Goal: Information Seeking & Learning: Understand process/instructions

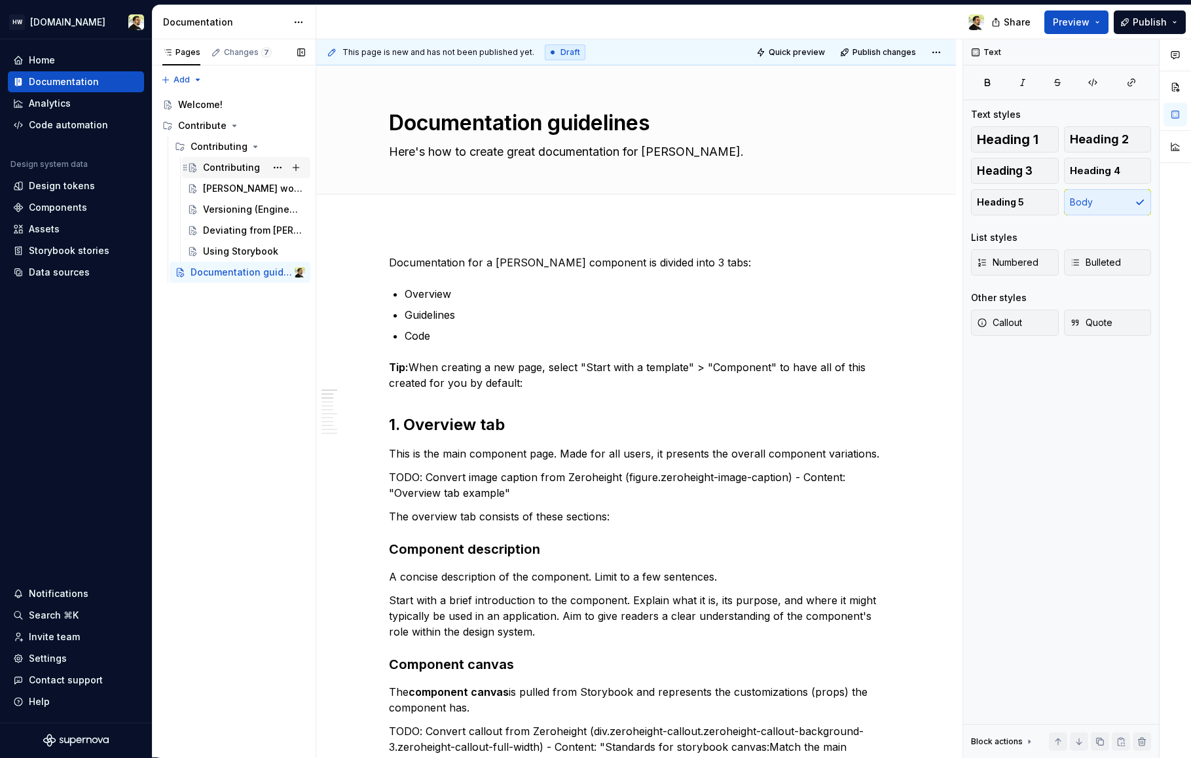
click at [219, 170] on div "Contributing" at bounding box center [231, 167] width 57 height 13
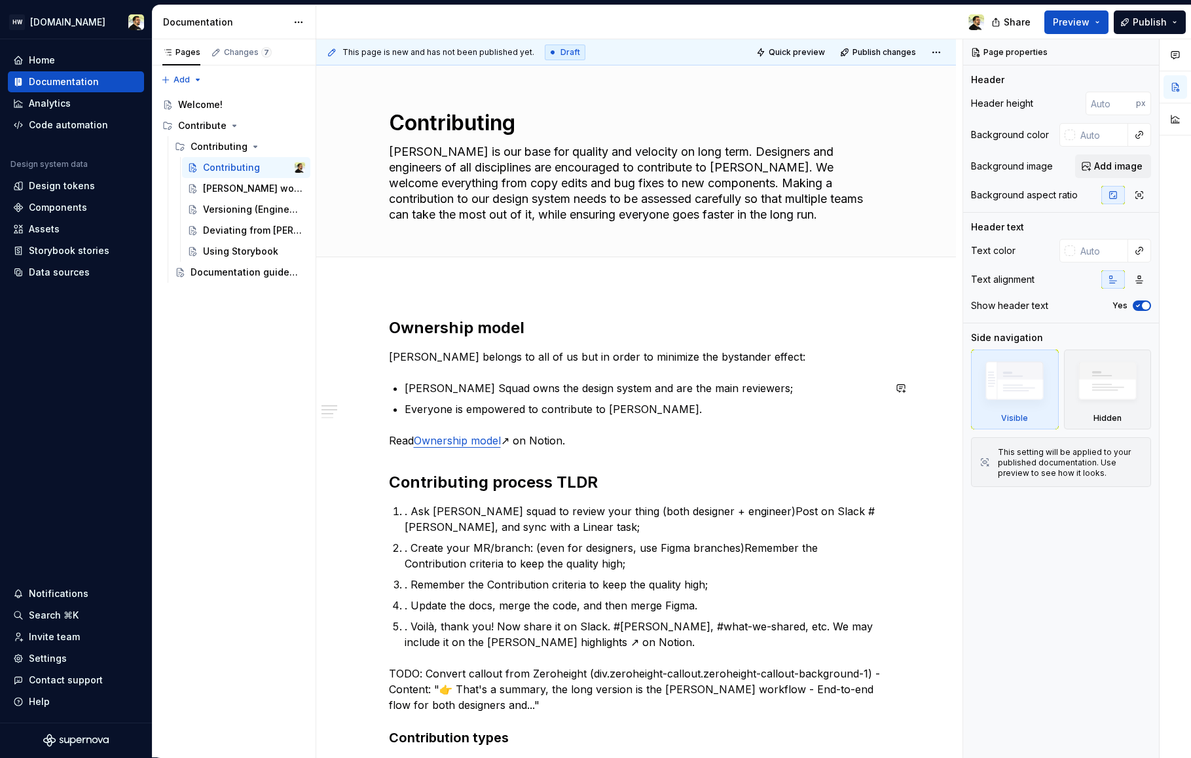
click at [448, 390] on p "[PERSON_NAME] Squad owns the design system and are the main reviewers;" at bounding box center [644, 388] width 479 height 16
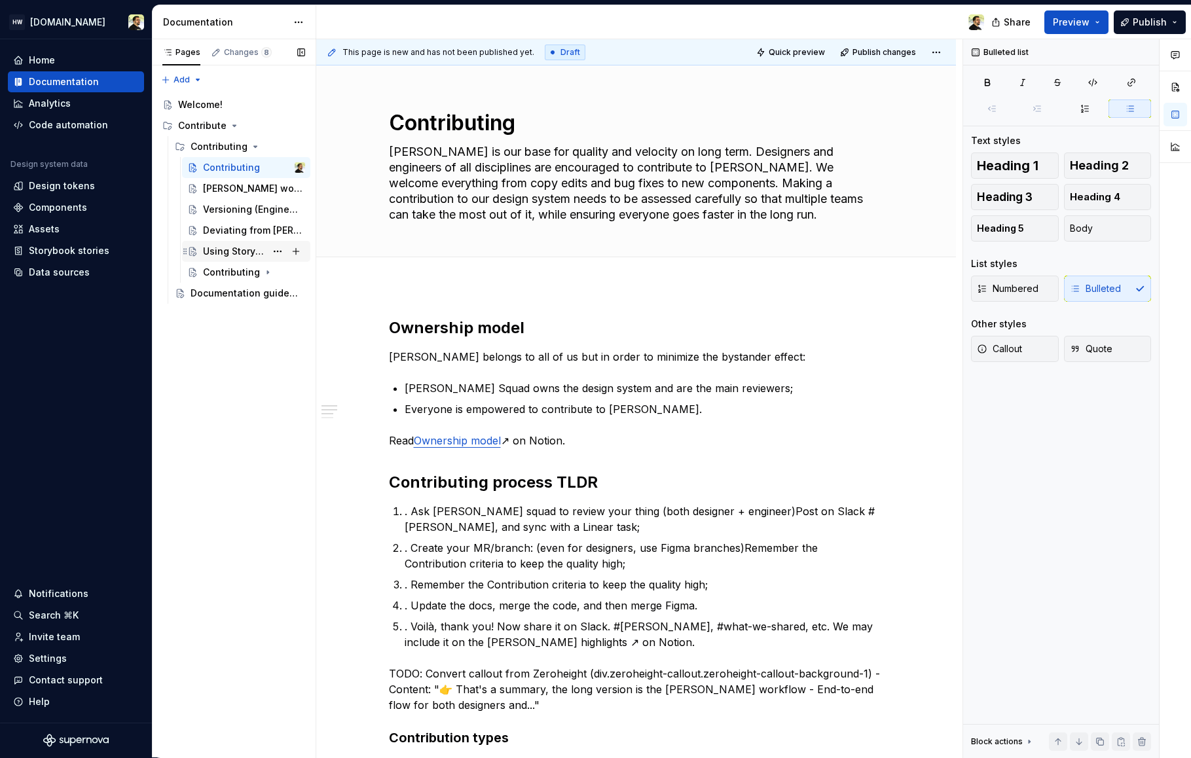
click at [221, 246] on div "Using Storybook" at bounding box center [234, 251] width 63 height 13
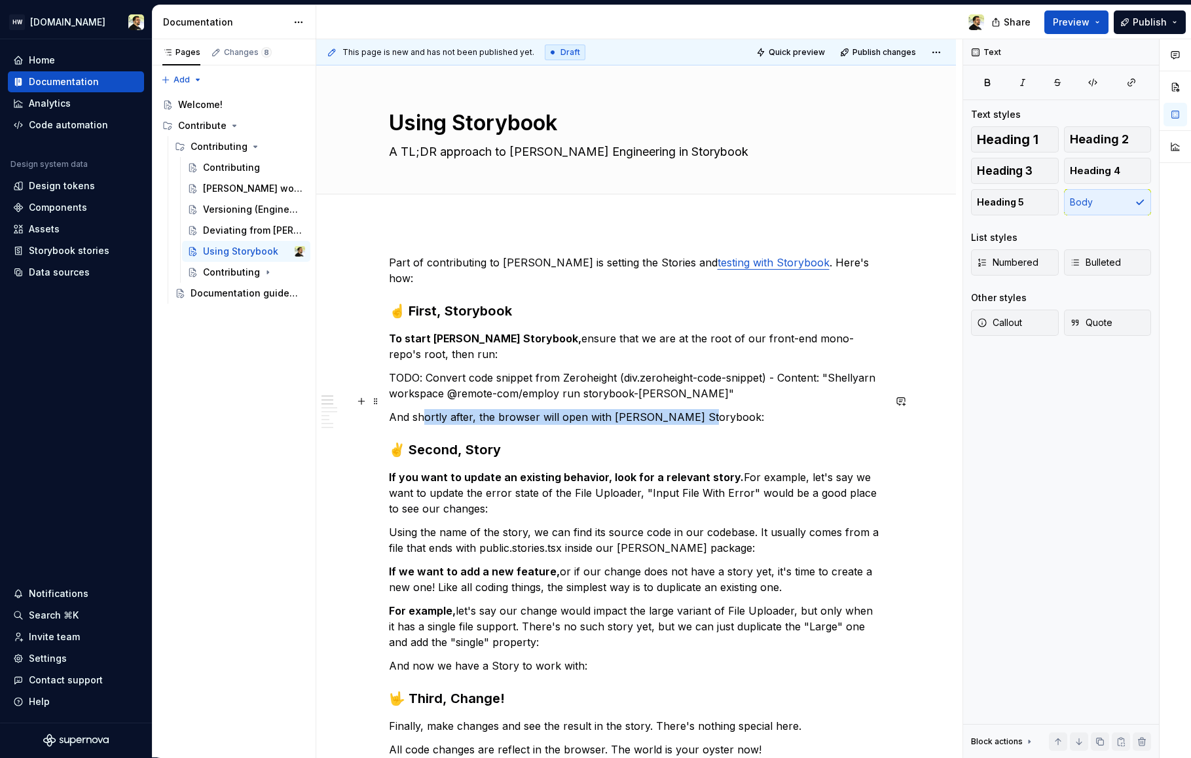
drag, startPoint x: 424, startPoint y: 407, endPoint x: 720, endPoint y: 404, distance: 295.9
click at [717, 409] on p "And shortly after, the browser will open with [PERSON_NAME] Storybook:" at bounding box center [636, 417] width 495 height 16
click at [720, 409] on p "And shortly after, the browser will open with [PERSON_NAME] Storybook:" at bounding box center [636, 417] width 495 height 16
click at [226, 164] on div "Contributing" at bounding box center [231, 167] width 57 height 13
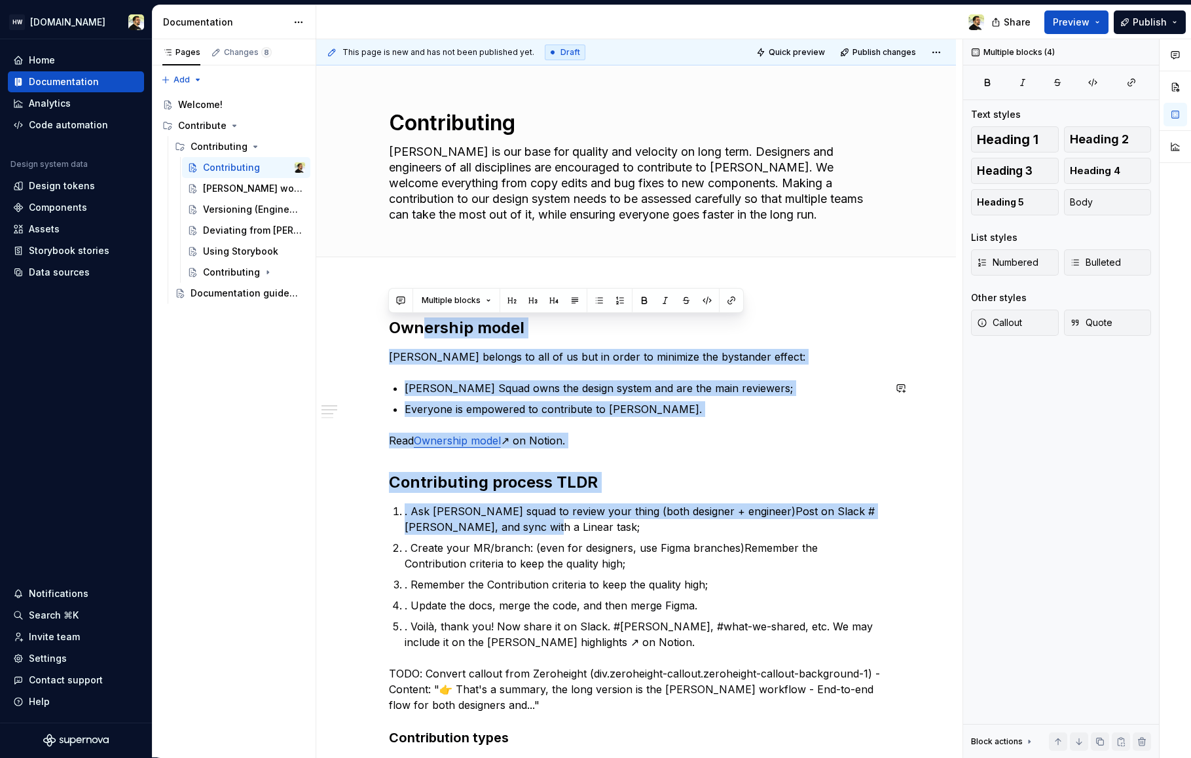
drag, startPoint x: 419, startPoint y: 332, endPoint x: 589, endPoint y: 525, distance: 257.4
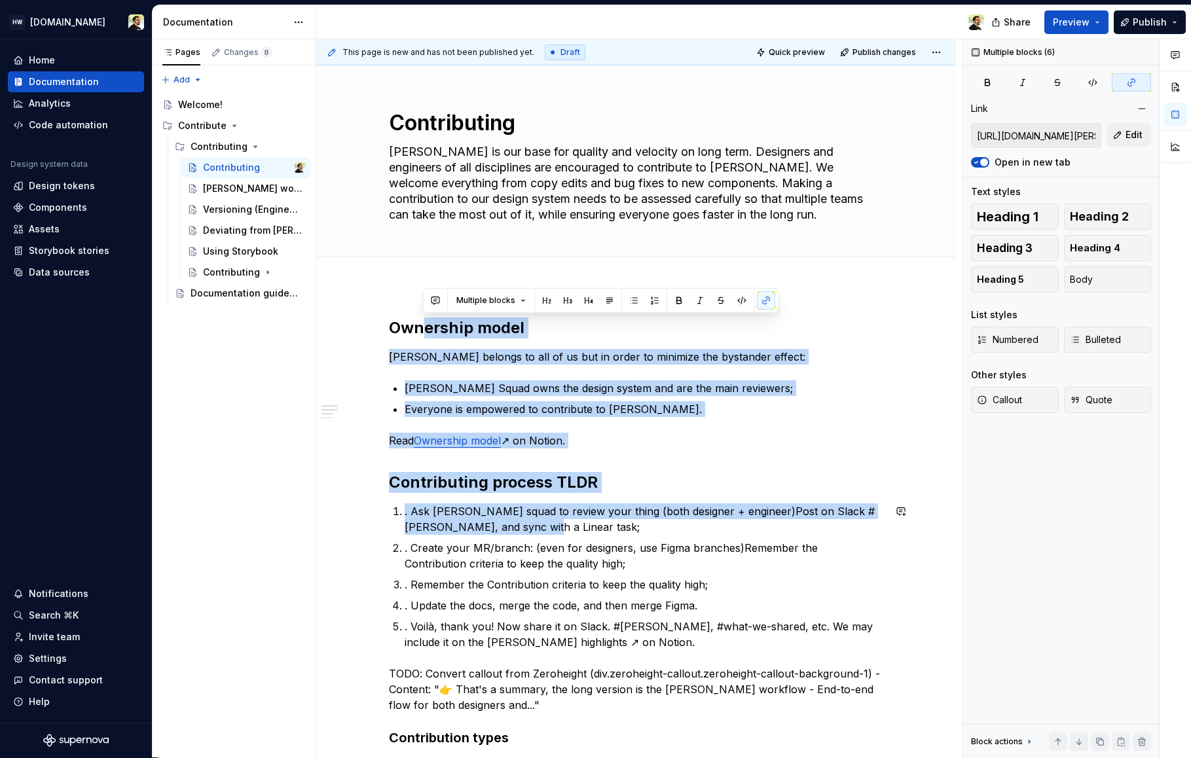
click at [589, 525] on p ". Ask [PERSON_NAME] squad to review your thing (both designer + engineer)Post o…" at bounding box center [644, 518] width 479 height 31
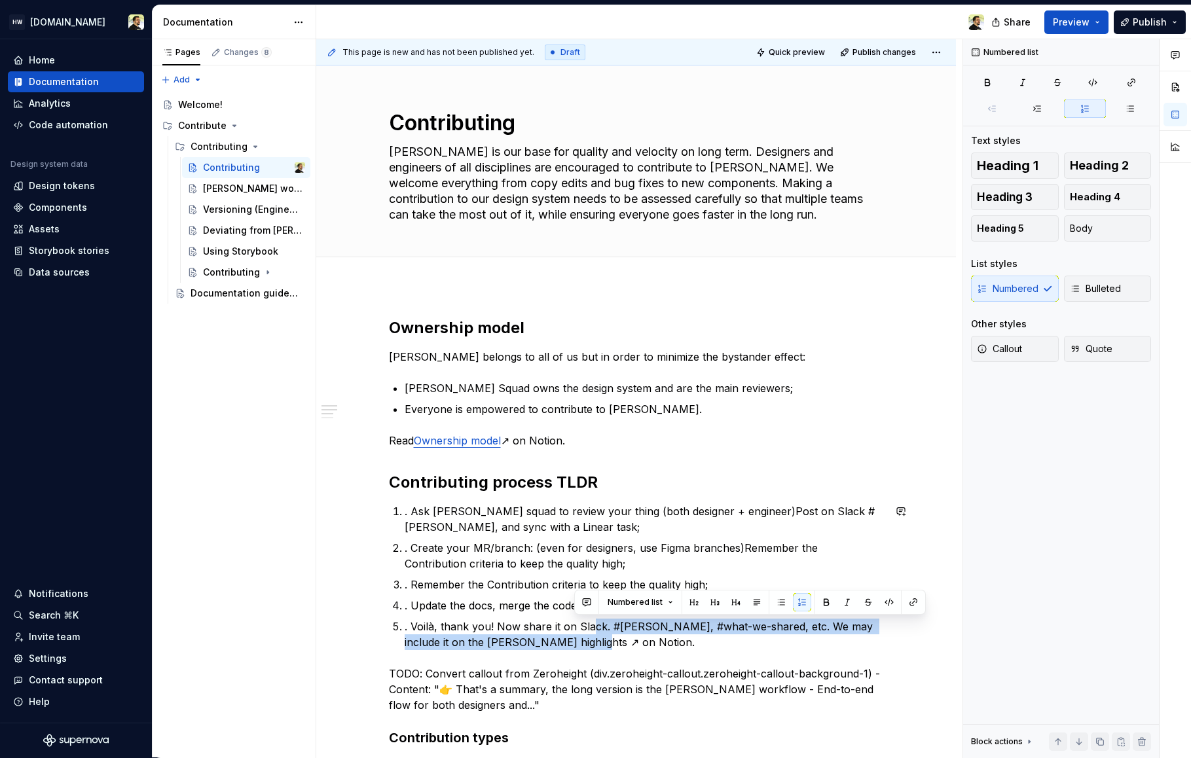
drag, startPoint x: 588, startPoint y: 601, endPoint x: 656, endPoint y: 656, distance: 87.5
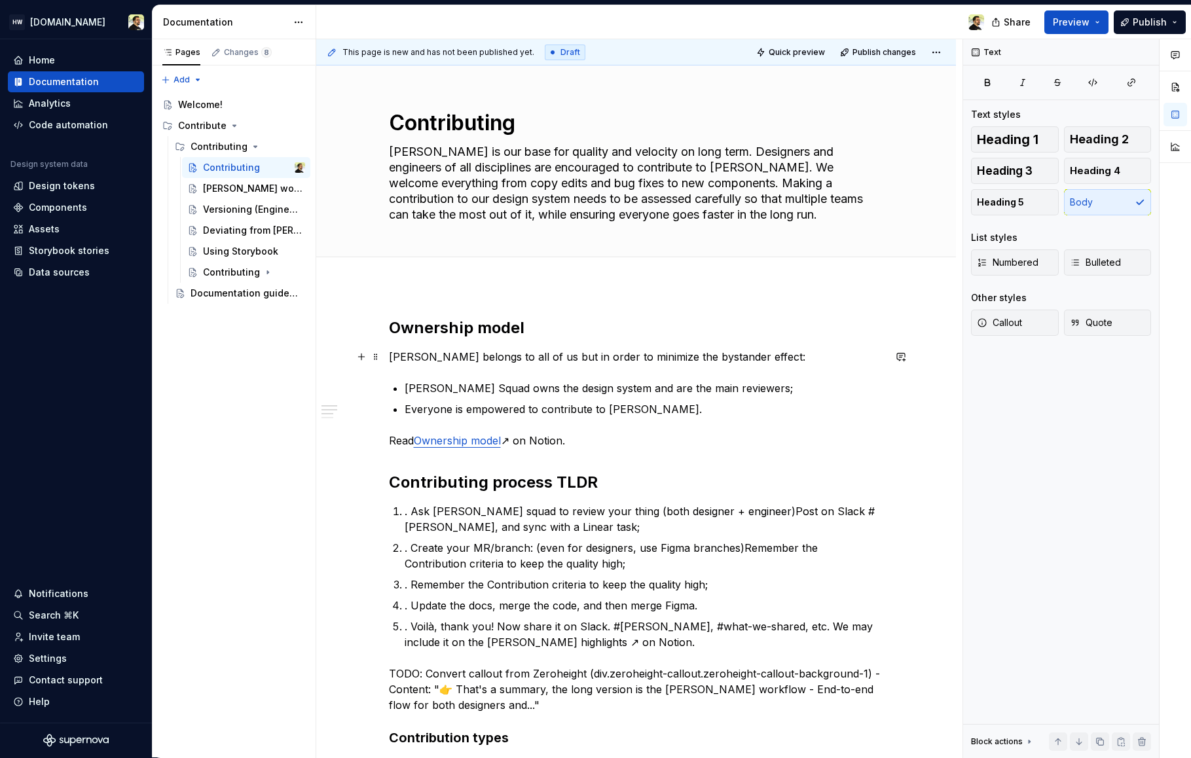
click at [501, 353] on p "[PERSON_NAME] belongs to all of us but in order to minimize the bystander effec…" at bounding box center [636, 357] width 495 height 16
click at [236, 268] on div "Contributing" at bounding box center [228, 272] width 50 height 13
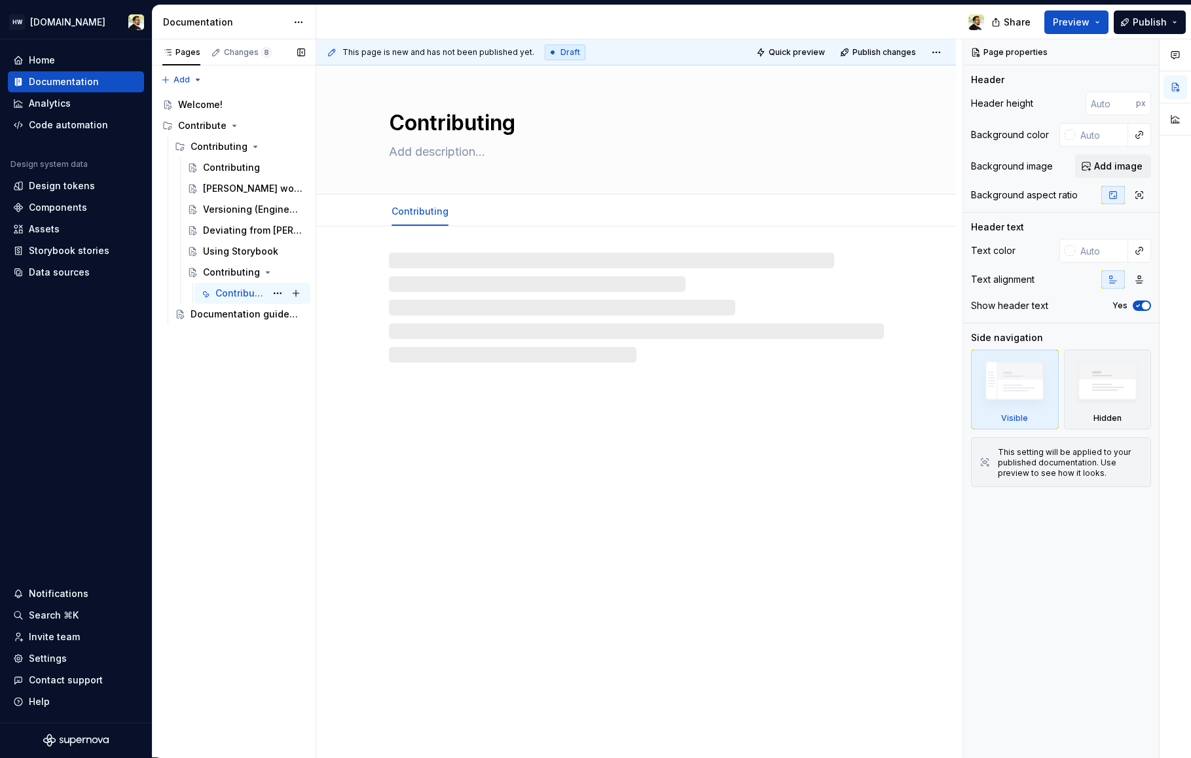
click at [234, 287] on div "Contributing" at bounding box center [240, 293] width 50 height 13
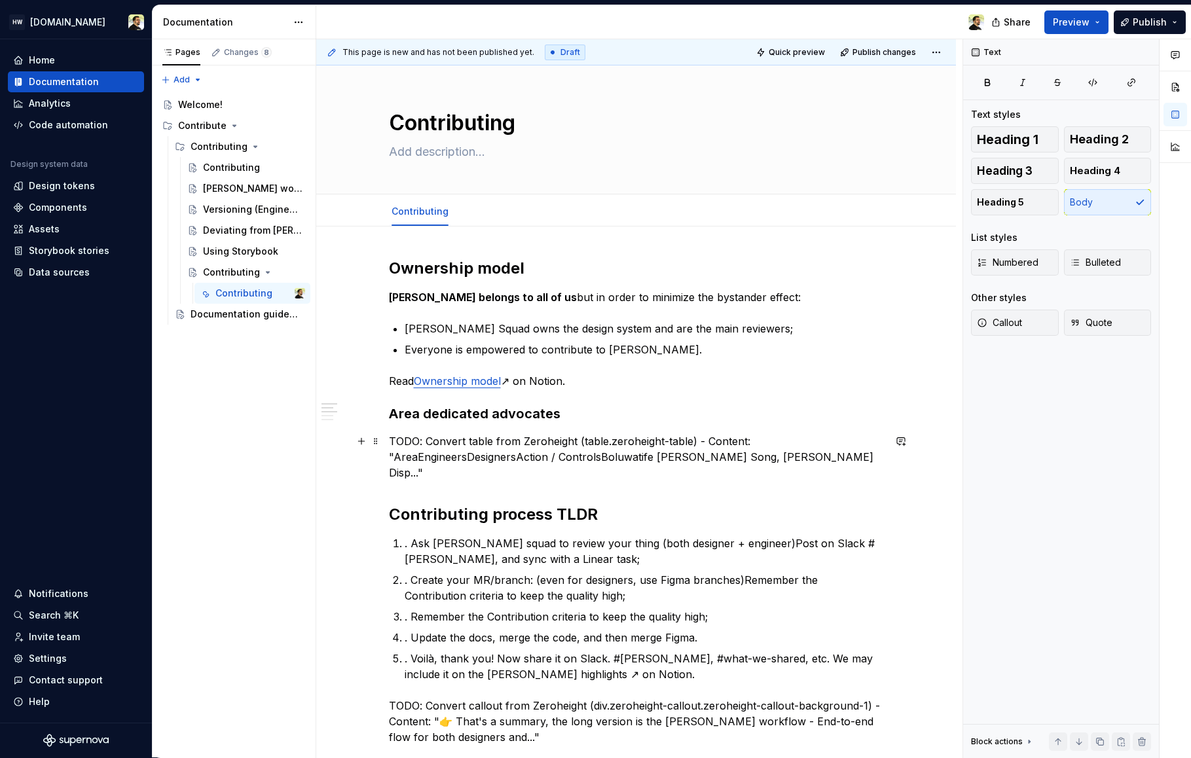
drag, startPoint x: 444, startPoint y: 441, endPoint x: 477, endPoint y: 473, distance: 45.8
click at [477, 473] on p "TODO: Convert table from Zeroheight (table.zeroheight-table) - Content: "AreaEn…" at bounding box center [636, 456] width 495 height 47
click at [226, 250] on div "Using Storybook" at bounding box center [234, 251] width 63 height 13
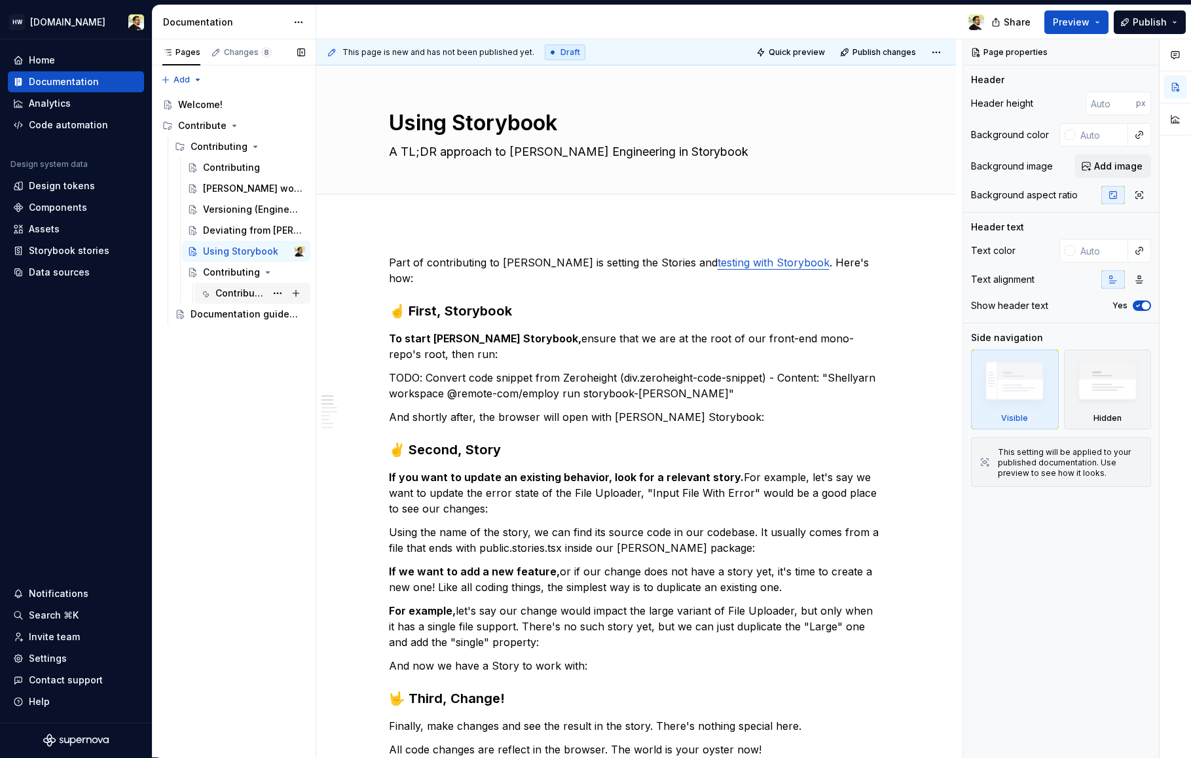
click at [220, 293] on div "Contributing" at bounding box center [240, 293] width 50 height 13
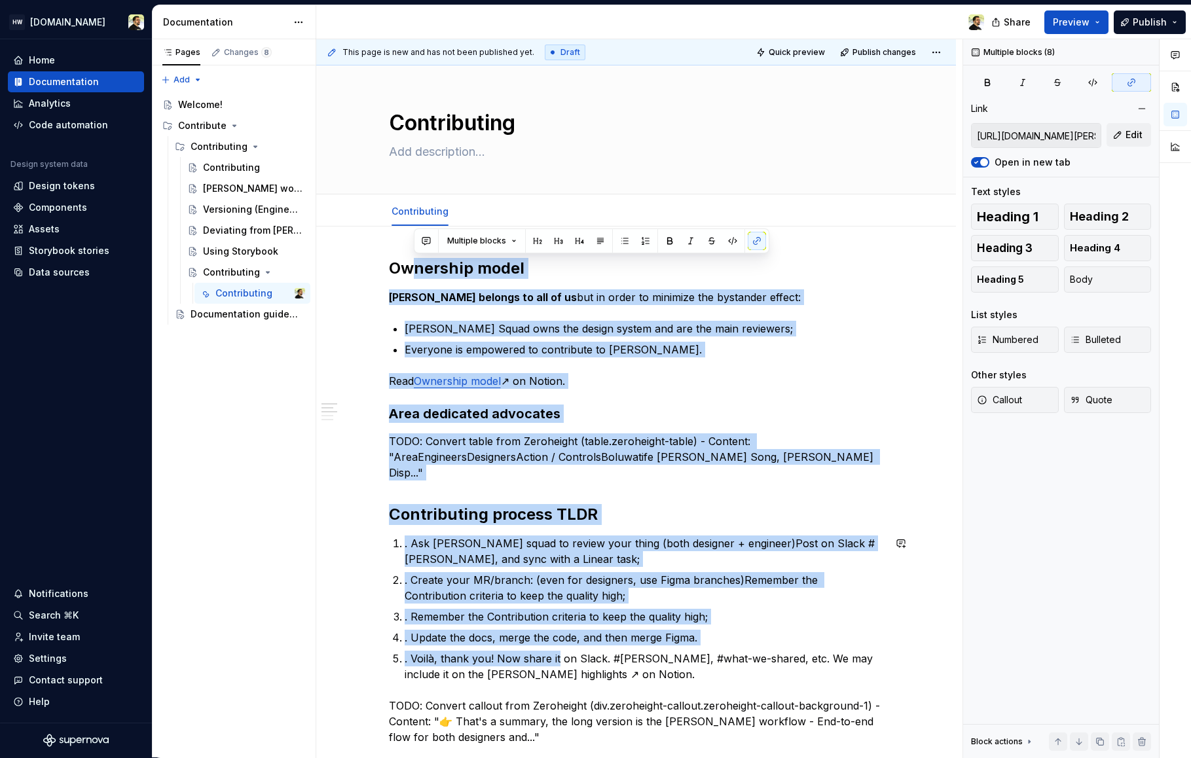
drag, startPoint x: 409, startPoint y: 267, endPoint x: 556, endPoint y: 664, distance: 423.5
click at [578, 517] on h2 "Contributing process TLDR" at bounding box center [636, 514] width 495 height 21
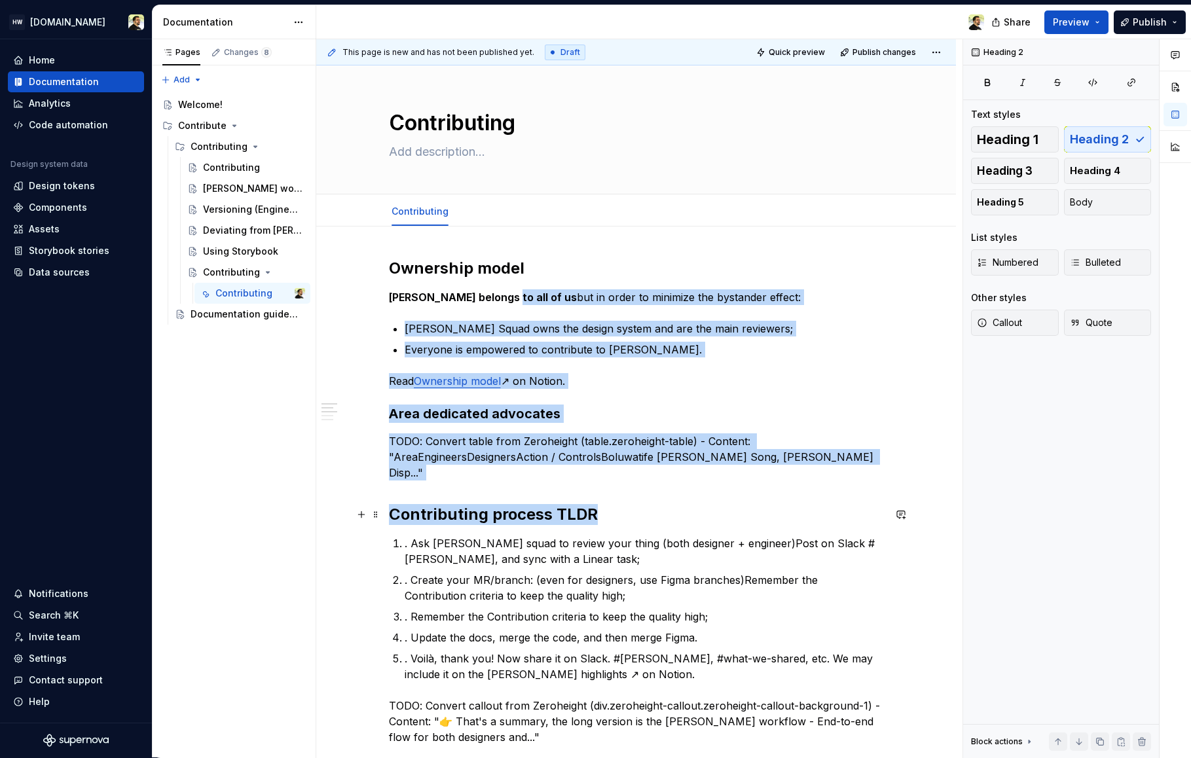
drag, startPoint x: 612, startPoint y: 510, endPoint x: 498, endPoint y: 291, distance: 247.1
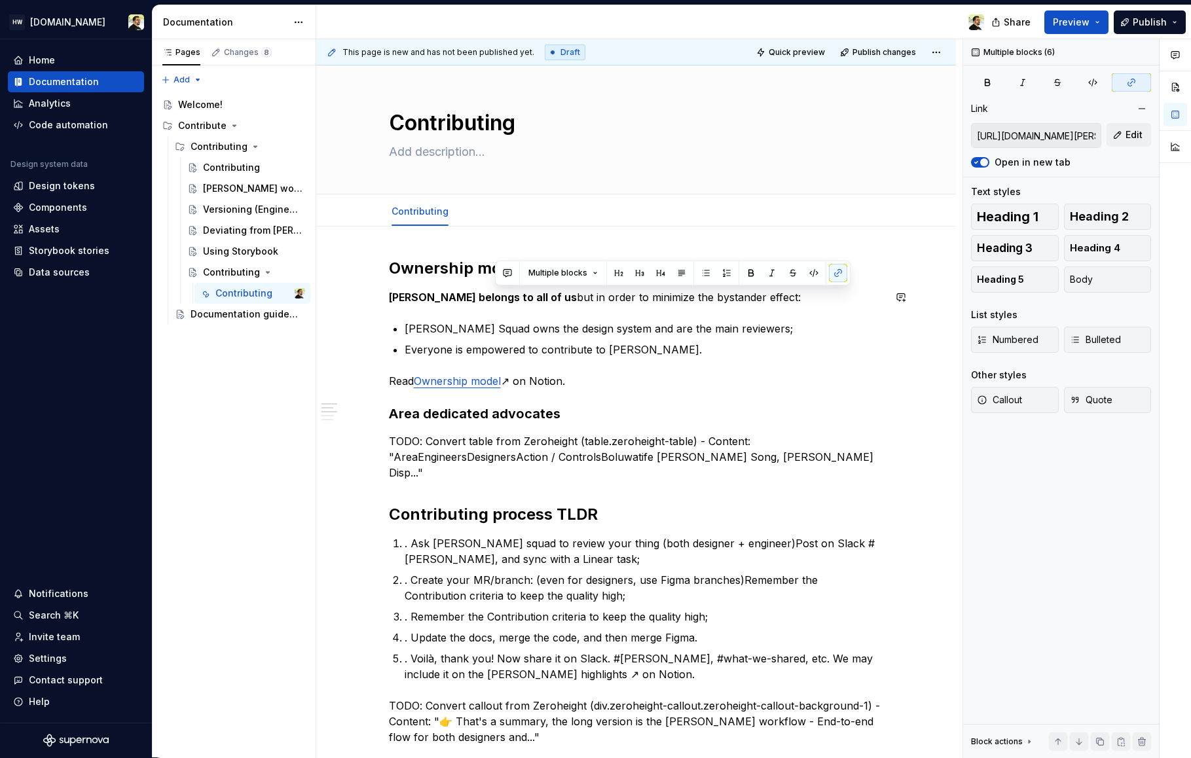
click at [422, 276] on h2 "Ownership model" at bounding box center [636, 268] width 495 height 21
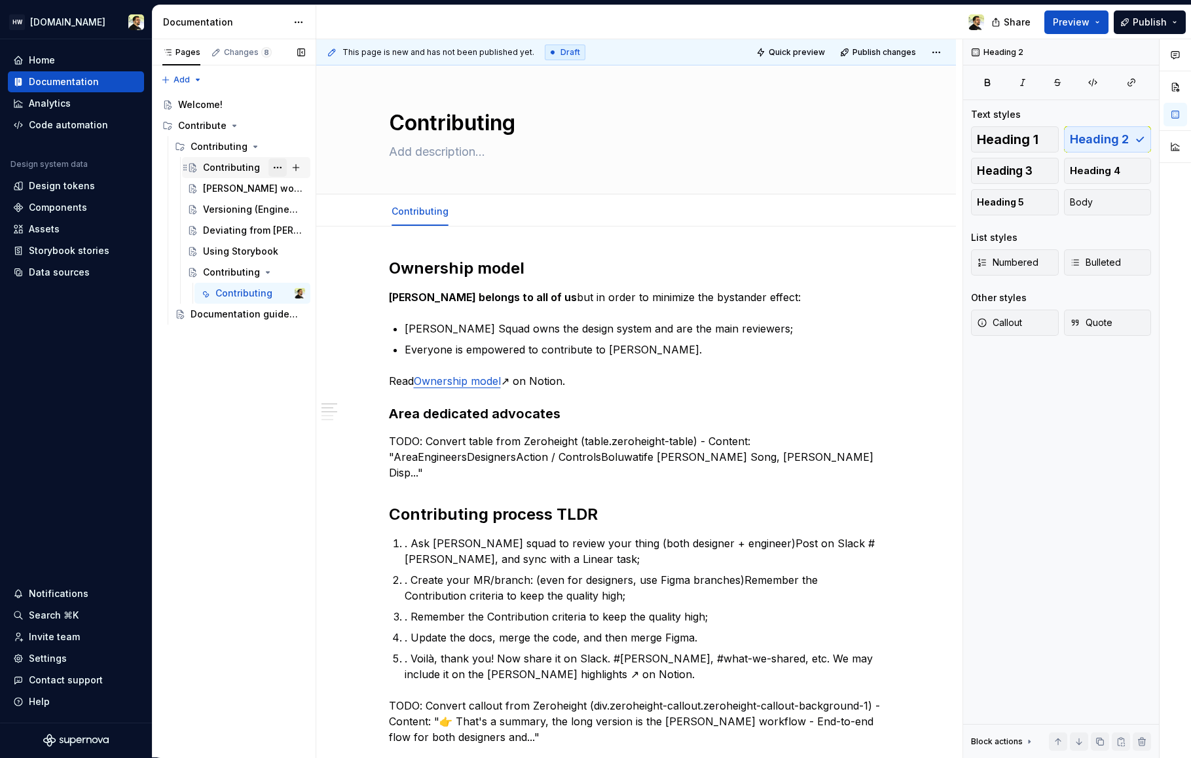
click at [276, 165] on button "Page tree" at bounding box center [277, 167] width 18 height 18
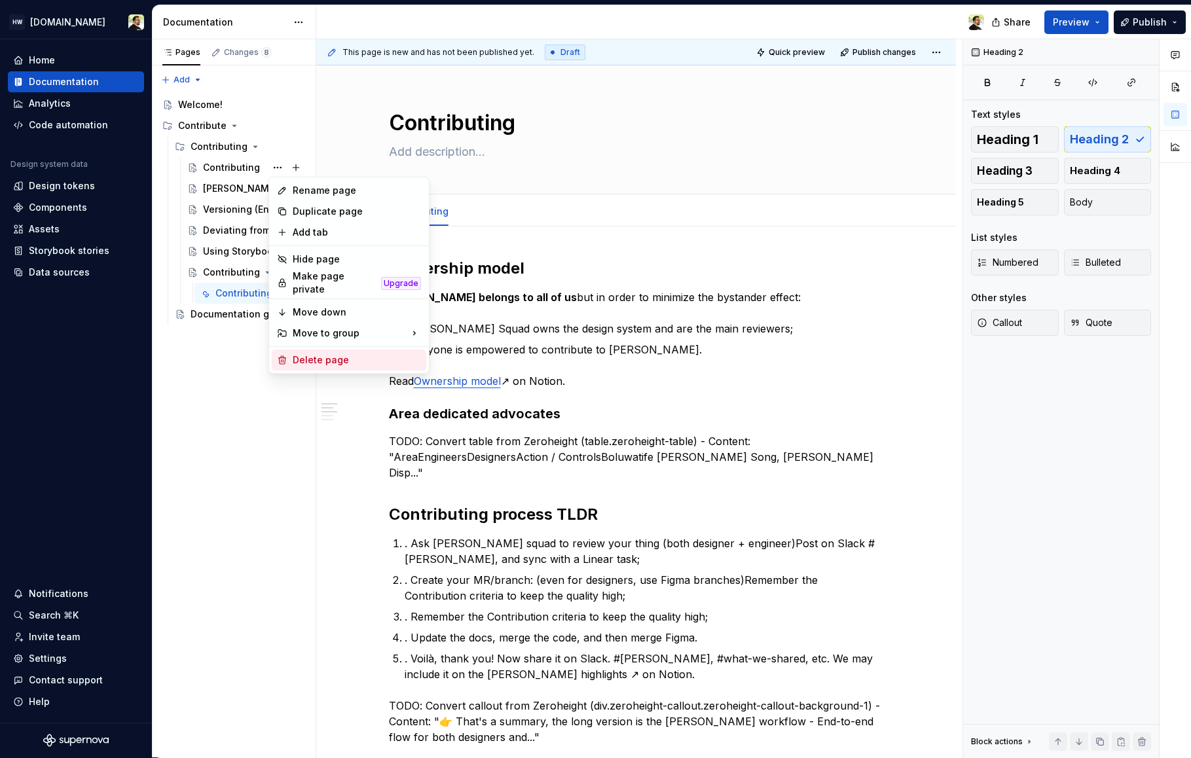
click at [340, 359] on div "Delete page" at bounding box center [357, 359] width 128 height 13
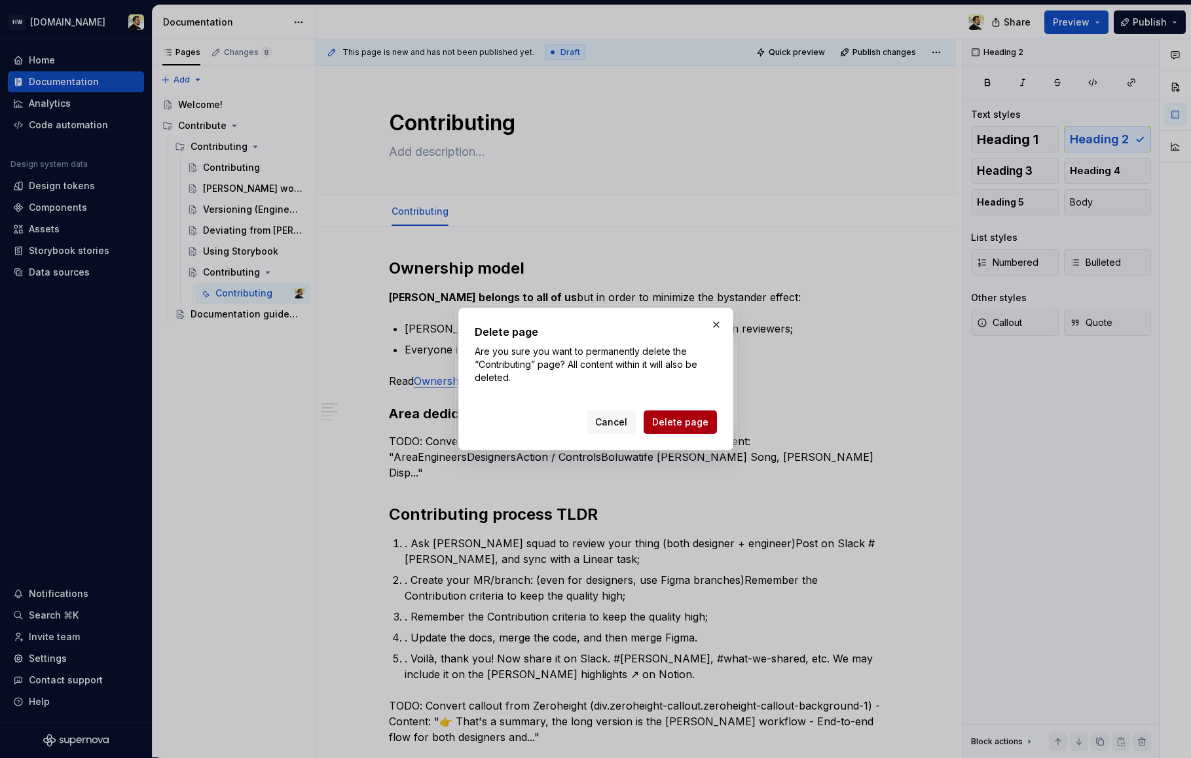
click at [662, 424] on span "Delete page" at bounding box center [680, 422] width 56 height 13
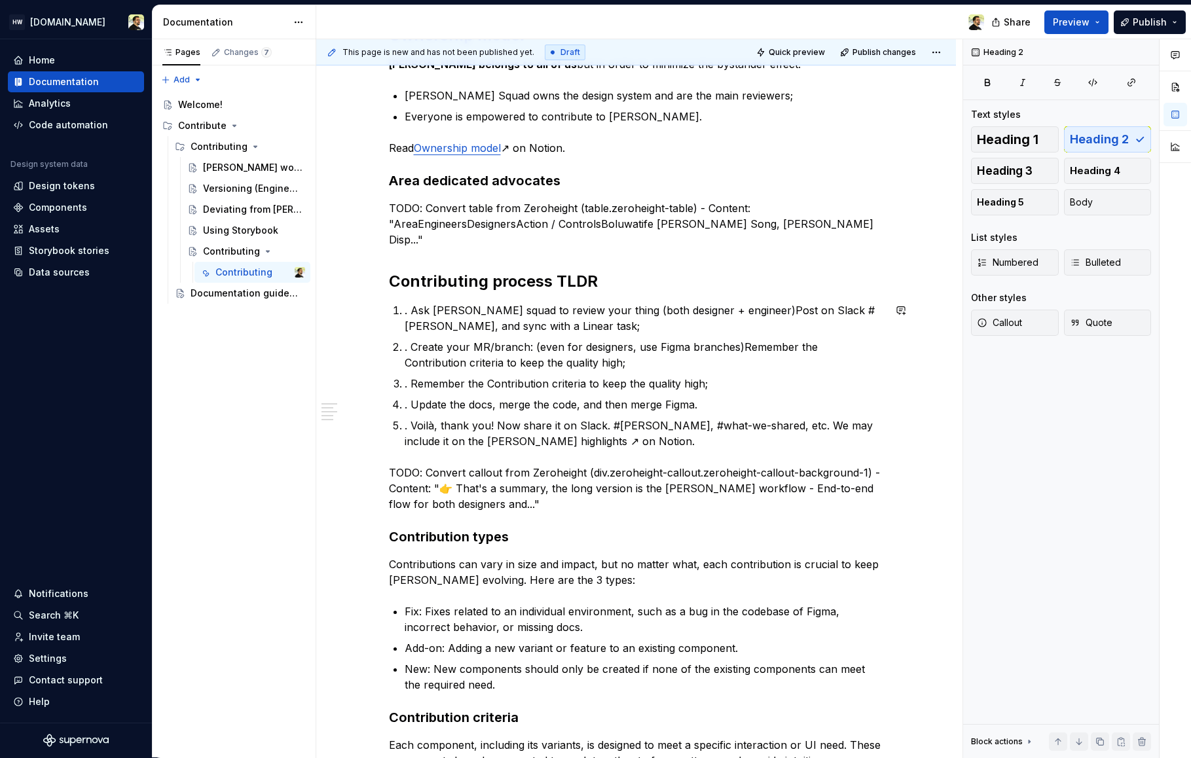
scroll to position [243, 0]
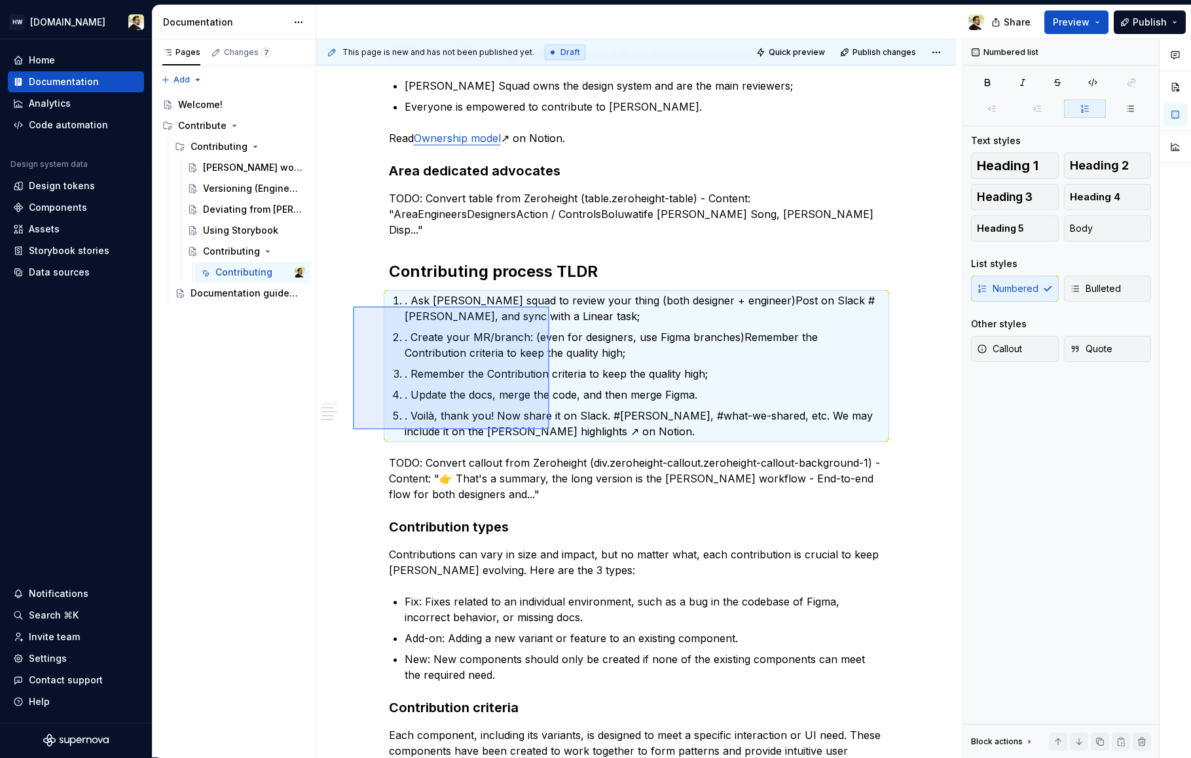
drag, startPoint x: 353, startPoint y: 306, endPoint x: 549, endPoint y: 429, distance: 231.4
click at [549, 429] on div "This page is new and has not been published yet. Draft Quick preview Publish ch…" at bounding box center [639, 398] width 646 height 719
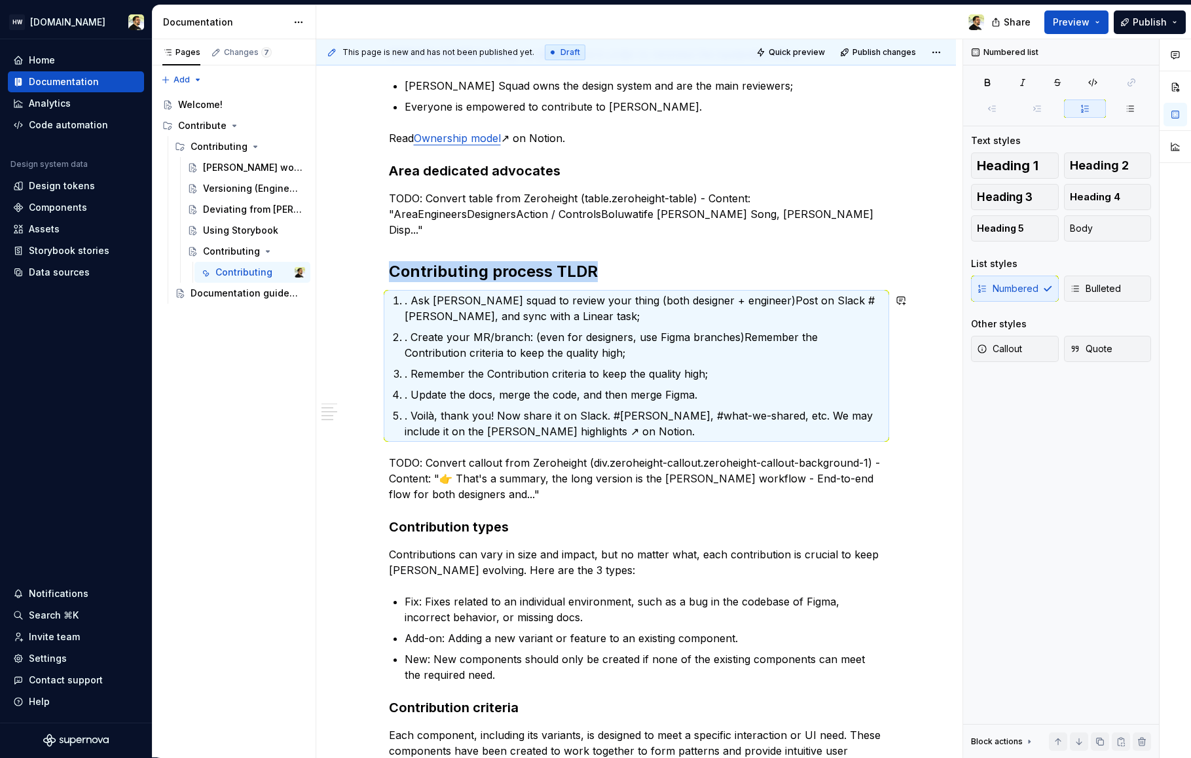
copy h2 "Contributing process TLDR"
click at [275, 127] on button "Page tree" at bounding box center [277, 126] width 18 height 18
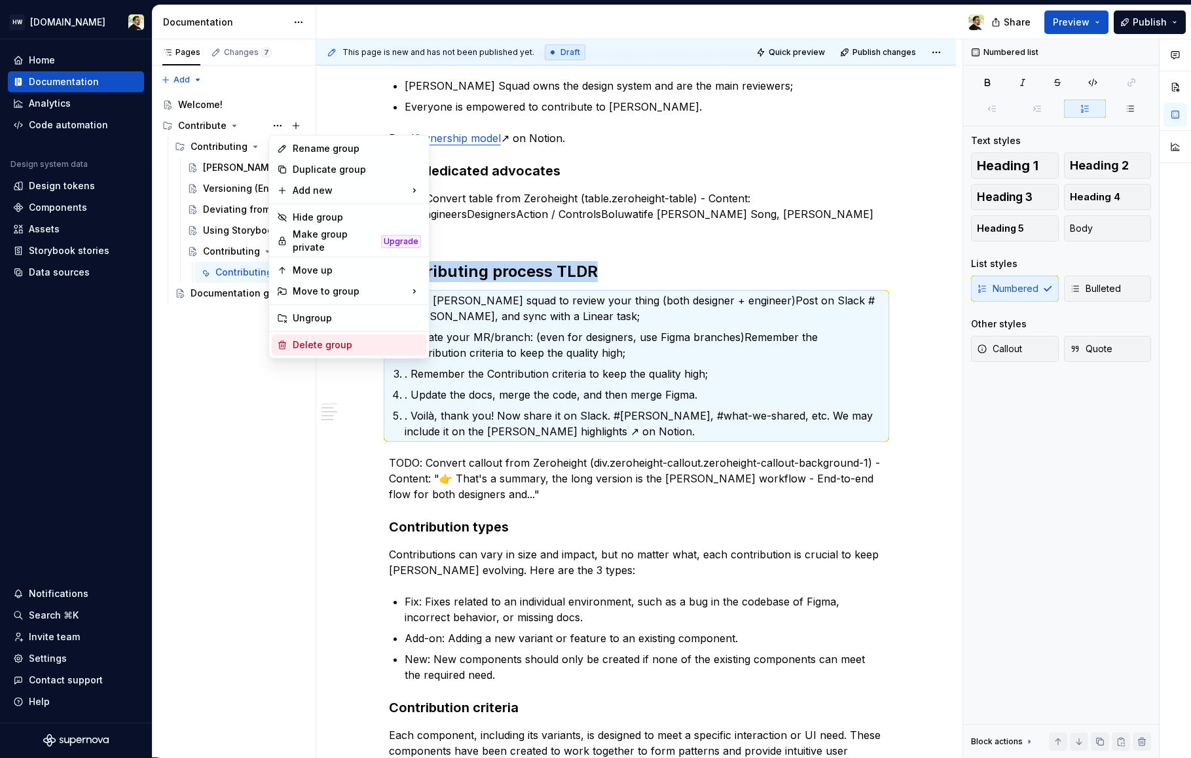
click at [307, 346] on div "Delete group" at bounding box center [349, 345] width 154 height 21
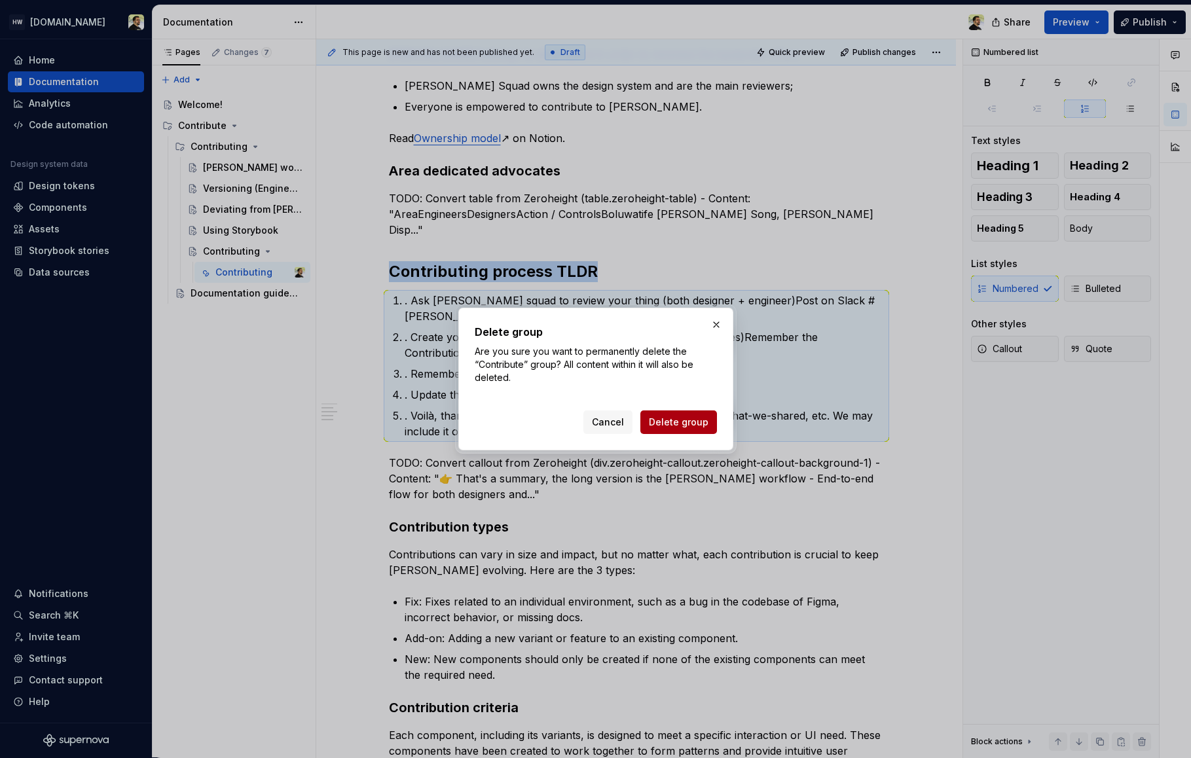
click at [683, 427] on span "Delete group" at bounding box center [679, 422] width 60 height 13
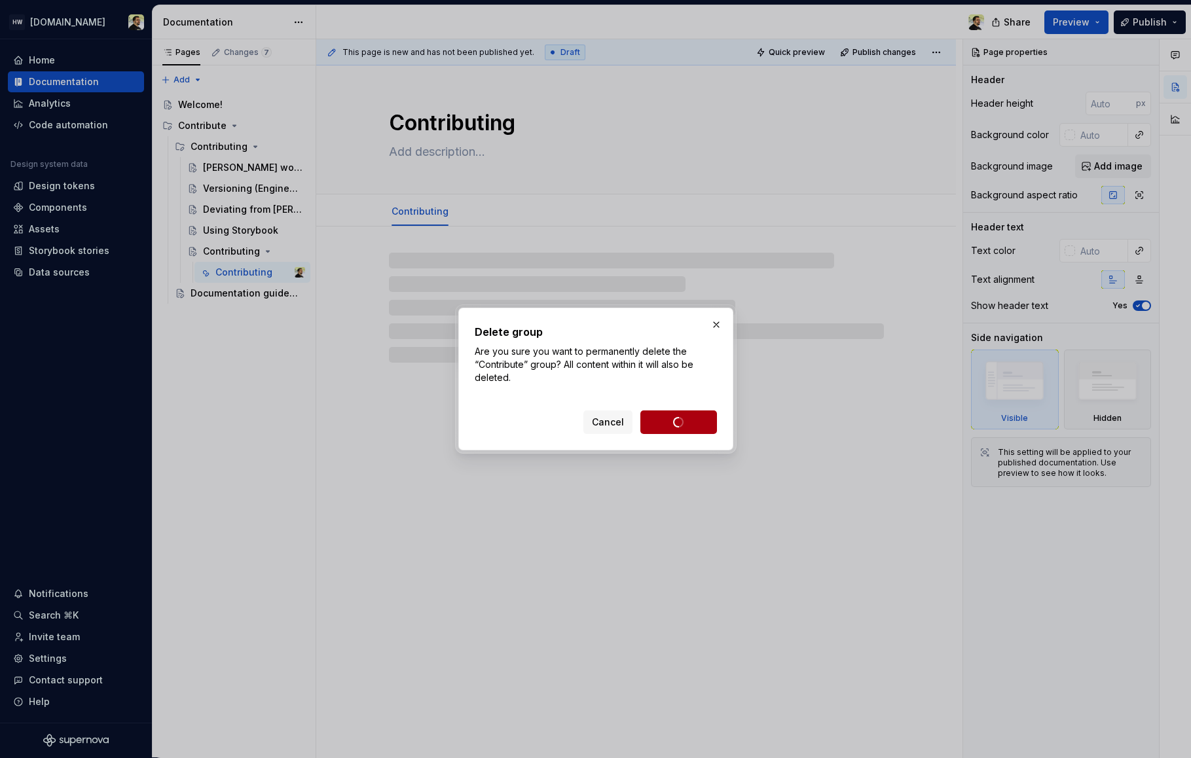
scroll to position [0, 0]
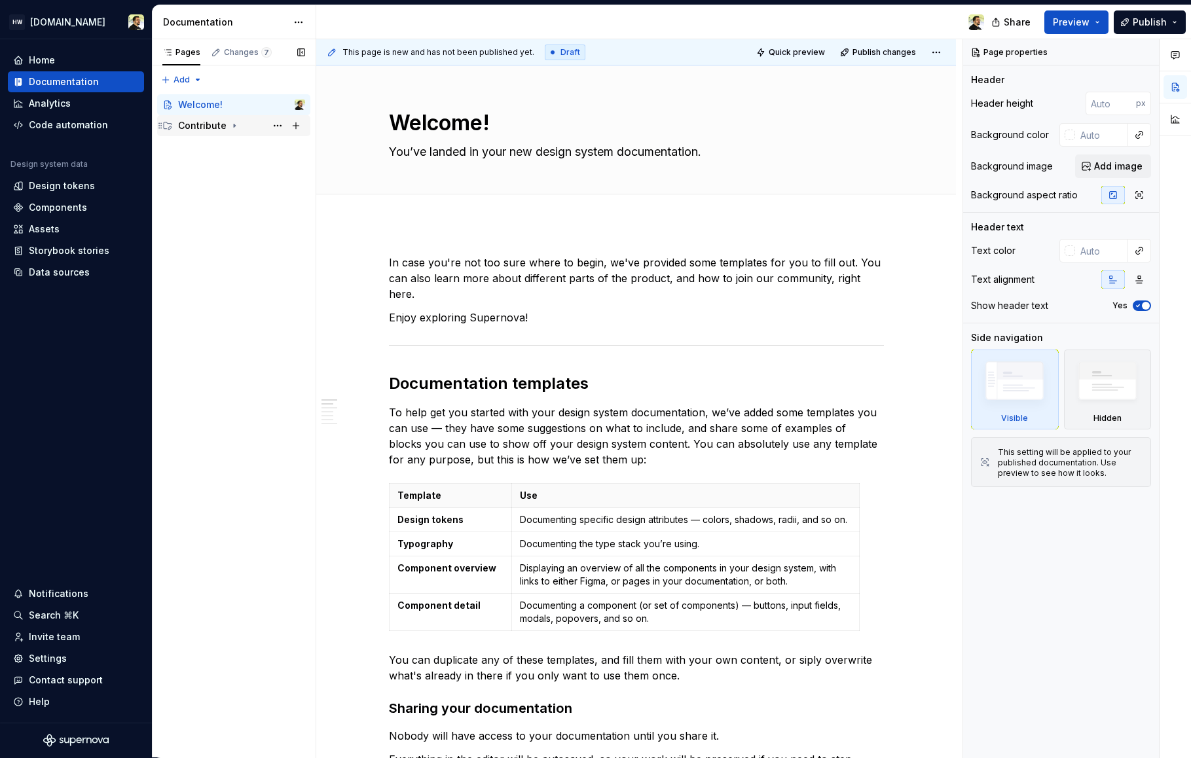
click at [207, 128] on div "Contribute" at bounding box center [202, 125] width 48 height 13
click at [215, 149] on div "Contributing" at bounding box center [218, 146] width 57 height 13
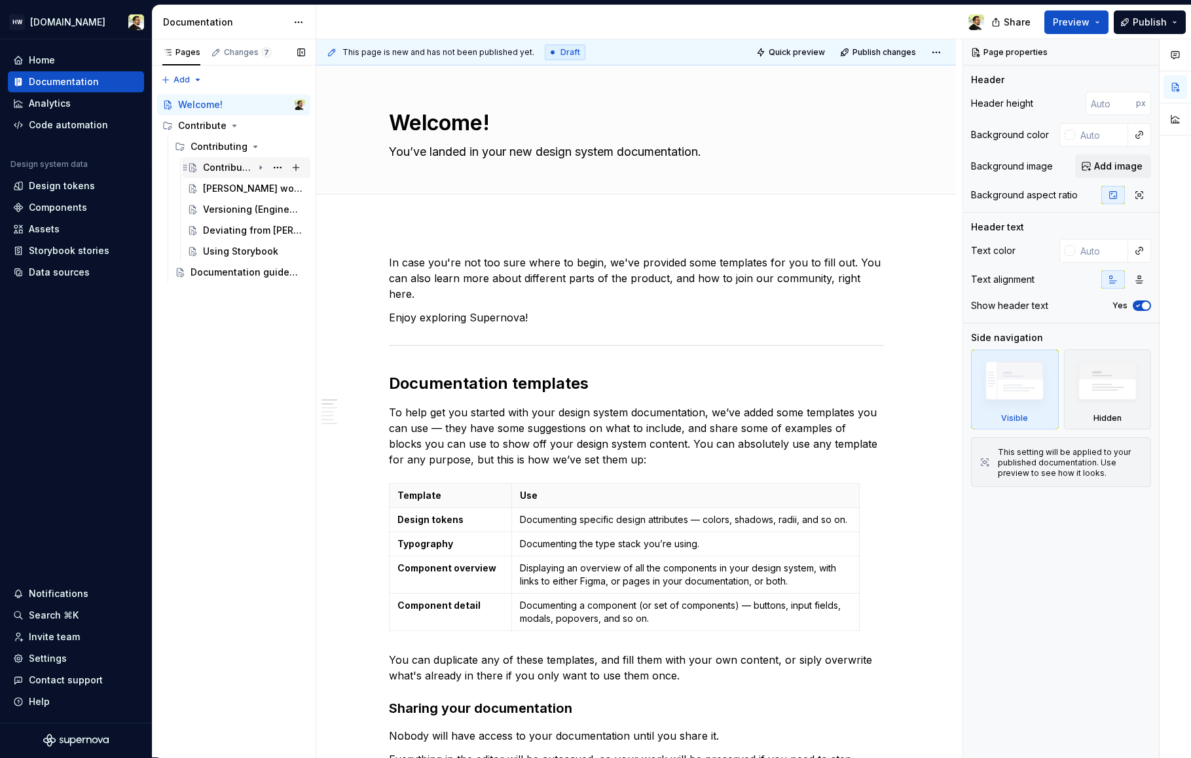
click at [229, 164] on div "Contributing" at bounding box center [228, 167] width 50 height 13
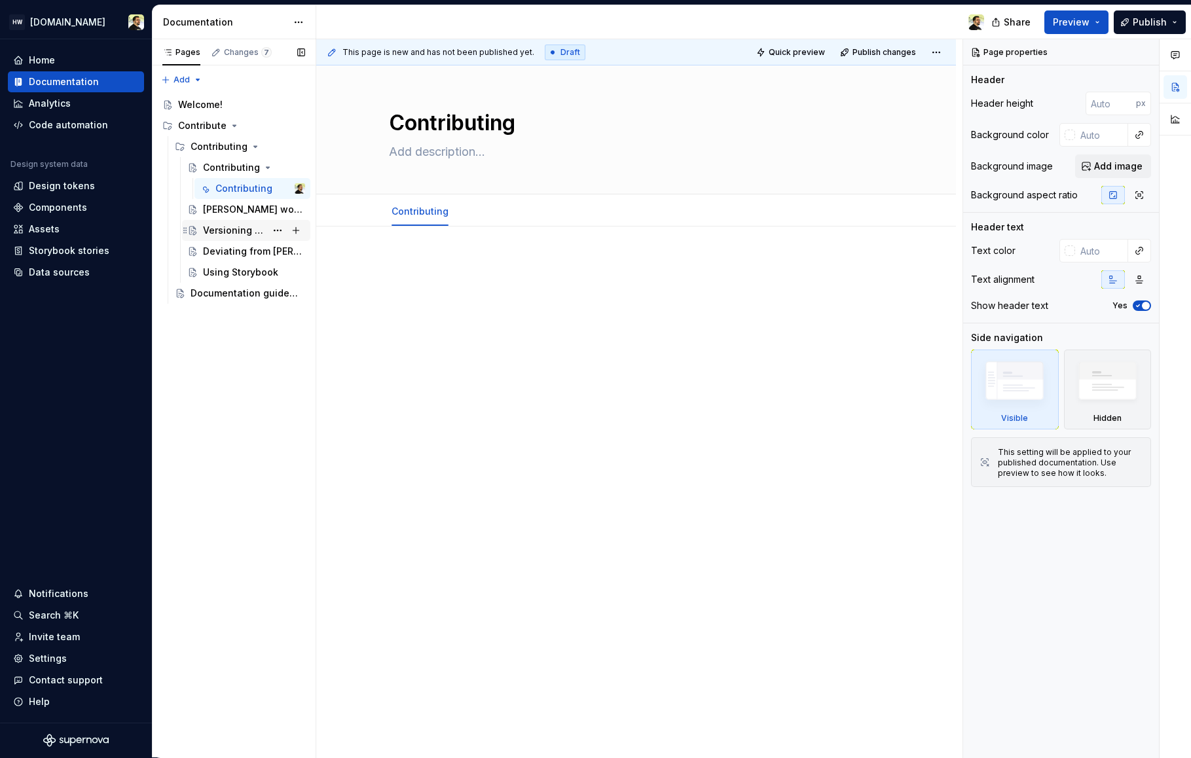
click at [217, 225] on div "Versioning (Engineering)" at bounding box center [234, 230] width 63 height 13
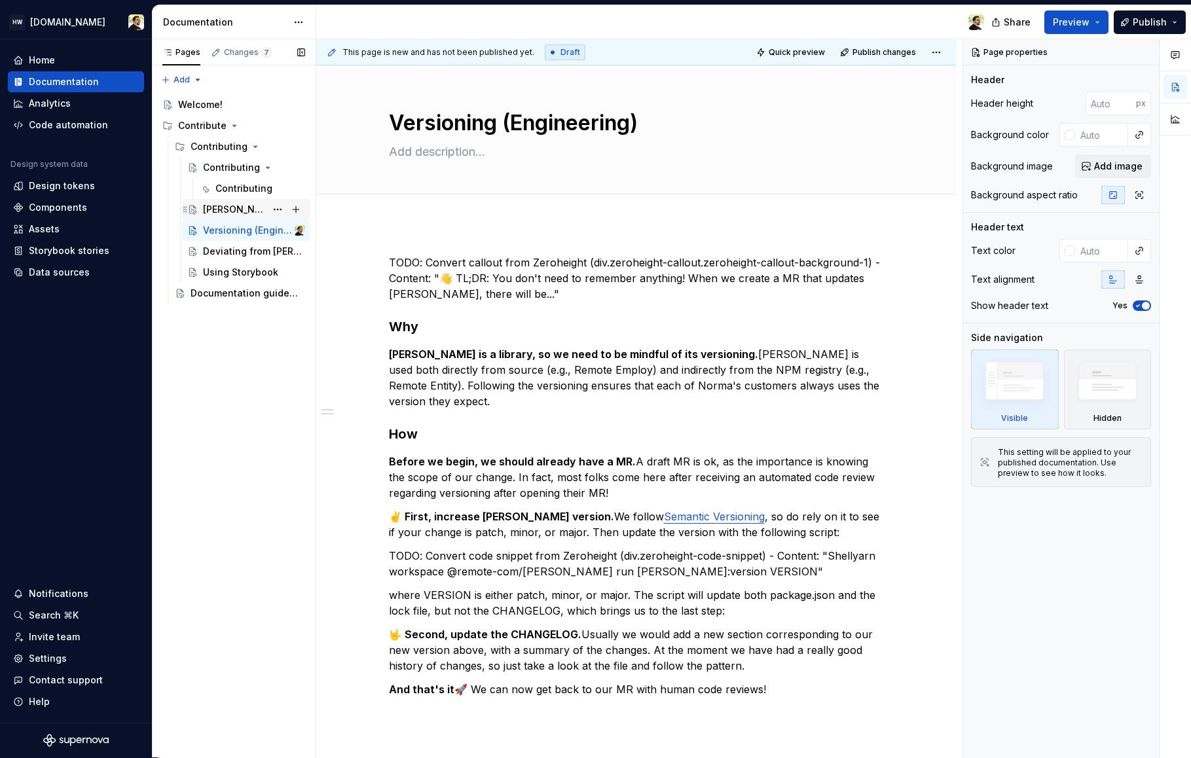
click at [228, 212] on div "[PERSON_NAME] workflow" at bounding box center [234, 209] width 63 height 13
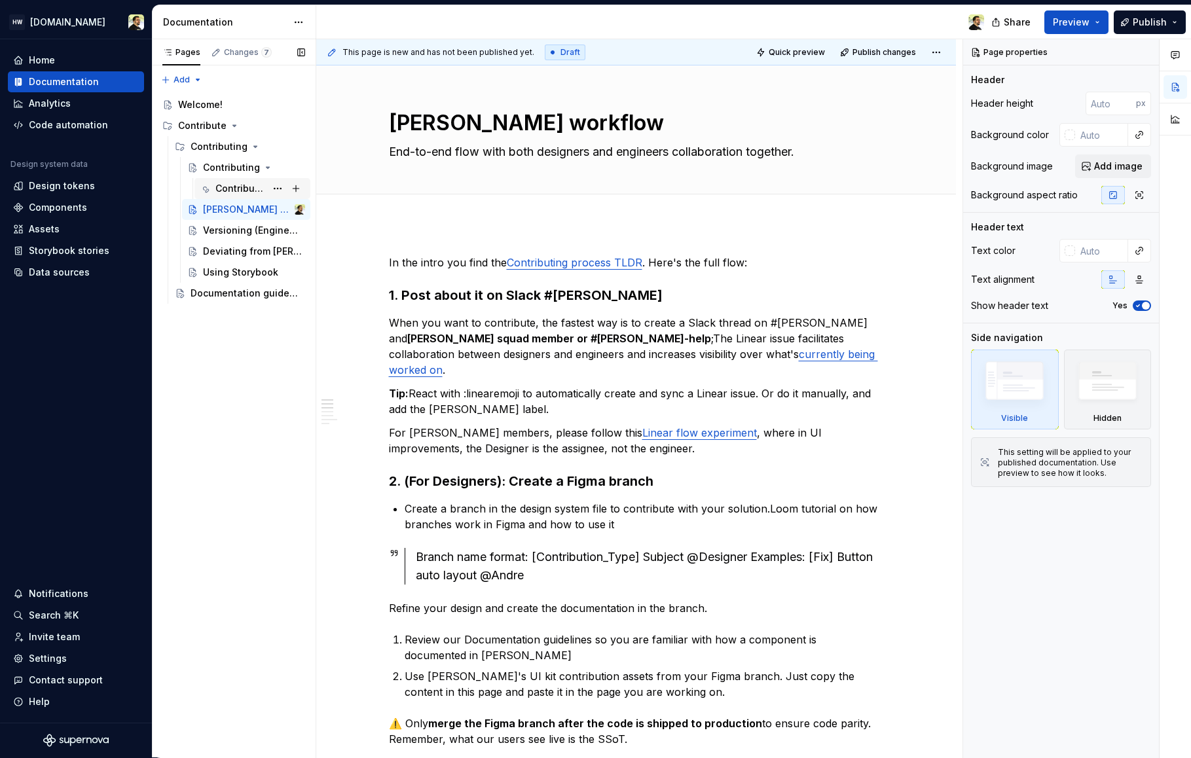
click at [238, 190] on div "Contributing" at bounding box center [240, 188] width 50 height 13
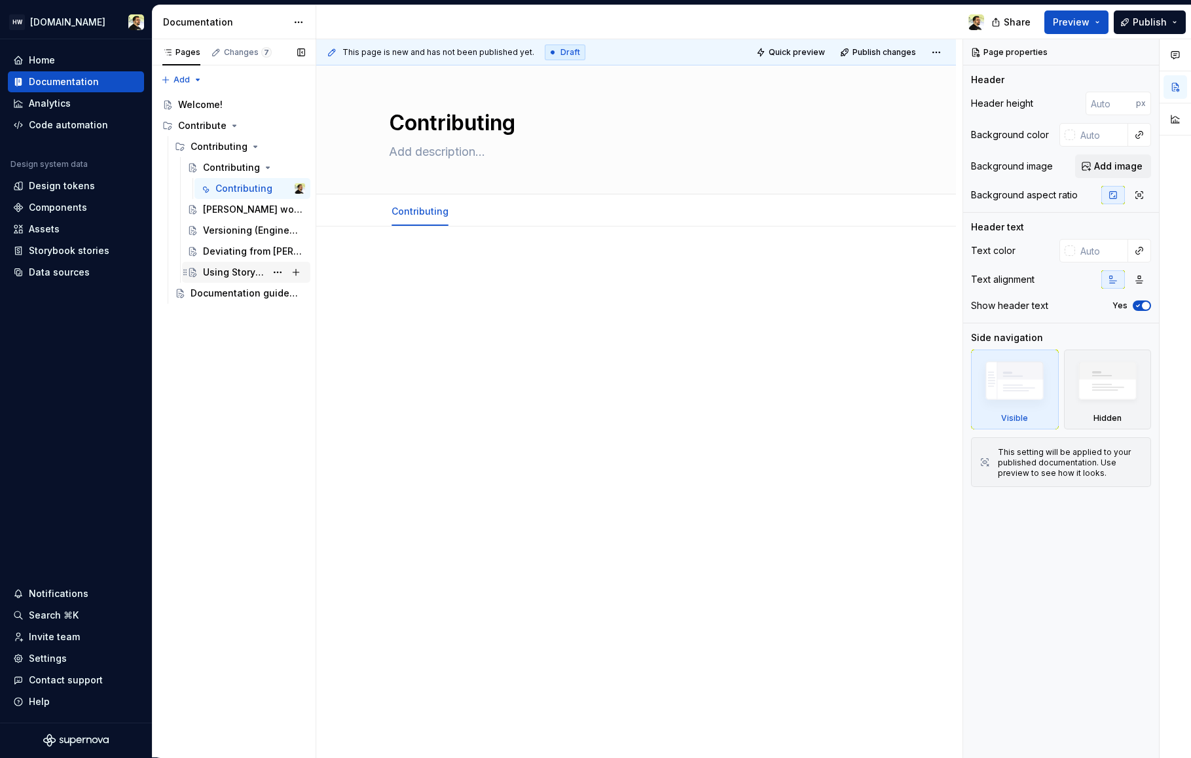
click at [259, 274] on div "Using Storybook" at bounding box center [234, 272] width 63 height 13
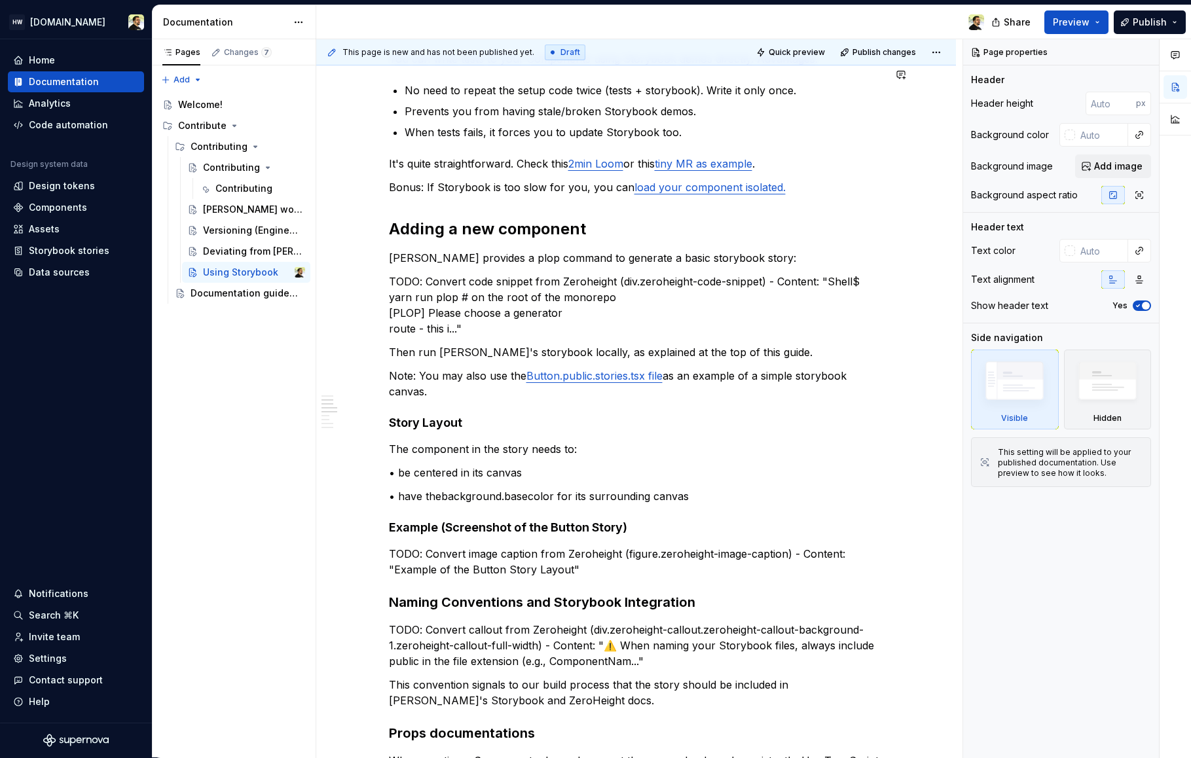
scroll to position [856, 0]
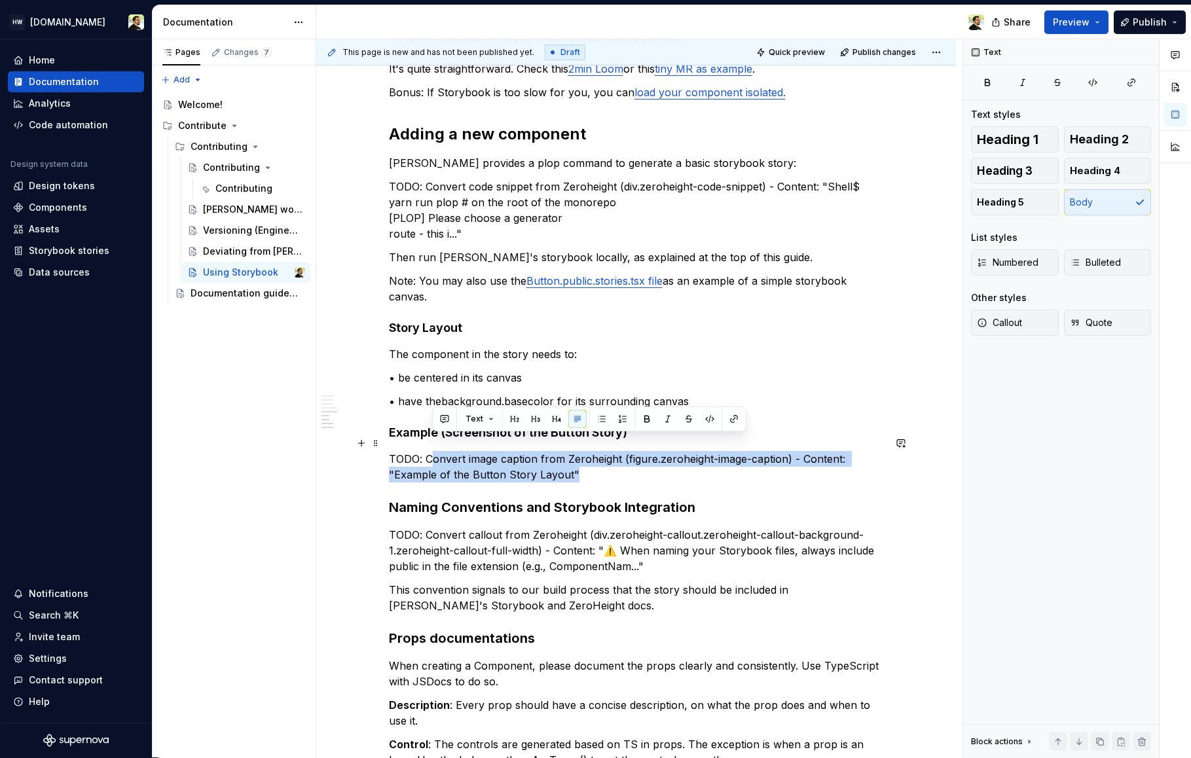
drag, startPoint x: 431, startPoint y: 444, endPoint x: 636, endPoint y: 458, distance: 206.0
click at [636, 458] on p "TODO: Convert image caption from Zeroheight (figure.zeroheight-image-caption) -…" at bounding box center [636, 466] width 495 height 31
click at [637, 459] on p "TODO: Convert image caption from Zeroheight (figure.zeroheight-image-caption) -…" at bounding box center [636, 466] width 495 height 31
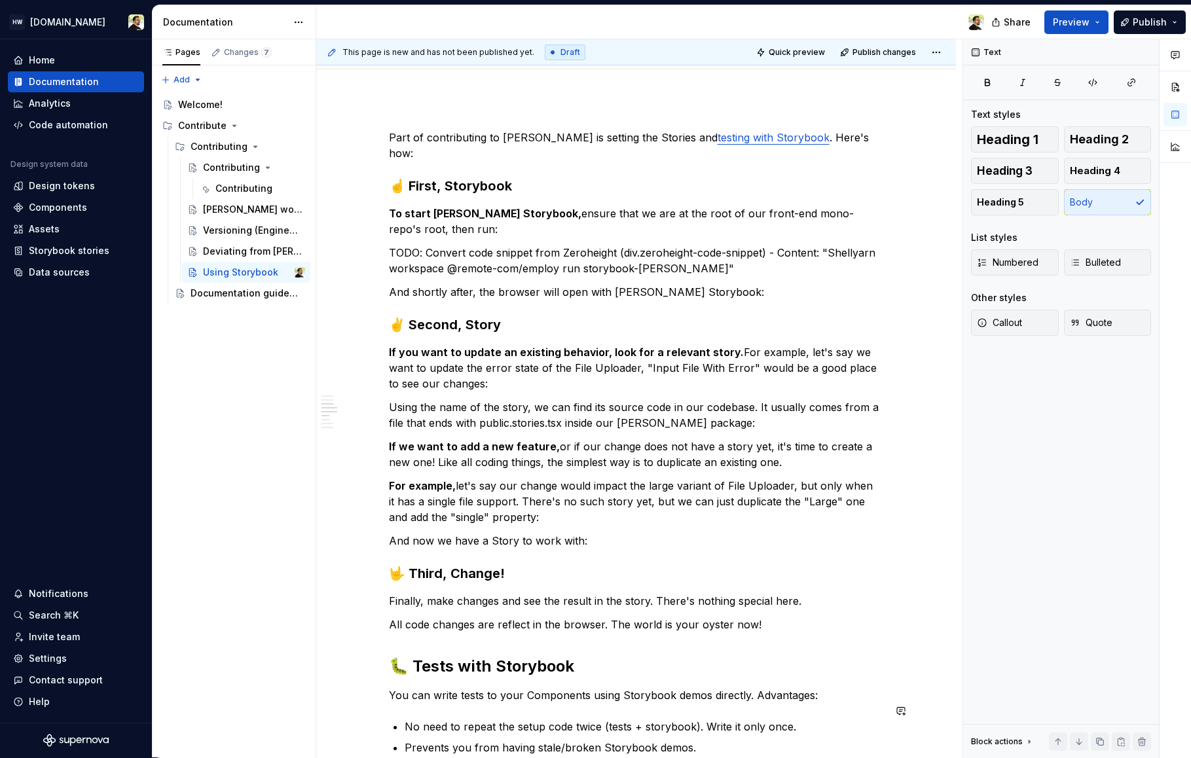
scroll to position [0, 0]
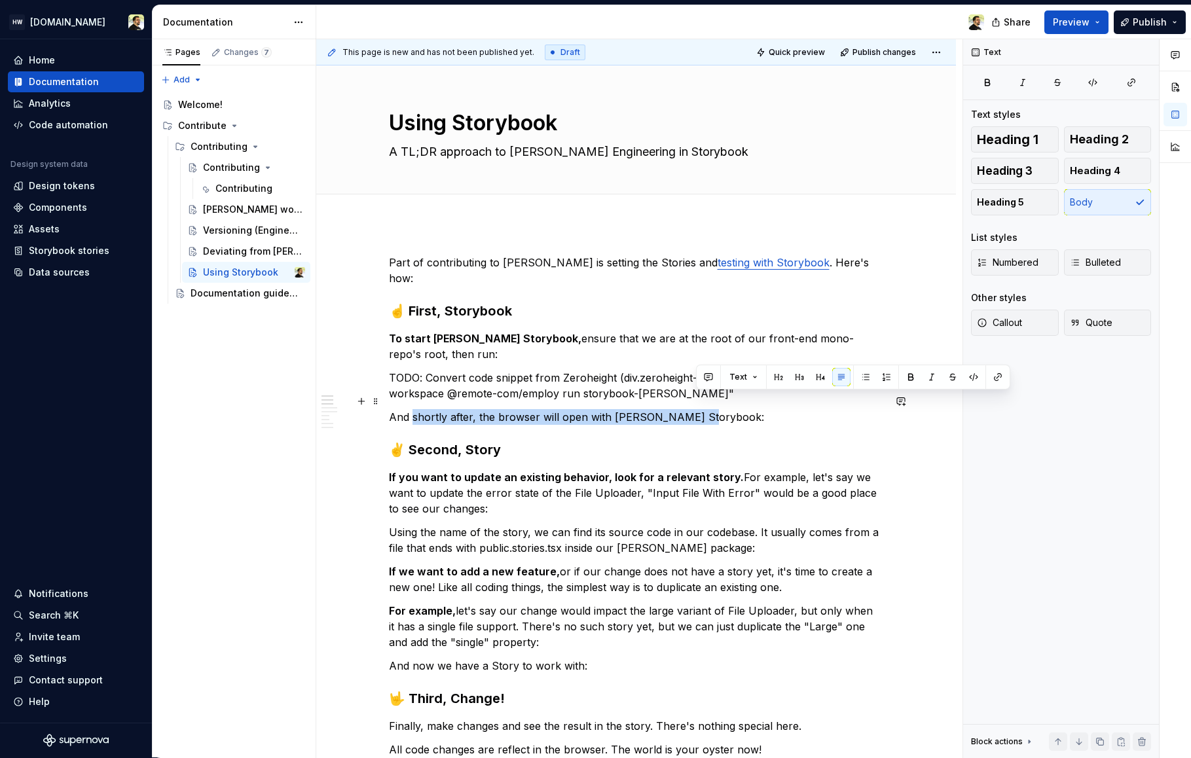
drag, startPoint x: 685, startPoint y: 403, endPoint x: 394, endPoint y: 403, distance: 290.7
click at [394, 409] on p "And shortly after, the browser will open with [PERSON_NAME] Storybook:" at bounding box center [636, 417] width 495 height 16
copy p "nd shortly after, the browser will open with [PERSON_NAME] Storybook:"
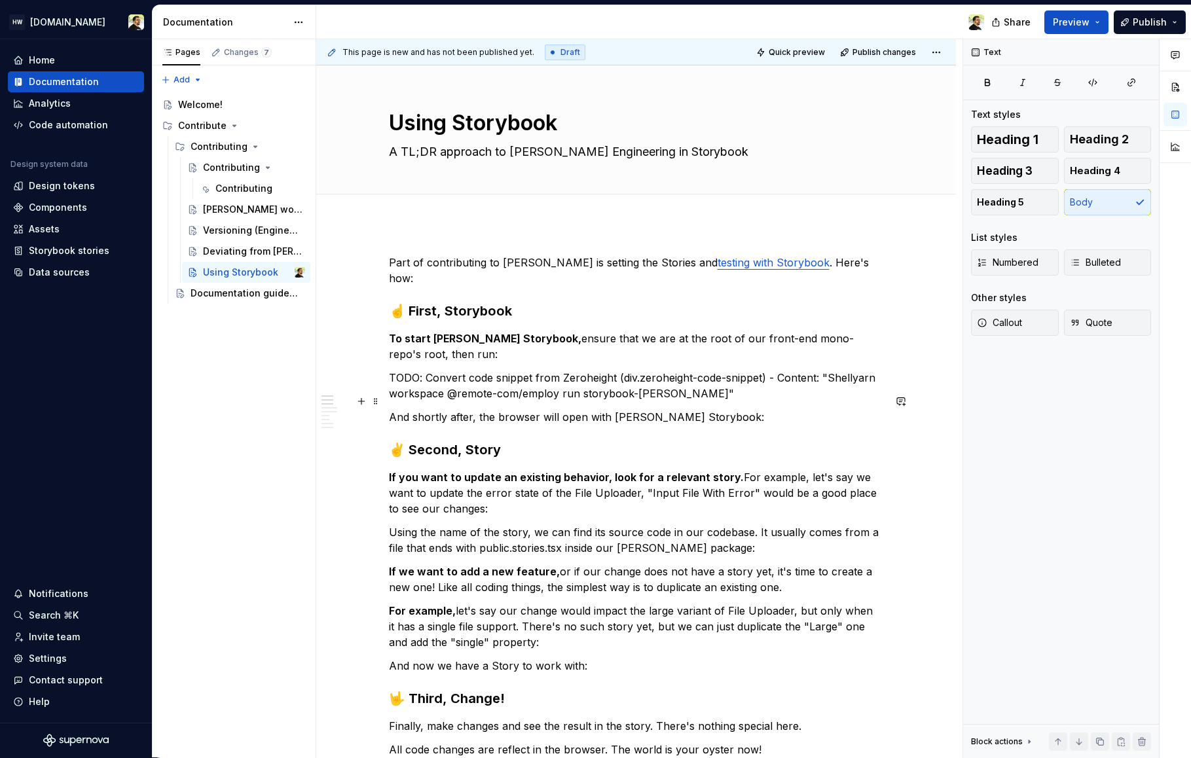
click at [436, 409] on p "And shortly after, the browser will open with [PERSON_NAME] Storybook:" at bounding box center [636, 417] width 495 height 16
drag, startPoint x: 416, startPoint y: 403, endPoint x: 604, endPoint y: 403, distance: 187.9
click at [602, 409] on p "And shortly after, the browser will open with [PERSON_NAME] Storybook:" at bounding box center [636, 417] width 495 height 16
copy p "hortly after, the browser will open wi"
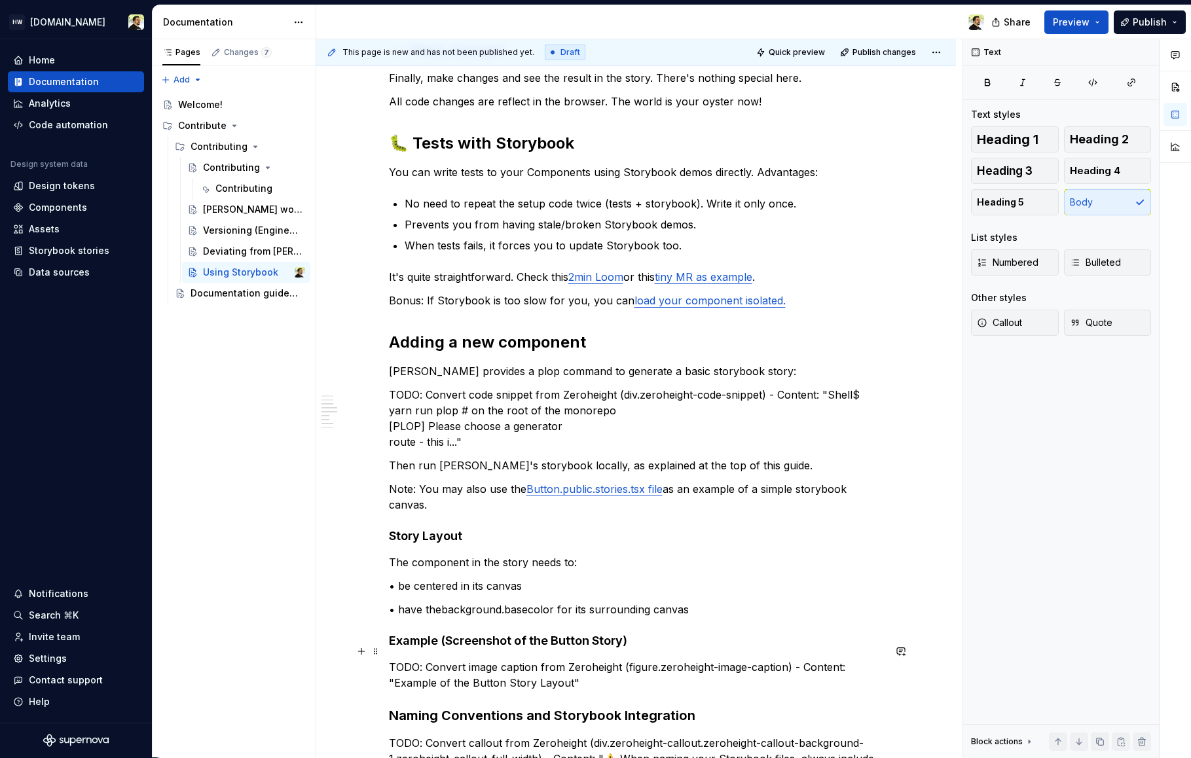
scroll to position [698, 0]
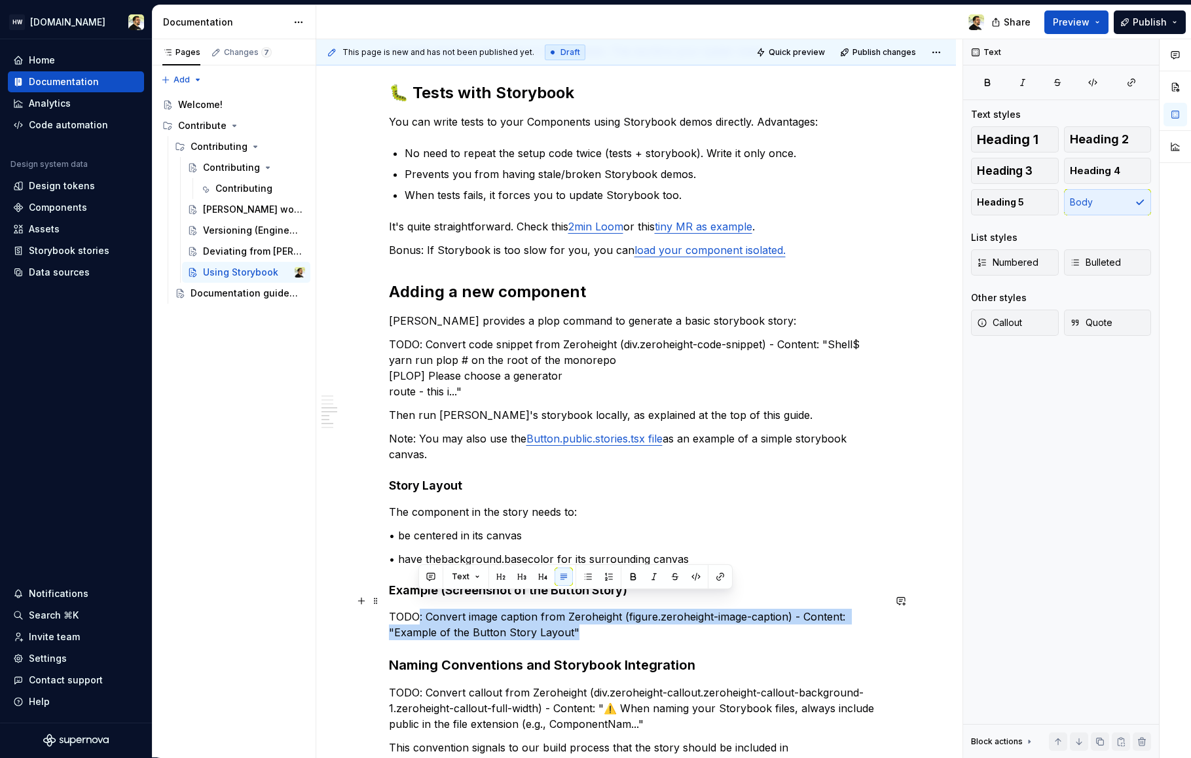
drag, startPoint x: 414, startPoint y: 602, endPoint x: 616, endPoint y: 618, distance: 202.2
click at [615, 618] on p "TODO: Convert image caption from Zeroheight (figure.zeroheight-image-caption) -…" at bounding box center [636, 624] width 495 height 31
click at [616, 618] on p "TODO: Convert image caption from Zeroheight (figure.zeroheight-image-caption) -…" at bounding box center [636, 624] width 495 height 31
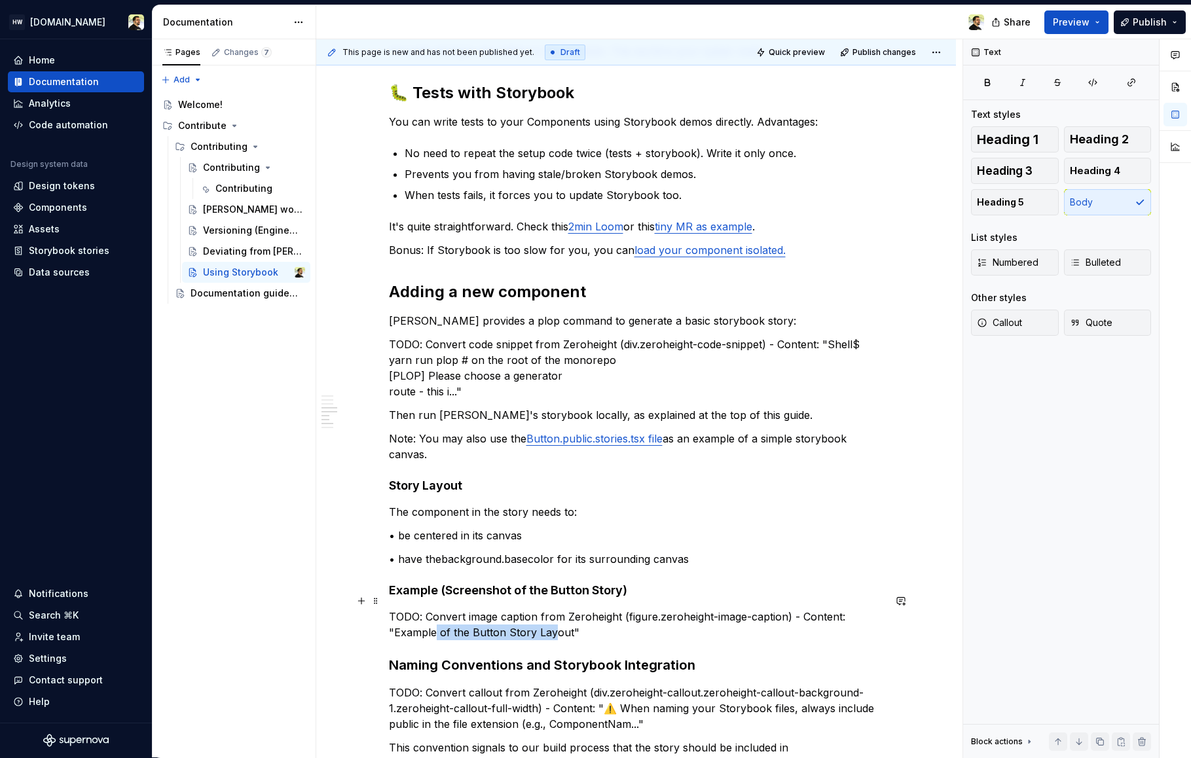
drag, startPoint x: 433, startPoint y: 617, endPoint x: 560, endPoint y: 617, distance: 127.0
click at [556, 617] on p "TODO: Convert image caption from Zeroheight (figure.zeroheight-image-caption) -…" at bounding box center [636, 624] width 495 height 31
click at [560, 617] on p "TODO: Convert image caption from Zeroheight (figure.zeroheight-image-caption) -…" at bounding box center [636, 624] width 495 height 31
drag, startPoint x: 563, startPoint y: 617, endPoint x: 390, endPoint y: 617, distance: 172.8
click at [390, 617] on p "TODO: Convert image caption from Zeroheight (figure.zeroheight-image-caption) -…" at bounding box center [636, 624] width 495 height 31
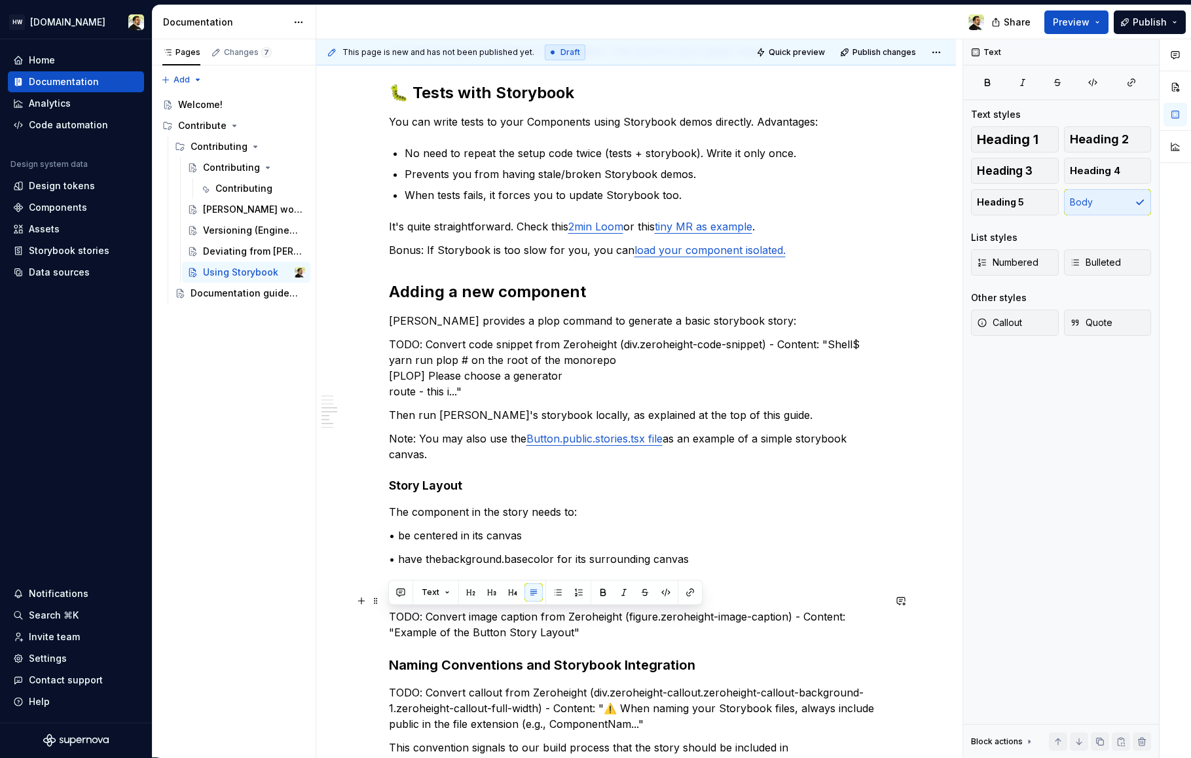
click at [397, 618] on p "TODO: Convert image caption from Zeroheight (figure.zeroheight-image-caption) -…" at bounding box center [636, 624] width 495 height 31
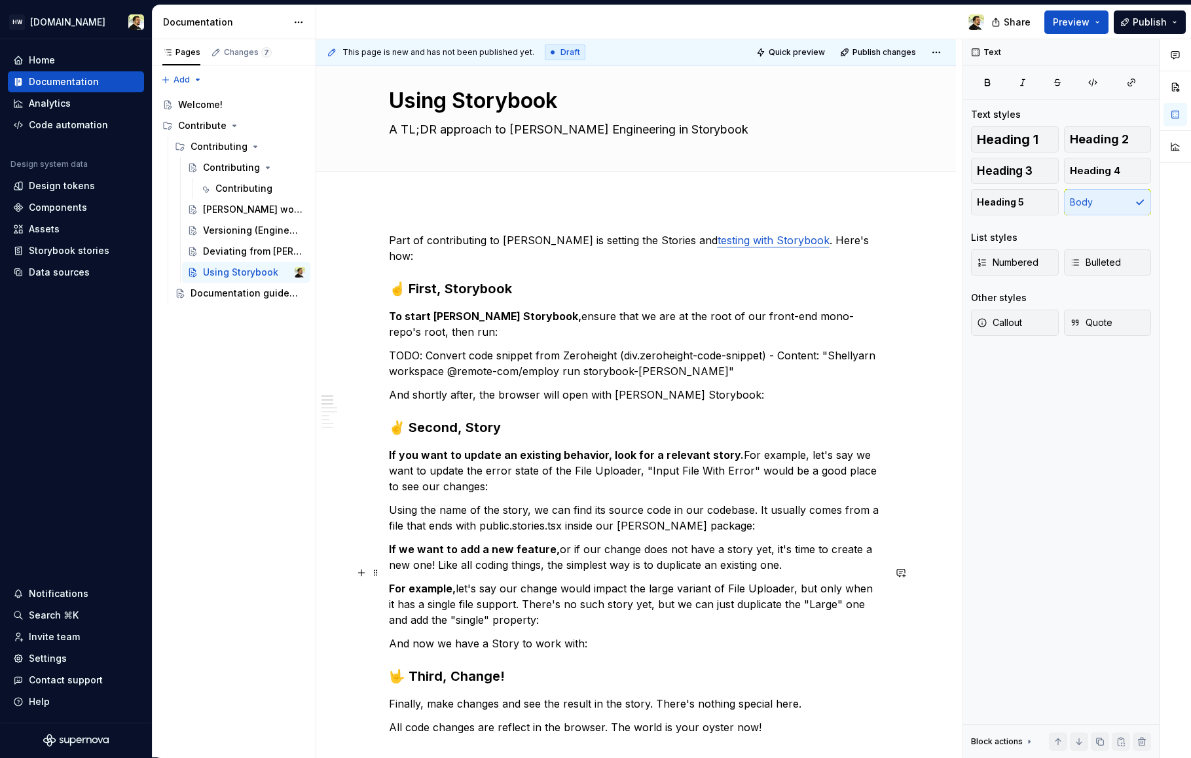
scroll to position [0, 0]
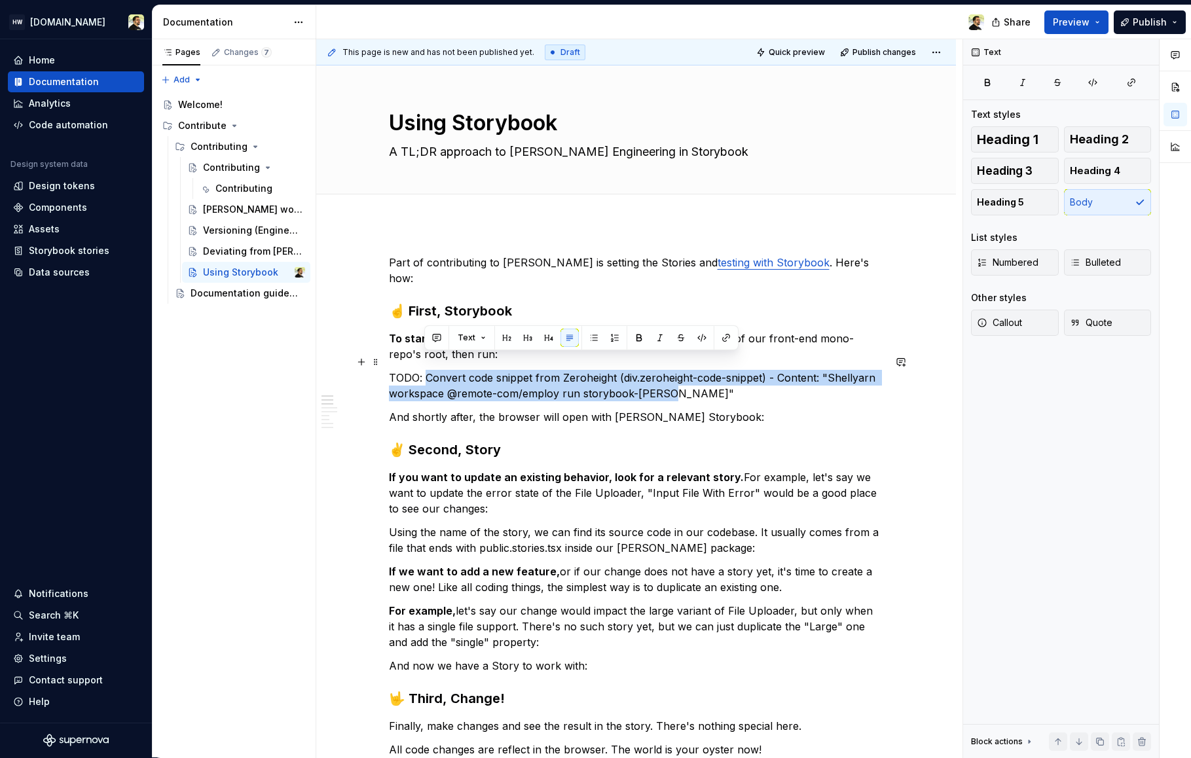
drag, startPoint x: 426, startPoint y: 365, endPoint x: 689, endPoint y: 383, distance: 264.4
click at [689, 382] on p "TODO: Convert code snippet from Zeroheight (div.zeroheight-code-snippet) - Cont…" at bounding box center [636, 385] width 495 height 31
click at [689, 383] on p "TODO: Convert code snippet from Zeroheight (div.zeroheight-code-snippet) - Cont…" at bounding box center [636, 385] width 495 height 31
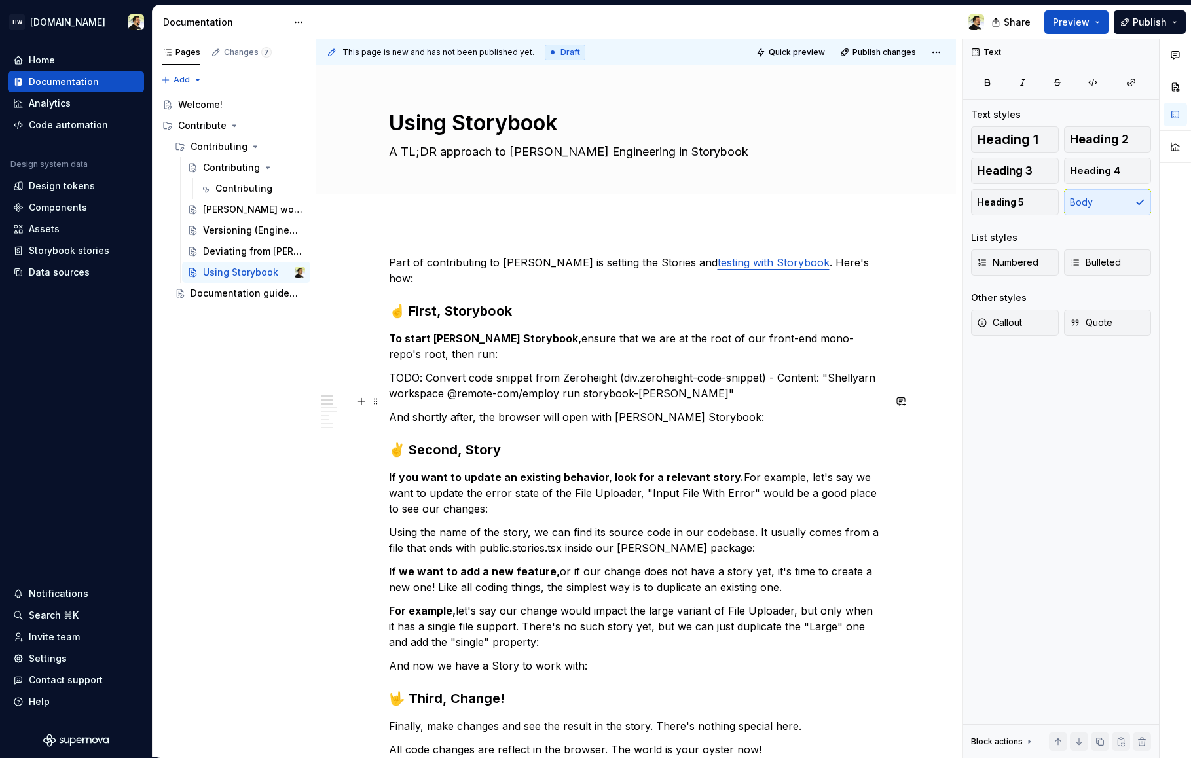
click at [643, 409] on p "And shortly after, the browser will open with [PERSON_NAME] Storybook:" at bounding box center [636, 417] width 495 height 16
click at [237, 185] on div "Contributing" at bounding box center [240, 188] width 50 height 13
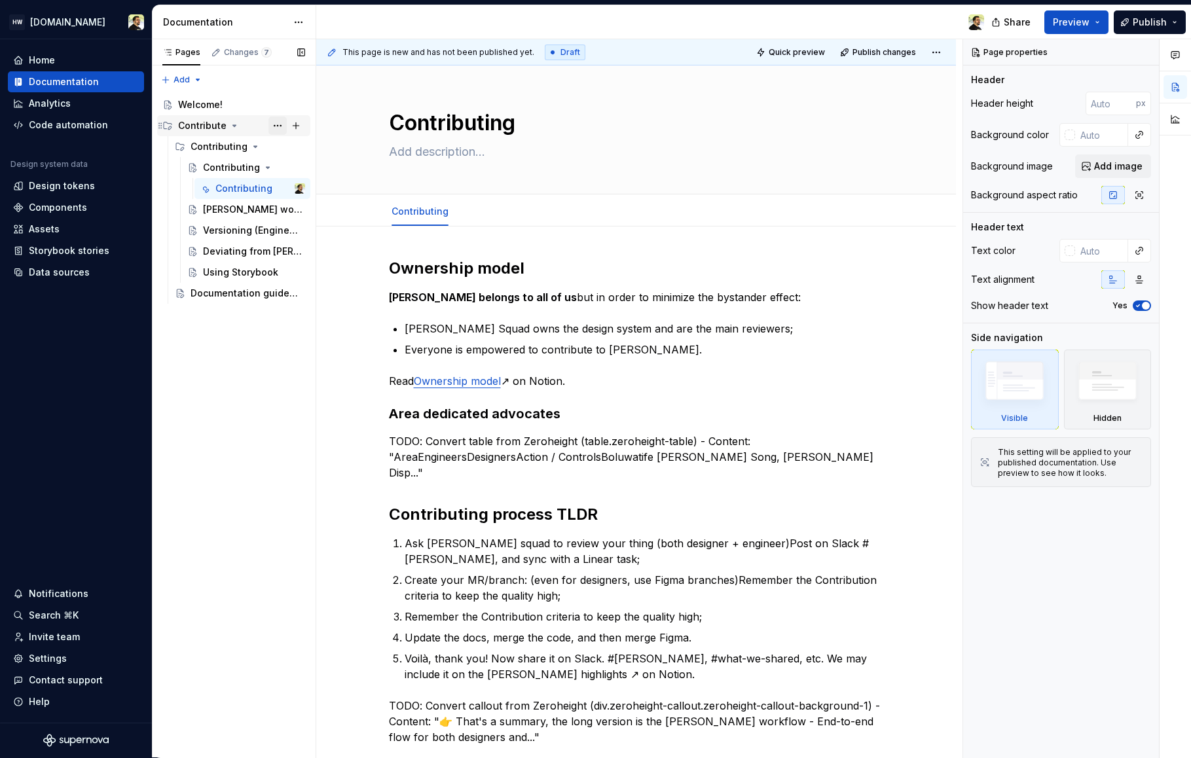
click at [274, 126] on button "Page tree" at bounding box center [277, 126] width 18 height 18
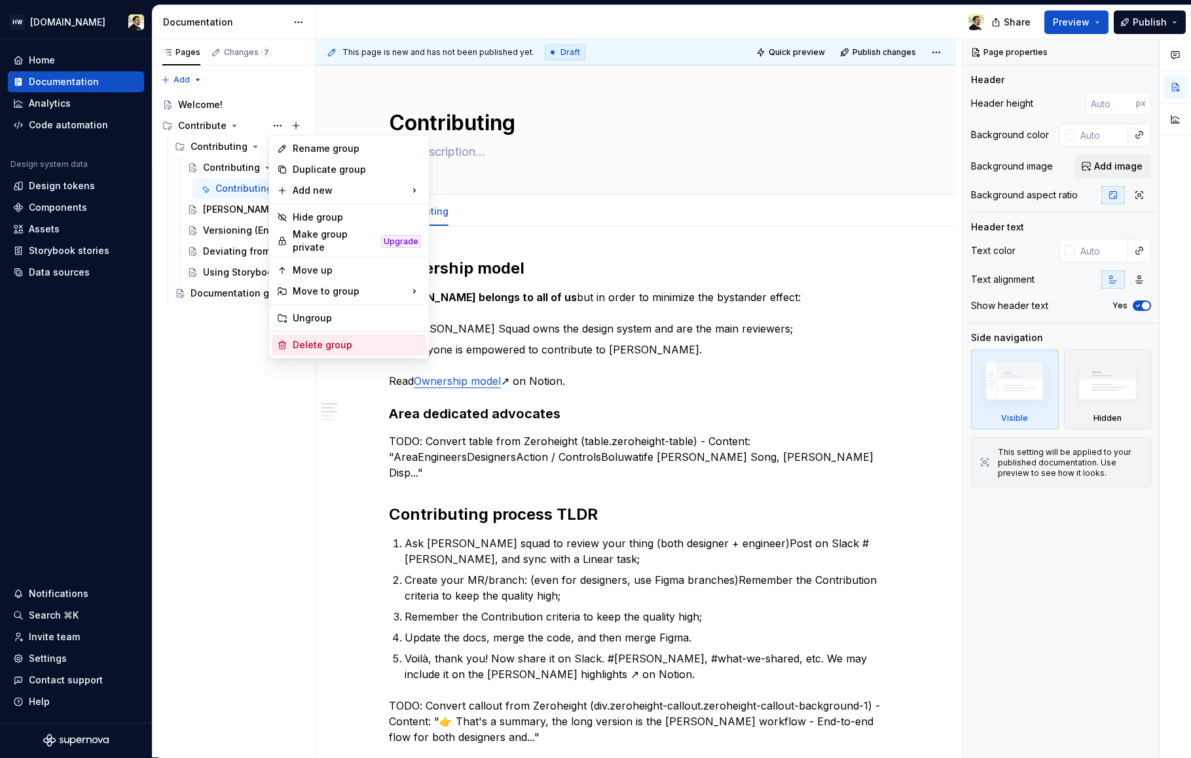
click at [315, 345] on div "Delete group" at bounding box center [357, 344] width 128 height 13
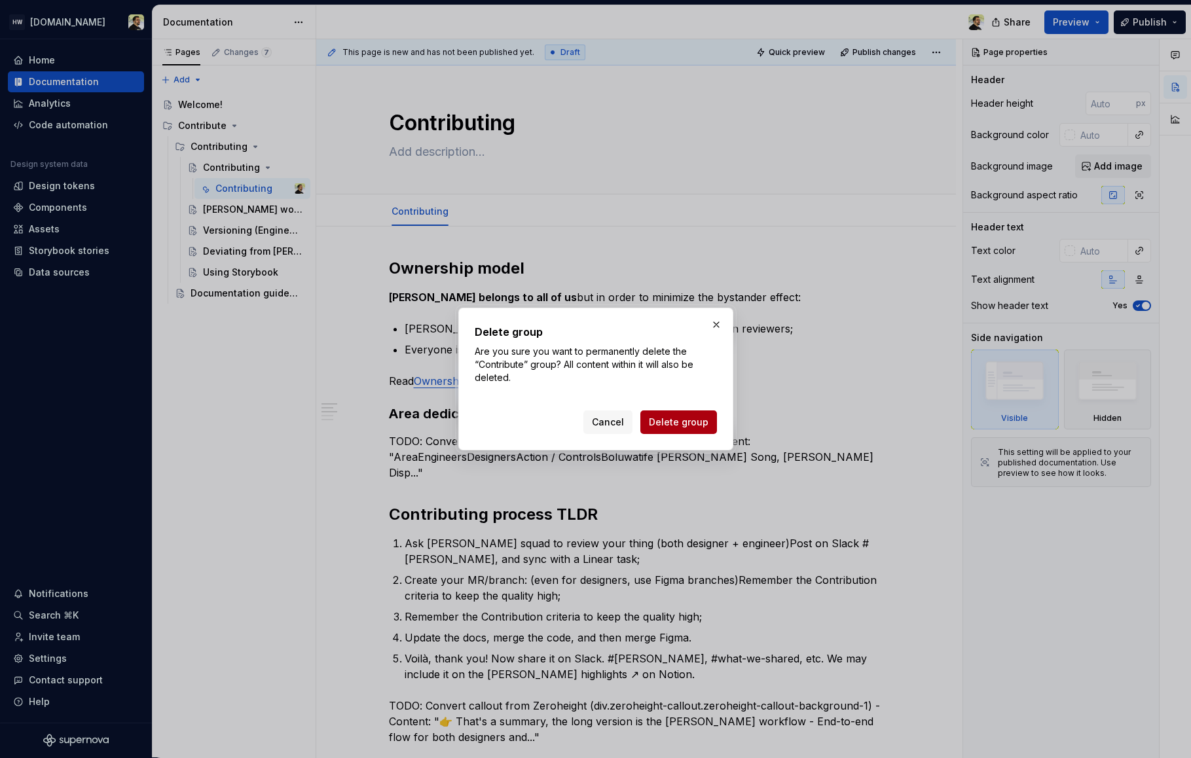
click at [661, 429] on button "Delete group" at bounding box center [678, 422] width 77 height 24
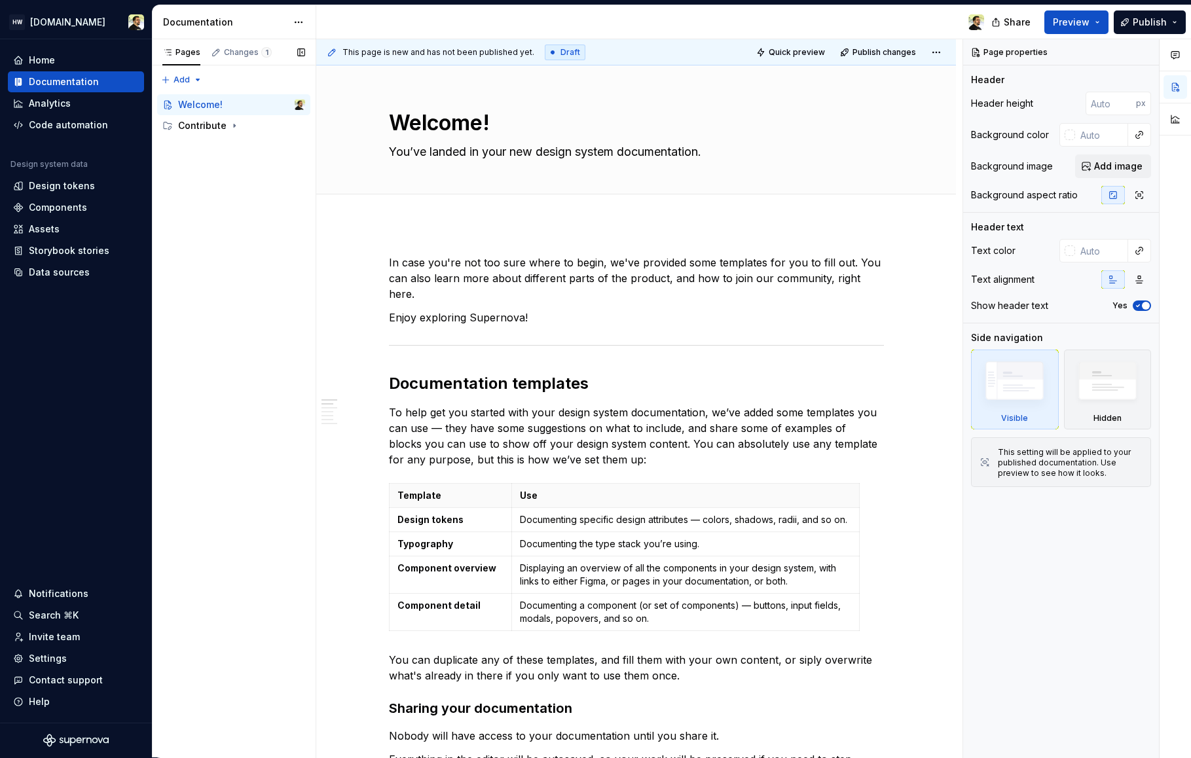
click at [234, 211] on div "Pages Changes 1 Add Accessibility guide for tree Page tree. Navigate the tree w…" at bounding box center [234, 398] width 164 height 719
click at [209, 126] on div "Contribute" at bounding box center [202, 125] width 48 height 13
click at [214, 152] on div "Contributing" at bounding box center [218, 146] width 57 height 13
click at [223, 168] on div "Contributing" at bounding box center [228, 167] width 50 height 13
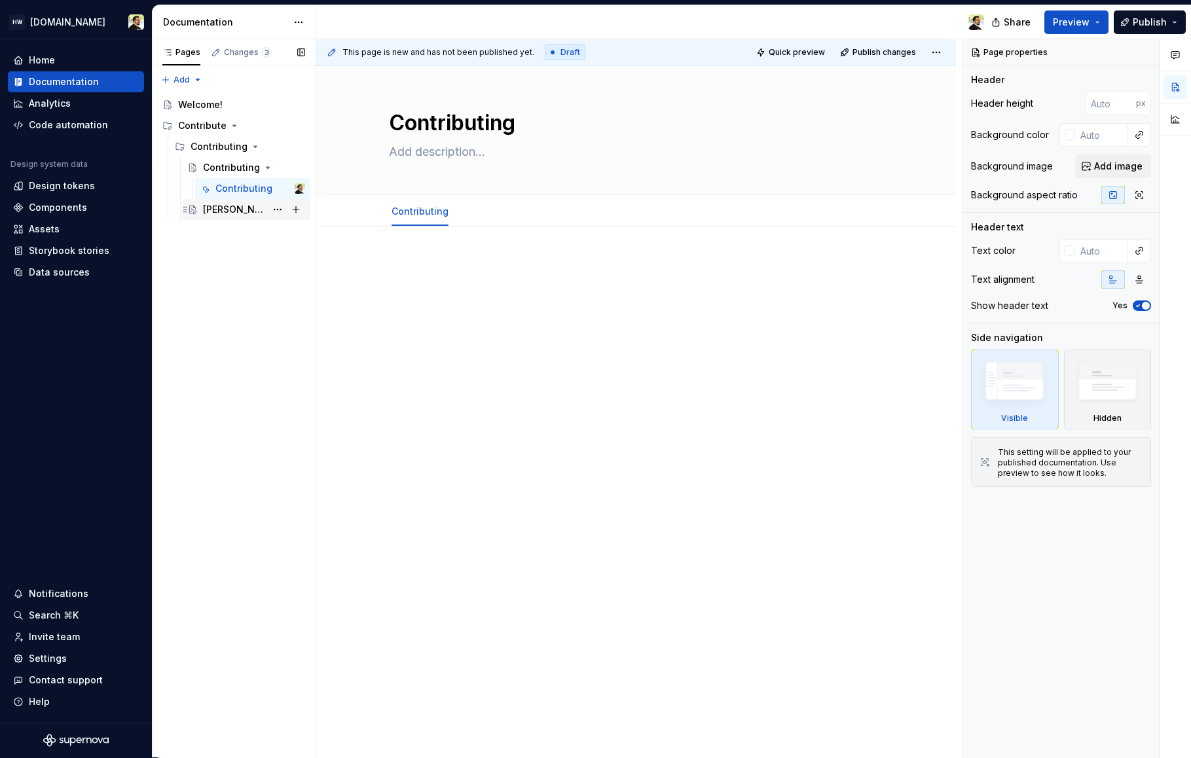
click at [220, 210] on div "[PERSON_NAME] workflow" at bounding box center [234, 209] width 63 height 13
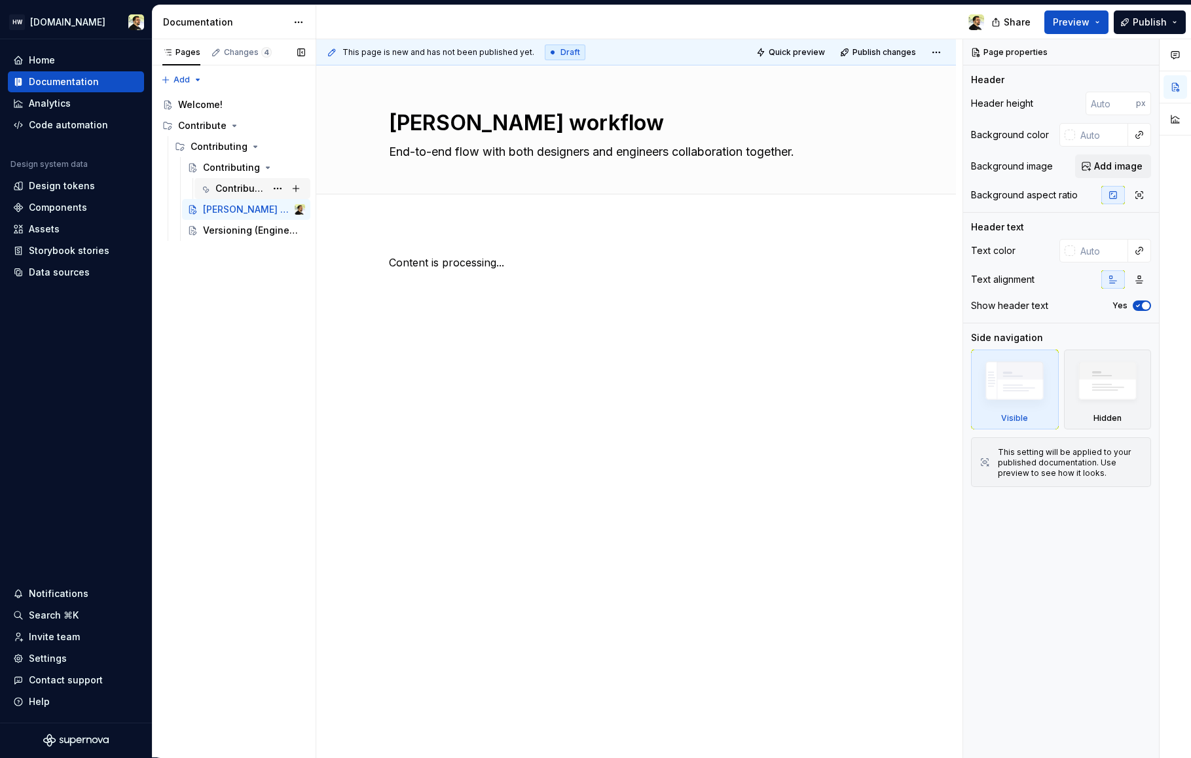
click at [223, 189] on div "Contributing" at bounding box center [240, 188] width 50 height 13
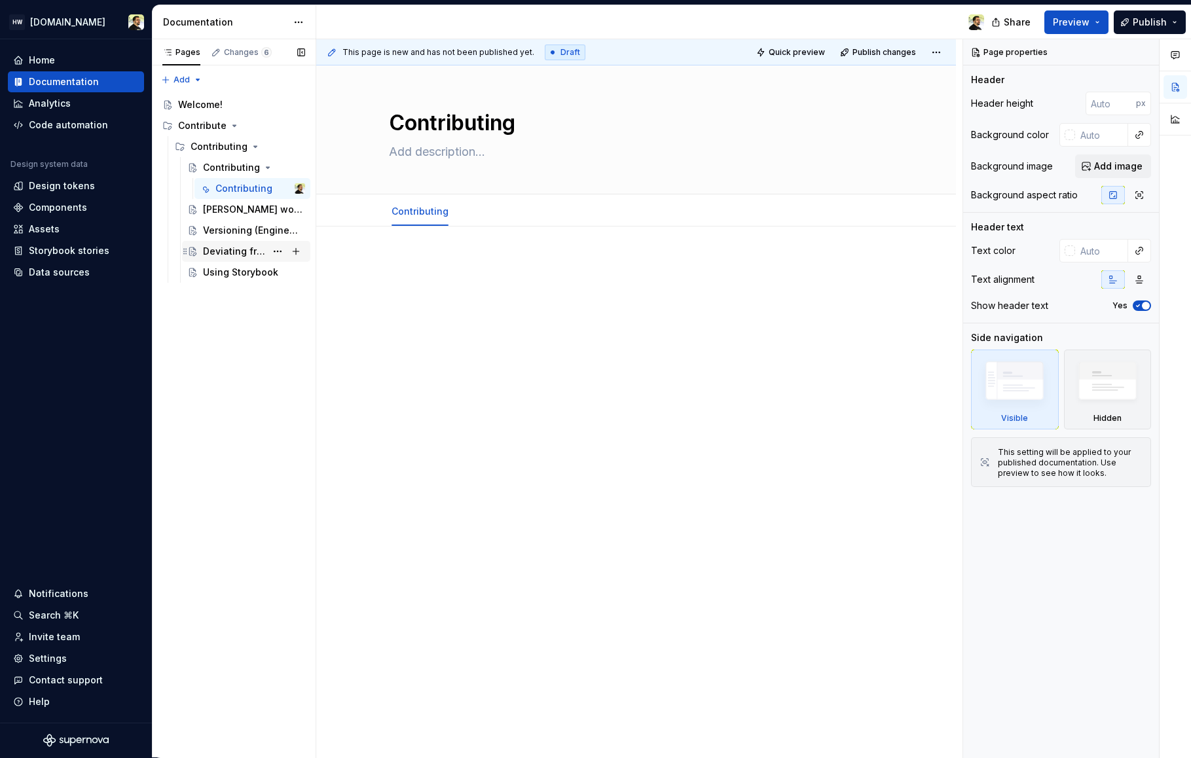
click at [228, 254] on div "Deviating from [PERSON_NAME]" at bounding box center [234, 251] width 63 height 13
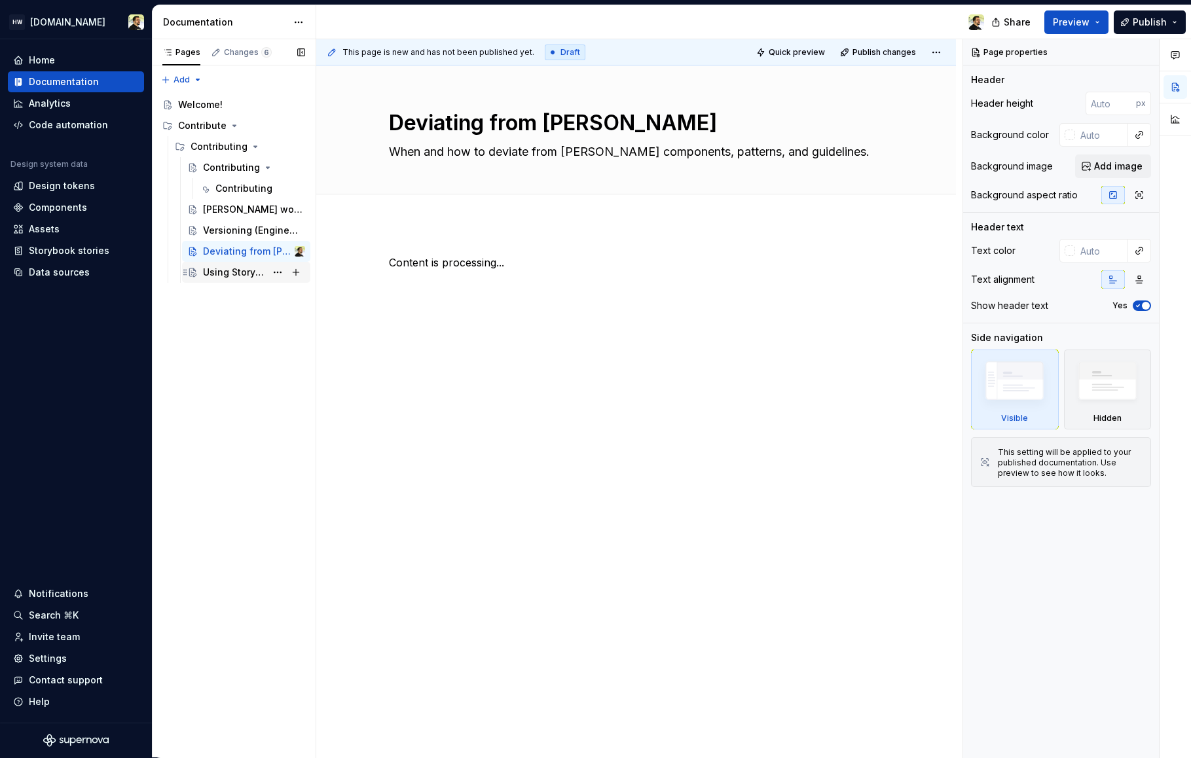
click at [228, 269] on div "Using Storybook" at bounding box center [234, 272] width 63 height 13
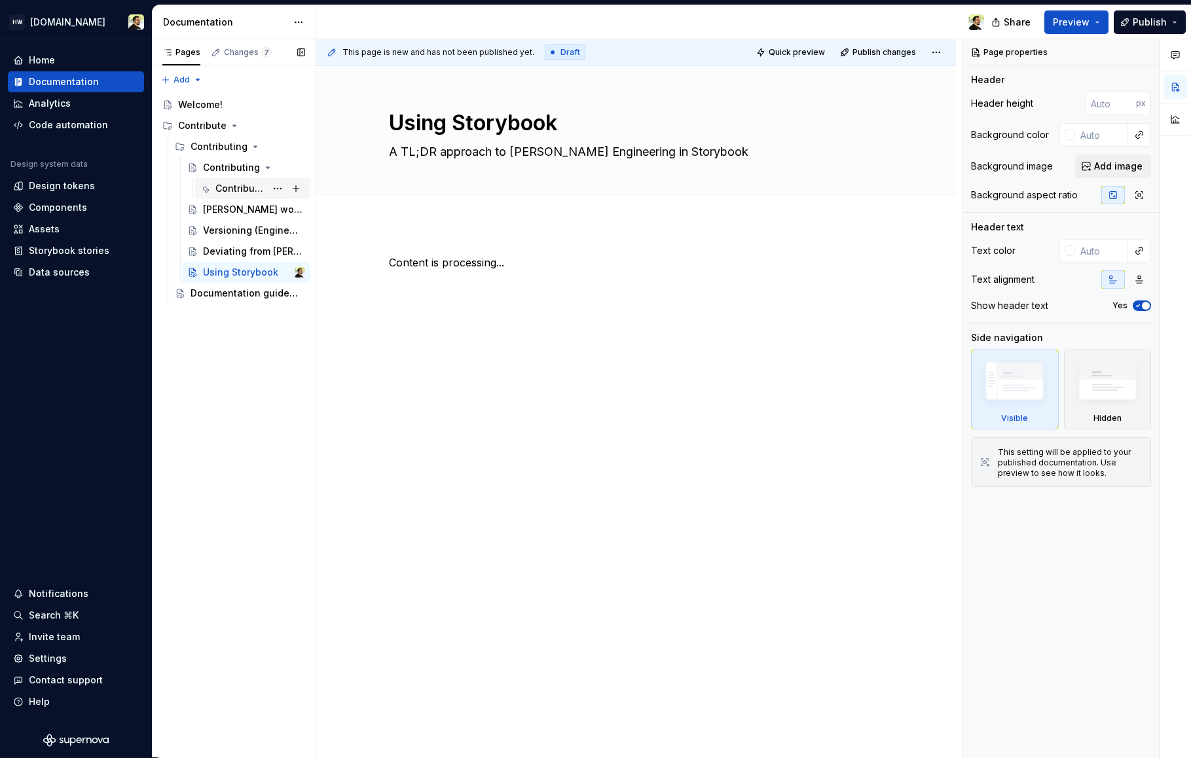
click at [234, 187] on div "Contributing" at bounding box center [240, 188] width 50 height 13
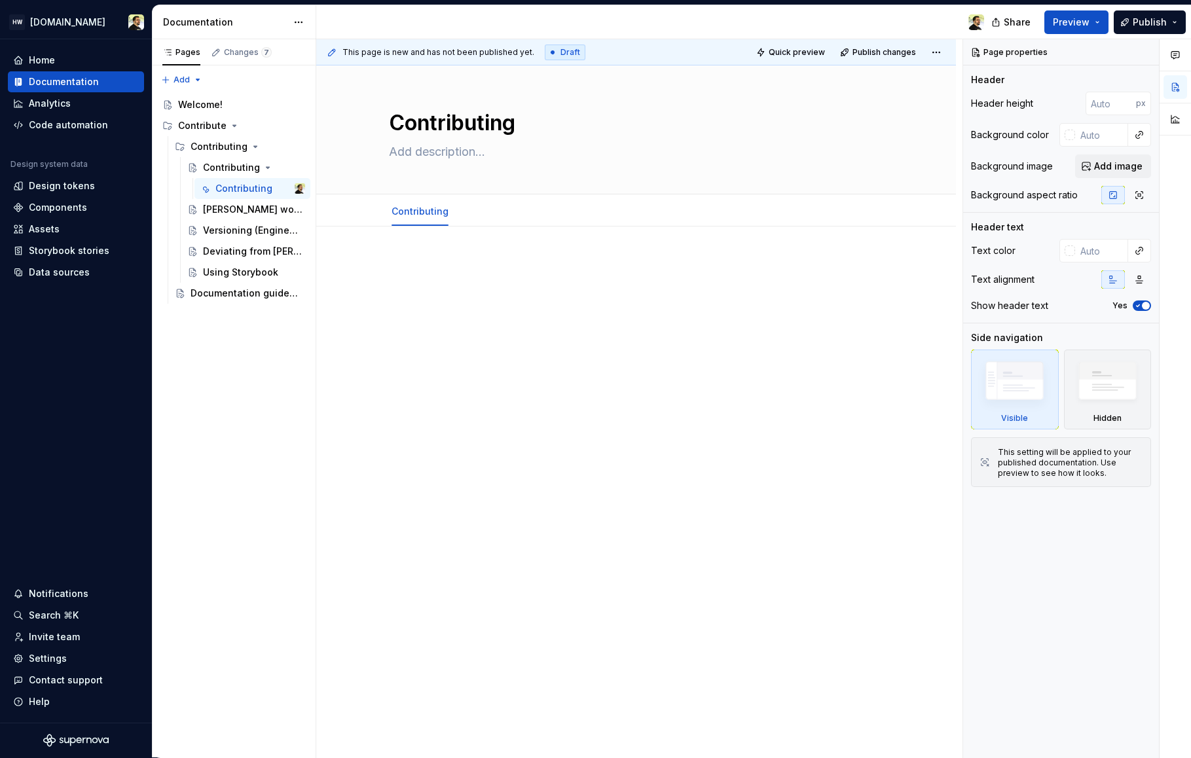
click at [540, 275] on div at bounding box center [636, 283] width 495 height 50
click at [517, 416] on div at bounding box center [636, 388] width 640 height 324
click at [228, 410] on div "Pages Changes 7 Add Accessibility guide for tree Page tree. Navigate the tree w…" at bounding box center [234, 398] width 164 height 719
click at [225, 221] on div "Versioning (Engineering)" at bounding box center [254, 230] width 102 height 18
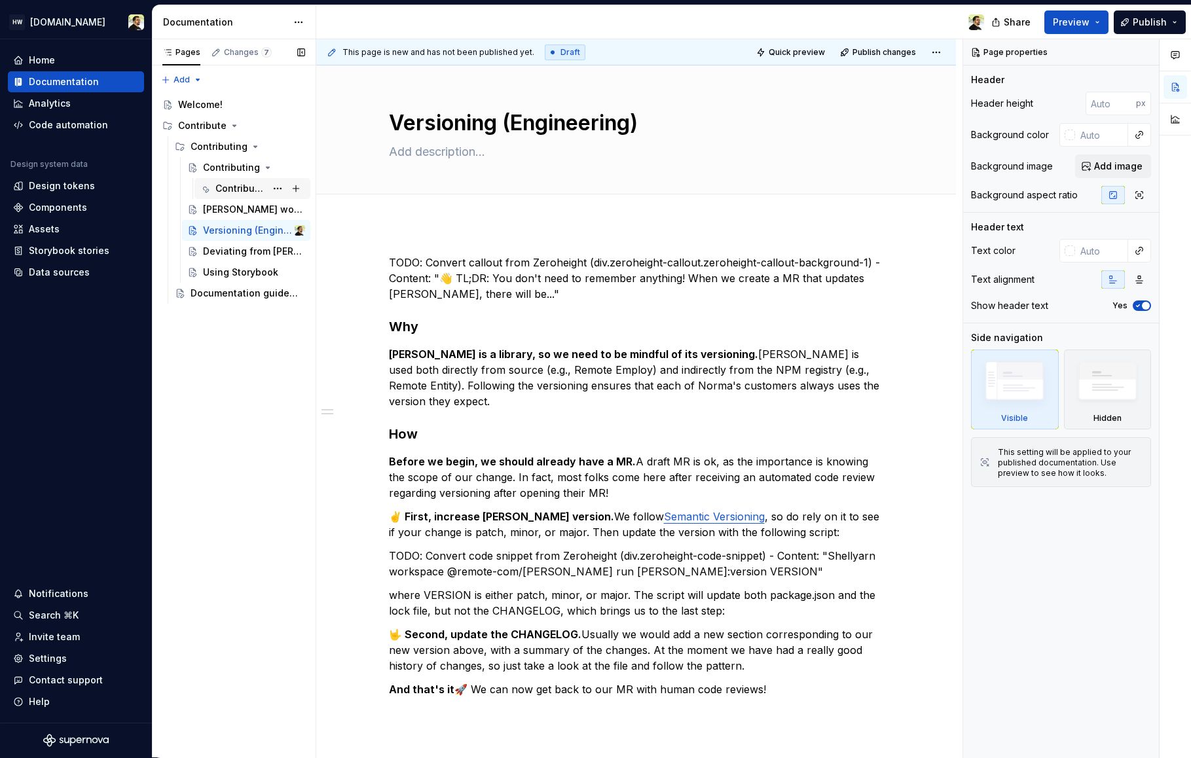
click at [228, 193] on div "Contributing" at bounding box center [240, 188] width 50 height 13
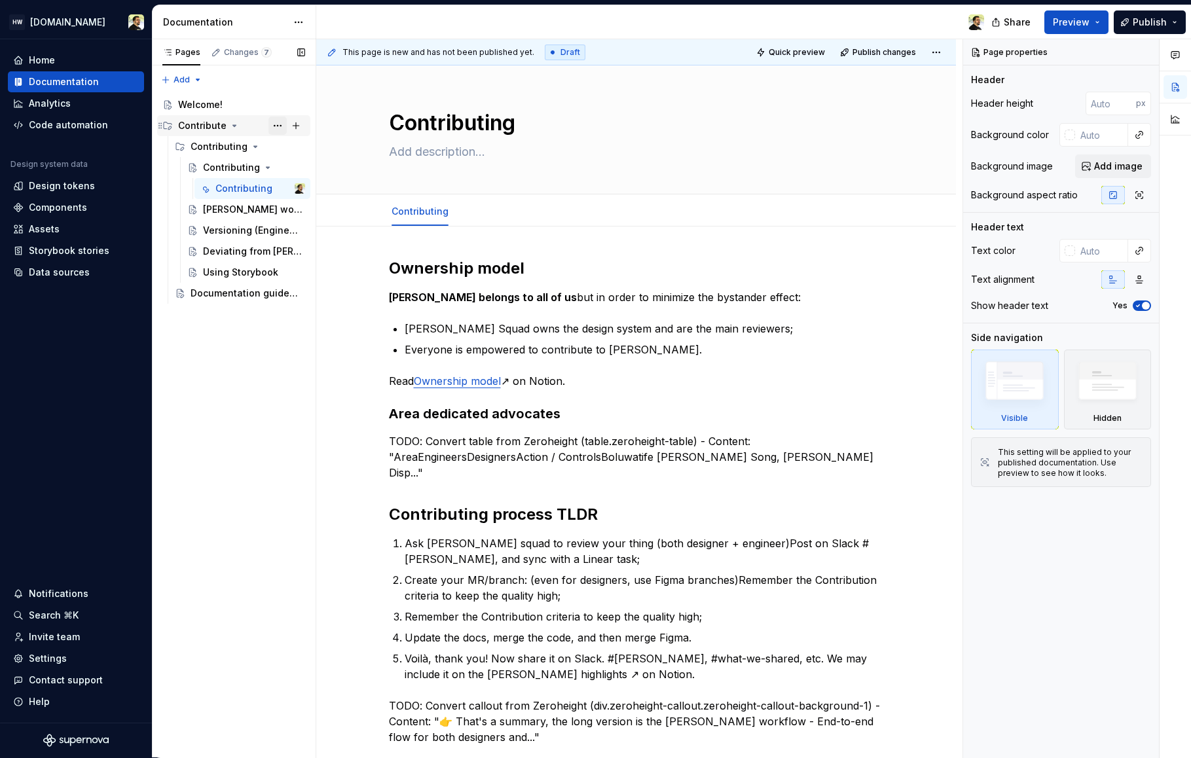
click at [276, 124] on button "Page tree" at bounding box center [277, 126] width 18 height 18
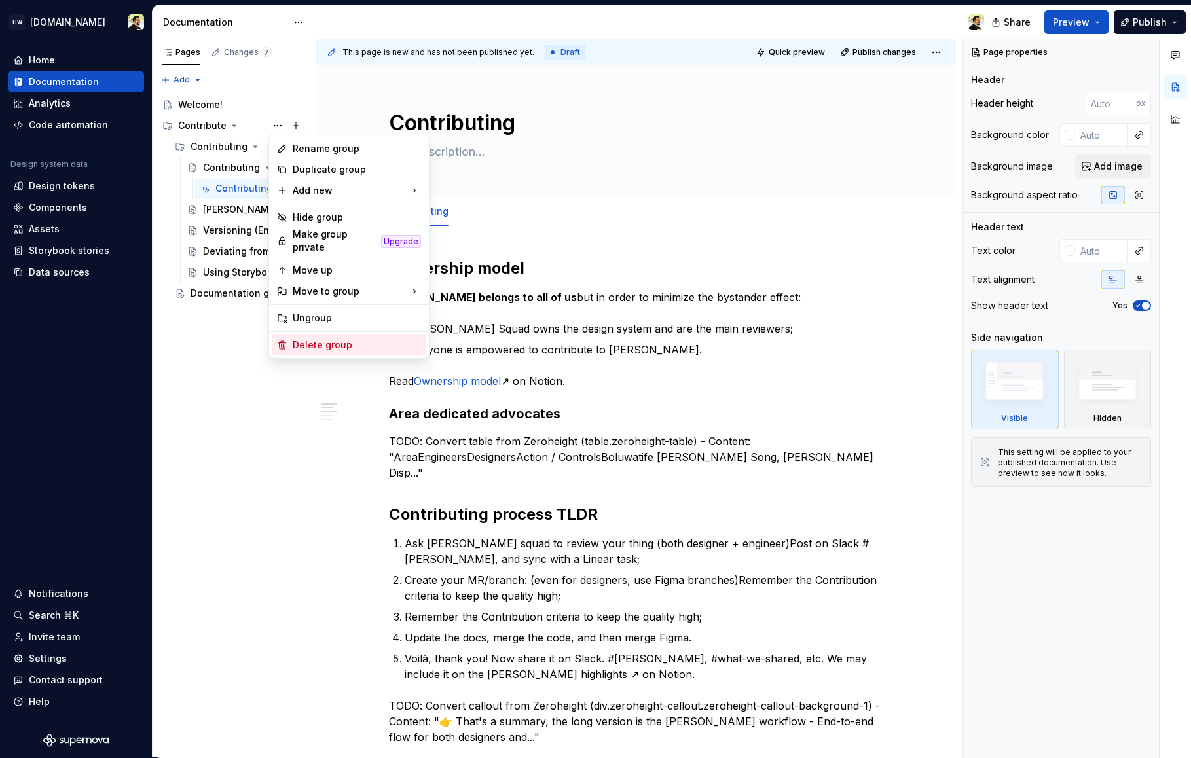
click at [330, 348] on div "Delete group" at bounding box center [349, 345] width 154 height 21
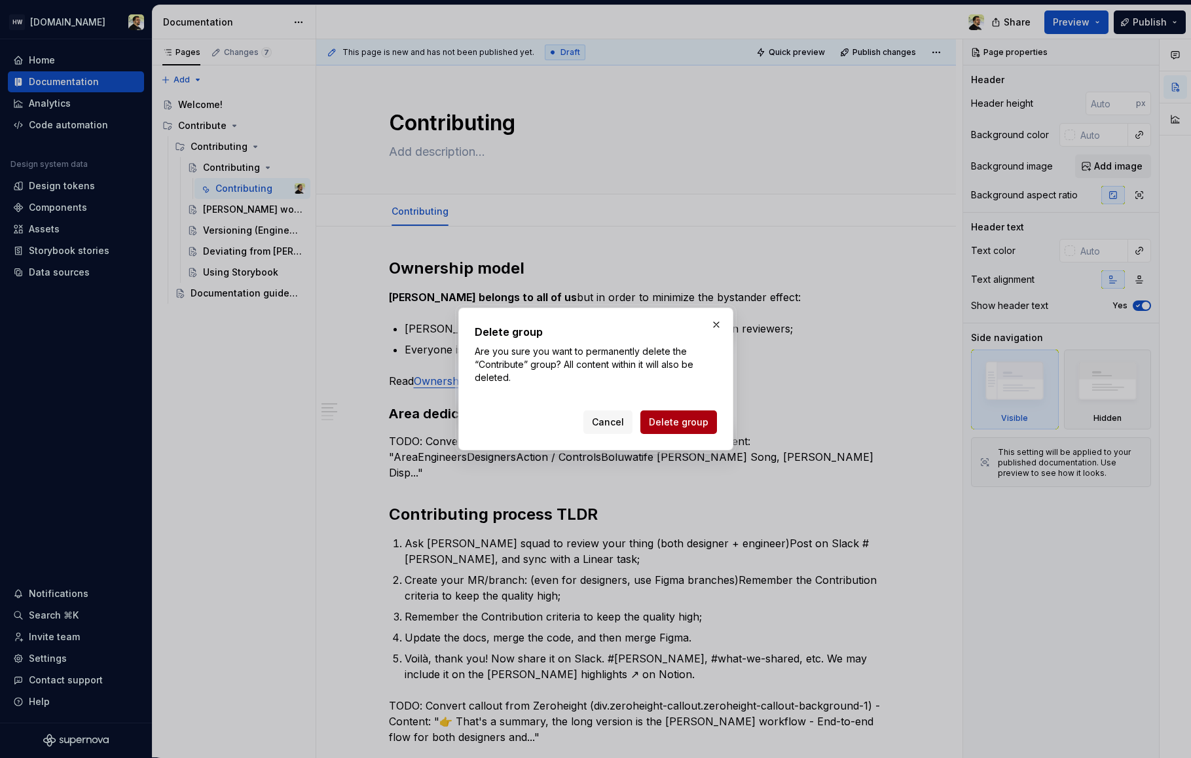
click at [671, 426] on span "Delete group" at bounding box center [679, 422] width 60 height 13
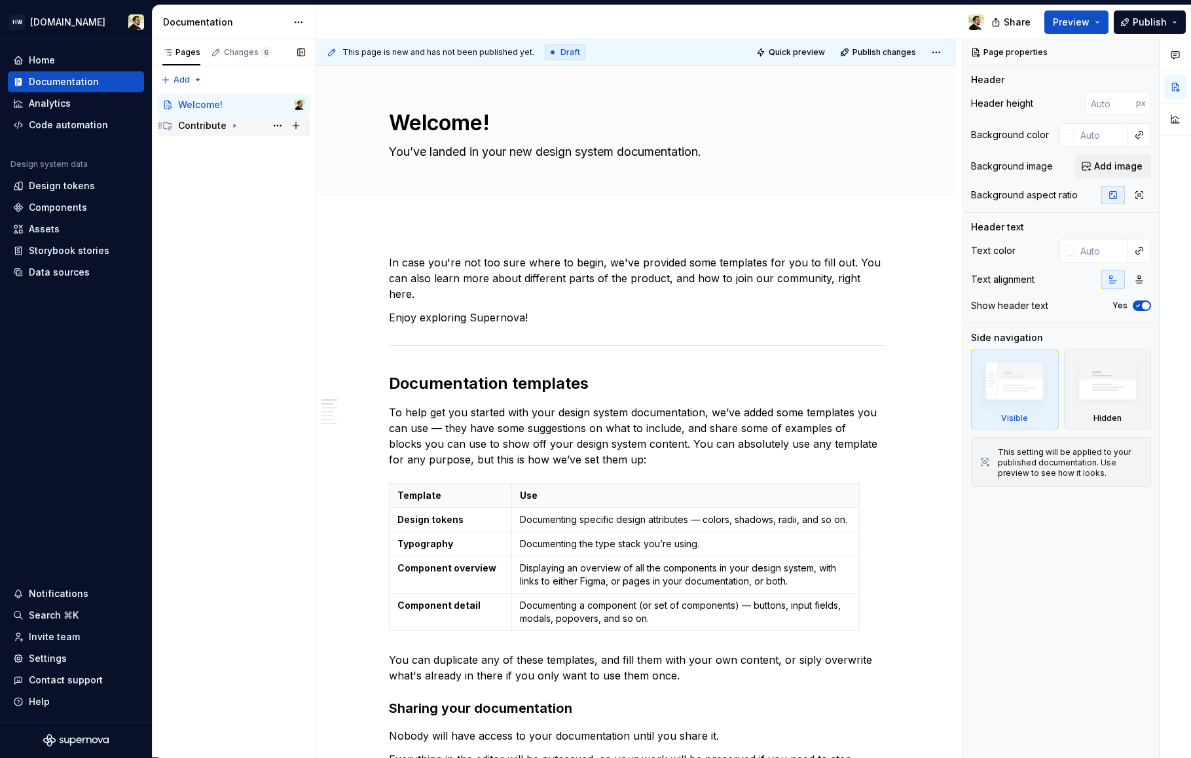
click at [211, 119] on div "Contribute" at bounding box center [202, 125] width 48 height 13
click at [213, 145] on div "Contributing" at bounding box center [218, 146] width 57 height 13
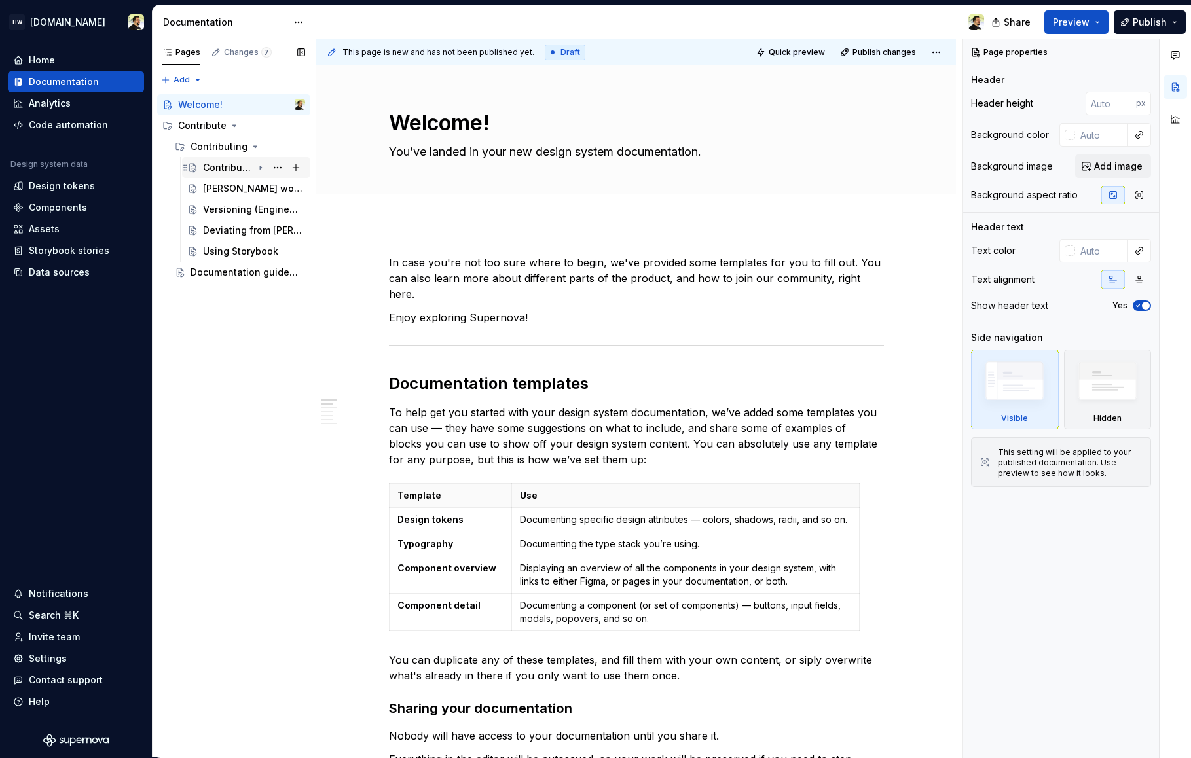
click at [227, 167] on div "Contributing" at bounding box center [228, 167] width 50 height 13
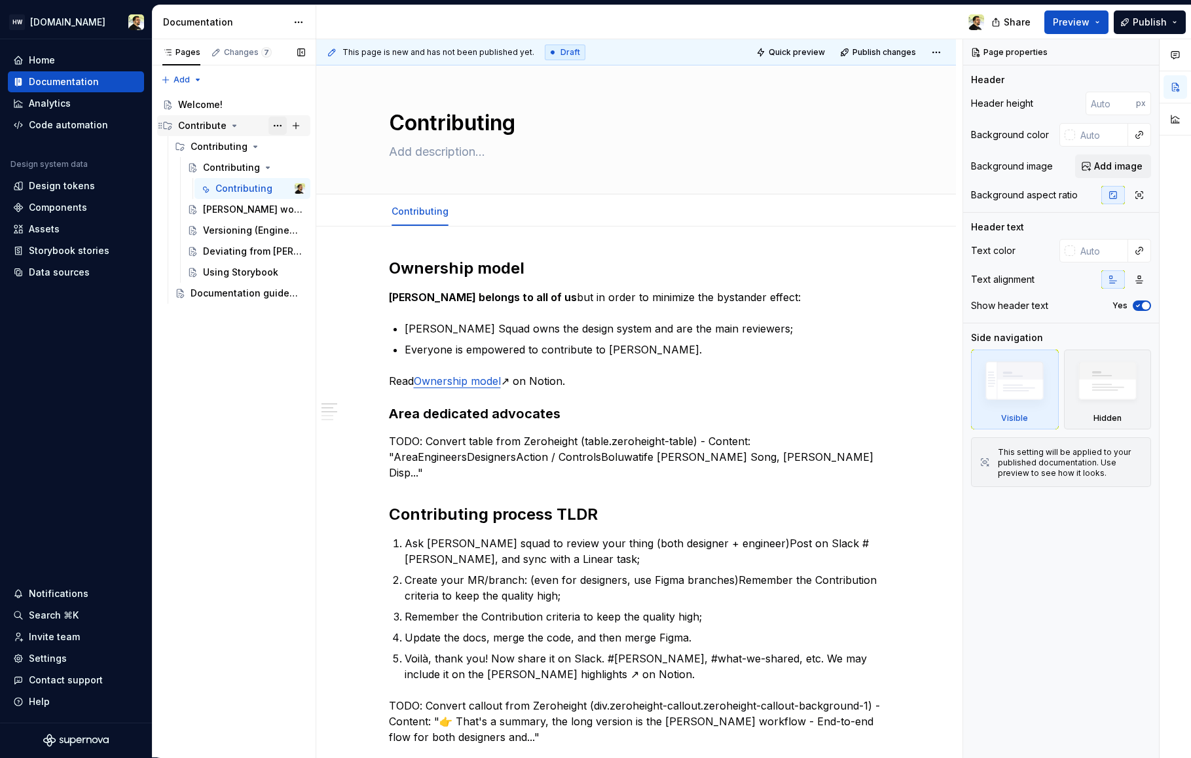
click at [278, 121] on button "Page tree" at bounding box center [277, 126] width 18 height 18
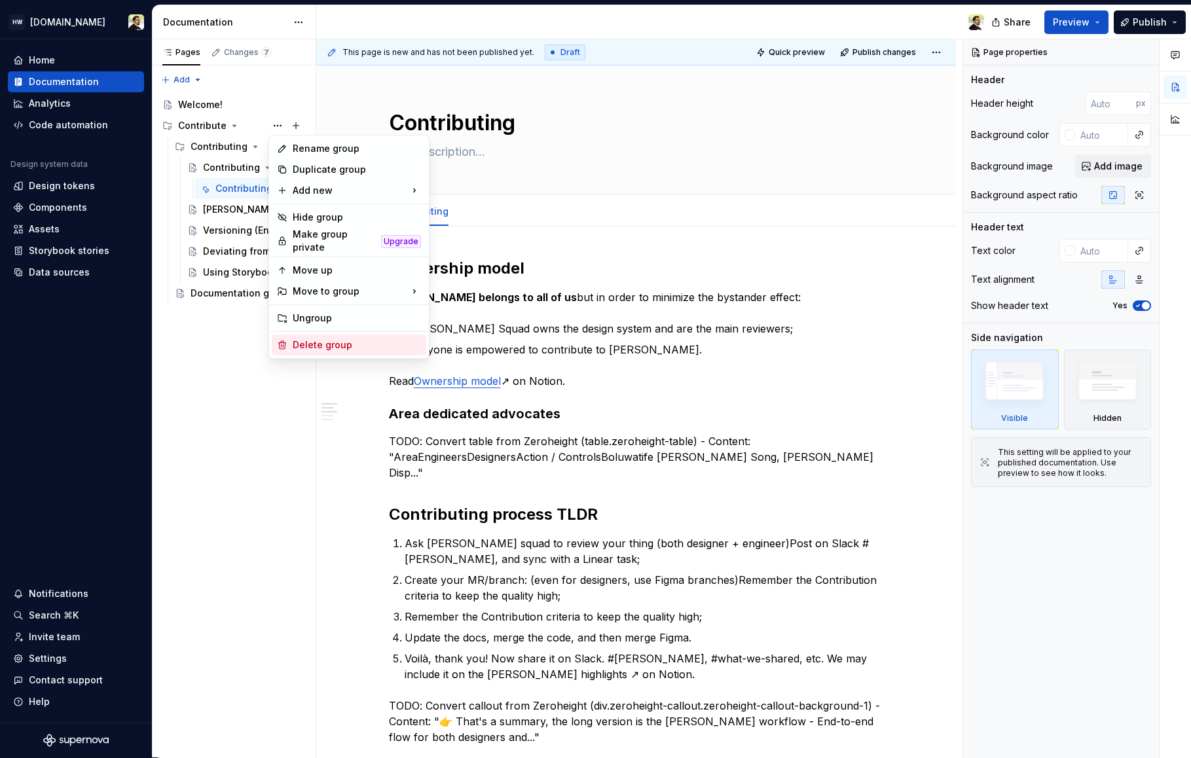
click at [324, 348] on div "Delete group" at bounding box center [349, 345] width 154 height 21
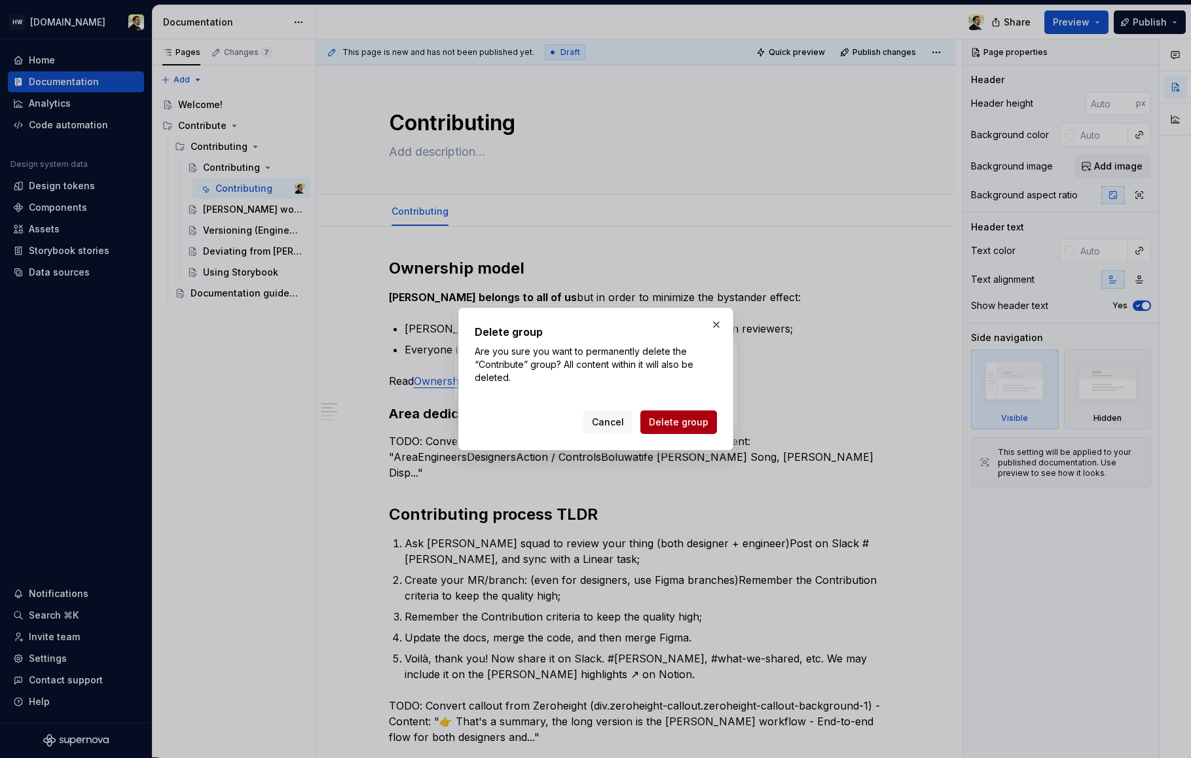
click at [693, 421] on span "Delete group" at bounding box center [679, 422] width 60 height 13
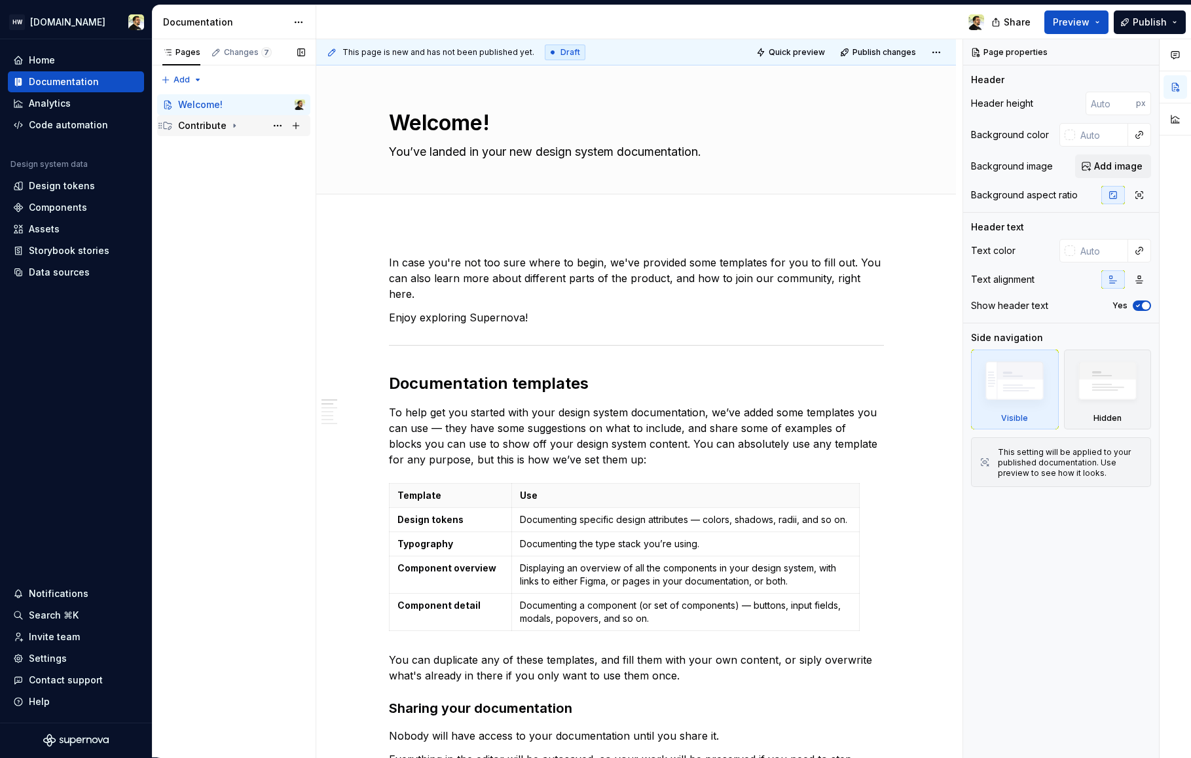
click at [224, 126] on div "Contribute" at bounding box center [202, 125] width 48 height 13
click at [220, 140] on div "Contributing" at bounding box center [218, 146] width 57 height 13
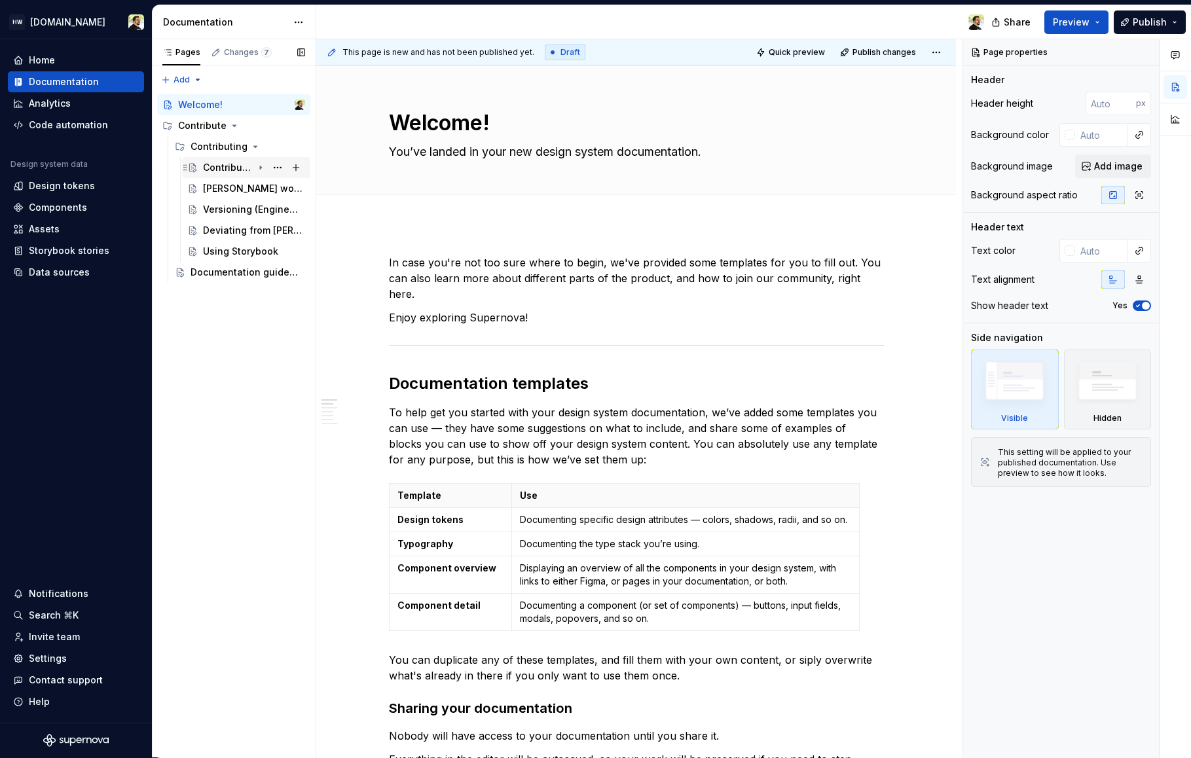
click at [221, 166] on div "Contributing" at bounding box center [228, 167] width 50 height 13
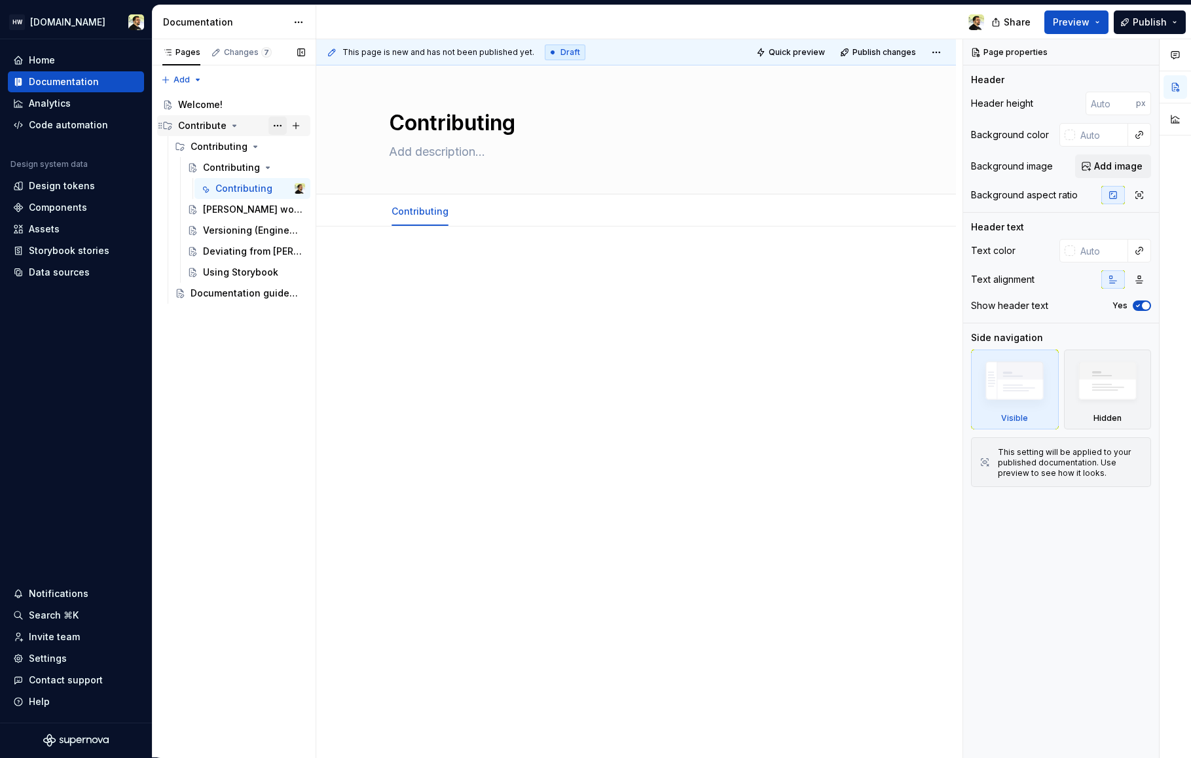
click at [274, 127] on button "Page tree" at bounding box center [277, 126] width 18 height 18
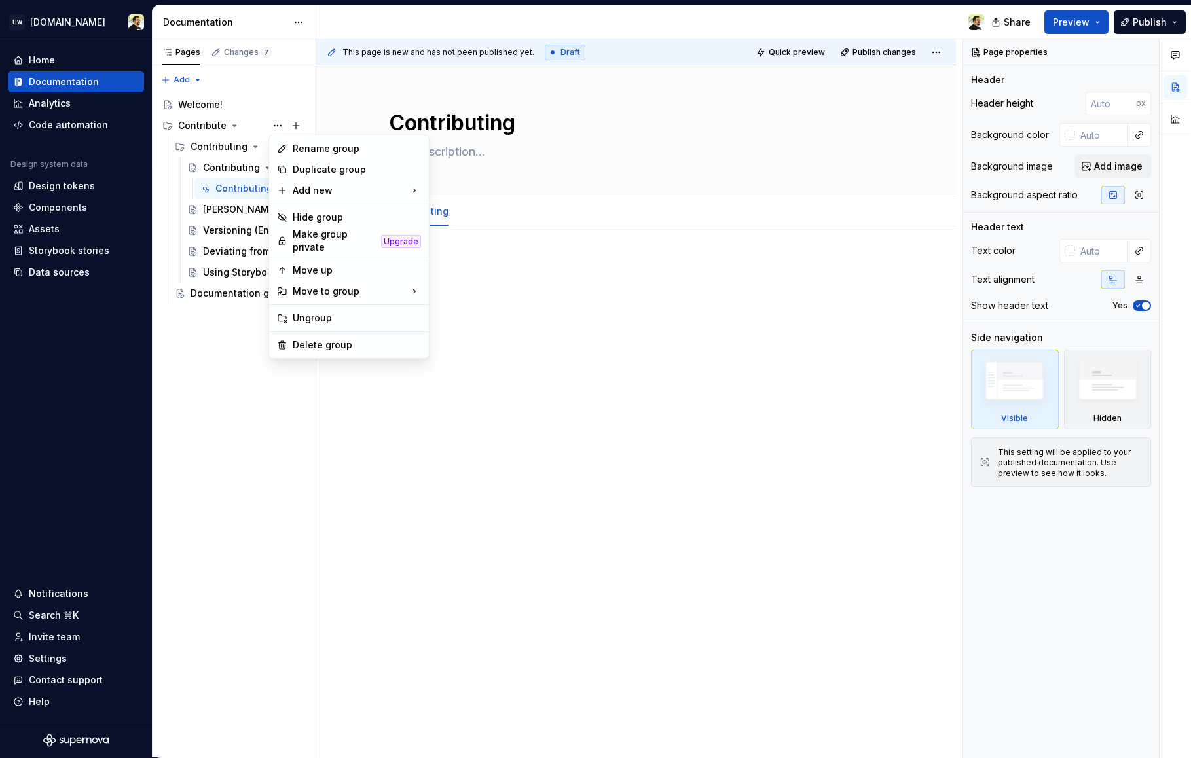
click at [312, 327] on div "Rename group Duplicate group Add new Hide group Make group private Upgrade Move…" at bounding box center [348, 247] width 161 height 224
click at [312, 338] on div "Delete group" at bounding box center [357, 344] width 128 height 13
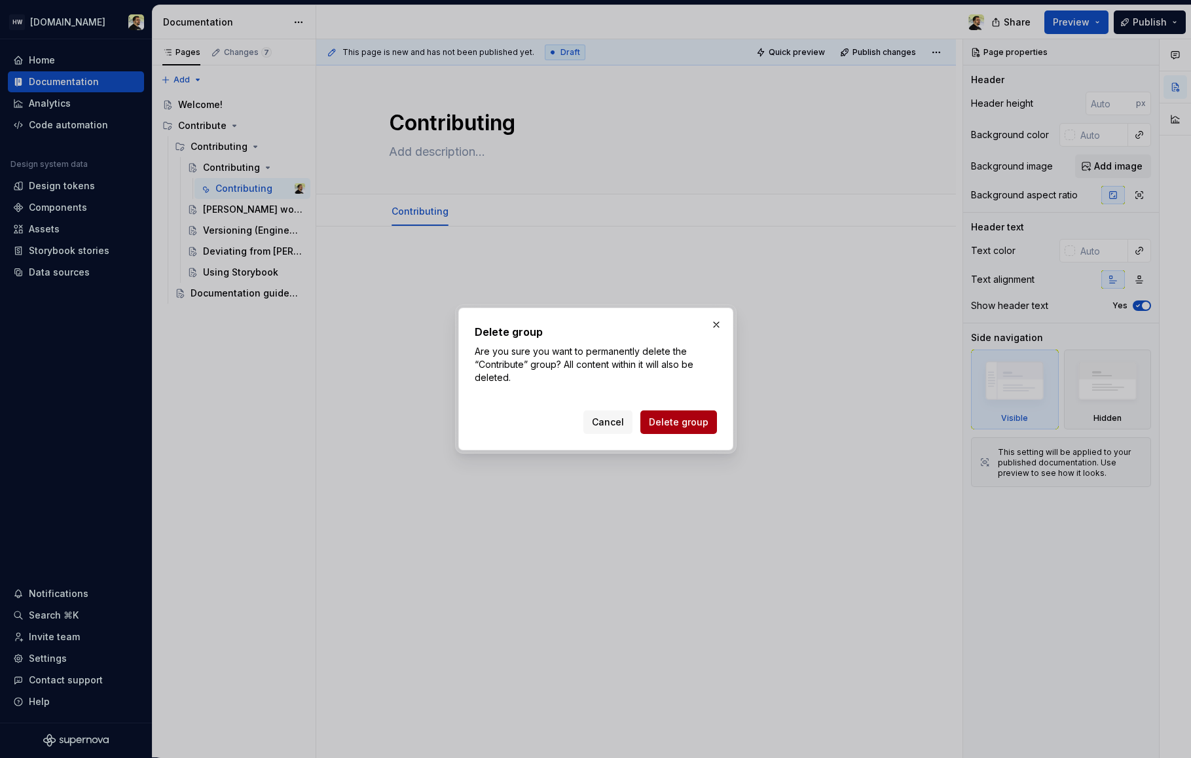
click at [680, 422] on span "Delete group" at bounding box center [679, 422] width 60 height 13
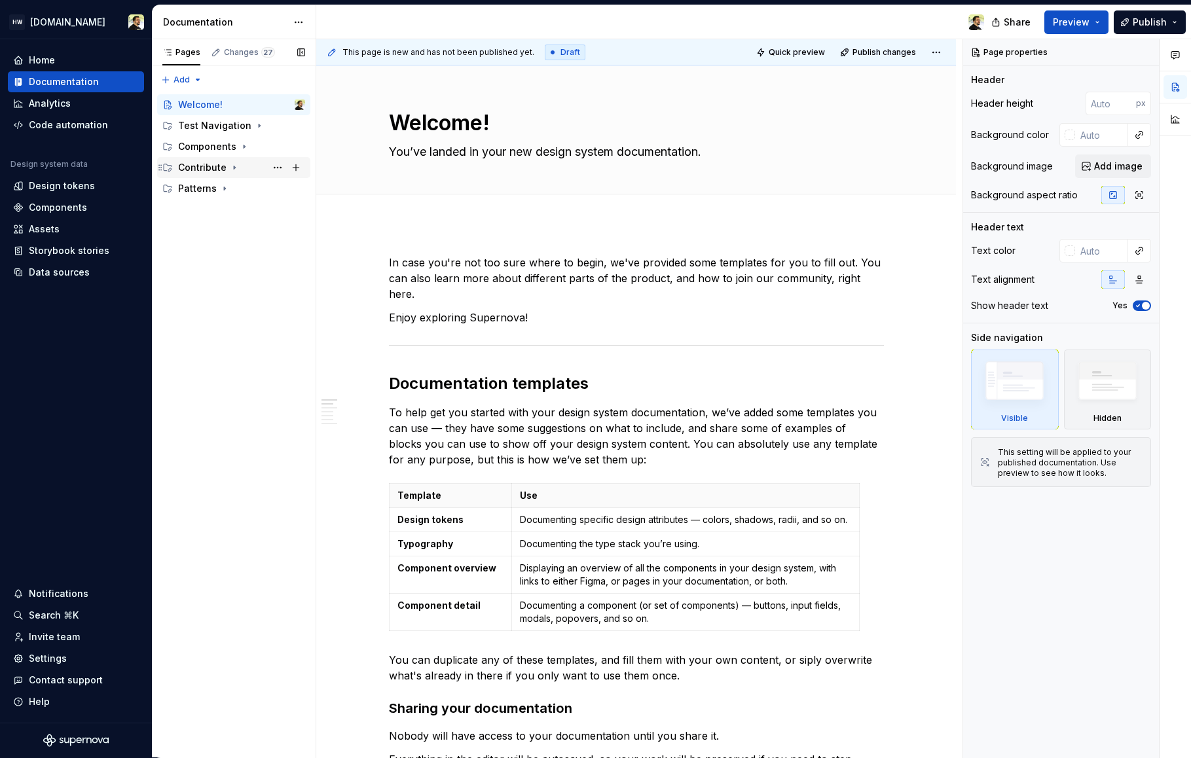
click at [215, 168] on div "Contribute" at bounding box center [202, 167] width 48 height 13
click at [221, 189] on div "Contributing" at bounding box center [218, 188] width 57 height 13
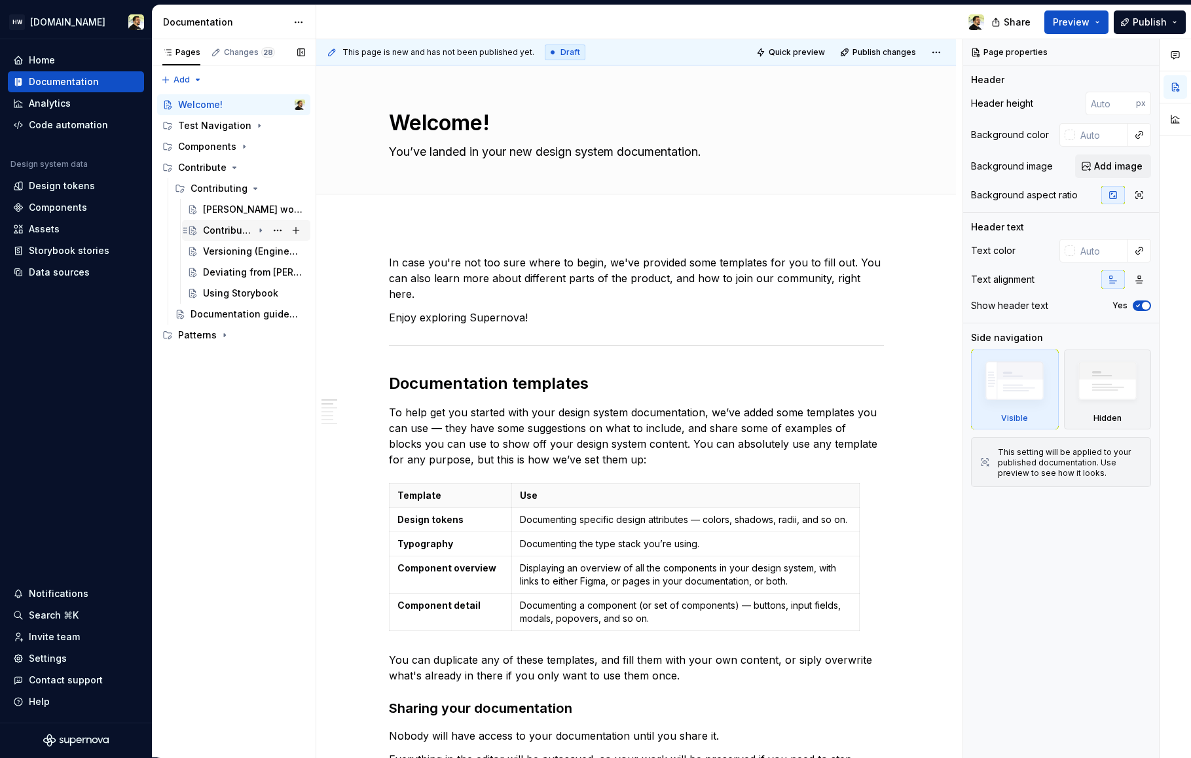
click at [232, 226] on div "Contributing" at bounding box center [228, 230] width 50 height 13
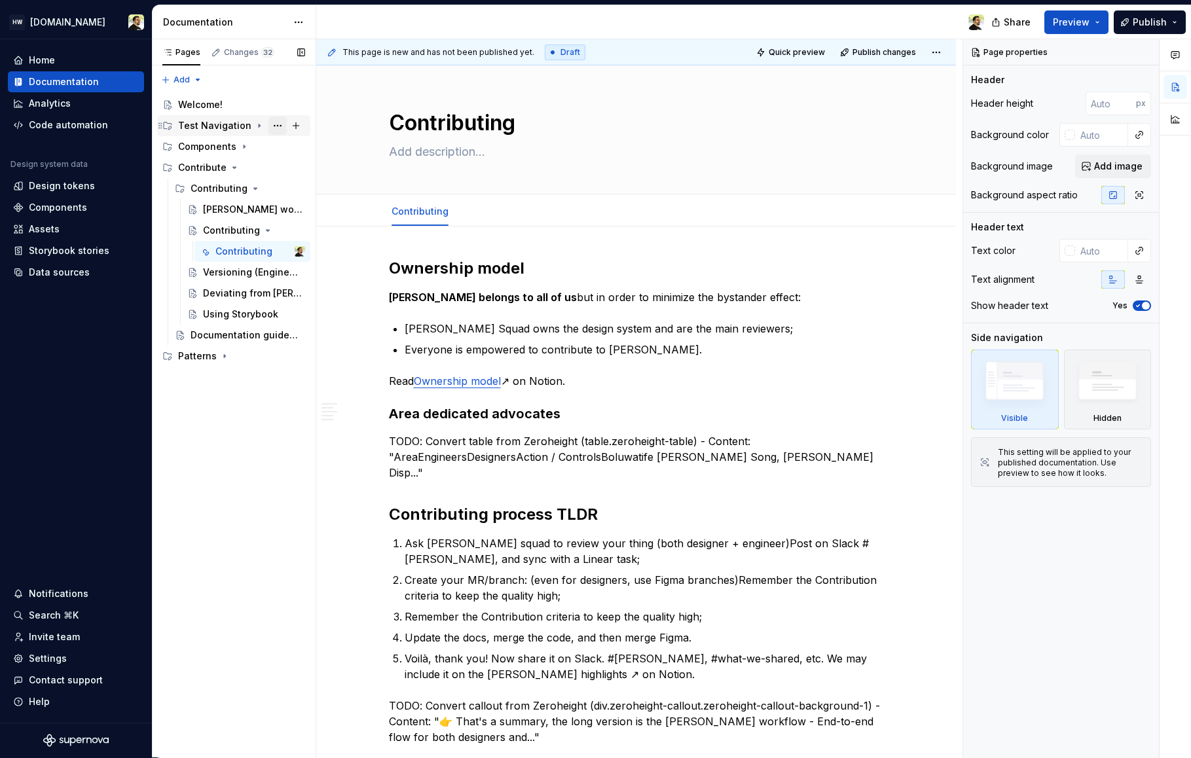
click at [285, 129] on button "Page tree" at bounding box center [277, 126] width 18 height 18
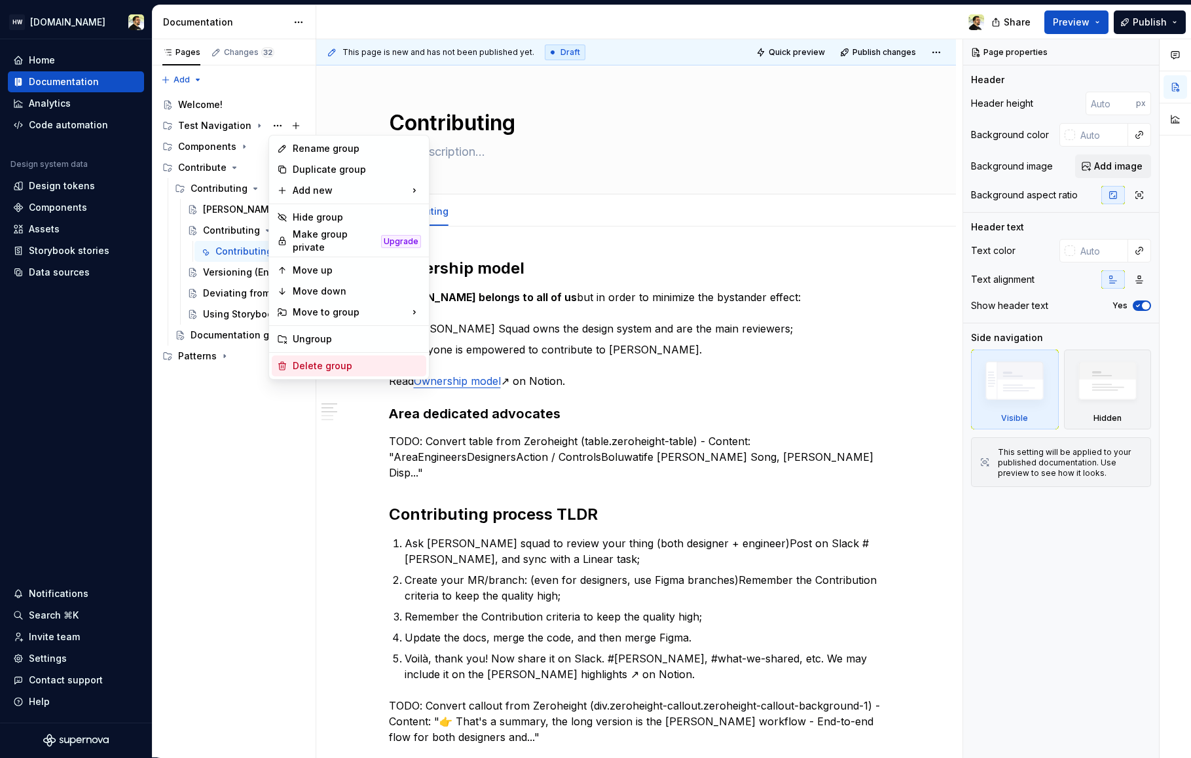
click at [326, 367] on div "Delete group" at bounding box center [357, 365] width 128 height 13
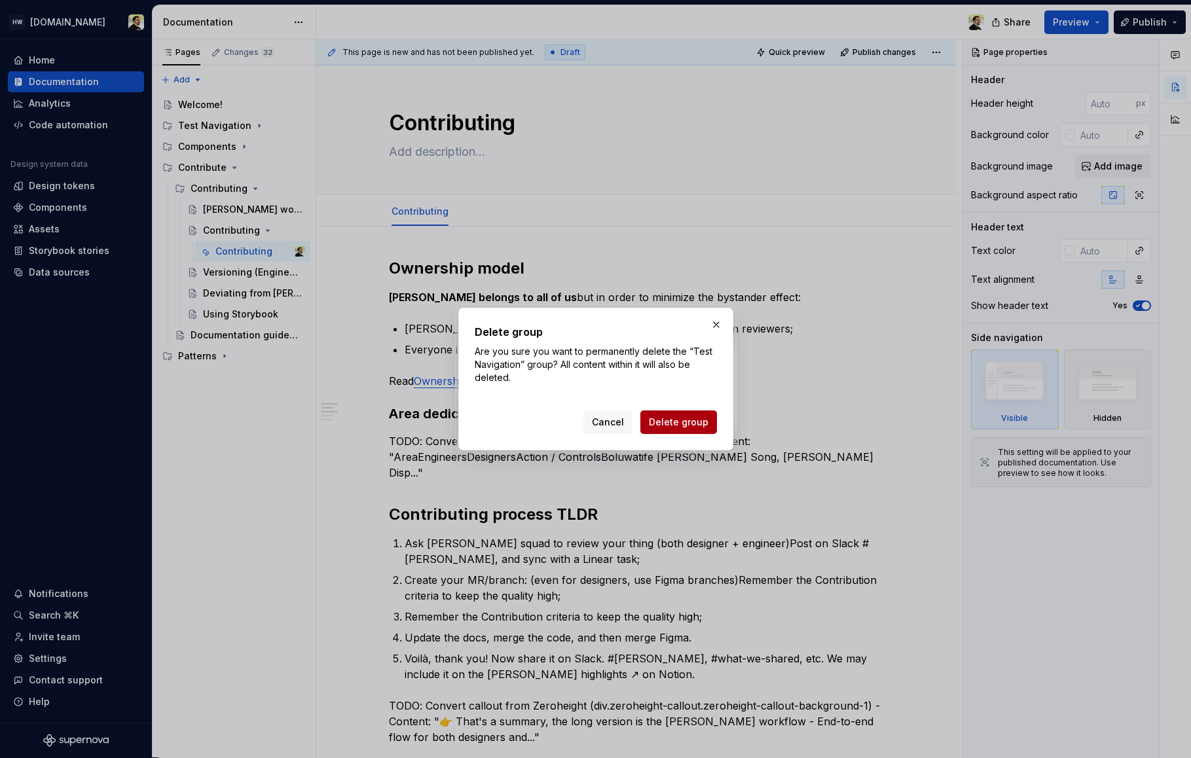
click at [692, 422] on span "Delete group" at bounding box center [679, 422] width 60 height 13
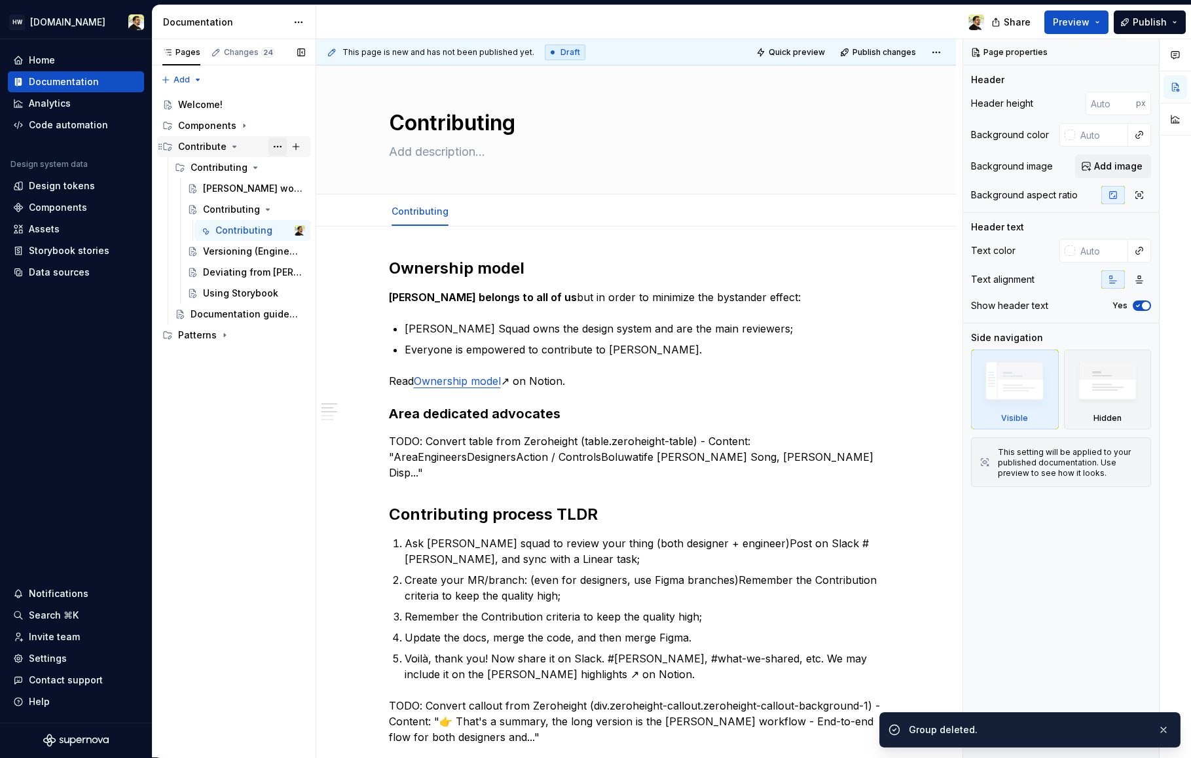
click at [280, 147] on button "Page tree" at bounding box center [277, 146] width 18 height 18
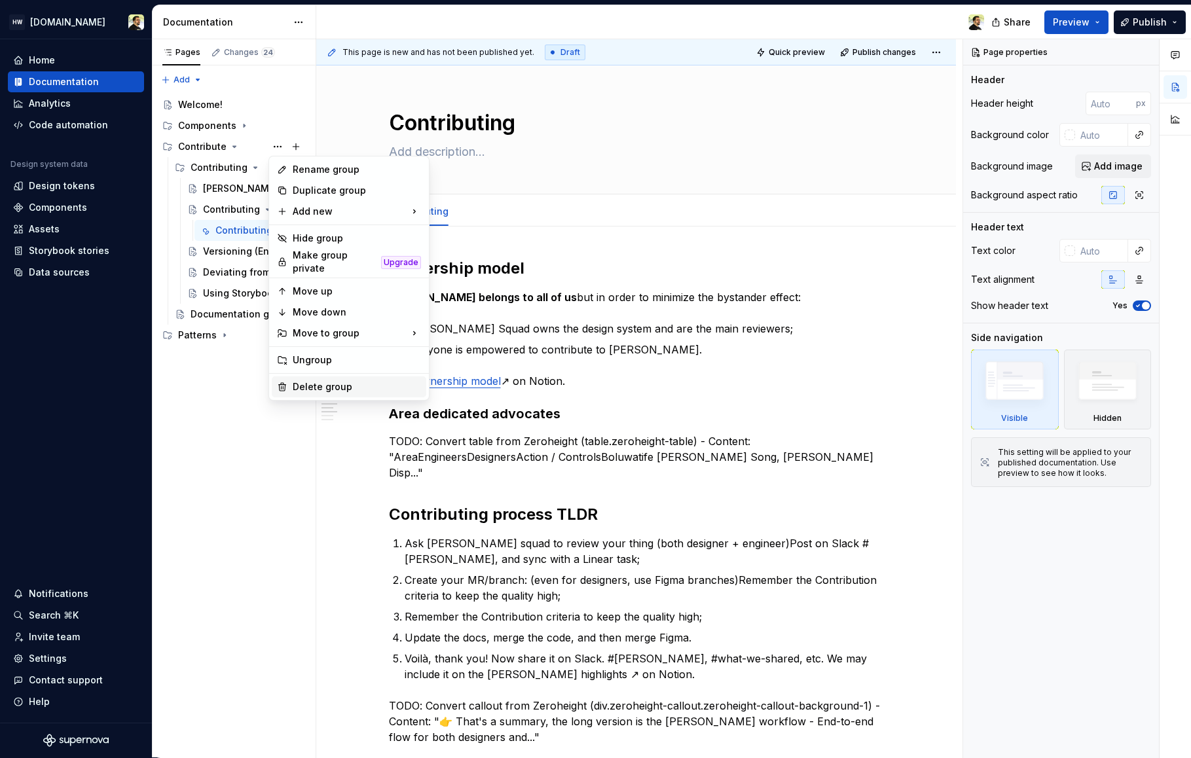
click at [320, 381] on div "Delete group" at bounding box center [357, 386] width 128 height 13
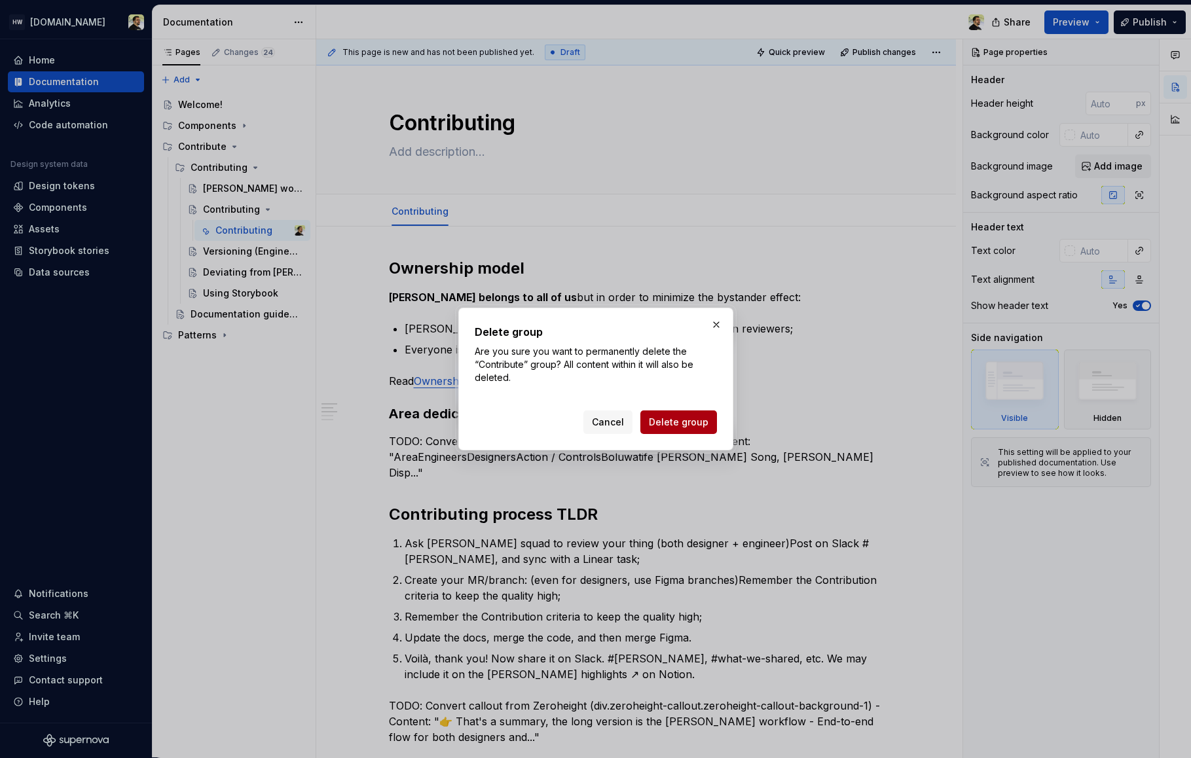
click at [668, 420] on span "Delete group" at bounding box center [679, 422] width 60 height 13
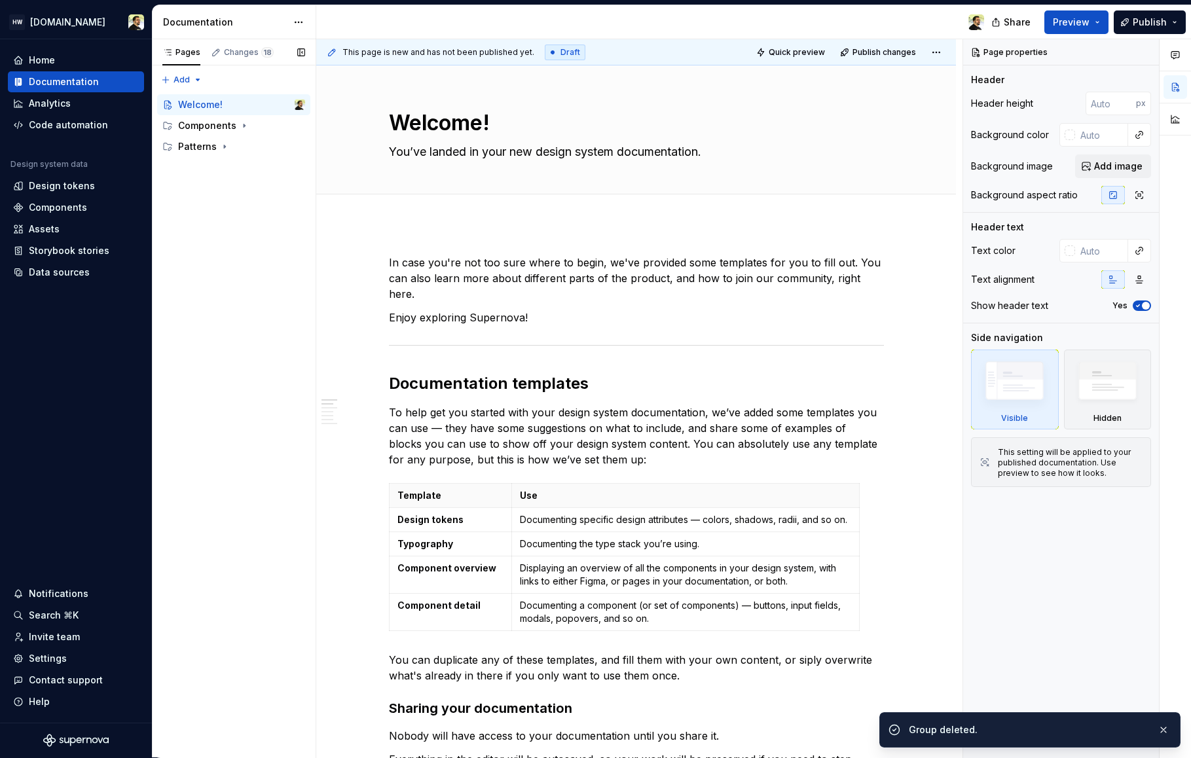
click at [275, 169] on div "Pages Changes 18 Add Accessibility guide for tree Page tree. Navigate the tree …" at bounding box center [234, 398] width 164 height 719
click at [280, 152] on button "Page tree" at bounding box center [277, 146] width 18 height 18
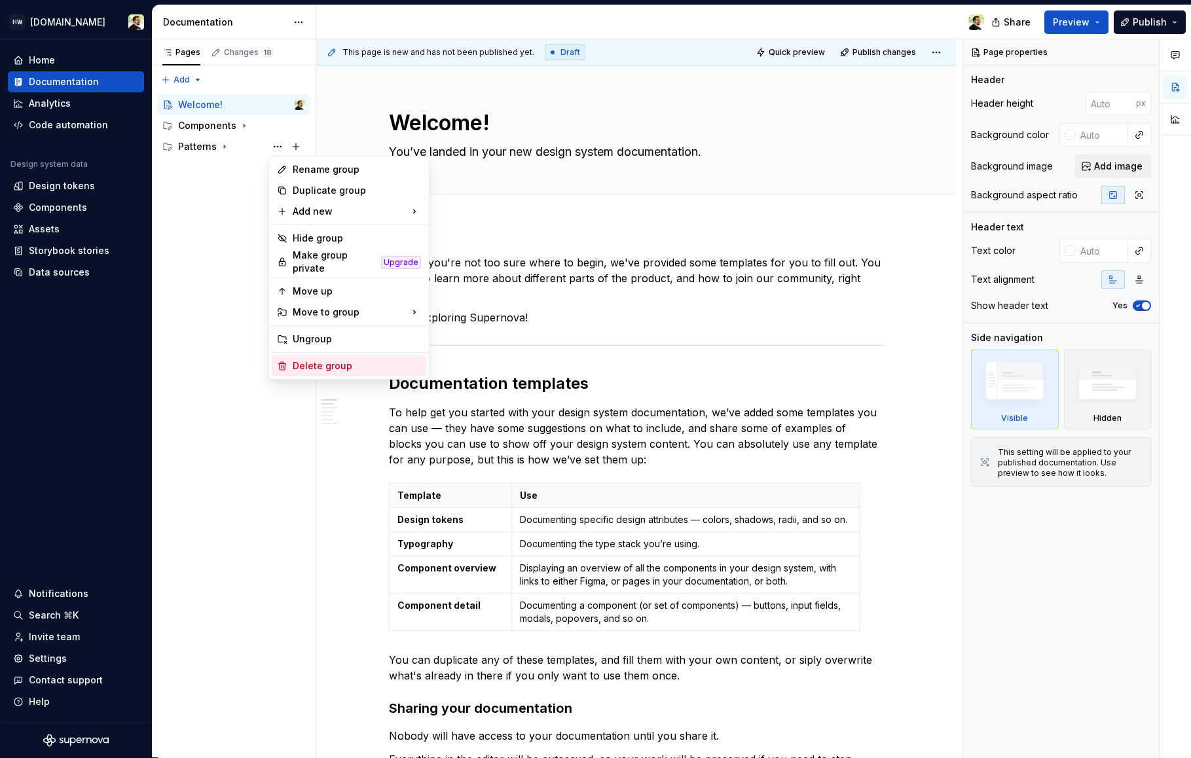
click at [313, 359] on div "Delete group" at bounding box center [357, 365] width 128 height 13
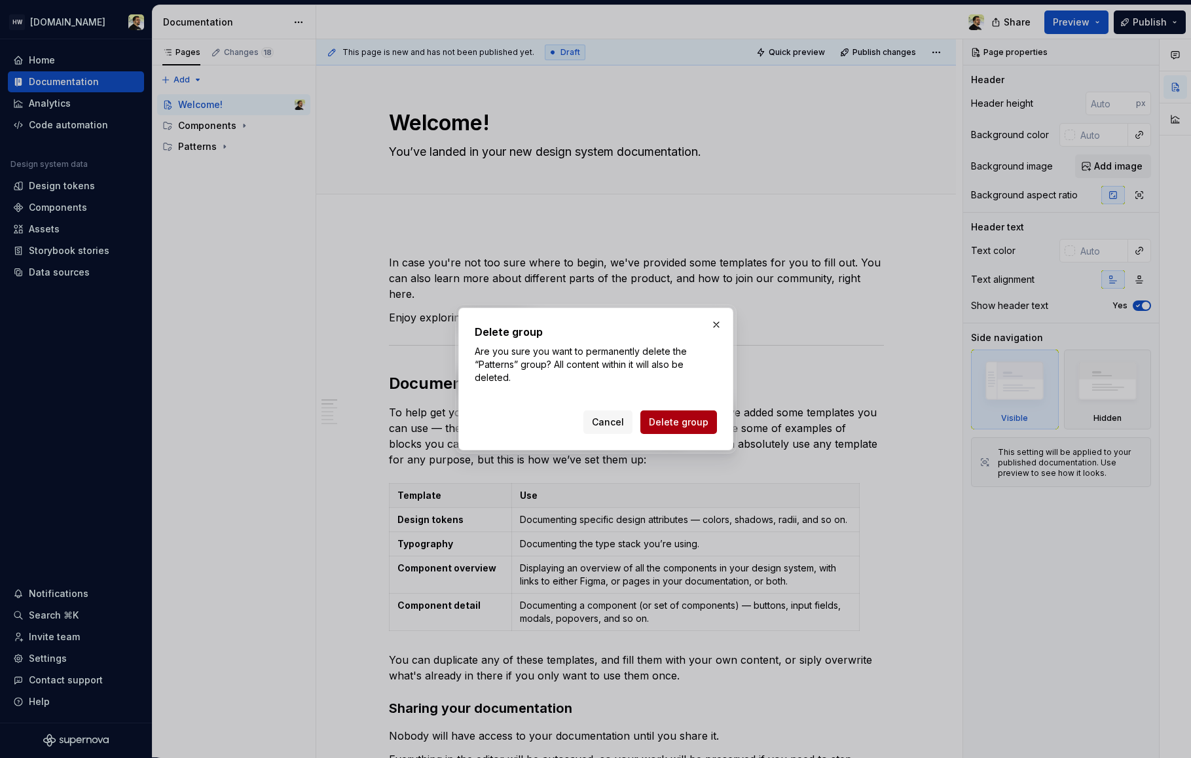
click at [670, 423] on span "Delete group" at bounding box center [679, 422] width 60 height 13
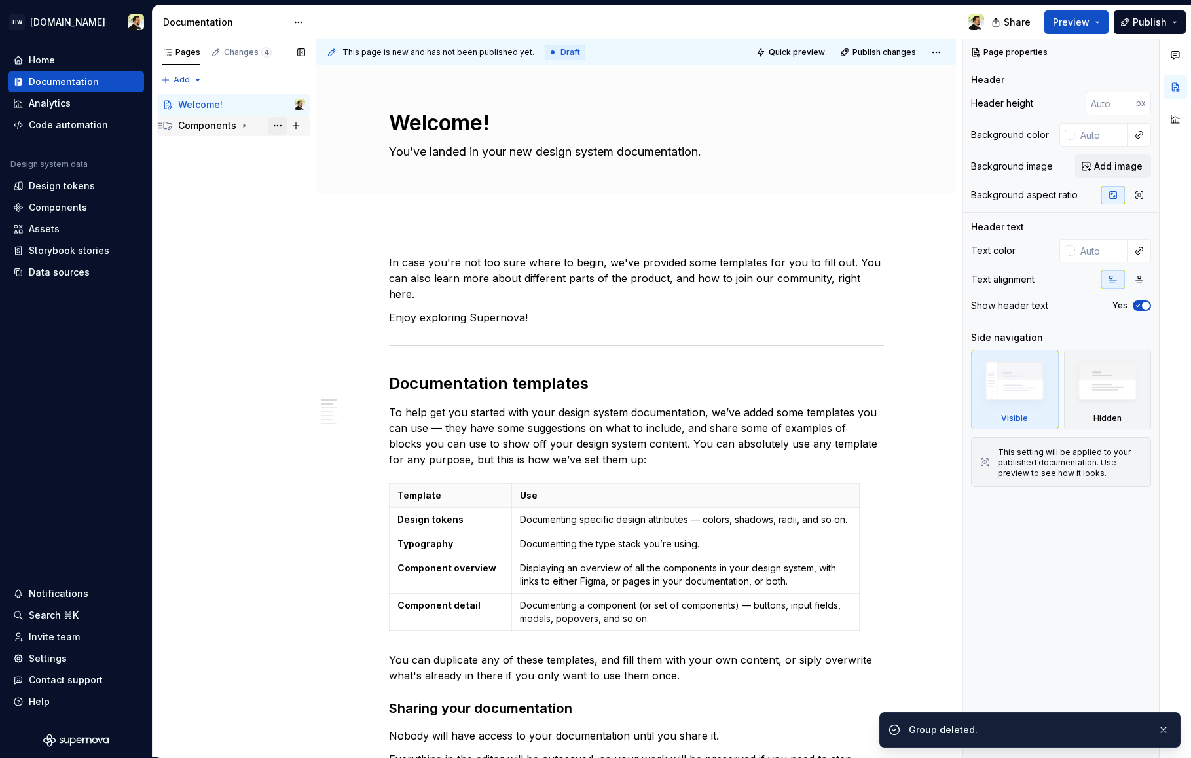
click at [278, 124] on button "Page tree" at bounding box center [277, 126] width 18 height 18
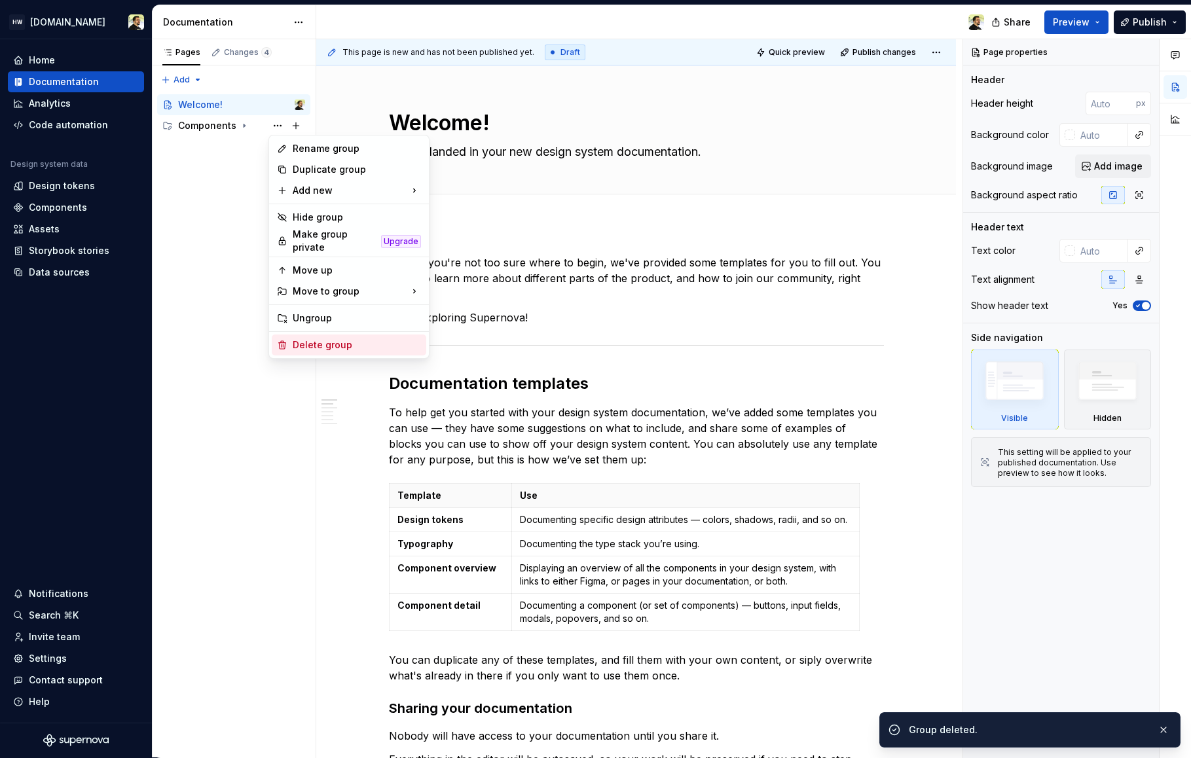
click at [333, 345] on div "Delete group" at bounding box center [357, 344] width 128 height 13
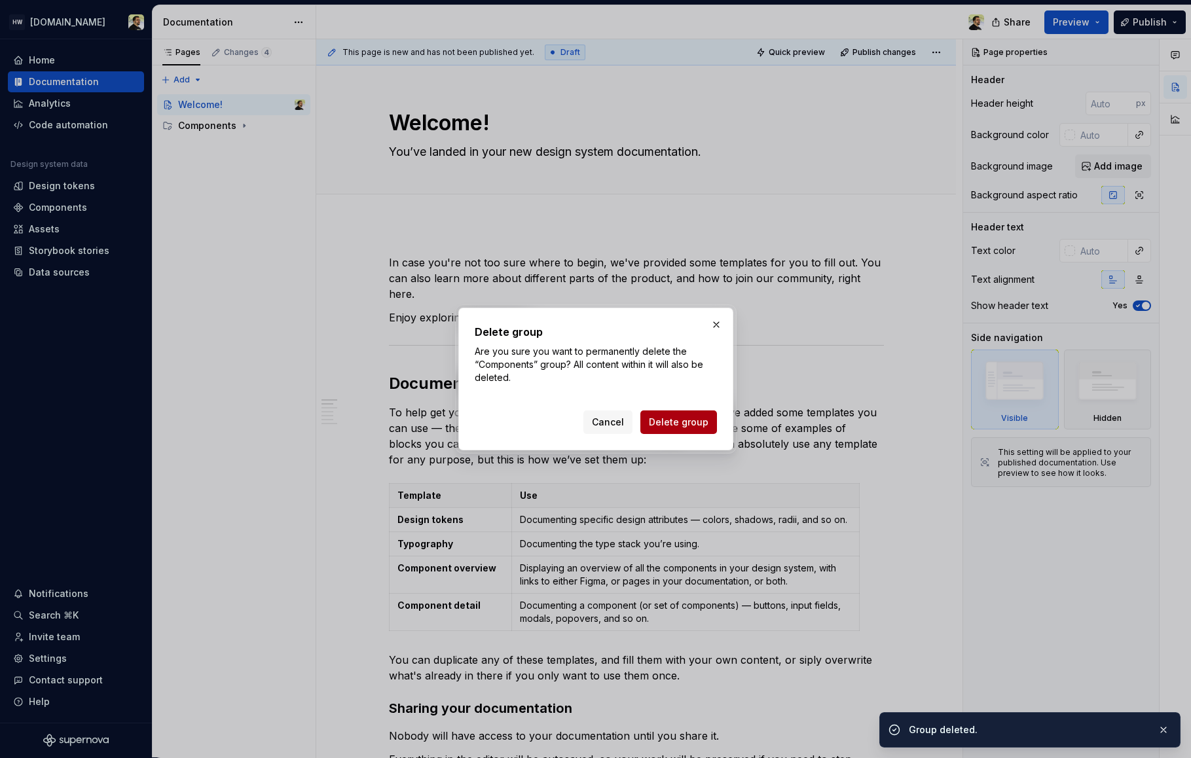
click at [685, 428] on span "Delete group" at bounding box center [679, 422] width 60 height 13
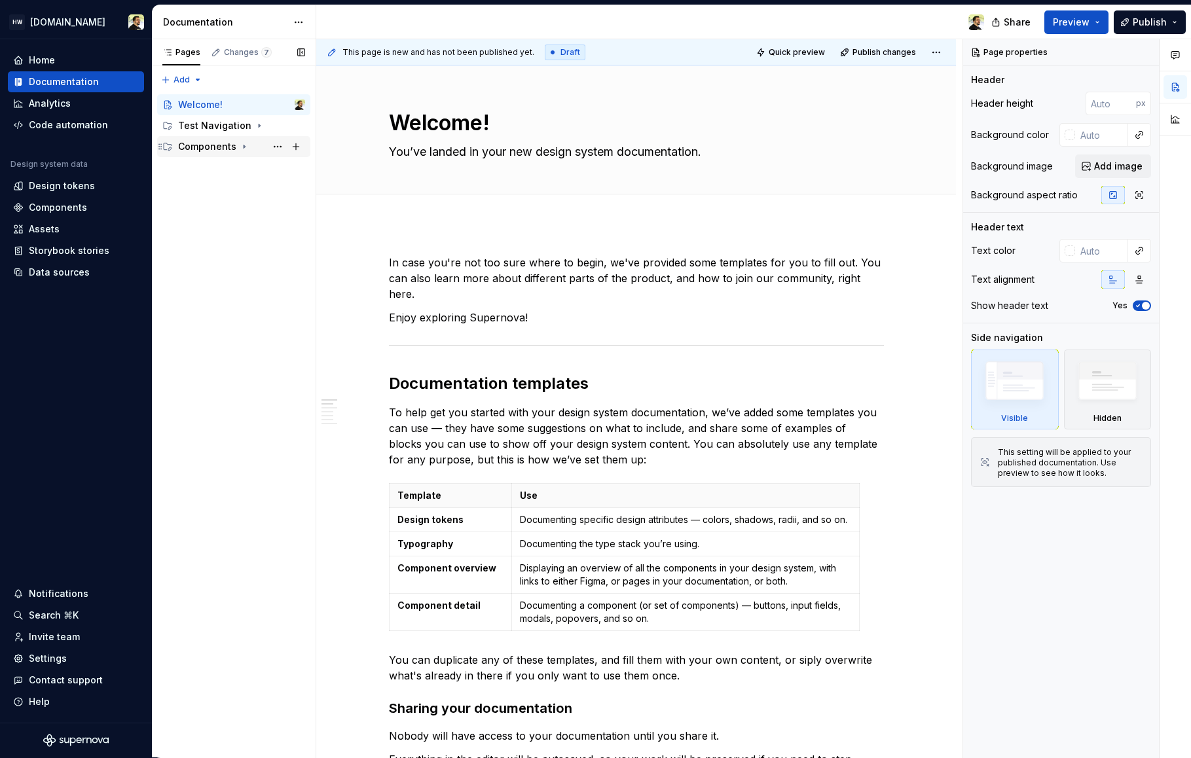
click at [221, 149] on div "Components" at bounding box center [207, 146] width 58 height 13
click at [221, 168] on div "Action / Control" at bounding box center [221, 167] width 62 height 13
click at [273, 149] on button "Page tree" at bounding box center [277, 146] width 18 height 18
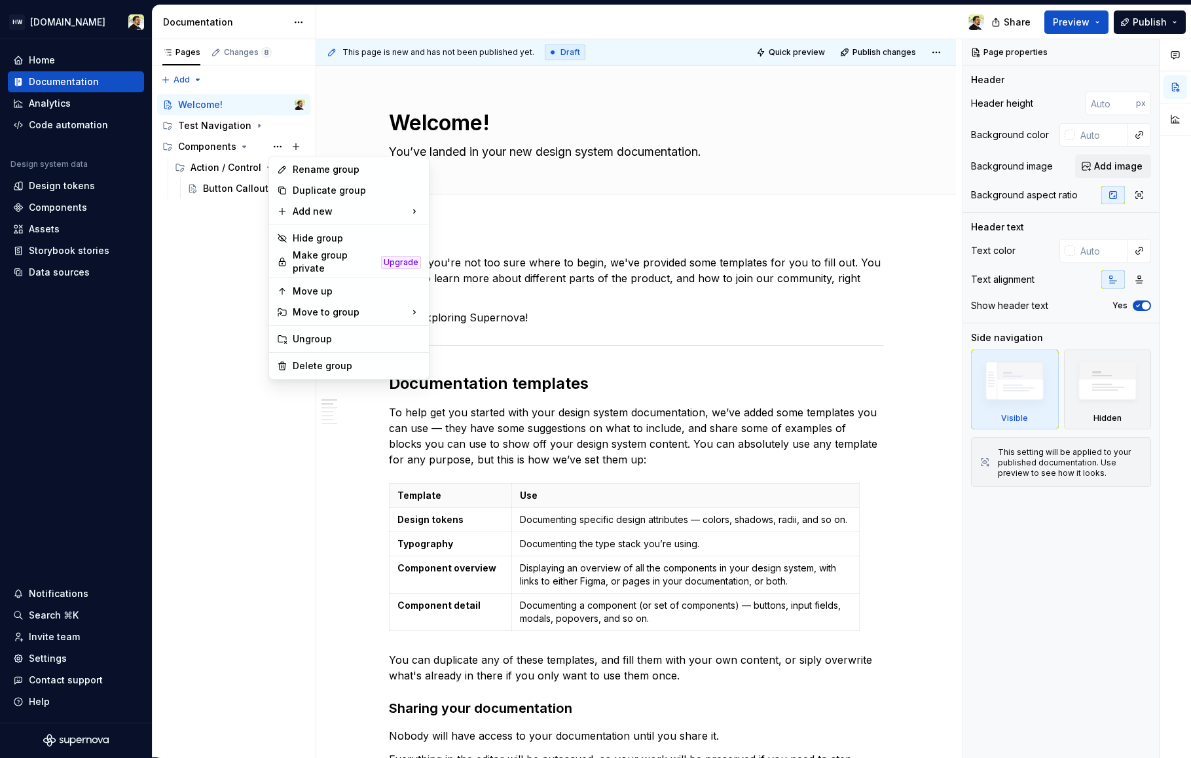
click at [307, 371] on div "Rename group Duplicate group Add new Hide group Make group private Upgrade Move…" at bounding box center [348, 268] width 161 height 224
click at [308, 361] on div "Delete group" at bounding box center [357, 365] width 128 height 13
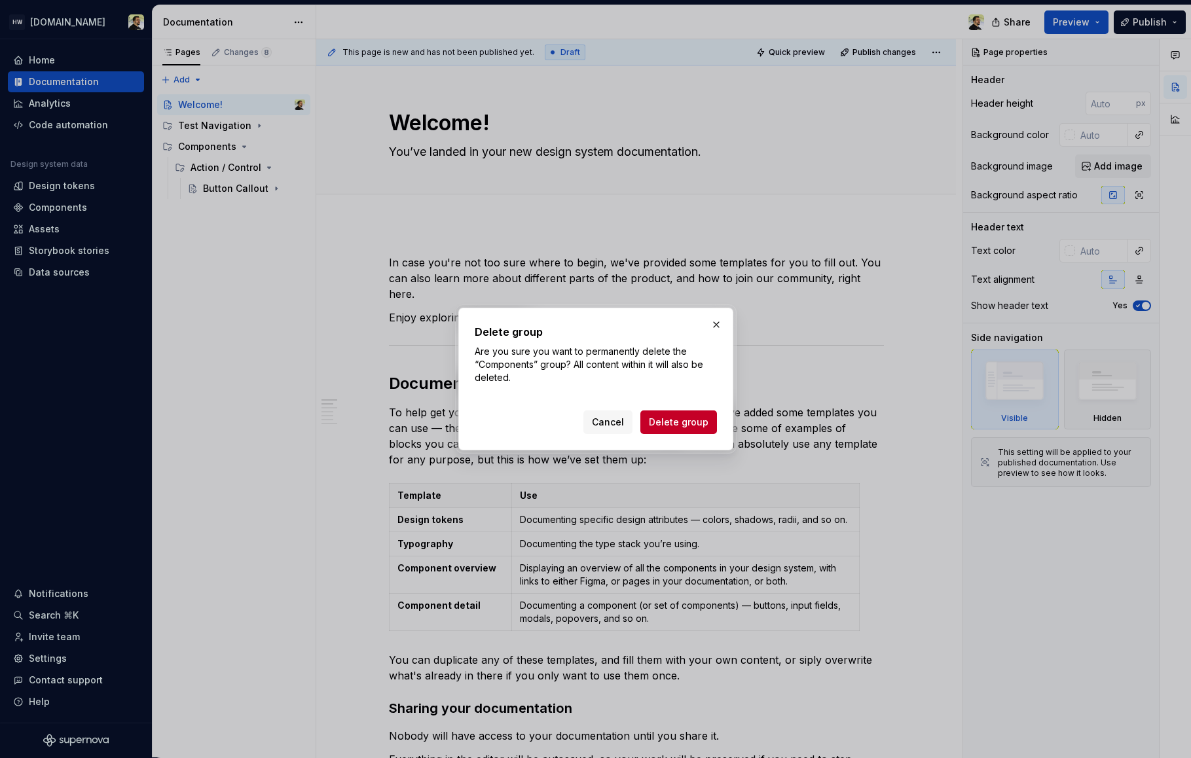
click at [707, 419] on button "Delete group" at bounding box center [678, 422] width 77 height 24
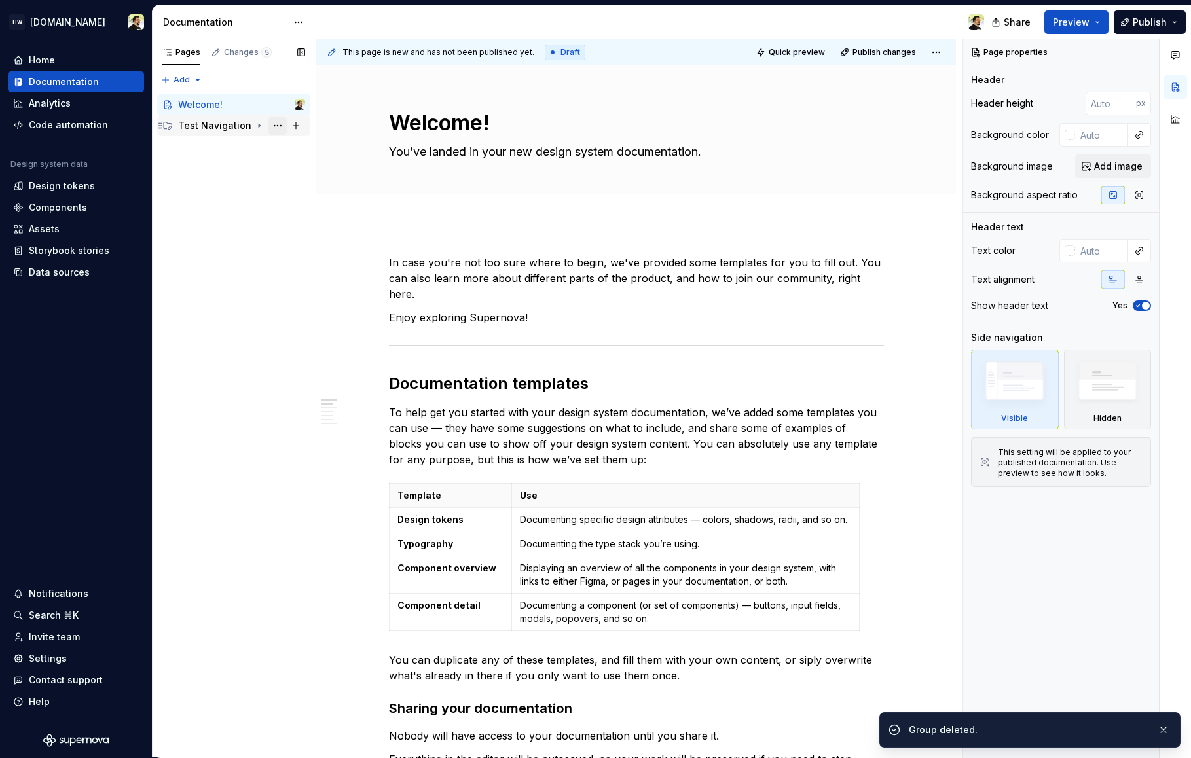
click at [274, 127] on button "Page tree" at bounding box center [277, 126] width 18 height 18
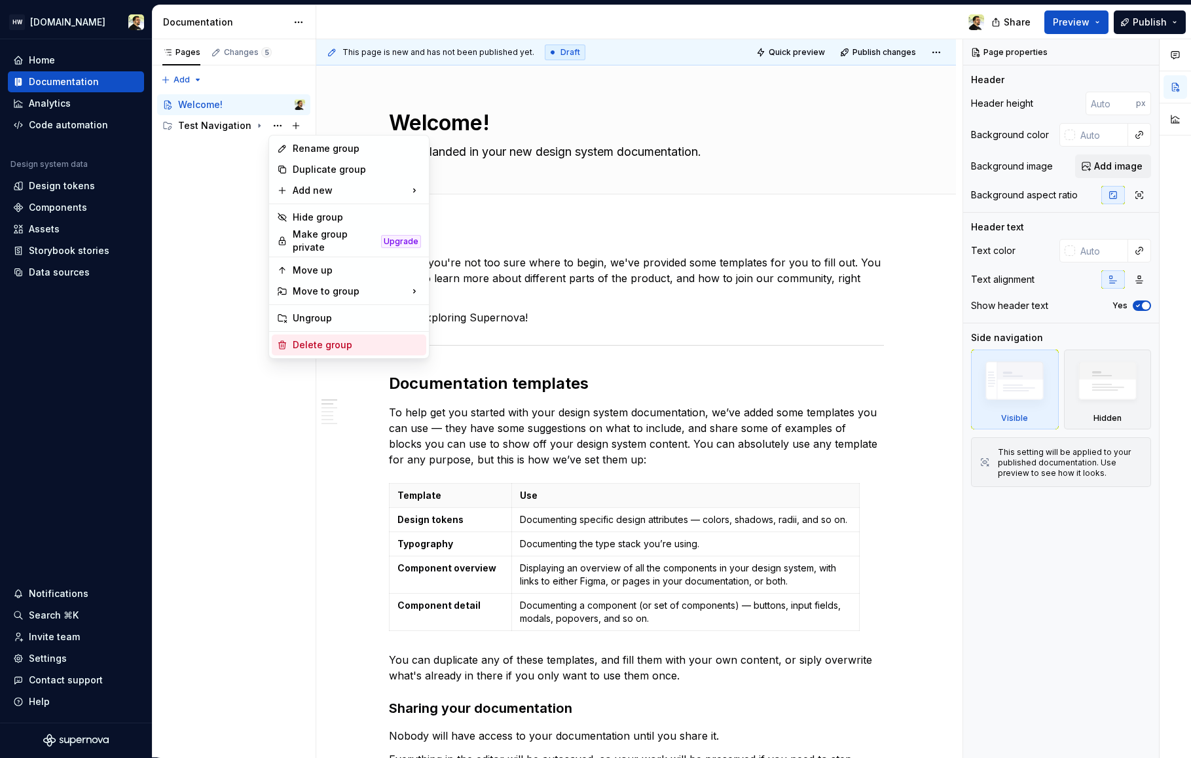
click at [330, 341] on div "Delete group" at bounding box center [357, 344] width 128 height 13
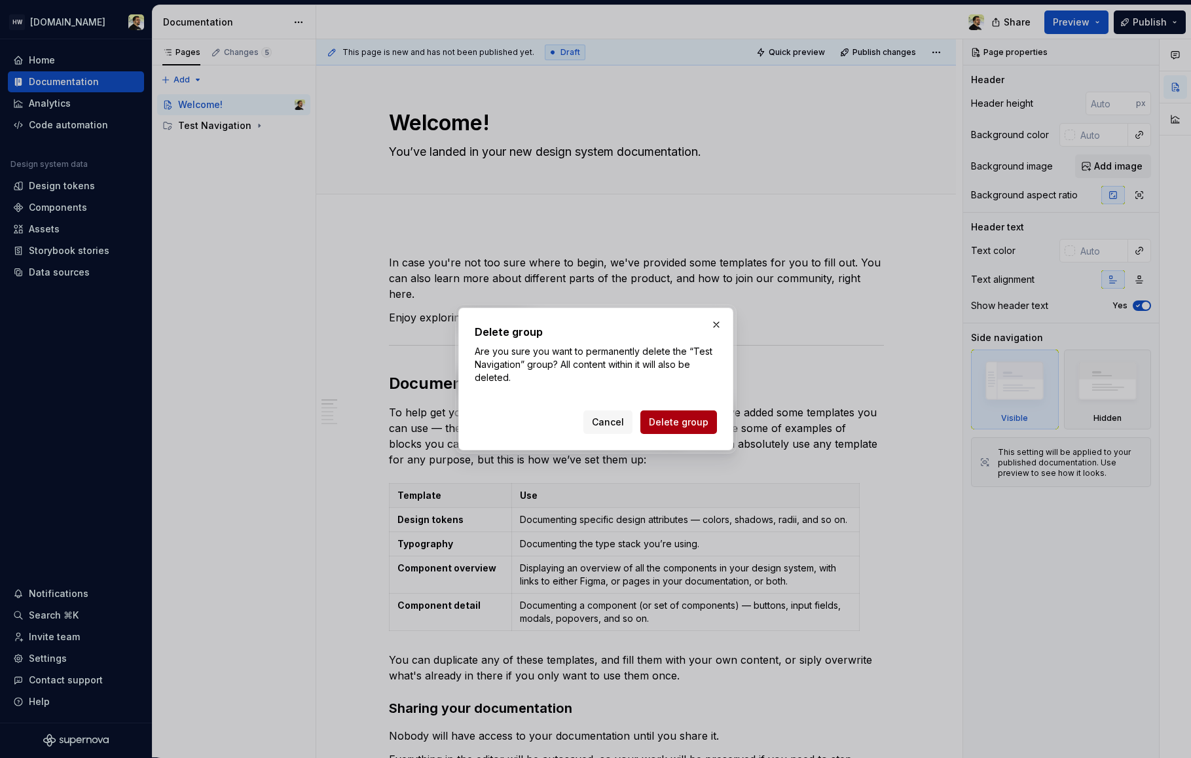
click at [681, 421] on span "Delete group" at bounding box center [679, 422] width 60 height 13
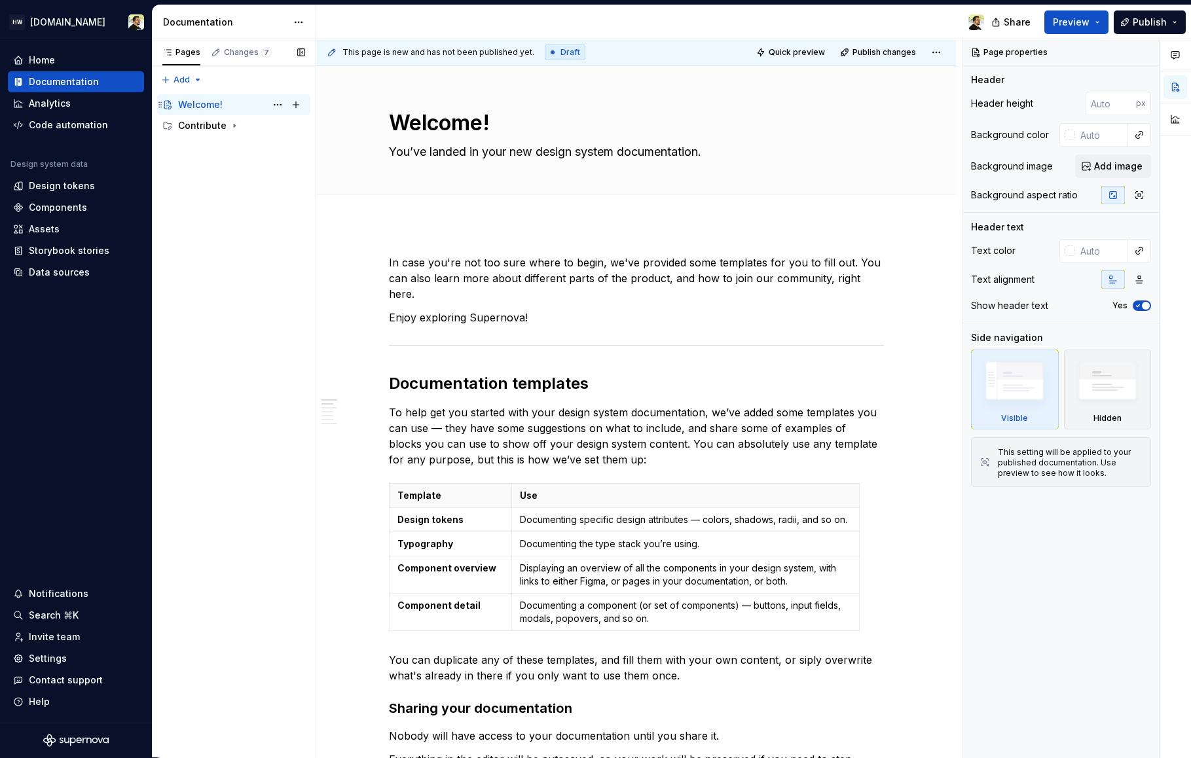
click at [230, 113] on div "Welcome!" at bounding box center [241, 105] width 127 height 18
click at [230, 122] on icon "Page tree" at bounding box center [234, 125] width 10 height 10
click at [236, 141] on div "Contributing" at bounding box center [218, 146] width 57 height 13
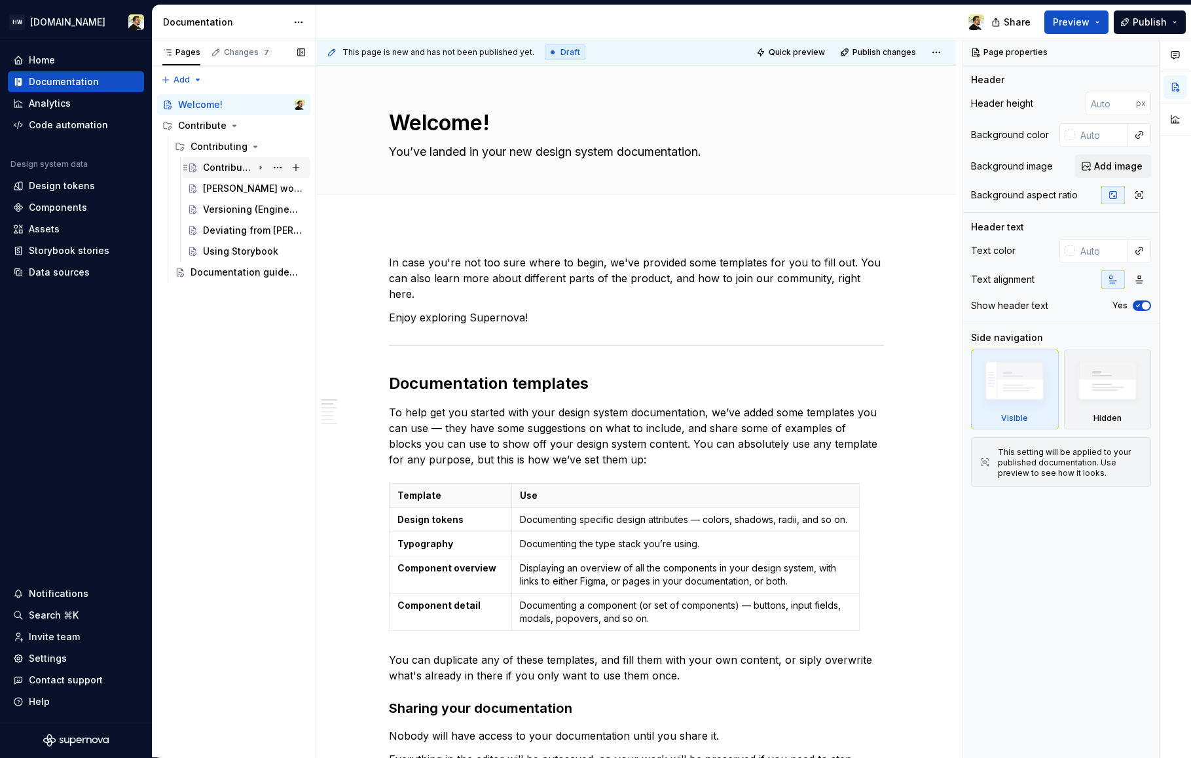
click at [237, 172] on div "Contributing" at bounding box center [228, 167] width 50 height 13
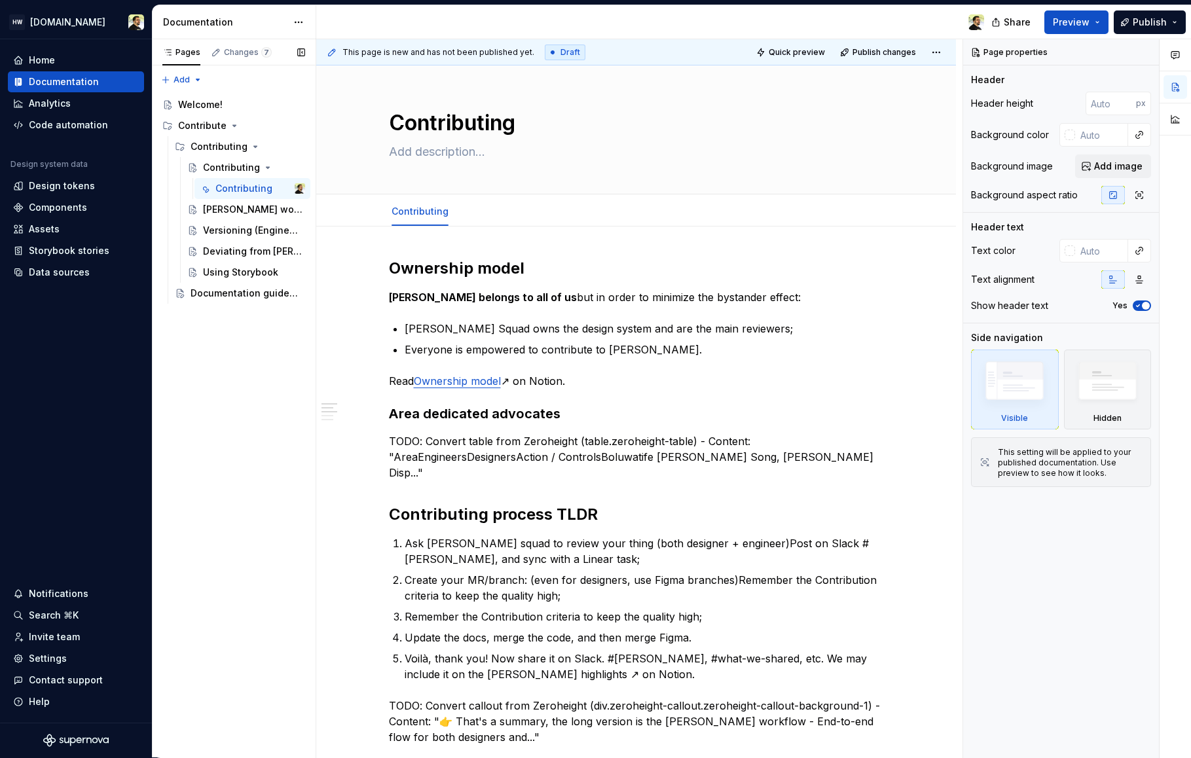
click at [219, 418] on div "Pages Changes 7 Add Accessibility guide for tree Page tree. Navigate the tree w…" at bounding box center [234, 398] width 164 height 719
click at [225, 254] on div "Deviating from [PERSON_NAME]" at bounding box center [234, 251] width 63 height 13
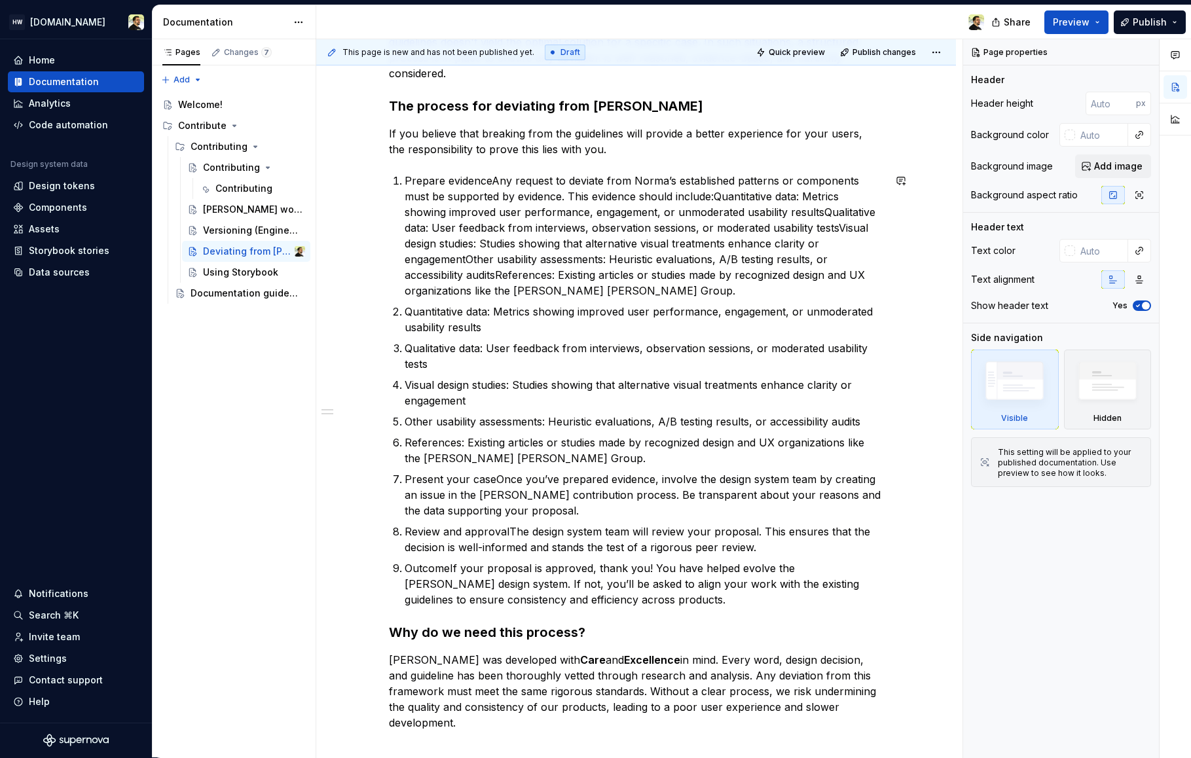
scroll to position [344, 0]
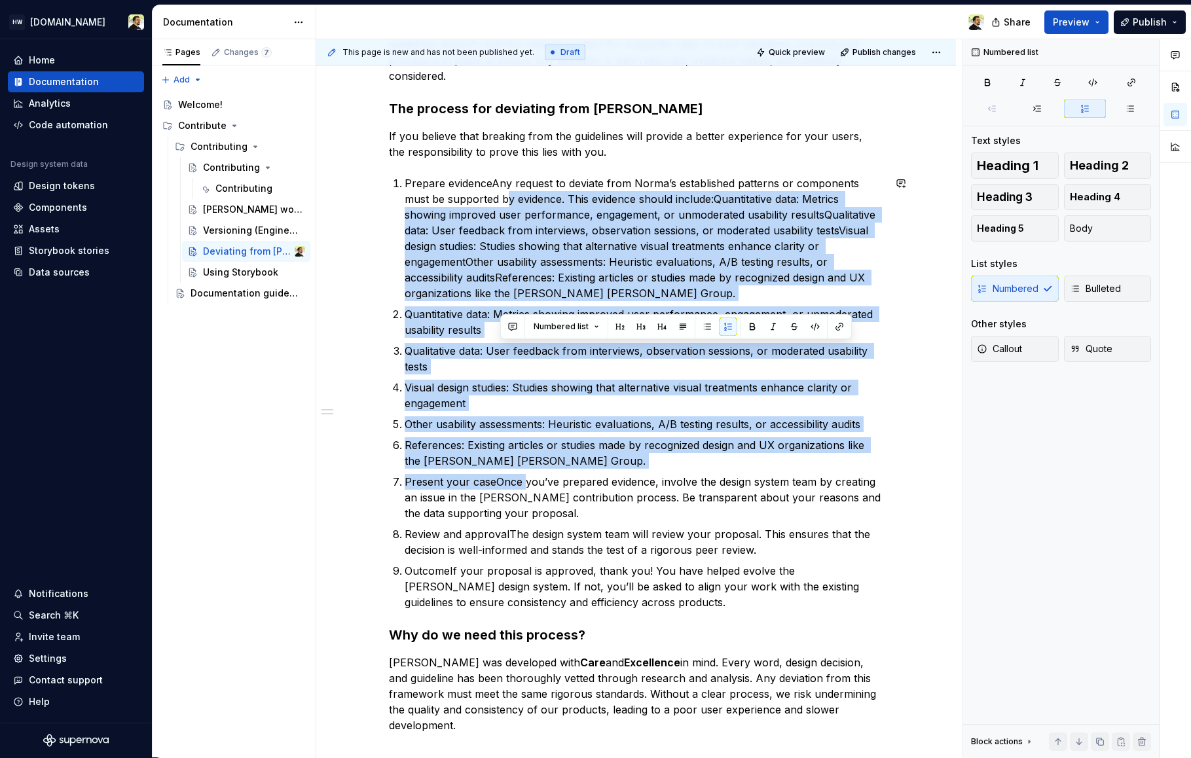
drag, startPoint x: 521, startPoint y: 476, endPoint x: 477, endPoint y: 195, distance: 284.2
click at [477, 195] on ol "Prepare evidenceAny request to deviate from Norma’s established patterns or com…" at bounding box center [644, 392] width 479 height 435
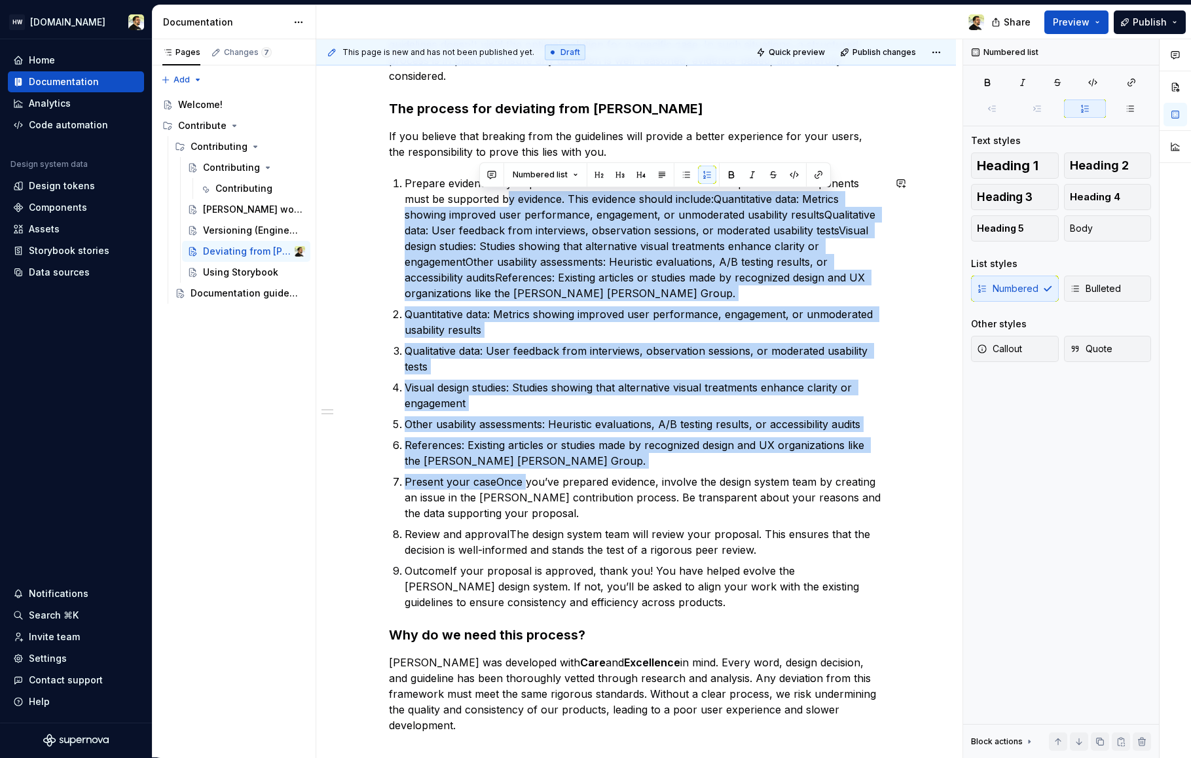
click at [477, 195] on p "Prepare evidenceAny request to deviate from Norma’s established patterns or com…" at bounding box center [644, 238] width 479 height 126
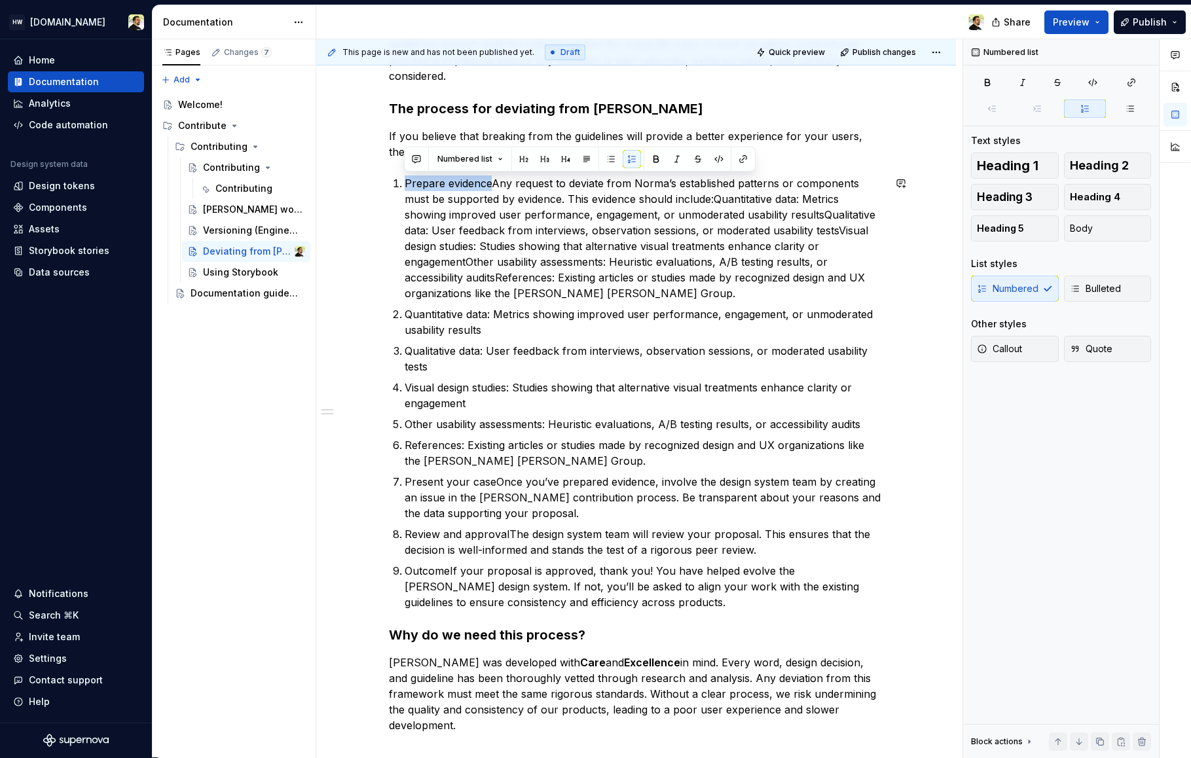
copy p "Prepare evidence"
click at [522, 213] on p "Prepare evidenceAny request to deviate from Norma’s established patterns or com…" at bounding box center [644, 238] width 479 height 126
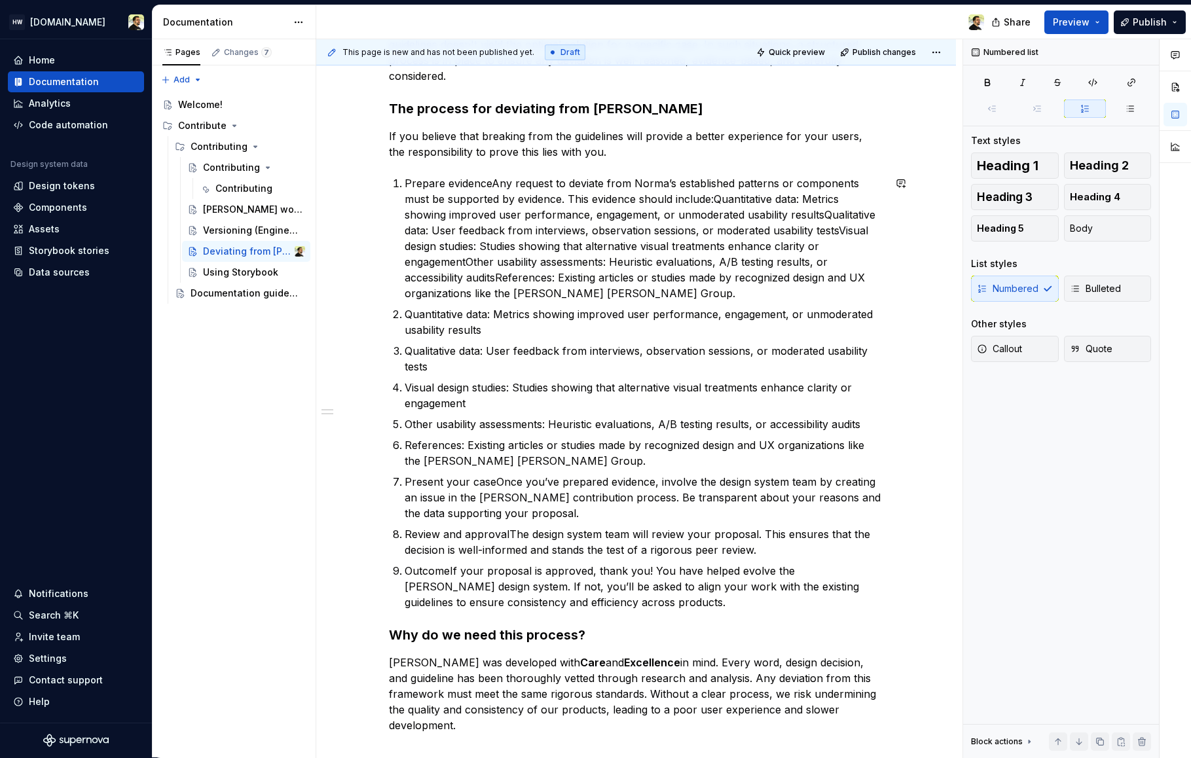
click at [490, 184] on p "Prepare evidenceAny request to deviate from Norma’s established patterns or com…" at bounding box center [644, 238] width 479 height 126
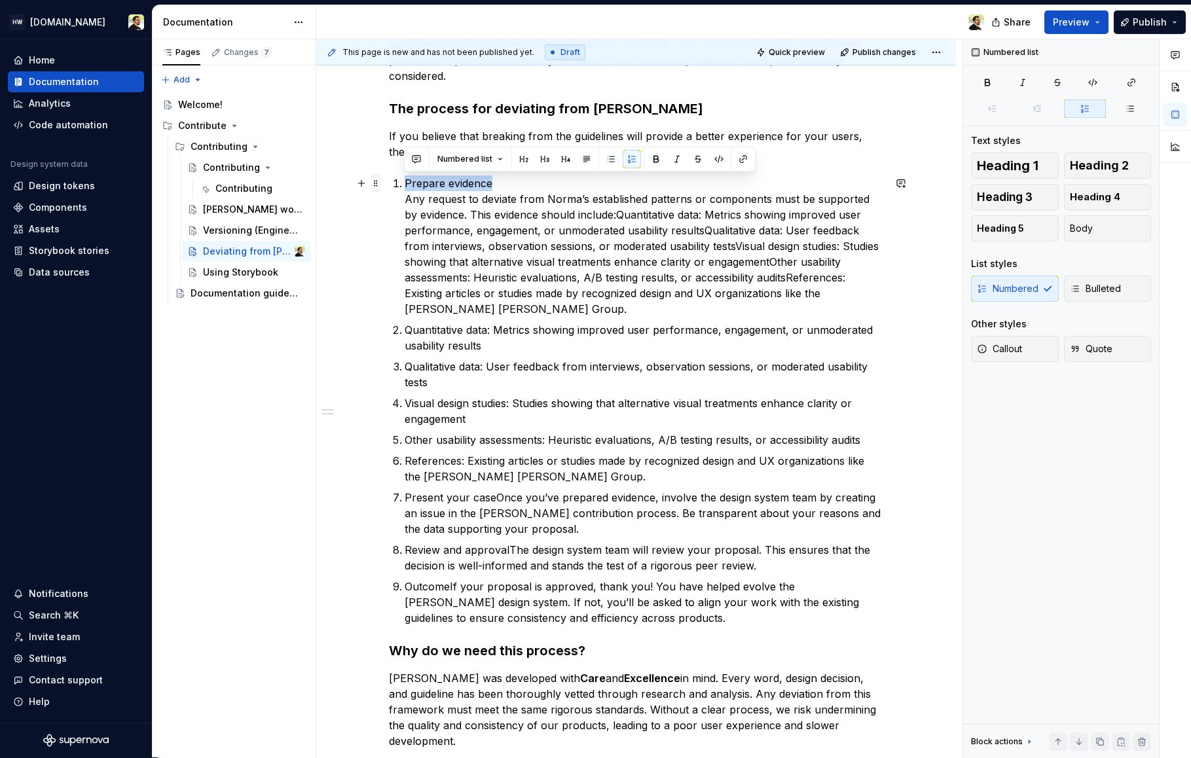
drag, startPoint x: 511, startPoint y: 187, endPoint x: 376, endPoint y: 187, distance: 135.5
click at [389, 187] on div "[PERSON_NAME] is built to ensure consistency, speed, and quality across all pro…" at bounding box center [636, 338] width 495 height 854
click at [463, 218] on p "Prepare evidence Any request to deviate from [PERSON_NAME]’s established patter…" at bounding box center [644, 245] width 479 height 141
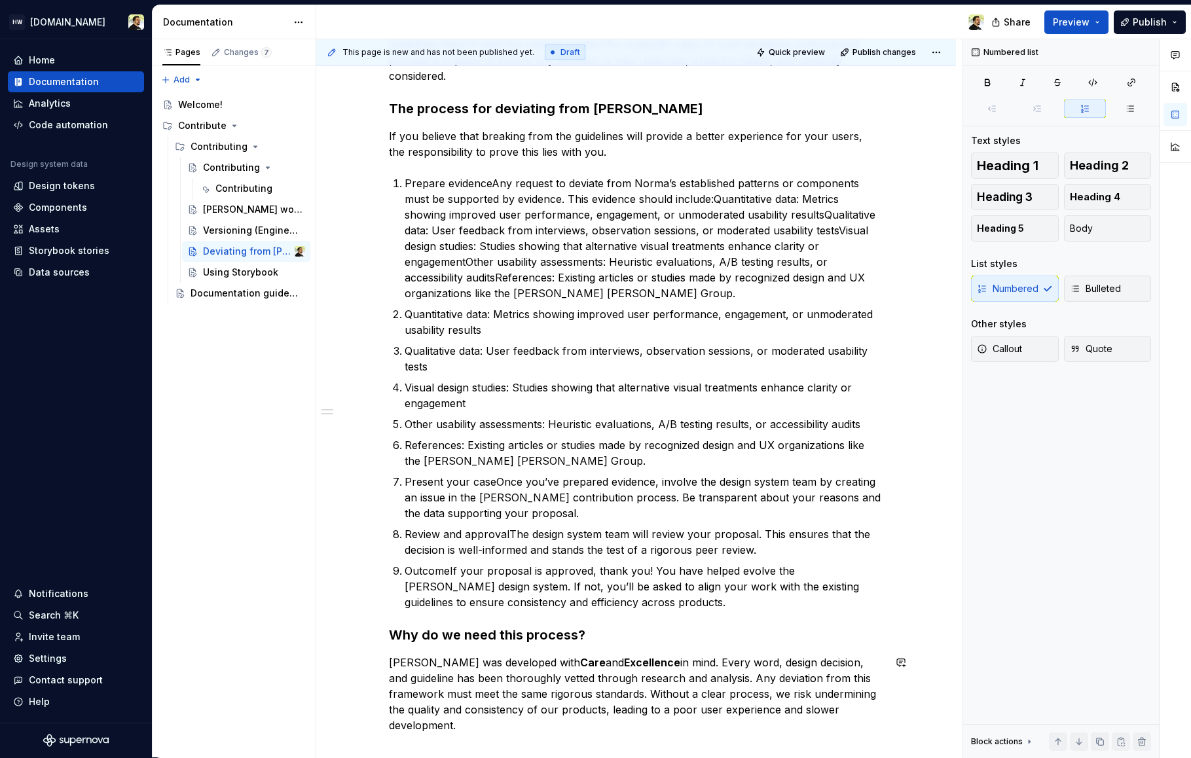
type textarea "*"
click at [538, 201] on p "Prepare evidenceAny request to deviate from Norma’s established patterns or com…" at bounding box center [644, 238] width 479 height 126
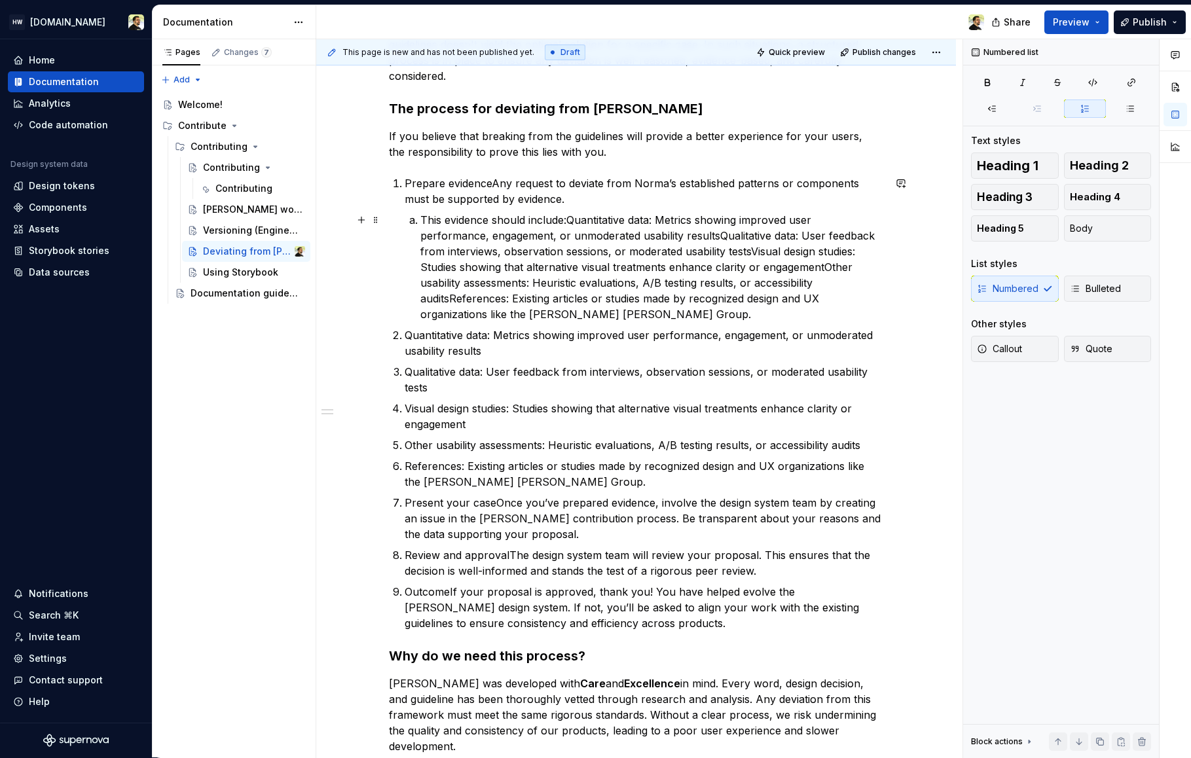
click at [568, 223] on p "This evidence should include:Quantitative data: Metrics showing improved user p…" at bounding box center [651, 267] width 463 height 110
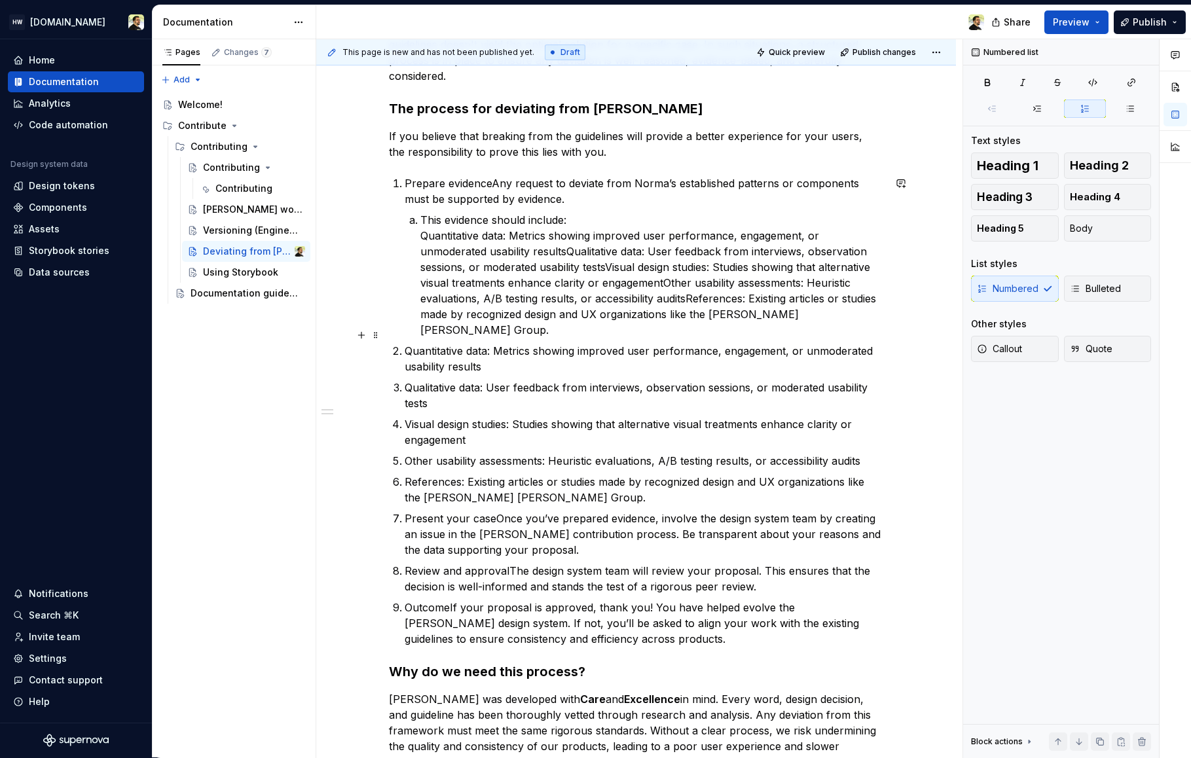
click at [444, 343] on p "Quantitative data: Metrics showing improved user performance, engagement, or un…" at bounding box center [644, 358] width 479 height 31
click at [535, 249] on p "This evidence should include: Quantitative data: Metrics showing improved user …" at bounding box center [651, 275] width 463 height 126
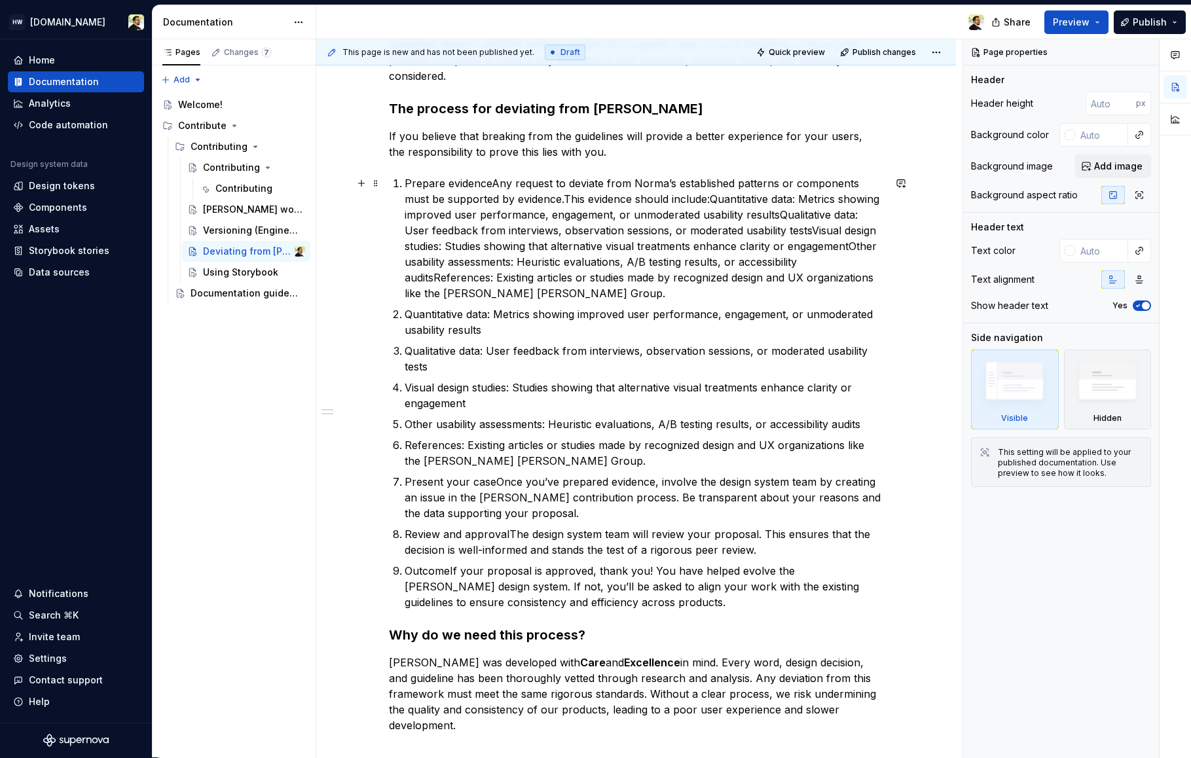
click at [491, 181] on p "Prepare evidenceAny request to deviate from Norma’s established patterns or com…" at bounding box center [644, 238] width 479 height 126
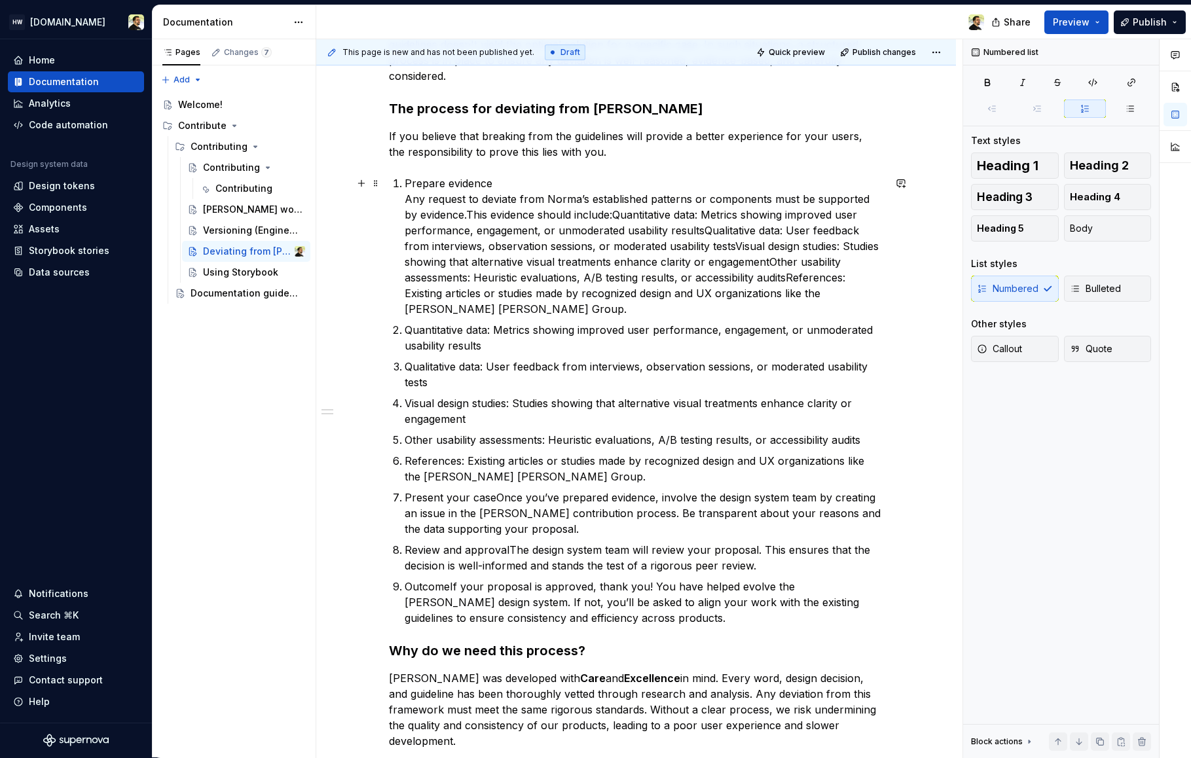
click at [604, 215] on p "Prepare evidence Any request to deviate from [PERSON_NAME]’s established patter…" at bounding box center [644, 245] width 479 height 141
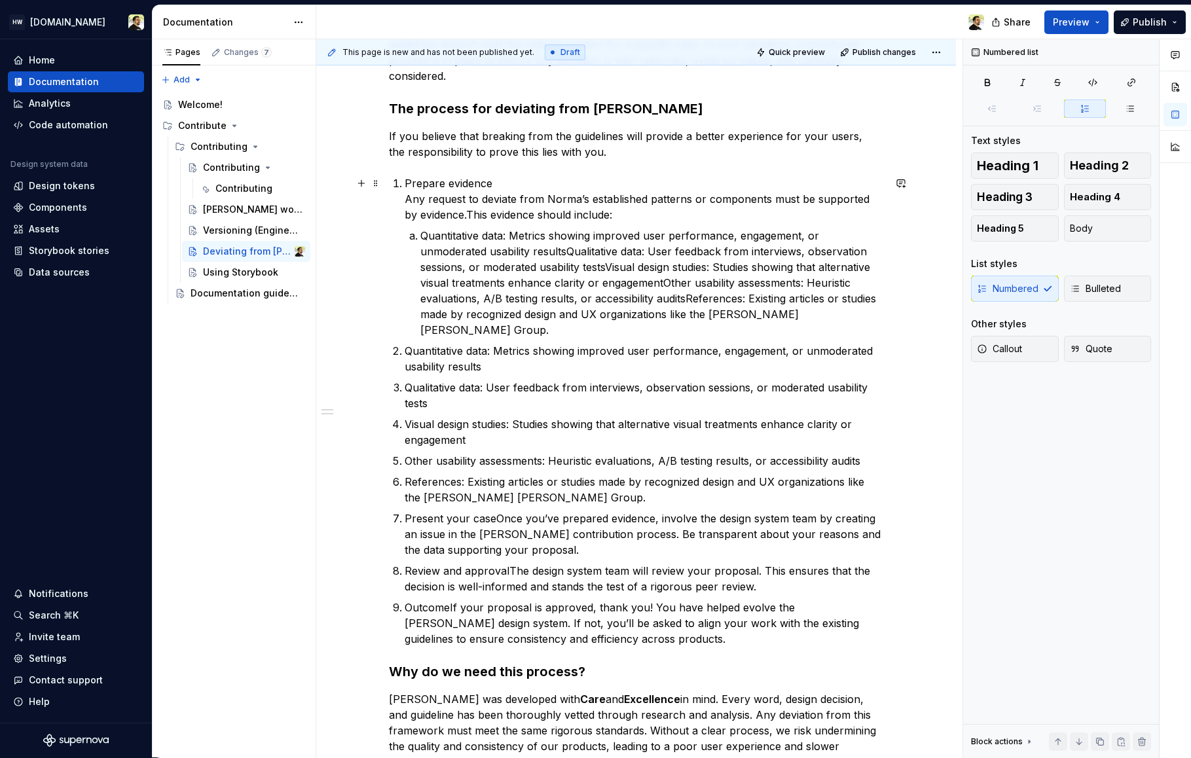
click at [451, 215] on p "Prepare evidence Any request to deviate from [PERSON_NAME]’s established patter…" at bounding box center [644, 198] width 479 height 47
click at [564, 253] on p "Quantitative data: Metrics showing improved user performance, engagement, or un…" at bounding box center [651, 283] width 463 height 110
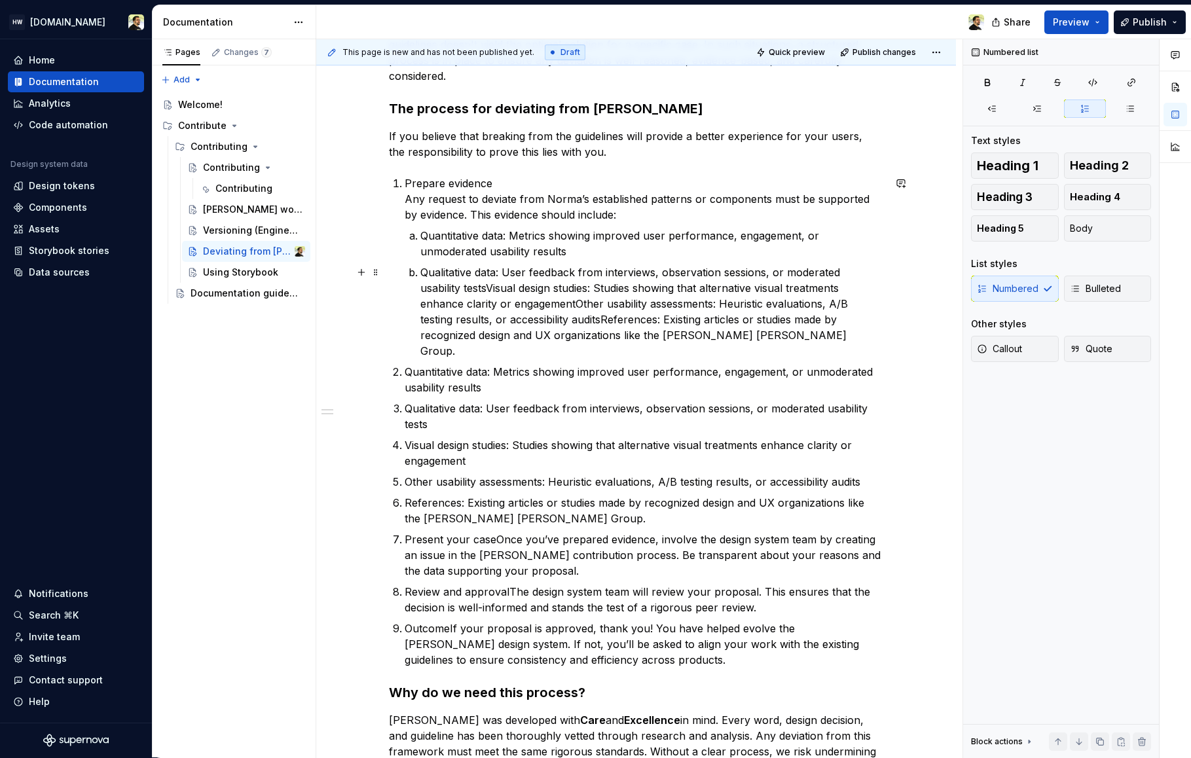
click at [576, 299] on p "Qualitative data: User feedback from interviews, observation sessions, or moder…" at bounding box center [651, 311] width 463 height 94
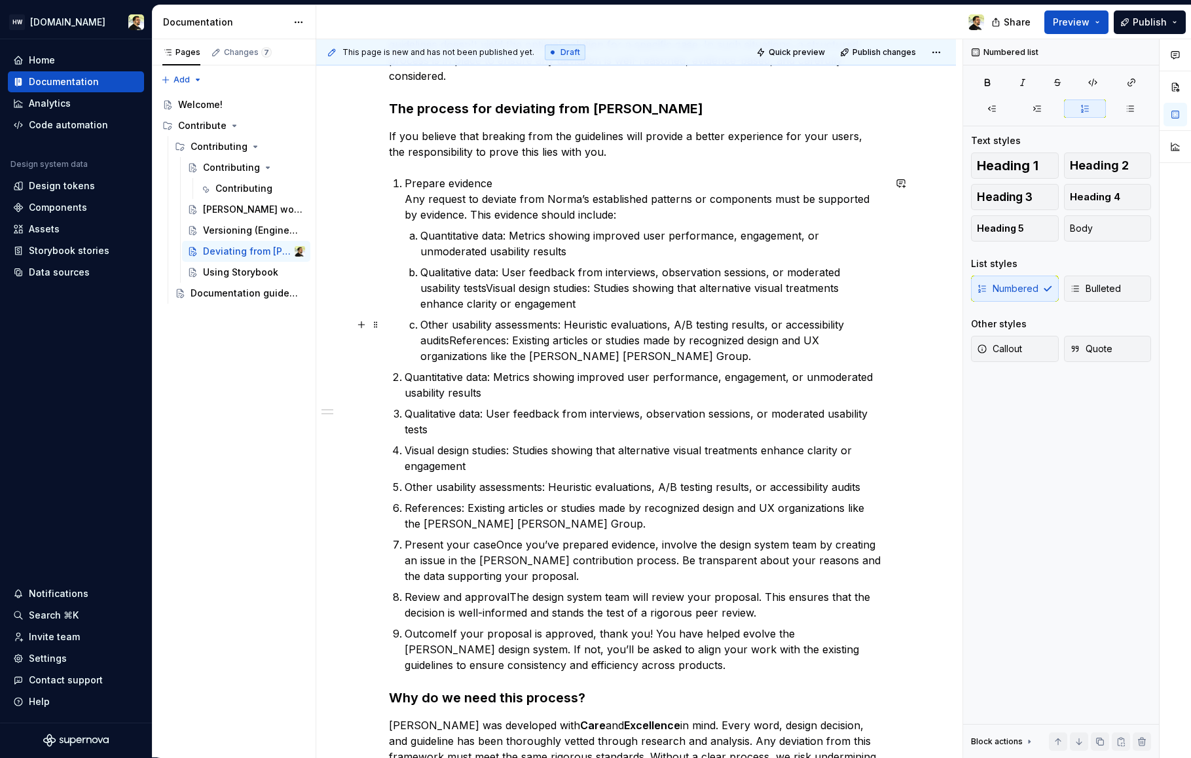
click at [450, 343] on p "Other usability assessments: Heuristic evaluations, A/B testing results, or acc…" at bounding box center [651, 340] width 463 height 47
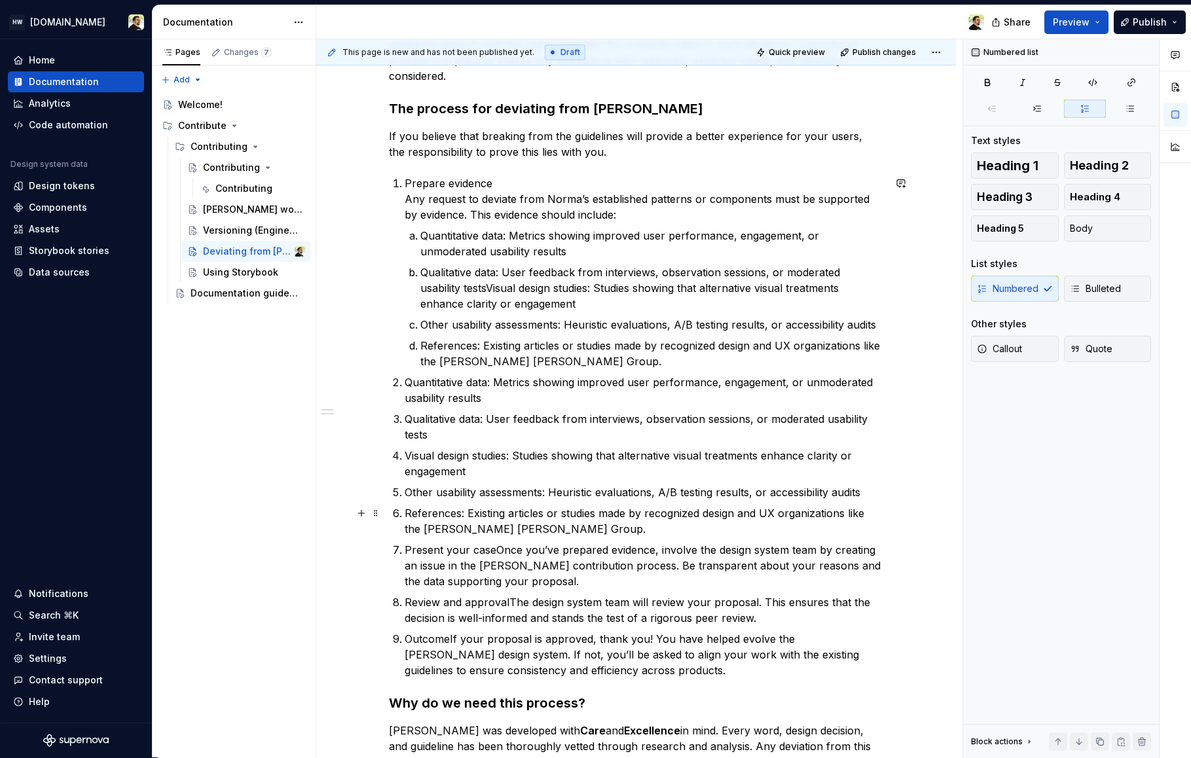
click at [583, 507] on p "References: Existing articles or studies made by recognized design and UX organ…" at bounding box center [644, 520] width 479 height 31
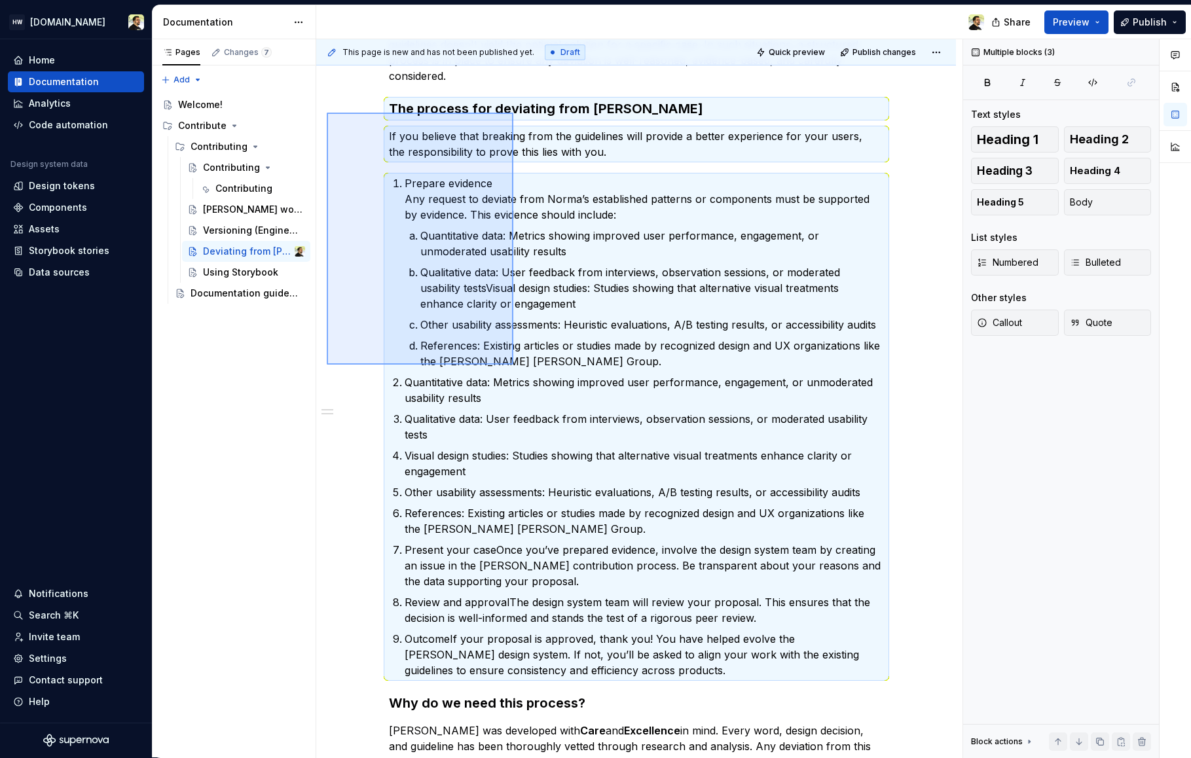
drag, startPoint x: 327, startPoint y: 113, endPoint x: 518, endPoint y: 372, distance: 323.0
click at [518, 372] on div "This page is new and has not been published yet. Draft Quick preview Publish ch…" at bounding box center [639, 398] width 646 height 719
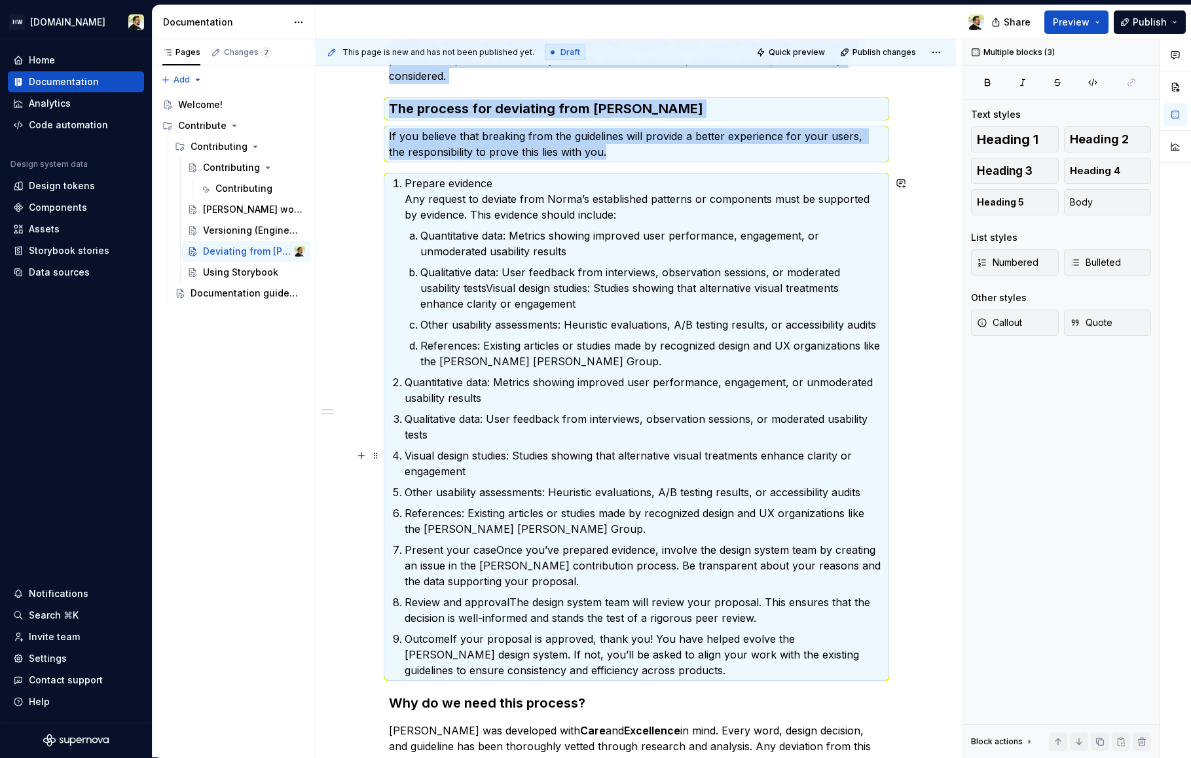
click at [475, 458] on p "Visual design studies: Studies showing that alternative visual treatments enhan…" at bounding box center [644, 463] width 479 height 31
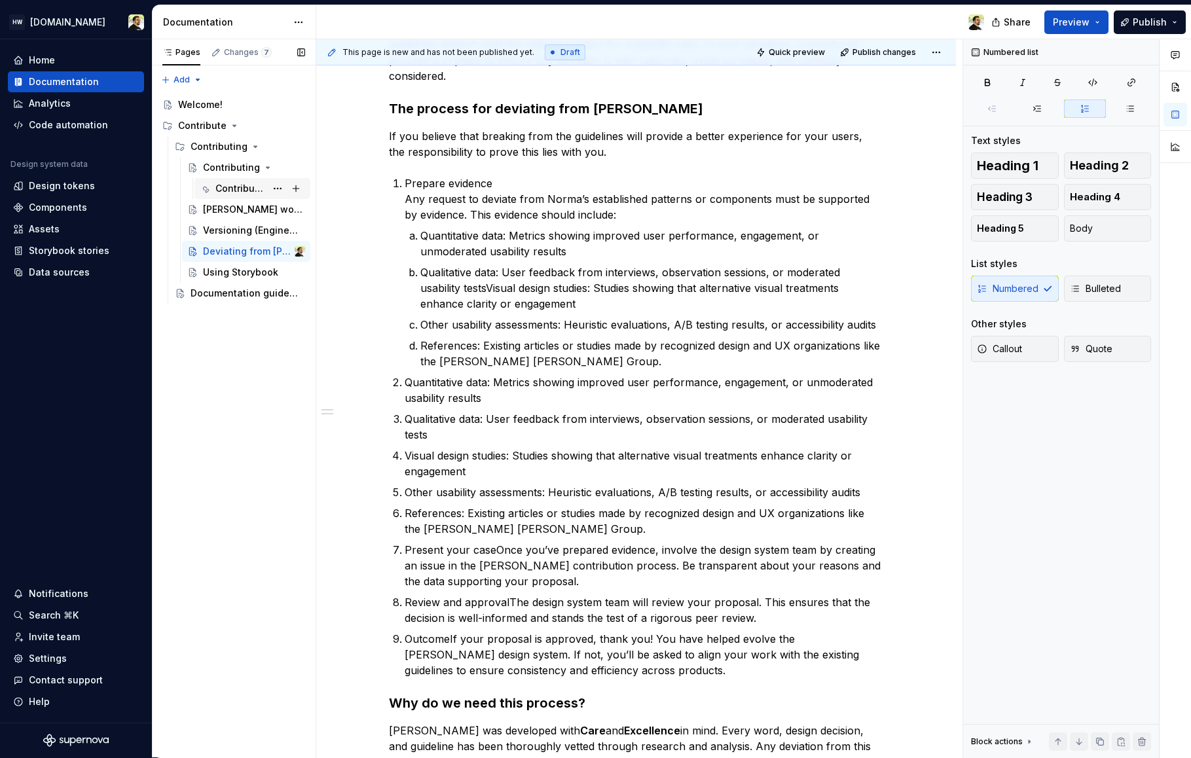
click at [217, 182] on div "Contributing" at bounding box center [240, 188] width 50 height 13
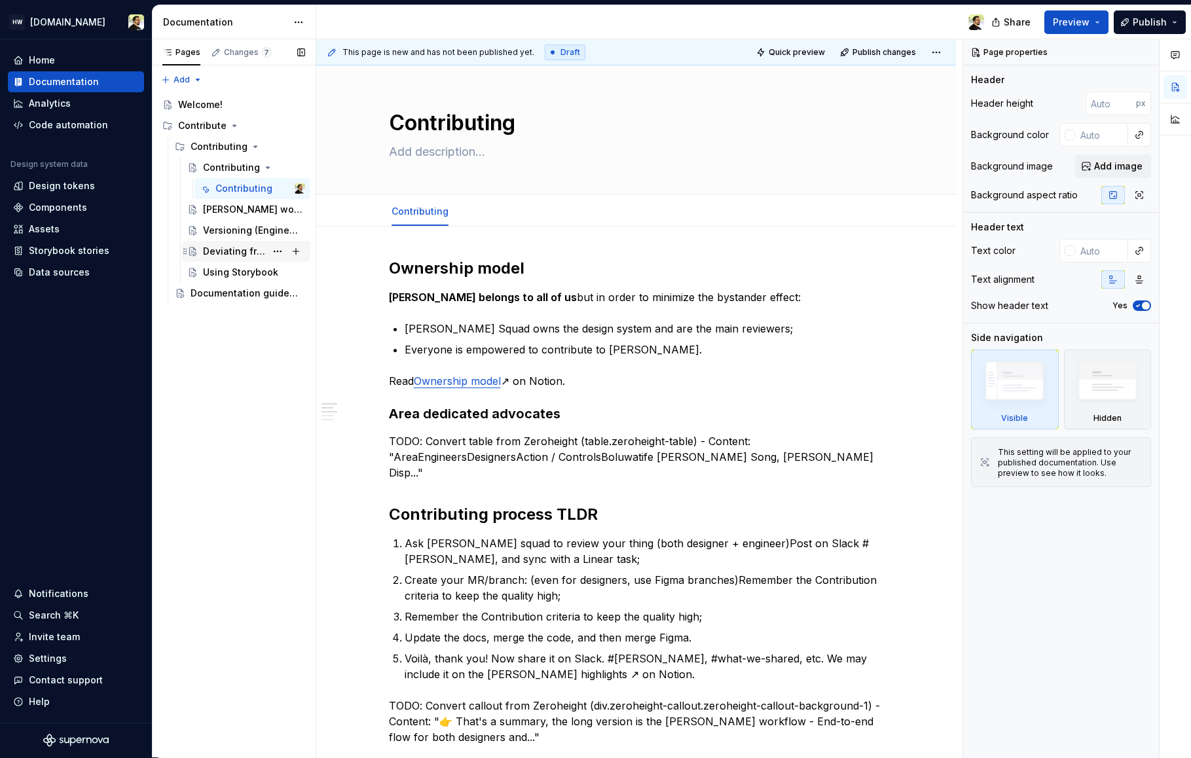
click at [237, 253] on div "Deviating from [PERSON_NAME]" at bounding box center [234, 251] width 63 height 13
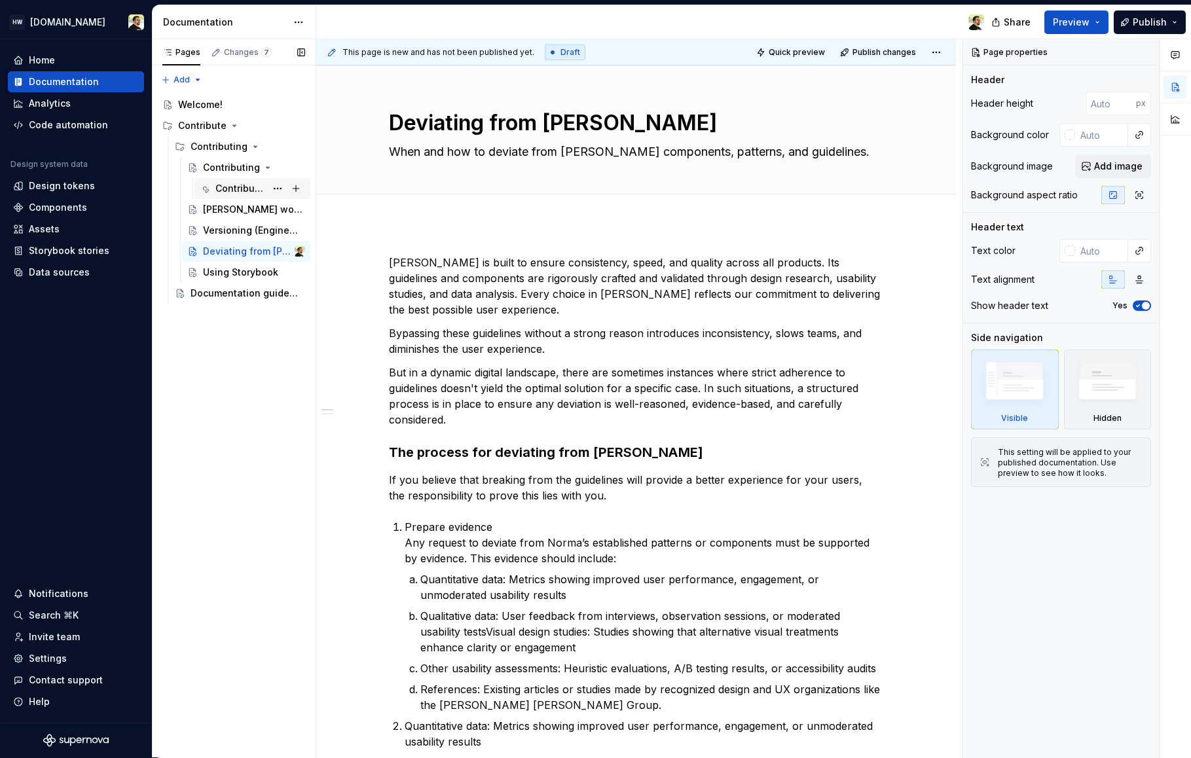
click at [236, 187] on div "Contributing" at bounding box center [240, 188] width 50 height 13
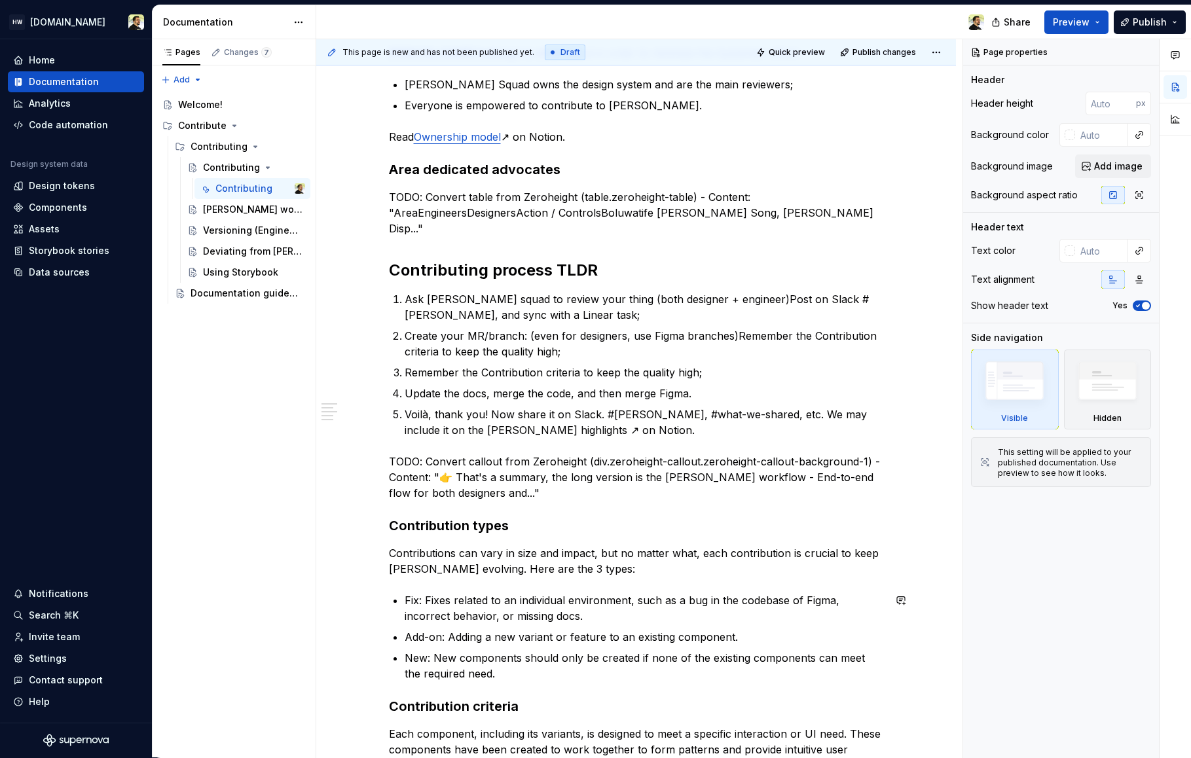
scroll to position [208, 0]
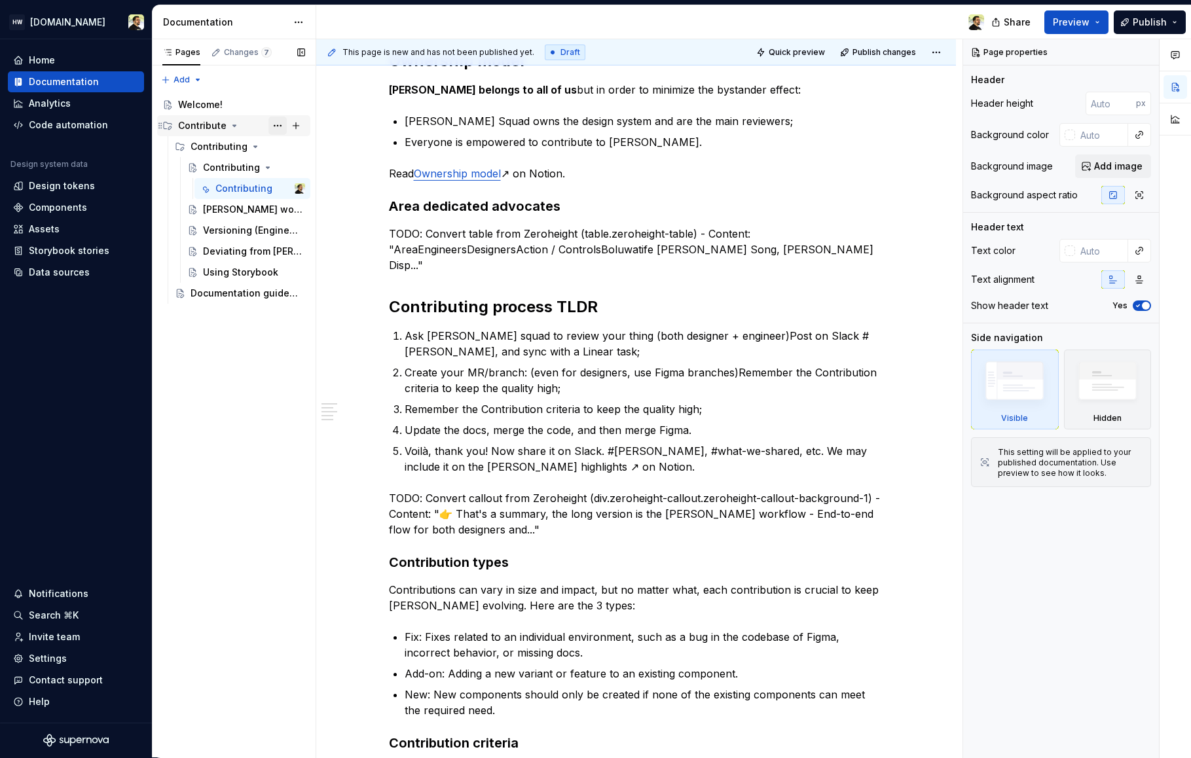
click at [274, 125] on button "Page tree" at bounding box center [277, 126] width 18 height 18
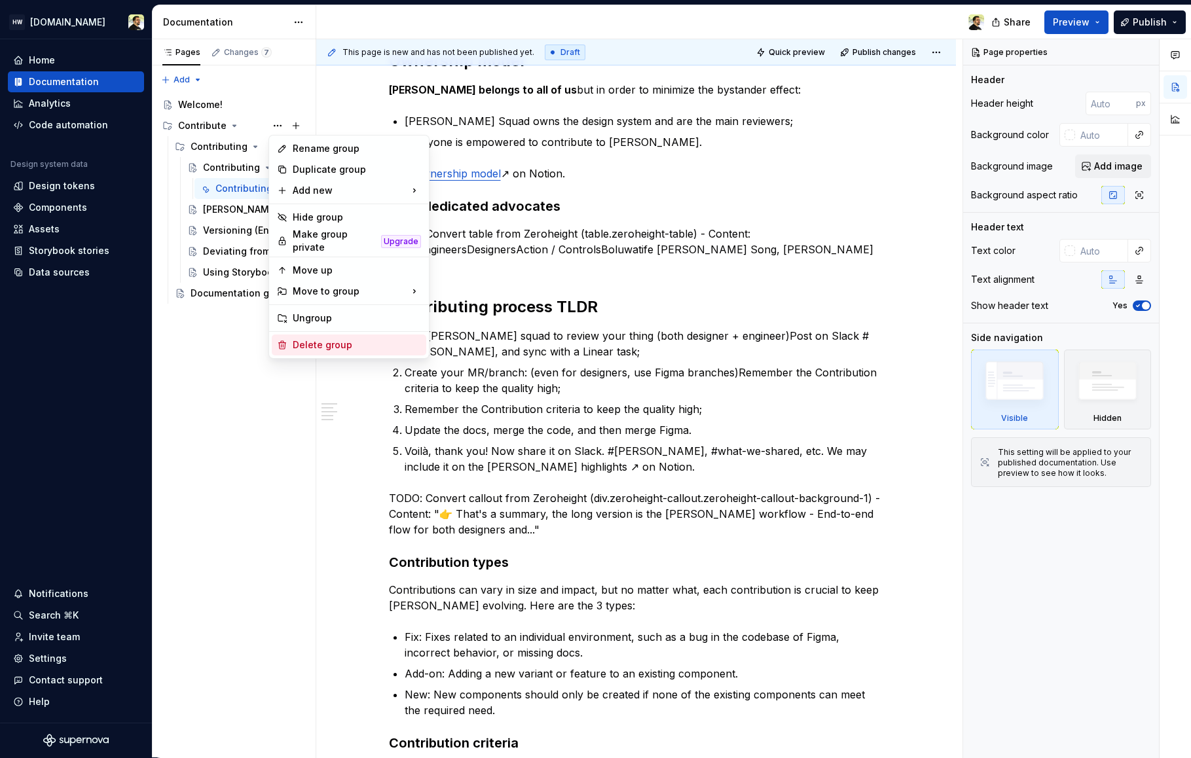
click at [312, 338] on div "Delete group" at bounding box center [357, 344] width 128 height 13
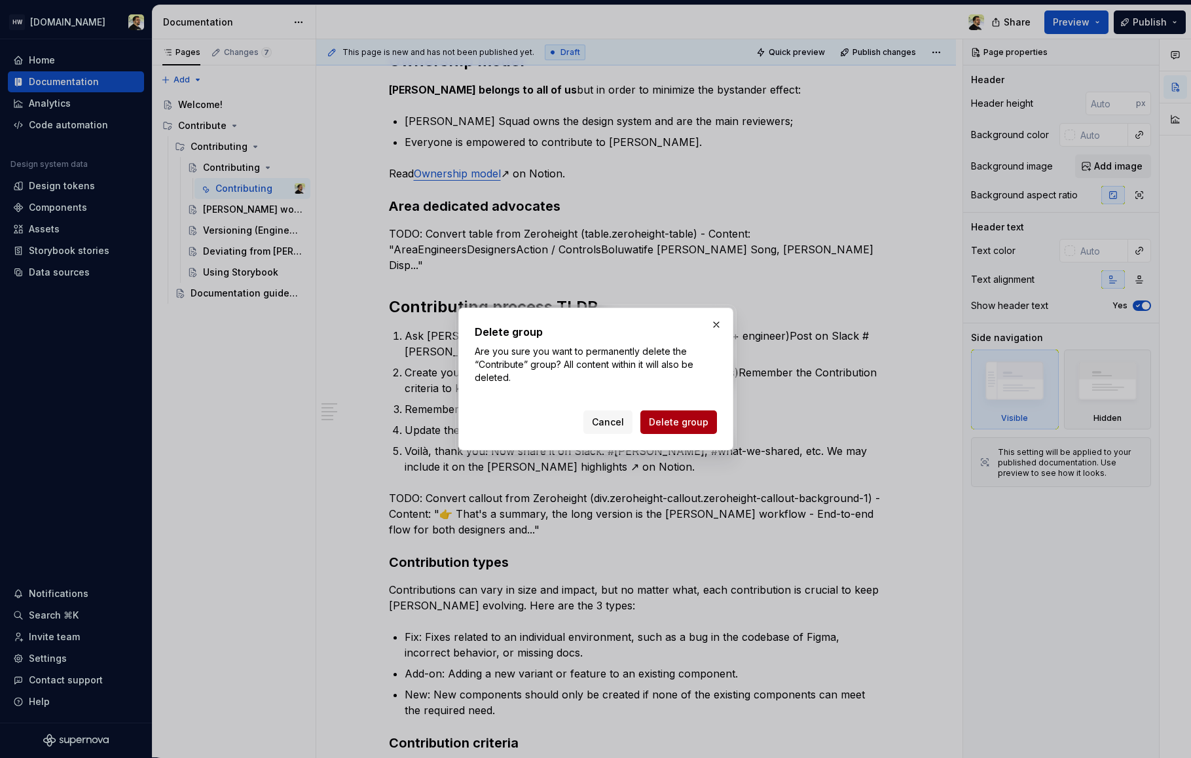
click at [666, 425] on span "Delete group" at bounding box center [679, 422] width 60 height 13
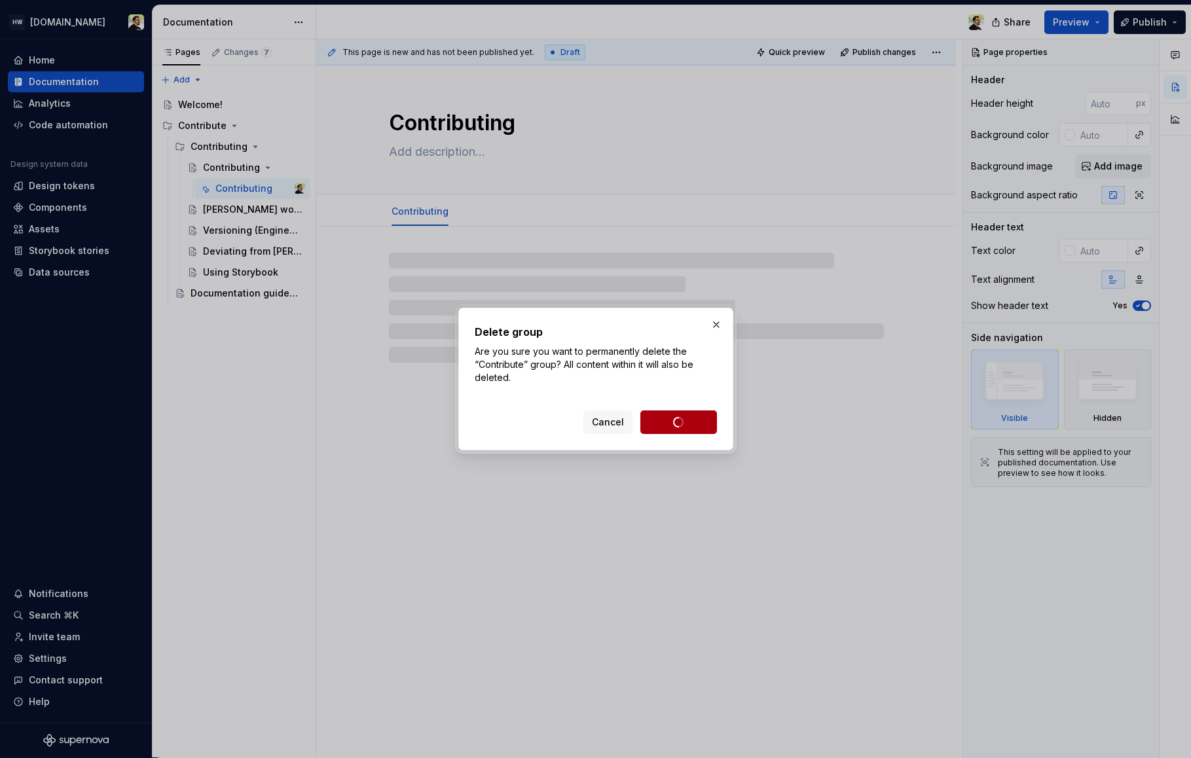
scroll to position [0, 0]
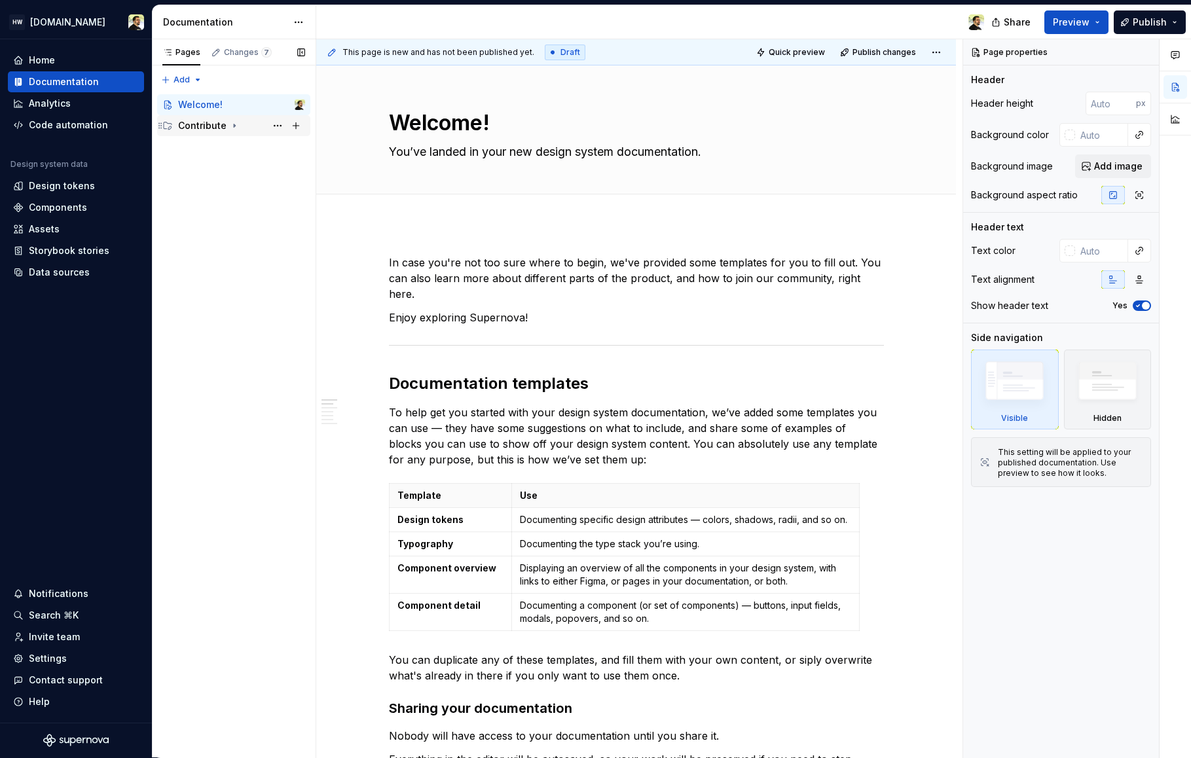
click at [232, 128] on icon "Page tree" at bounding box center [234, 125] width 10 height 10
click at [256, 152] on div "Contributing" at bounding box center [247, 146] width 115 height 18
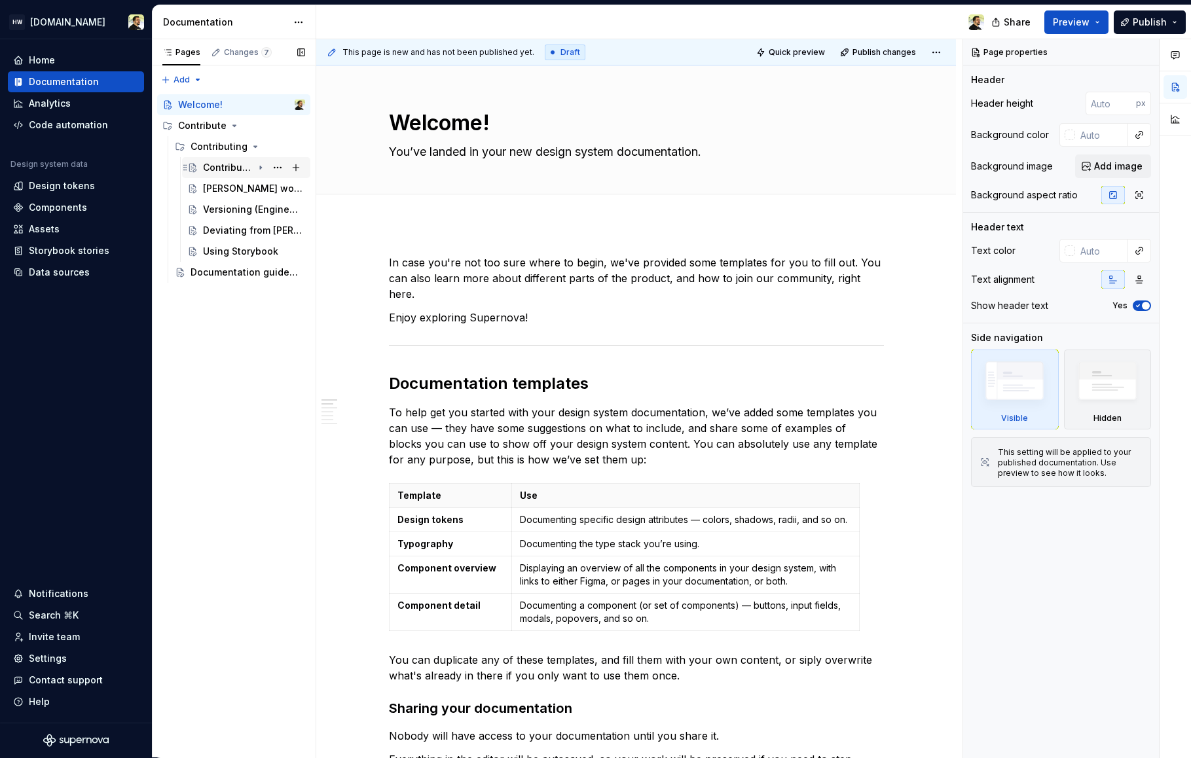
click at [242, 172] on div "Contributing" at bounding box center [228, 167] width 50 height 13
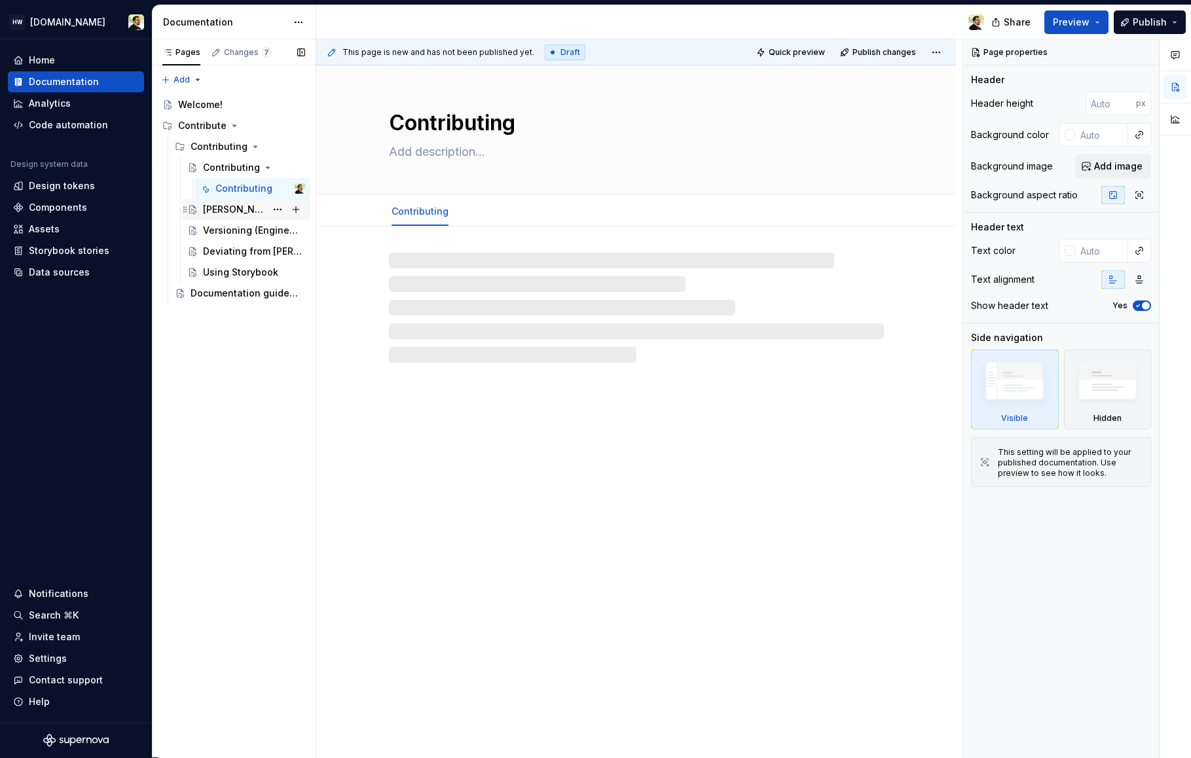
click at [242, 200] on div "[PERSON_NAME] workflow" at bounding box center [254, 209] width 102 height 18
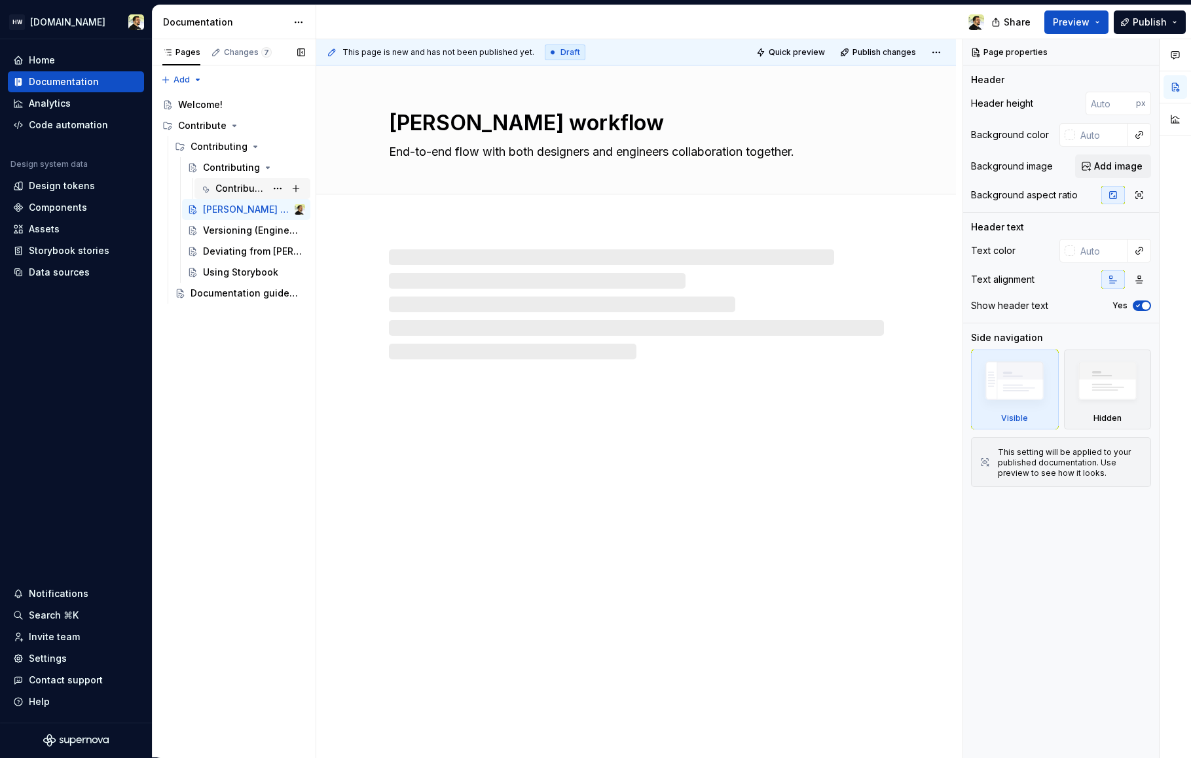
click at [225, 183] on div "Contributing" at bounding box center [240, 188] width 50 height 13
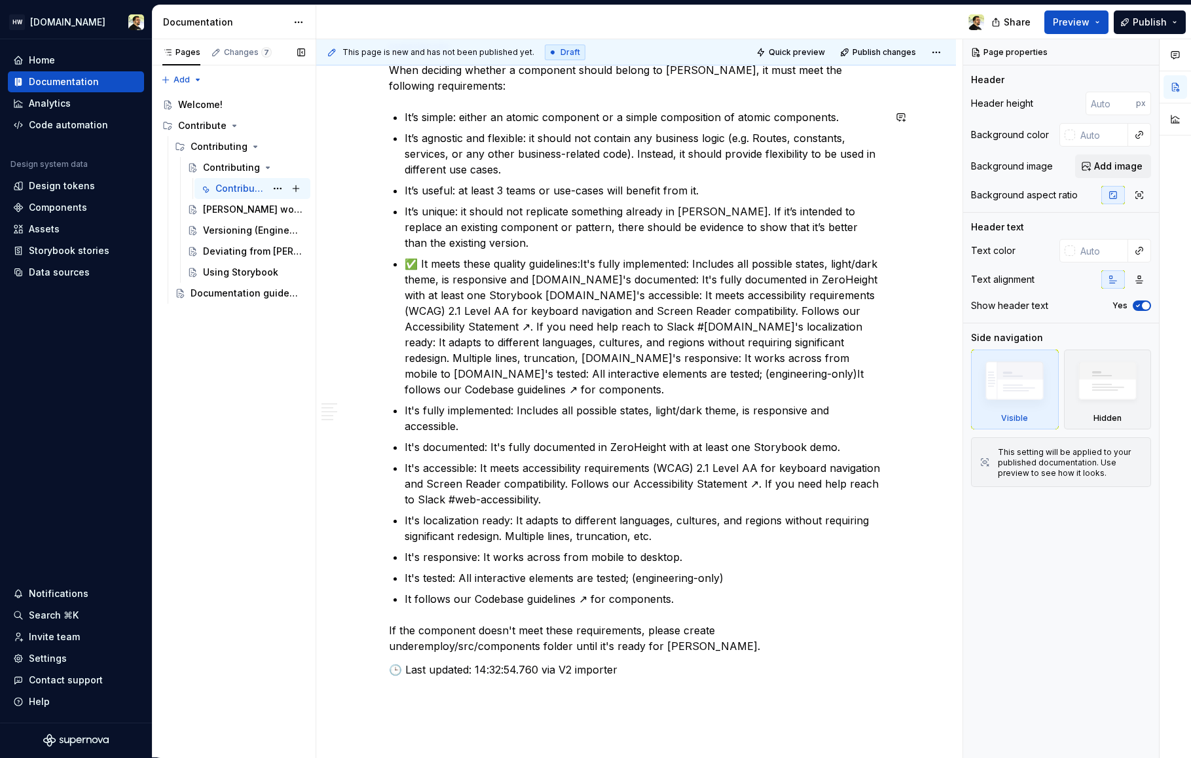
scroll to position [958, 0]
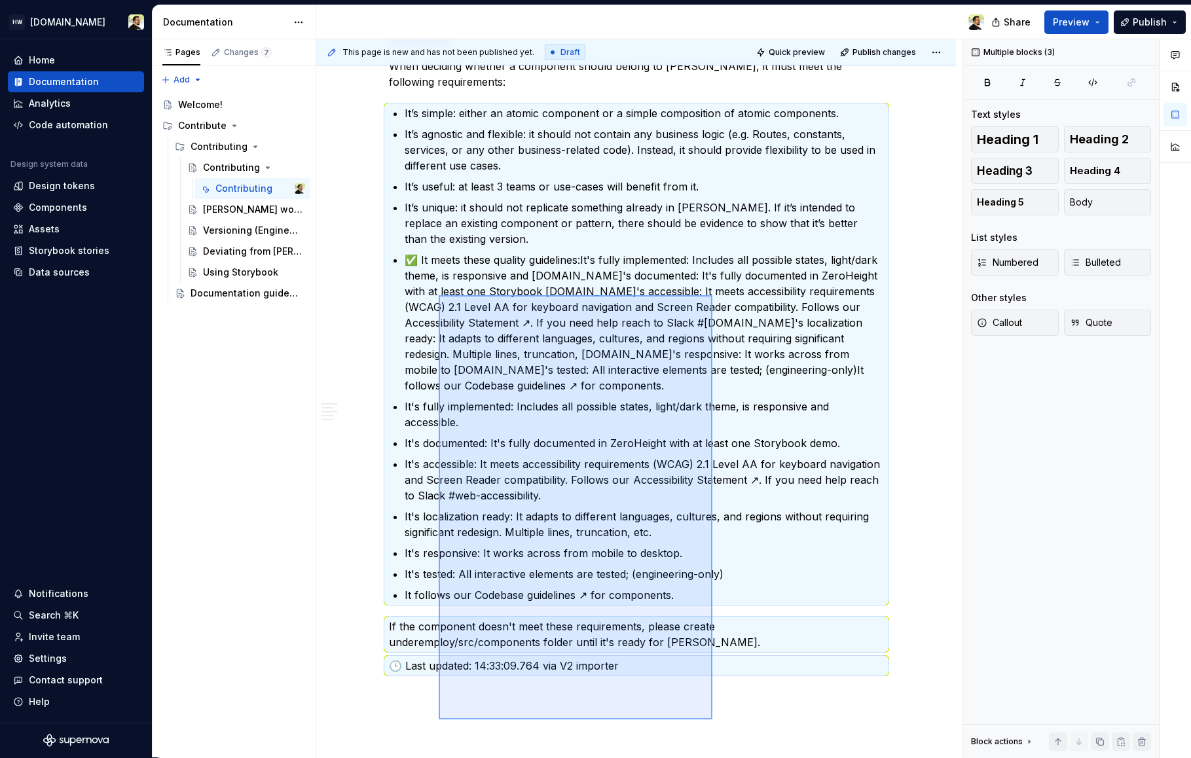
drag, startPoint x: 439, startPoint y: 728, endPoint x: 713, endPoint y: 296, distance: 511.8
click at [713, 295] on div "This page is new and has not been published yet. Draft Quick preview Publish ch…" at bounding box center [639, 398] width 646 height 719
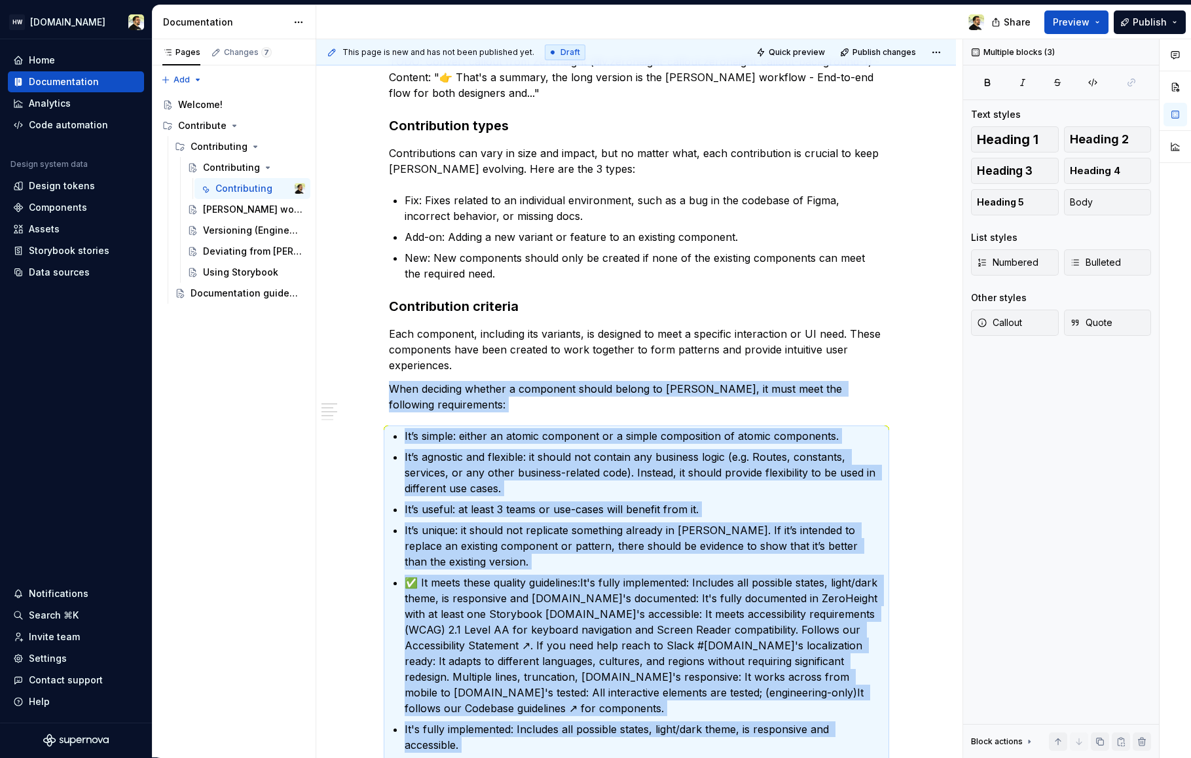
scroll to position [1125, 0]
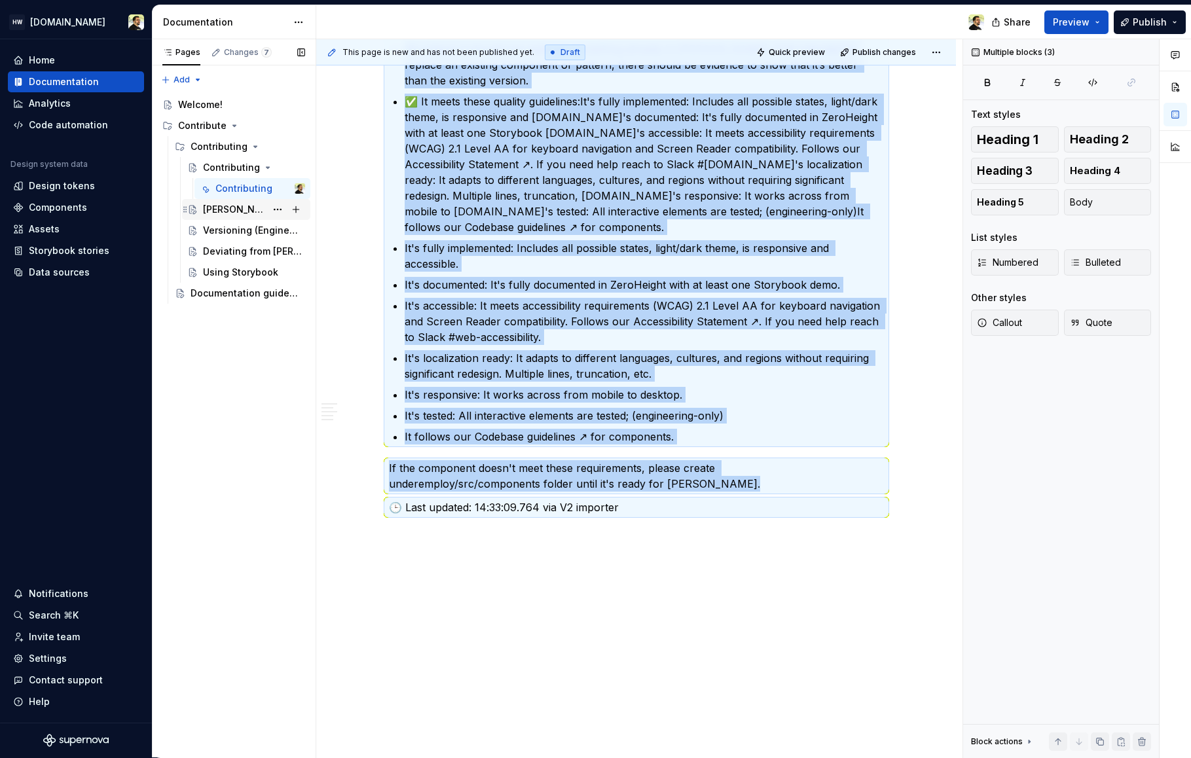
click at [235, 209] on div "[PERSON_NAME] workflow" at bounding box center [234, 209] width 63 height 13
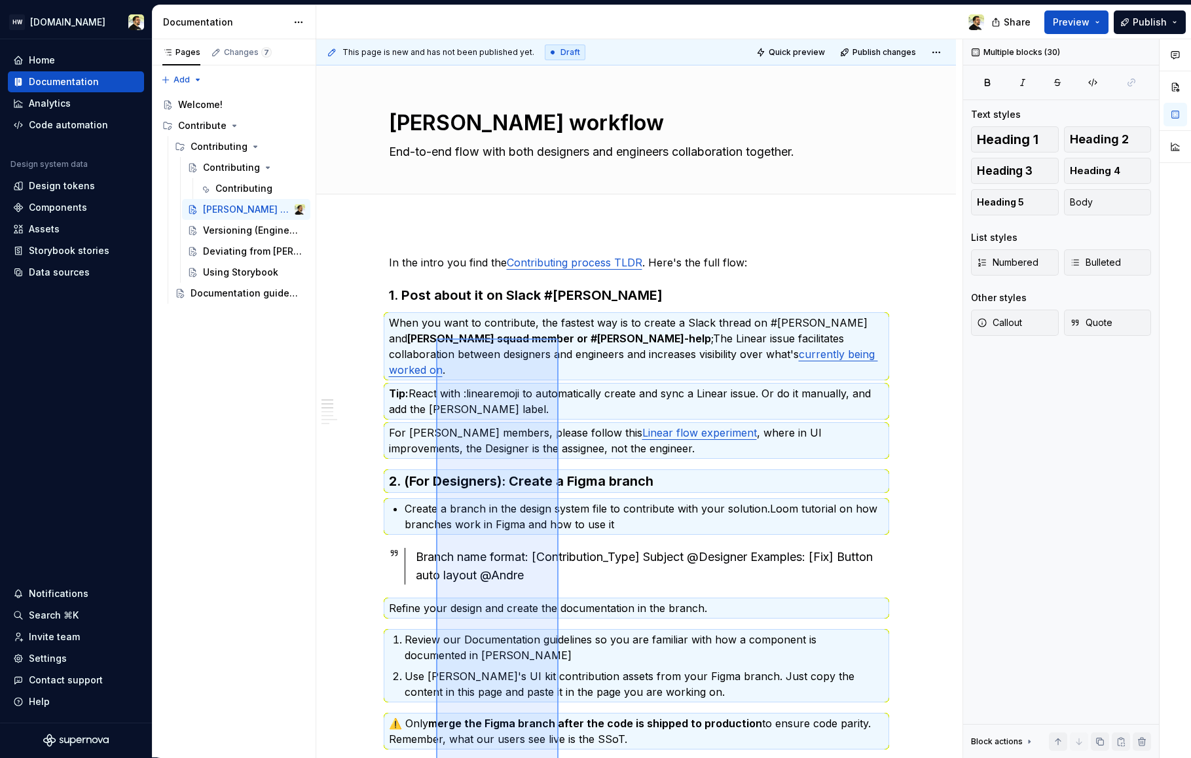
click at [558, 338] on div "This page is new and has not been published yet. Draft Quick preview Publish ch…" at bounding box center [639, 398] width 646 height 719
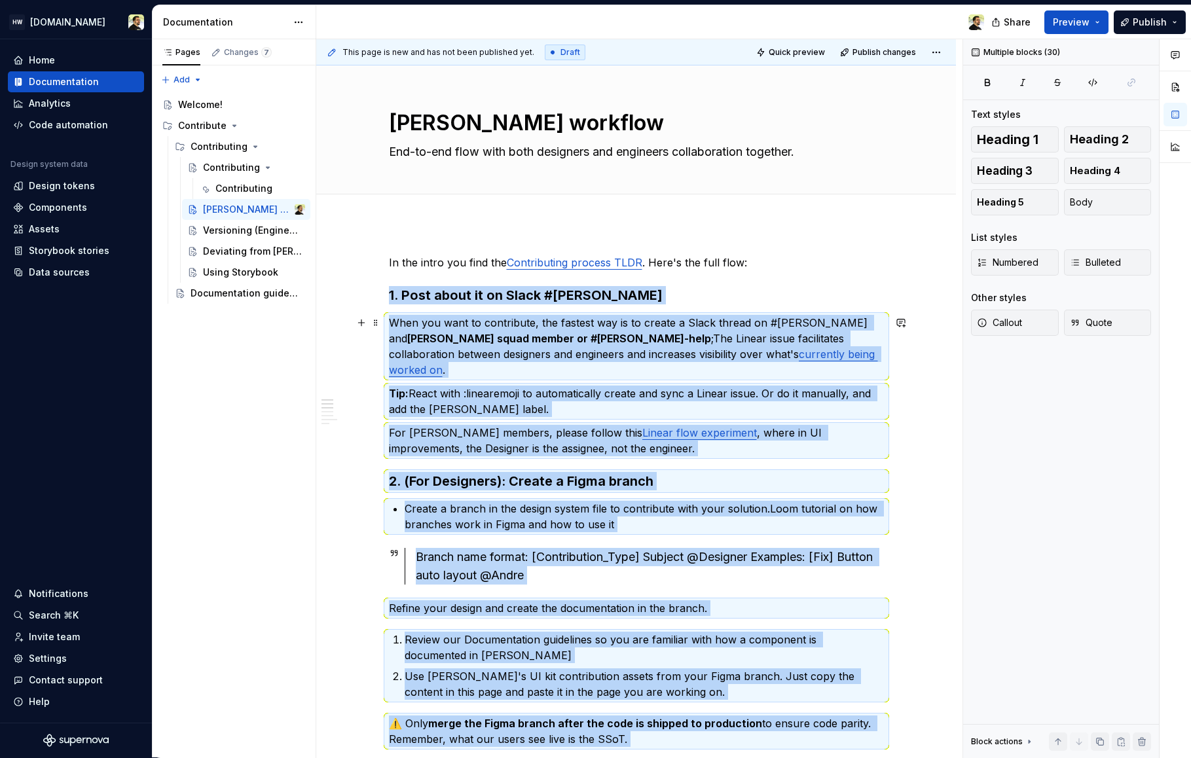
click at [430, 316] on p "When you want to contribute, the fastest way is to create a Slack thread on #[P…" at bounding box center [636, 346] width 495 height 63
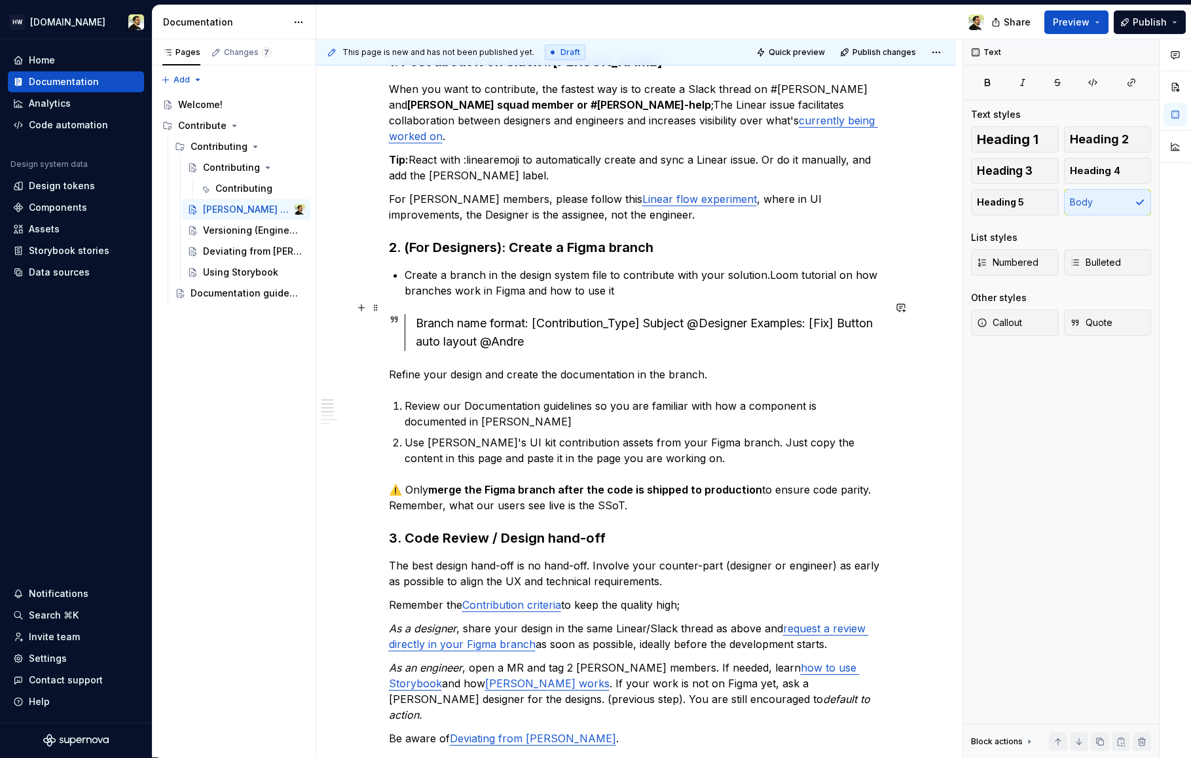
scroll to position [247, 0]
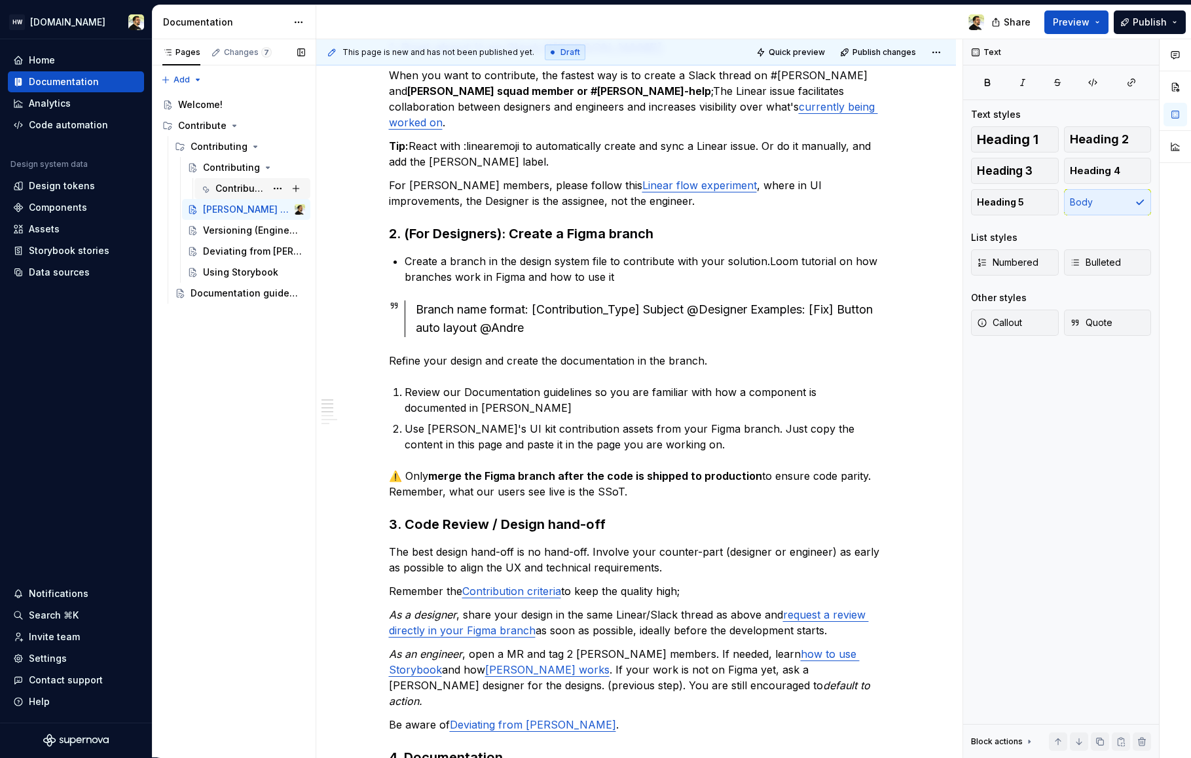
click at [215, 188] on div "Contributing" at bounding box center [240, 188] width 50 height 13
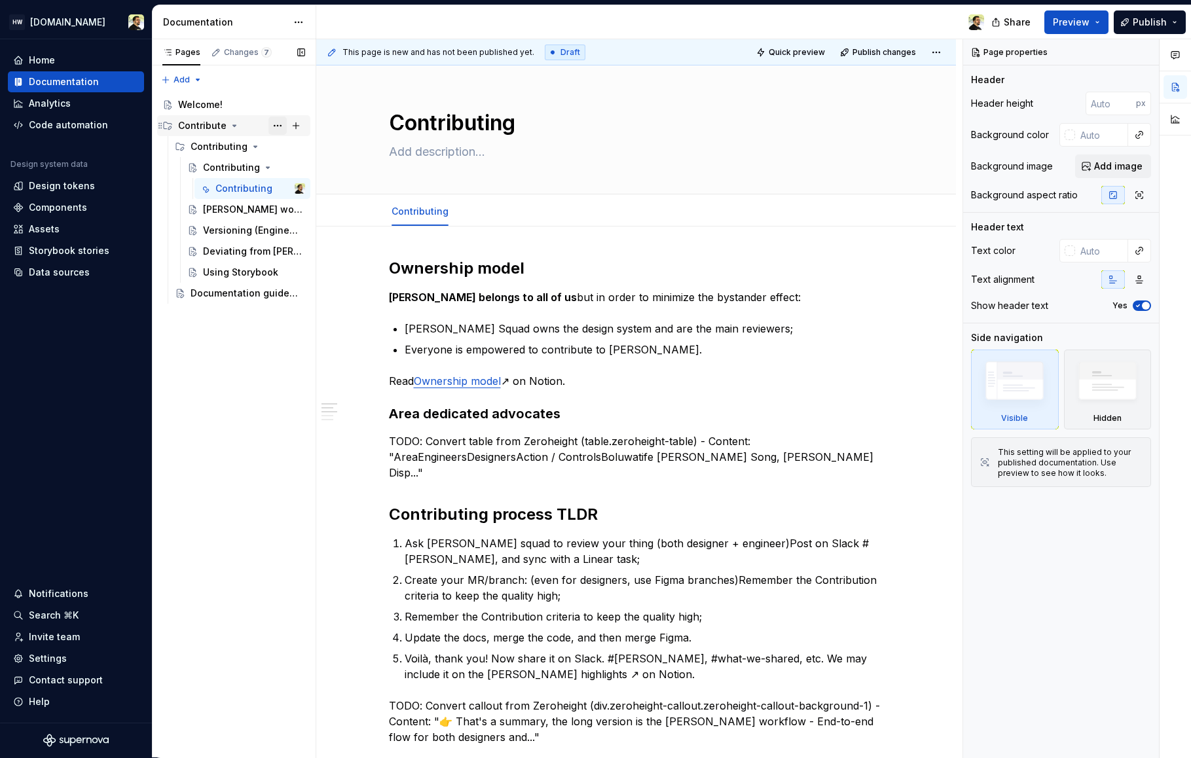
click at [278, 121] on button "Page tree" at bounding box center [277, 126] width 18 height 18
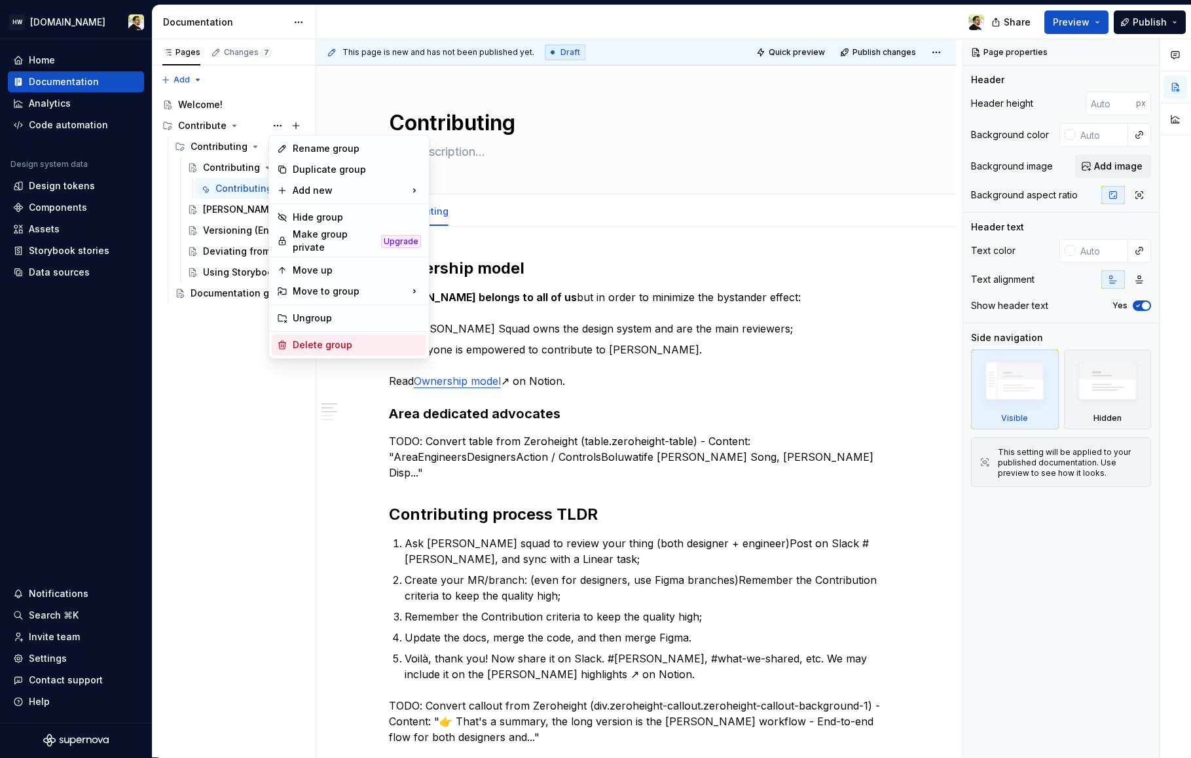
click at [343, 338] on div "Delete group" at bounding box center [357, 344] width 128 height 13
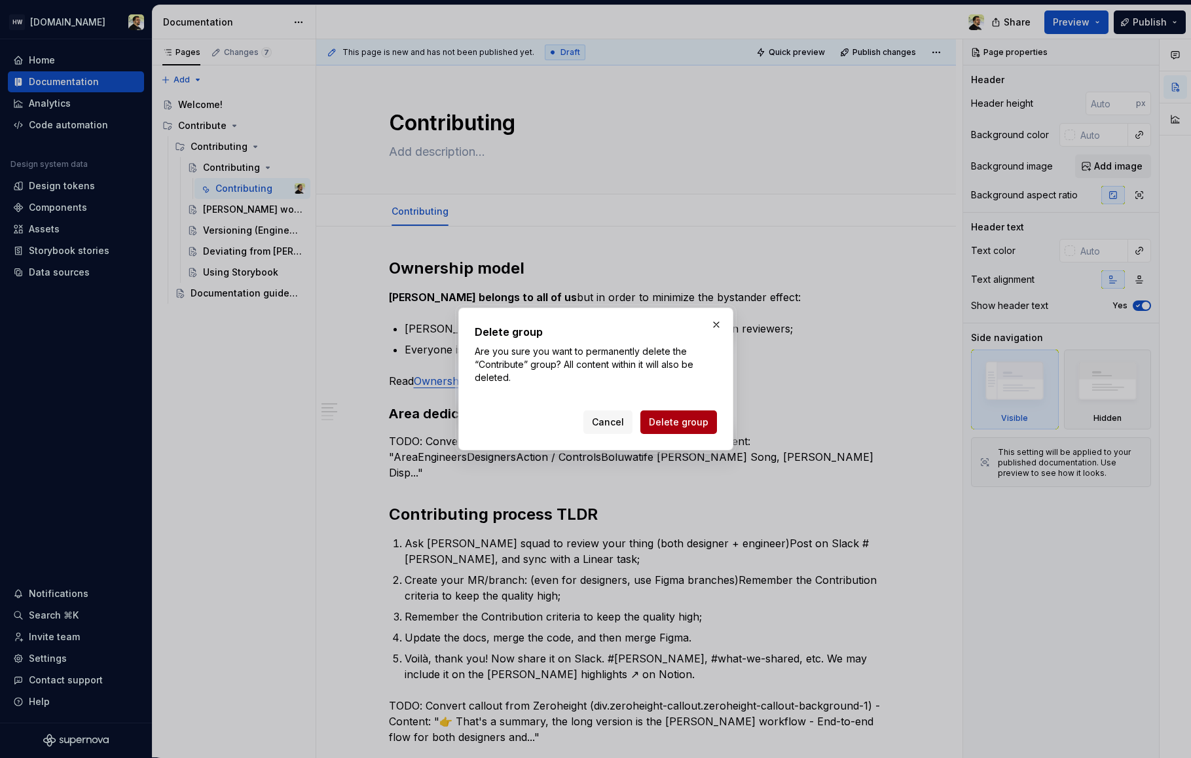
click at [672, 420] on span "Delete group" at bounding box center [679, 422] width 60 height 13
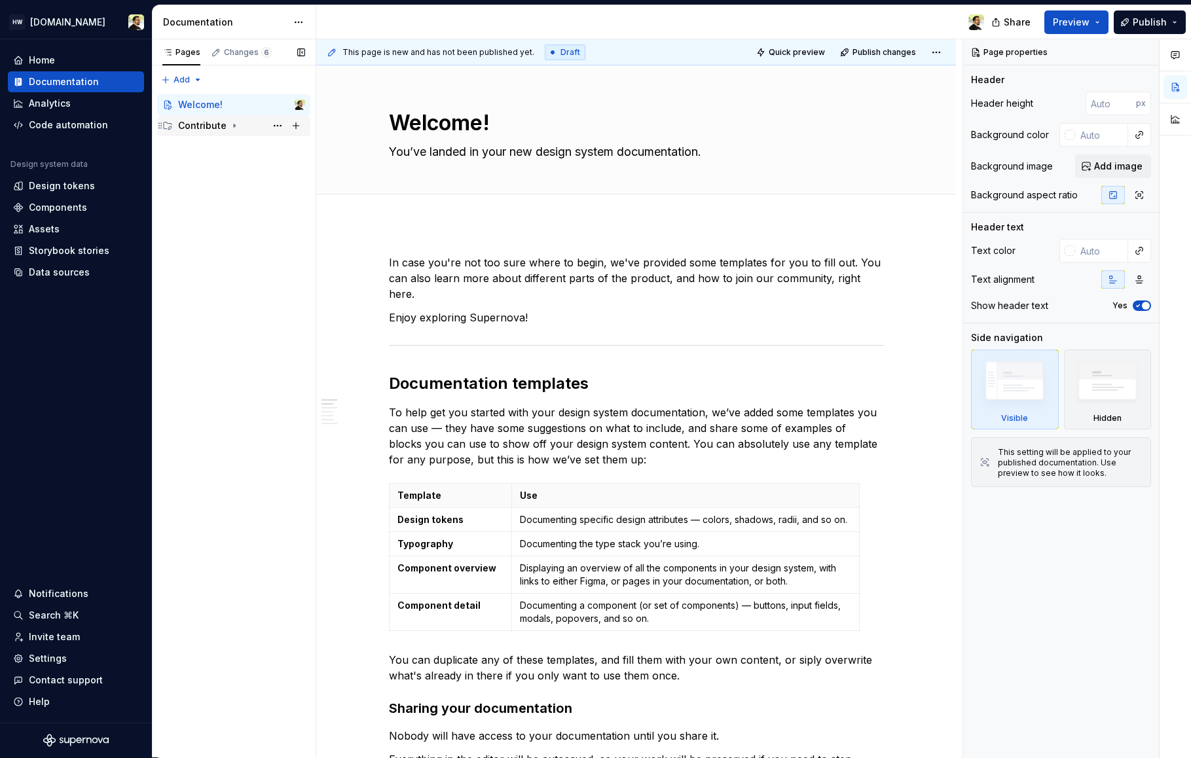
click at [217, 126] on div "Contribute" at bounding box center [202, 125] width 48 height 13
click at [217, 143] on div "Contributing" at bounding box center [218, 146] width 57 height 13
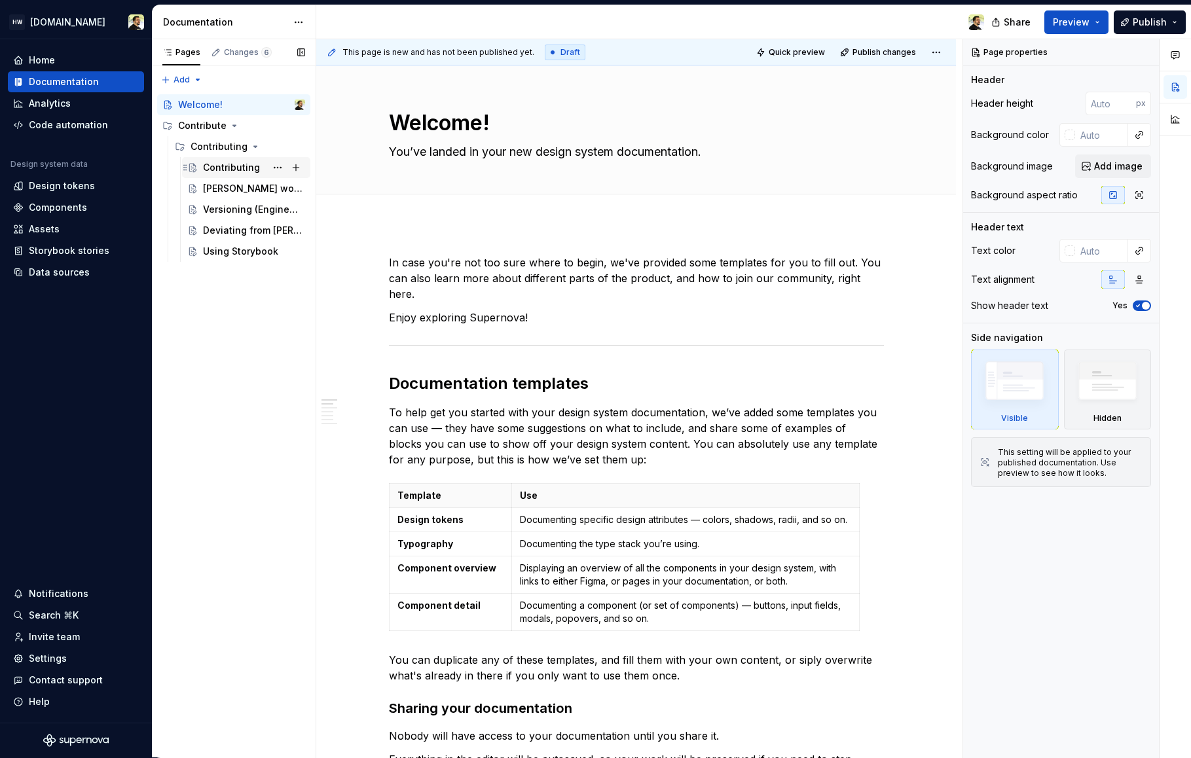
click at [234, 170] on div "Contributing" at bounding box center [231, 167] width 57 height 13
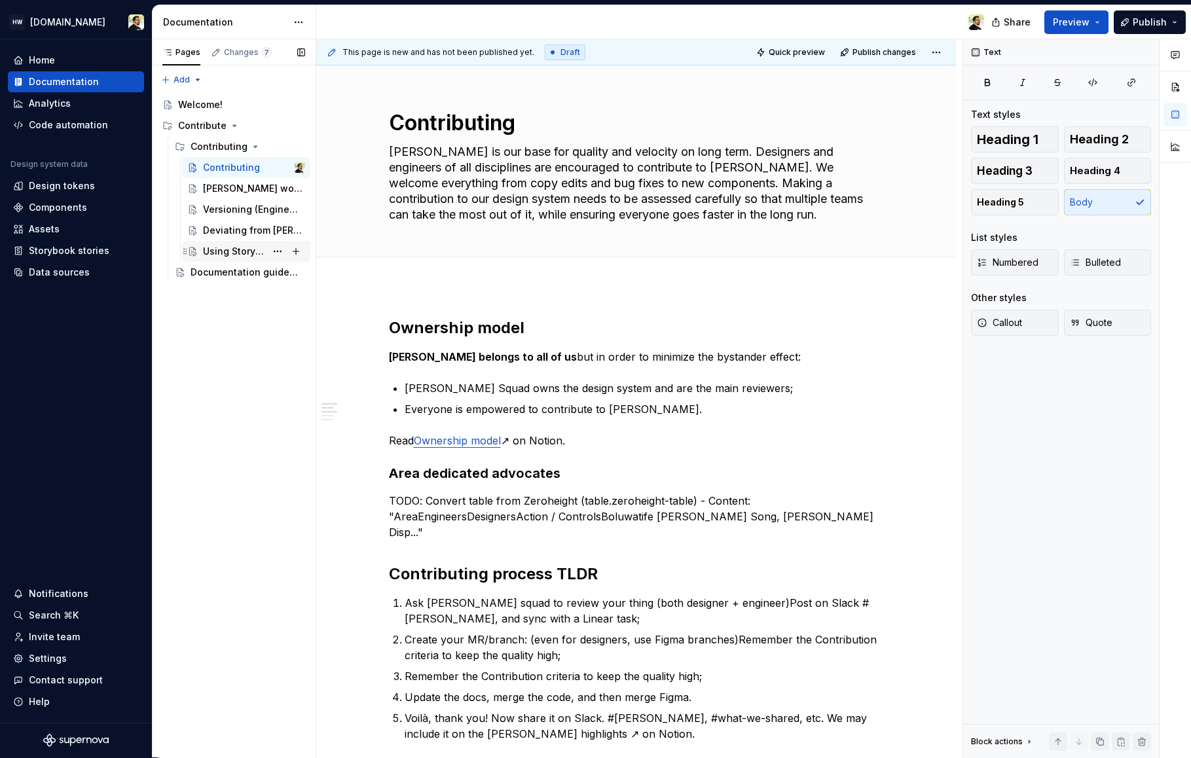
click at [218, 250] on div "Using Storybook" at bounding box center [234, 251] width 63 height 13
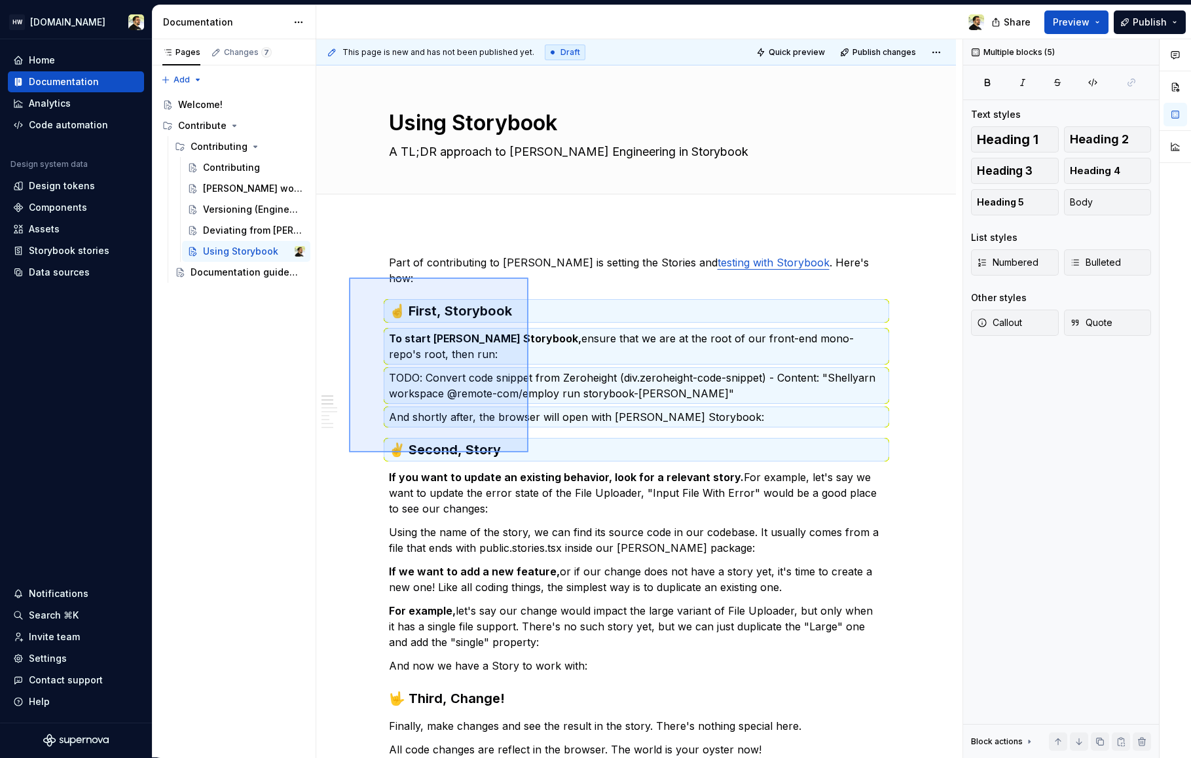
drag, startPoint x: 349, startPoint y: 278, endPoint x: 587, endPoint y: 527, distance: 344.9
click at [587, 527] on div "This page is new and has not been published yet. Draft Quick preview Publish ch…" at bounding box center [639, 398] width 646 height 719
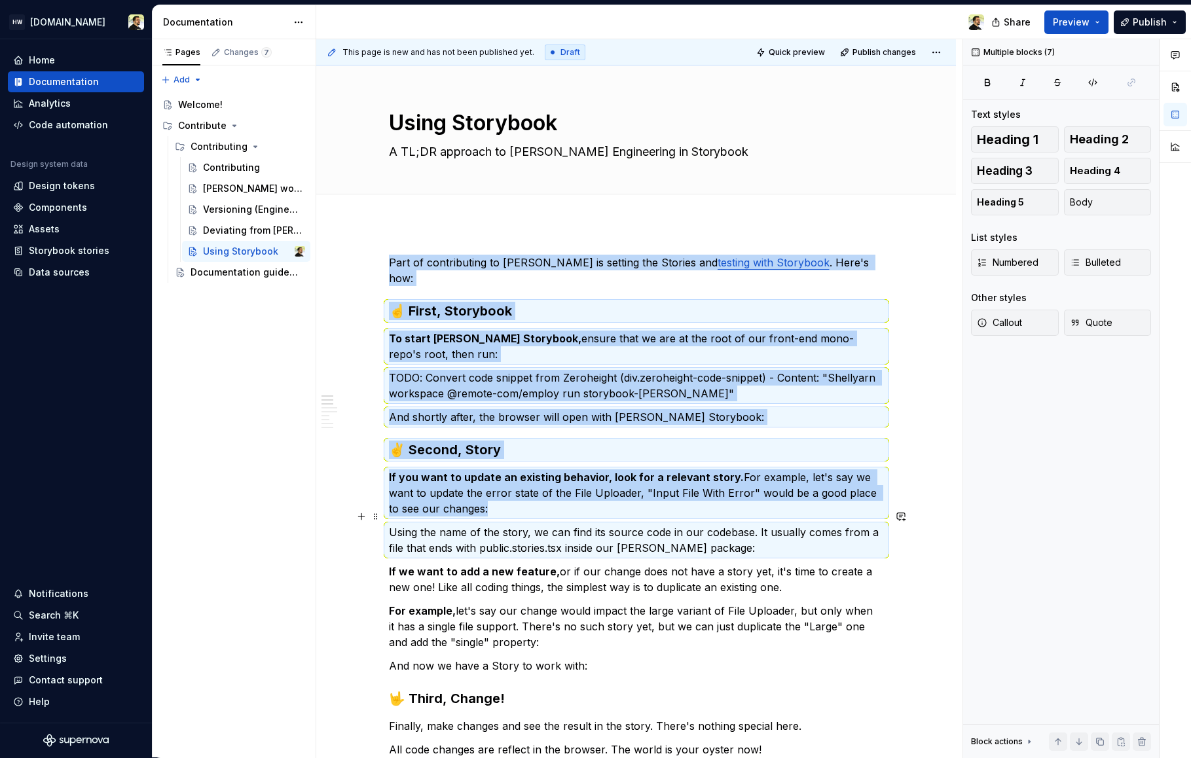
click at [587, 527] on p "Using the name of the story, we can find its source code in our codebase. It us…" at bounding box center [636, 539] width 495 height 31
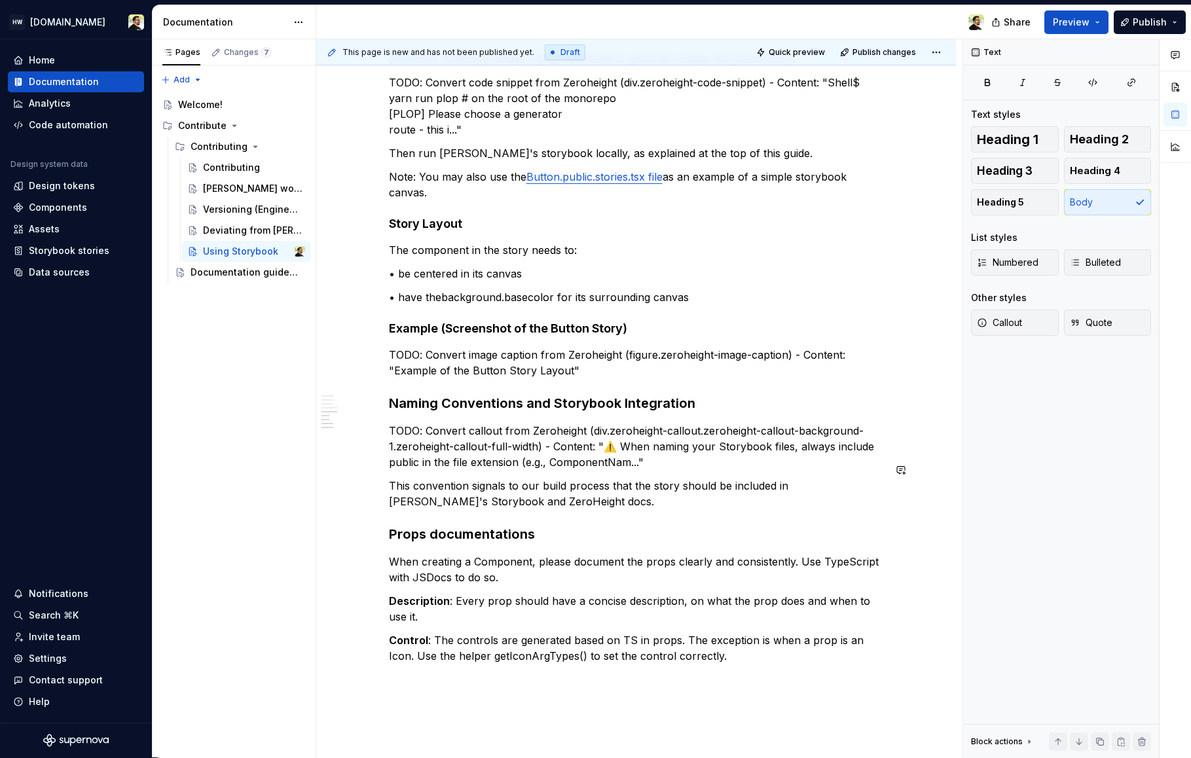
scroll to position [1029, 0]
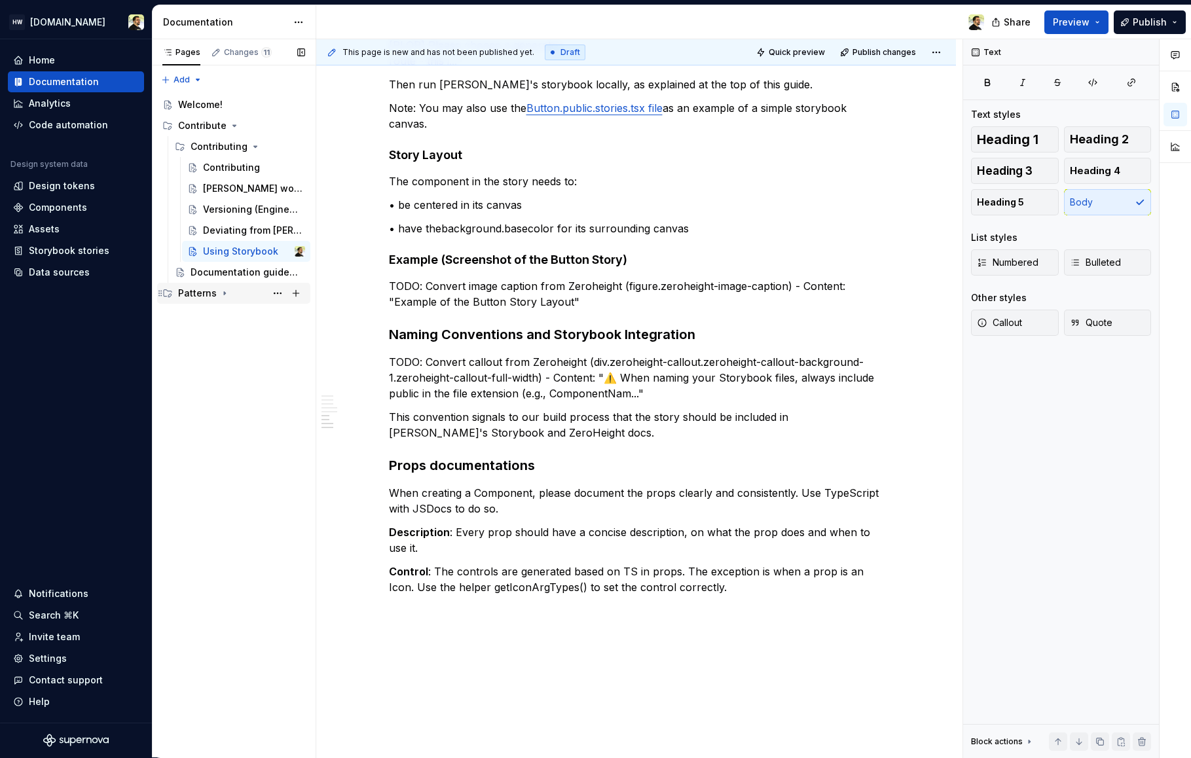
click at [208, 291] on div "Patterns" at bounding box center [197, 293] width 39 height 13
click at [236, 335] on div "Email templates" at bounding box center [221, 335] width 62 height 13
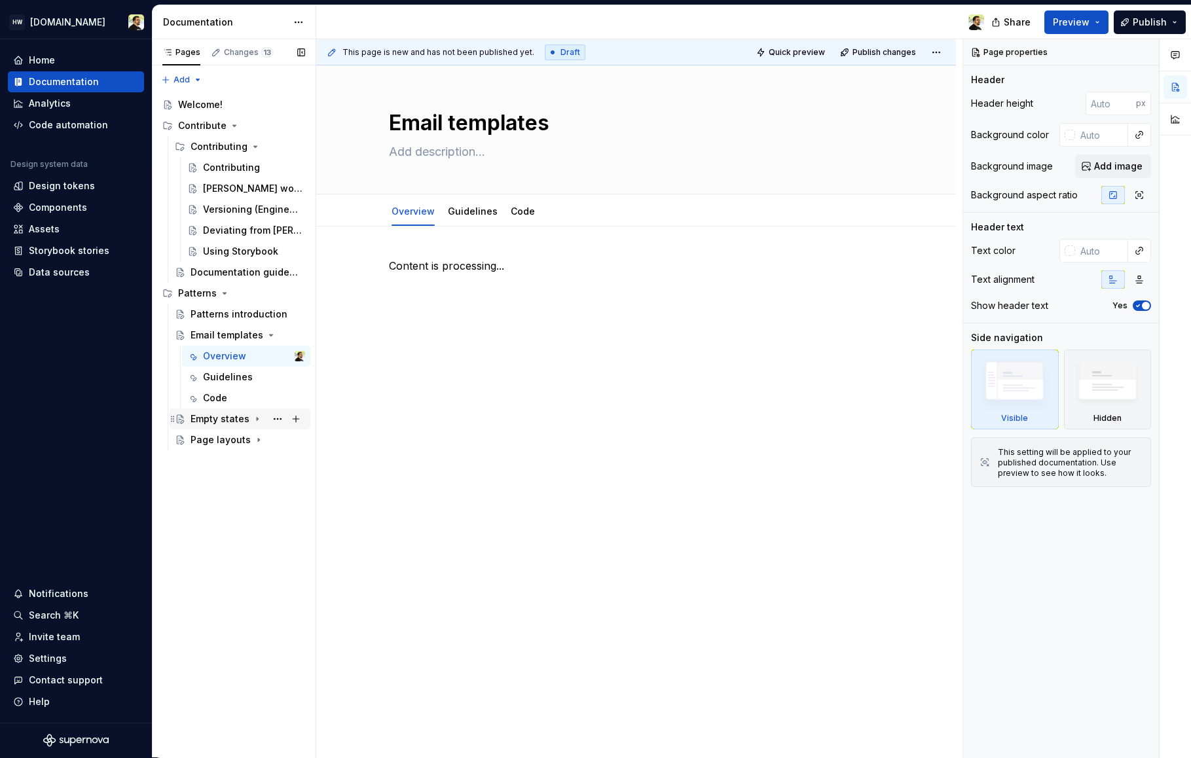
click at [228, 419] on div "Empty states" at bounding box center [219, 418] width 59 height 13
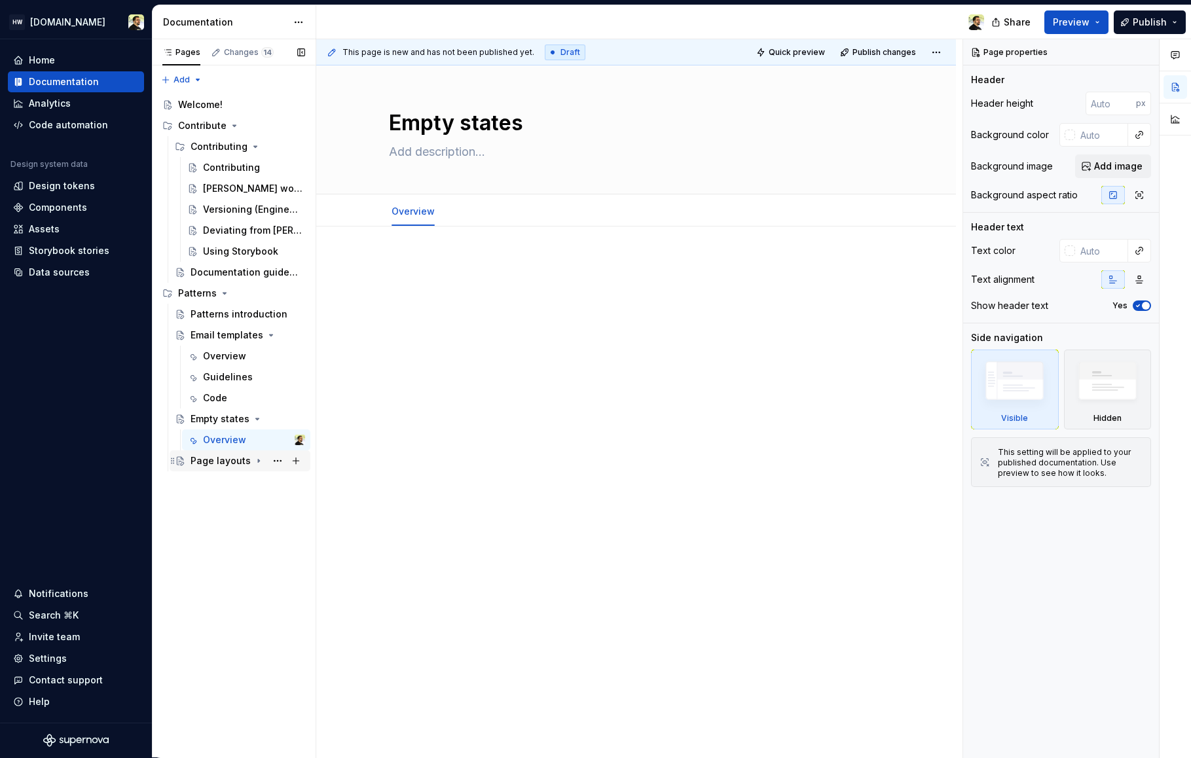
click at [223, 460] on div "Page layouts" at bounding box center [220, 460] width 60 height 13
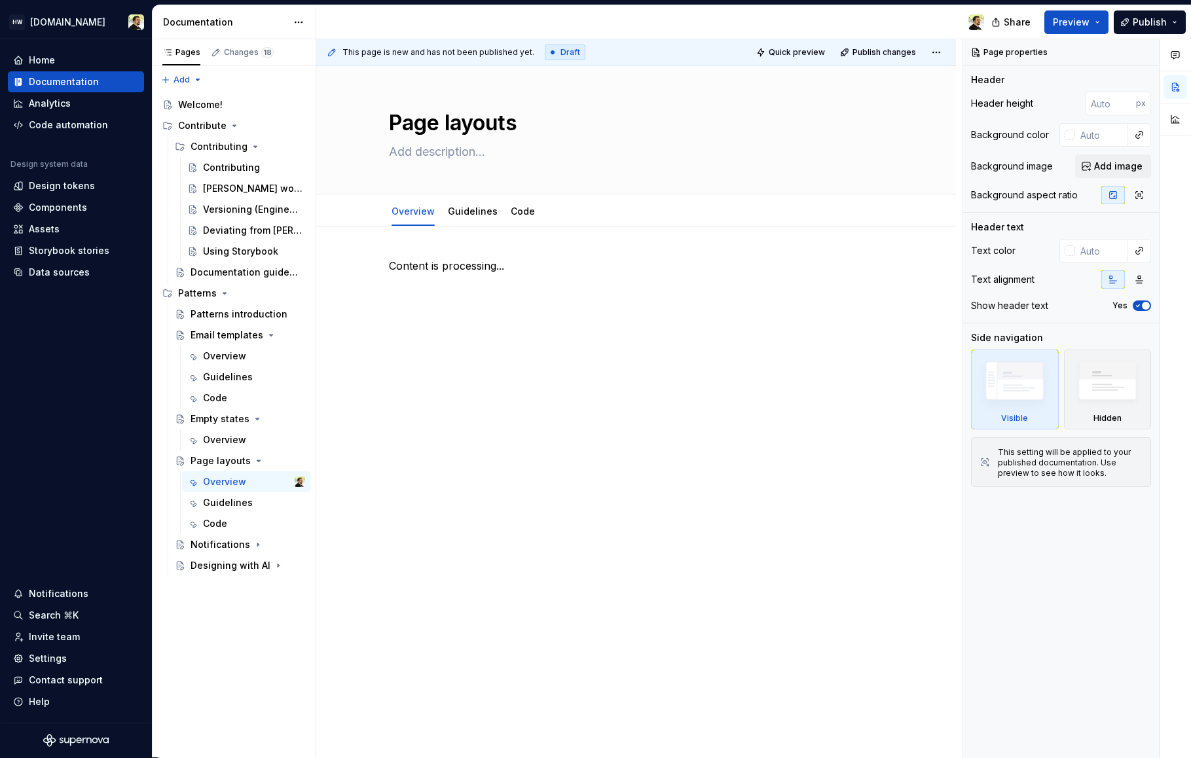
click at [238, 543] on div "Notifications" at bounding box center [220, 544] width 60 height 13
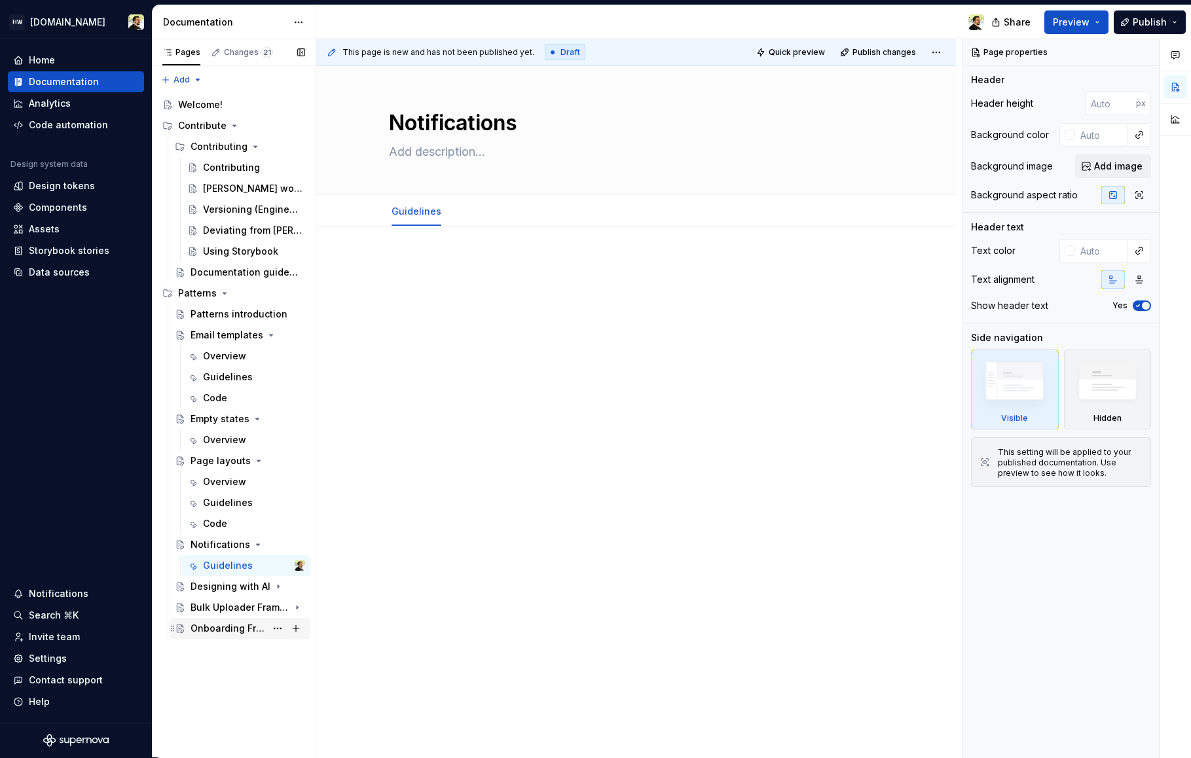
click at [223, 619] on div "Onboarding Framework" at bounding box center [247, 628] width 115 height 18
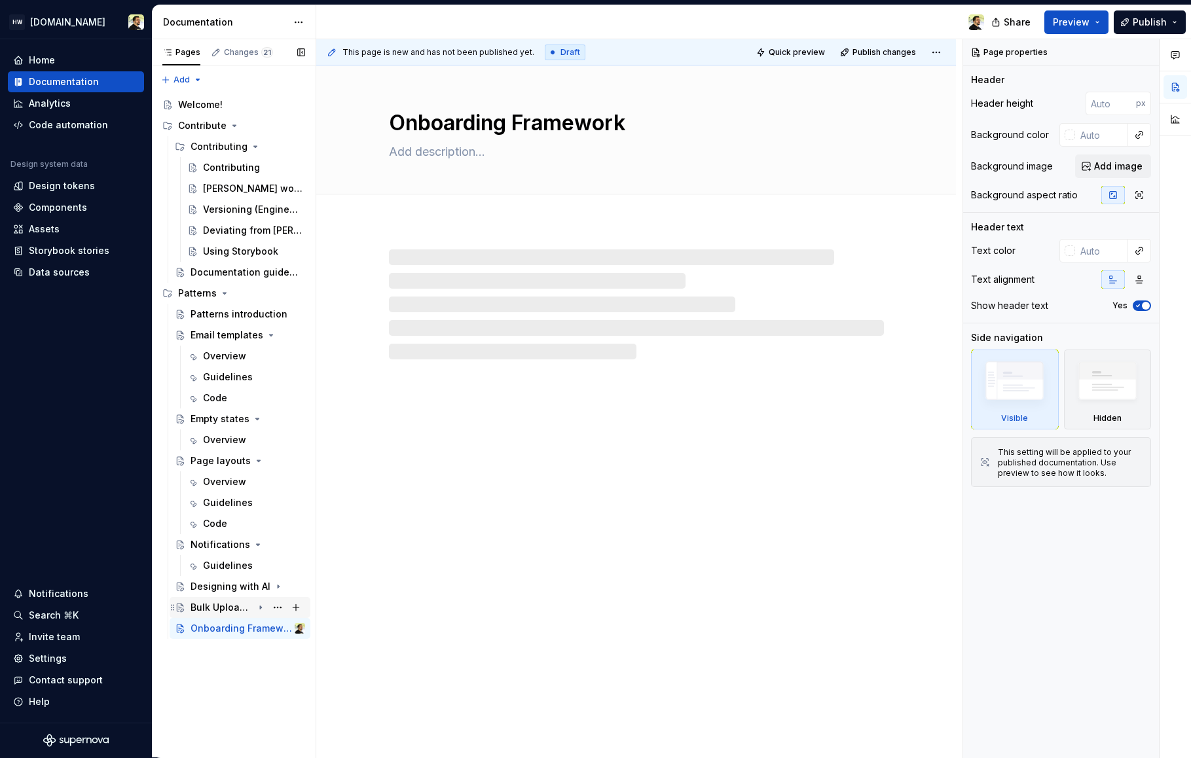
click at [225, 609] on div "Bulk Uploader Framework" at bounding box center [221, 607] width 62 height 13
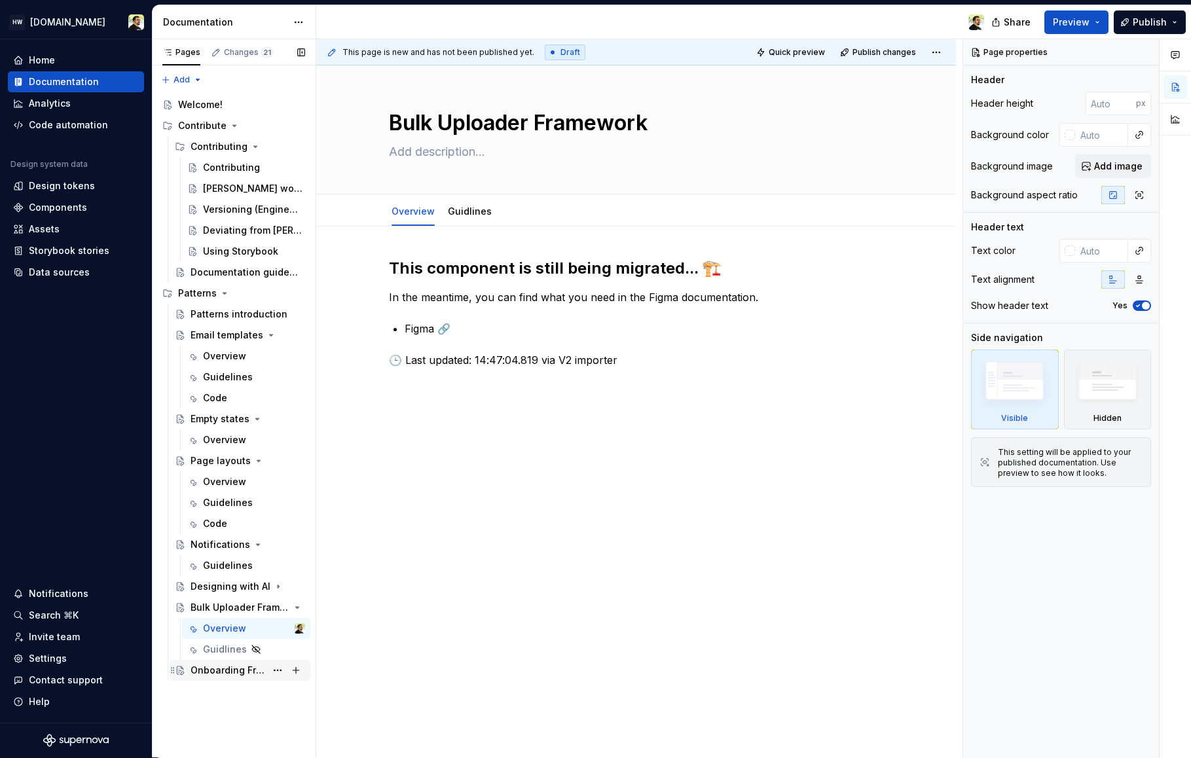
click at [228, 672] on div "Onboarding Framework" at bounding box center [227, 670] width 75 height 13
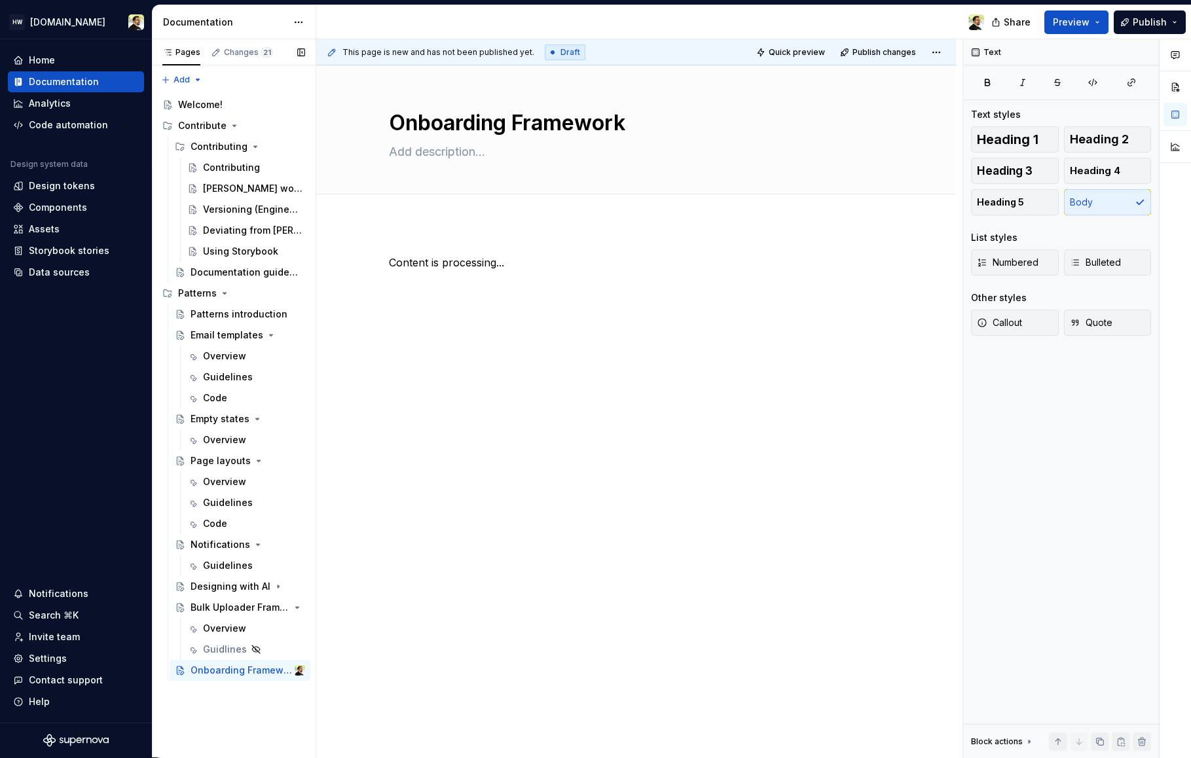
click at [0, 0] on button "Page tree" at bounding box center [0, 0] width 0 height 0
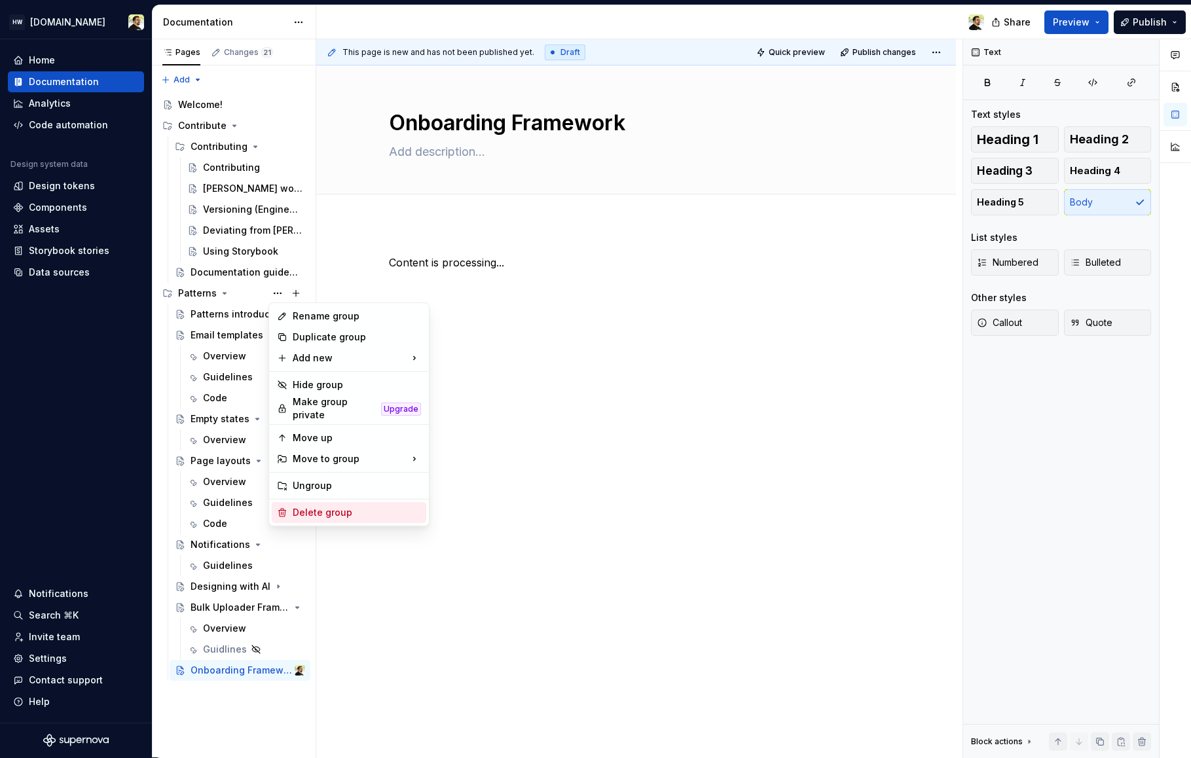
click at [327, 506] on div "Delete group" at bounding box center [357, 512] width 128 height 13
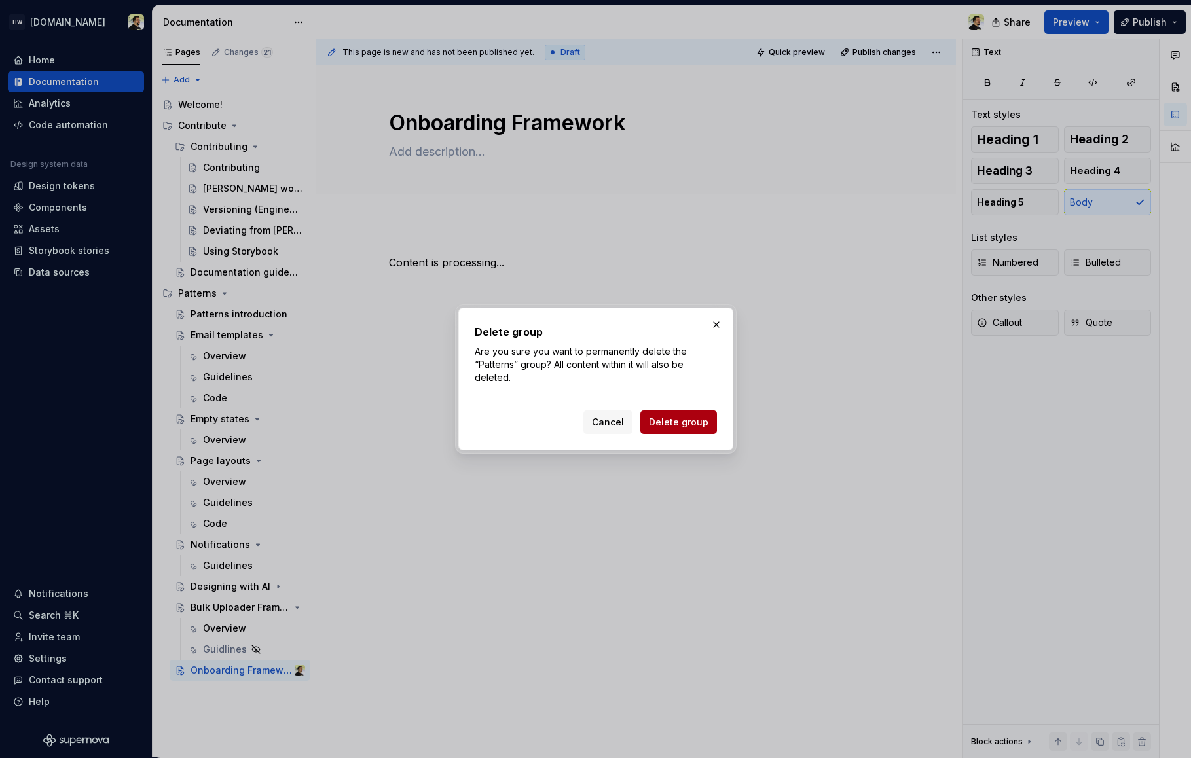
click at [693, 417] on span "Delete group" at bounding box center [679, 422] width 60 height 13
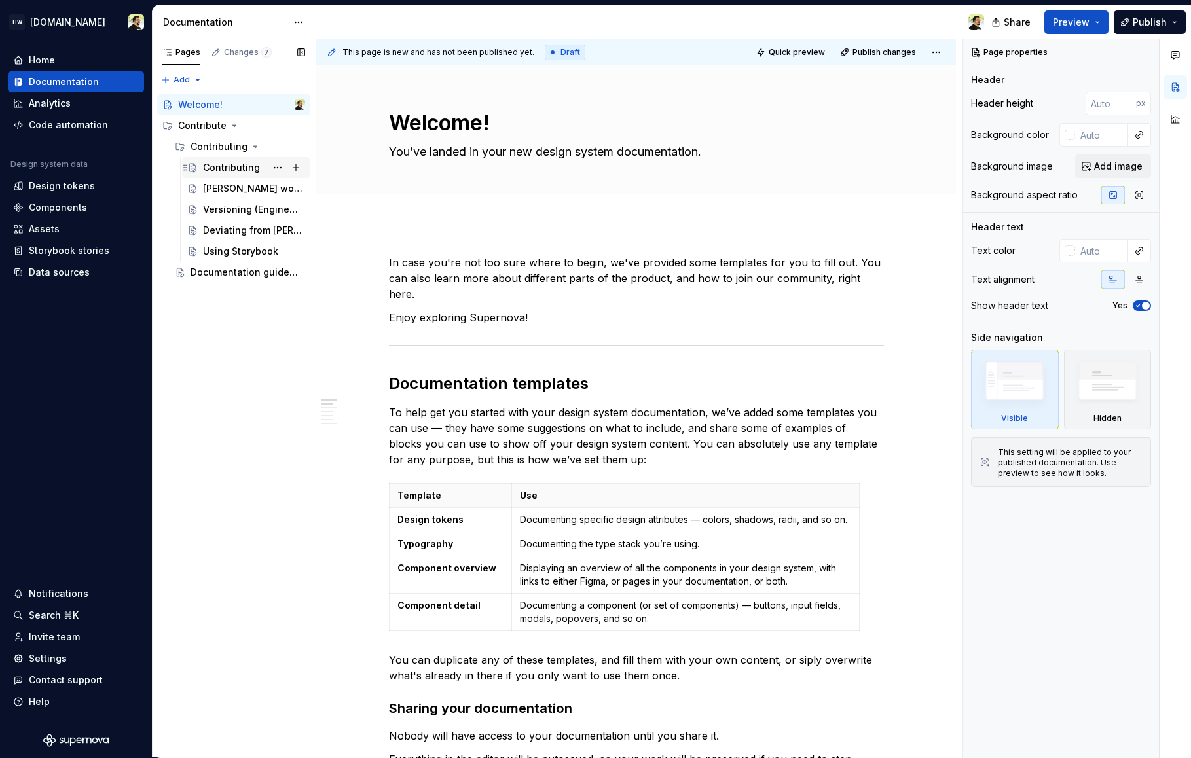
click at [234, 168] on div "Contributing" at bounding box center [231, 167] width 57 height 13
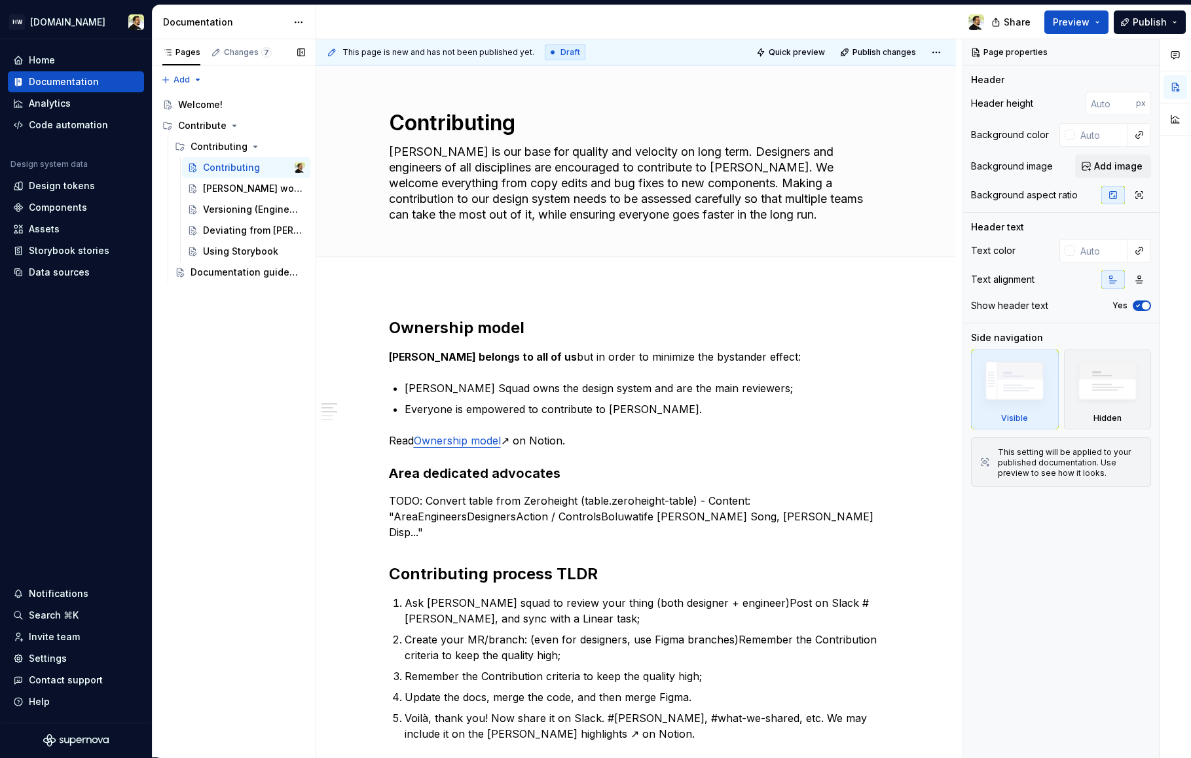
click at [262, 406] on div "Pages Changes 7 Add Accessibility guide for tree Page tree. Navigate the tree w…" at bounding box center [234, 398] width 164 height 719
click at [236, 465] on div "Pages Changes 7 Add Accessibility guide for tree Page tree. Navigate the tree w…" at bounding box center [234, 398] width 164 height 719
click at [207, 393] on div "Pages Changes 7 Add Accessibility guide for tree Page tree. Navigate the tree w…" at bounding box center [234, 398] width 164 height 719
click at [236, 323] on div "Pages Changes 8 Add Accessibility guide for tree Page tree. Navigate the tree w…" at bounding box center [234, 398] width 164 height 719
click at [219, 294] on icon "Page tree" at bounding box center [224, 293] width 10 height 10
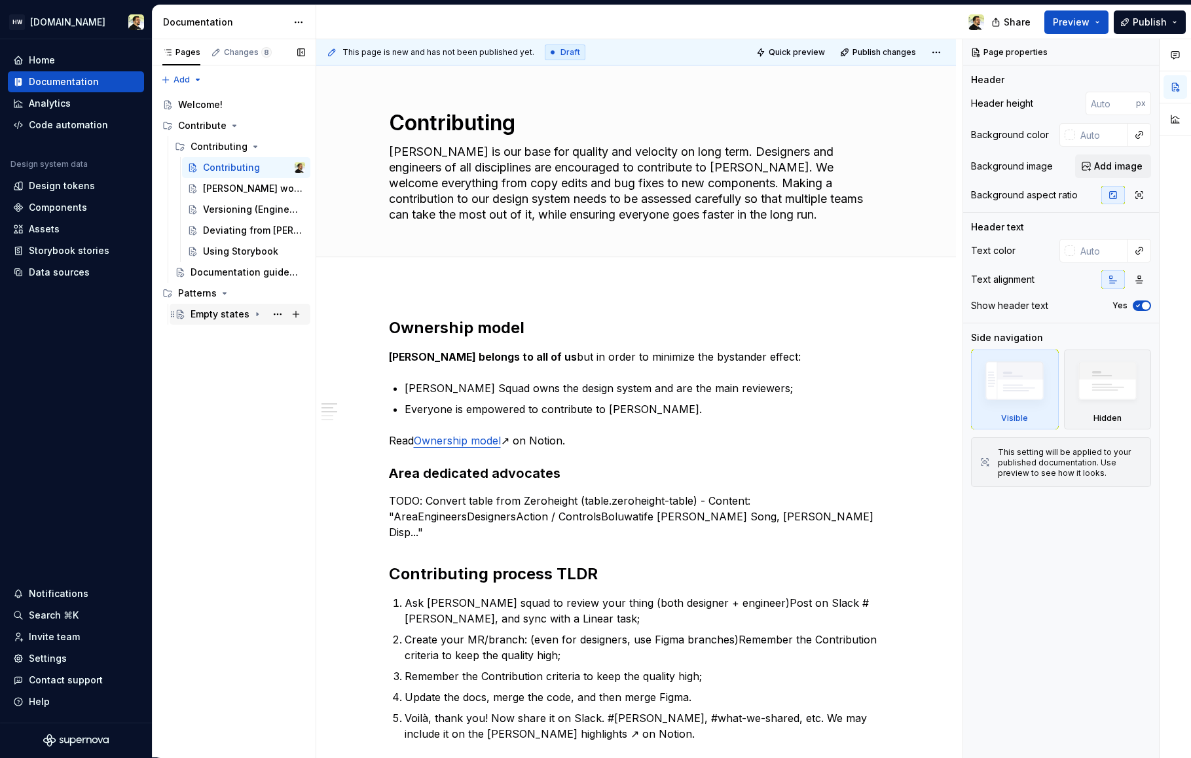
click at [223, 314] on div "Empty states" at bounding box center [219, 314] width 59 height 13
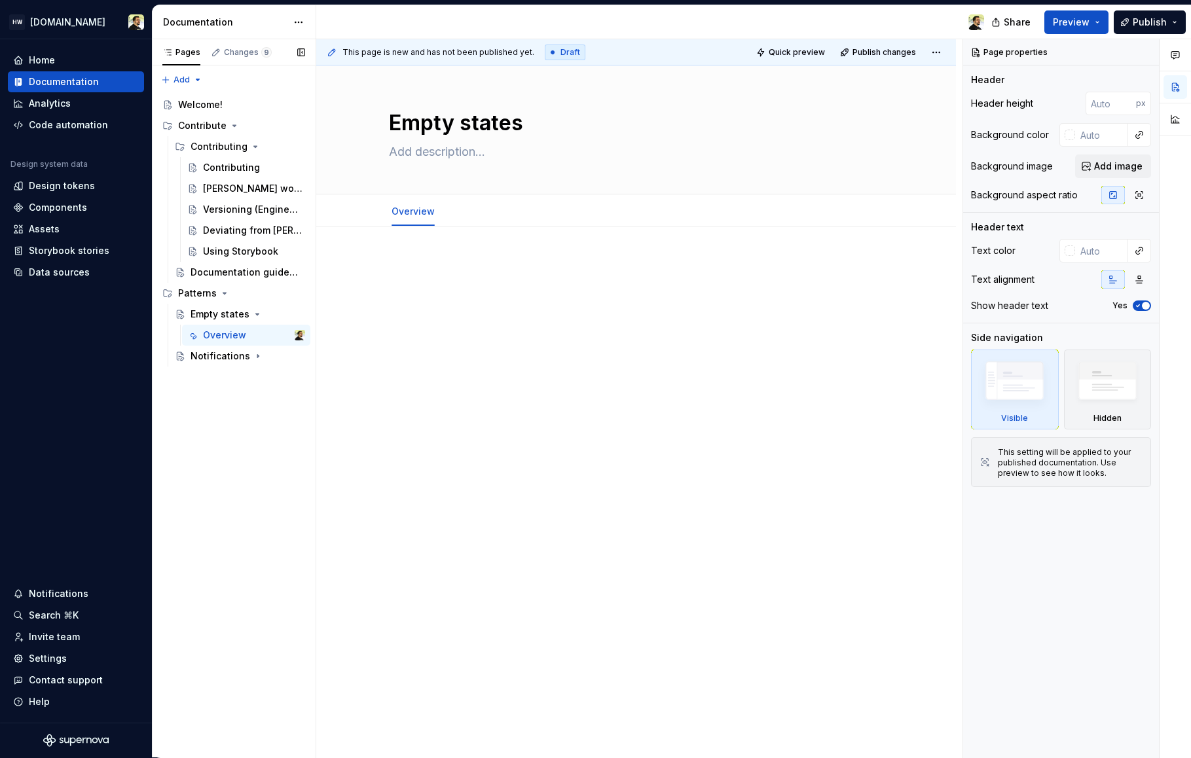
click at [228, 367] on div "Accessibility guide for tree Page tree. Navigate the tree with the arrow keys. …" at bounding box center [234, 229] width 164 height 280
click at [225, 359] on div "Notifications" at bounding box center [220, 356] width 60 height 13
click at [280, 296] on button "Page tree" at bounding box center [277, 293] width 18 height 18
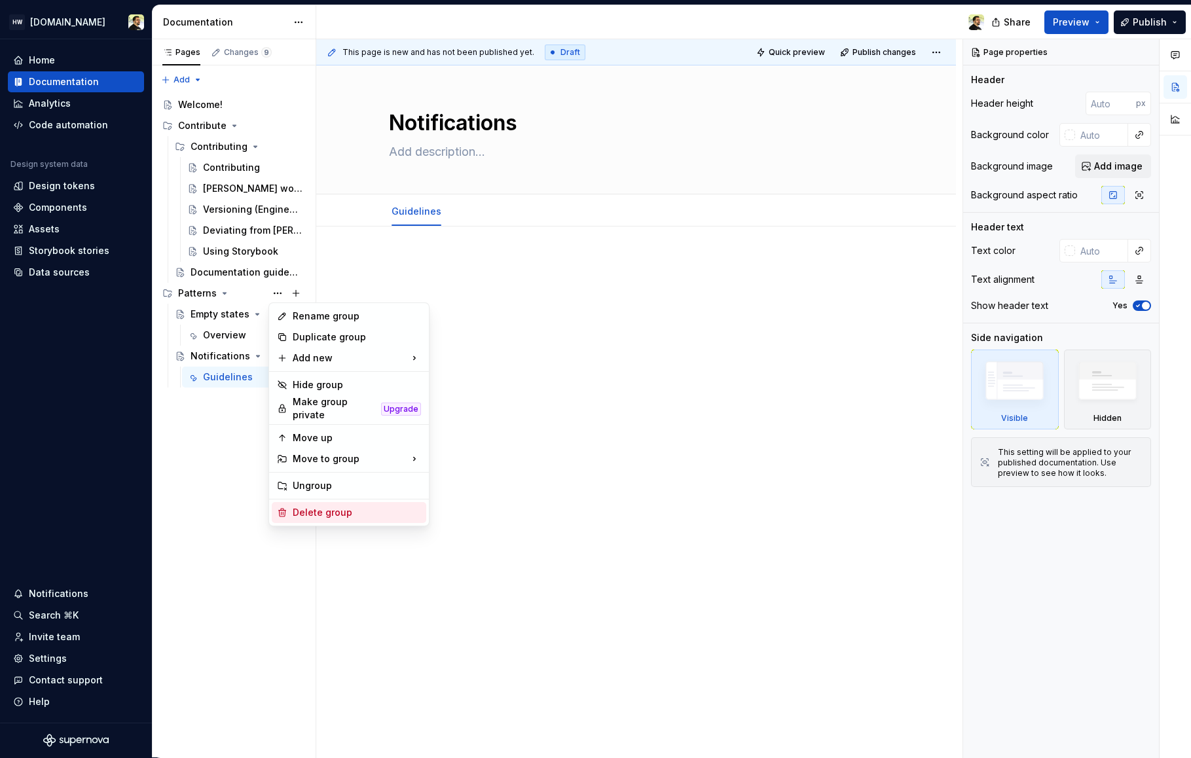
click at [333, 508] on div "Delete group" at bounding box center [357, 512] width 128 height 13
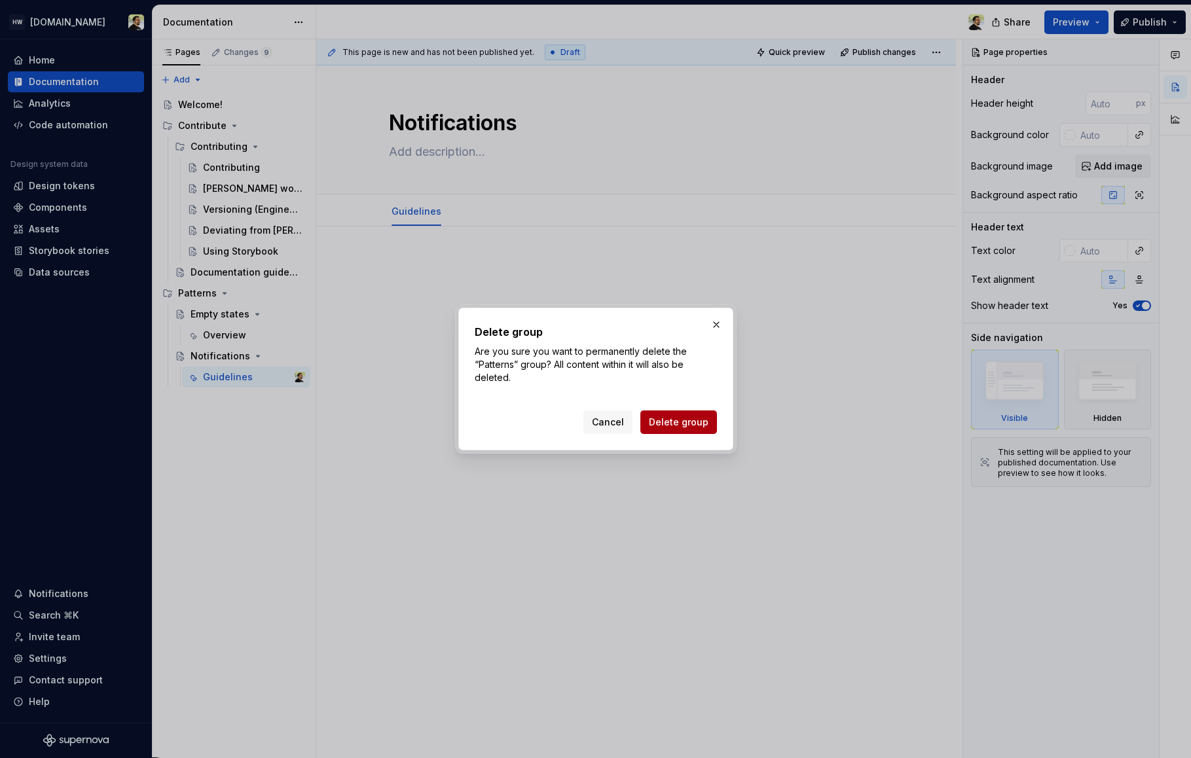
click at [674, 416] on span "Delete group" at bounding box center [679, 422] width 60 height 13
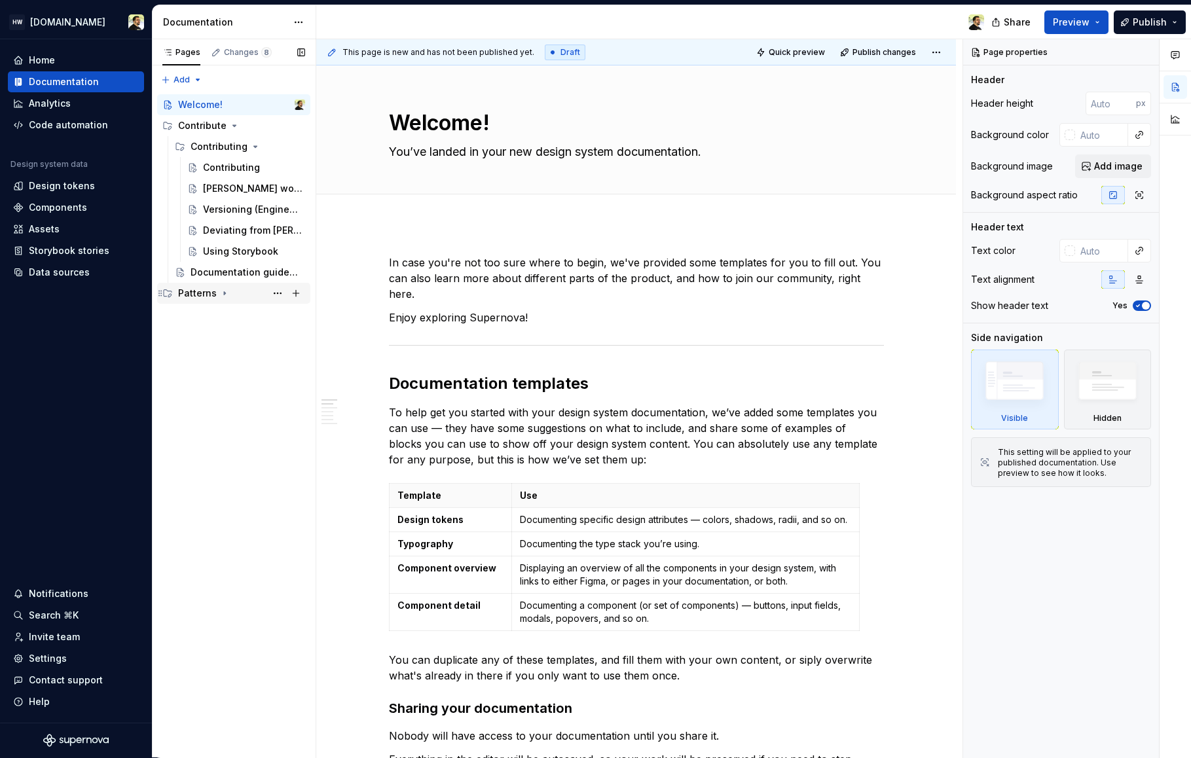
click at [228, 292] on div "Patterns" at bounding box center [241, 293] width 127 height 18
click at [223, 310] on div "Empty states" at bounding box center [219, 314] width 59 height 13
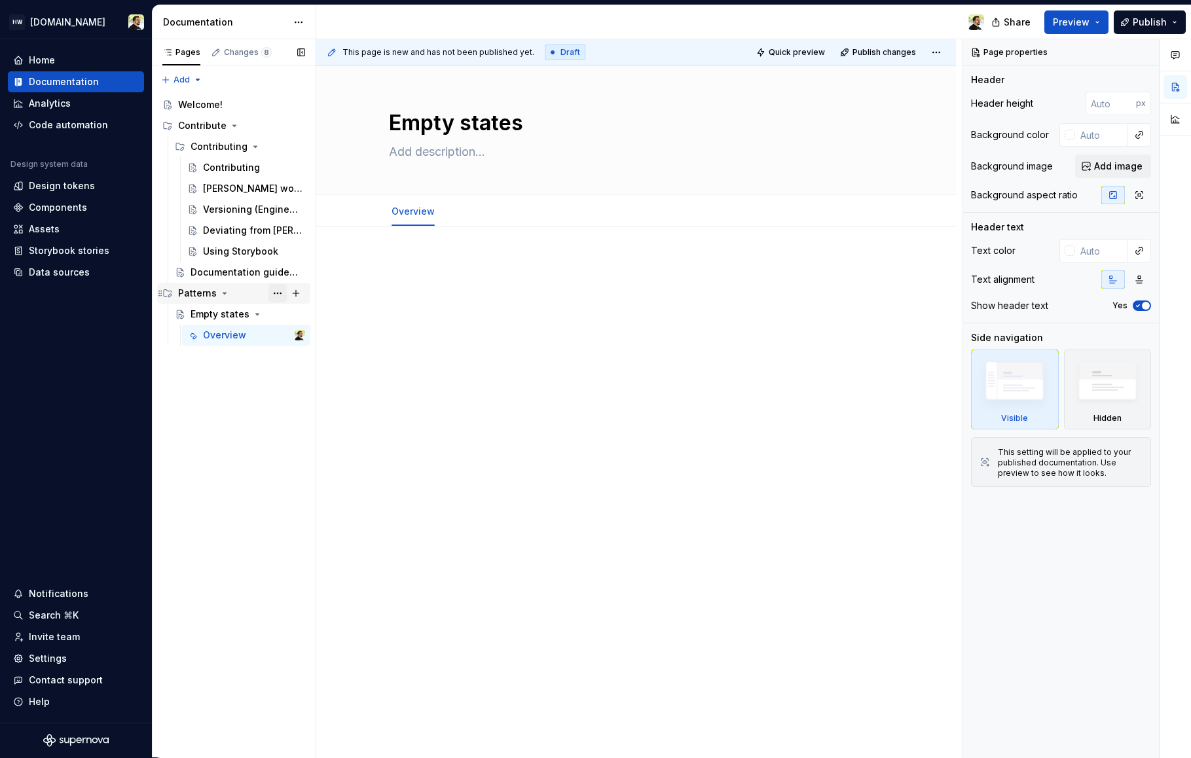
click at [275, 295] on button "Page tree" at bounding box center [277, 293] width 18 height 18
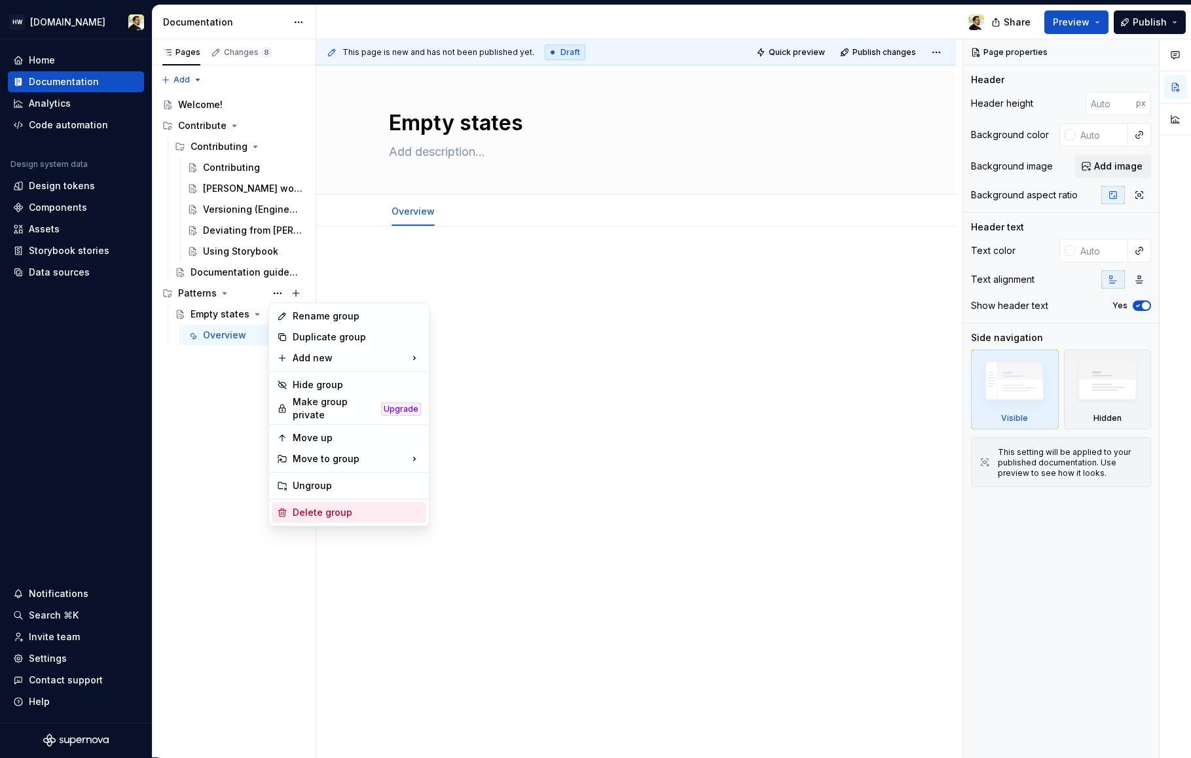
click at [325, 507] on div "Delete group" at bounding box center [357, 512] width 128 height 13
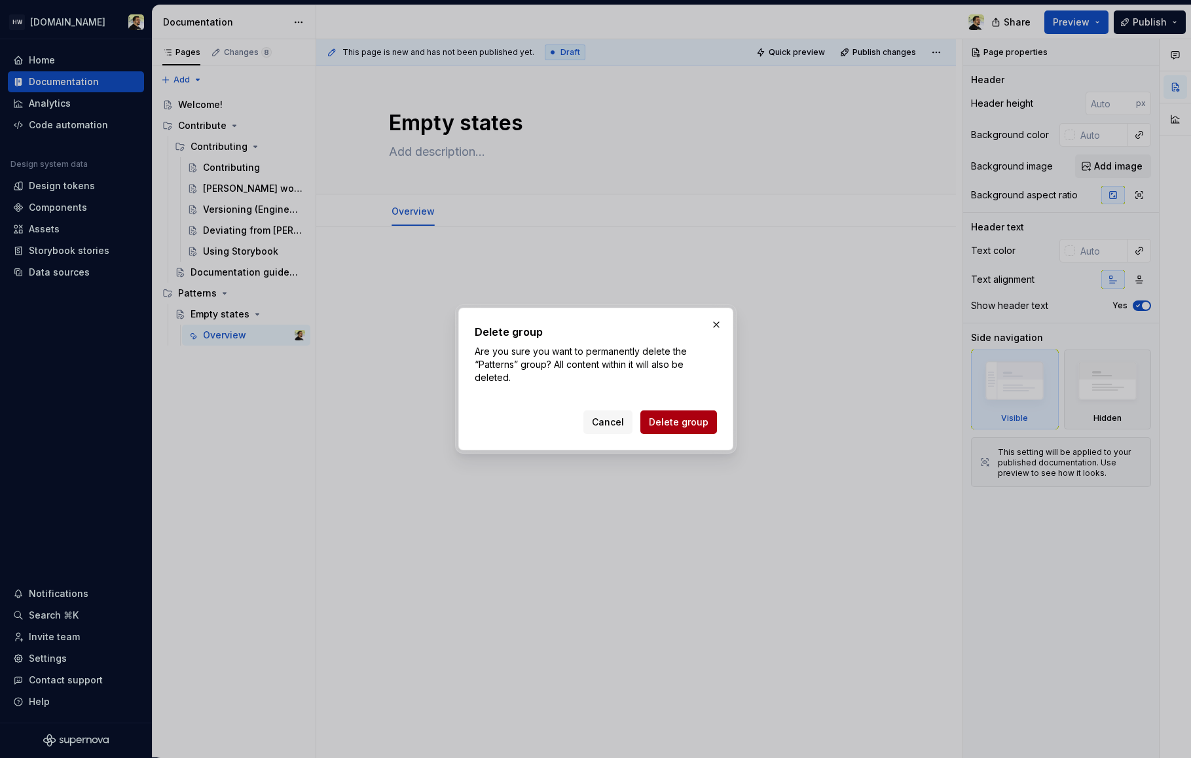
click at [679, 427] on span "Delete group" at bounding box center [679, 422] width 60 height 13
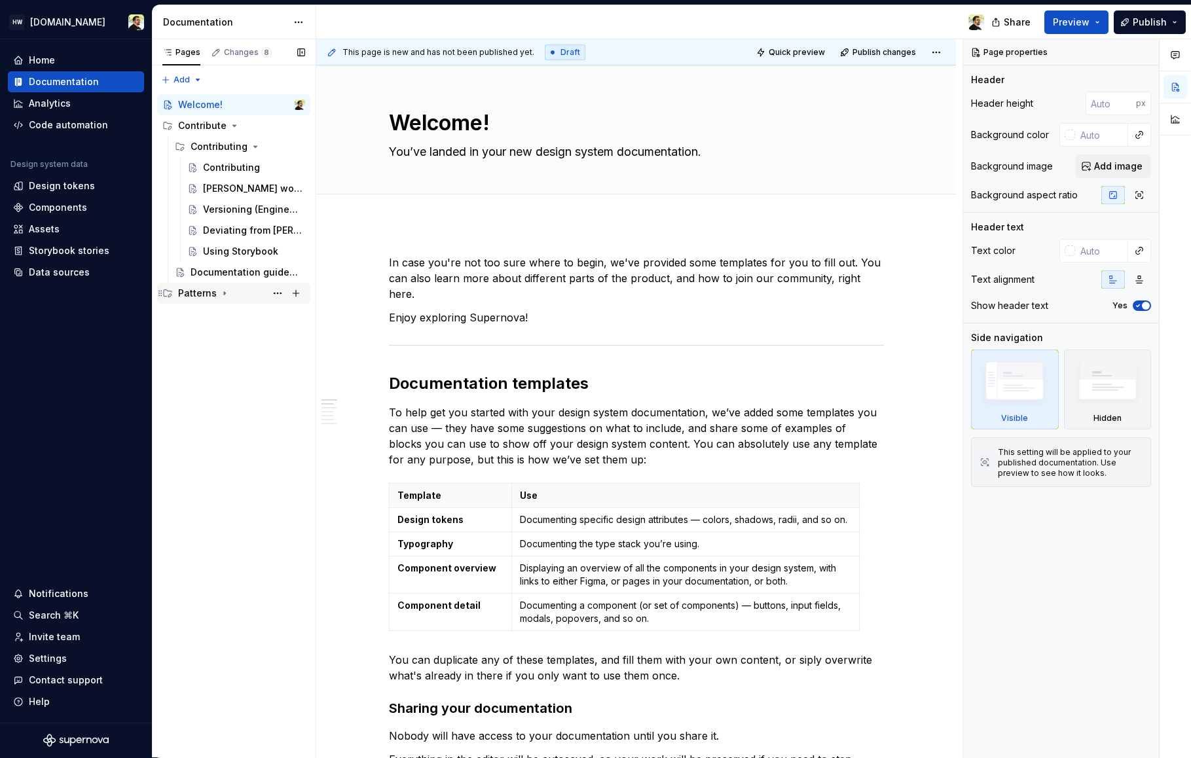
click at [189, 292] on div "Patterns" at bounding box center [197, 293] width 39 height 13
click at [202, 316] on div "Empty states" at bounding box center [219, 314] width 59 height 13
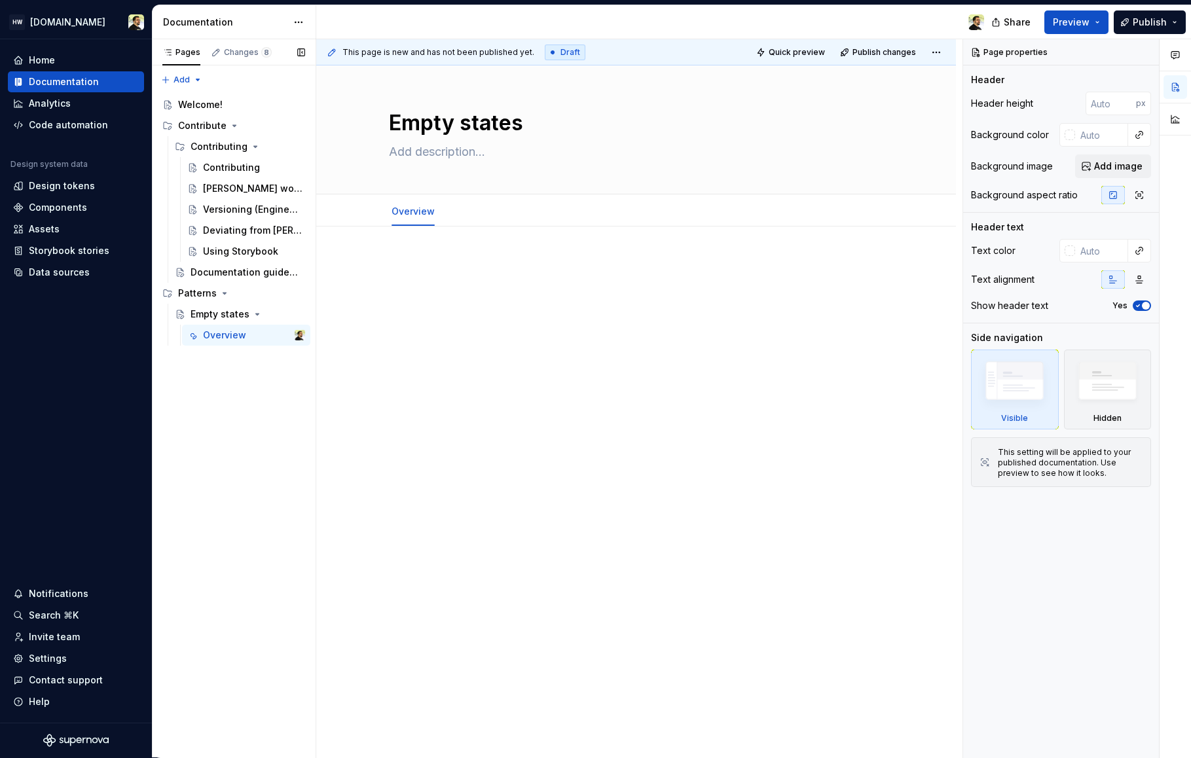
click at [237, 460] on div "Pages Changes 8 Add Accessibility guide for tree Page tree. Navigate the tree w…" at bounding box center [234, 398] width 164 height 719
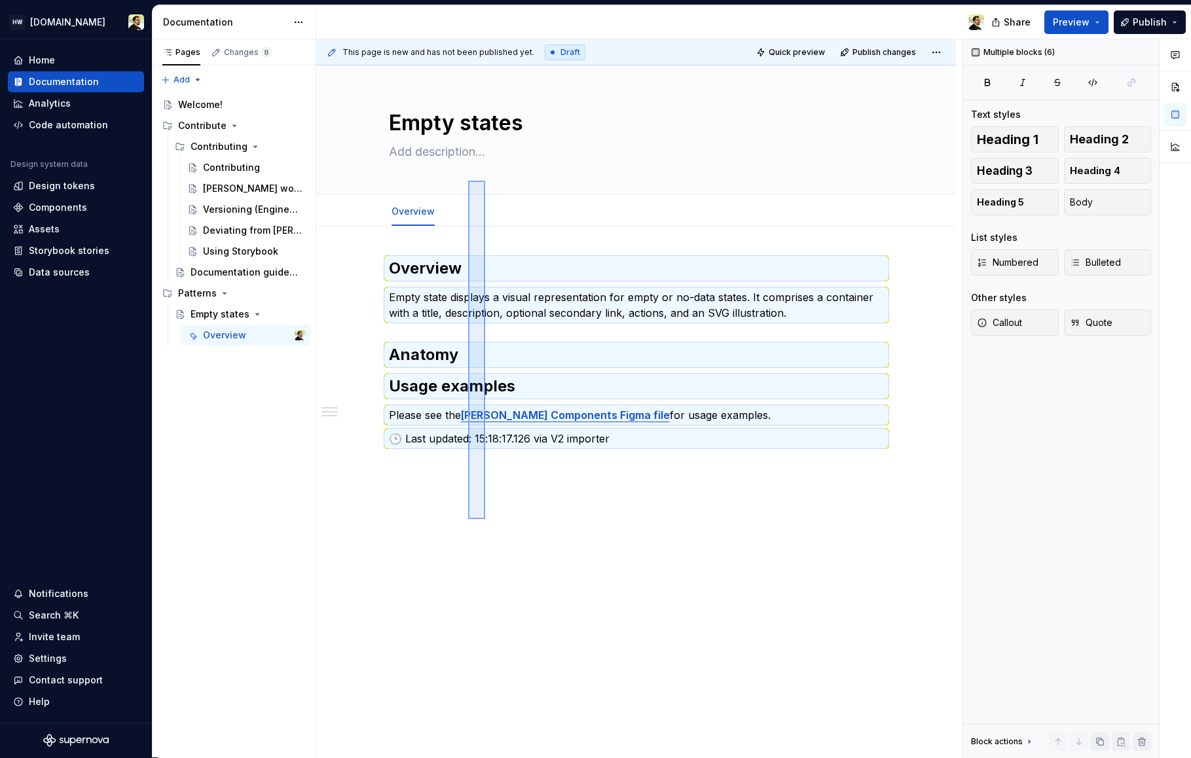
drag, startPoint x: 485, startPoint y: 519, endPoint x: 467, endPoint y: 167, distance: 352.7
click at [467, 167] on div "This page is new and has not been published yet. Draft Quick preview Publish ch…" at bounding box center [639, 398] width 646 height 719
click at [229, 475] on div "Pages Changes 8 Add Accessibility guide for tree Page tree. Navigate the tree w…" at bounding box center [234, 398] width 164 height 719
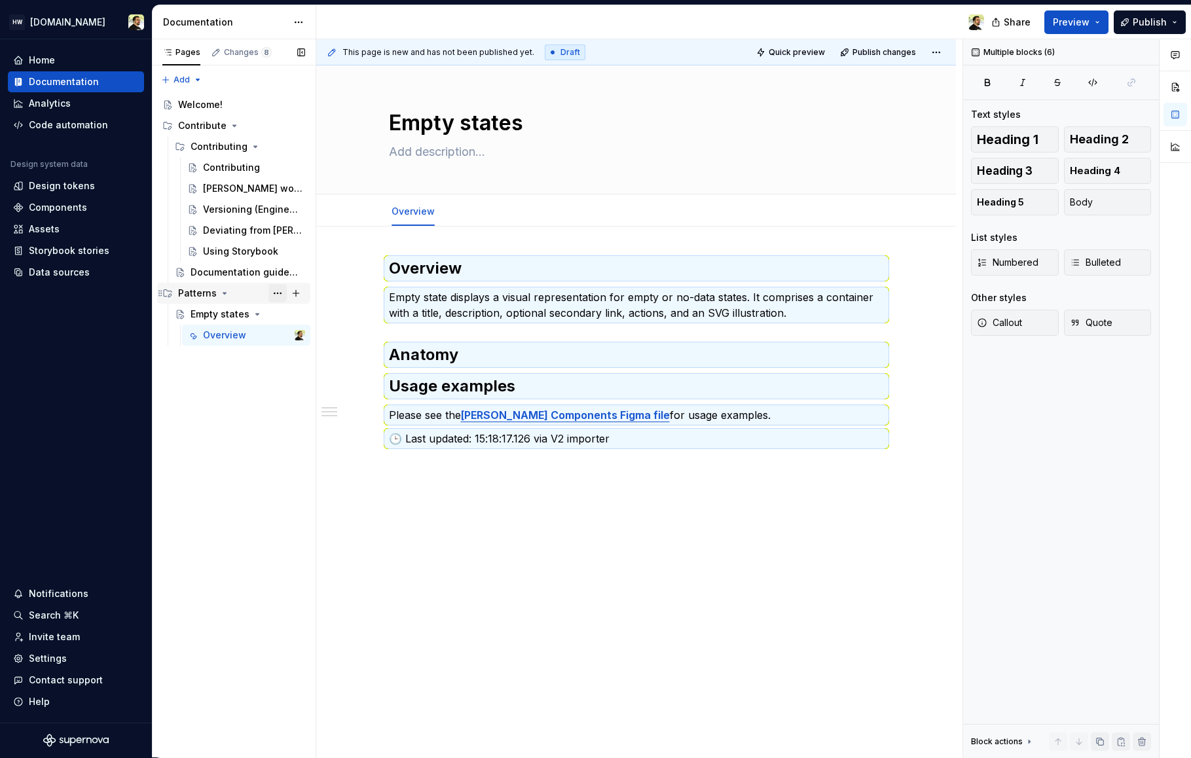
click at [280, 297] on button "Page tree" at bounding box center [277, 293] width 18 height 18
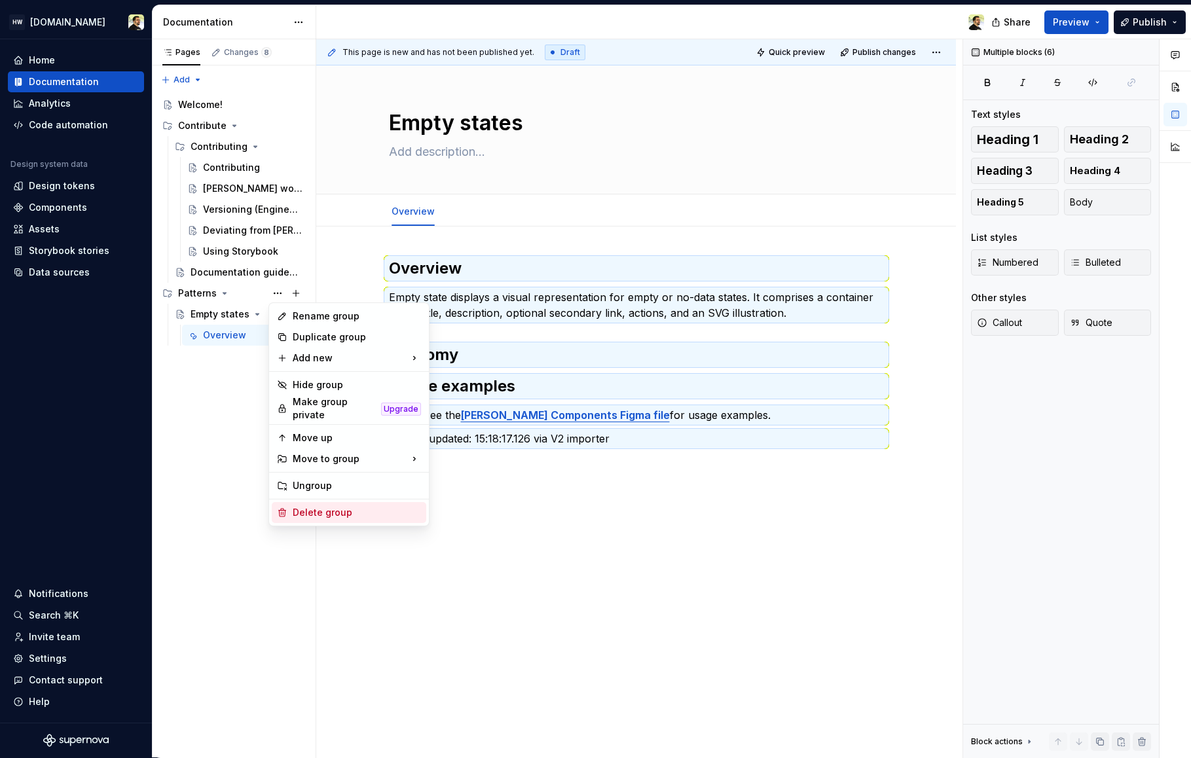
click at [354, 510] on div "Delete group" at bounding box center [357, 512] width 128 height 13
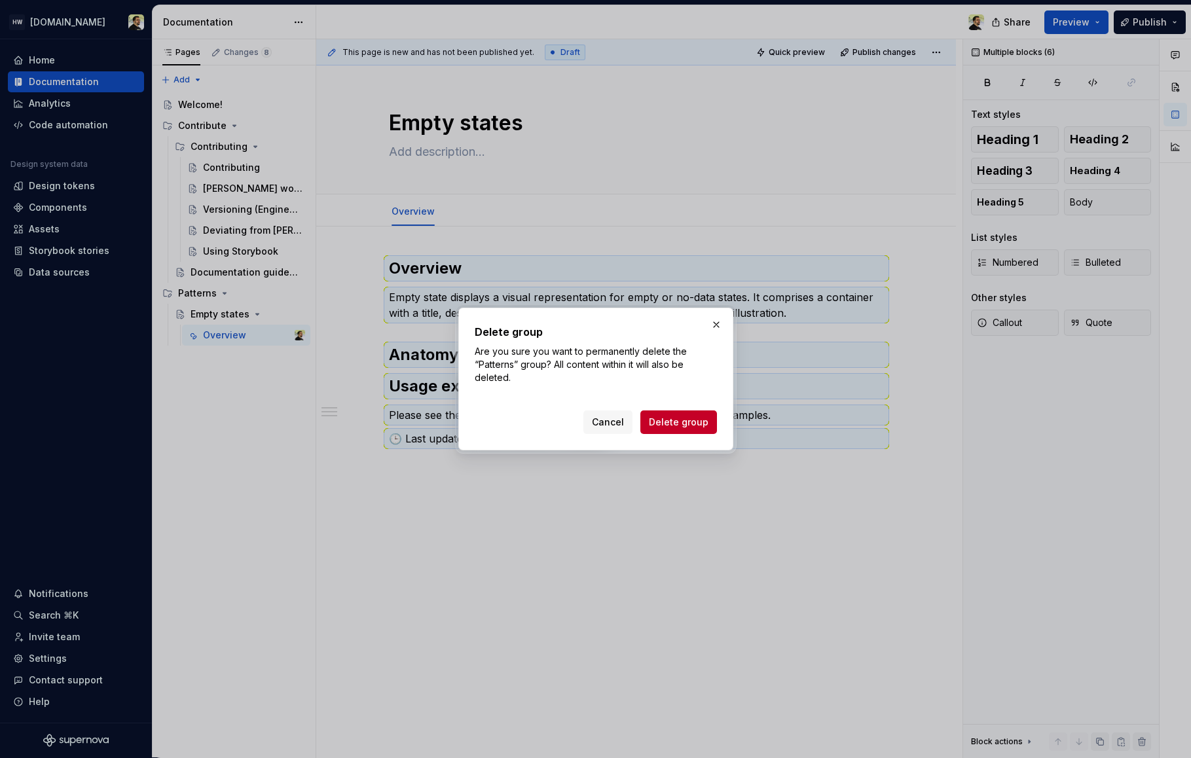
click at [697, 435] on div "Delete group Are you sure you want to permanently delete the “Patterns” group? …" at bounding box center [595, 379] width 275 height 143
click at [697, 424] on span "Delete group" at bounding box center [679, 422] width 60 height 13
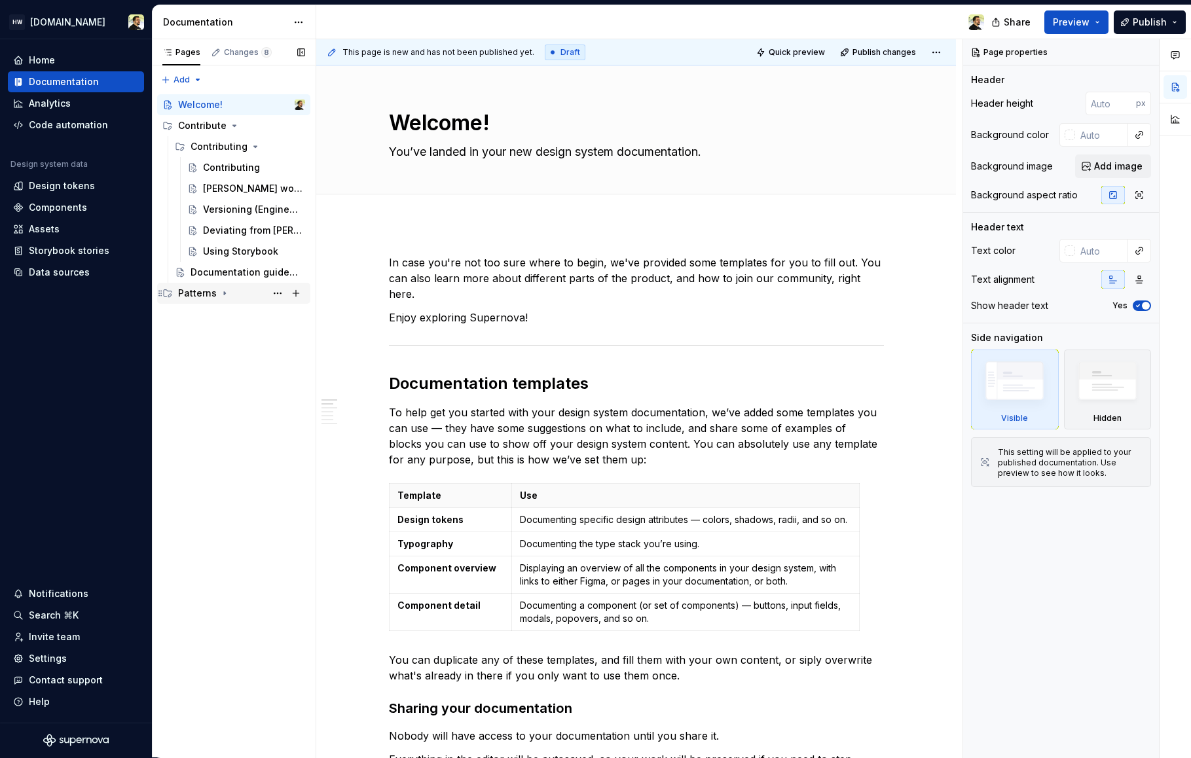
click at [205, 287] on div "Patterns" at bounding box center [197, 293] width 39 height 13
click at [208, 312] on div "Empty states" at bounding box center [219, 314] width 59 height 13
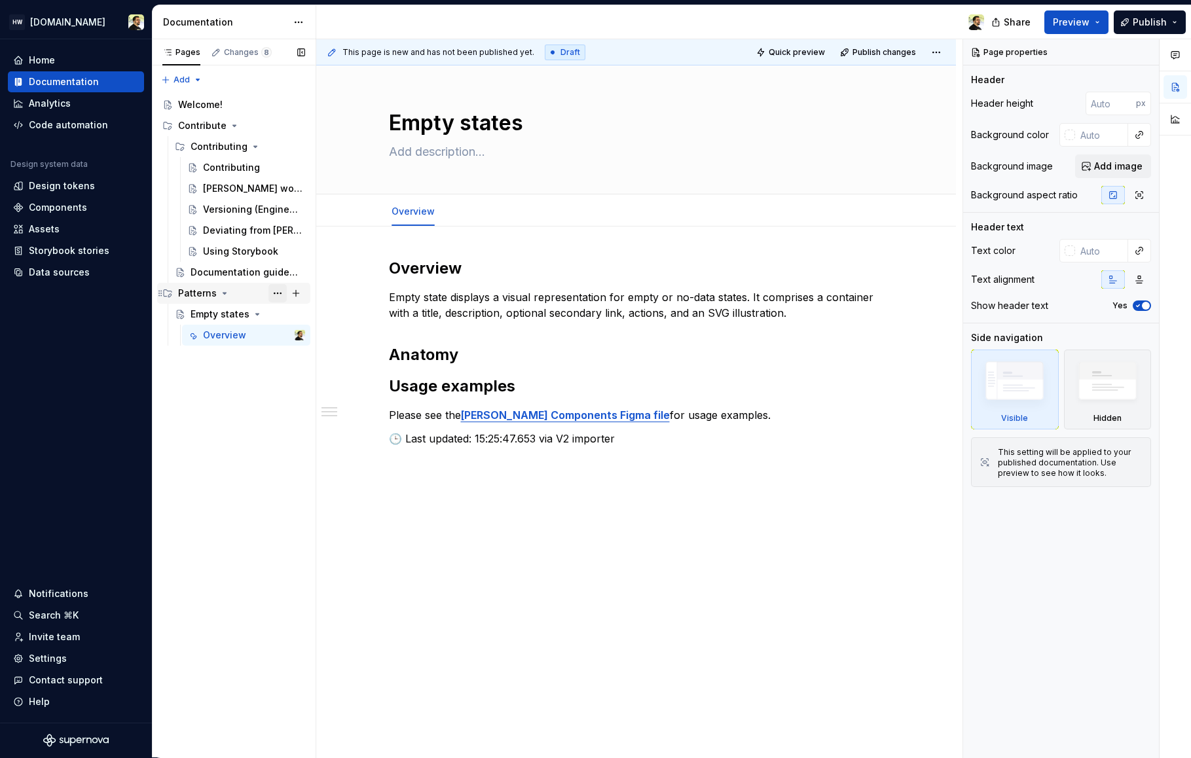
click at [276, 293] on button "Page tree" at bounding box center [277, 293] width 18 height 18
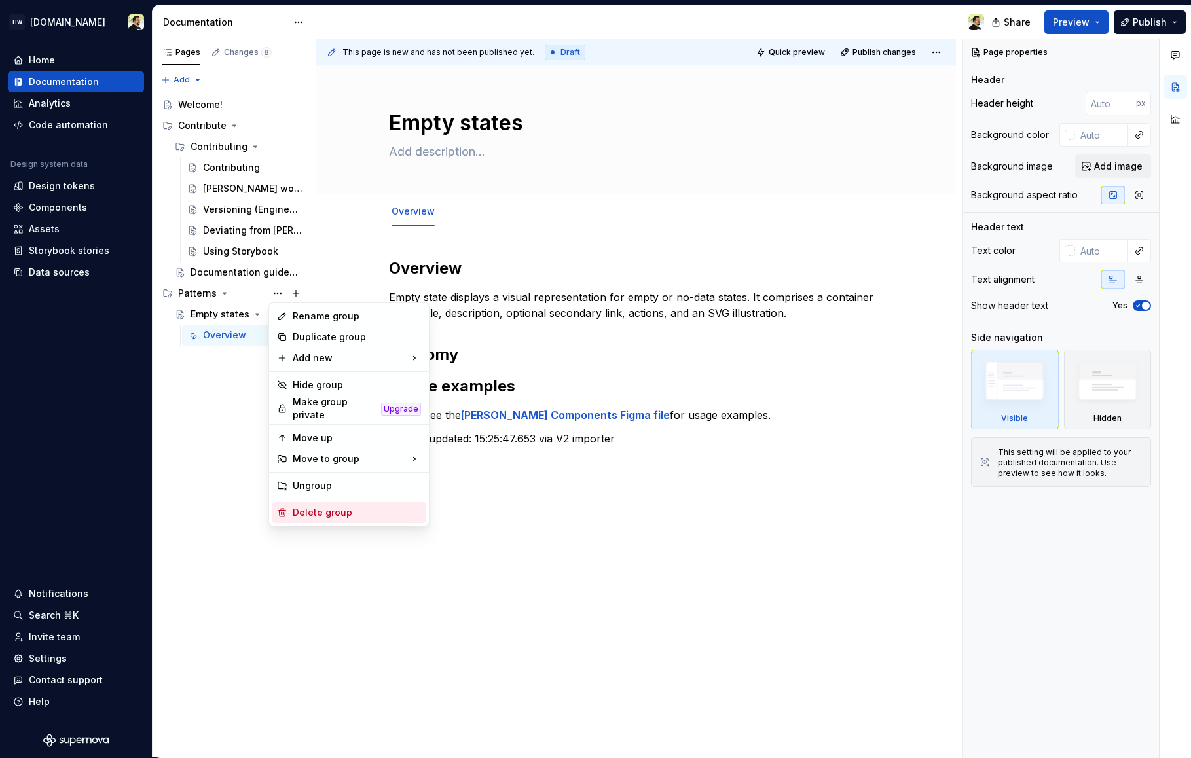
click at [317, 506] on div "Delete group" at bounding box center [357, 512] width 128 height 13
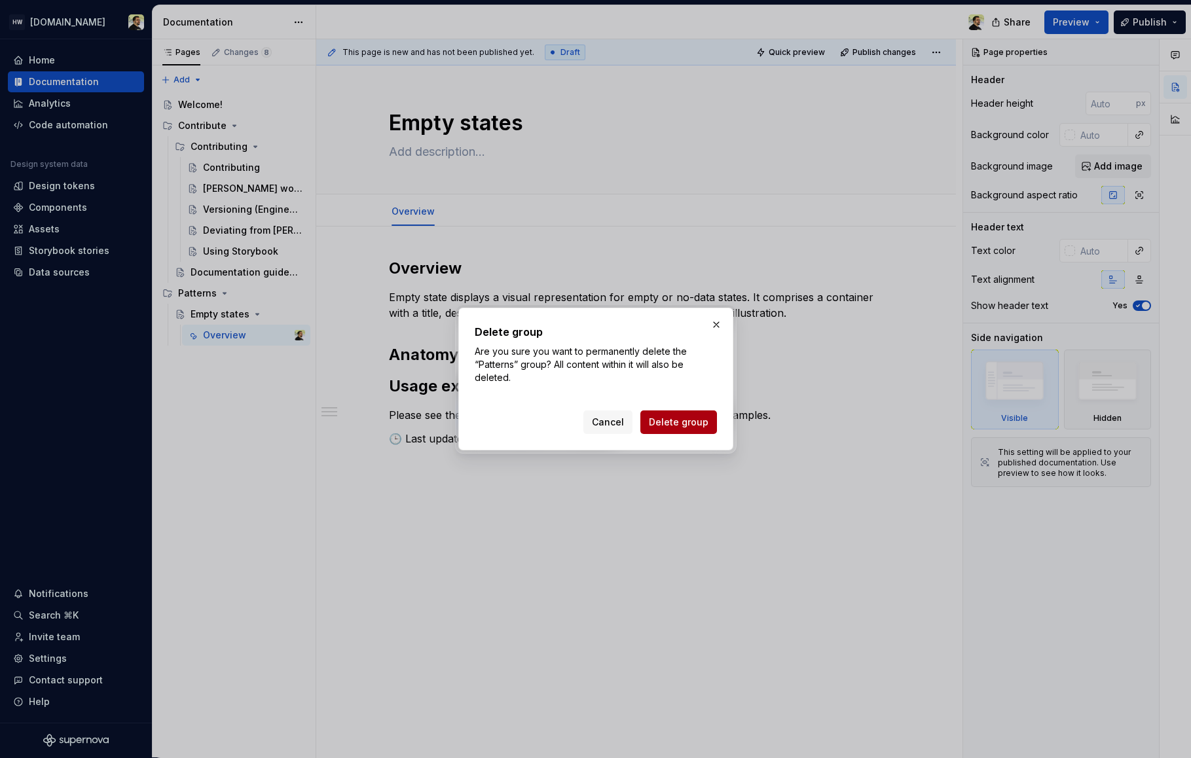
click at [652, 426] on span "Delete group" at bounding box center [679, 422] width 60 height 13
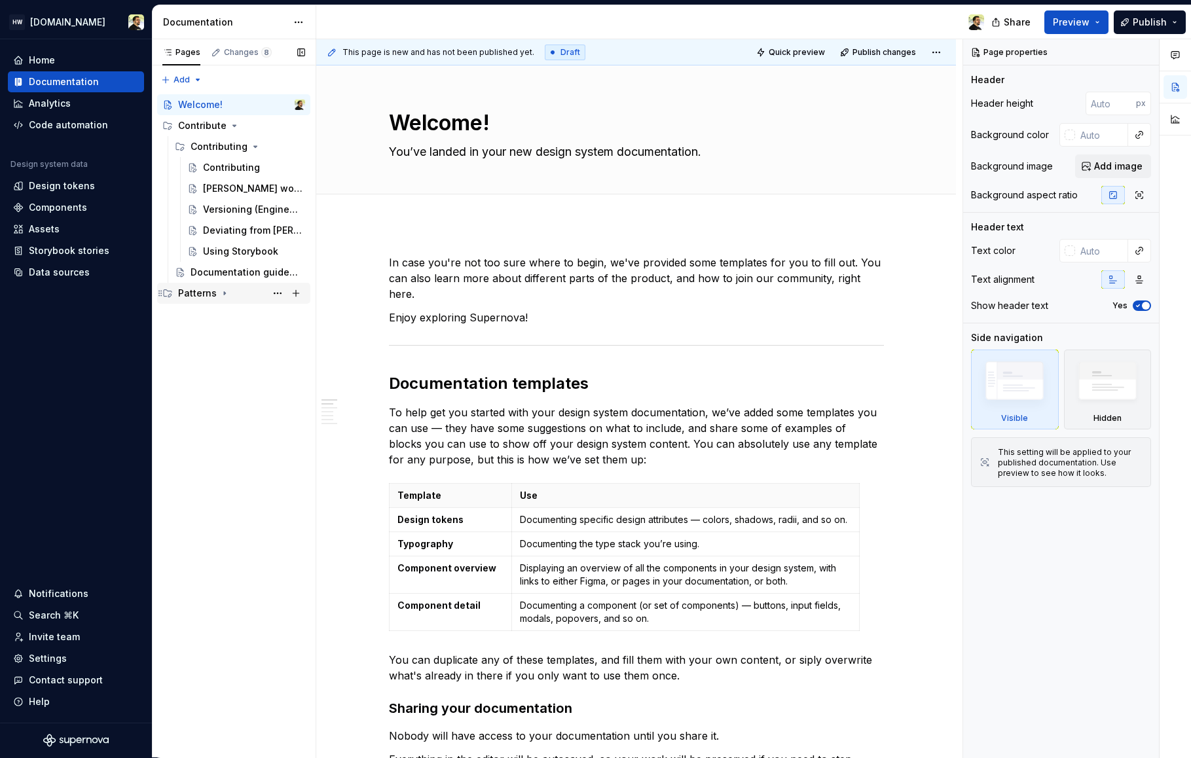
click at [208, 297] on div "Patterns" at bounding box center [197, 293] width 39 height 13
click at [208, 319] on div "Empty states" at bounding box center [219, 314] width 59 height 13
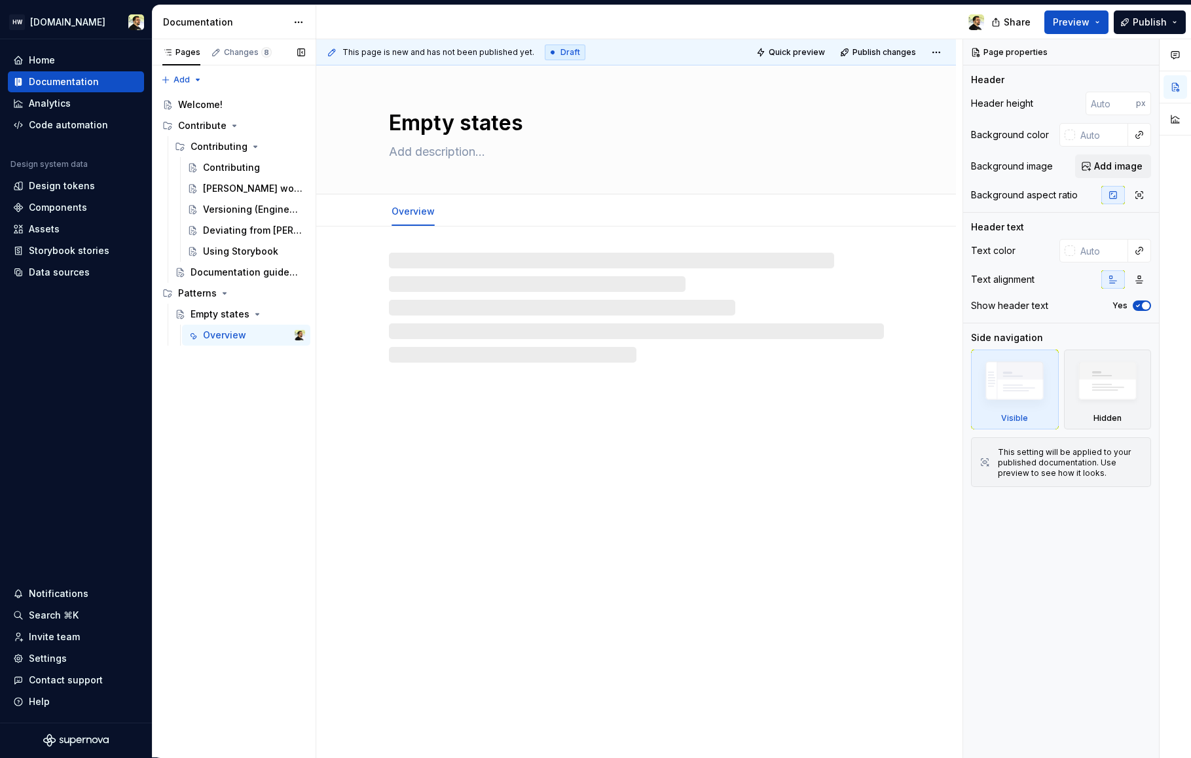
click at [0, 0] on button "Page tree" at bounding box center [0, 0] width 0 height 0
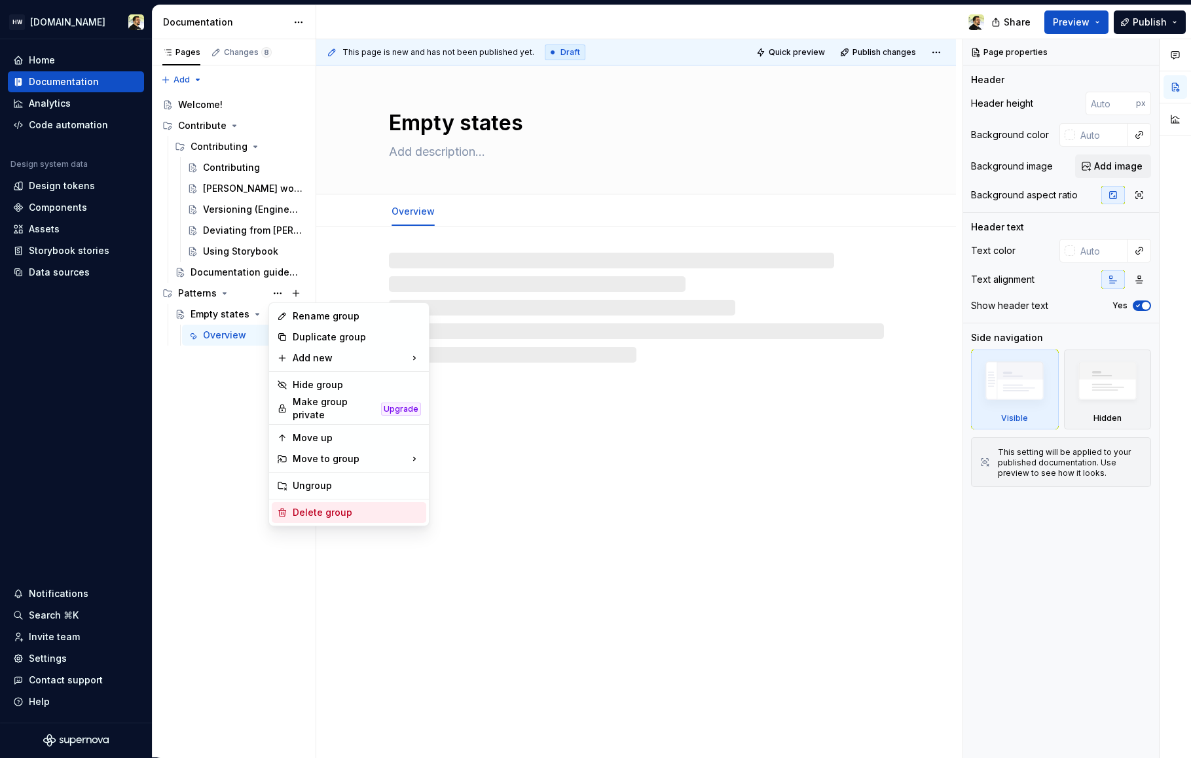
click at [310, 508] on div "Delete group" at bounding box center [357, 512] width 128 height 13
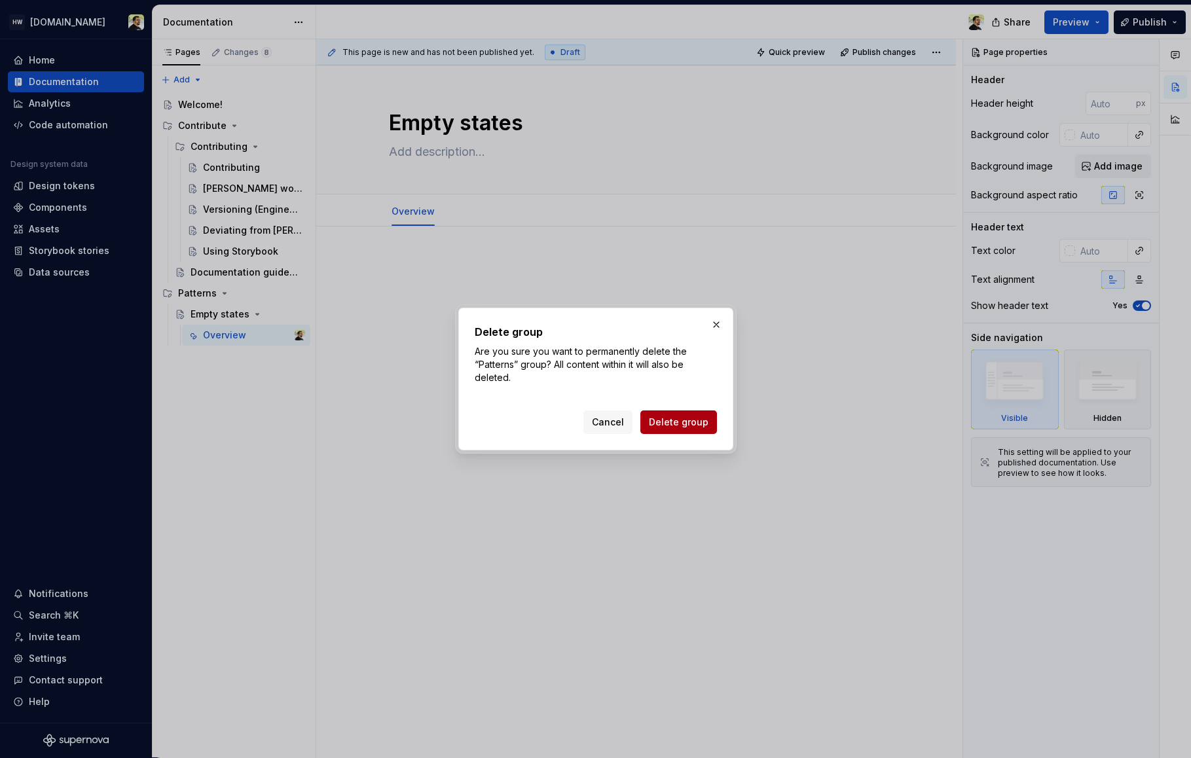
click at [697, 427] on span "Delete group" at bounding box center [679, 422] width 60 height 13
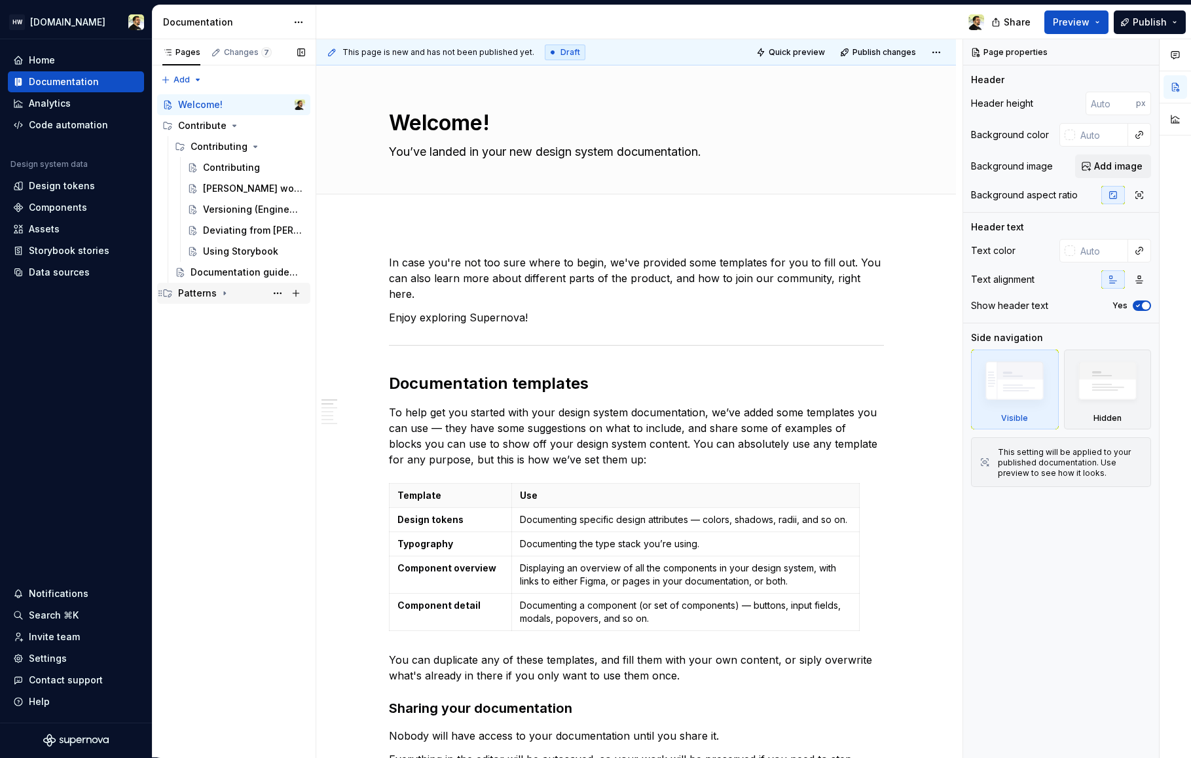
click at [202, 287] on div "Patterns" at bounding box center [197, 293] width 39 height 13
click at [217, 321] on div "Empty states" at bounding box center [247, 314] width 115 height 18
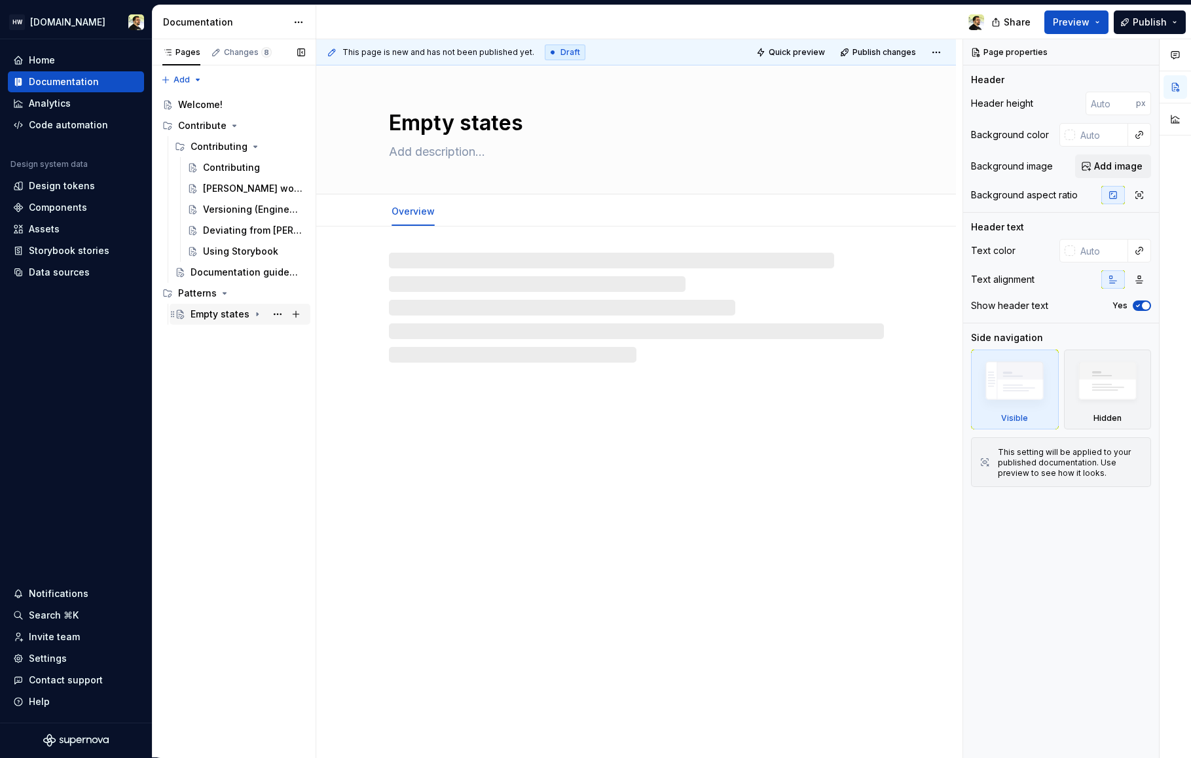
click at [213, 306] on div "Empty states" at bounding box center [247, 314] width 115 height 18
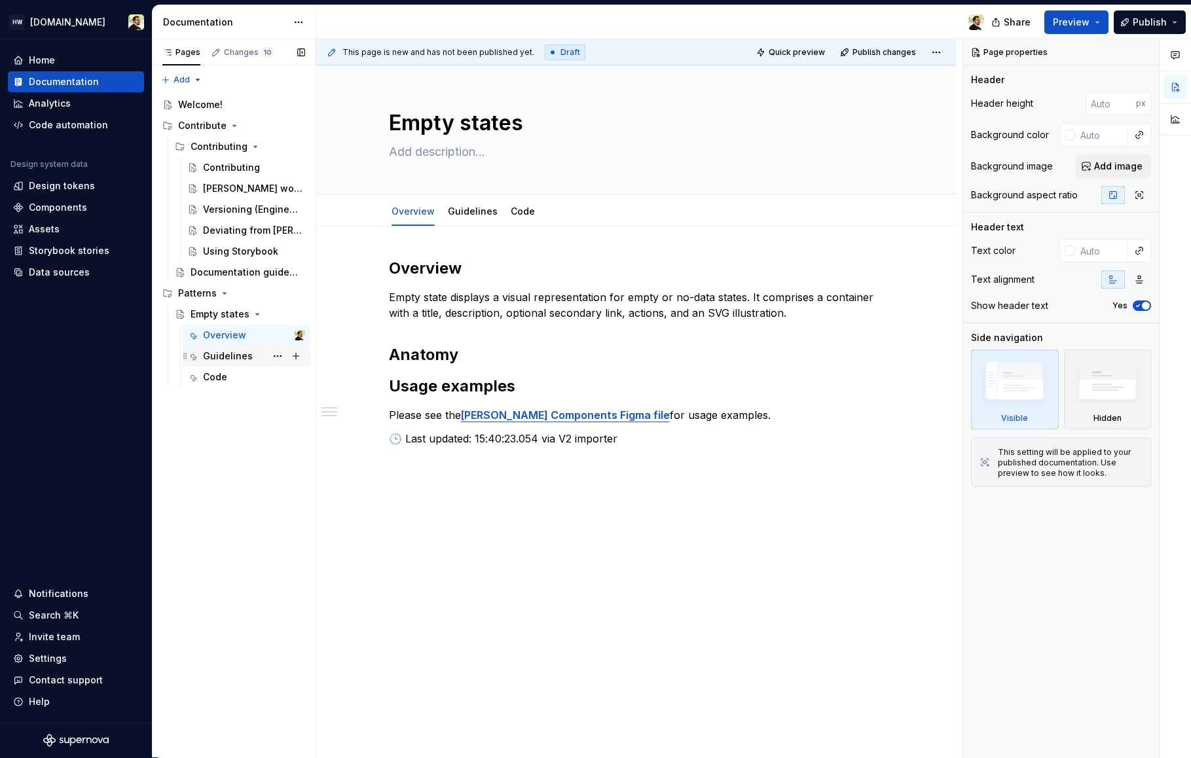
click at [214, 357] on div "Guidelines" at bounding box center [228, 356] width 50 height 13
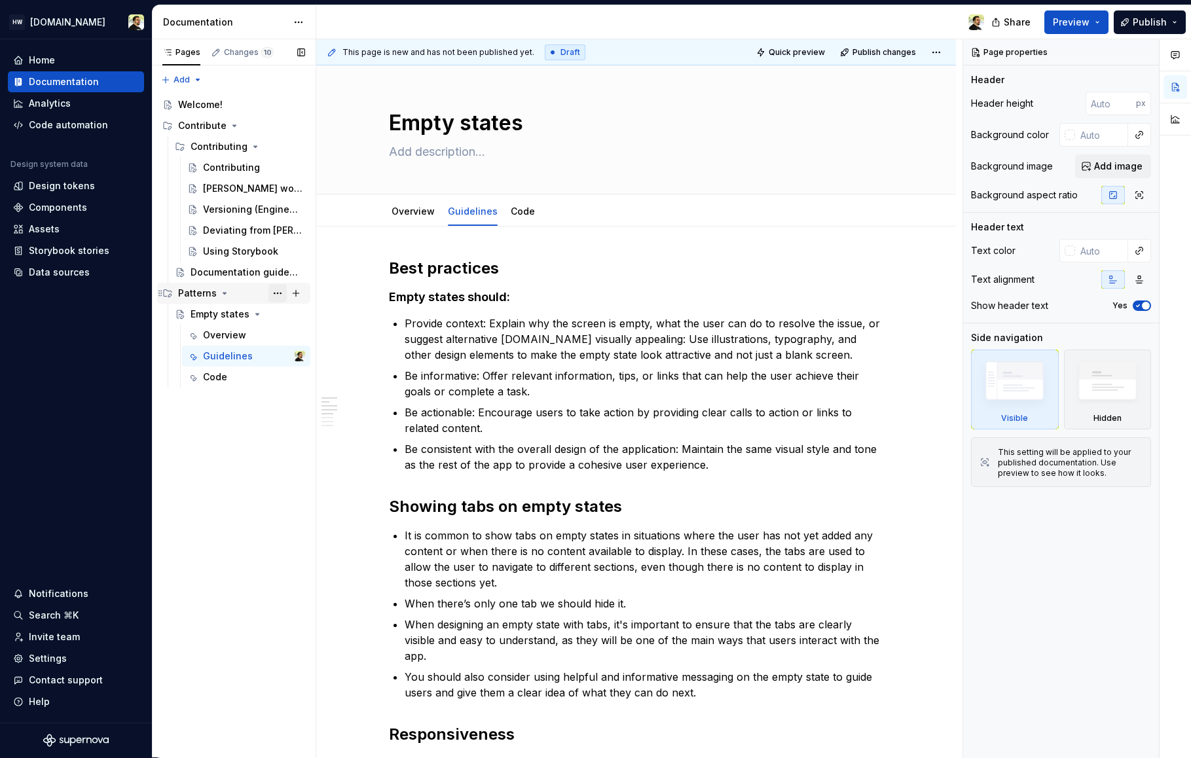
click at [274, 294] on button "Page tree" at bounding box center [277, 293] width 18 height 18
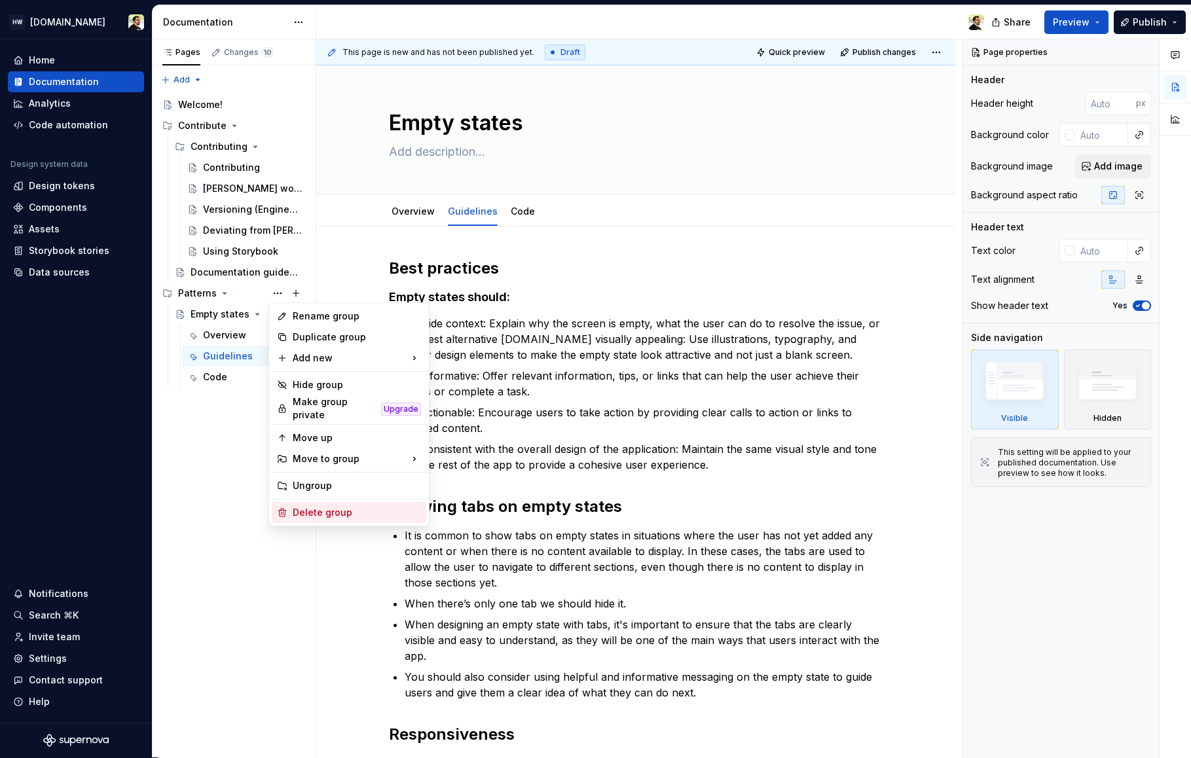
click at [331, 509] on div "Delete group" at bounding box center [357, 512] width 128 height 13
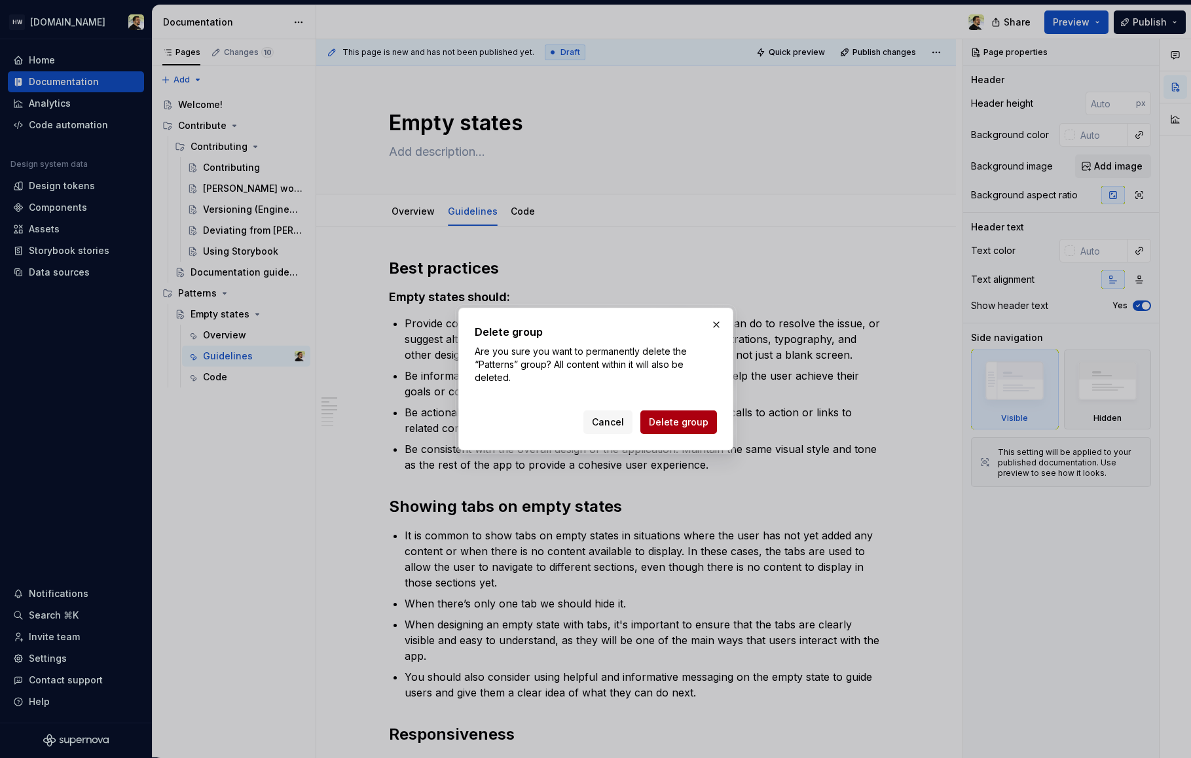
click at [682, 414] on button "Delete group" at bounding box center [678, 422] width 77 height 24
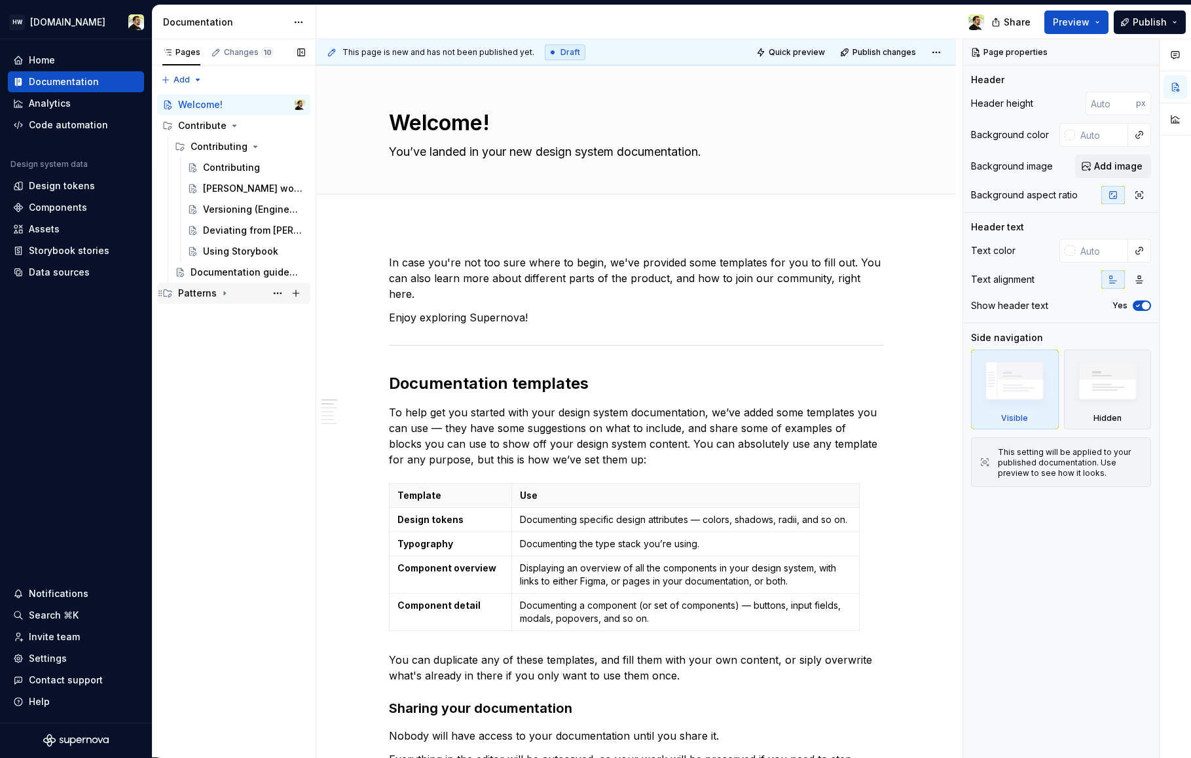
click at [214, 293] on div "Patterns" at bounding box center [197, 293] width 39 height 13
click at [216, 314] on div "Empty states" at bounding box center [219, 314] width 59 height 13
click at [242, 338] on div "Overview" at bounding box center [224, 335] width 43 height 13
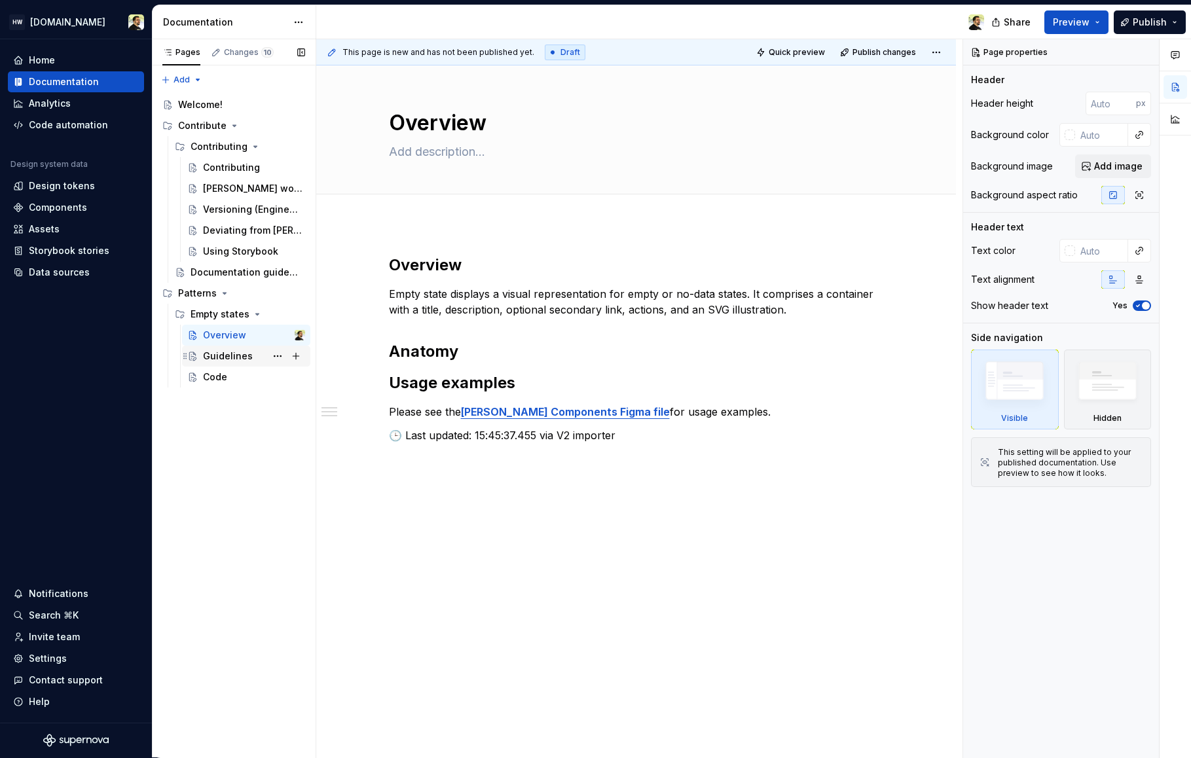
click at [225, 358] on div "Guidelines" at bounding box center [228, 356] width 50 height 13
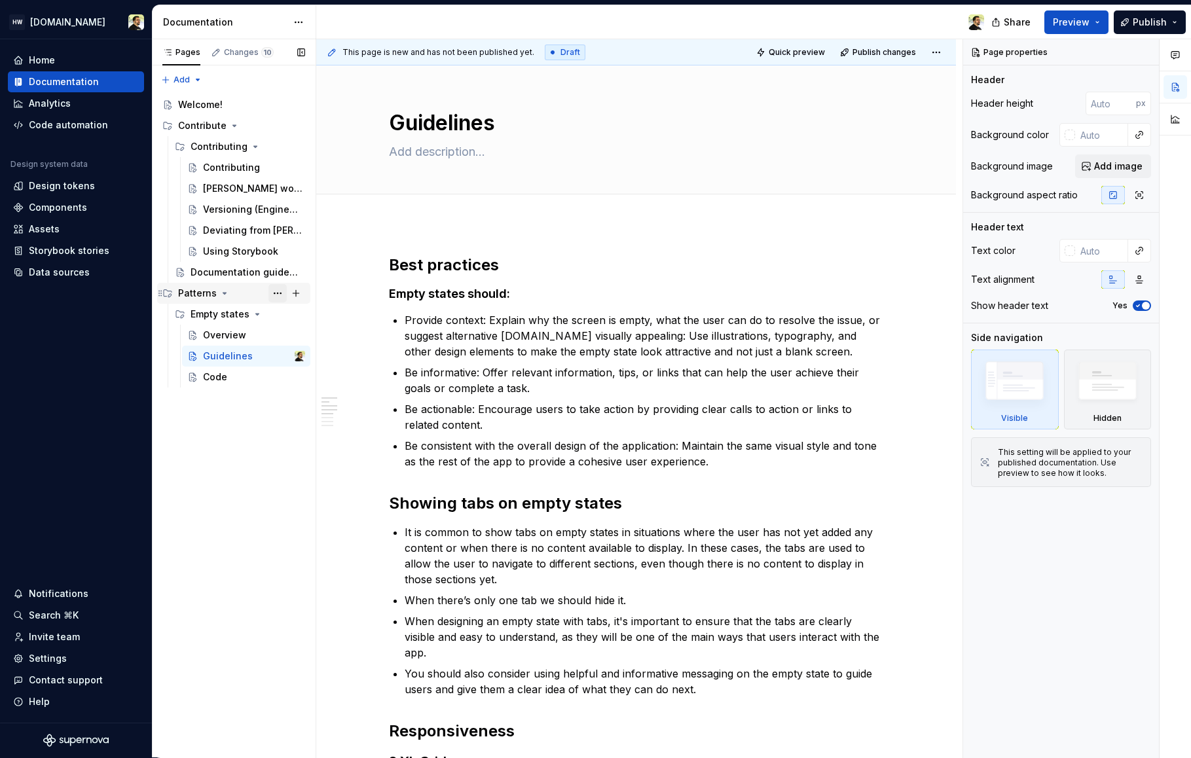
click at [279, 291] on button "Page tree" at bounding box center [277, 293] width 18 height 18
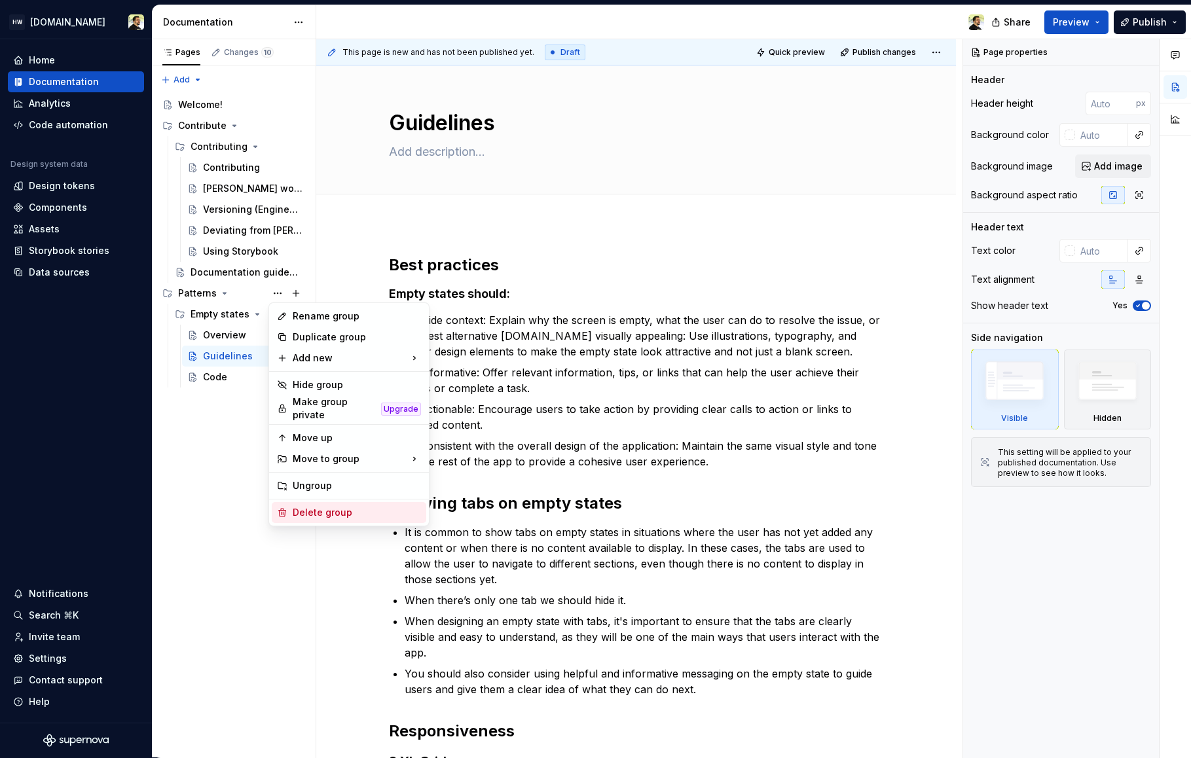
click at [338, 509] on div "Delete group" at bounding box center [357, 512] width 128 height 13
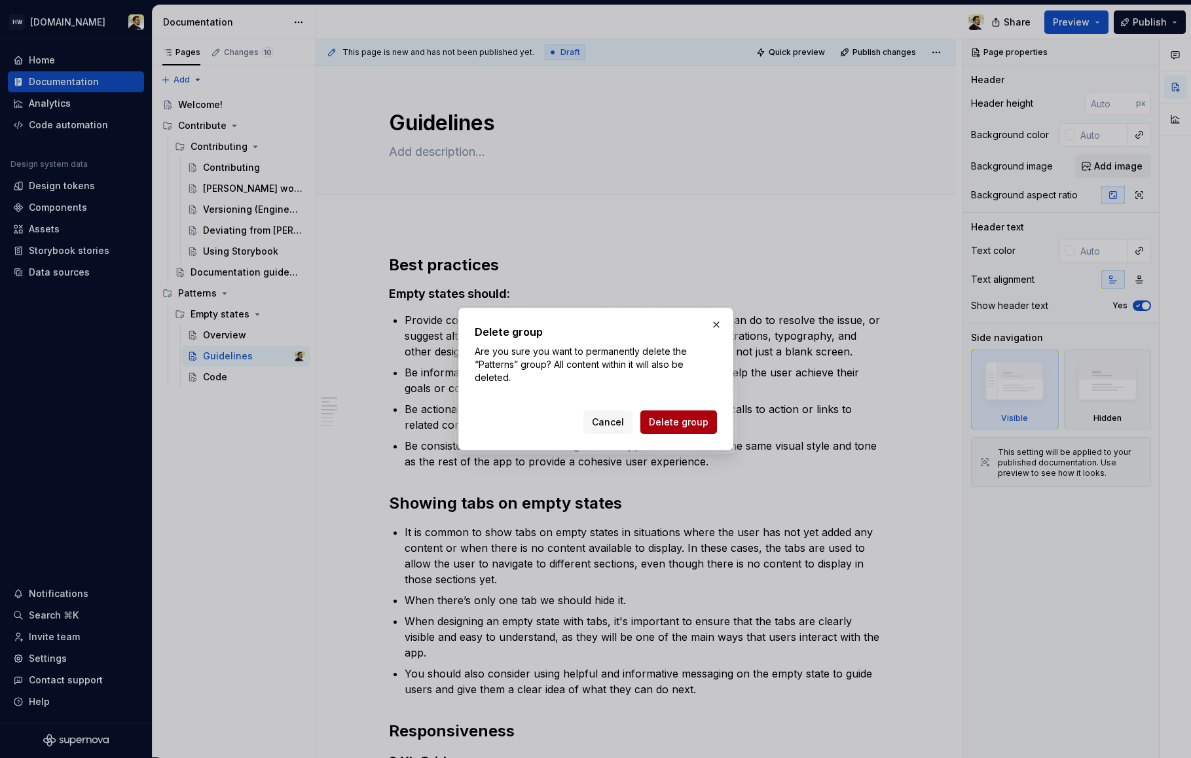
click at [686, 427] on span "Delete group" at bounding box center [679, 422] width 60 height 13
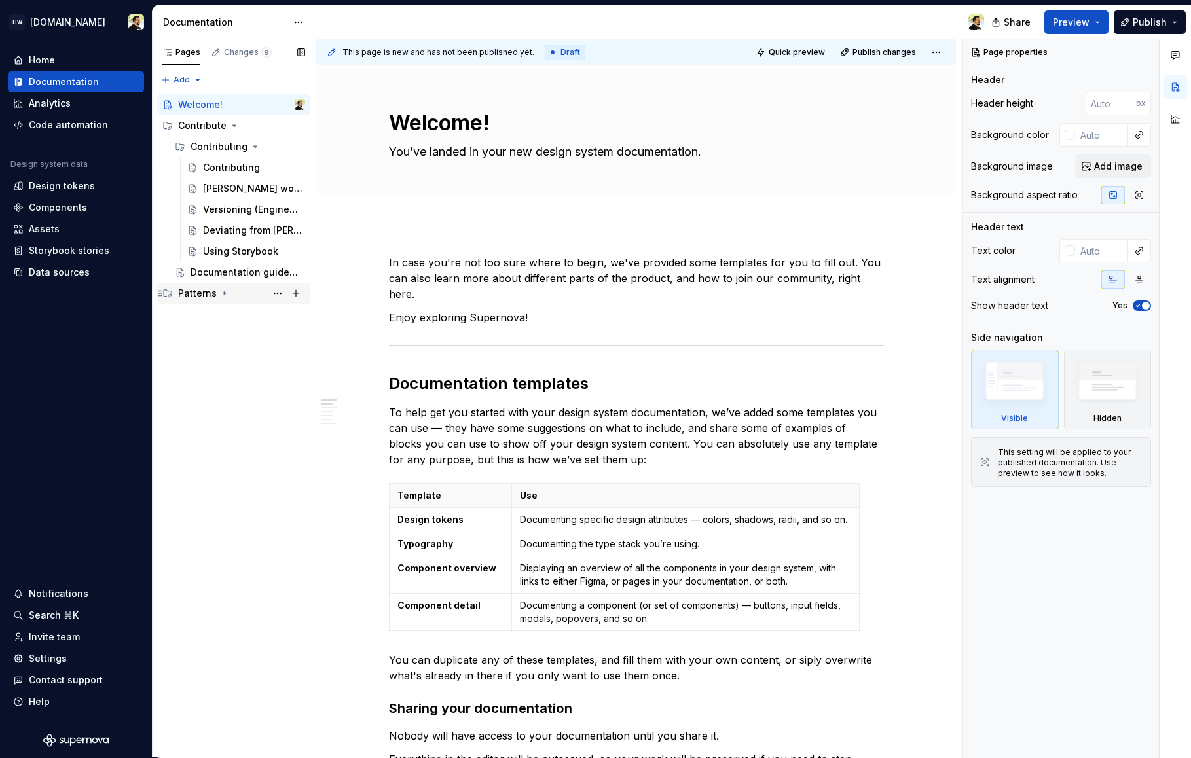
click at [201, 295] on div "Patterns" at bounding box center [197, 293] width 39 height 13
click at [211, 312] on div "Notifications" at bounding box center [220, 314] width 60 height 13
click at [219, 336] on div "Guidelines" at bounding box center [228, 335] width 50 height 13
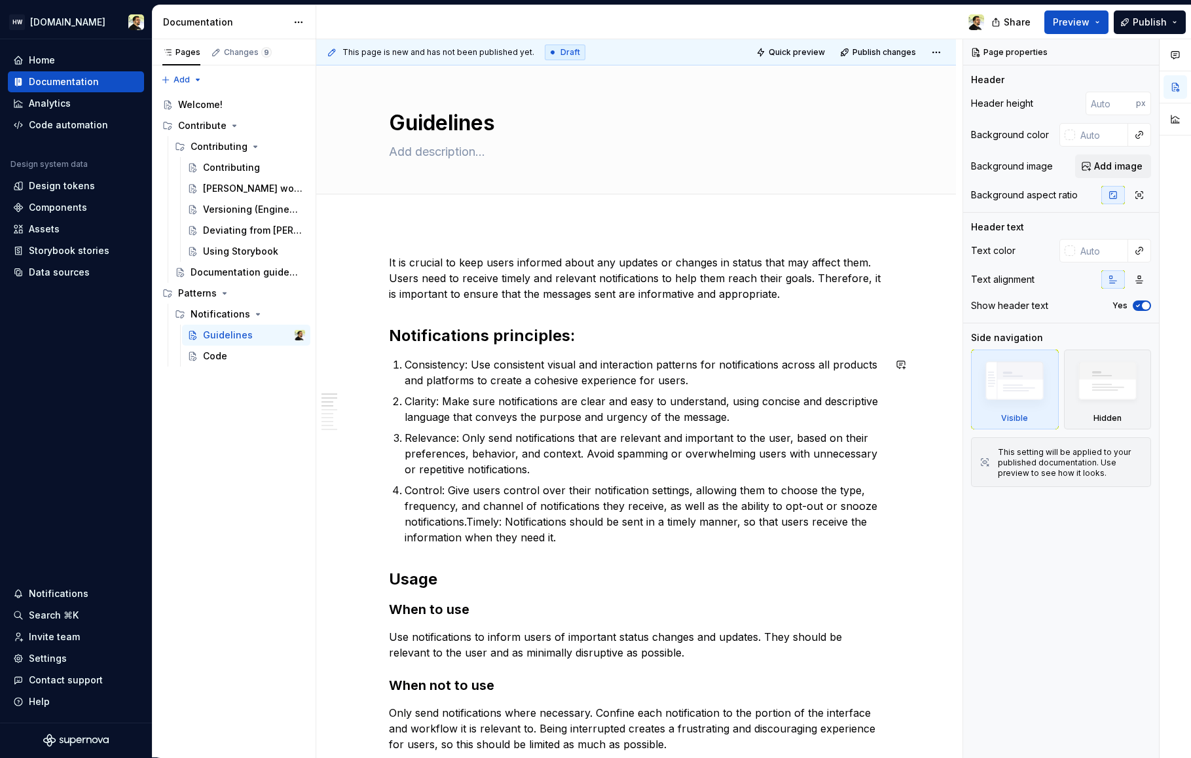
click at [493, 456] on p "Relevance: Only send notifications that are relevant and important to the user,…" at bounding box center [644, 453] width 479 height 47
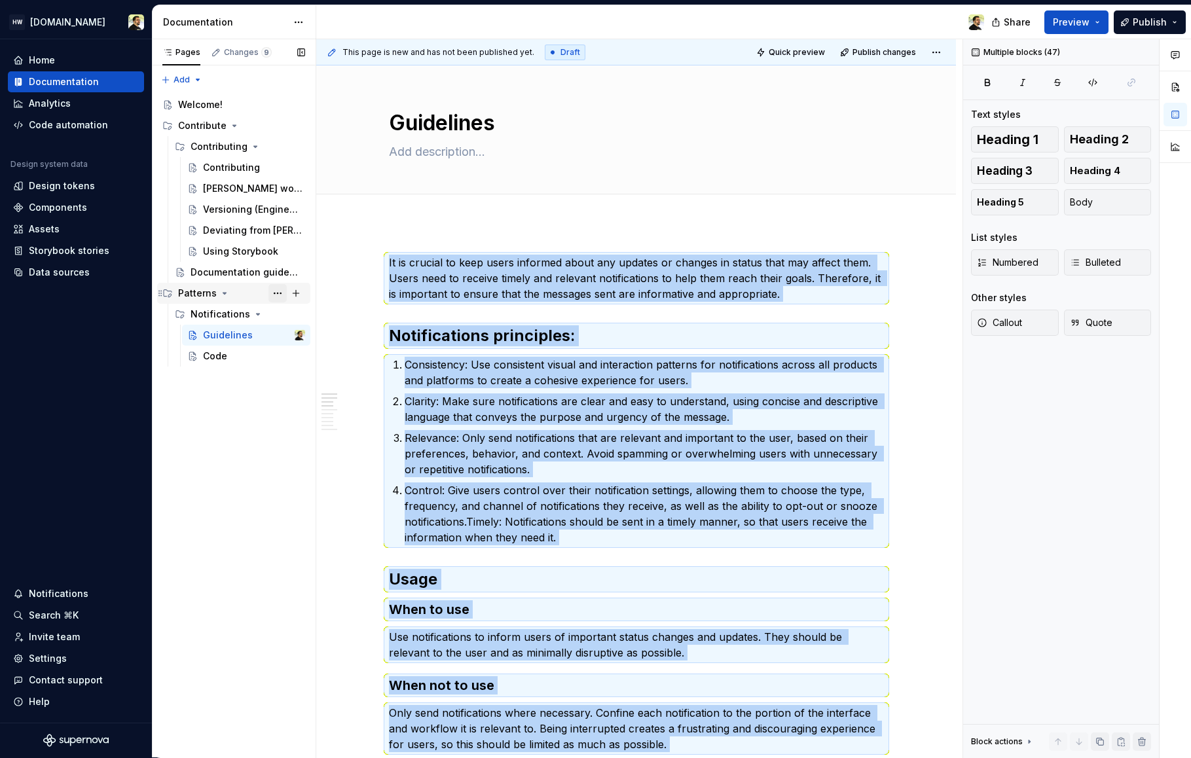
click at [285, 293] on button "Page tree" at bounding box center [277, 293] width 18 height 18
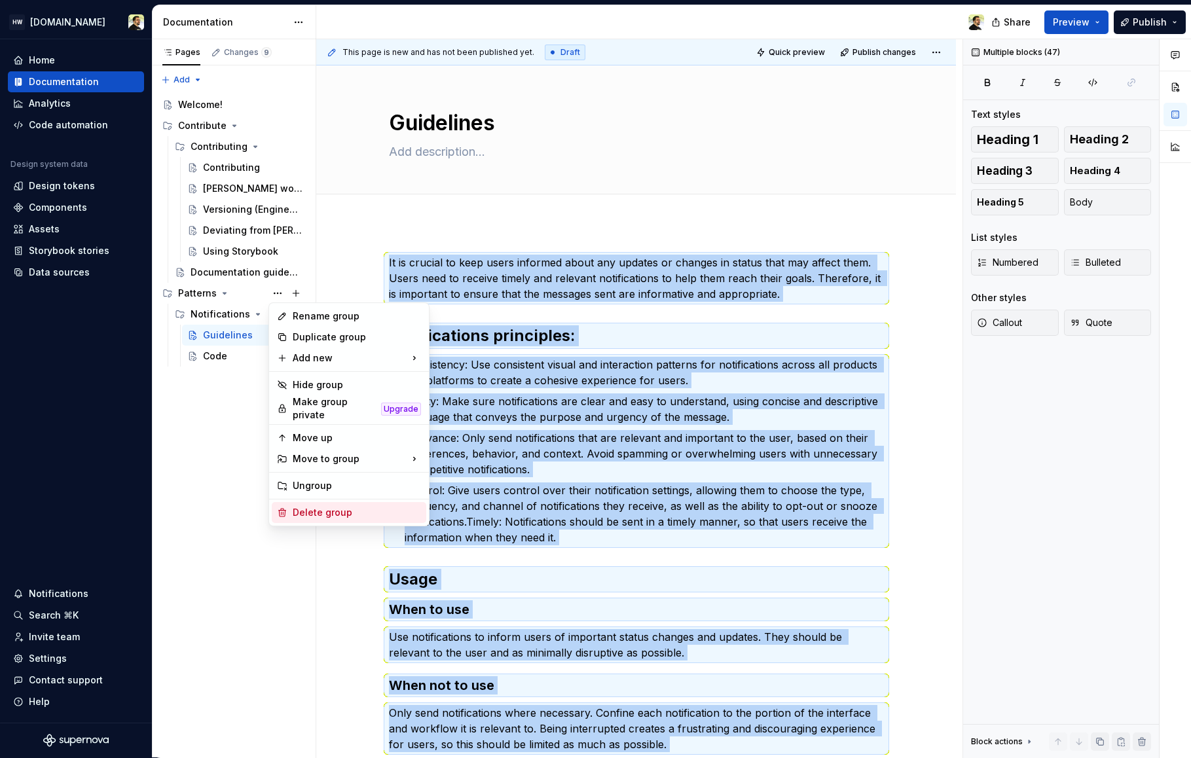
click at [337, 506] on div "Delete group" at bounding box center [357, 512] width 128 height 13
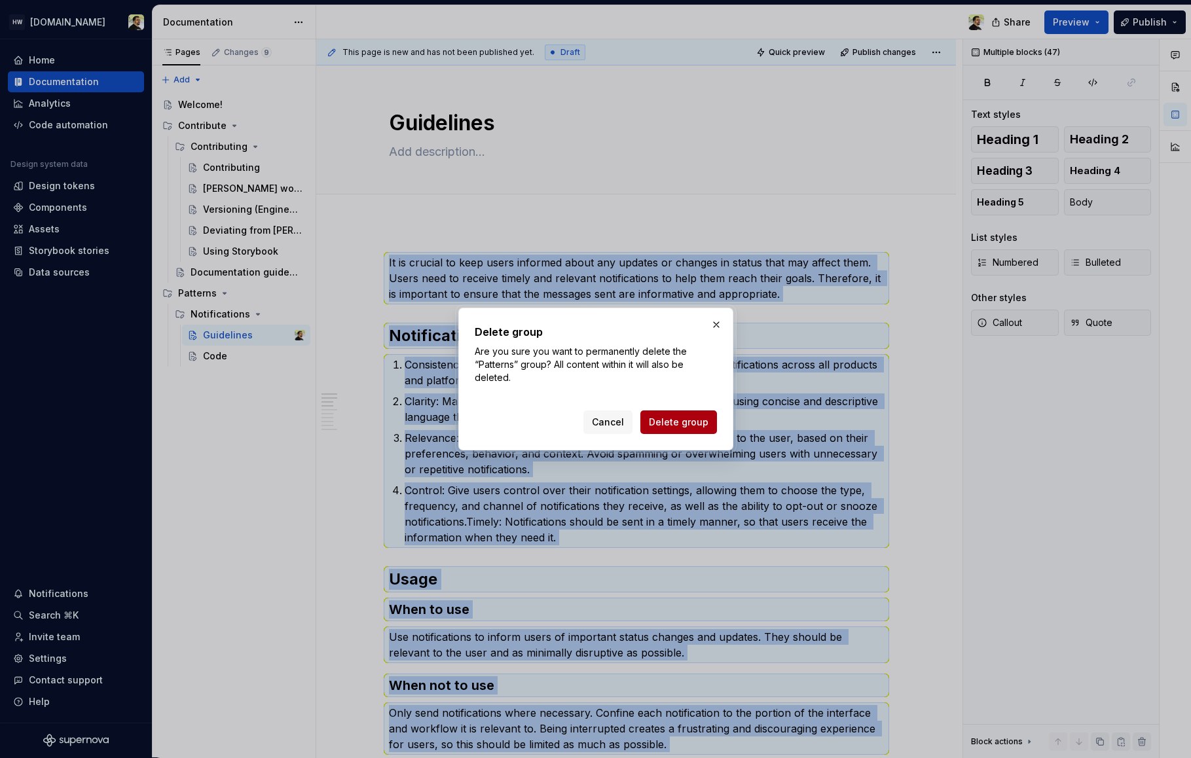
click at [692, 417] on span "Delete group" at bounding box center [679, 422] width 60 height 13
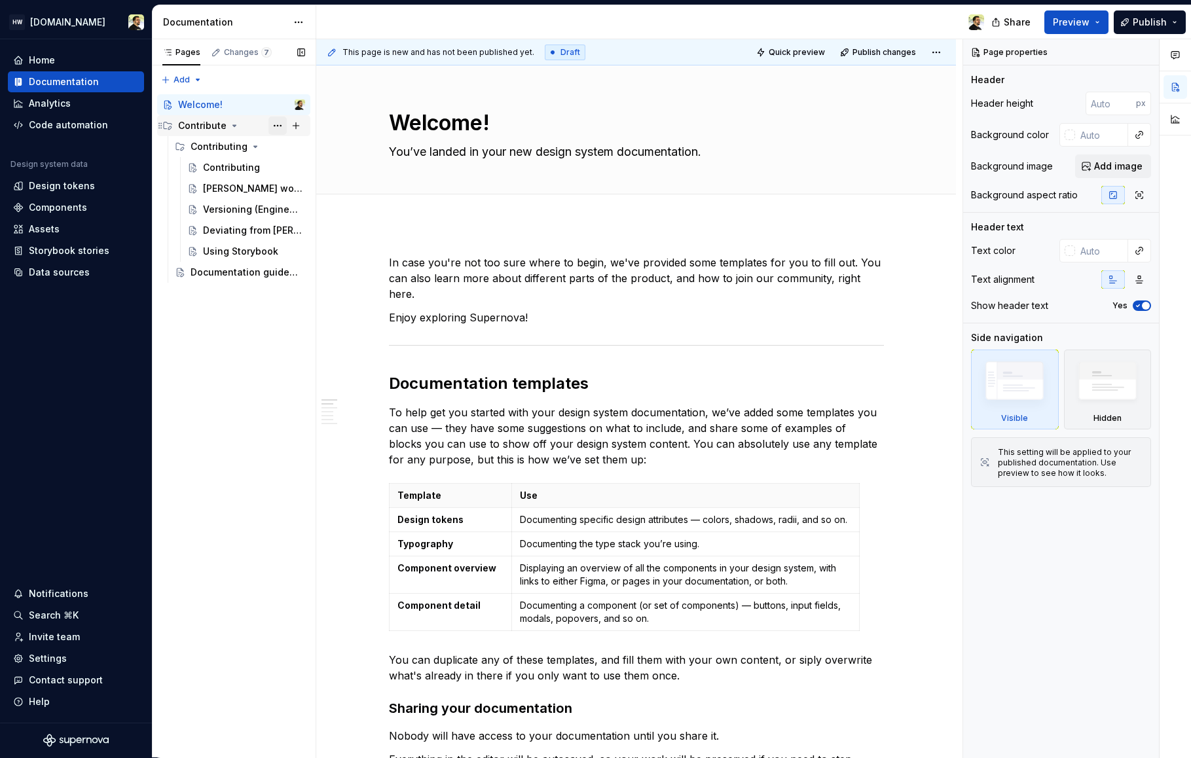
click at [274, 128] on button "Page tree" at bounding box center [277, 126] width 18 height 18
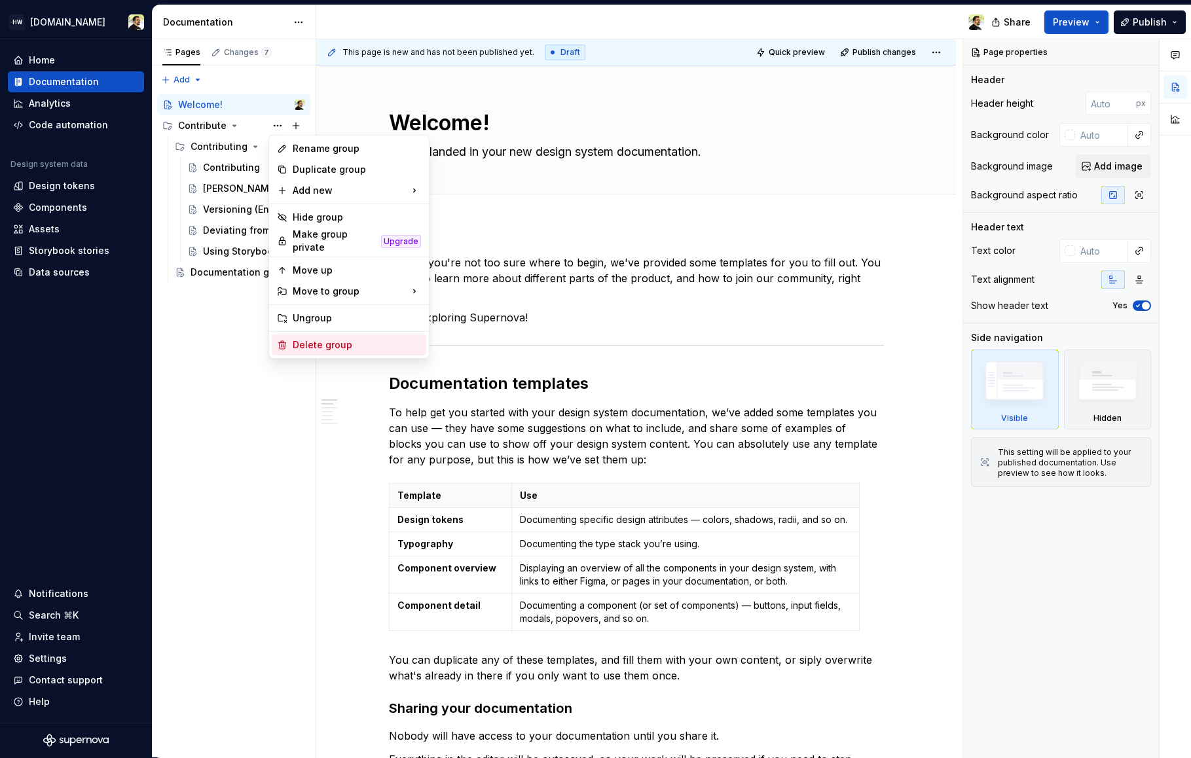
click at [328, 345] on div "Delete group" at bounding box center [357, 344] width 128 height 13
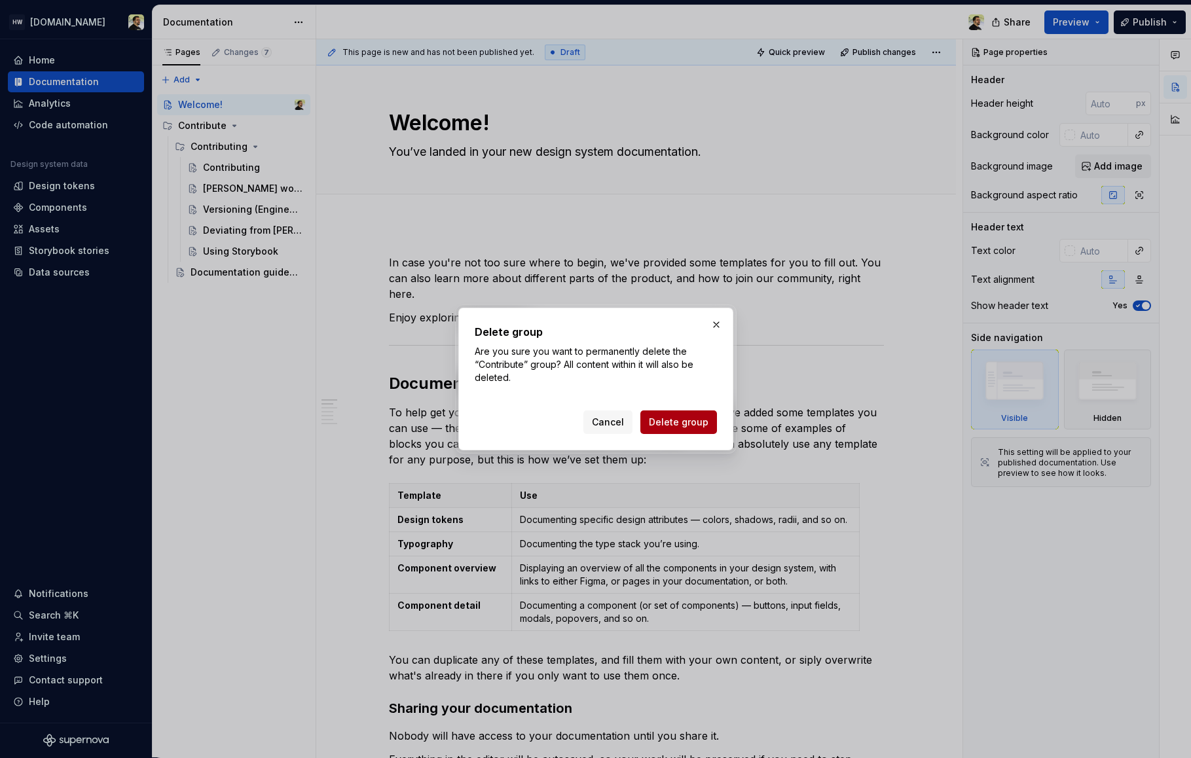
click at [684, 425] on span "Delete group" at bounding box center [679, 422] width 60 height 13
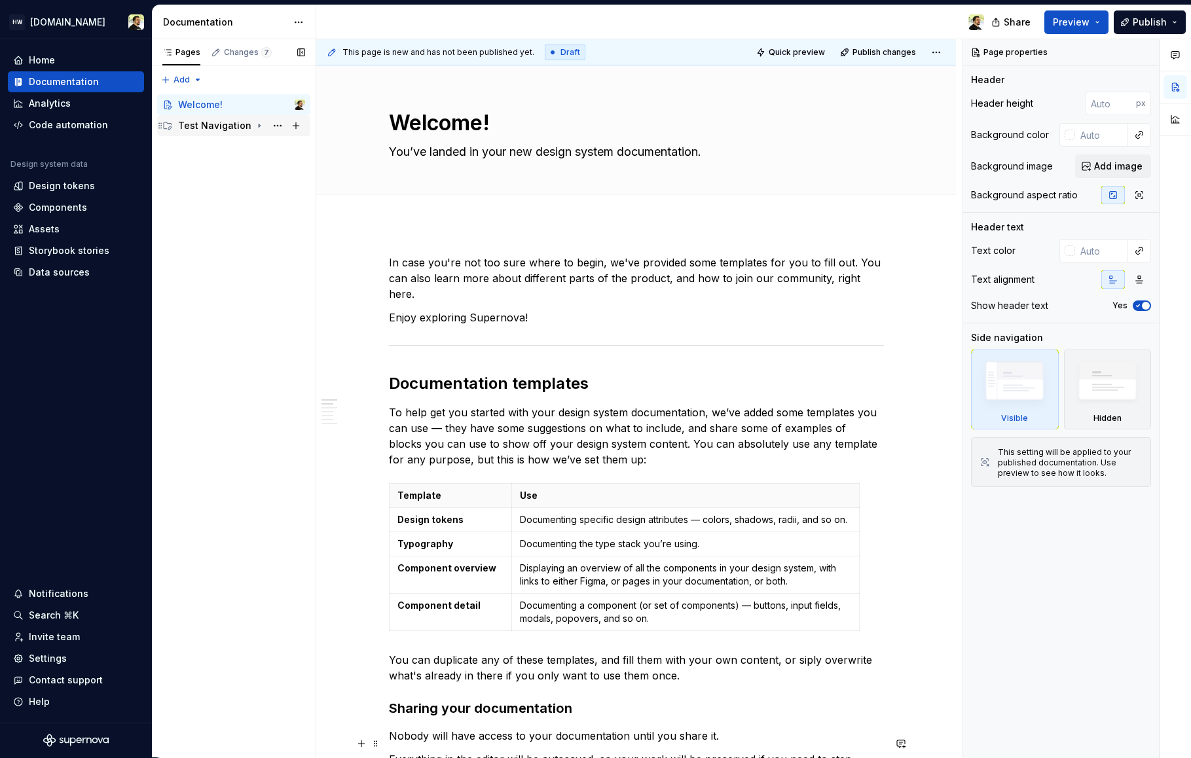
click at [224, 126] on div "Test Navigation" at bounding box center [214, 125] width 73 height 13
click at [234, 147] on div "Test Category" at bounding box center [221, 146] width 62 height 13
click at [199, 238] on div "Empty Content Page" at bounding box center [247, 230] width 115 height 18
click at [222, 213] on div "Onboarding Framework" at bounding box center [221, 209] width 62 height 13
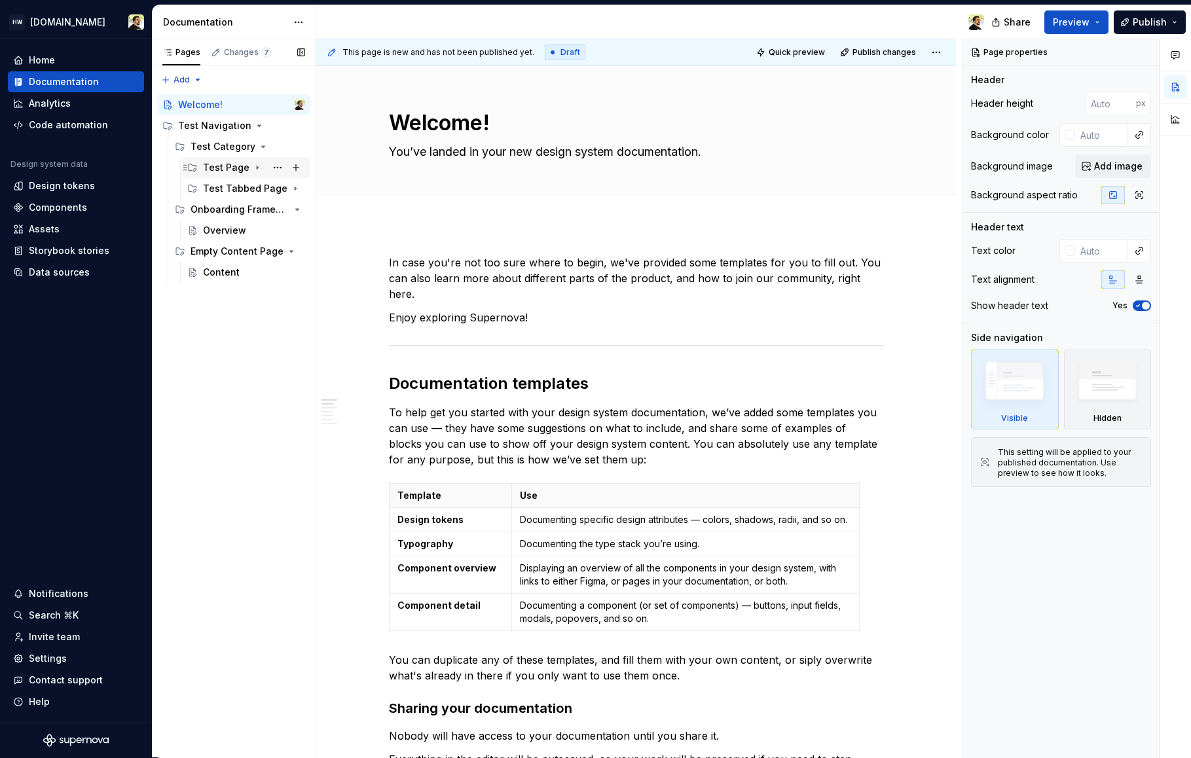
click at [220, 162] on div "Test Page" at bounding box center [226, 167] width 46 height 13
click at [232, 182] on div "Content" at bounding box center [233, 188] width 37 height 13
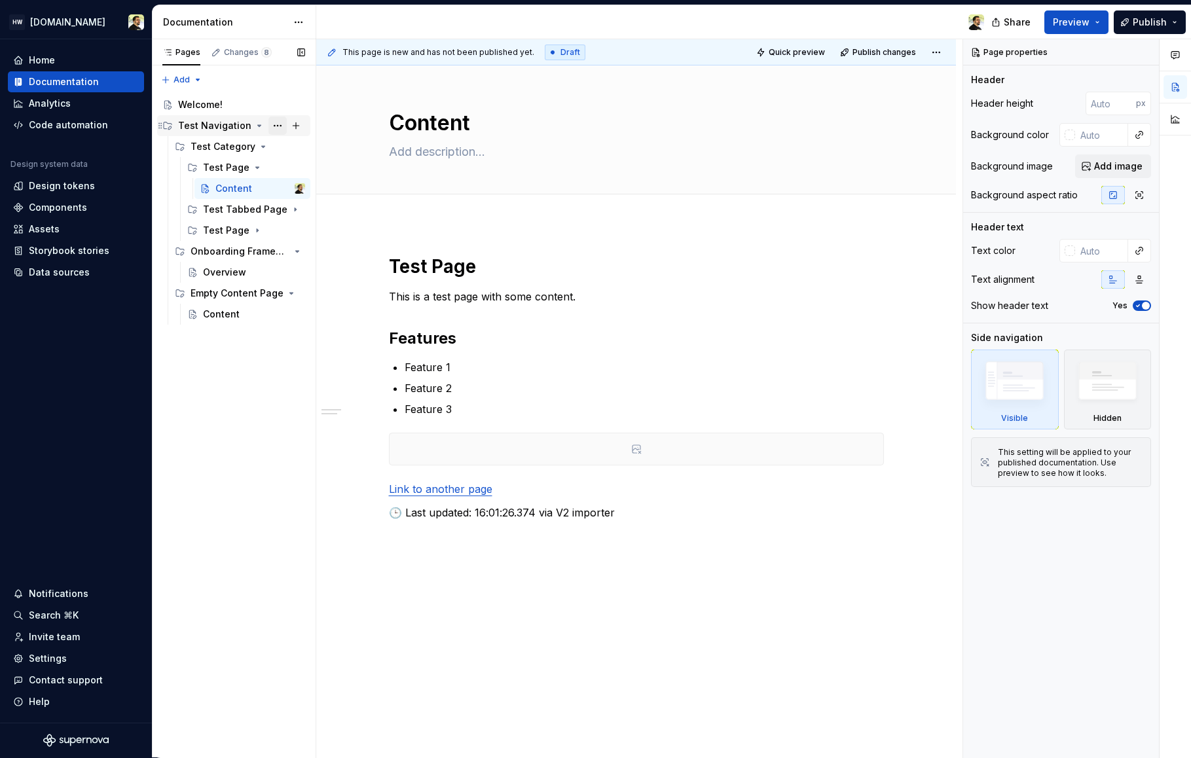
click at [275, 126] on button "Page tree" at bounding box center [277, 126] width 18 height 18
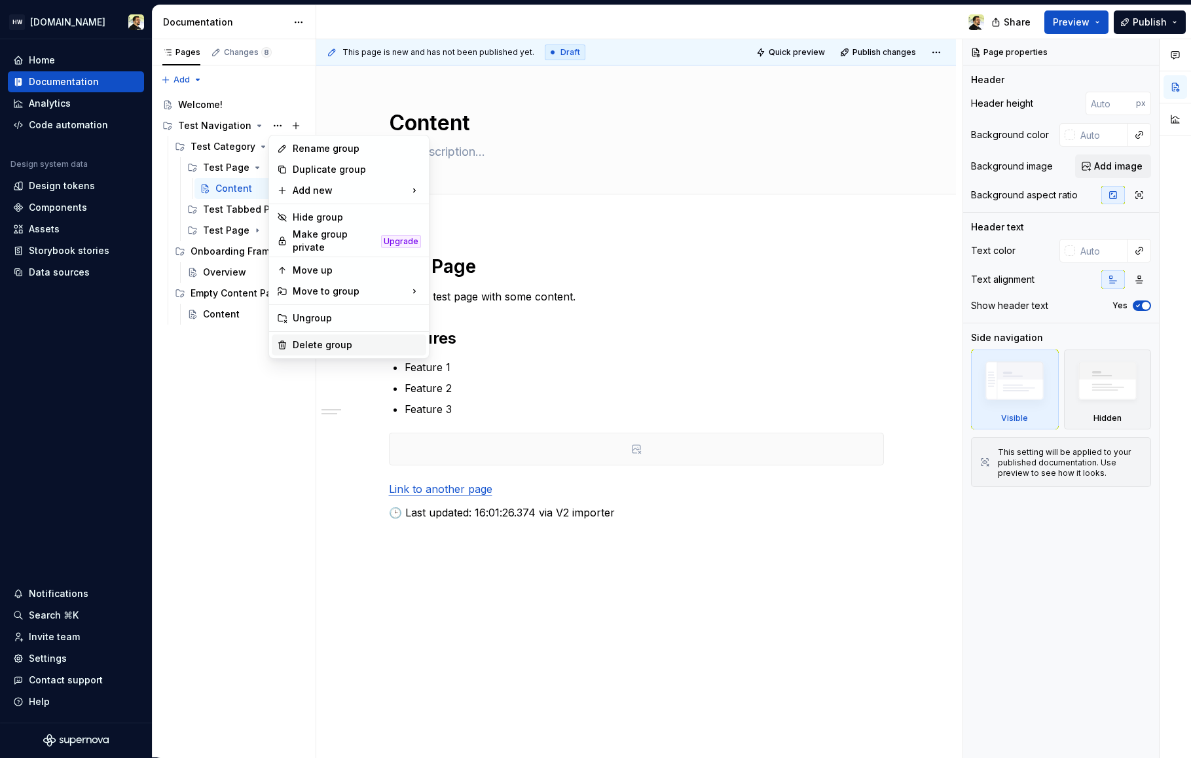
click at [320, 340] on div "Delete group" at bounding box center [357, 344] width 128 height 13
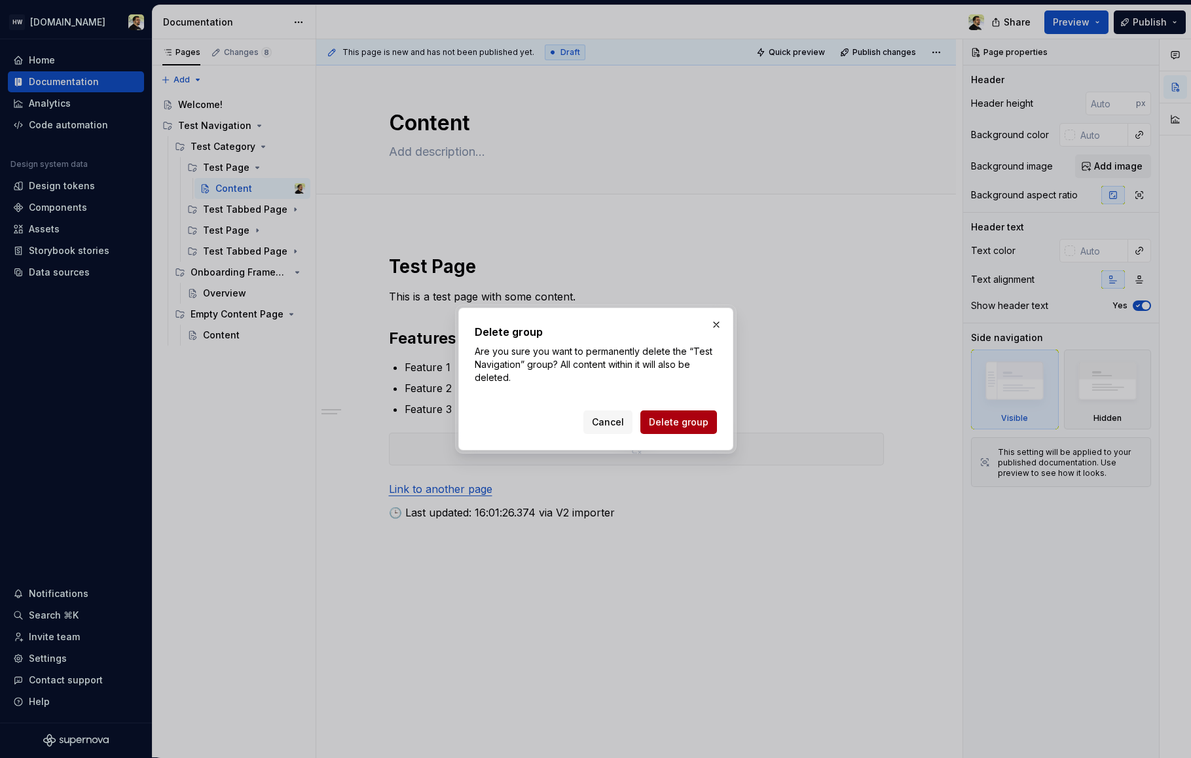
click at [671, 426] on span "Delete group" at bounding box center [679, 422] width 60 height 13
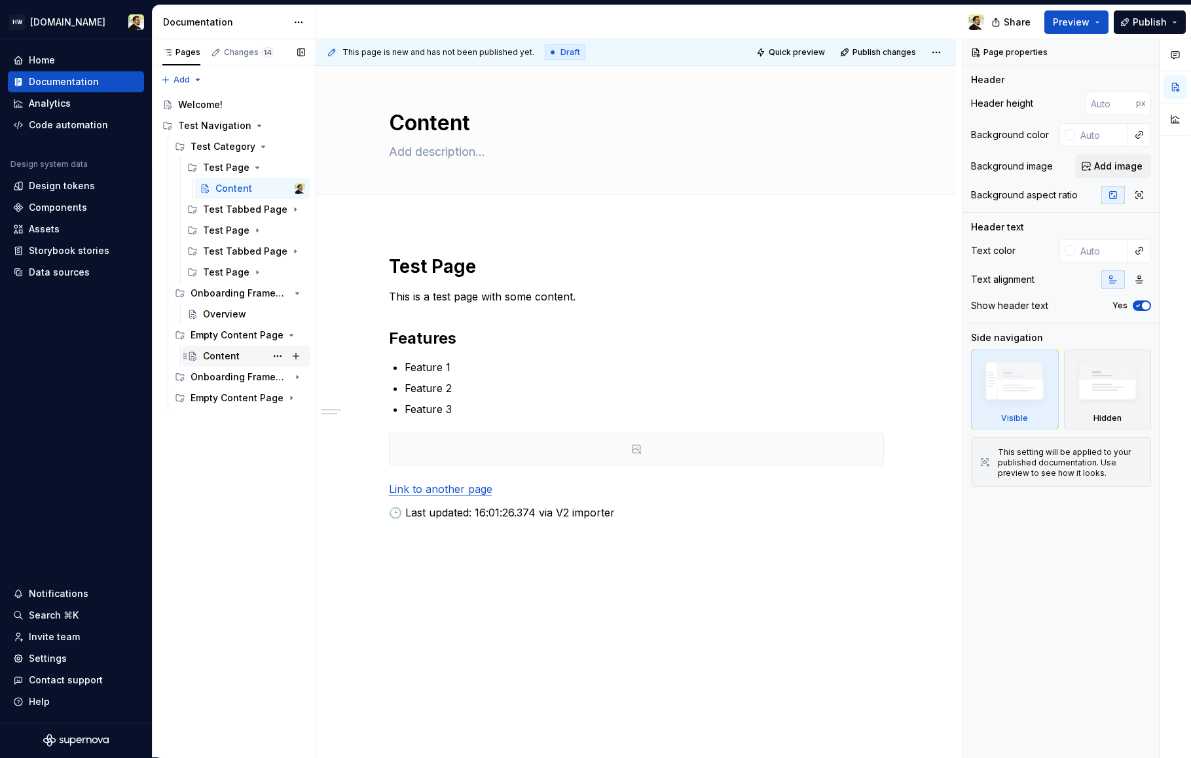
click at [222, 381] on div "Test Category Test Page Content Test Tabbed Page Test Page Test Tabbed Page Tes…" at bounding box center [233, 272] width 153 height 272
click at [232, 435] on div "Components" at bounding box center [207, 439] width 58 height 13
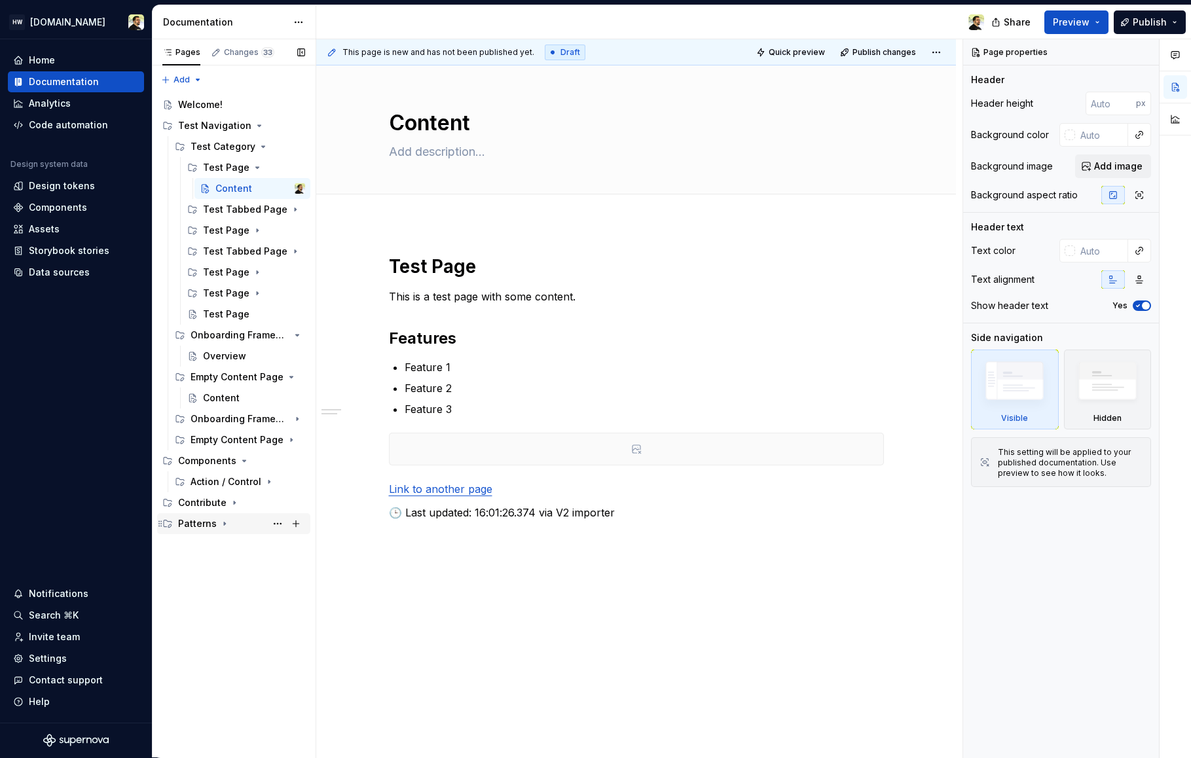
click at [216, 519] on div "Patterns" at bounding box center [241, 524] width 127 height 18
click at [223, 567] on div "Email templates" at bounding box center [221, 565] width 62 height 13
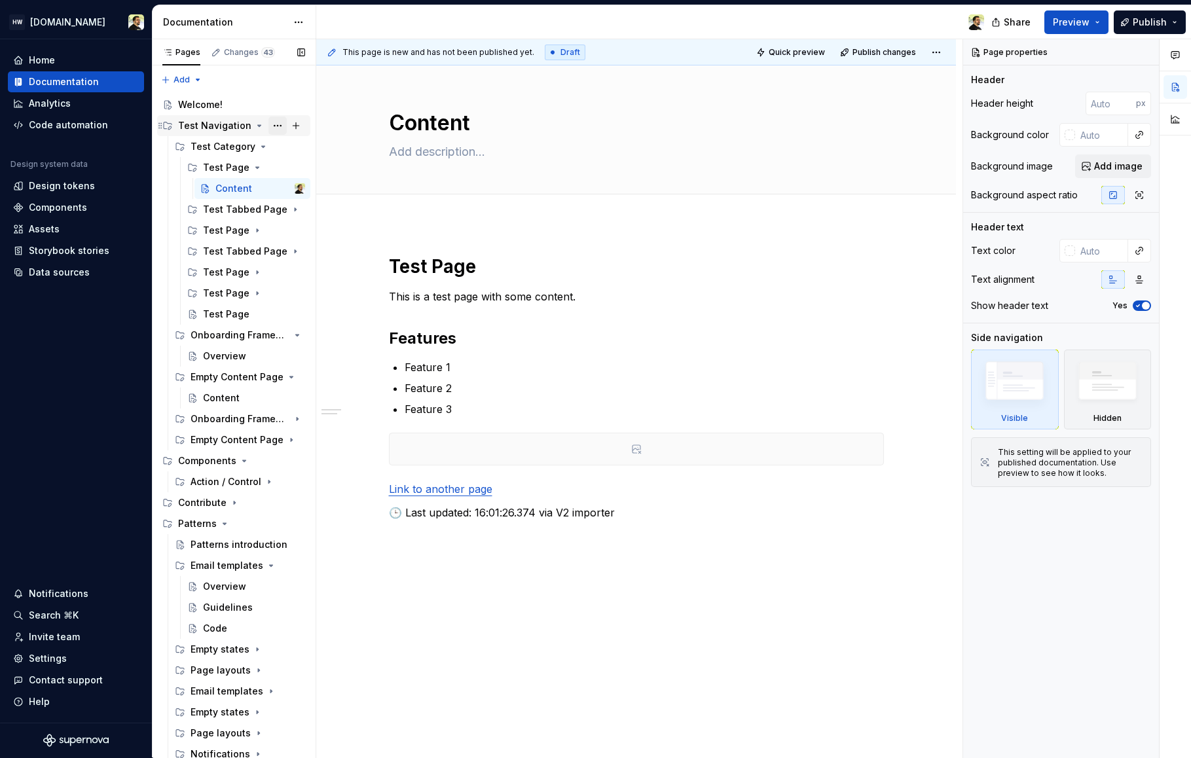
click at [270, 126] on button "Page tree" at bounding box center [277, 126] width 18 height 18
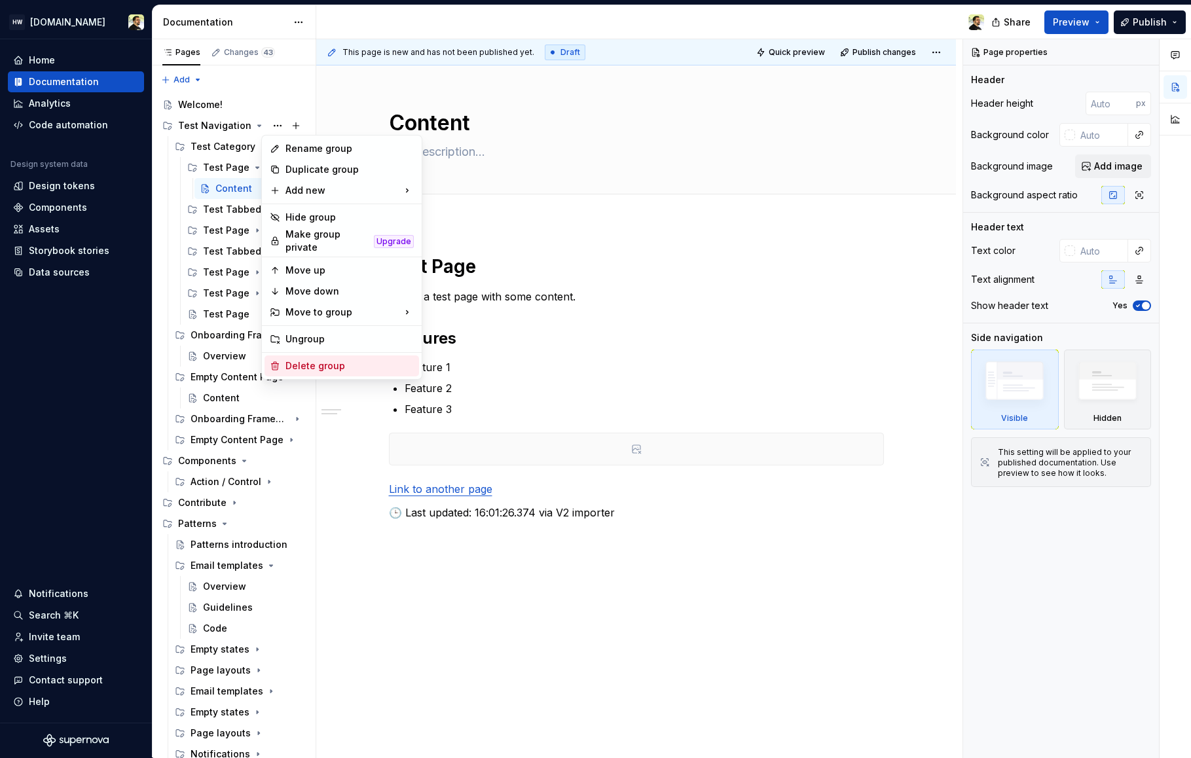
click at [325, 365] on div "Delete group" at bounding box center [349, 365] width 128 height 13
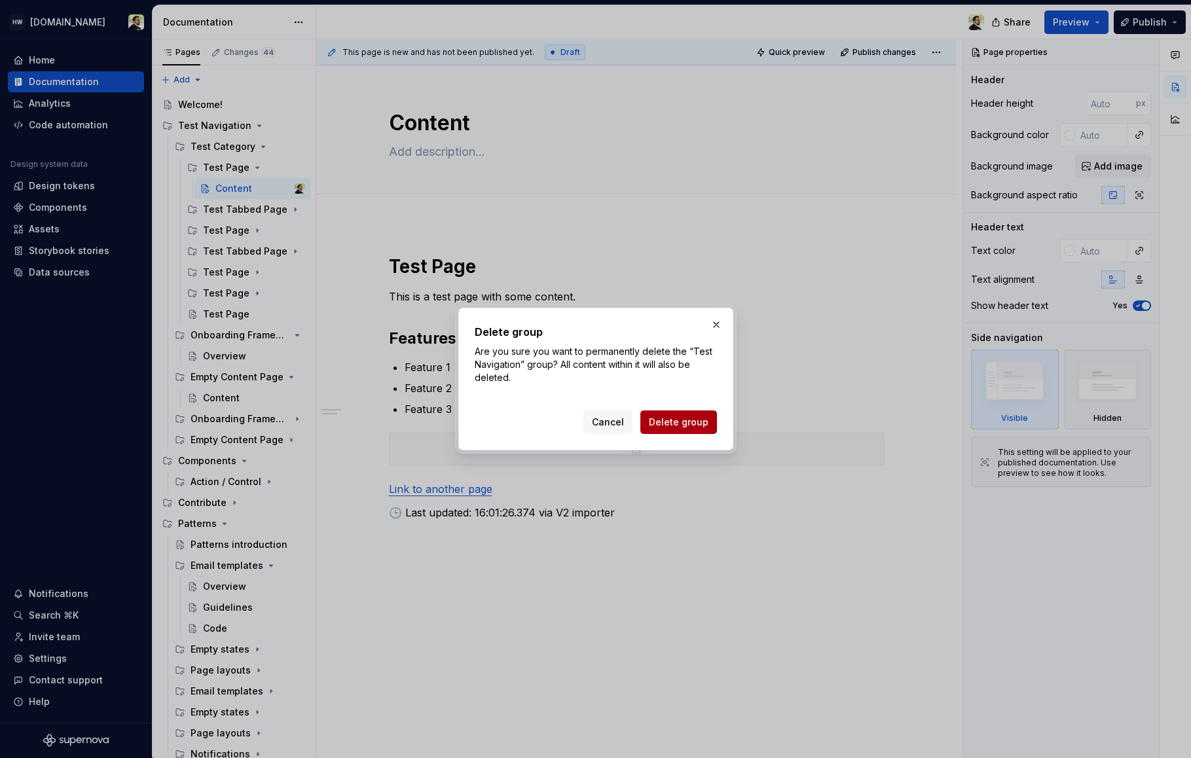
click at [661, 423] on span "Delete group" at bounding box center [679, 422] width 60 height 13
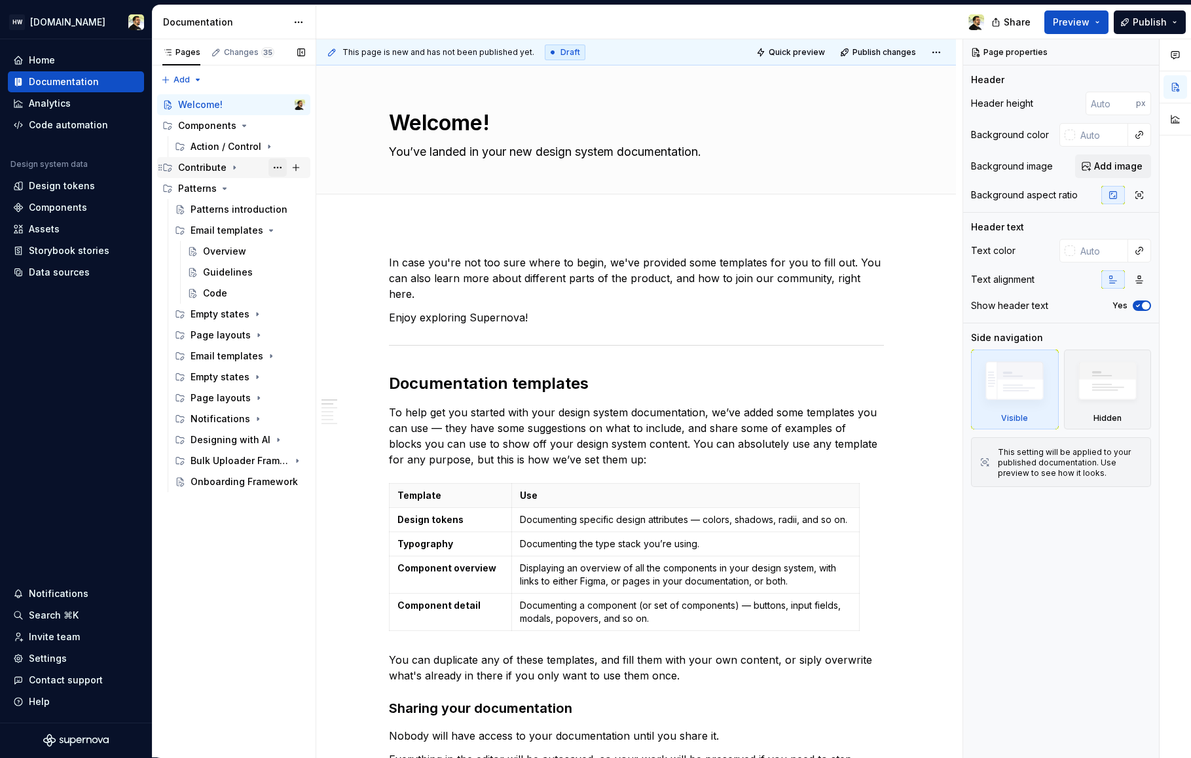
click at [272, 168] on button "Page tree" at bounding box center [277, 167] width 18 height 18
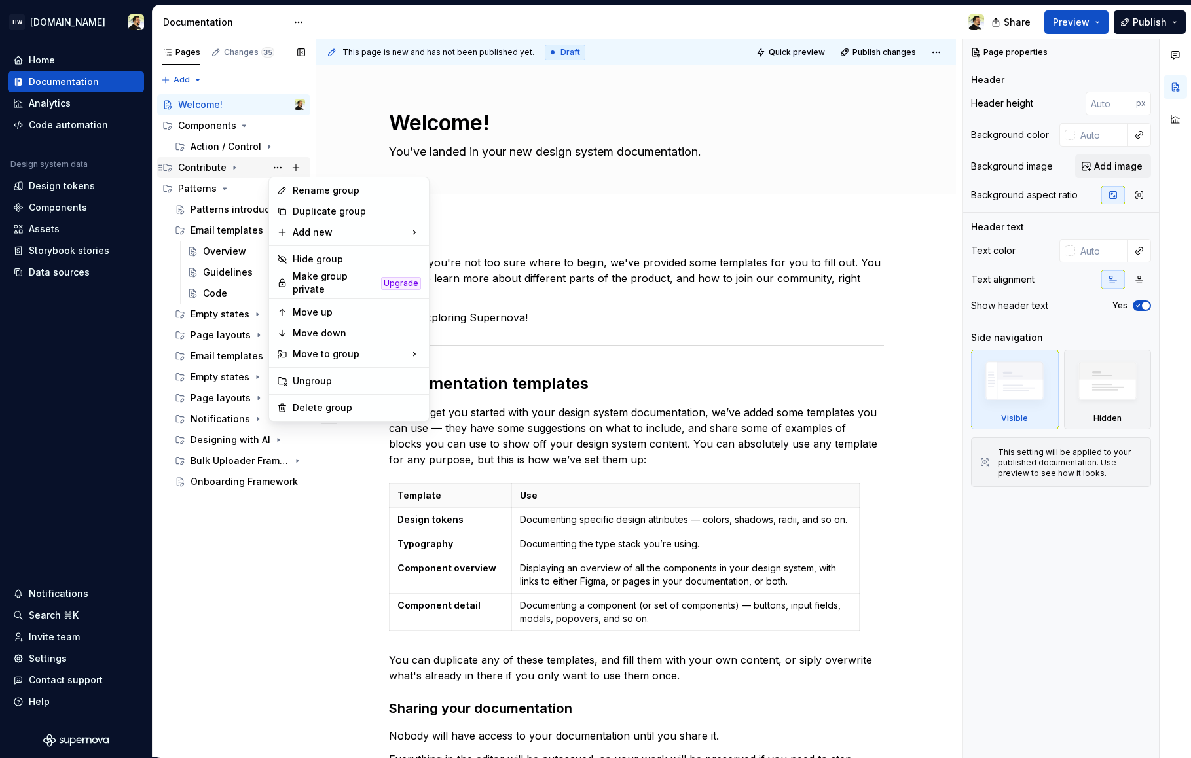
click at [217, 177] on div "Pages Changes 35 Add Accessibility guide for tree Page tree. Navigate the tree …" at bounding box center [234, 398] width 164 height 719
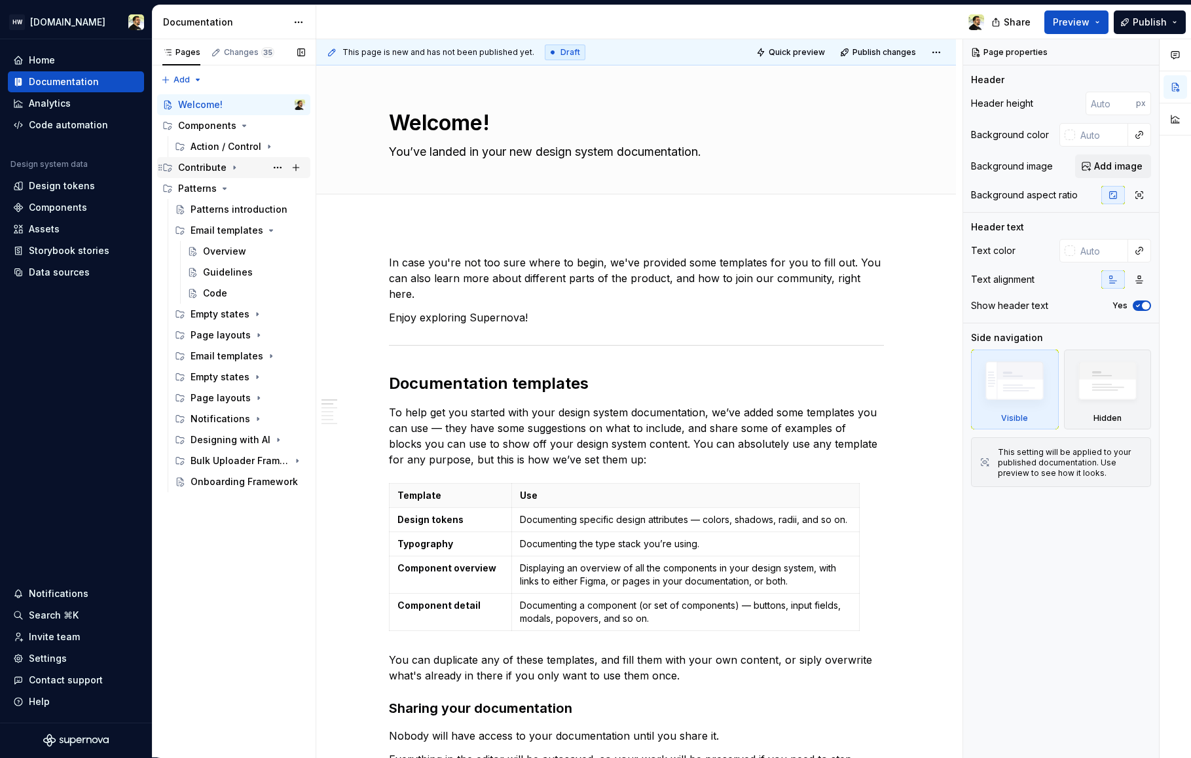
click at [225, 170] on div "Contribute" at bounding box center [241, 167] width 127 height 18
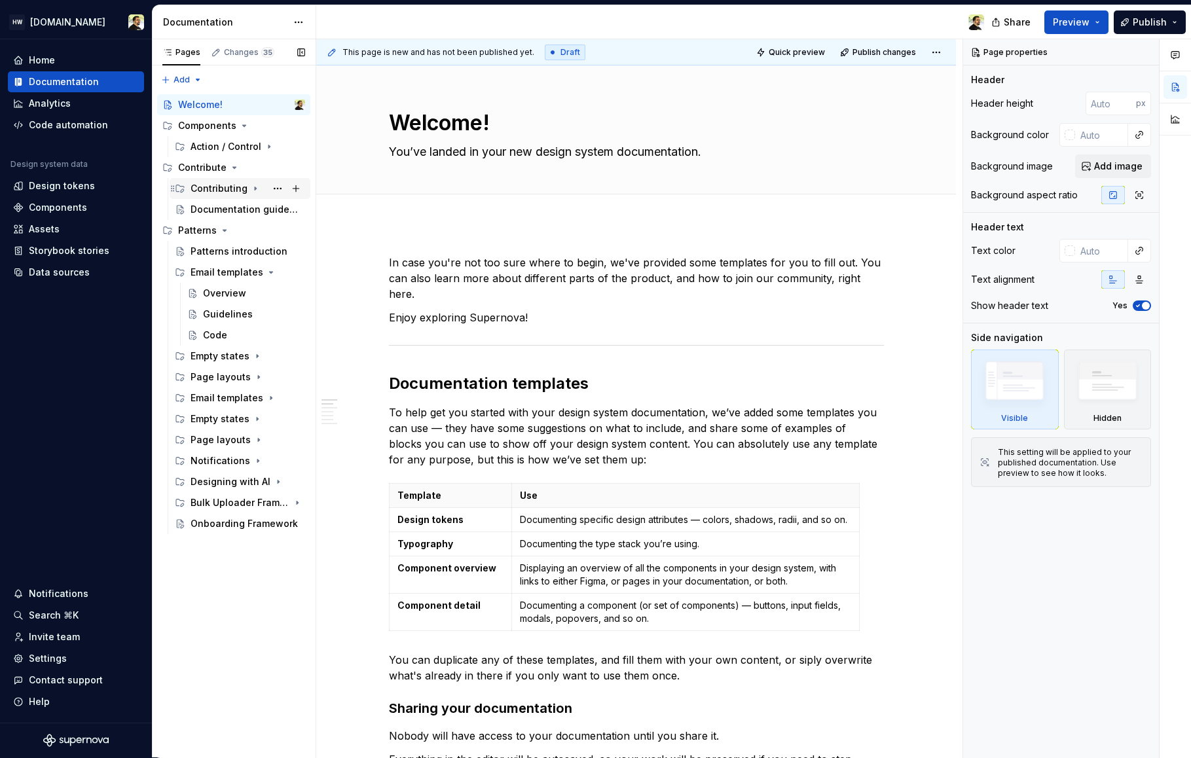
click at [228, 191] on div "Contributing" at bounding box center [218, 188] width 57 height 13
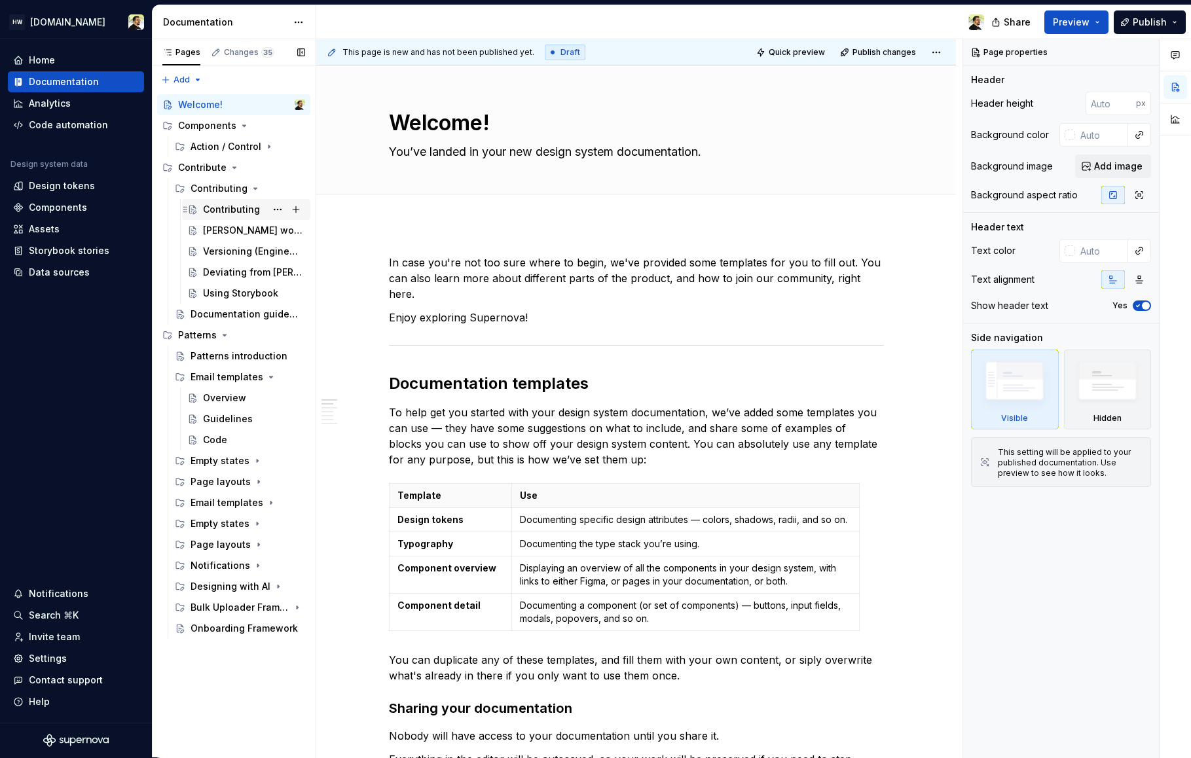
click at [226, 210] on div "Contributing" at bounding box center [231, 209] width 57 height 13
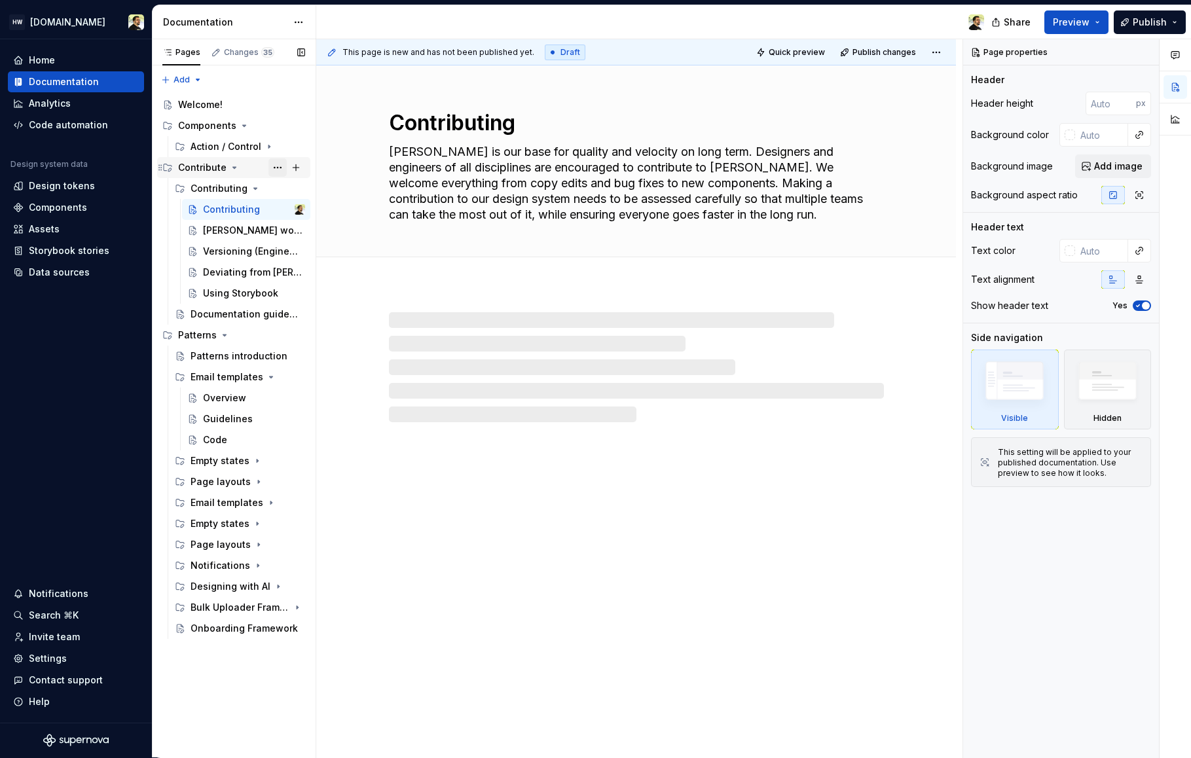
click at [282, 168] on button "Page tree" at bounding box center [277, 167] width 18 height 18
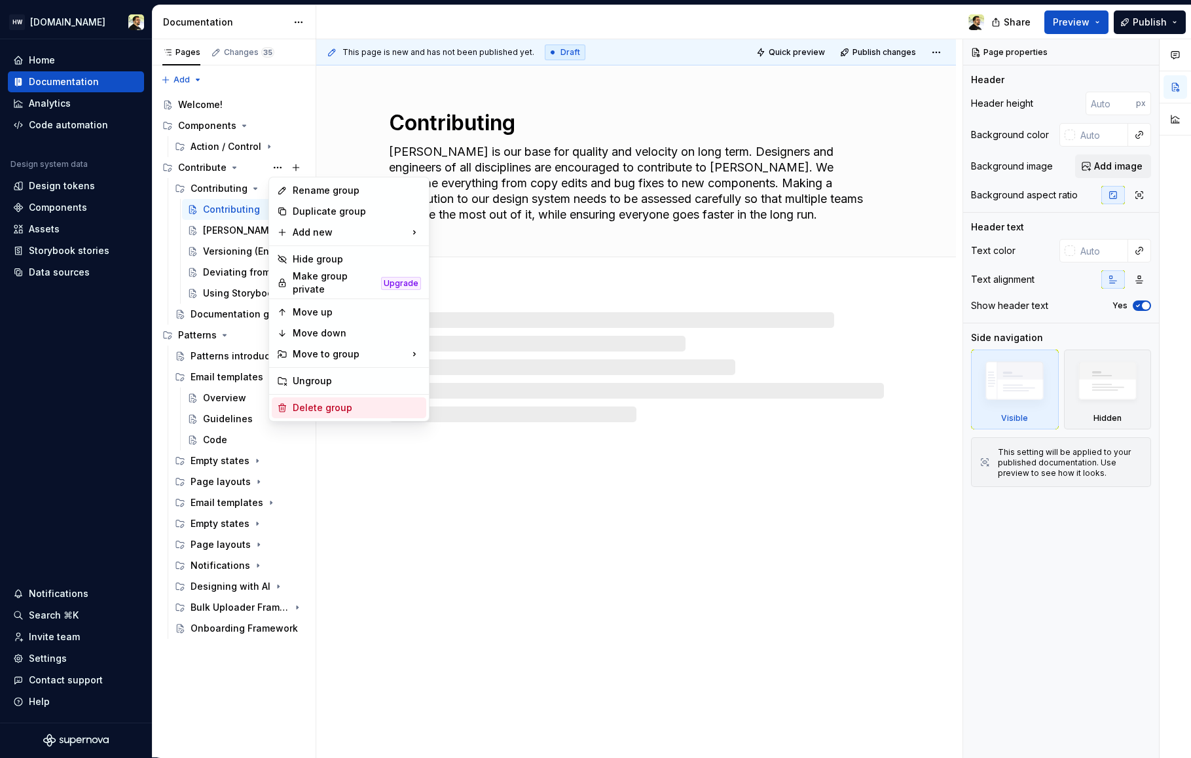
click at [324, 401] on div "Delete group" at bounding box center [357, 407] width 128 height 13
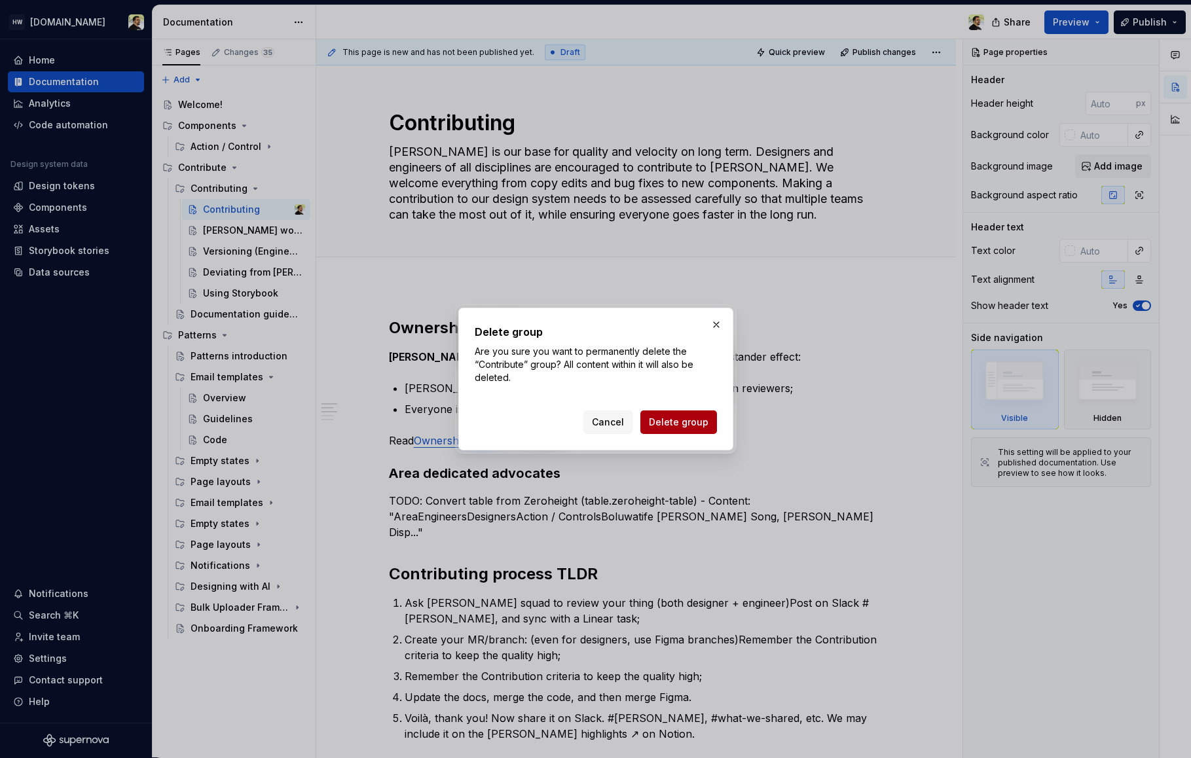
click at [683, 417] on span "Delete group" at bounding box center [679, 422] width 60 height 13
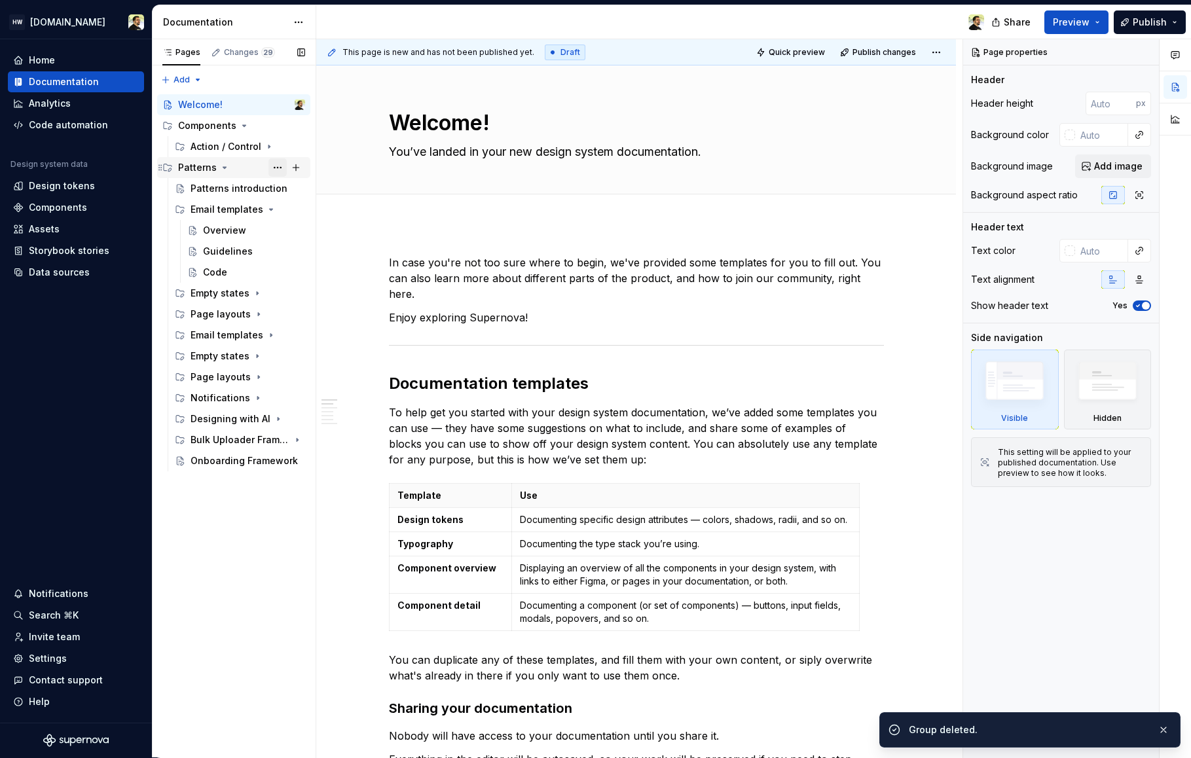
click at [278, 165] on button "Page tree" at bounding box center [277, 167] width 18 height 18
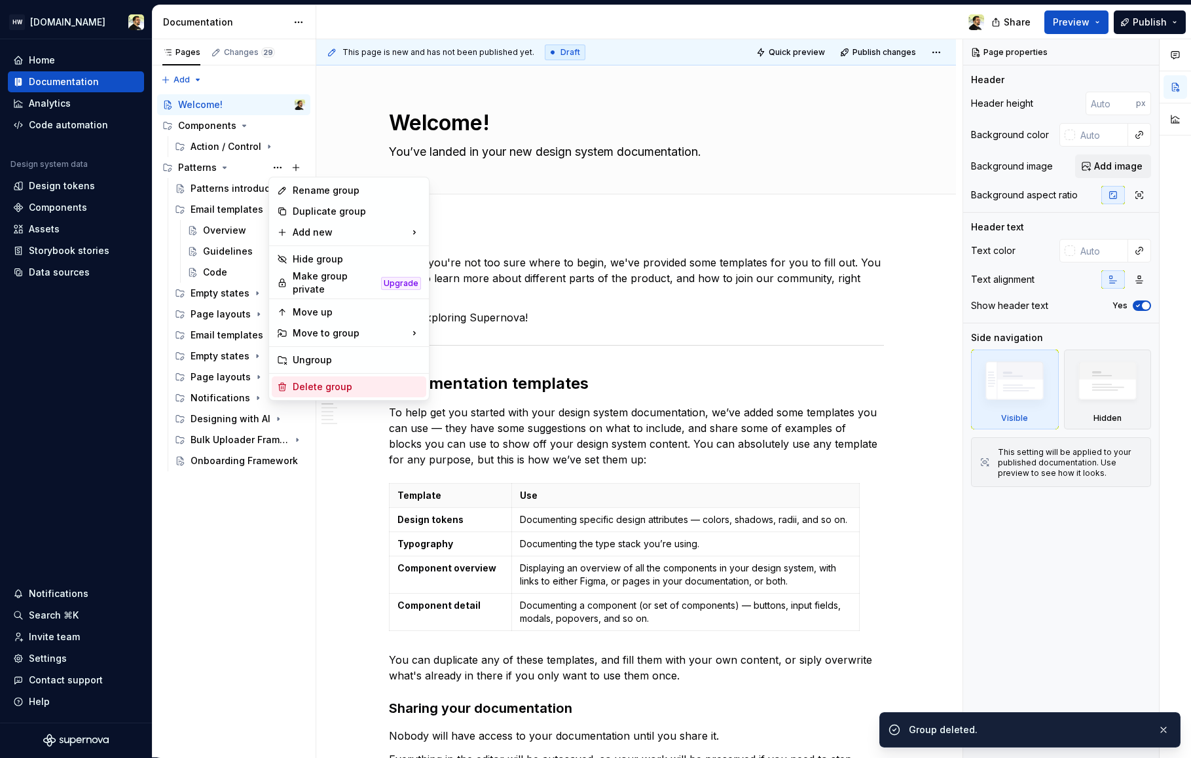
click at [335, 381] on div "Delete group" at bounding box center [357, 386] width 128 height 13
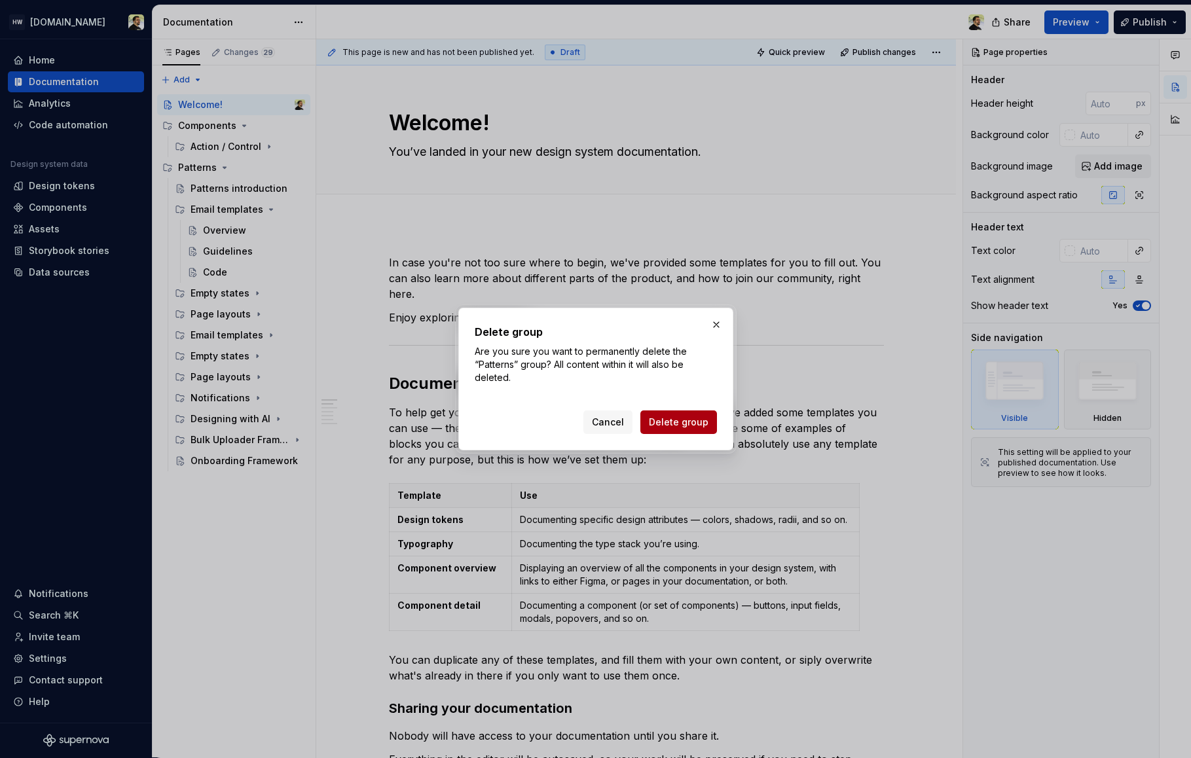
click at [662, 429] on button "Delete group" at bounding box center [678, 422] width 77 height 24
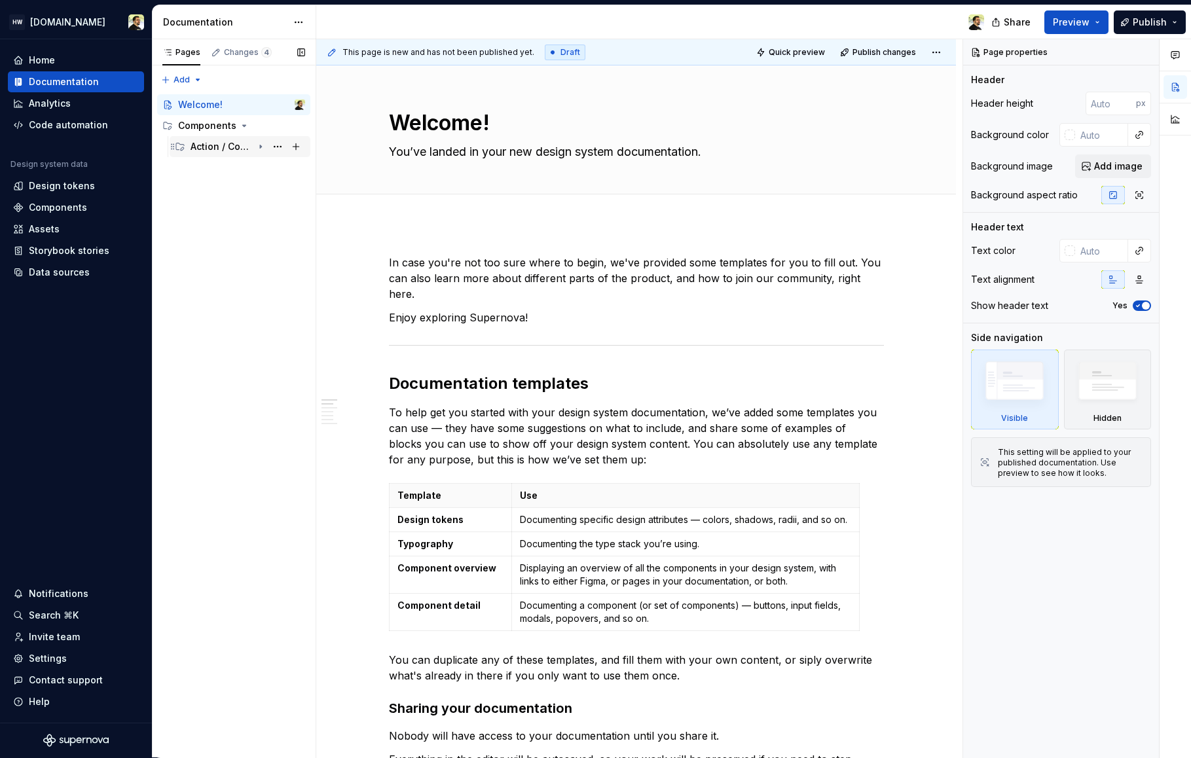
click at [228, 154] on div "Action / Control" at bounding box center [247, 146] width 115 height 18
click at [222, 170] on div "Button Callout" at bounding box center [228, 167] width 50 height 13
click at [276, 128] on button "Page tree" at bounding box center [277, 126] width 18 height 18
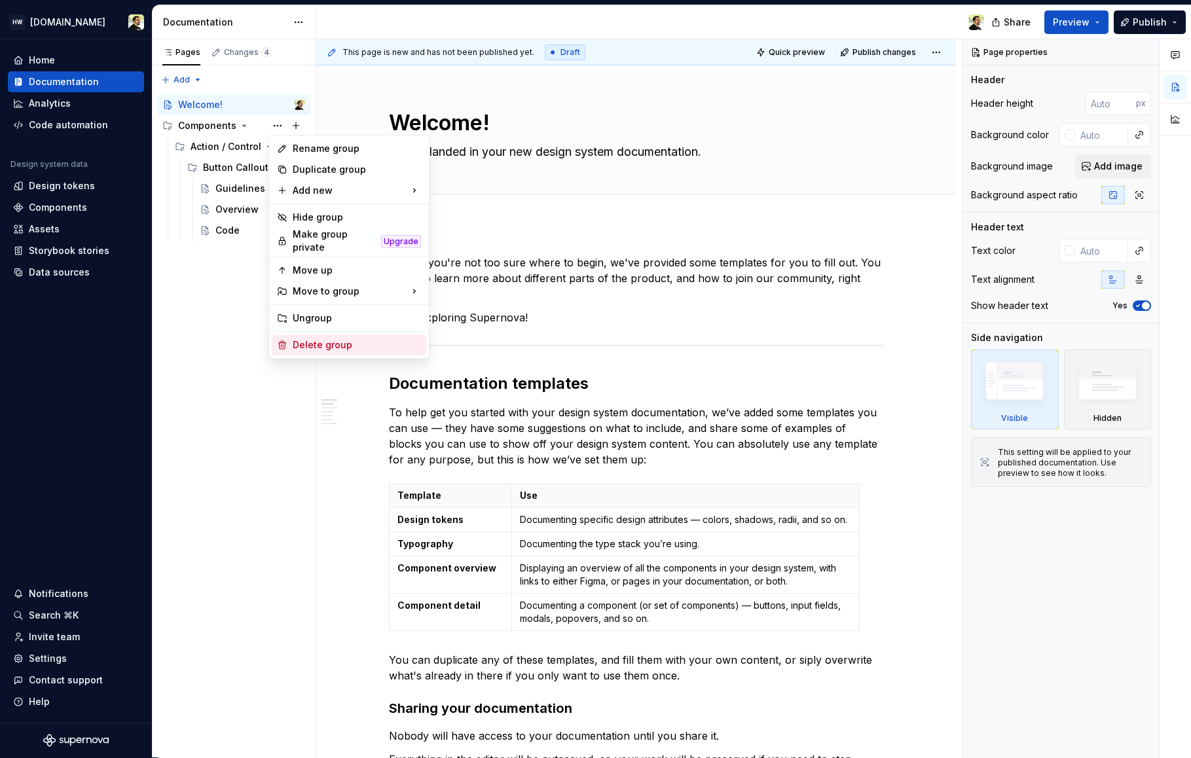
click at [296, 338] on div "Delete group" at bounding box center [357, 344] width 128 height 13
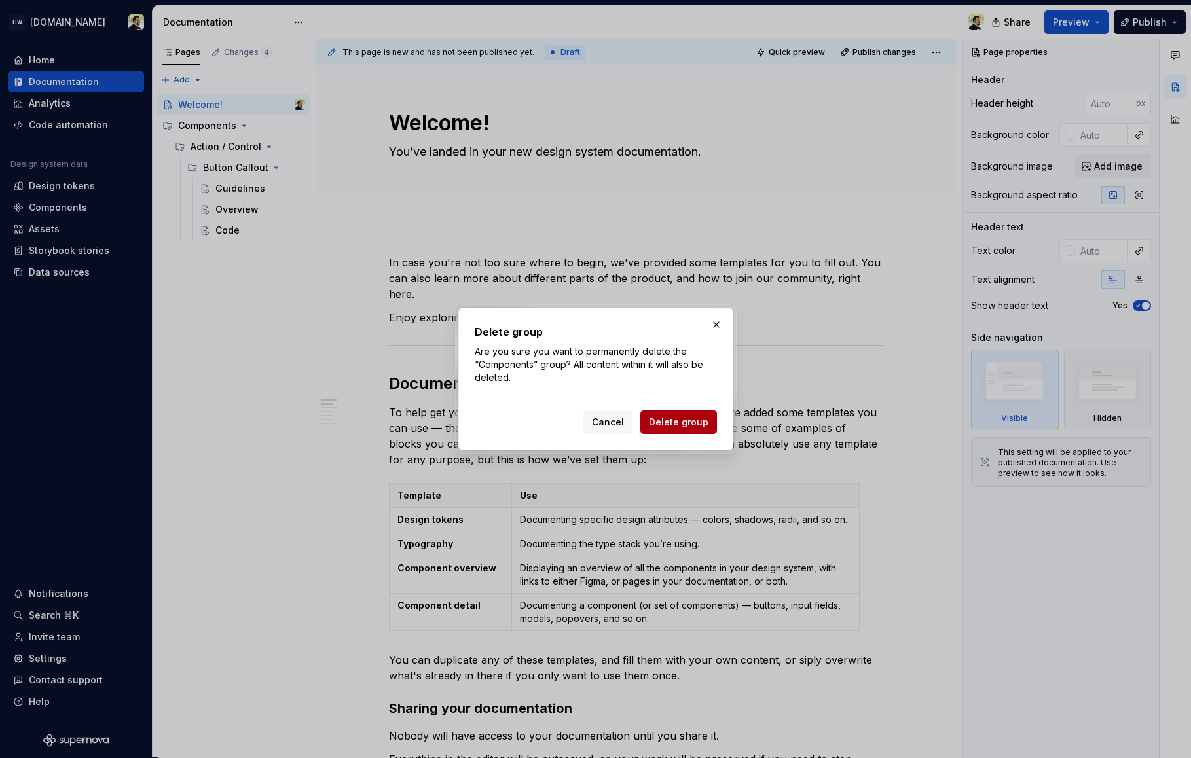
click at [697, 428] on span "Delete group" at bounding box center [679, 422] width 60 height 13
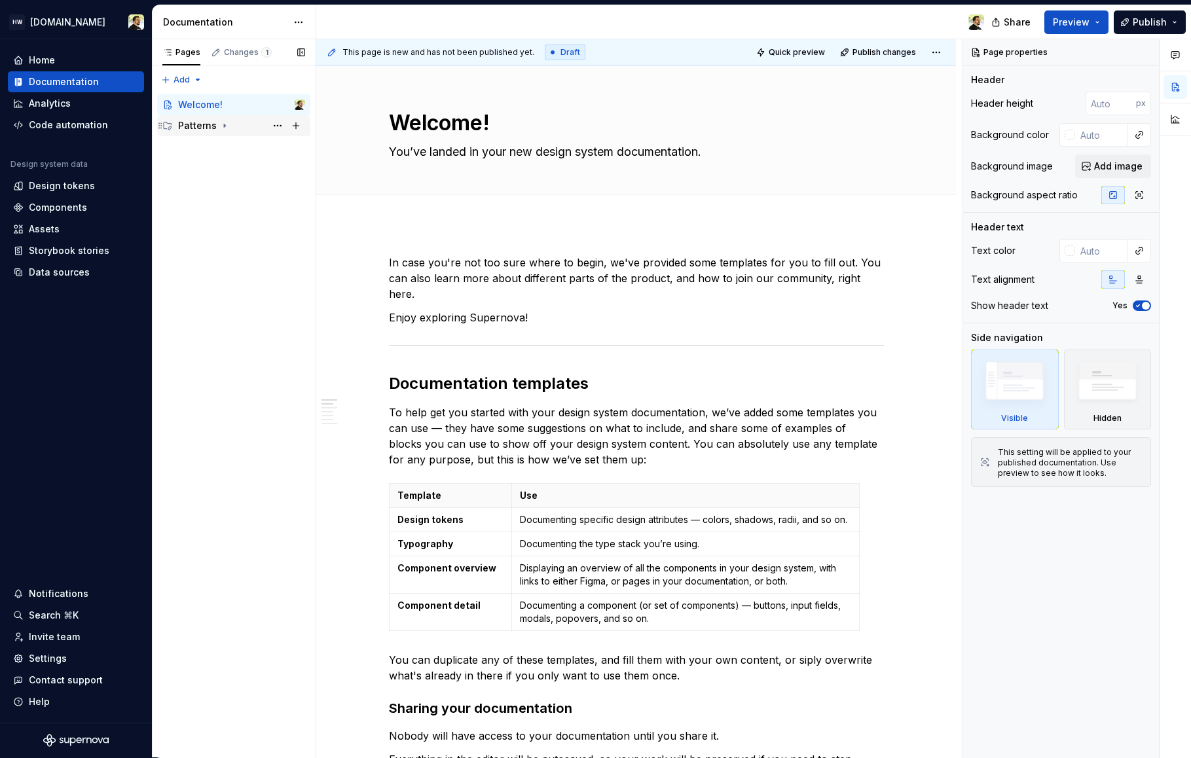
click at [202, 126] on div "Patterns" at bounding box center [197, 125] width 39 height 13
click at [230, 149] on div "Empty states" at bounding box center [219, 146] width 59 height 13
click at [236, 376] on div "Pages Changes 3 Add Accessibility guide for tree Page tree. Navigate the tree w…" at bounding box center [234, 398] width 164 height 719
click at [279, 125] on button "Page tree" at bounding box center [277, 126] width 18 height 18
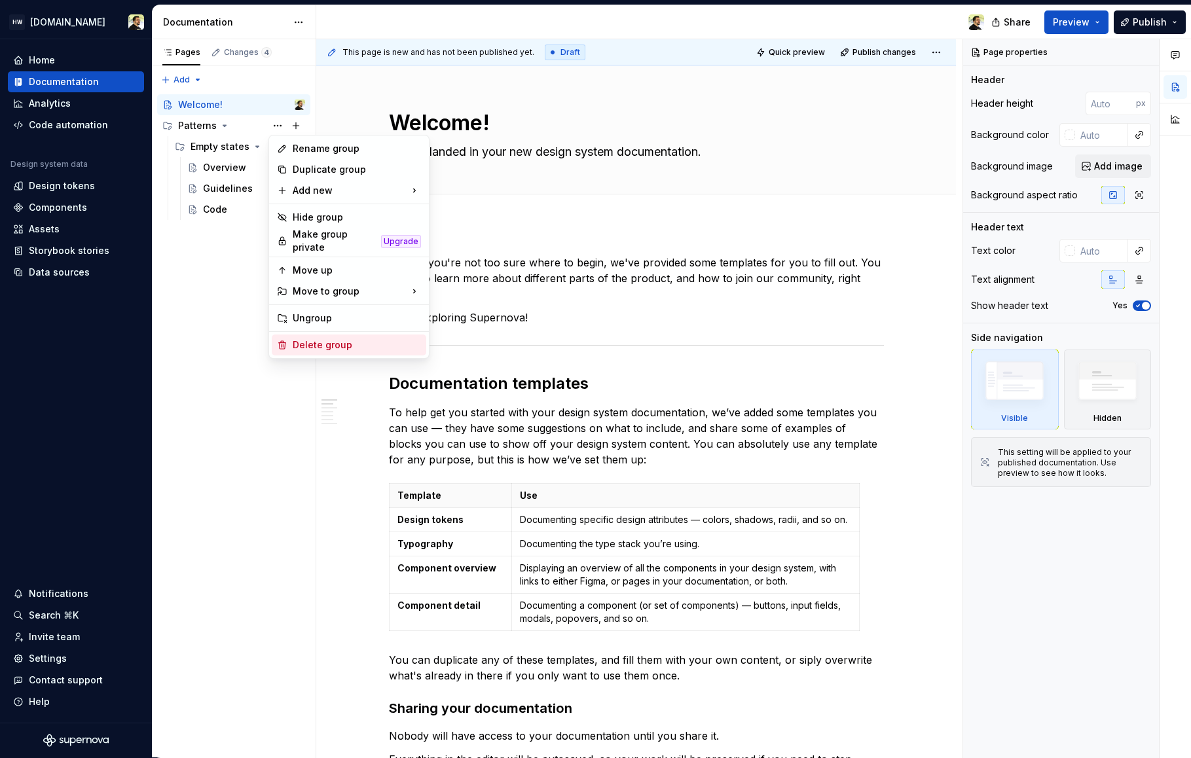
click at [319, 340] on div "Delete group" at bounding box center [357, 344] width 128 height 13
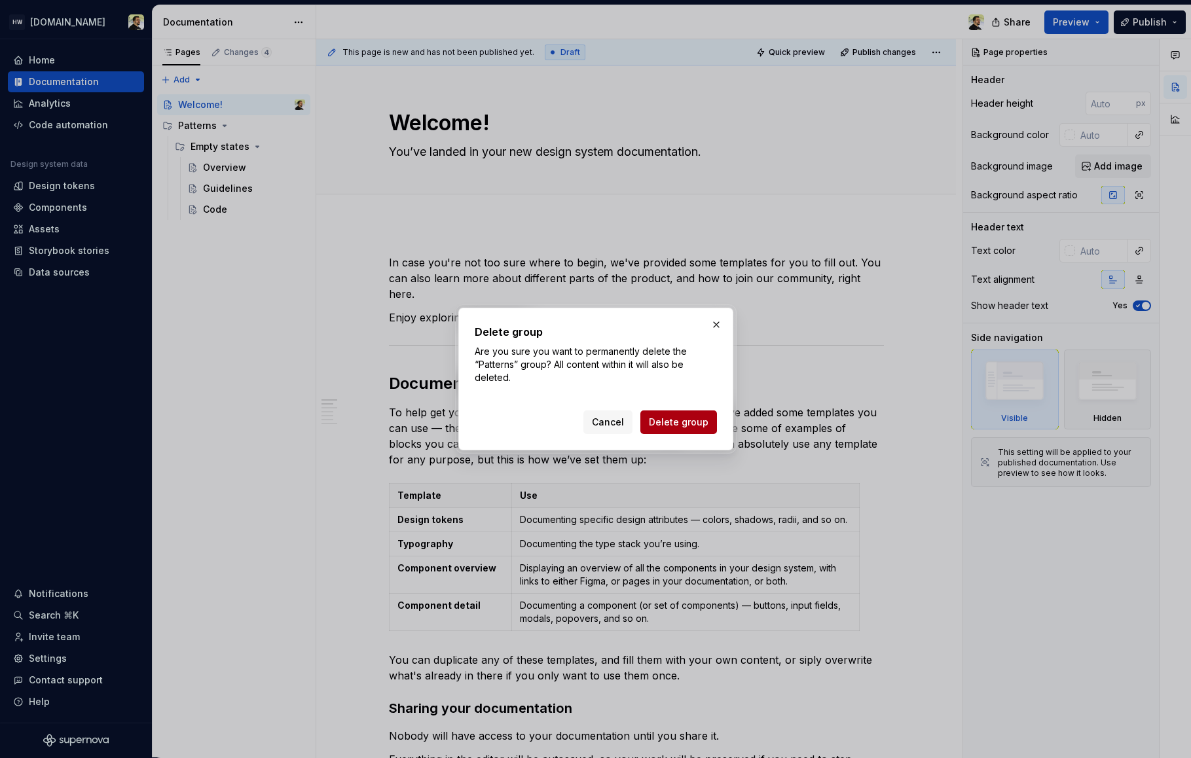
click at [674, 418] on span "Delete group" at bounding box center [679, 422] width 60 height 13
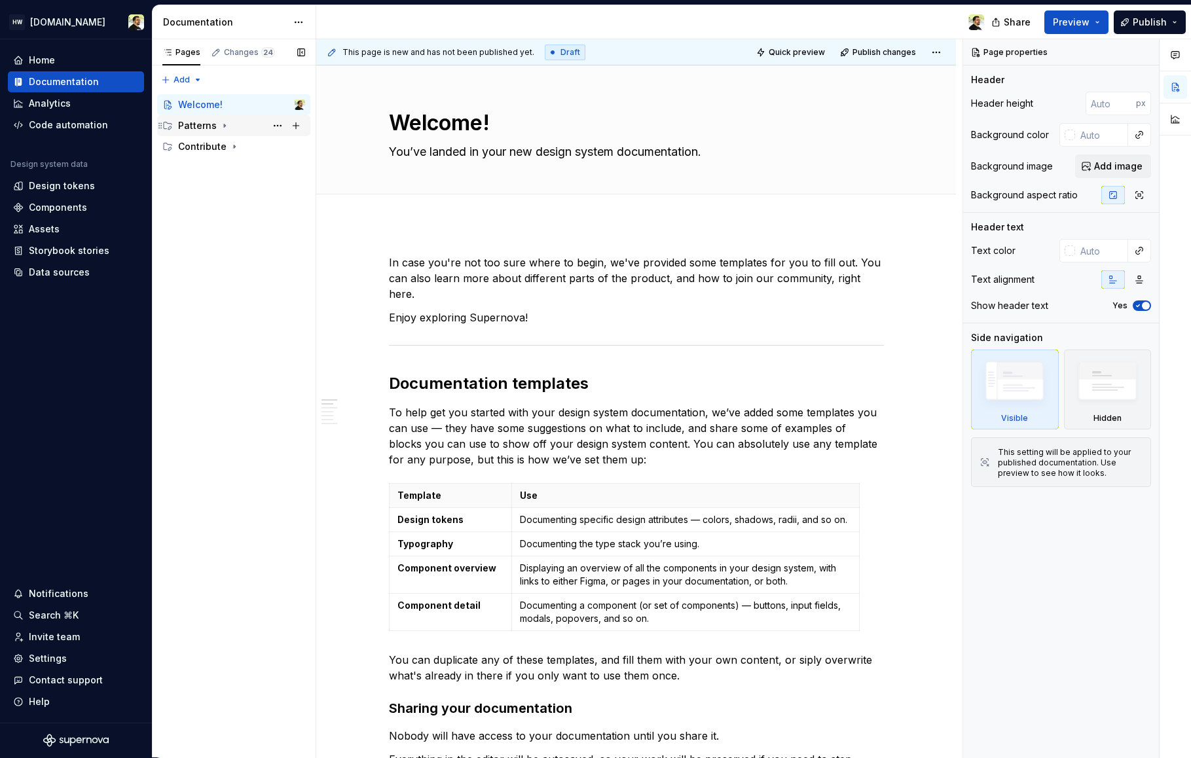
click at [195, 119] on div "Patterns" at bounding box center [197, 125] width 39 height 13
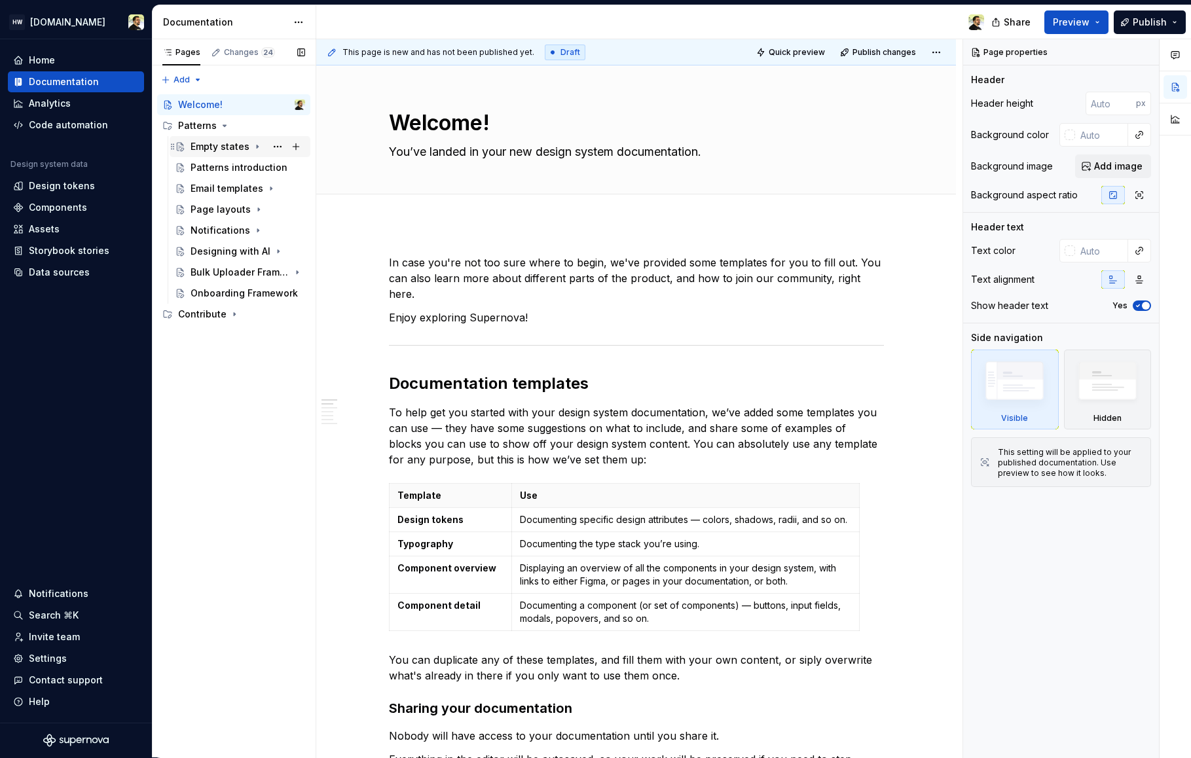
click at [236, 146] on div "Empty states" at bounding box center [219, 146] width 59 height 13
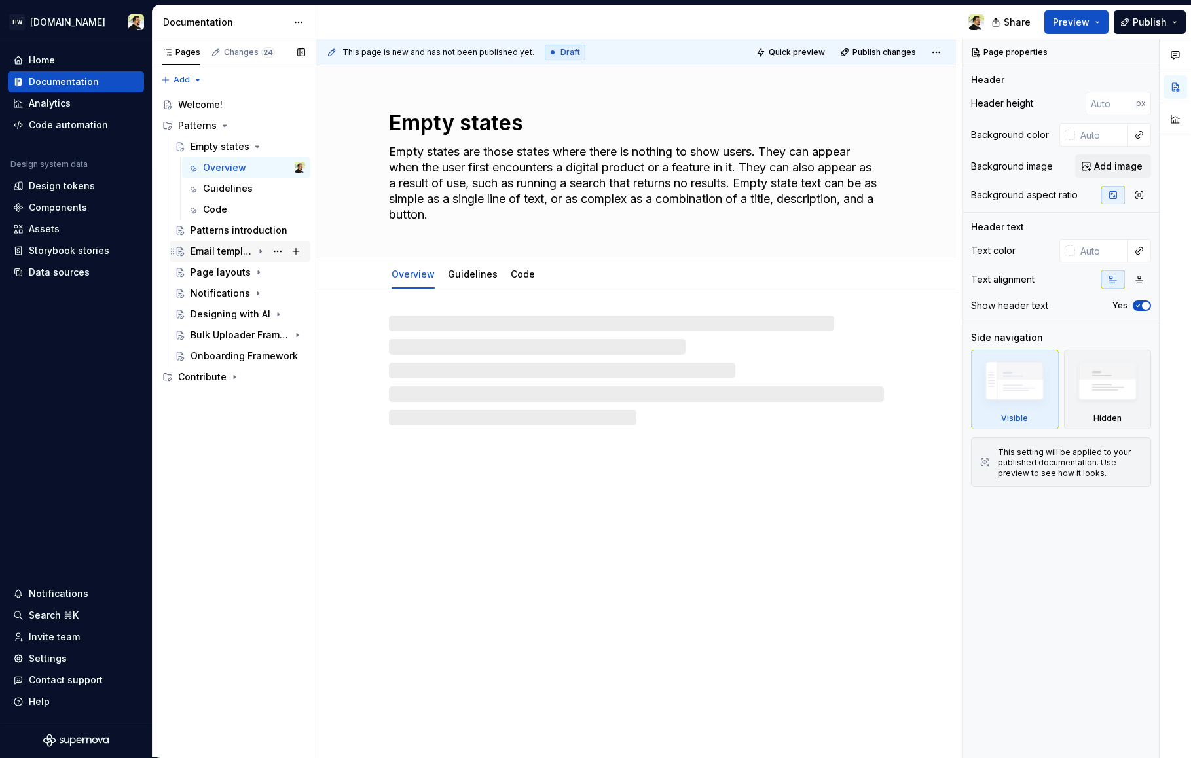
click at [225, 271] on div "Page layouts" at bounding box center [220, 272] width 60 height 13
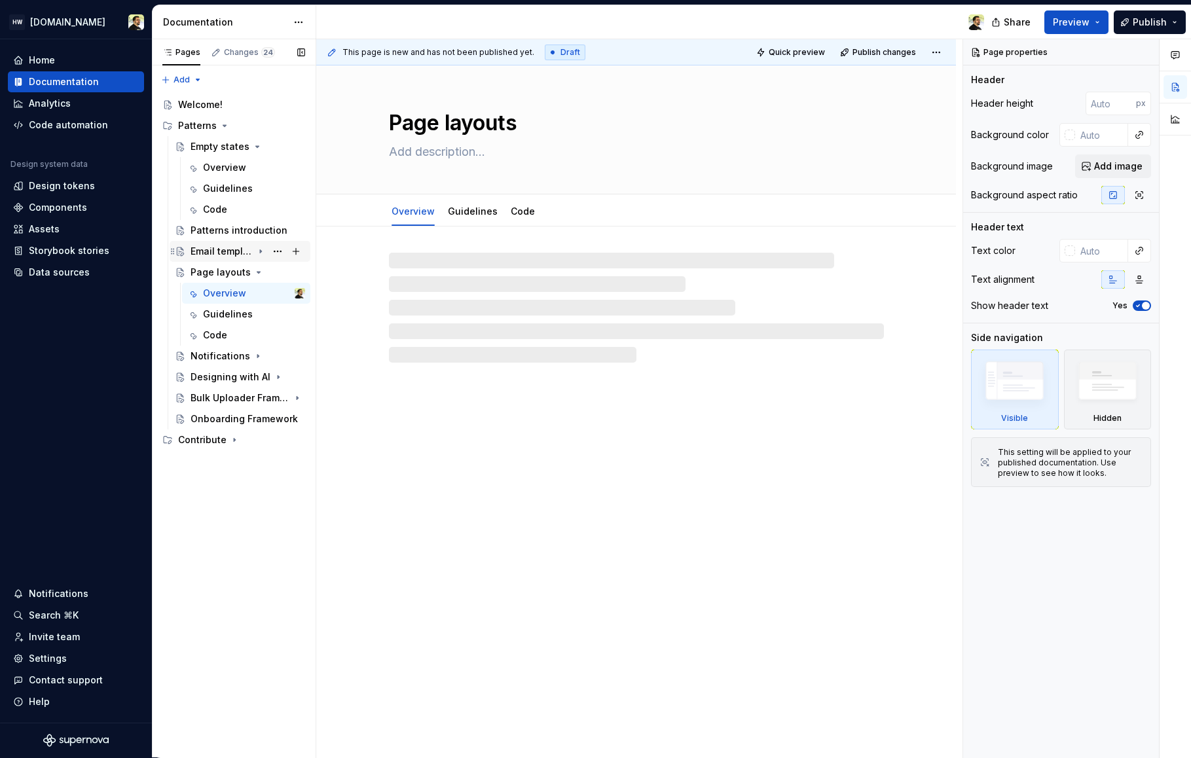
click at [226, 245] on div "Email templates" at bounding box center [221, 251] width 62 height 13
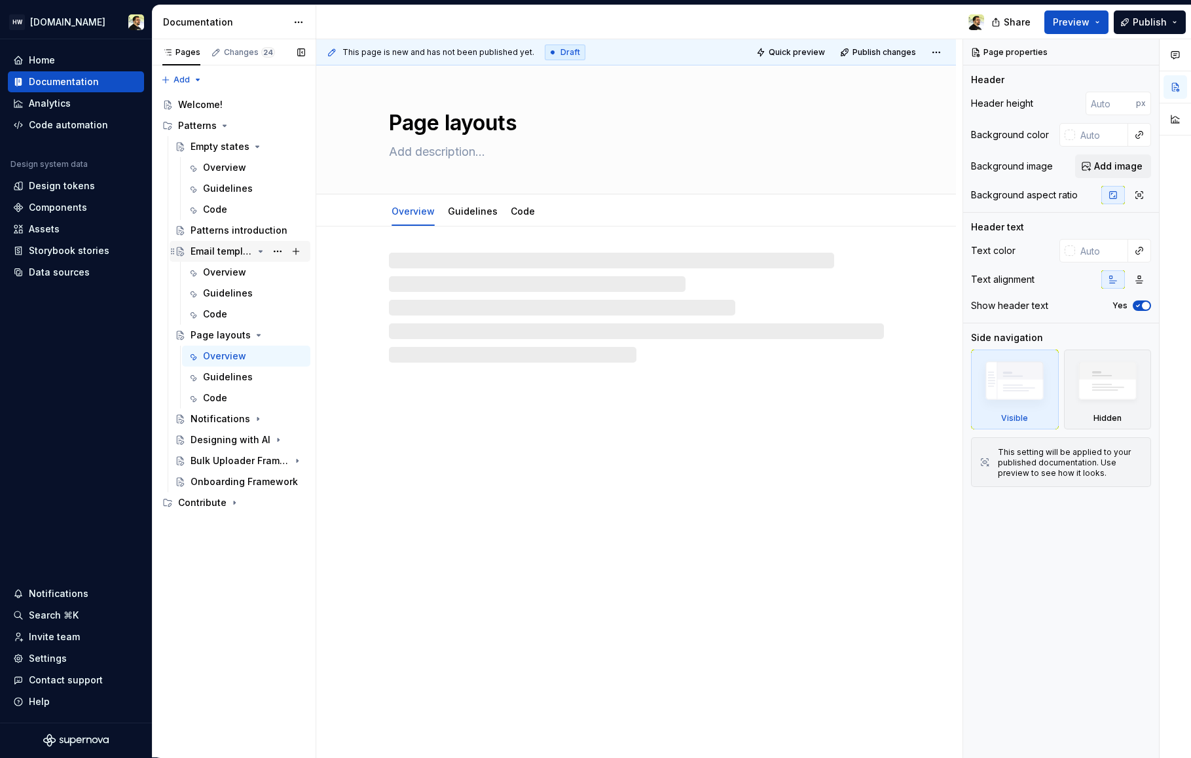
type textarea "*"
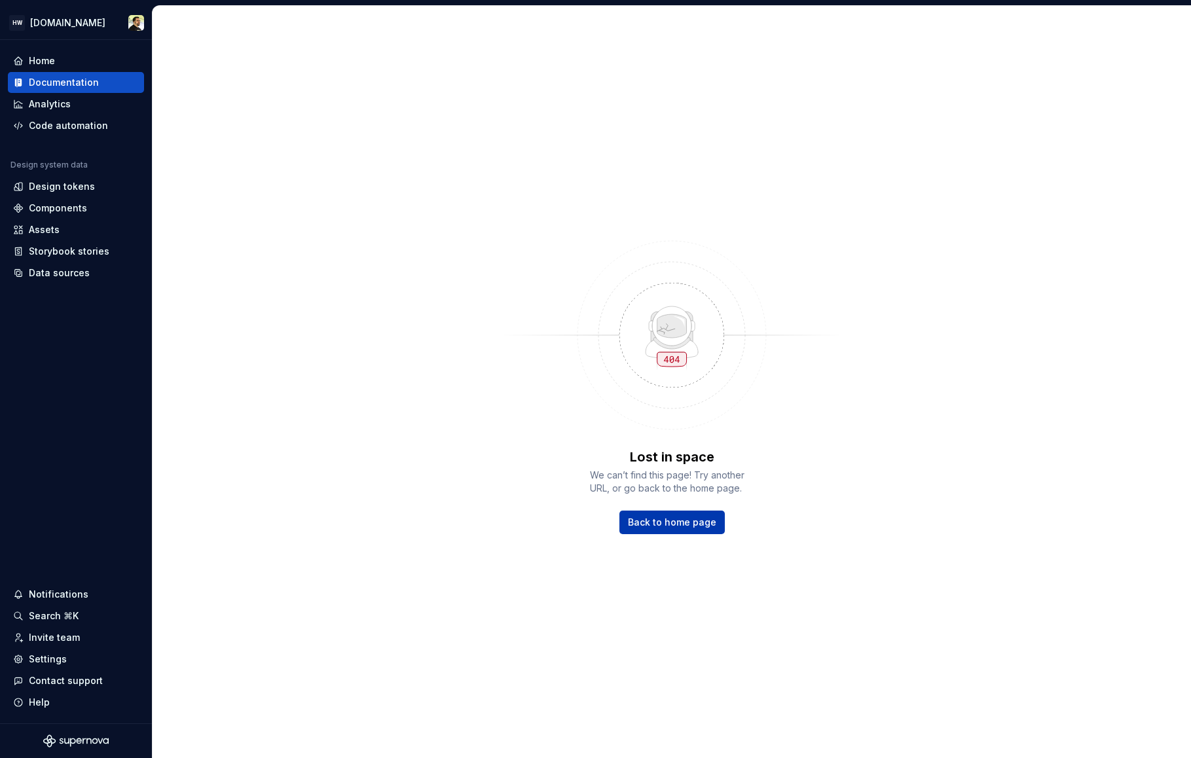
click at [675, 519] on span "Back to home page" at bounding box center [672, 522] width 88 height 13
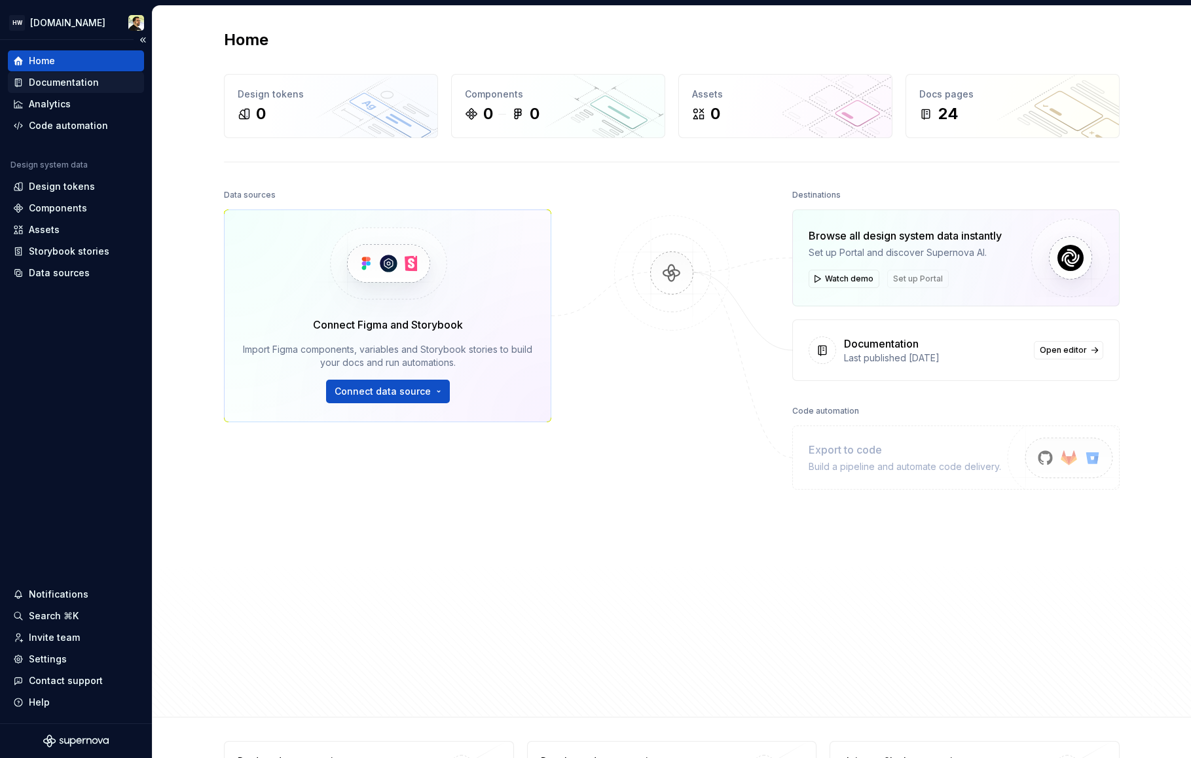
click at [79, 85] on div "Documentation" at bounding box center [64, 82] width 70 height 13
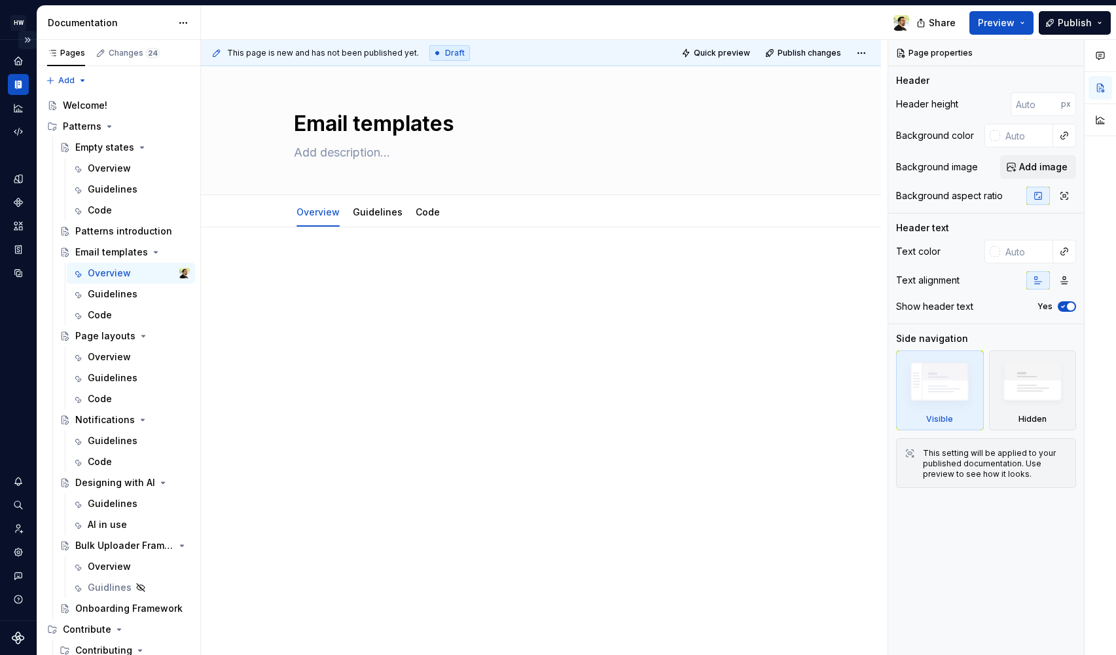
click at [26, 43] on button "Expand sidebar" at bounding box center [27, 40] width 18 height 18
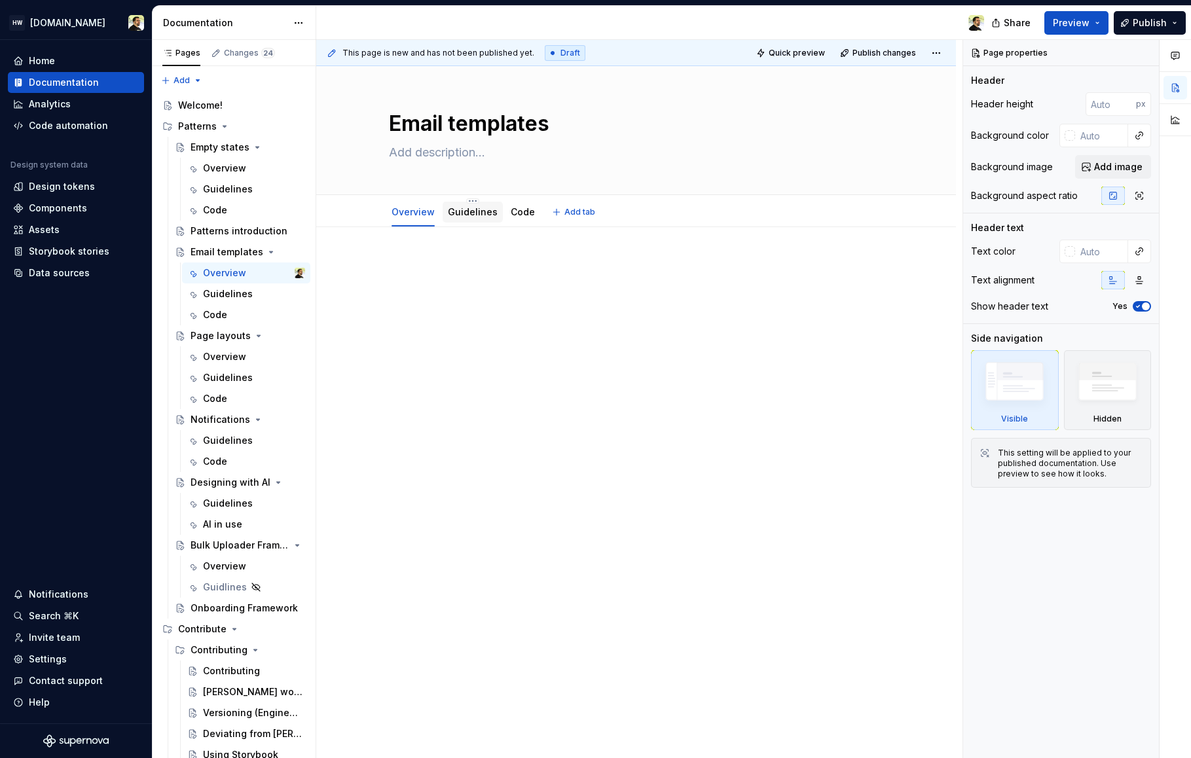
click at [460, 204] on div "Guidelines" at bounding box center [473, 212] width 50 height 16
click at [465, 215] on link "Guidelines" at bounding box center [473, 211] width 50 height 11
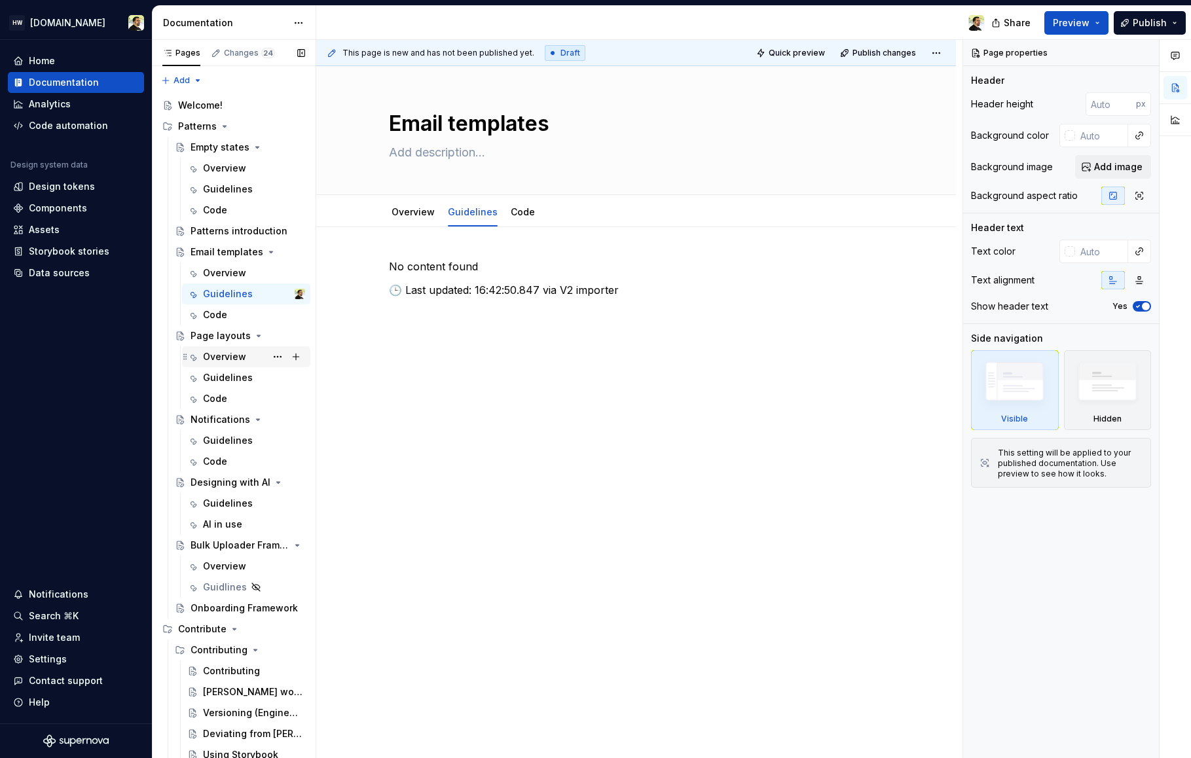
click at [215, 357] on div "Overview" at bounding box center [224, 356] width 43 height 13
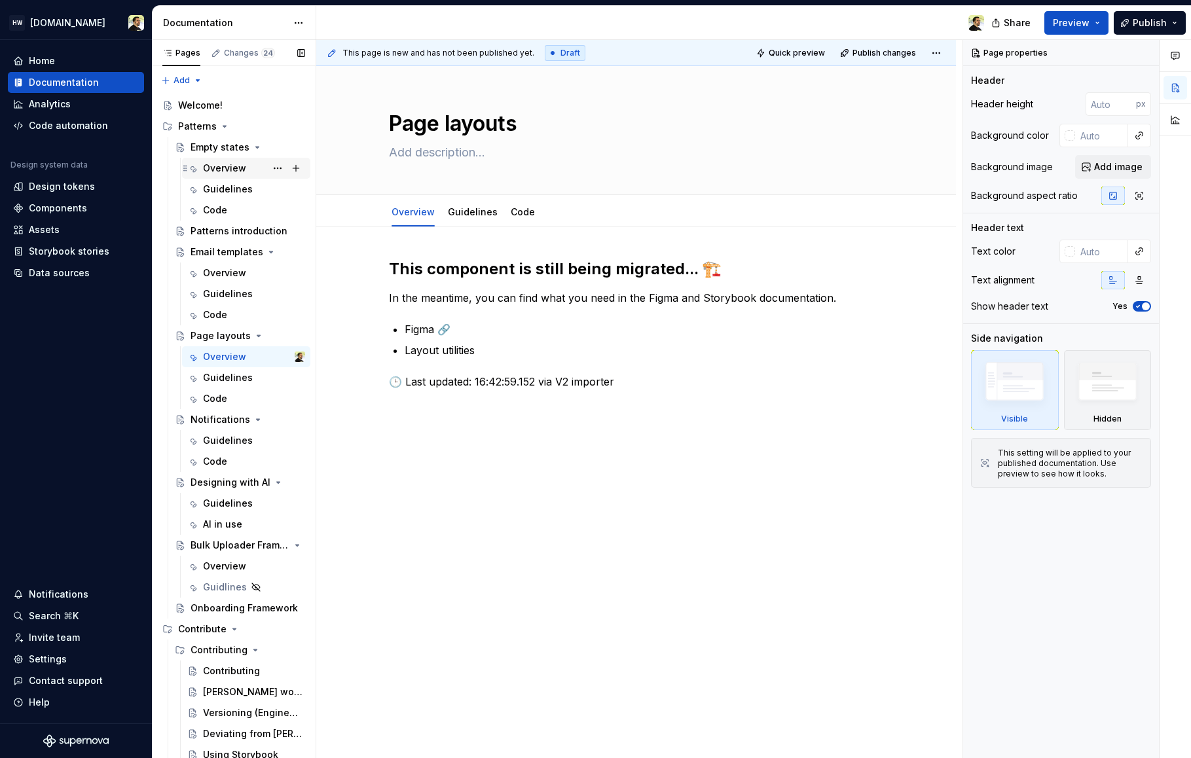
click at [224, 177] on div "Overview" at bounding box center [254, 168] width 102 height 18
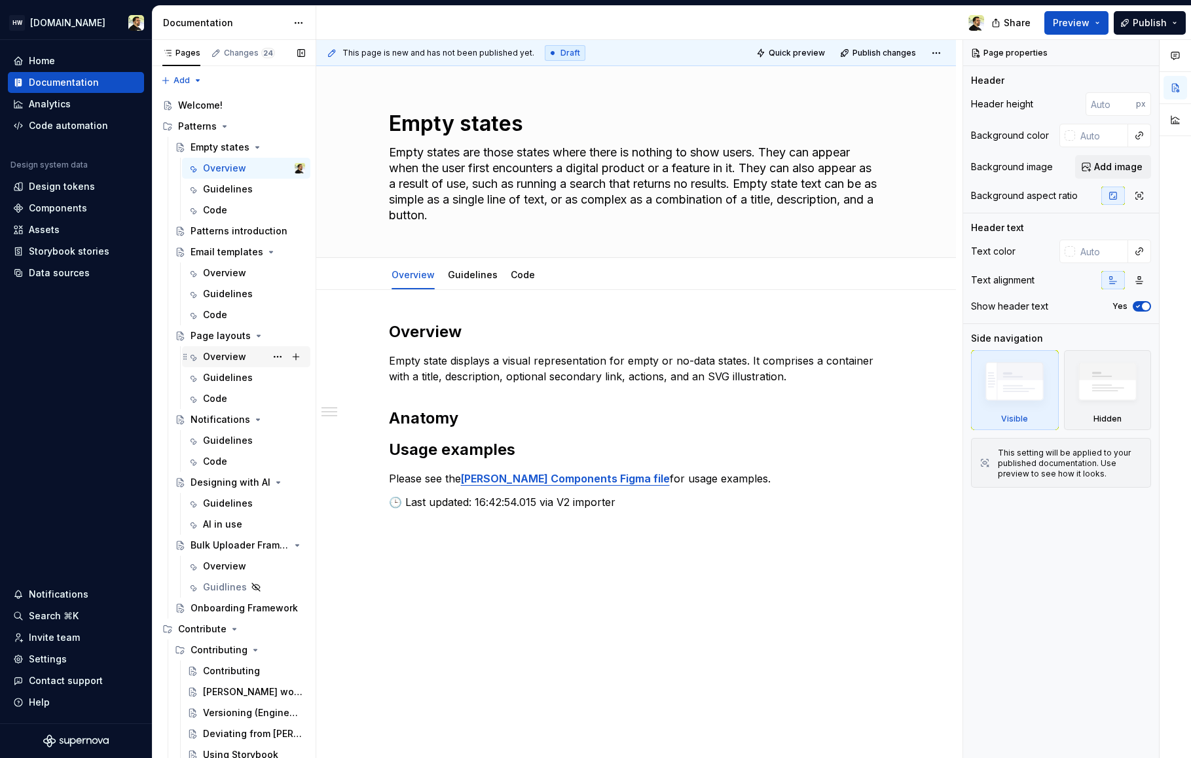
click at [221, 352] on div "Overview" at bounding box center [224, 356] width 43 height 13
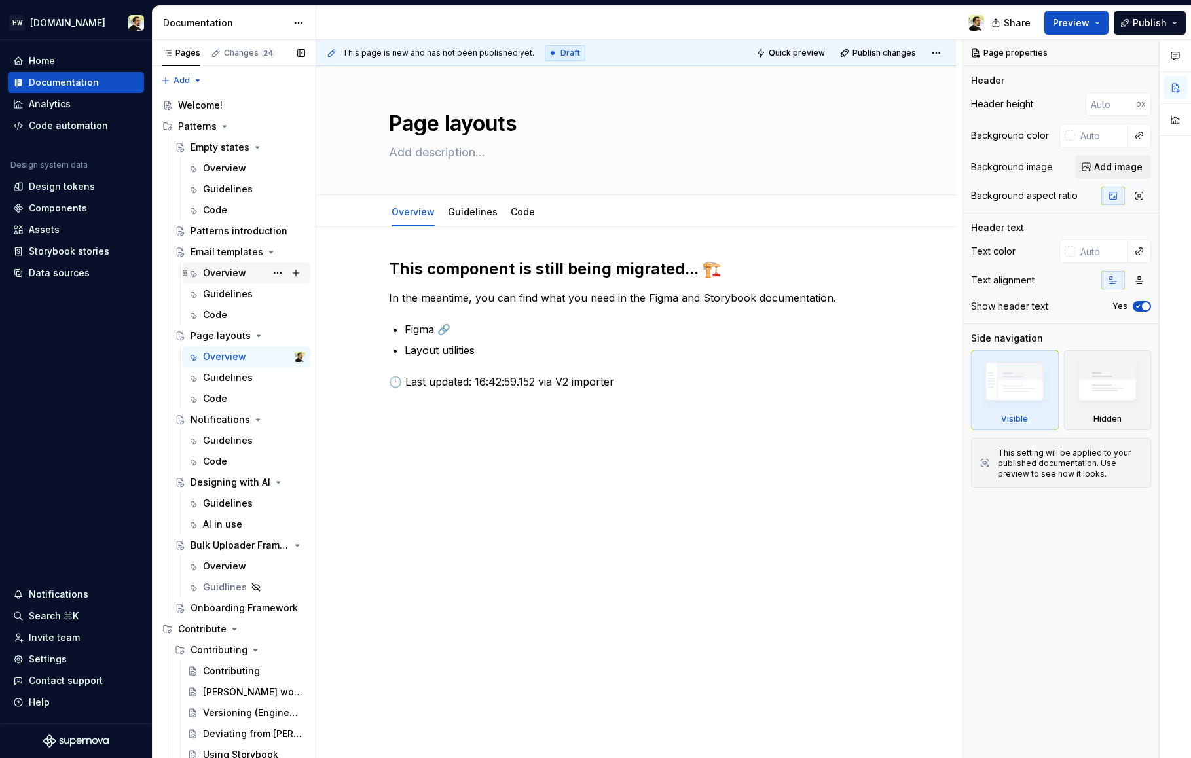
click at [232, 273] on div "Overview" at bounding box center [224, 272] width 43 height 13
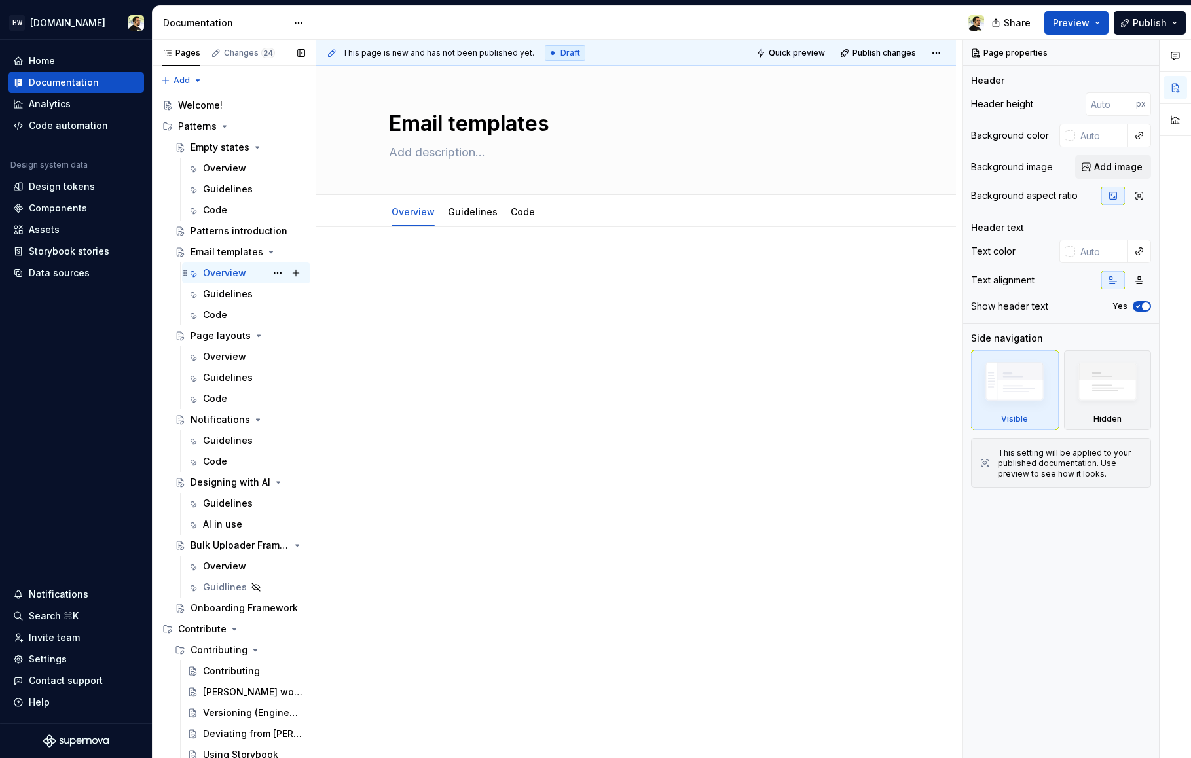
click at [232, 273] on div "Overview" at bounding box center [224, 272] width 43 height 13
click at [254, 172] on div "Overview" at bounding box center [254, 168] width 102 height 18
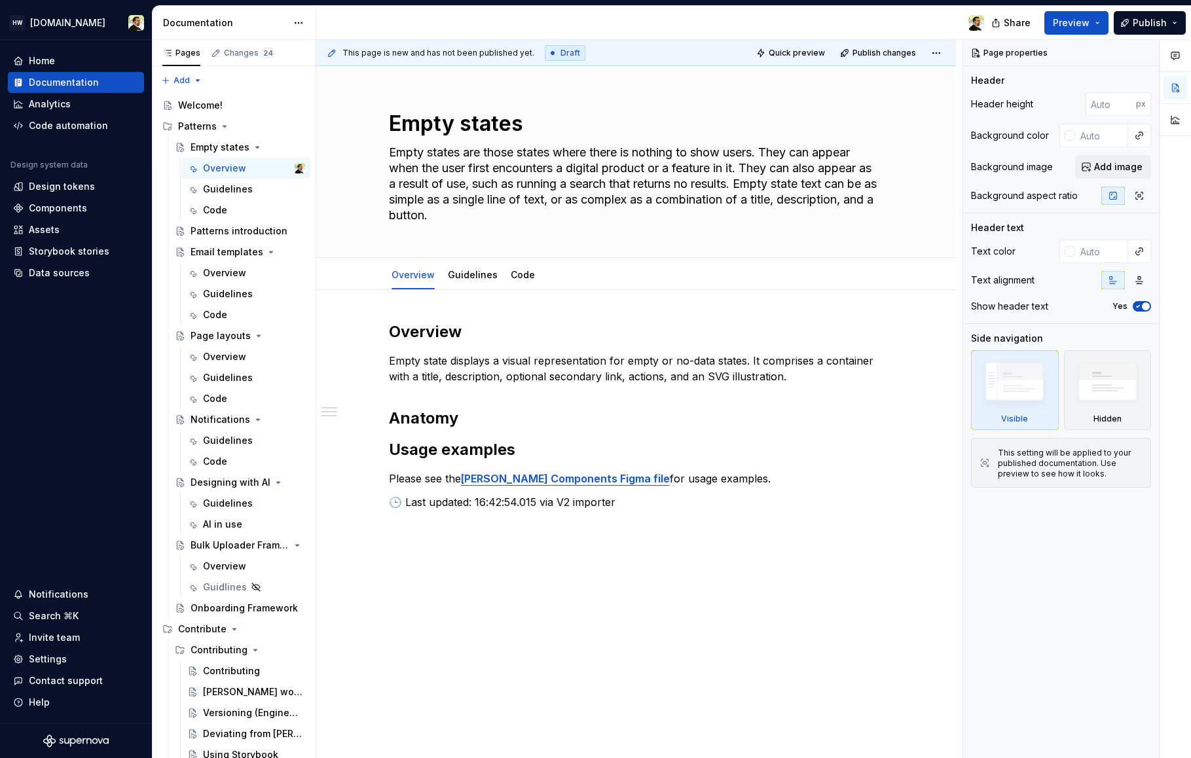
scroll to position [25, 0]
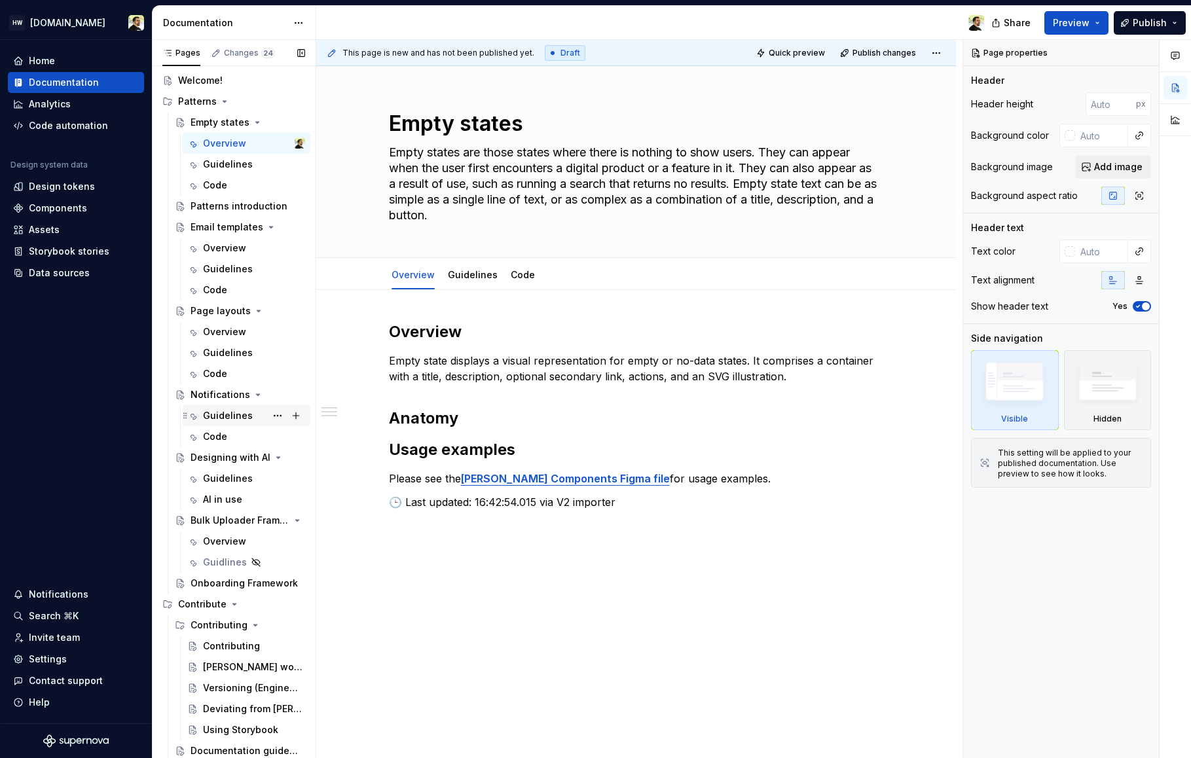
click at [221, 415] on div "Guidelines" at bounding box center [228, 415] width 50 height 13
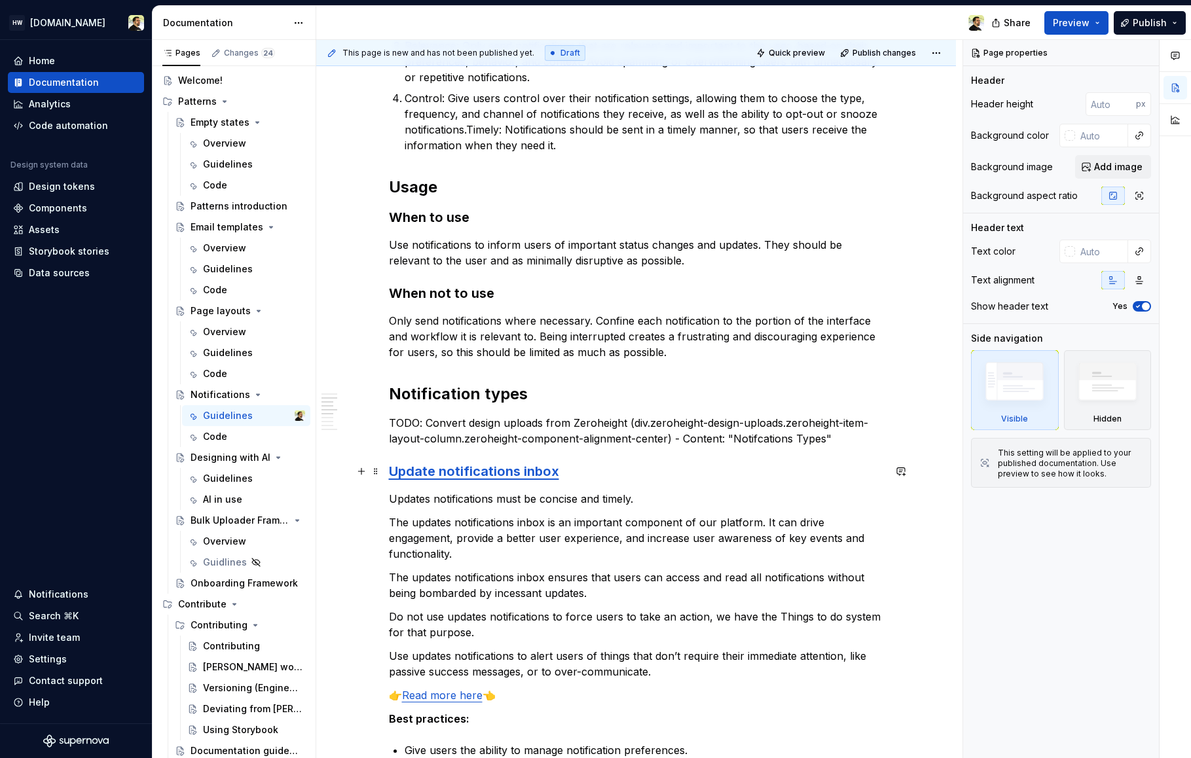
scroll to position [429, 0]
click at [228, 434] on div "Code" at bounding box center [254, 436] width 102 height 18
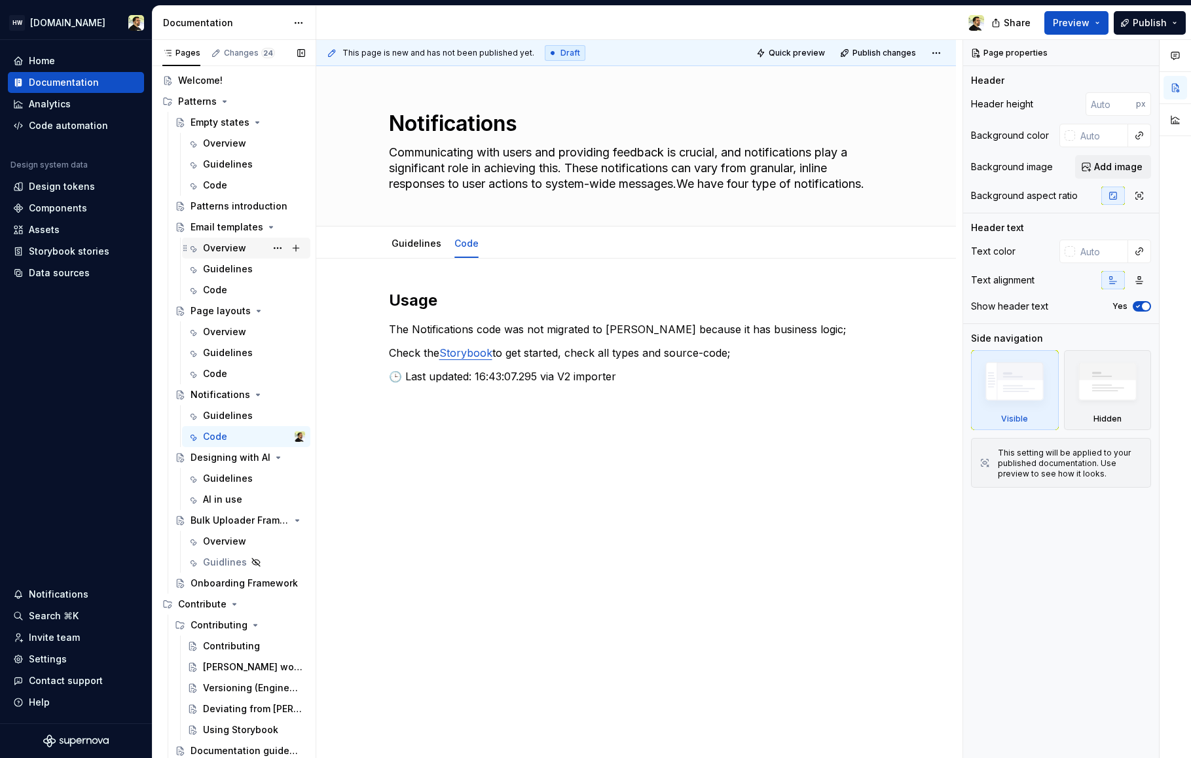
click at [213, 246] on div "Overview" at bounding box center [224, 248] width 43 height 13
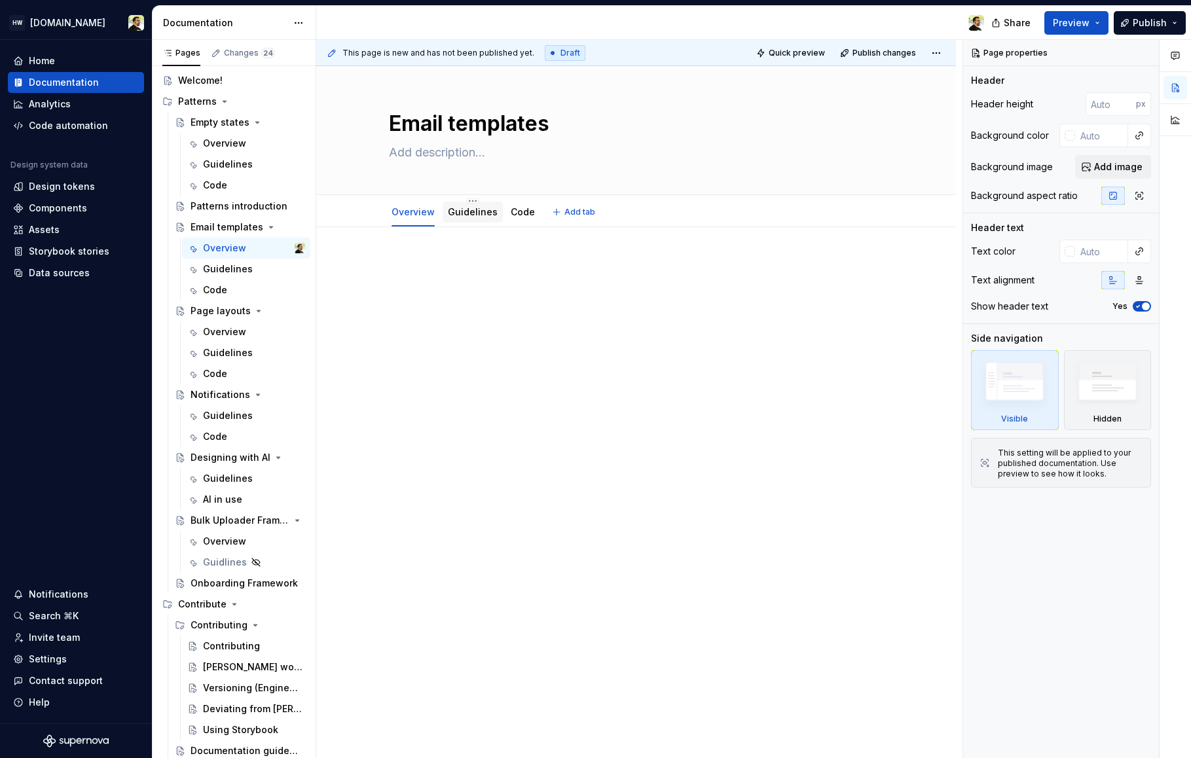
click at [462, 198] on div "Guidelines" at bounding box center [473, 211] width 60 height 27
click at [462, 208] on link "Guidelines" at bounding box center [473, 211] width 50 height 11
click at [524, 210] on link "Code" at bounding box center [523, 211] width 24 height 11
click at [467, 209] on link "Guidelines" at bounding box center [473, 211] width 50 height 11
click at [417, 213] on link "Overview" at bounding box center [412, 211] width 43 height 11
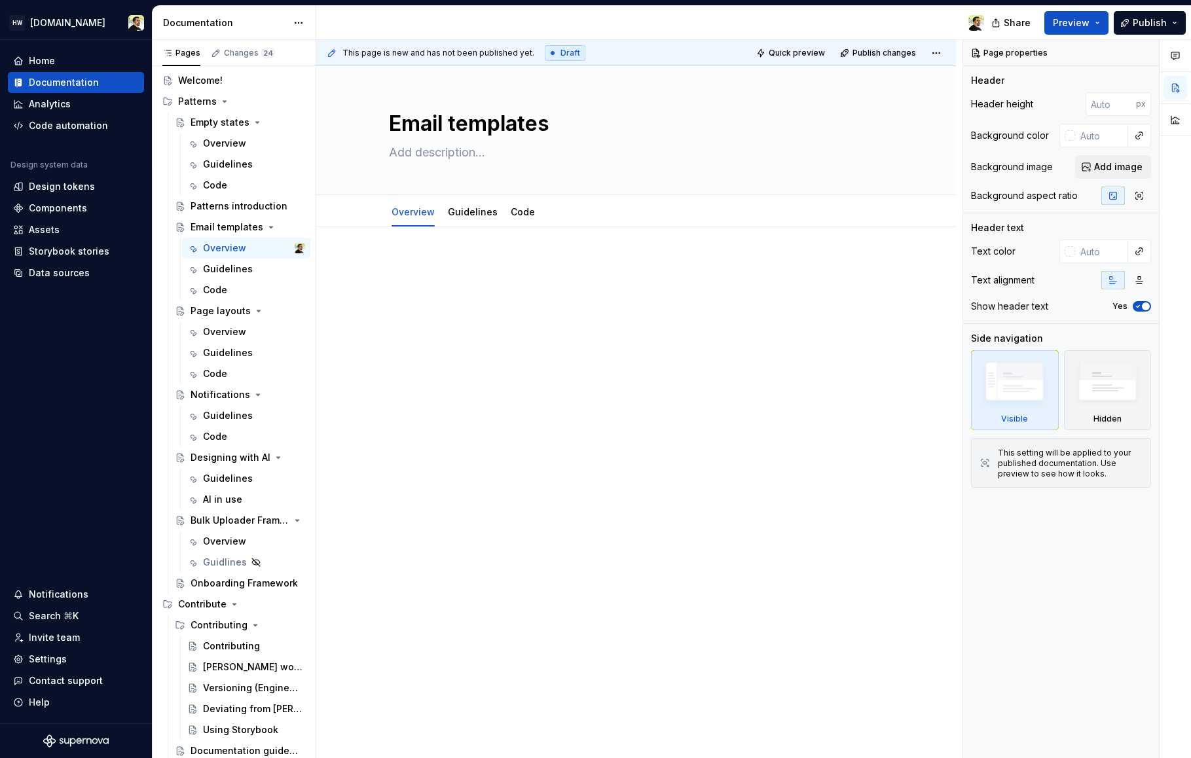
click at [352, 307] on div at bounding box center [636, 389] width 640 height 324
click at [225, 325] on div "Overview" at bounding box center [224, 331] width 43 height 13
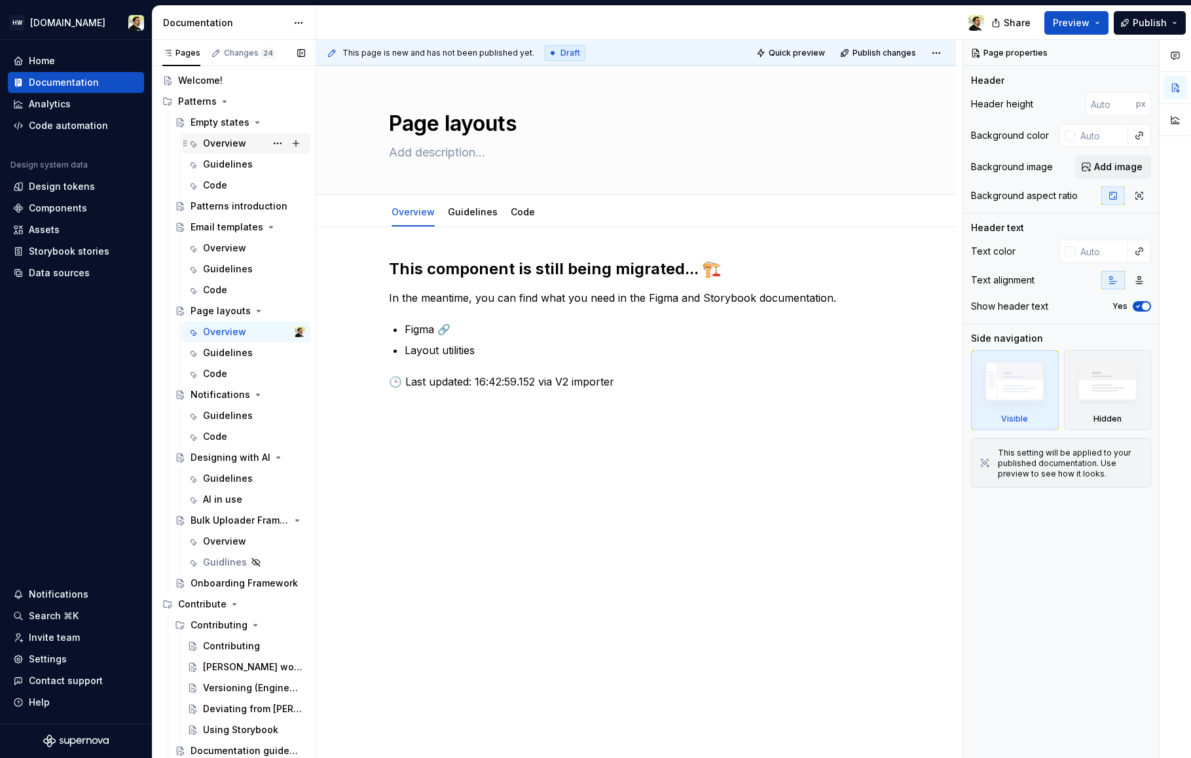
click at [221, 151] on div "Overview" at bounding box center [254, 143] width 102 height 18
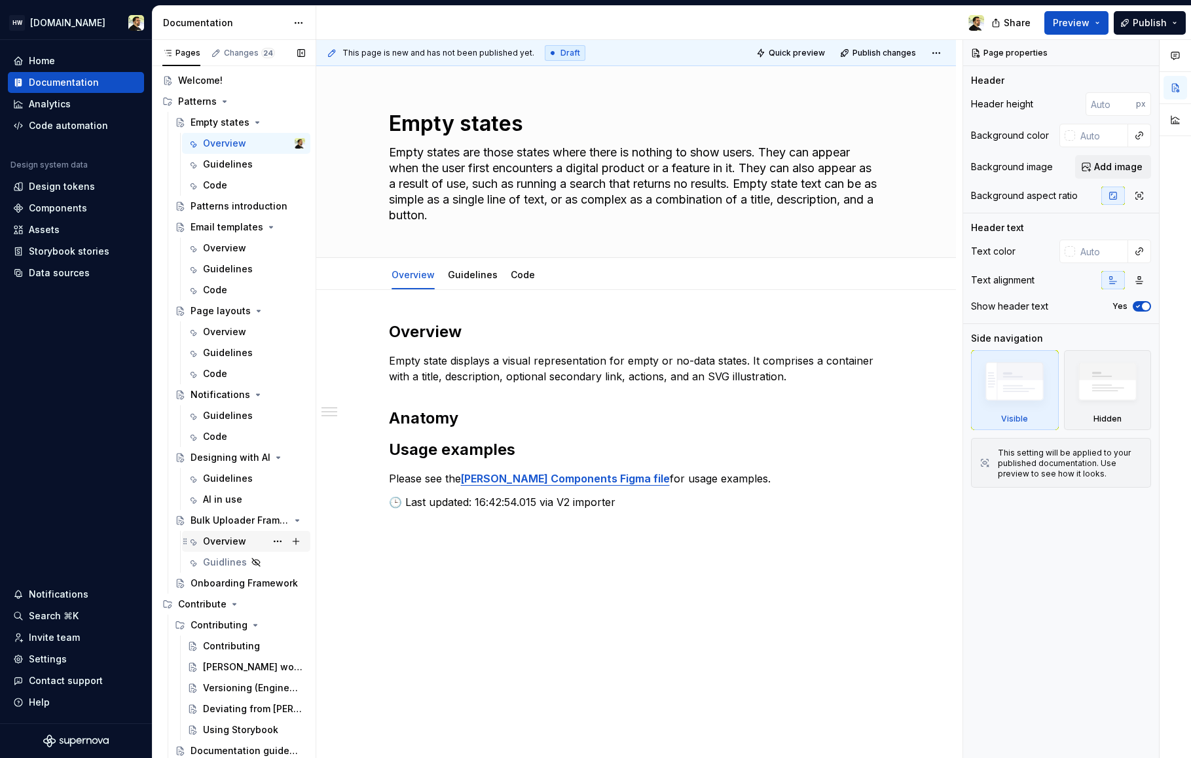
click at [219, 541] on div "Overview" at bounding box center [224, 541] width 43 height 13
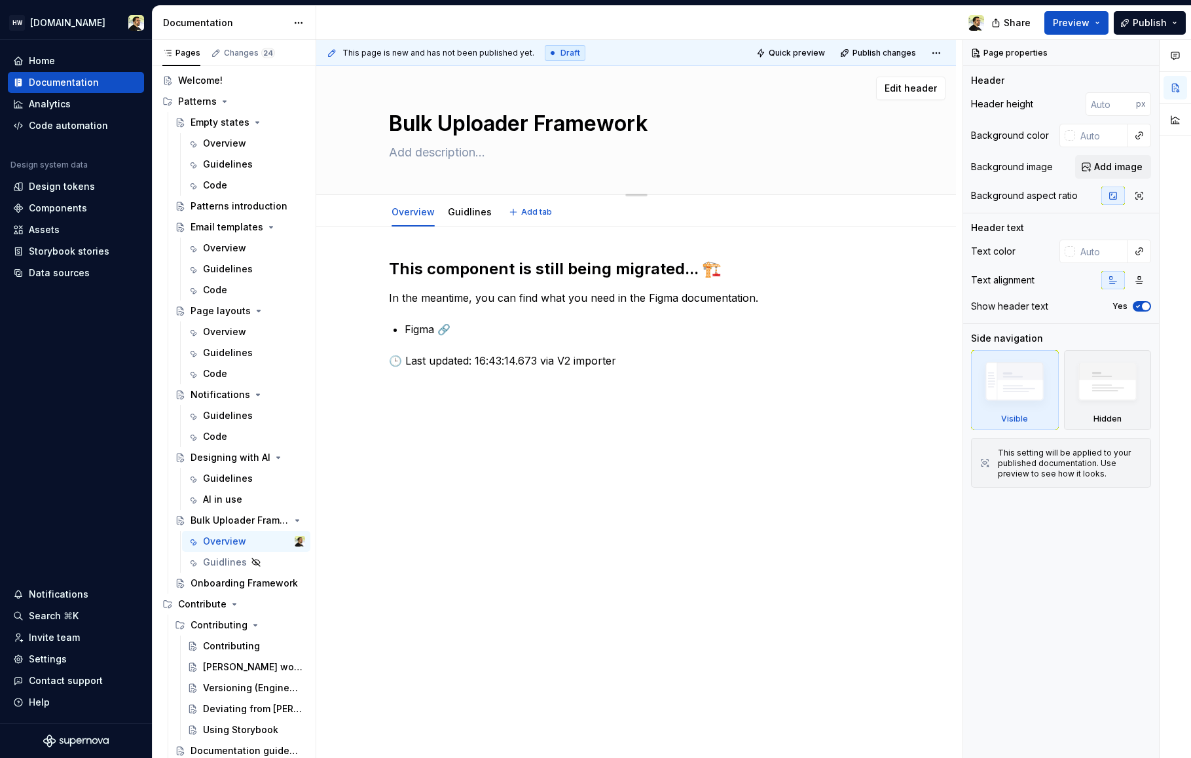
click at [481, 120] on textarea "Bulk Uploader Framework" at bounding box center [633, 123] width 495 height 31
type textarea "*"
type textarea "<+"
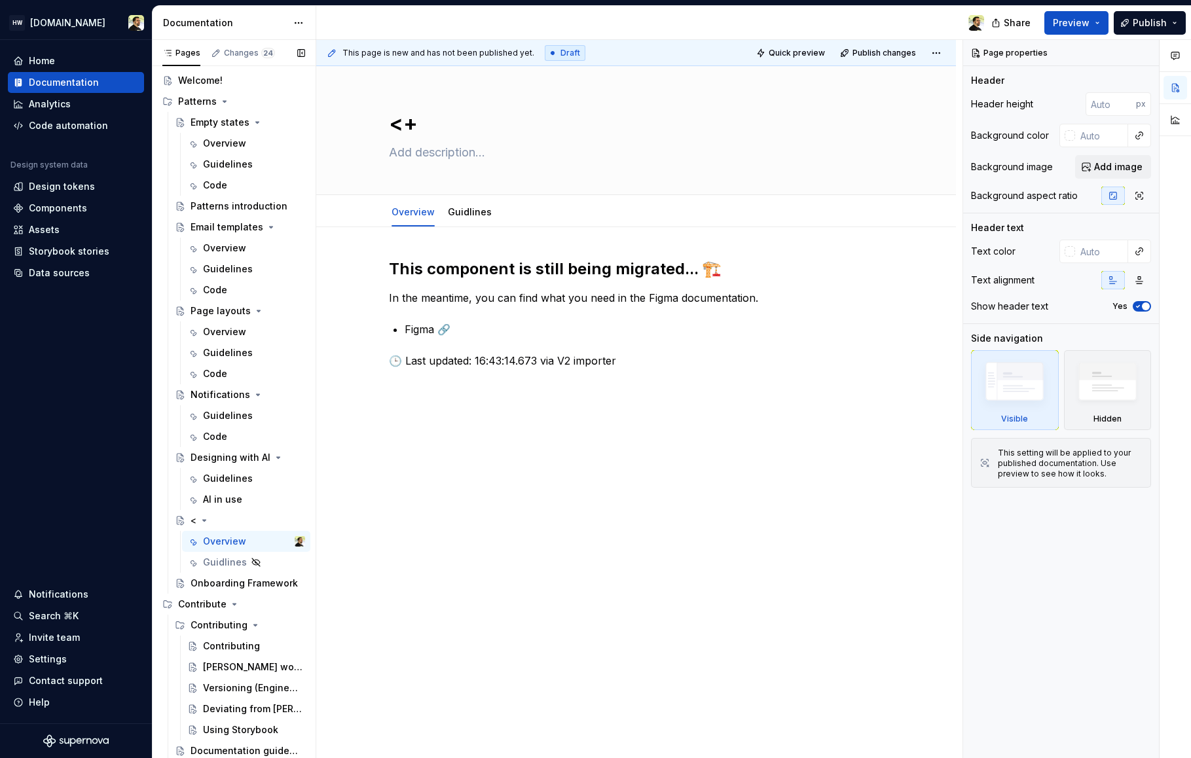
type textarea "*"
type textarea "<++"
type textarea "*"
type textarea "<+++"
type textarea "*"
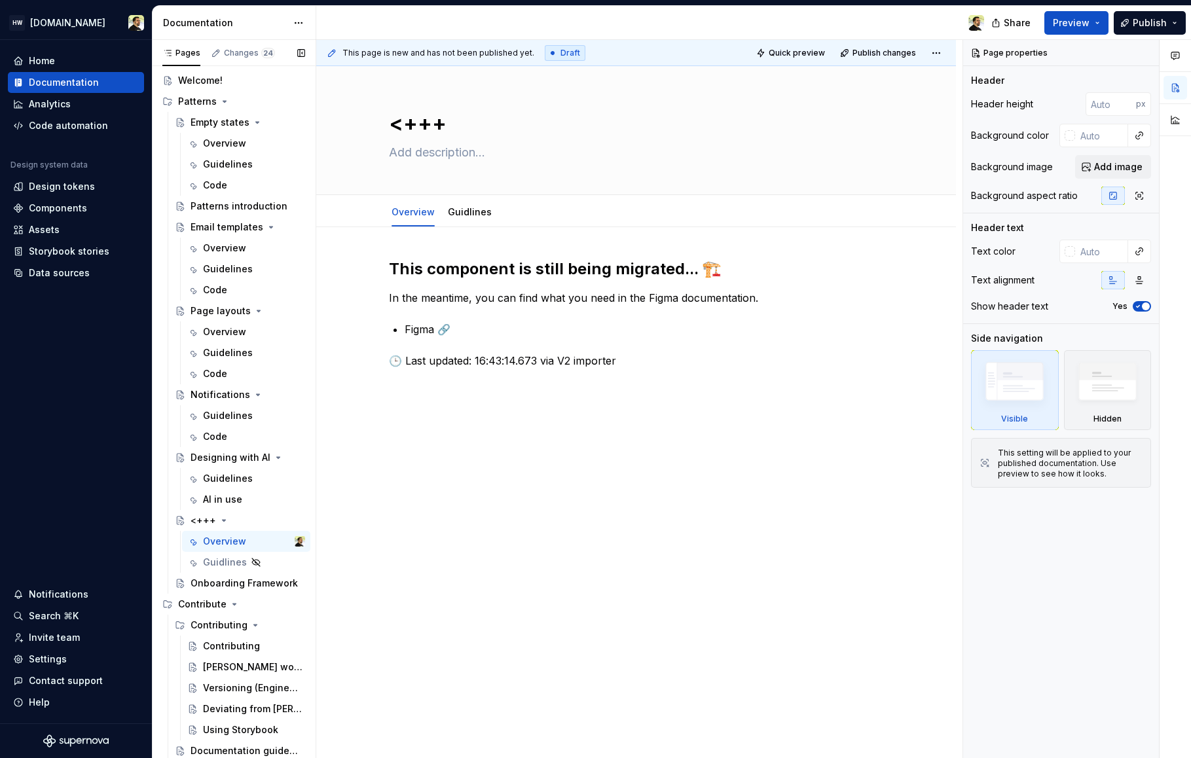
type textarea "<++++"
type textarea "*"
type textarea "<+++"
type textarea "*"
type textarea "<++"
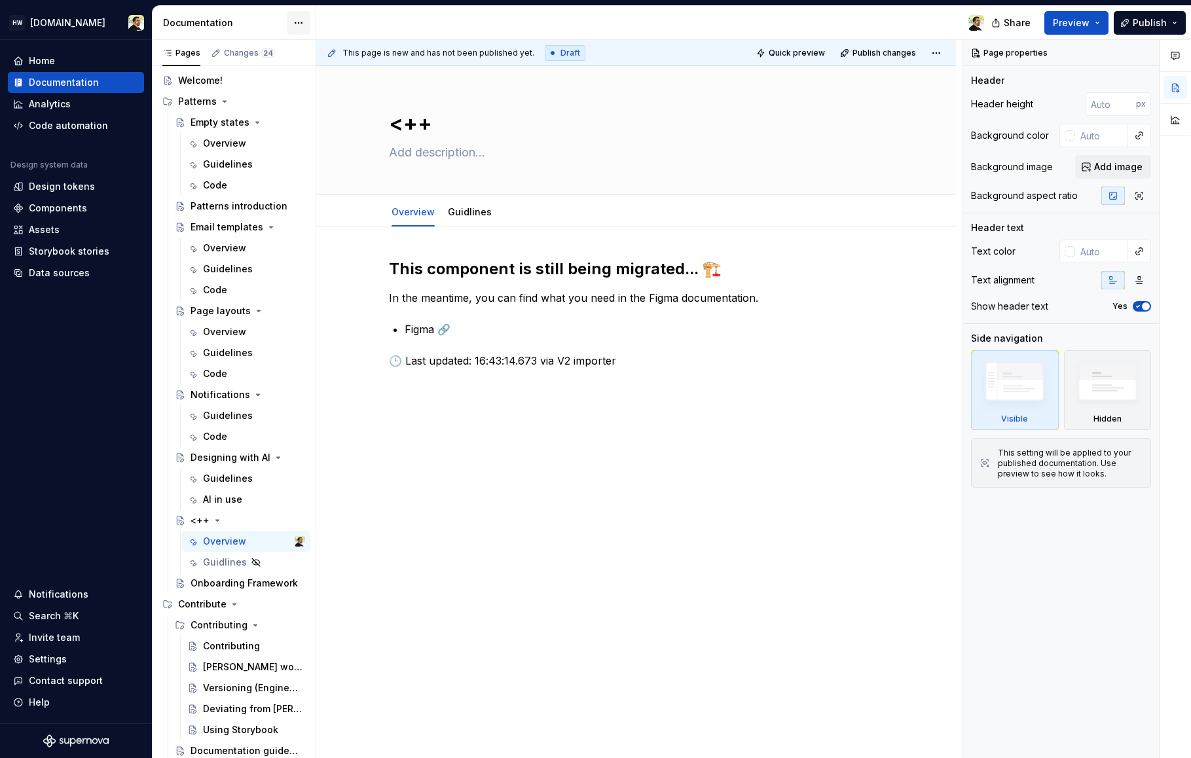
type textarea "*"
type textarea "<+"
type textarea "*"
type textarea "<"
type textarea "*"
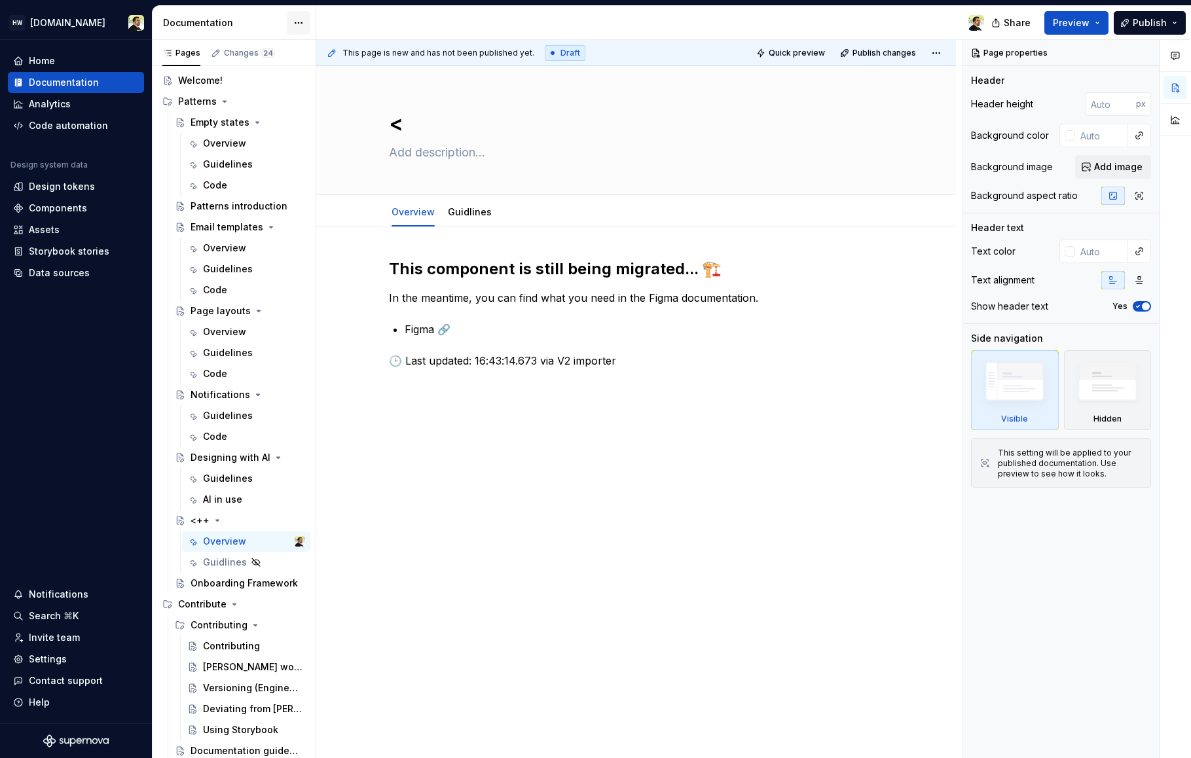
type textarea "Bulk Uploader Framework"
click at [571, 407] on div "This component is still being migrated... 🏗️ In the meantime, you can find what…" at bounding box center [636, 419] width 640 height 384
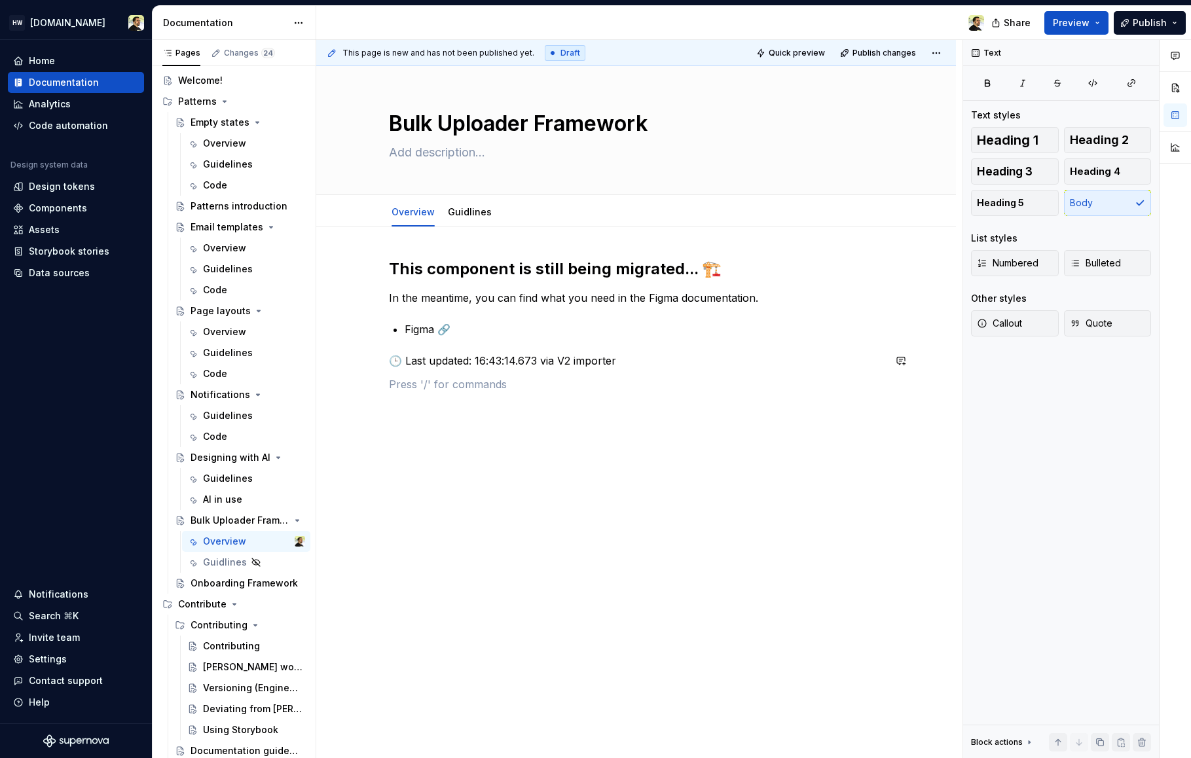
click at [571, 407] on div "This component is still being migrated... 🏗️ In the meantime, you can find what…" at bounding box center [636, 333] width 495 height 149
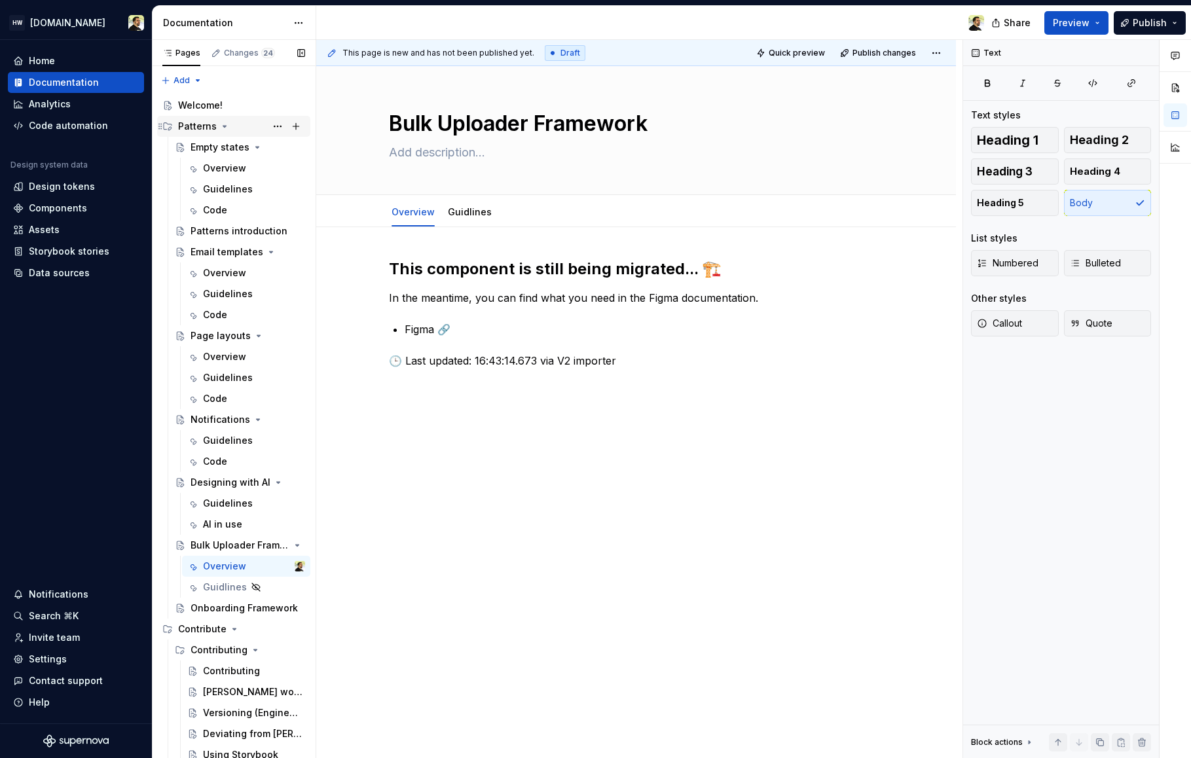
click at [223, 126] on icon "Page tree" at bounding box center [224, 126] width 3 height 1
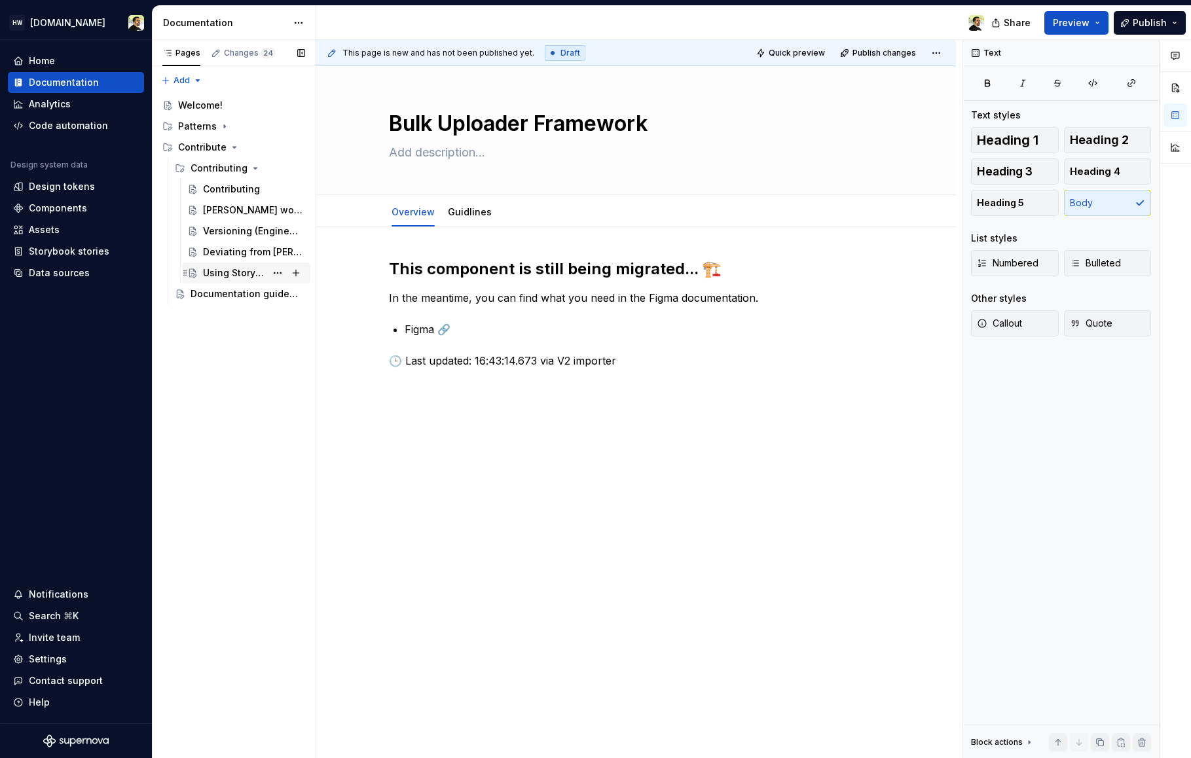
click at [224, 270] on div "Using Storybook" at bounding box center [234, 272] width 63 height 13
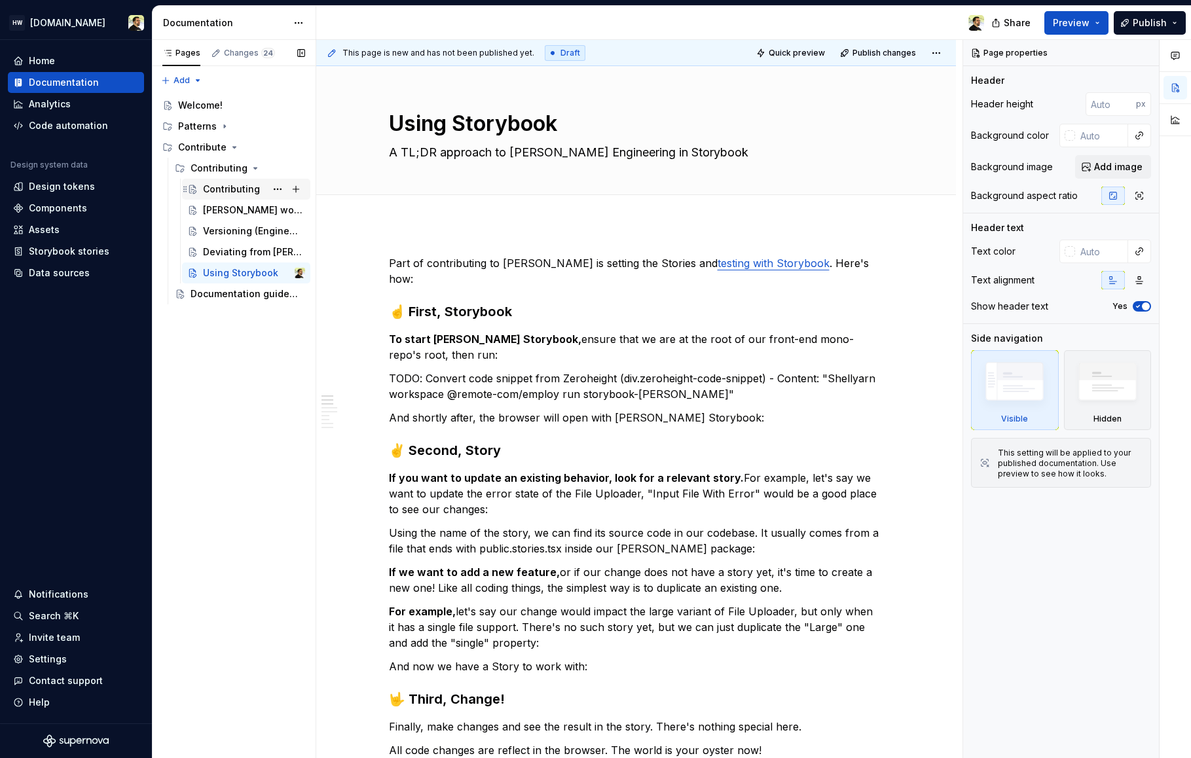
click at [225, 191] on div "Contributing" at bounding box center [231, 189] width 57 height 13
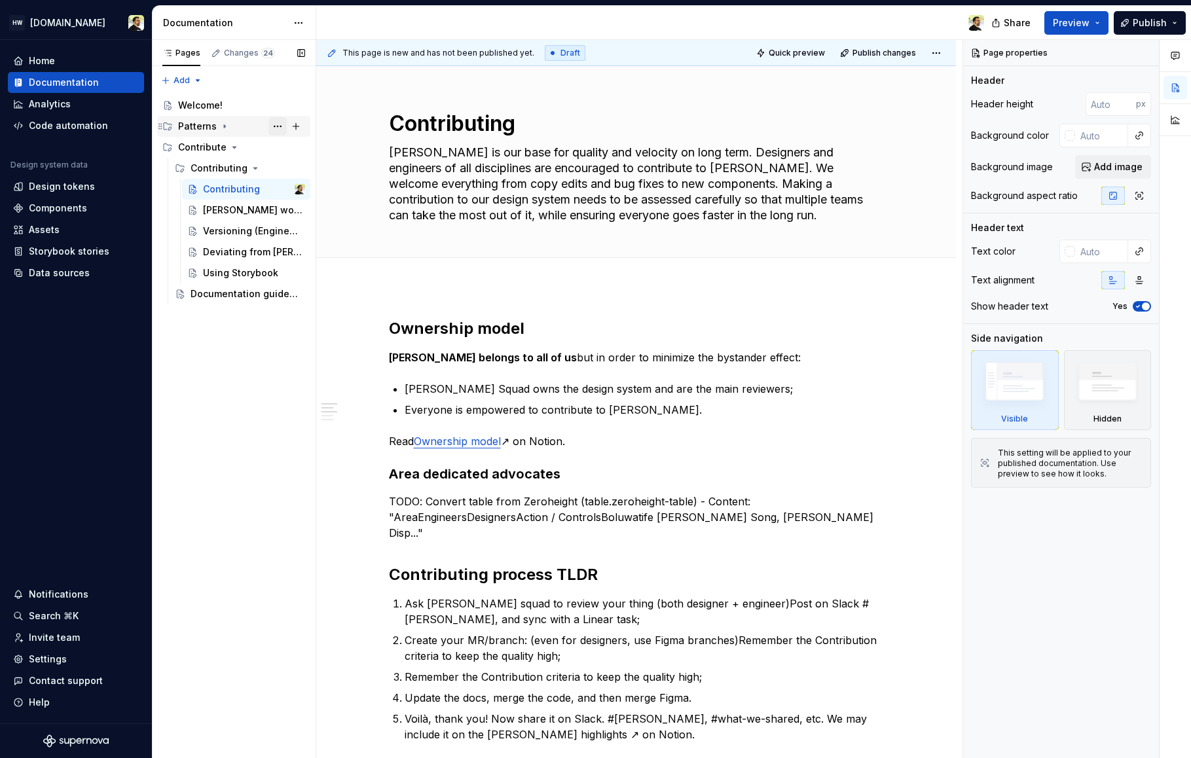
click at [276, 128] on button "Page tree" at bounding box center [277, 126] width 18 height 18
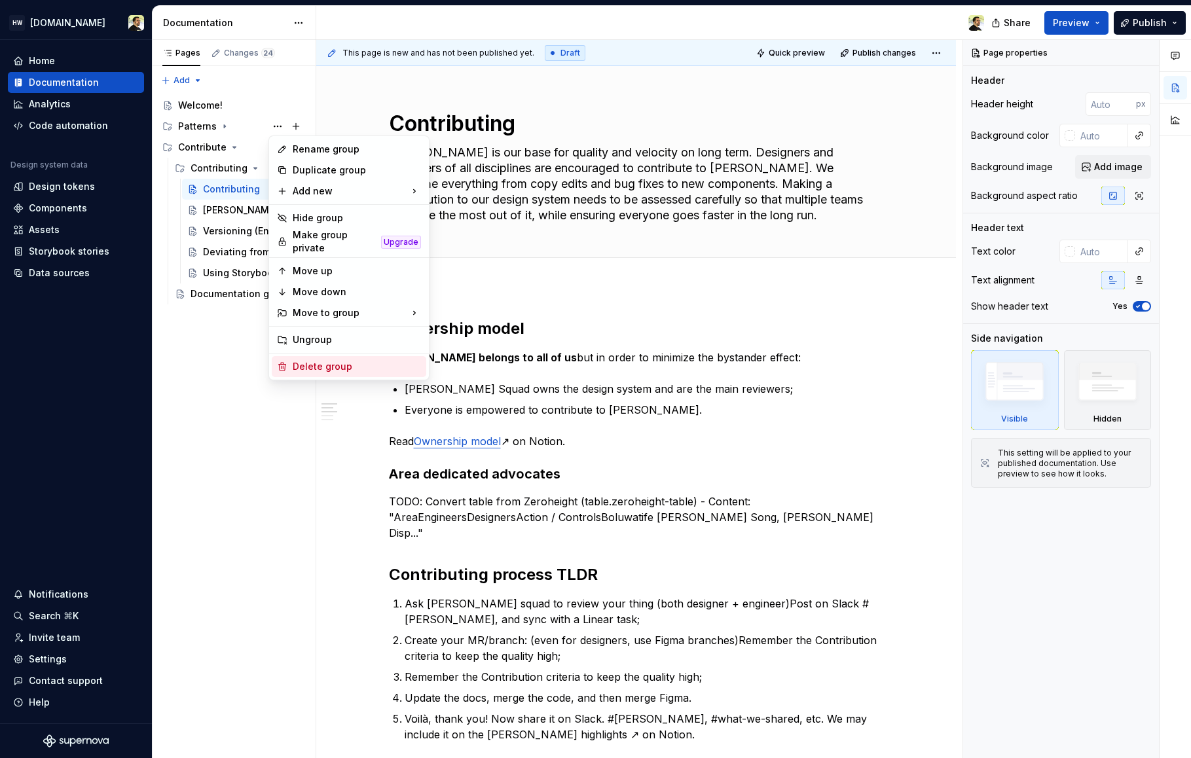
click at [323, 362] on div "Delete group" at bounding box center [357, 366] width 128 height 13
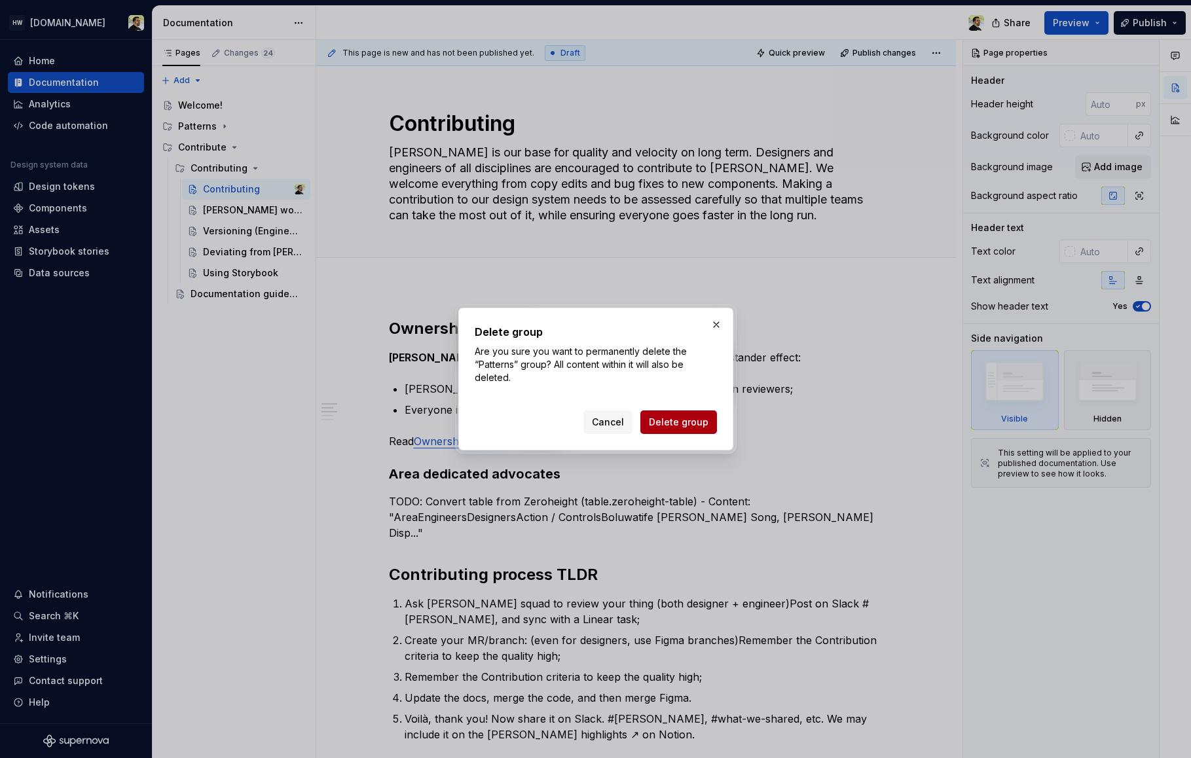
click at [659, 418] on span "Delete group" at bounding box center [679, 422] width 60 height 13
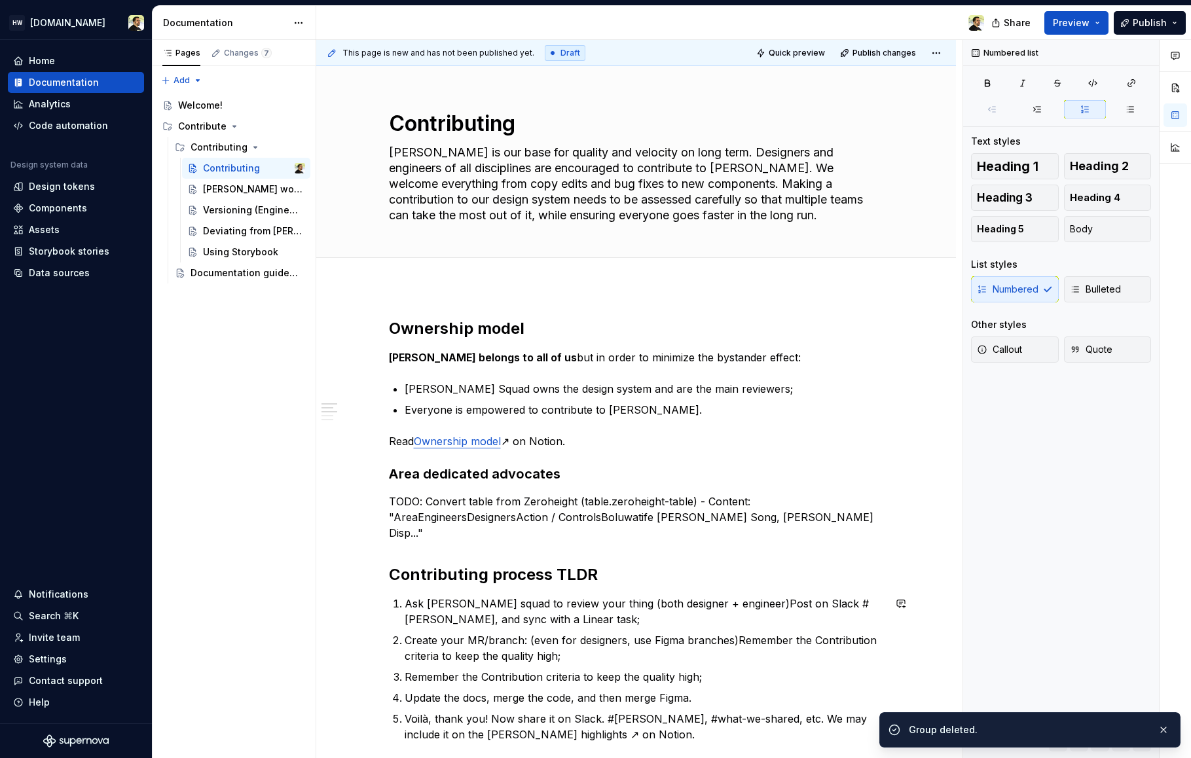
click at [585, 679] on p "Remember the Contribution criteria to keep the quality high;" at bounding box center [644, 677] width 479 height 16
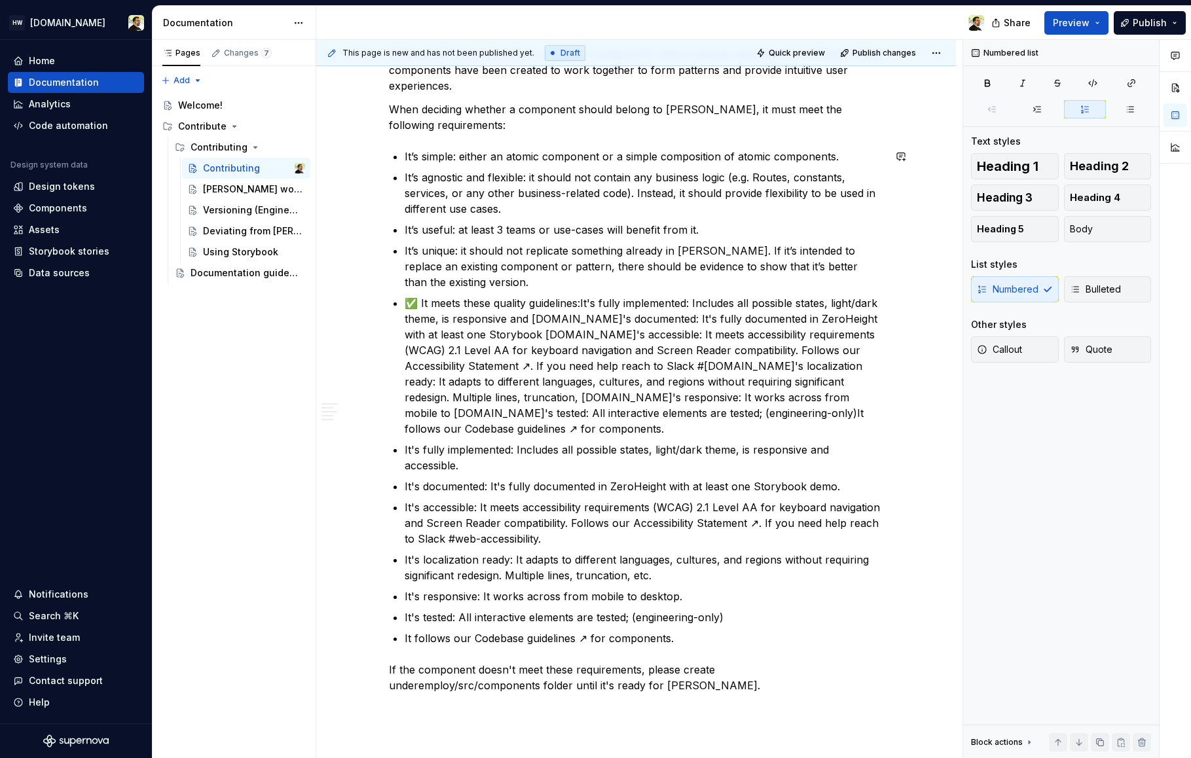
scroll to position [991, 0]
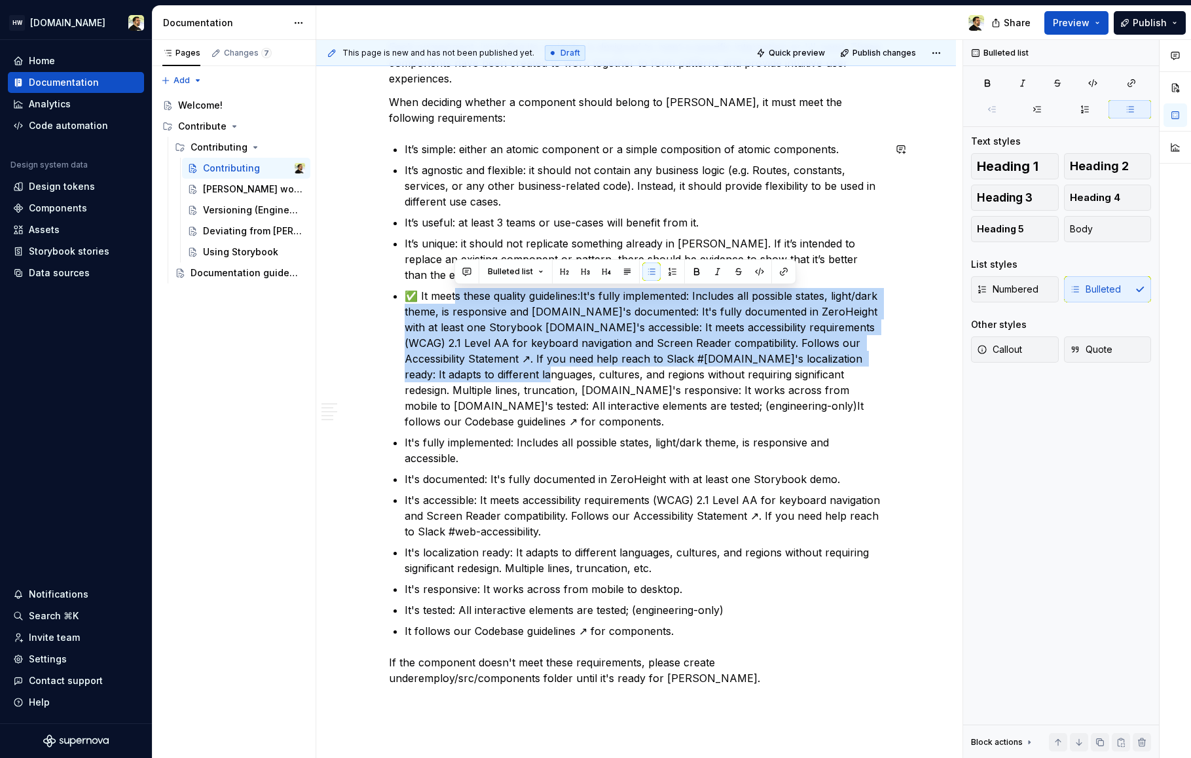
drag, startPoint x: 452, startPoint y: 295, endPoint x: 554, endPoint y: 379, distance: 132.0
click at [554, 379] on p "✅ It meets these quality guidelines:It's fully implemented: Includes all possib…" at bounding box center [644, 358] width 479 height 141
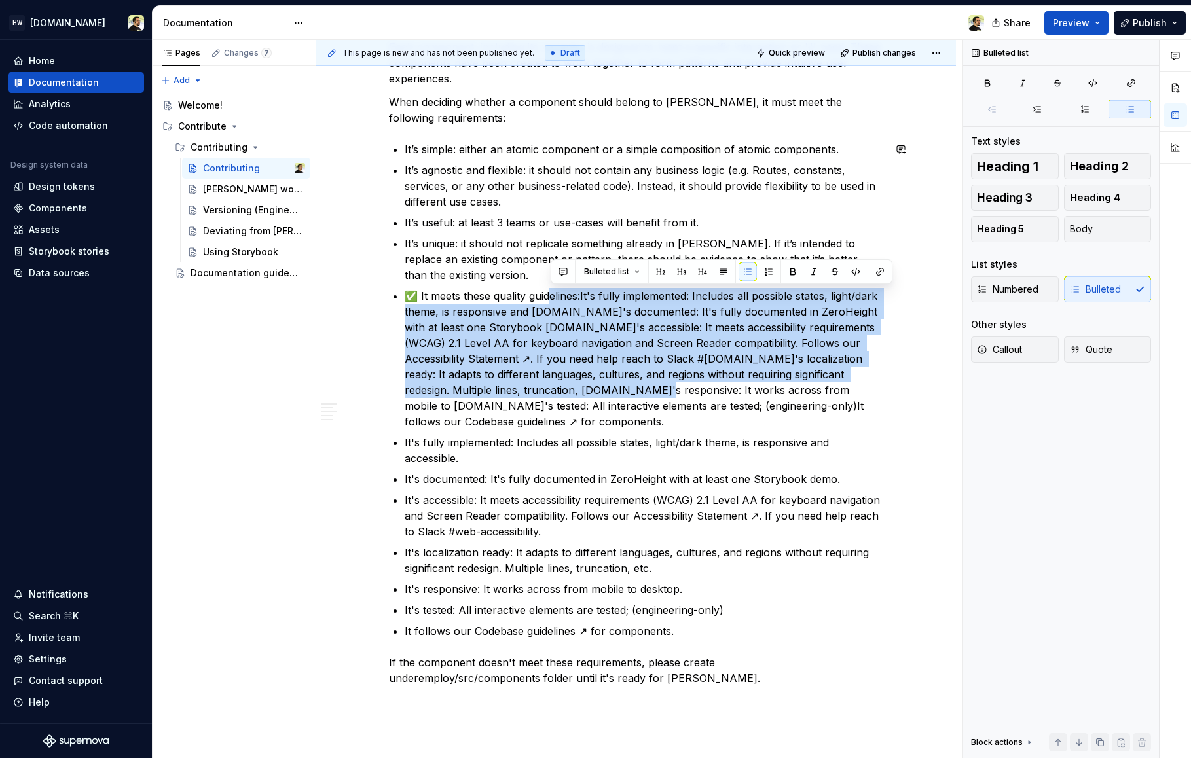
drag, startPoint x: 552, startPoint y: 297, endPoint x: 640, endPoint y: 384, distance: 124.1
click at [640, 384] on p "✅ It meets these quality guidelines:It's fully implemented: Includes all possib…" at bounding box center [644, 358] width 479 height 141
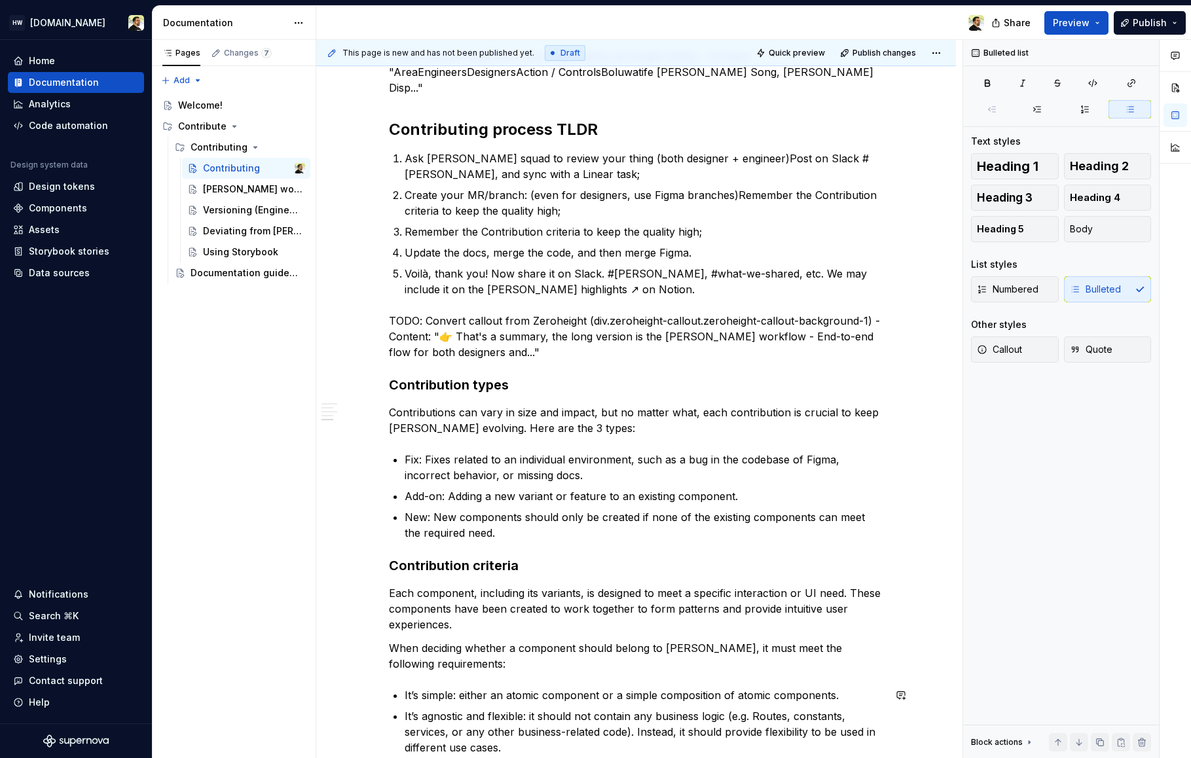
scroll to position [41, 0]
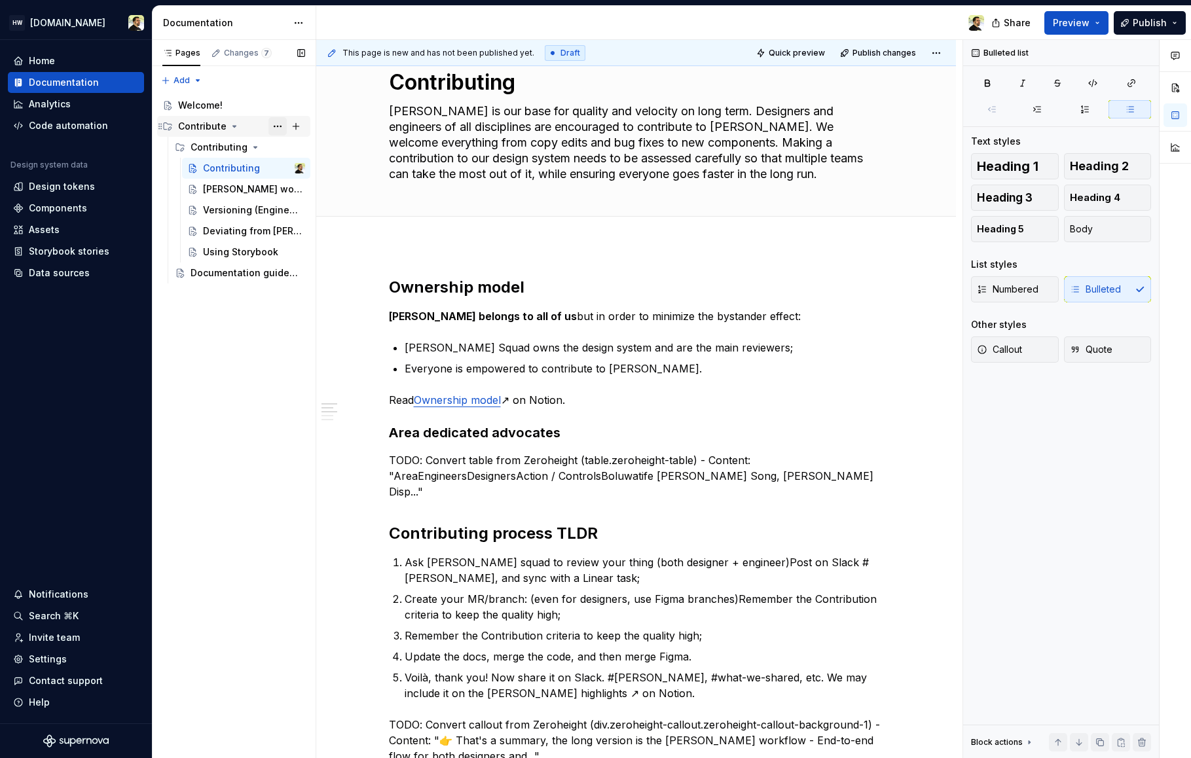
click at [282, 126] on button "Page tree" at bounding box center [277, 126] width 18 height 18
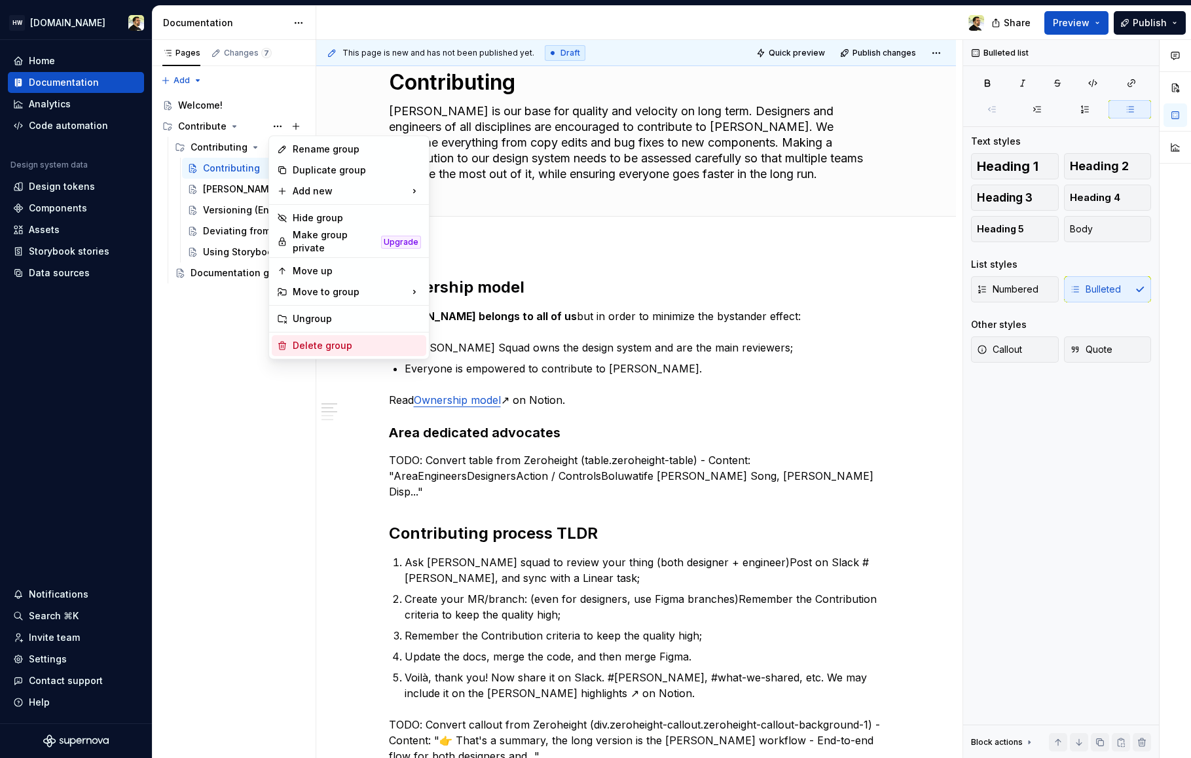
click at [353, 344] on div "Delete group" at bounding box center [357, 345] width 128 height 13
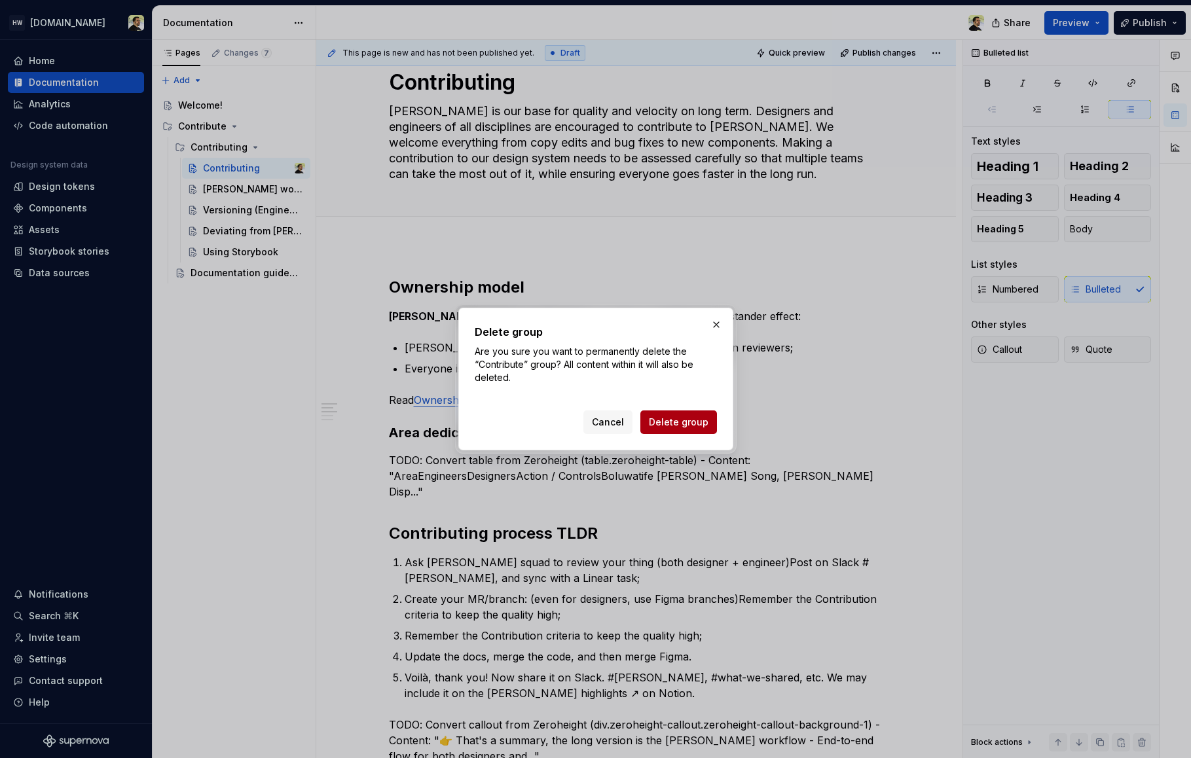
click at [679, 414] on button "Delete group" at bounding box center [678, 422] width 77 height 24
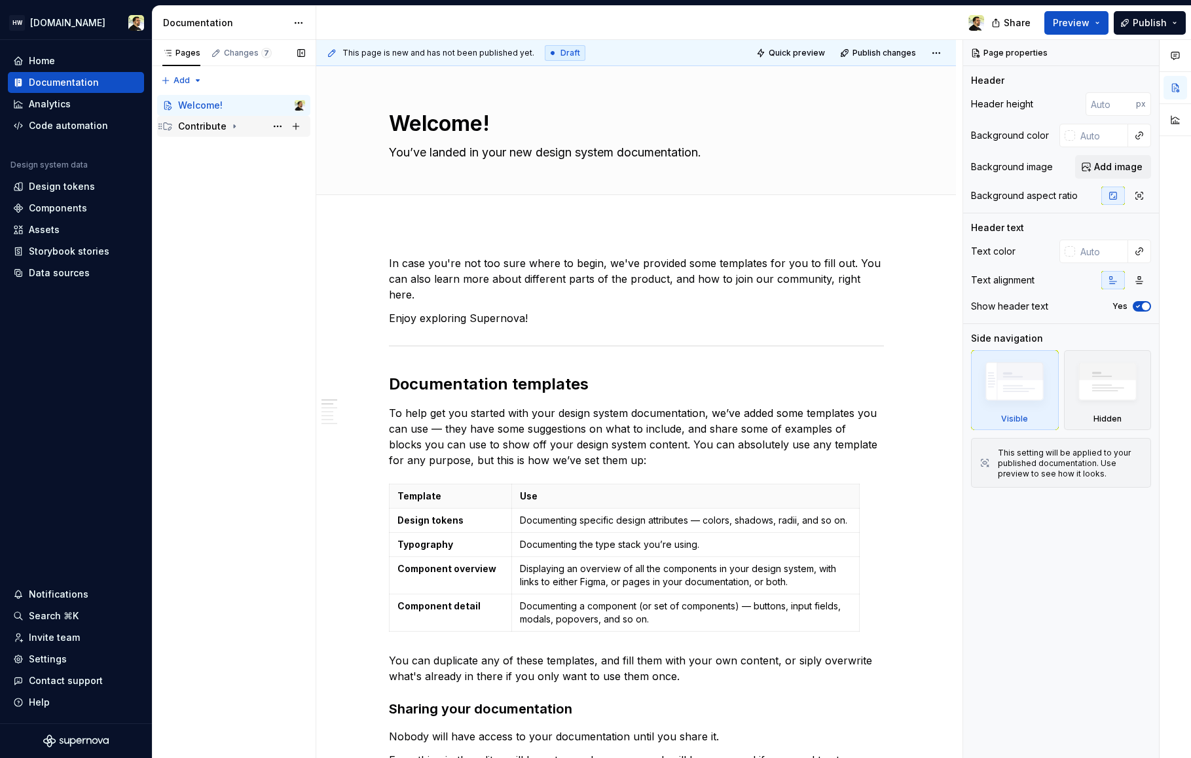
click at [204, 127] on div "Contribute" at bounding box center [202, 126] width 48 height 13
click at [217, 141] on div "Contributing" at bounding box center [218, 147] width 57 height 13
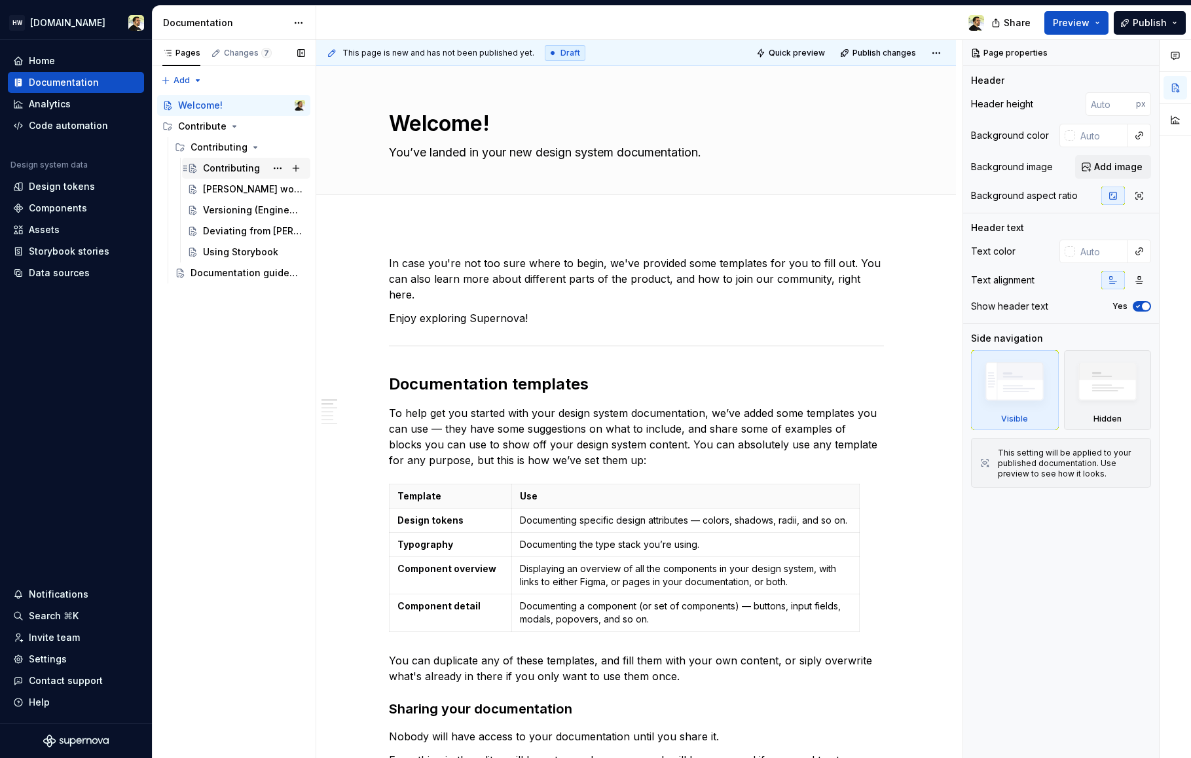
click at [230, 168] on div "Contributing" at bounding box center [231, 168] width 57 height 13
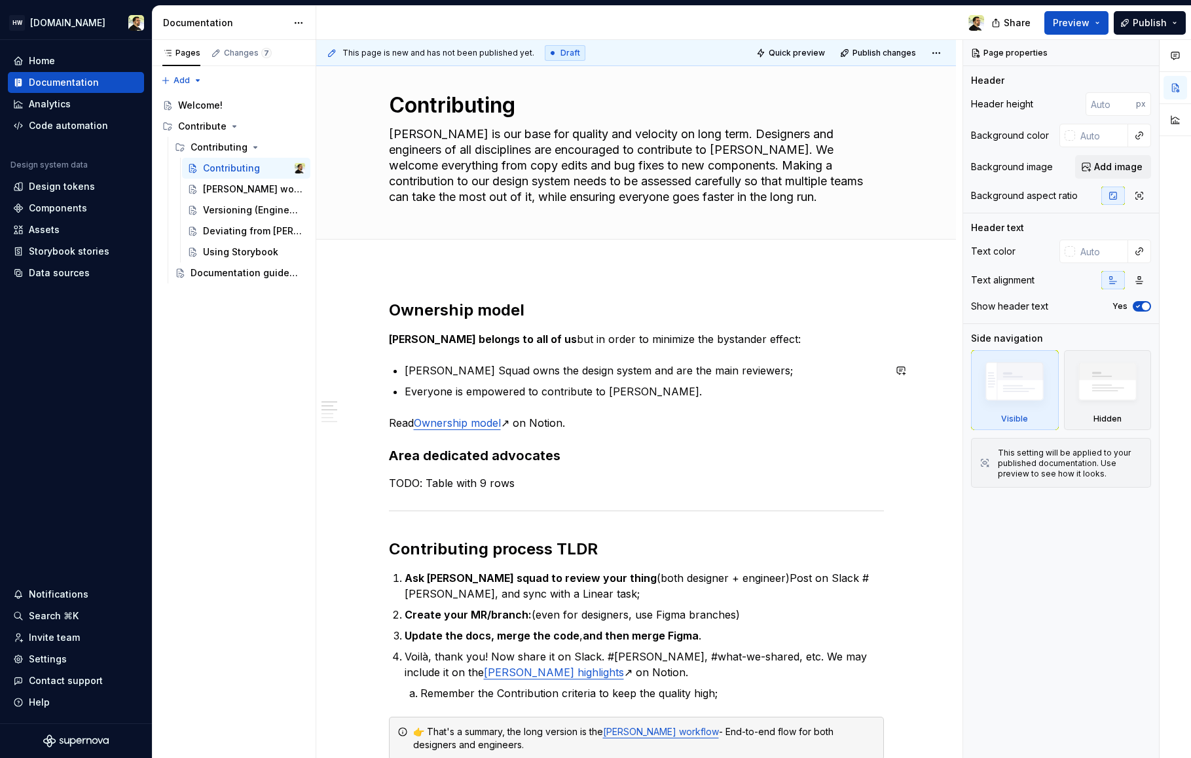
scroll to position [20, 0]
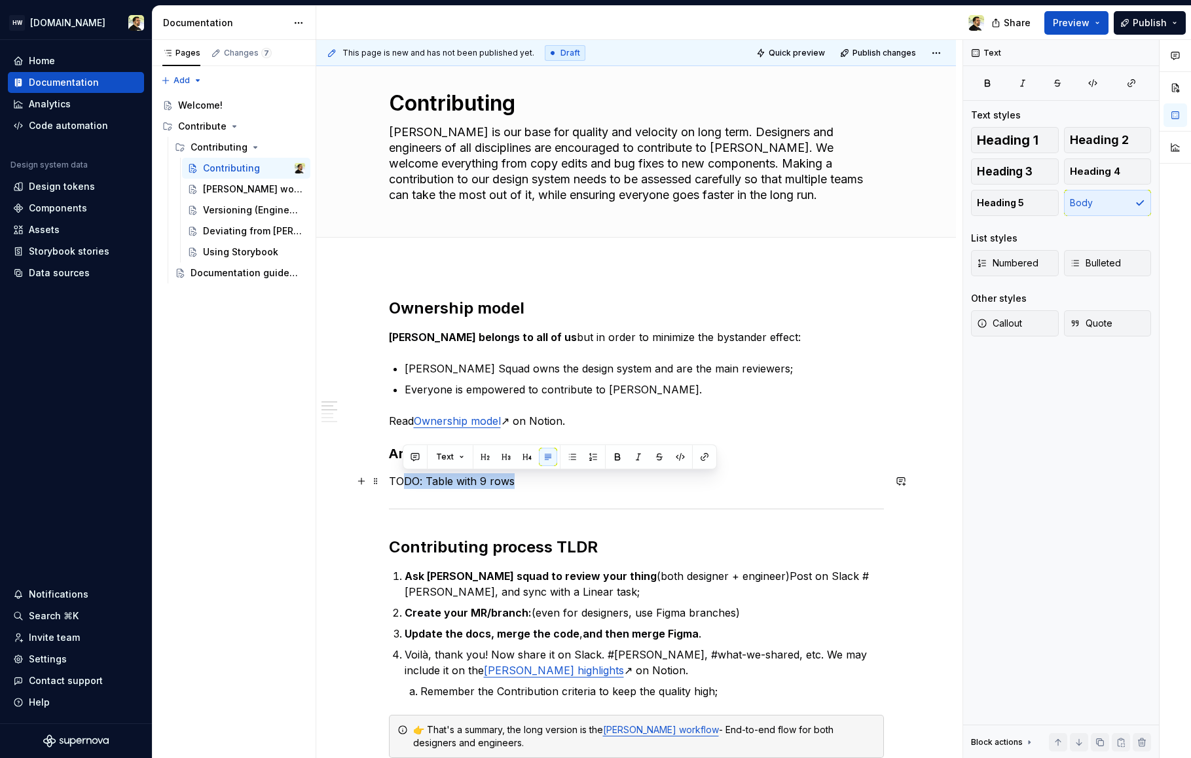
drag, startPoint x: 401, startPoint y: 482, endPoint x: 542, endPoint y: 482, distance: 141.4
click at [541, 482] on p "TODO: Table with 9 rows" at bounding box center [636, 481] width 495 height 16
click at [553, 482] on p "TODO: Table with 9 rows" at bounding box center [636, 481] width 495 height 16
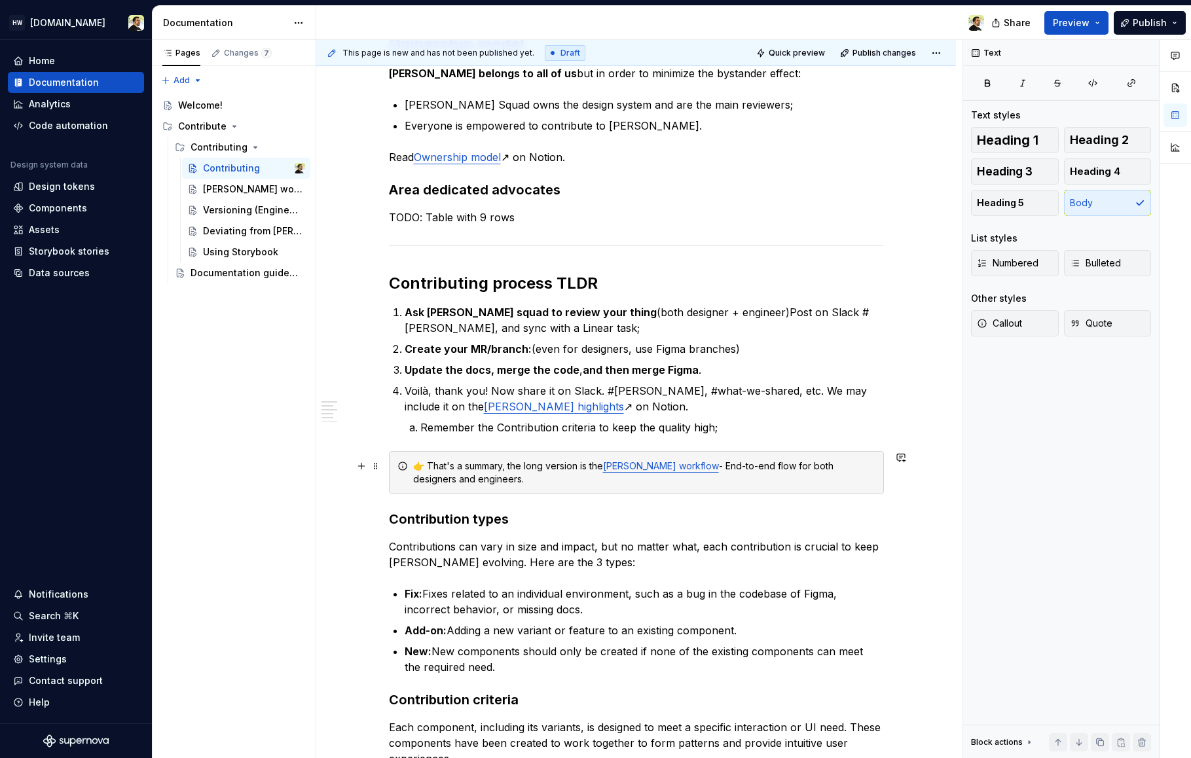
scroll to position [285, 0]
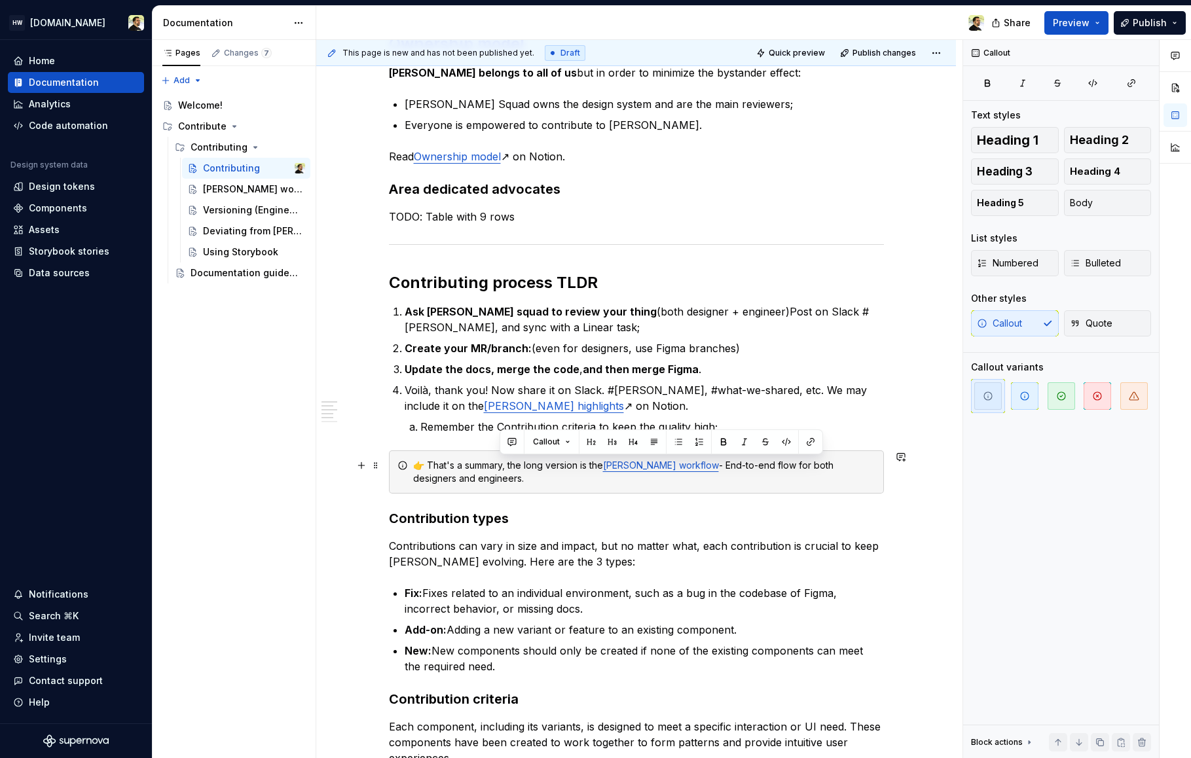
drag, startPoint x: 500, startPoint y: 463, endPoint x: 527, endPoint y: 478, distance: 30.5
click at [527, 478] on div "👉 That's a summary, the long version is the Norma workflow - End-to-end flow fo…" at bounding box center [644, 472] width 462 height 26
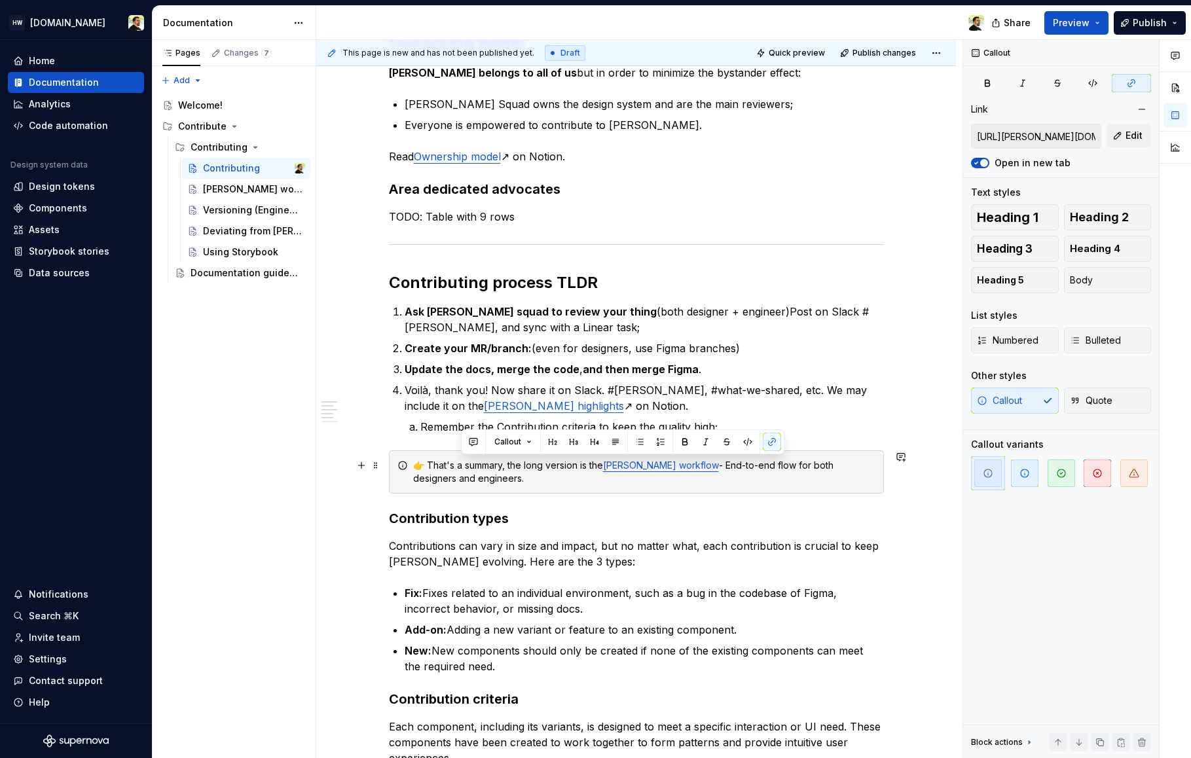
click at [527, 478] on div "👉 That's a summary, the long version is the Norma workflow - End-to-end flow fo…" at bounding box center [644, 472] width 462 height 26
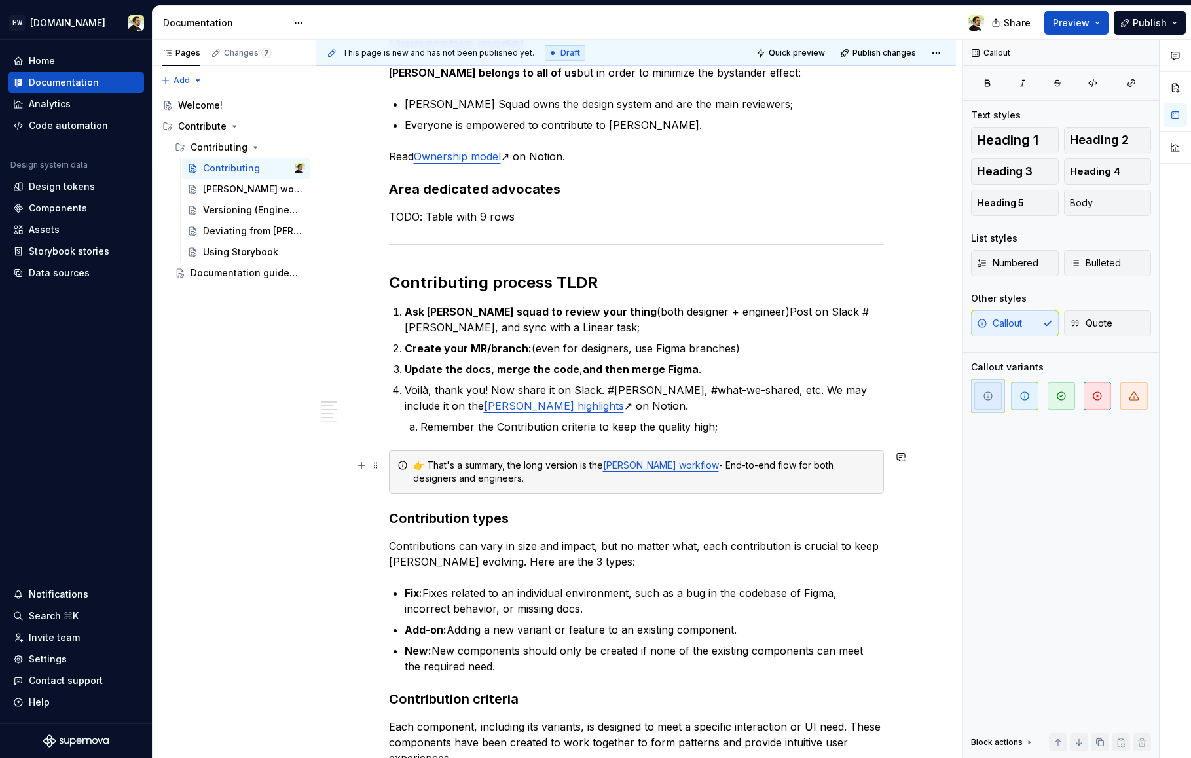
click at [640, 465] on link "[PERSON_NAME] workflow" at bounding box center [661, 465] width 116 height 11
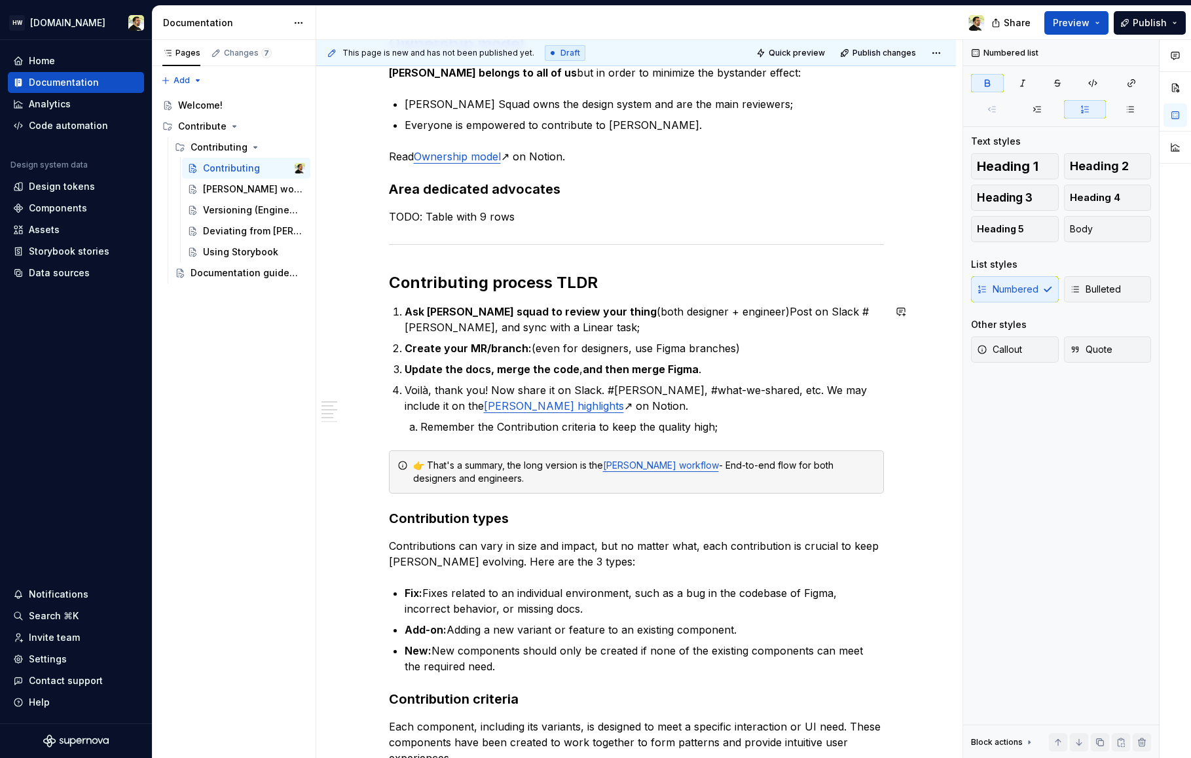
click at [424, 338] on ol "Ask Norma squad to review your thing (both designer + engineer)Post on Slack #n…" at bounding box center [644, 369] width 479 height 131
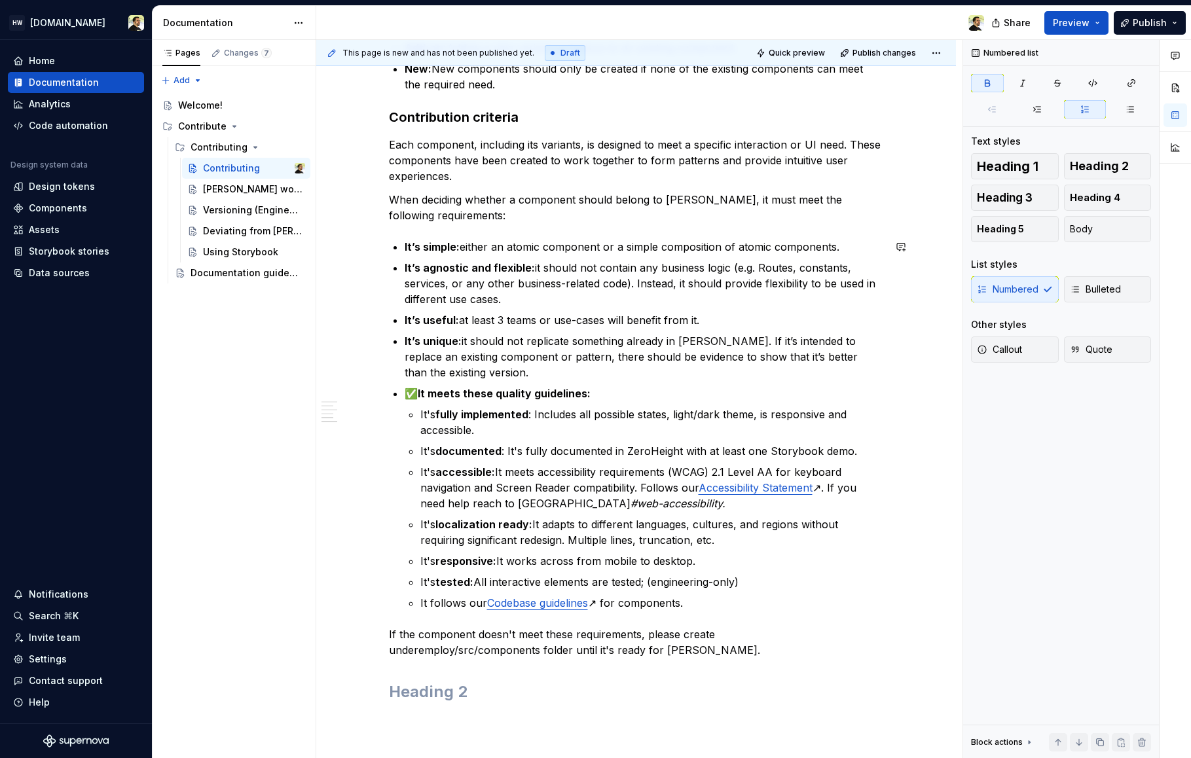
scroll to position [868, 0]
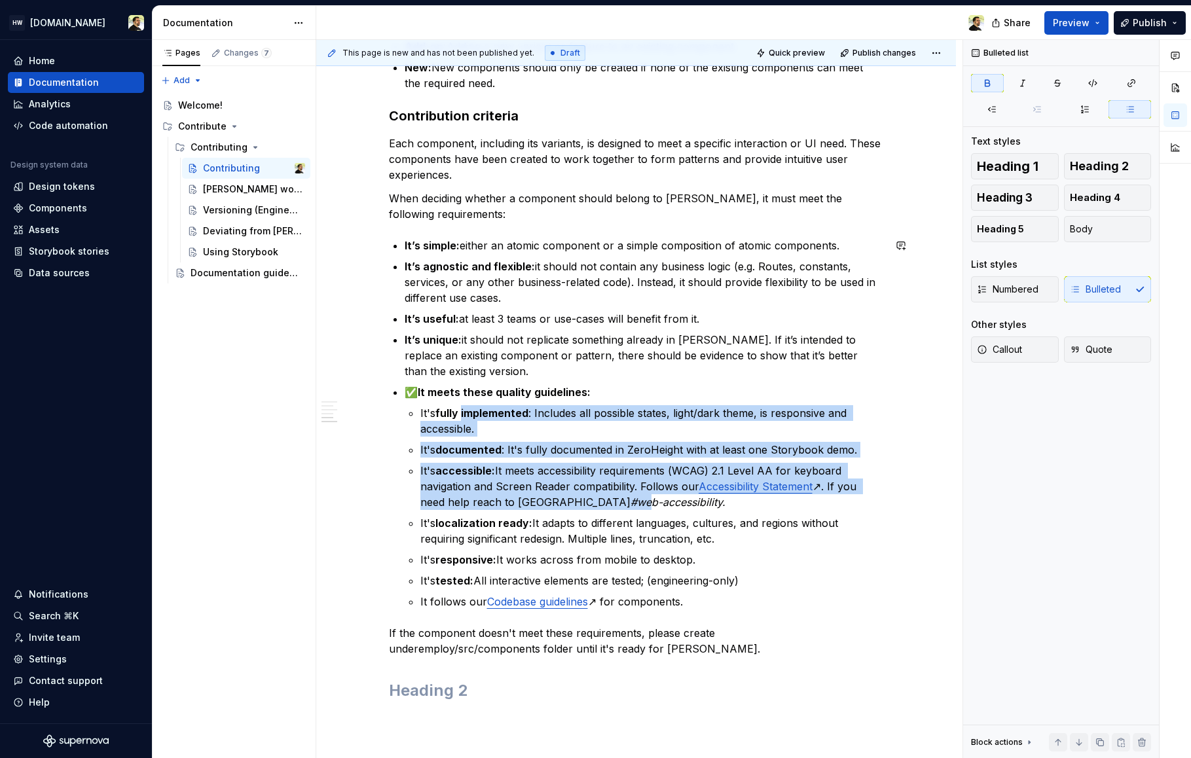
drag, startPoint x: 463, startPoint y: 416, endPoint x: 572, endPoint y: 503, distance: 139.2
click at [572, 503] on ul "It's fully implemented : Includes all possible states, light/dark theme, is res…" at bounding box center [651, 507] width 463 height 204
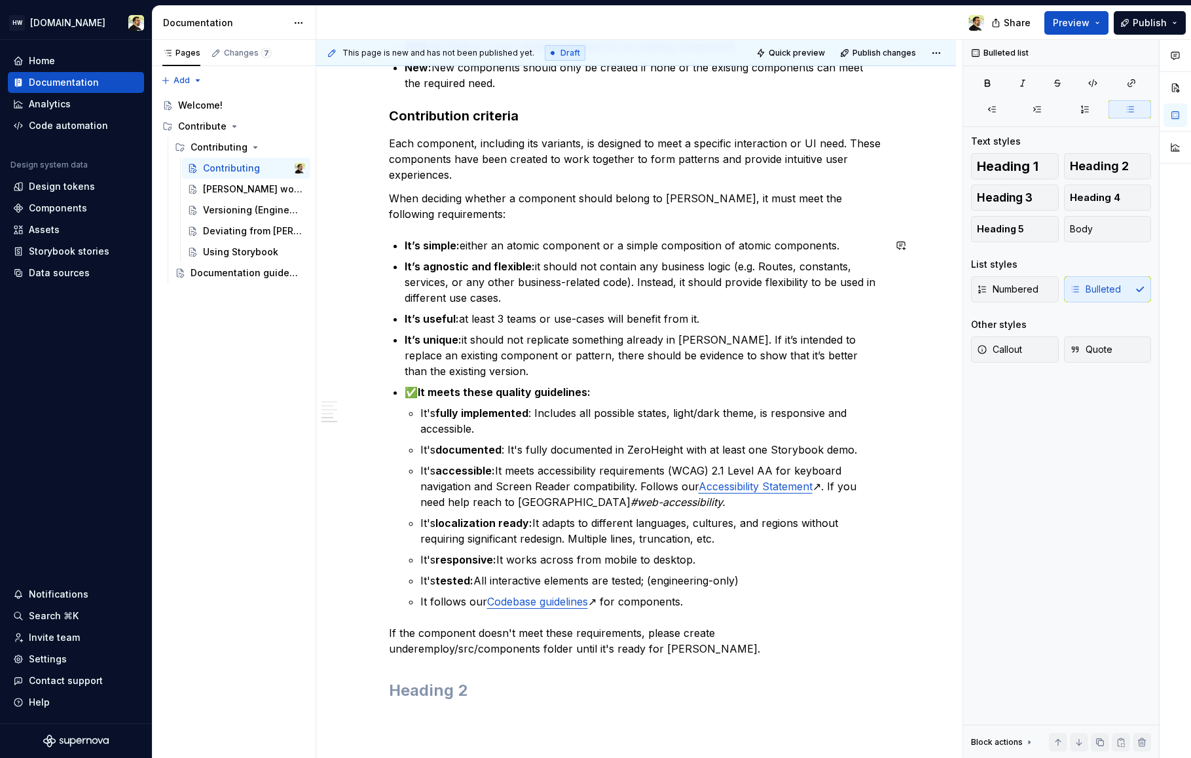
click at [593, 532] on p "It's localization ready: It adapts to different languages, cultures, and region…" at bounding box center [651, 530] width 463 height 31
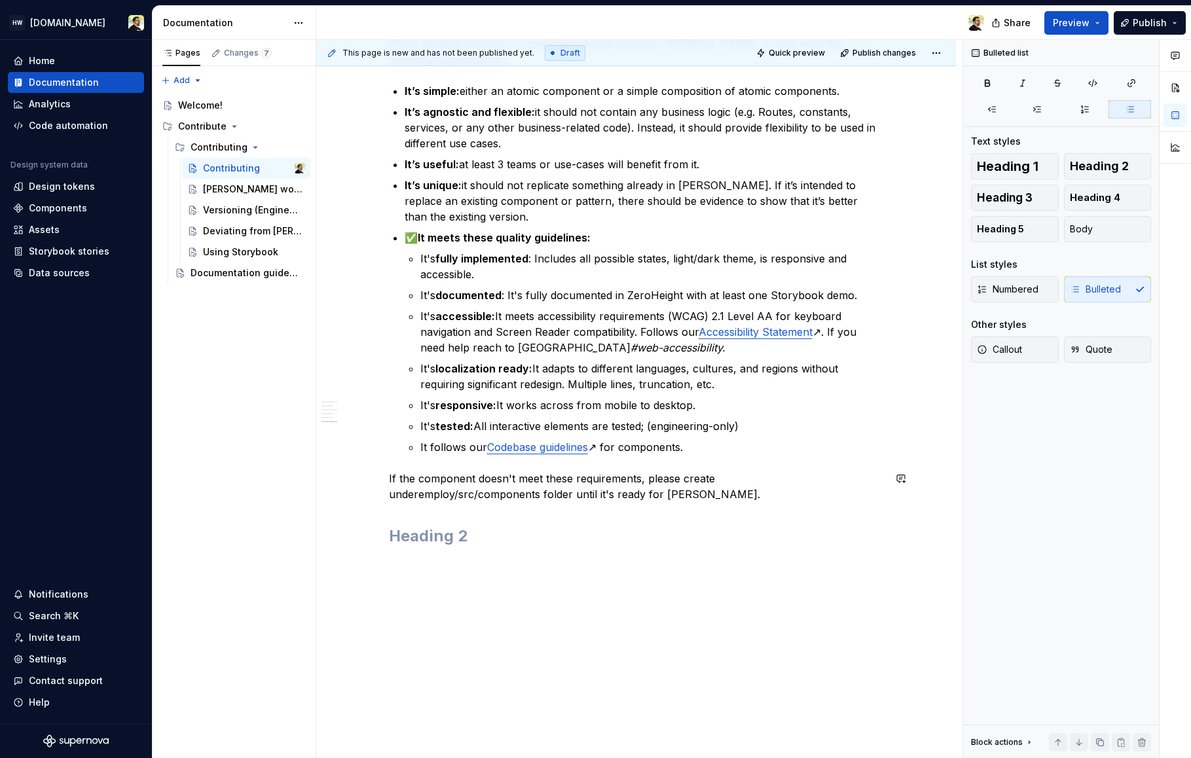
scroll to position [1053, 0]
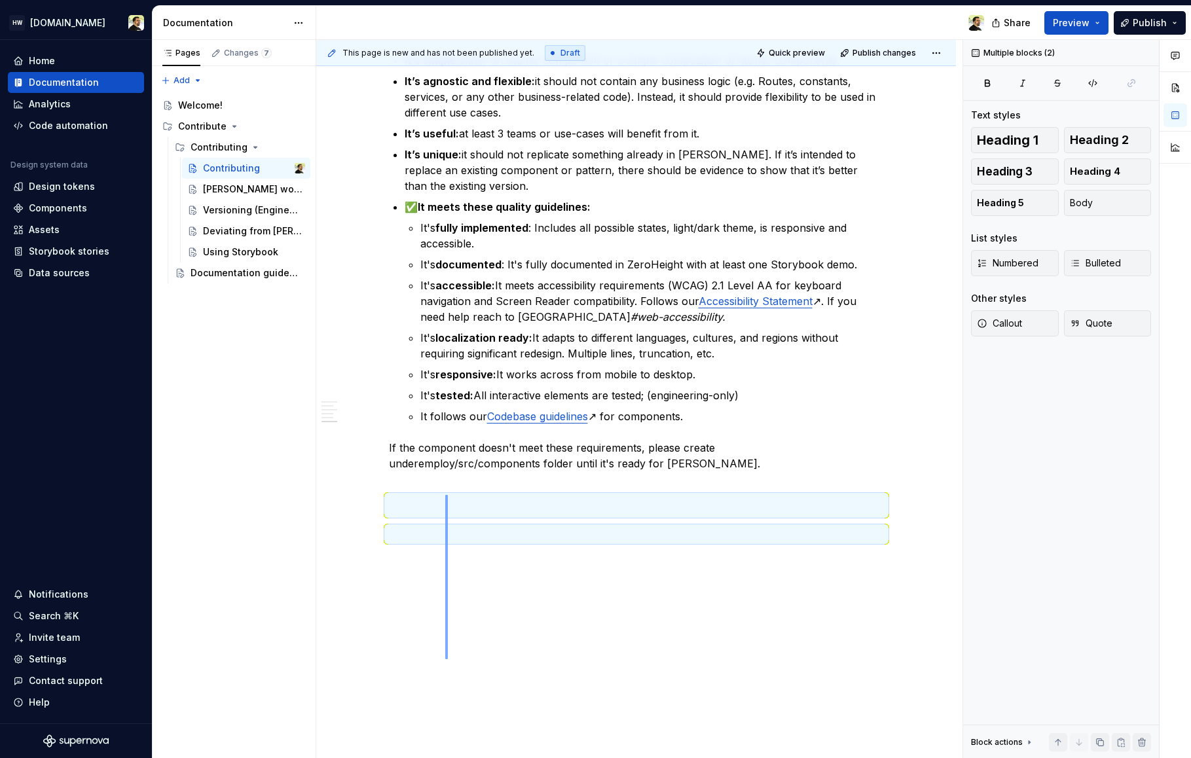
drag, startPoint x: 445, startPoint y: 659, endPoint x: 448, endPoint y: 495, distance: 164.3
click at [448, 495] on div "This page is new and has not been published yet. Draft Quick preview Publish ch…" at bounding box center [639, 399] width 646 height 719
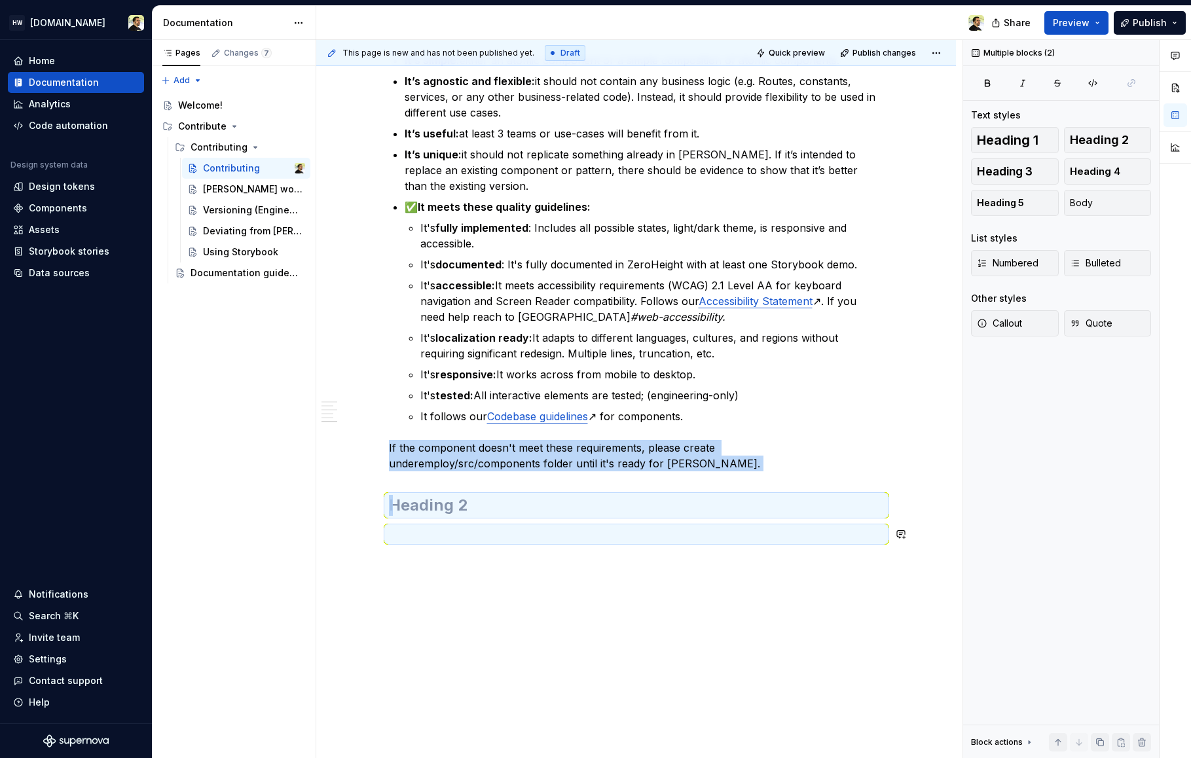
click at [460, 622] on div "Ownership model Norma belongs to all of us but in order to minimize the bystand…" at bounding box center [636, 8] width 640 height 1551
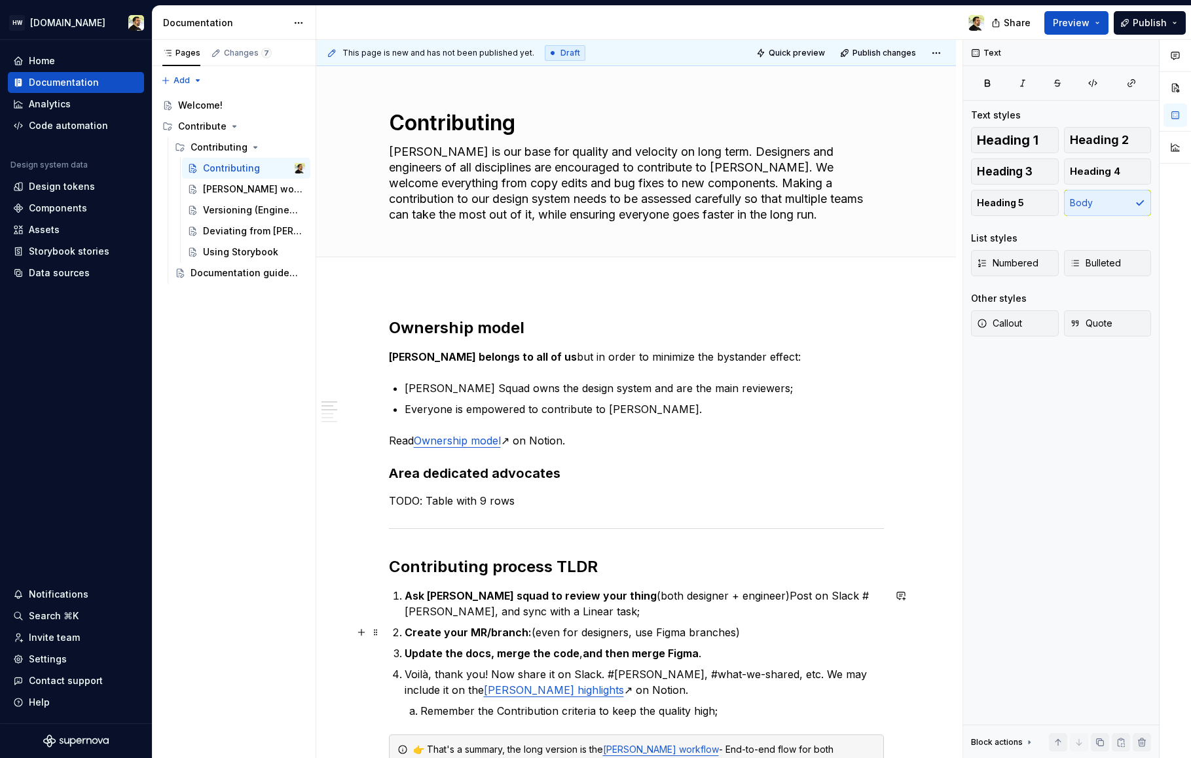
scroll to position [0, 0]
click at [227, 189] on div "[PERSON_NAME] workflow" at bounding box center [234, 189] width 63 height 13
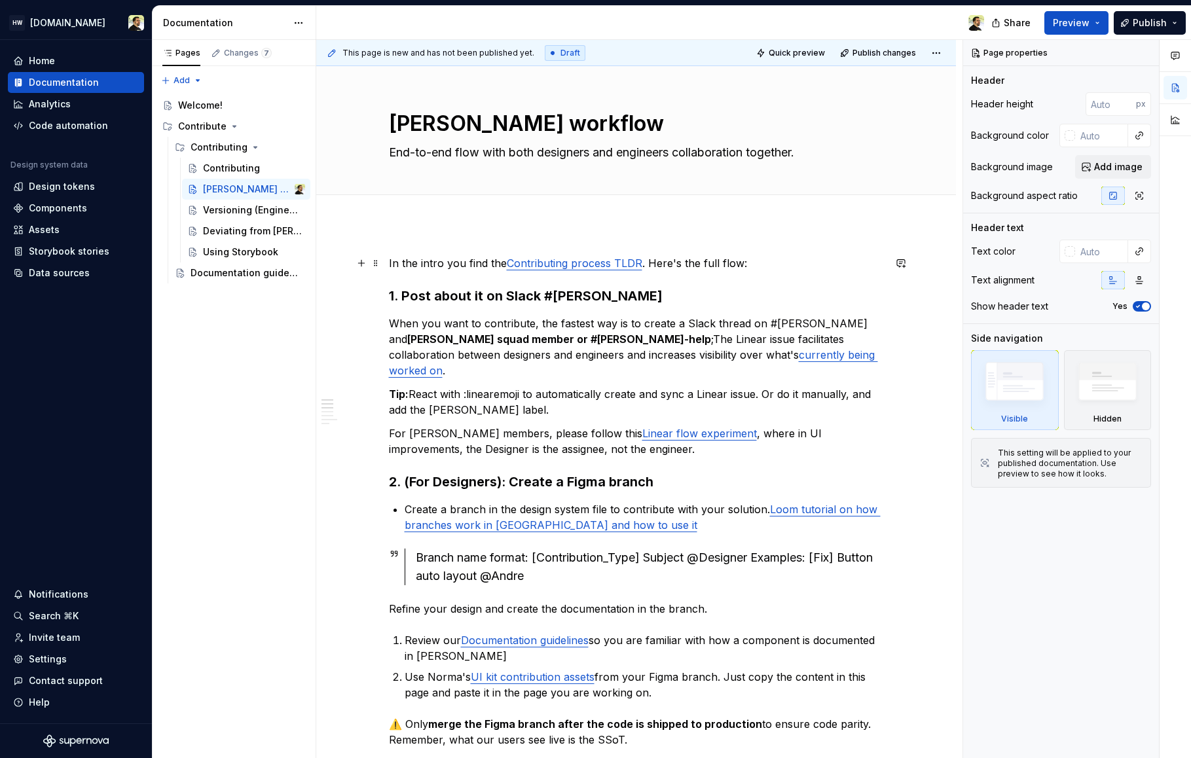
click at [590, 262] on link "Contributing process TLDR" at bounding box center [575, 263] width 136 height 13
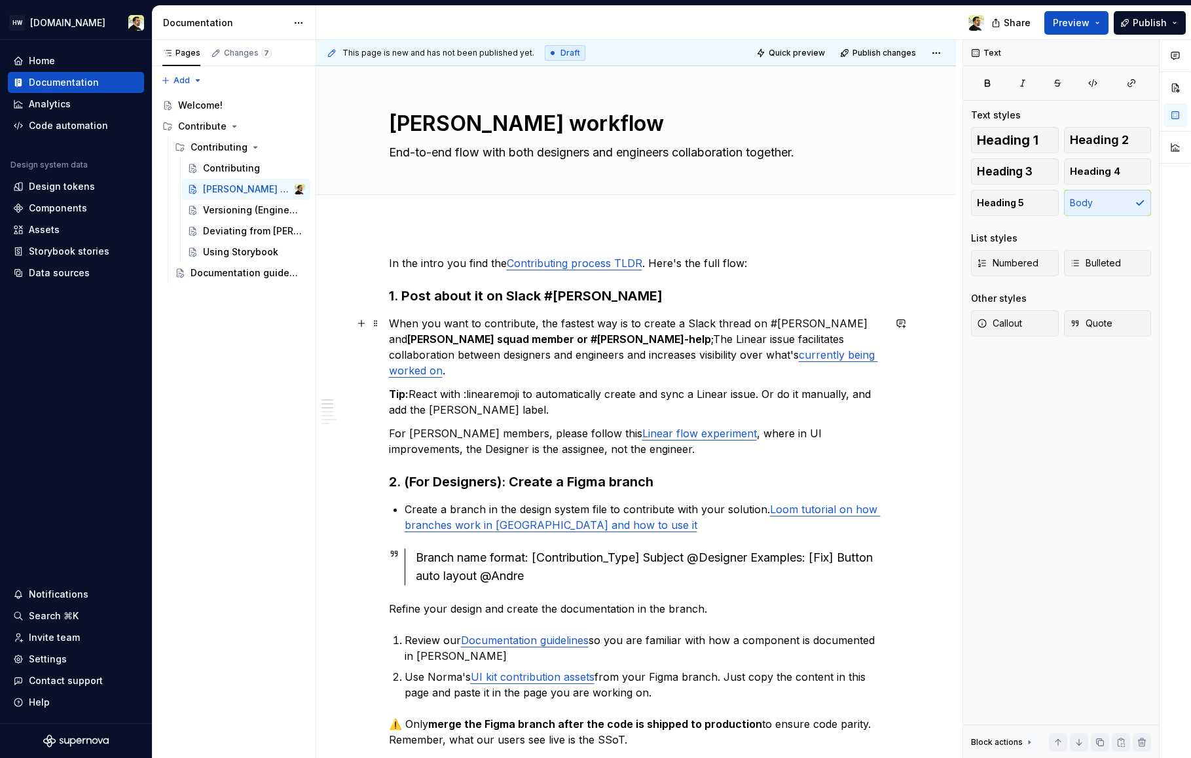
click at [512, 356] on p "When you want to contribute, the fastest way is to create a Slack thread on #[P…" at bounding box center [636, 347] width 495 height 63
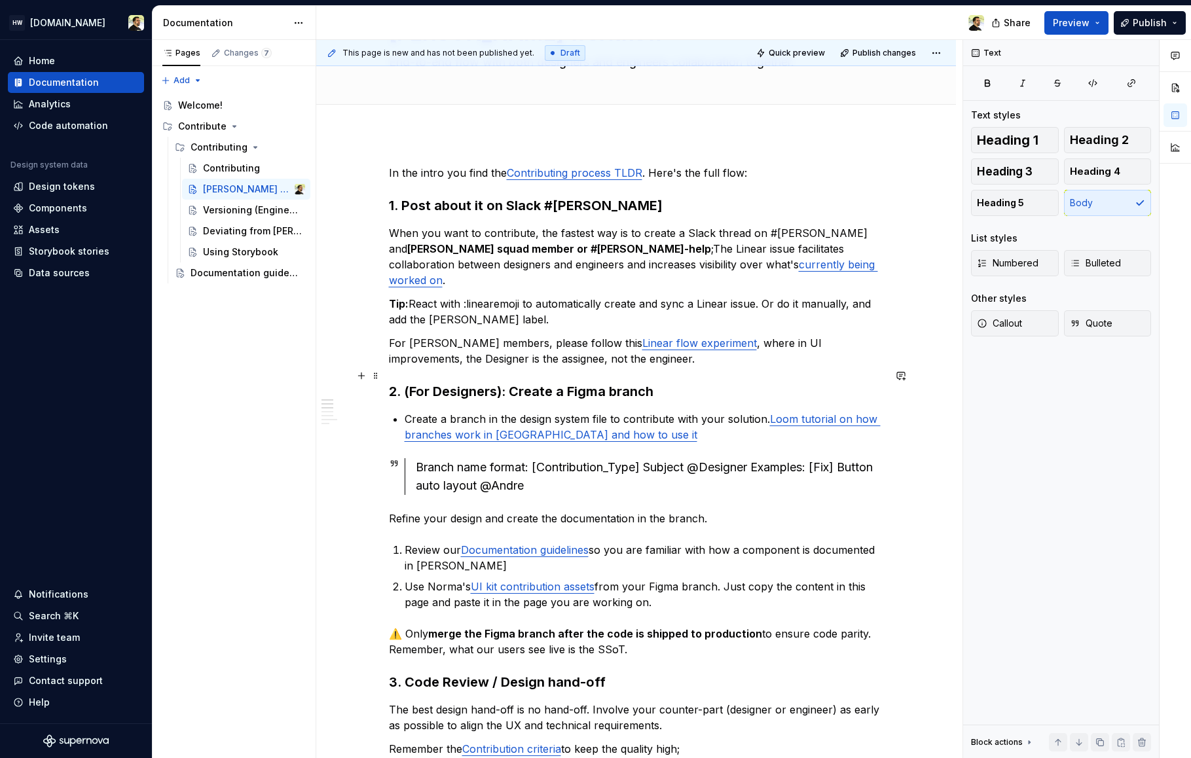
scroll to position [79, 0]
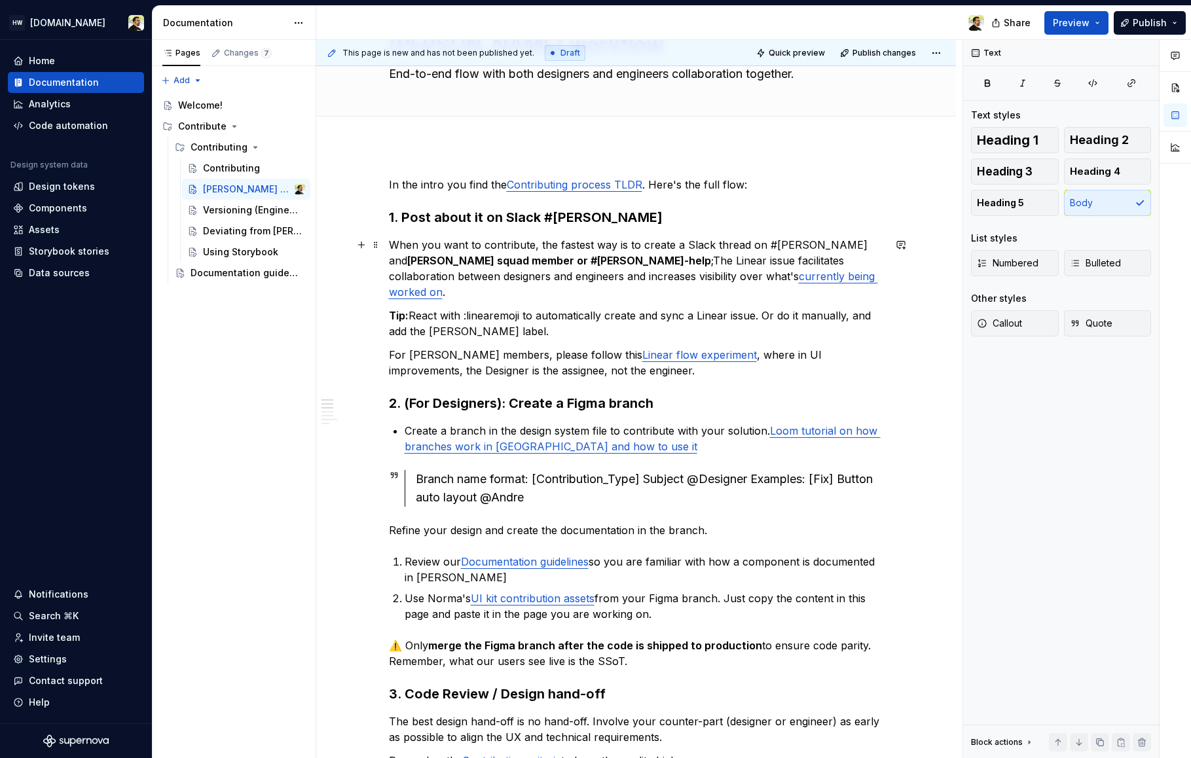
click at [416, 247] on p "When you want to contribute, the fastest way is to create a Slack thread on #[P…" at bounding box center [636, 268] width 495 height 63
copy p "When you want to contribute"
type textarea "*"
click at [711, 254] on strong "[PERSON_NAME] squad member or #[PERSON_NAME]-help" at bounding box center [559, 260] width 304 height 13
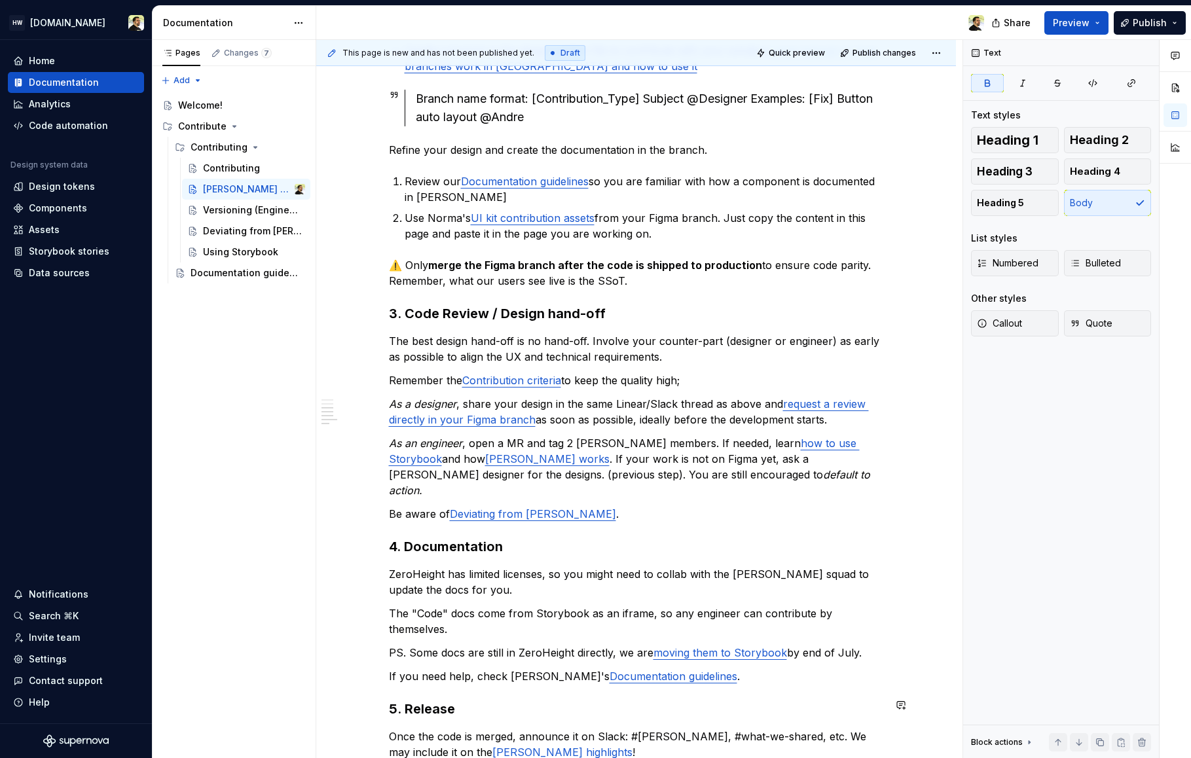
scroll to position [0, 0]
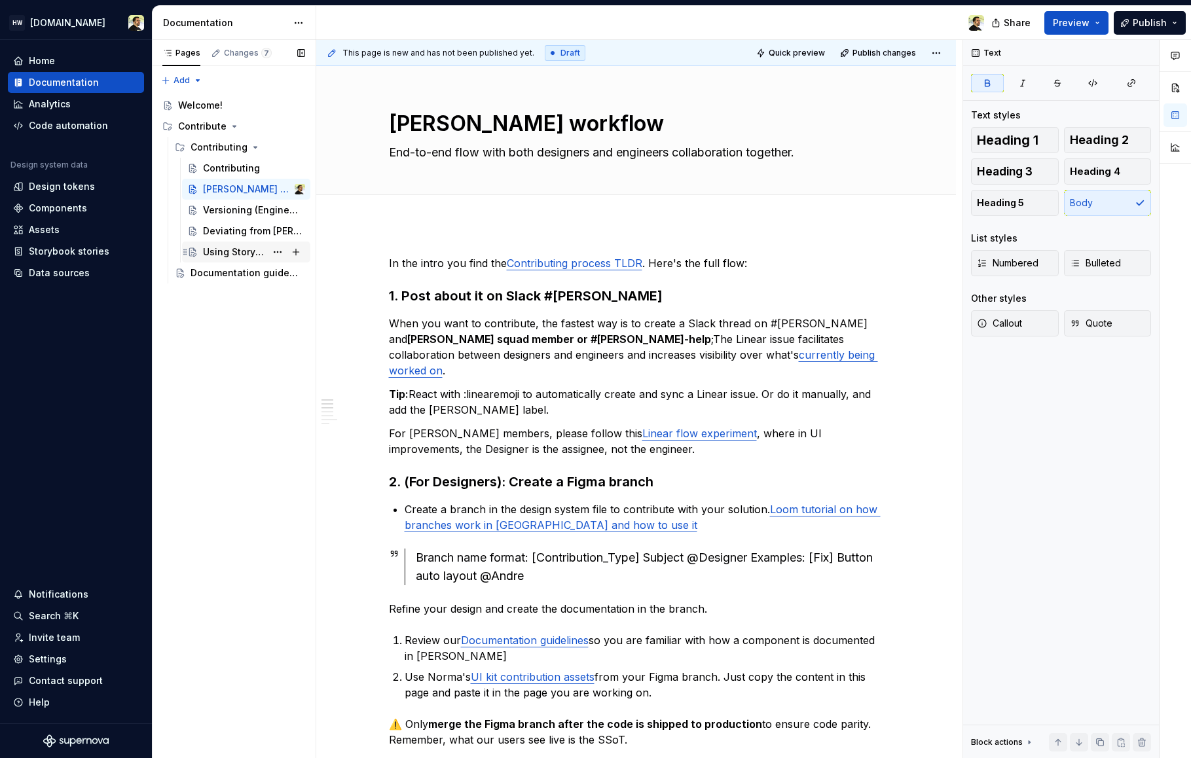
click at [234, 251] on div "Using Storybook" at bounding box center [234, 251] width 63 height 13
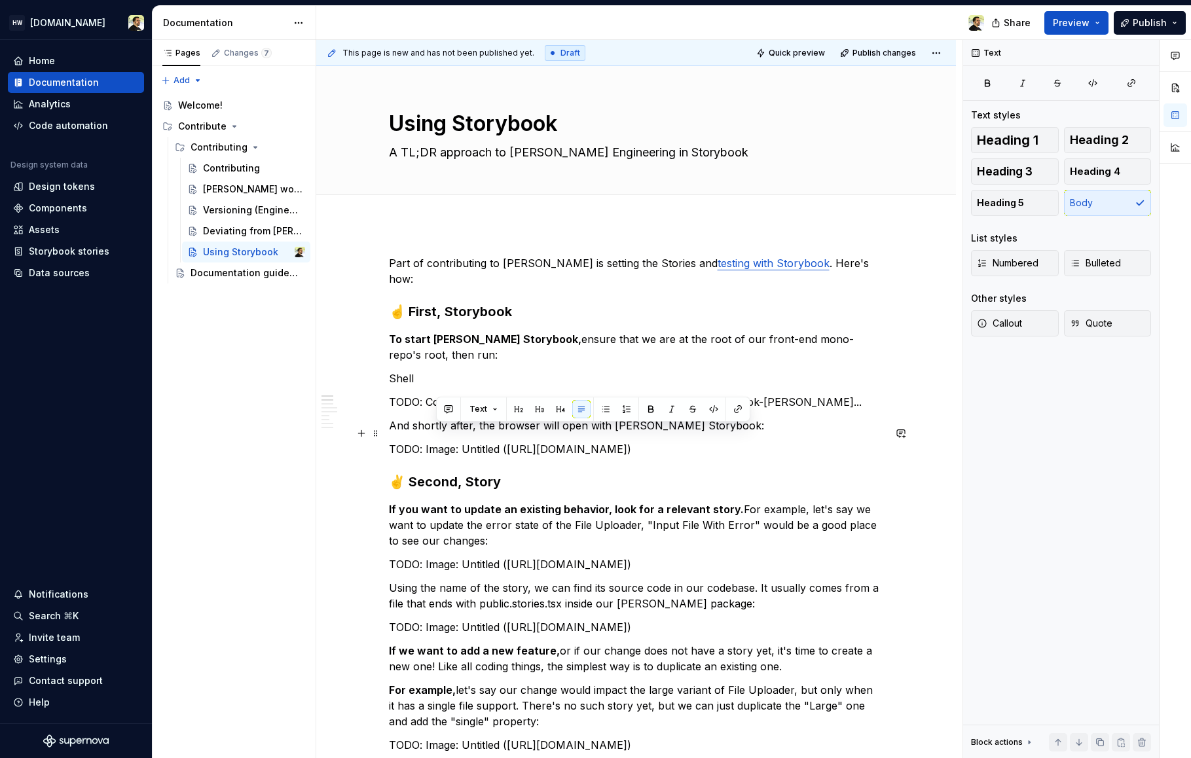
drag, startPoint x: 436, startPoint y: 435, endPoint x: 542, endPoint y: 491, distance: 120.1
click at [542, 457] on p "TODO: Image: Untitled (https://zeroheight-user-uploads.s3.eu-west-1.amazonaws.c…" at bounding box center [636, 449] width 495 height 16
click at [590, 457] on p "TODO: Image: Untitled (https://zeroheight-user-uploads.s3.eu-west-1.amazonaws.c…" at bounding box center [636, 449] width 495 height 16
click at [506, 441] on p "TODO: Image: Untitled (https://zeroheight-user-uploads.s3.eu-west-1.amazonaws.c…" at bounding box center [636, 449] width 495 height 16
click at [831, 457] on p "TODO: Image: Untitled (https://zeroheight-user-uploads.s3.eu-west-1.amazonaws.c…" at bounding box center [636, 449] width 495 height 16
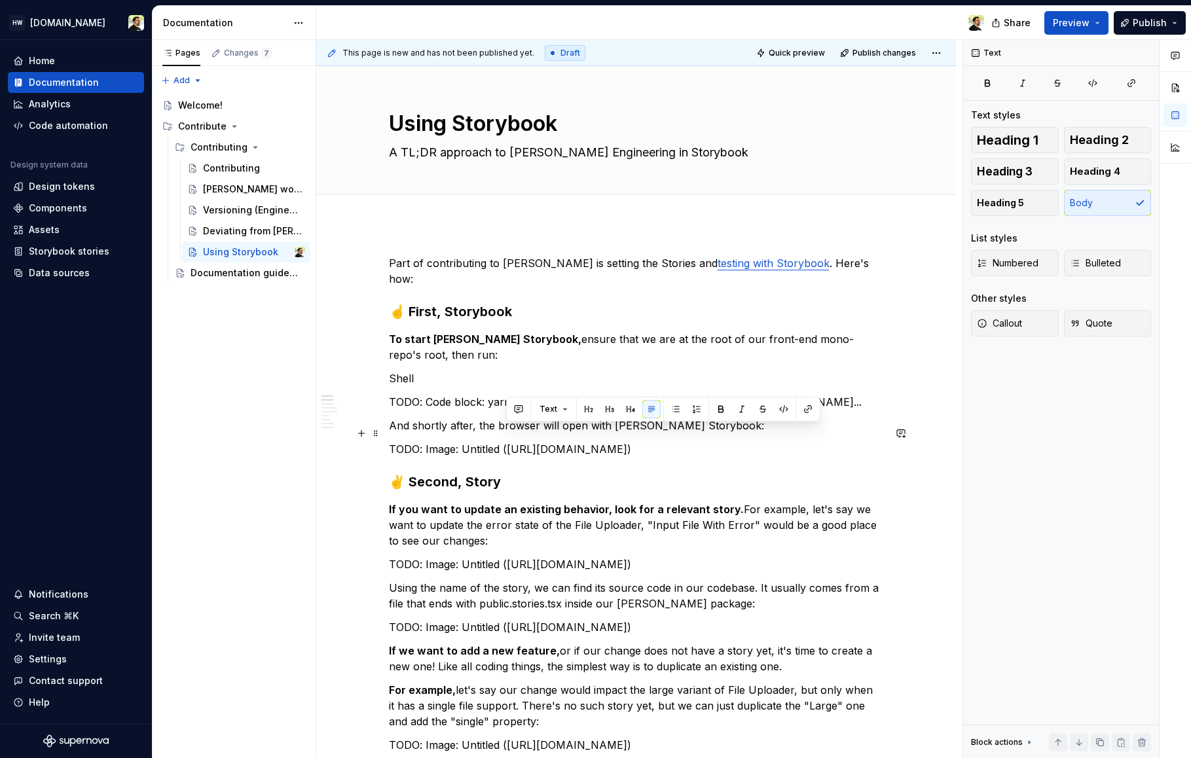
copy p "https://zeroheight-user-uploads.s3.eu-west-1.amazonaws.com/images/ataAp-7hEDu72…"
click at [449, 441] on p "TODO: Image: Untitled (https://zeroheight-user-uploads.s3.eu-west-1.amazonaws.c…" at bounding box center [636, 449] width 495 height 16
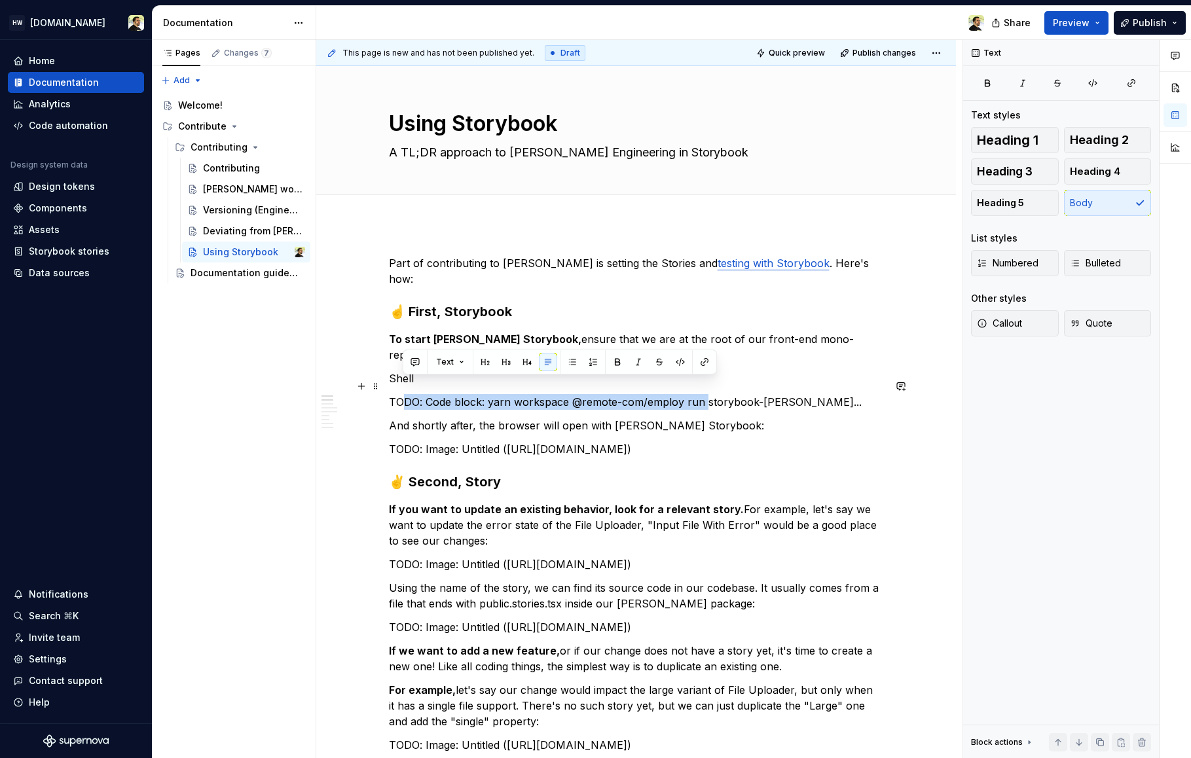
drag, startPoint x: 459, startPoint y: 384, endPoint x: 708, endPoint y: 384, distance: 249.4
click at [706, 394] on p "TODO: Code block: yarn workspace @remote-com/employ run storybook-norma..." at bounding box center [636, 402] width 495 height 16
click at [769, 394] on p "TODO: Code block: yarn workspace @remote-com/employ run storybook-norma..." at bounding box center [636, 402] width 495 height 16
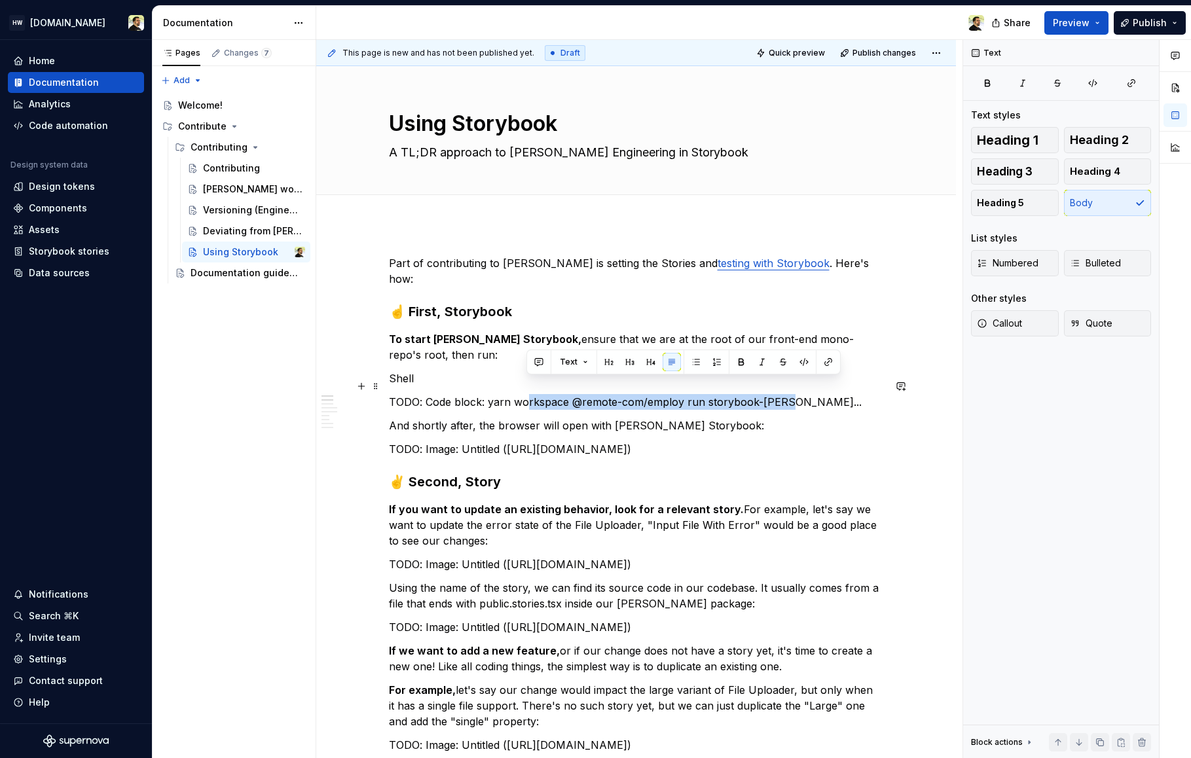
drag, startPoint x: 788, startPoint y: 387, endPoint x: 528, endPoint y: 386, distance: 260.5
click at [528, 394] on p "TODO: Code block: yarn workspace @remote-com/employ run storybook-norma..." at bounding box center [636, 402] width 495 height 16
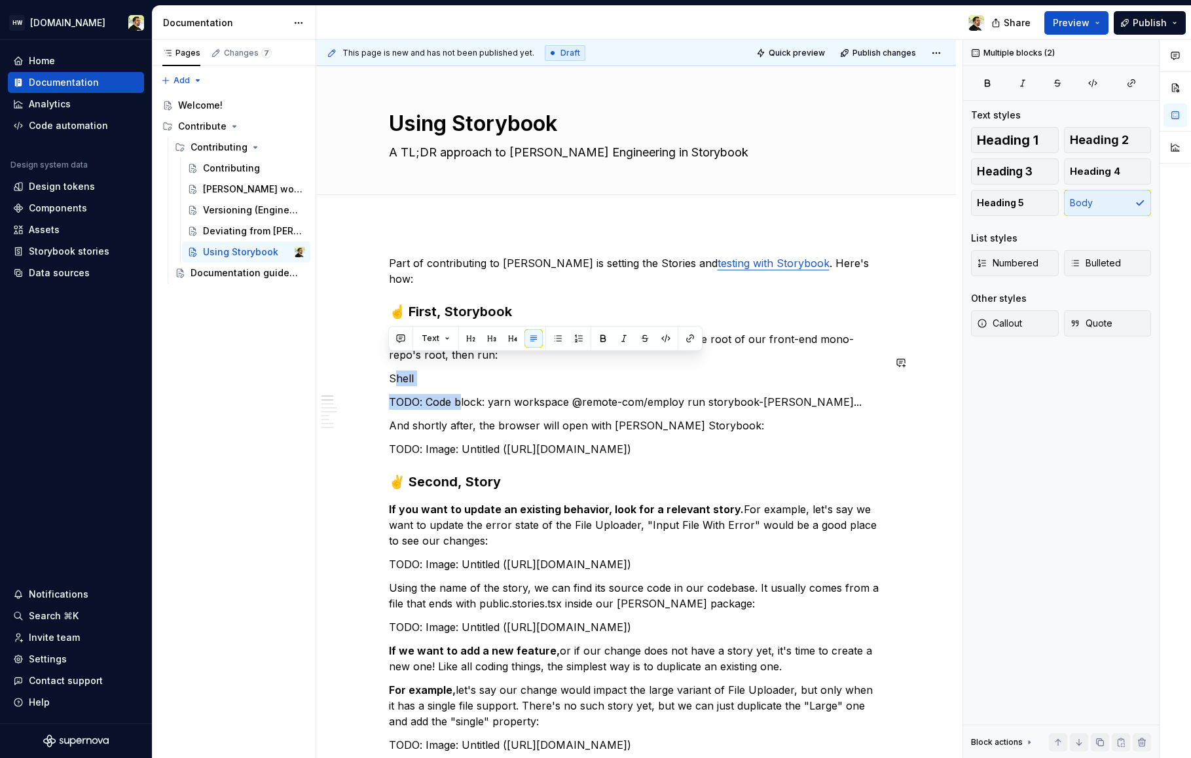
drag, startPoint x: 392, startPoint y: 361, endPoint x: 464, endPoint y: 388, distance: 76.8
click at [464, 394] on p "TODO: Code block: yarn workspace @remote-com/employ run storybook-norma..." at bounding box center [636, 402] width 495 height 16
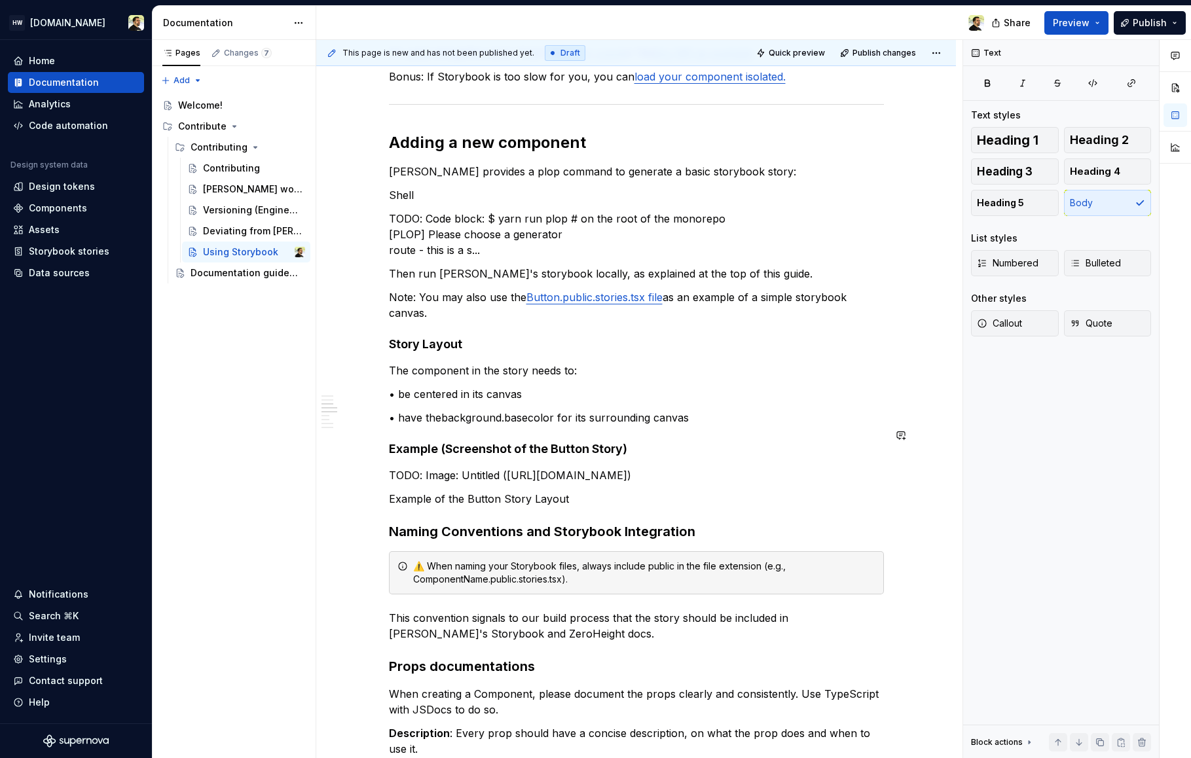
scroll to position [1066, 0]
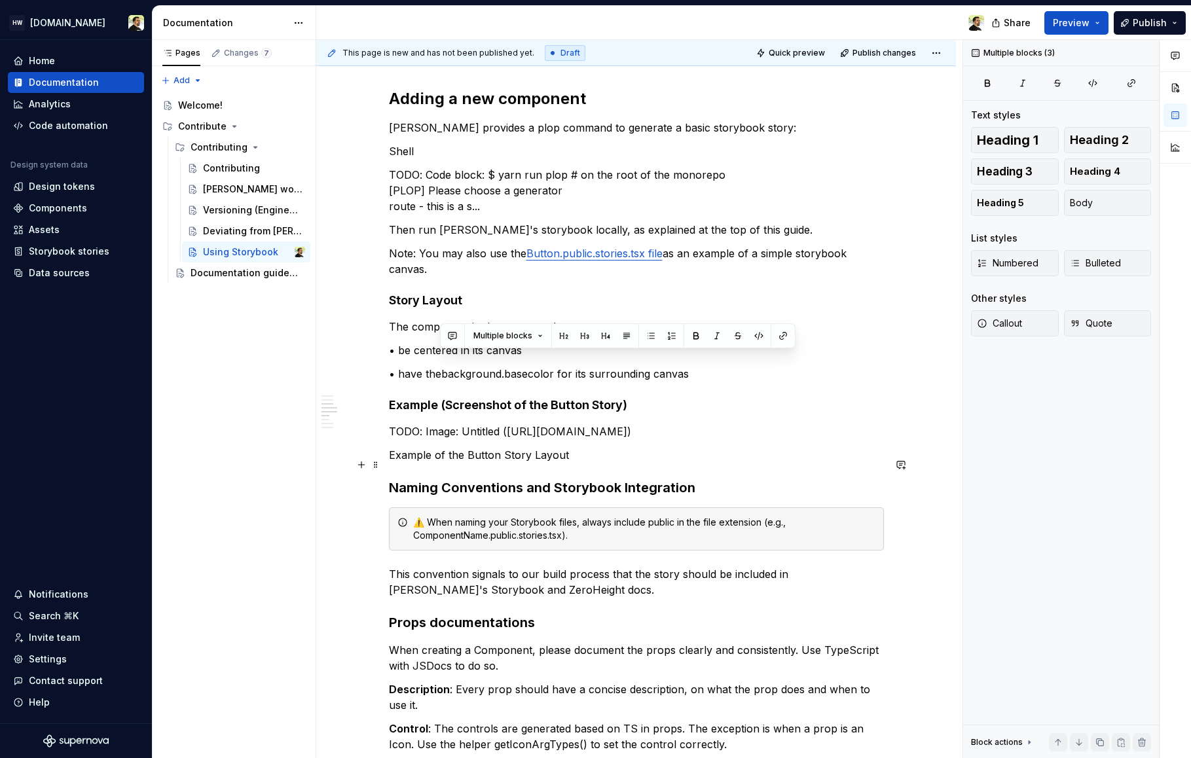
drag, startPoint x: 440, startPoint y: 353, endPoint x: 492, endPoint y: 481, distance: 138.6
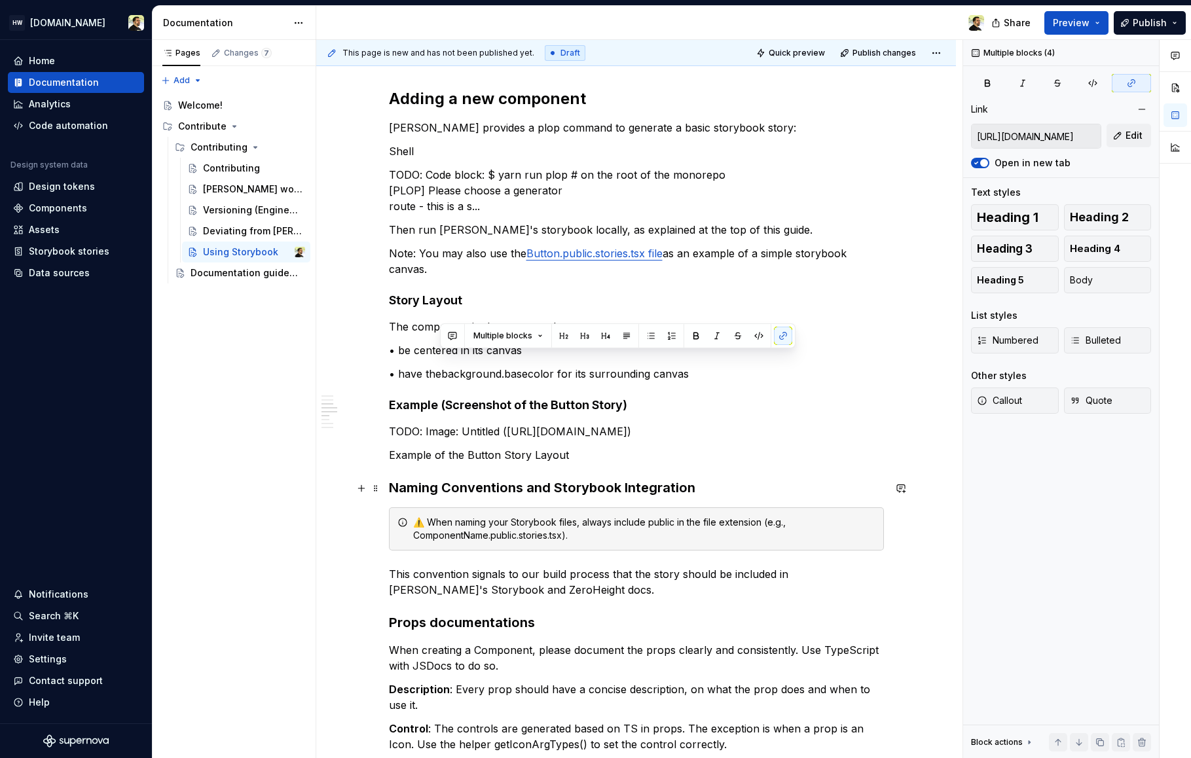
click at [492, 41] on p "Bonus: If Storybook is too slow for you, you can load your component isolated." at bounding box center [636, 33] width 495 height 16
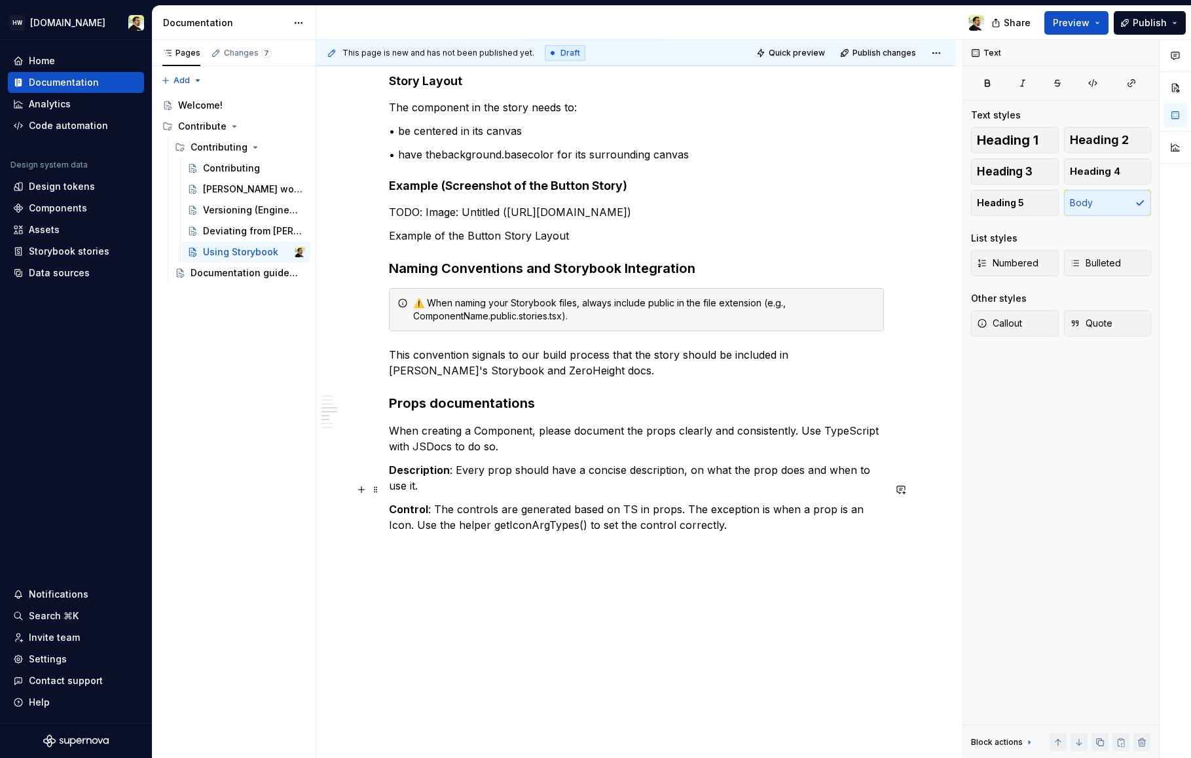
scroll to position [1292, 0]
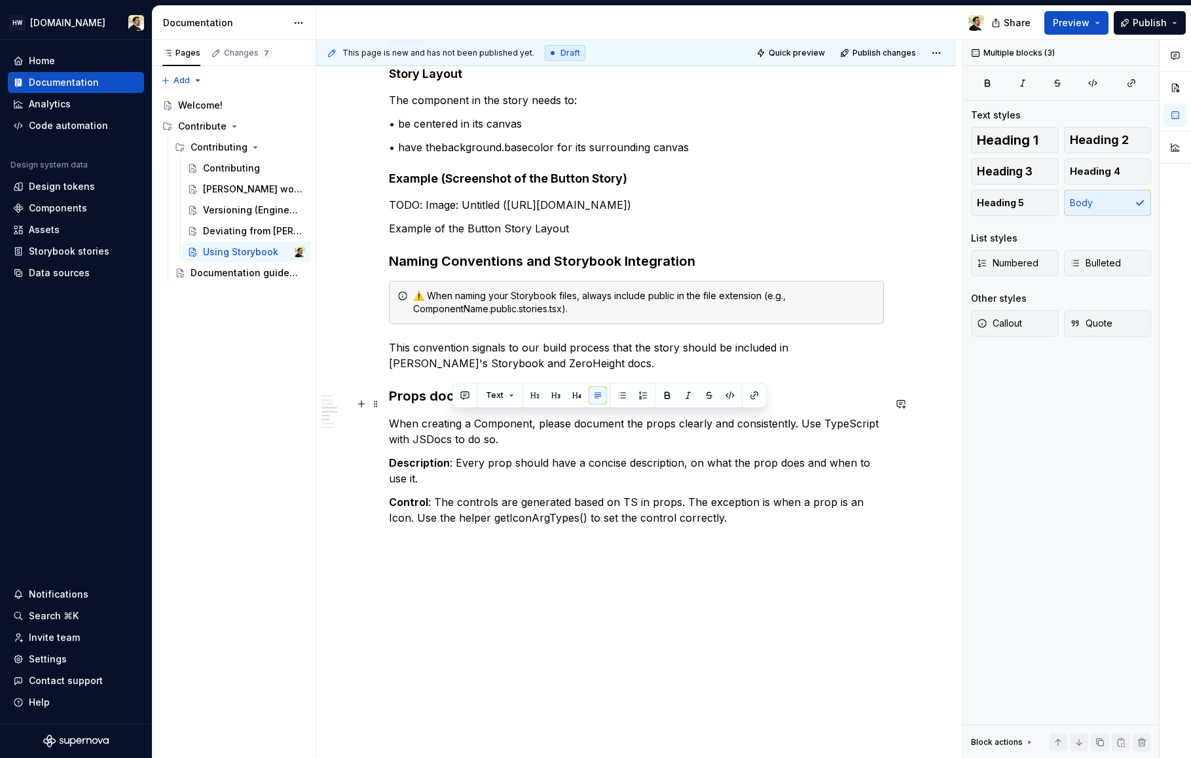
drag, startPoint x: 492, startPoint y: 481, endPoint x: 454, endPoint y: 418, distance: 74.3
drag, startPoint x: 406, startPoint y: 403, endPoint x: 472, endPoint y: 481, distance: 102.2
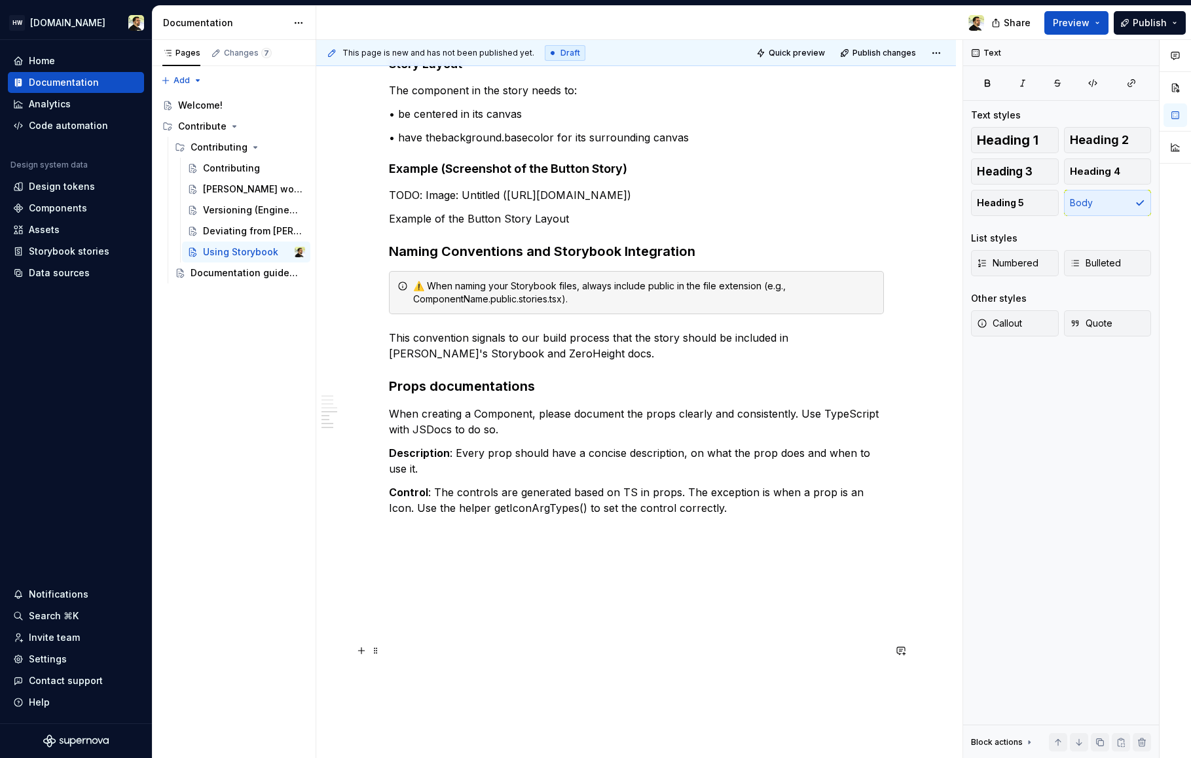
scroll to position [1553, 0]
drag, startPoint x: 446, startPoint y: 400, endPoint x: 542, endPoint y: 467, distance: 116.6
click at [542, 203] on p "TODO: Image: Untitled (https://zeroheight-user-uploads.s3.eu-west-1.amazonaws.c…" at bounding box center [636, 195] width 495 height 16
click at [554, 226] on p "Example of the Button Story Layout" at bounding box center [636, 219] width 495 height 16
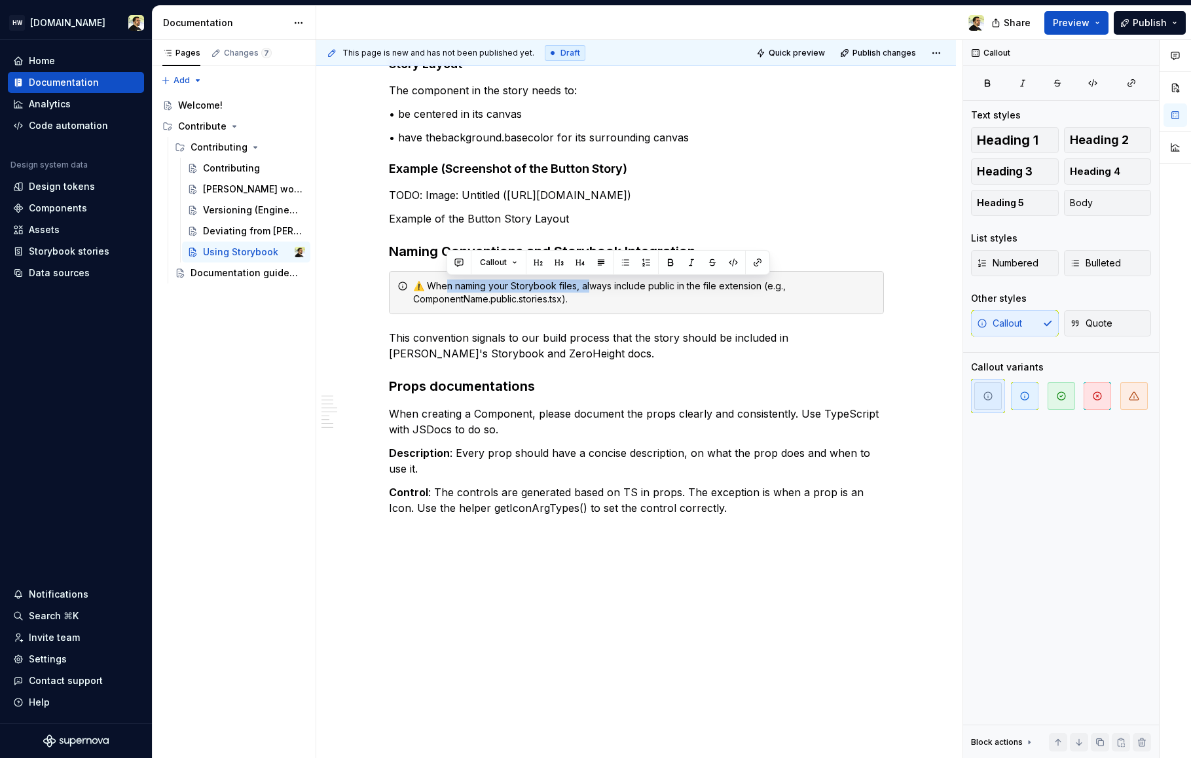
drag, startPoint x: 447, startPoint y: 285, endPoint x: 590, endPoint y: 285, distance: 142.7
click at [588, 285] on div "⚠️ When naming your Storybook files, always include public in the file extensio…" at bounding box center [644, 293] width 462 height 26
click at [590, 297] on div "⚠️ When naming your Storybook files, always include public in the file extensio…" at bounding box center [644, 293] width 462 height 26
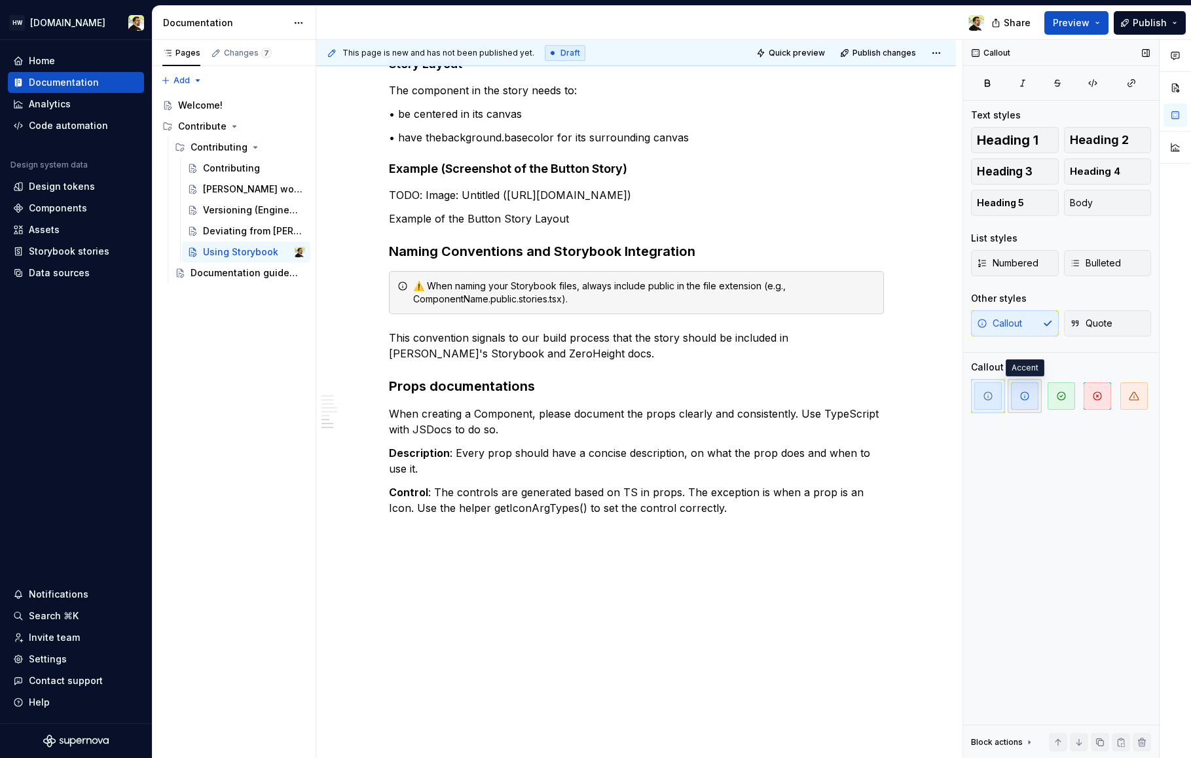
click at [1030, 394] on span "button" at bounding box center [1024, 395] width 27 height 27
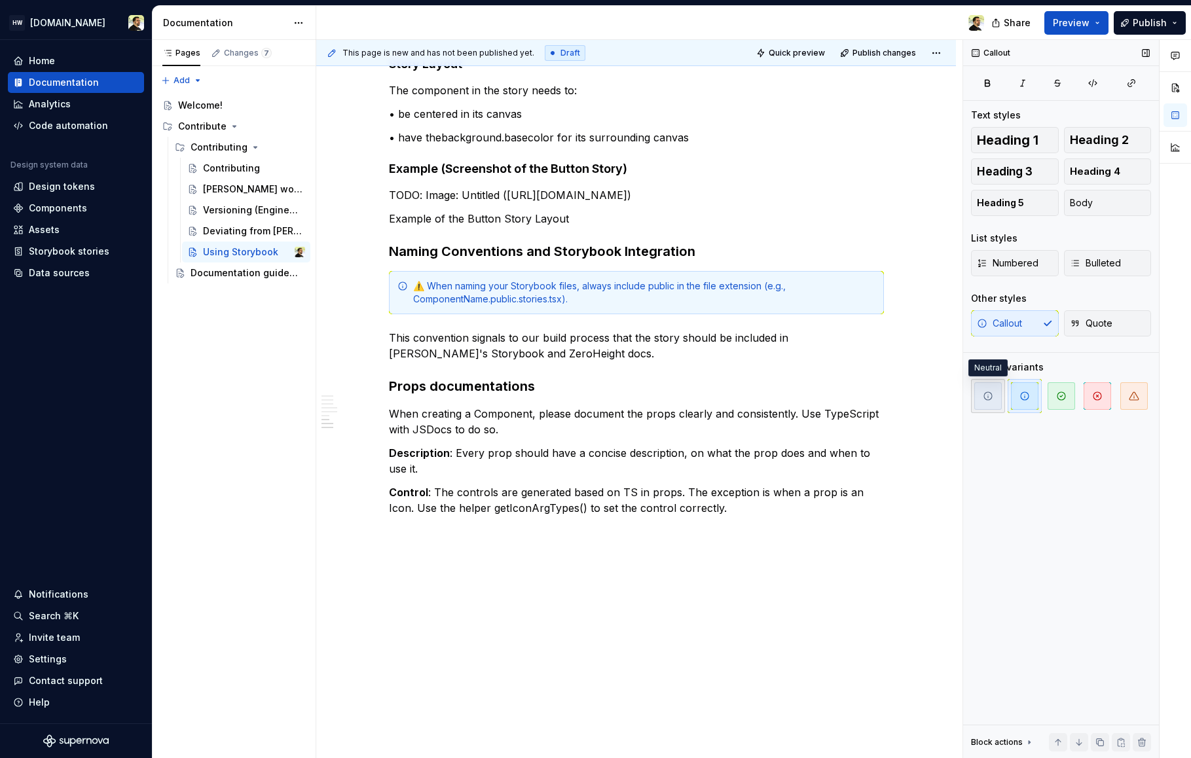
click at [985, 401] on icon "button" at bounding box center [988, 396] width 10 height 10
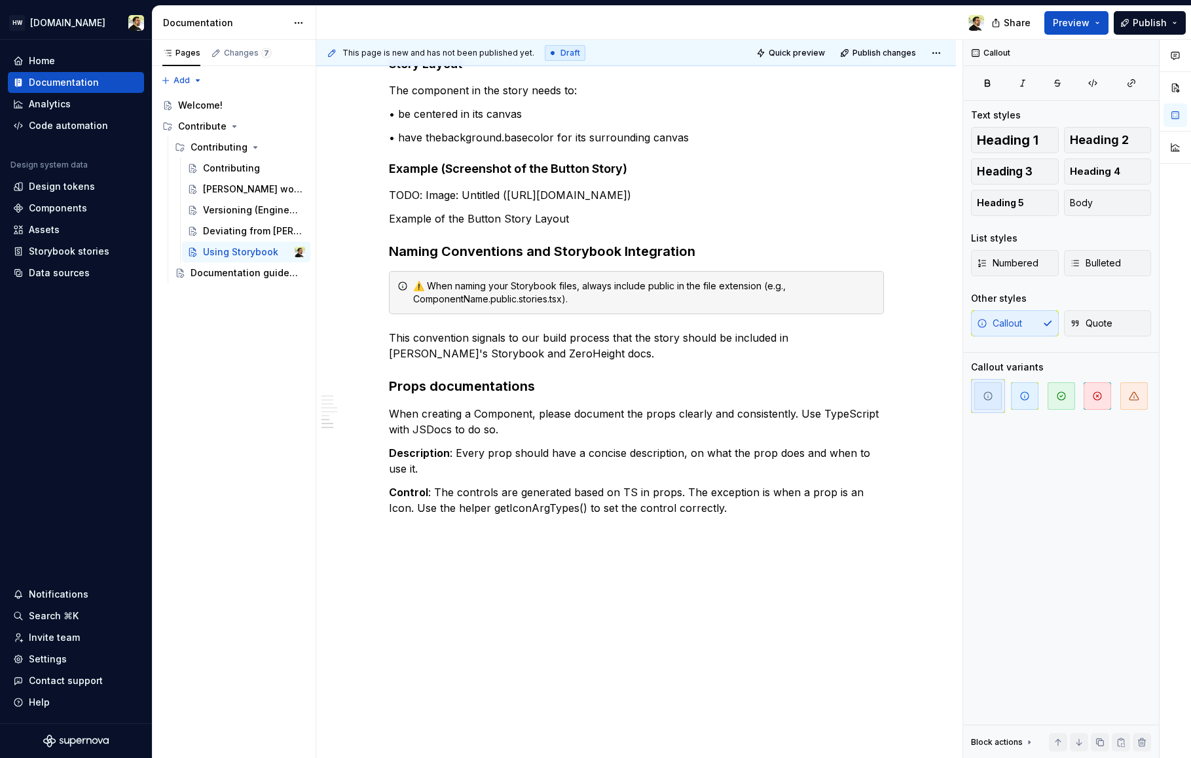
click at [513, 300] on div "⚠️ When naming your Storybook files, always include public in the file extensio…" at bounding box center [644, 293] width 462 height 26
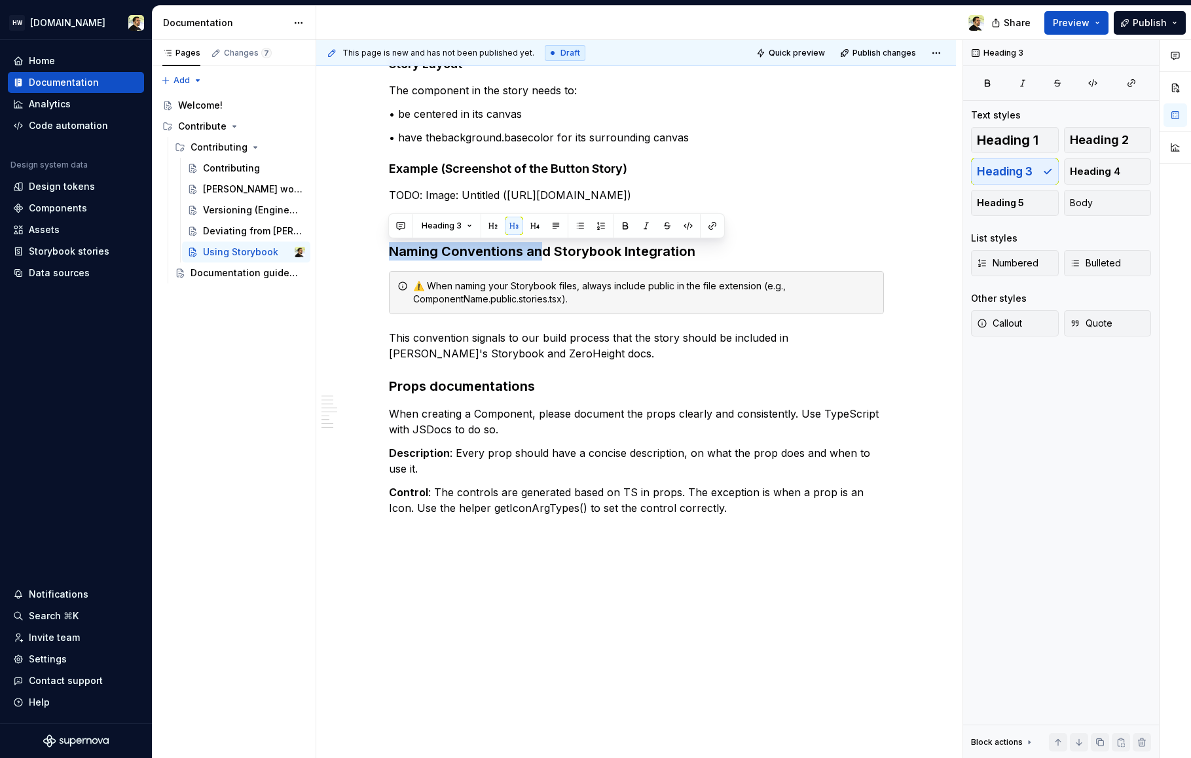
drag, startPoint x: 390, startPoint y: 253, endPoint x: 536, endPoint y: 251, distance: 146.0
click at [536, 251] on h3 "Naming Conventions and Storybook Integration" at bounding box center [636, 251] width 495 height 18
copy h3 "Naming Conventions an"
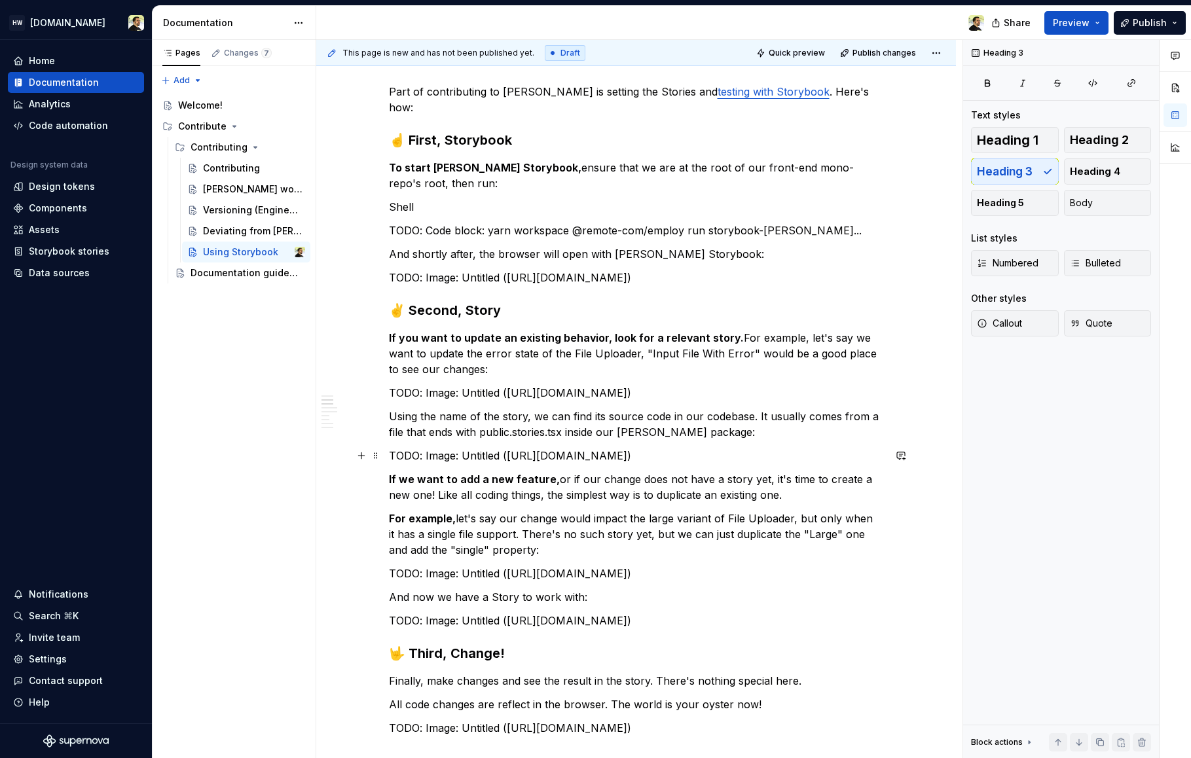
scroll to position [0, 0]
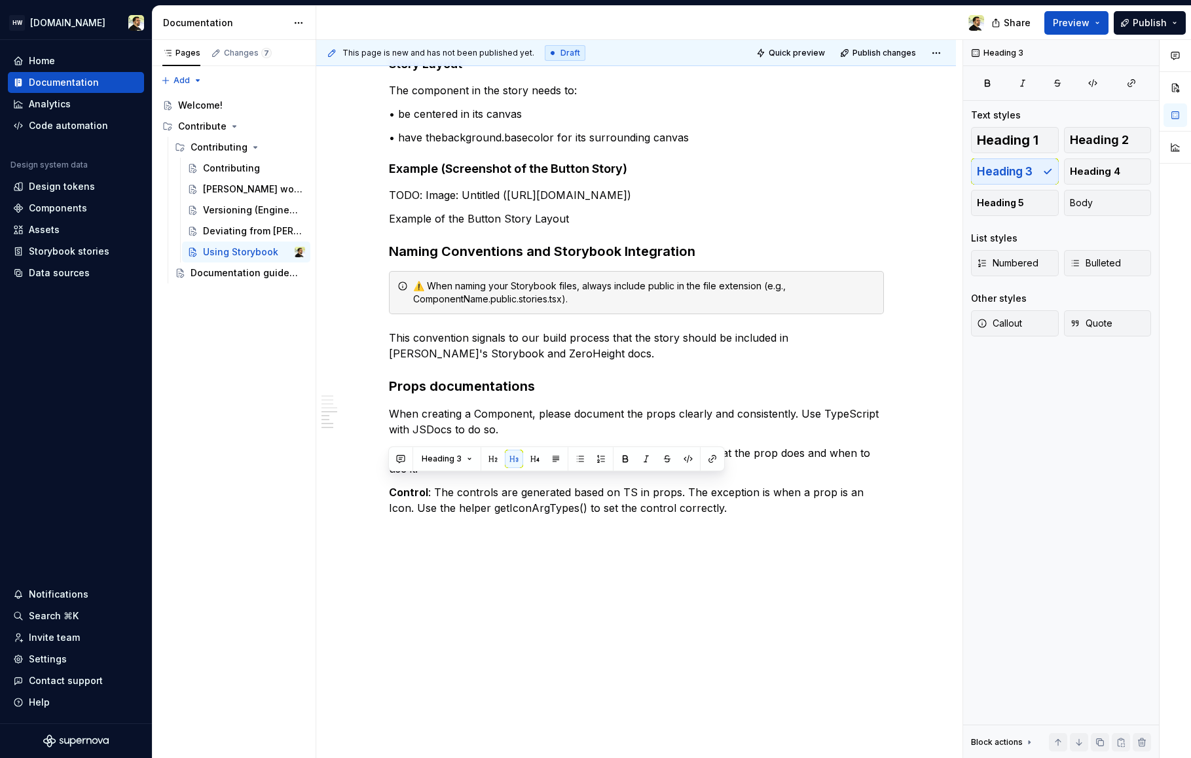
click at [604, 361] on p "This convention signals to our build process that the story should be included …" at bounding box center [636, 345] width 495 height 31
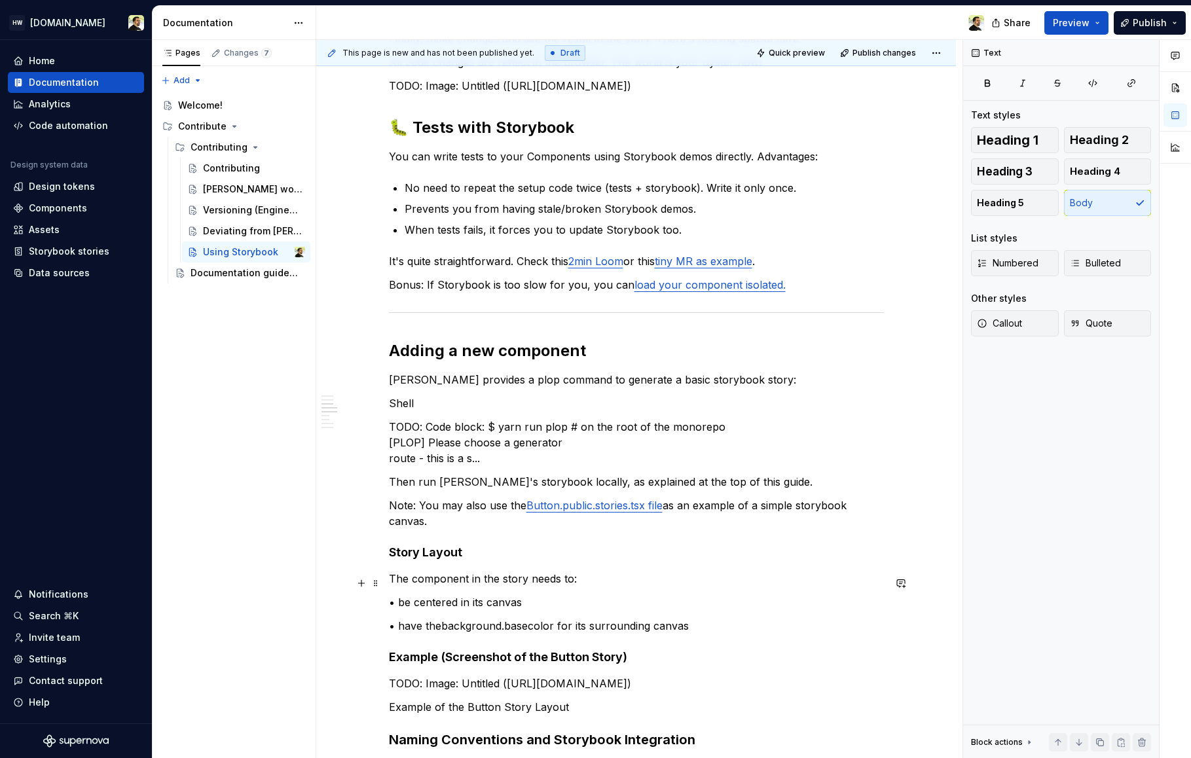
scroll to position [395, 0]
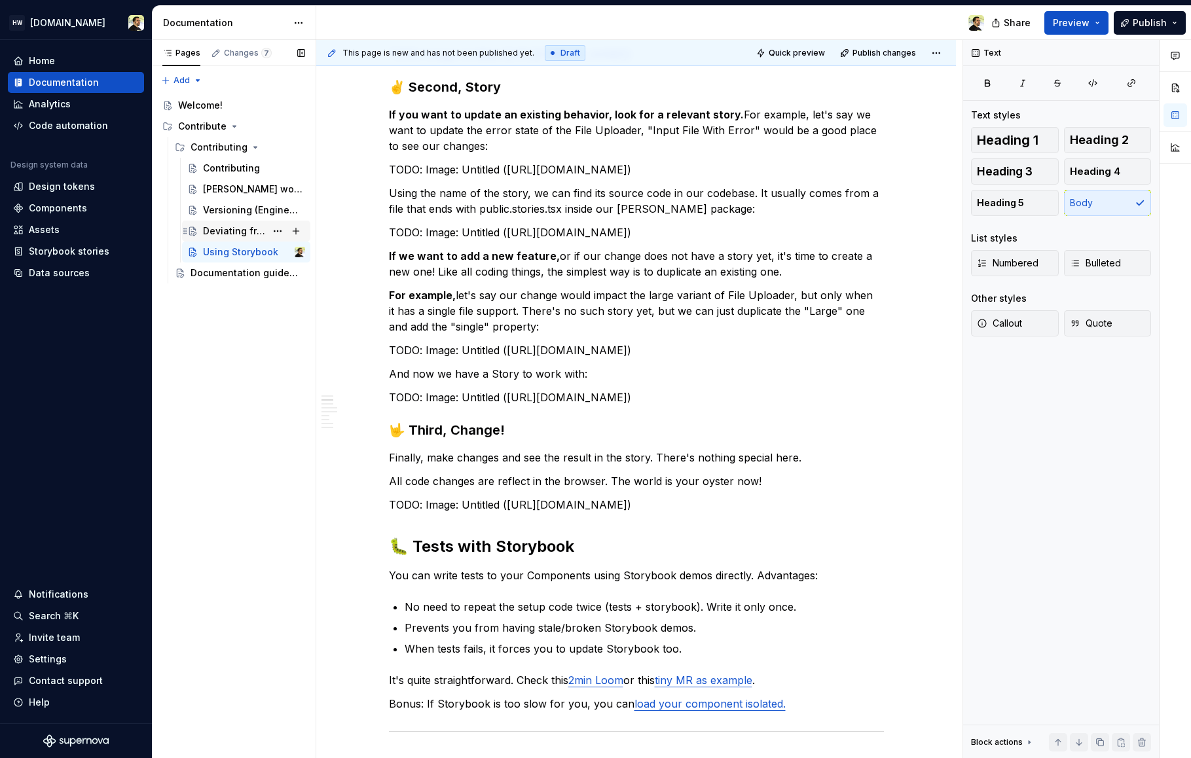
click at [235, 233] on div "Deviating from [PERSON_NAME]" at bounding box center [234, 231] width 63 height 13
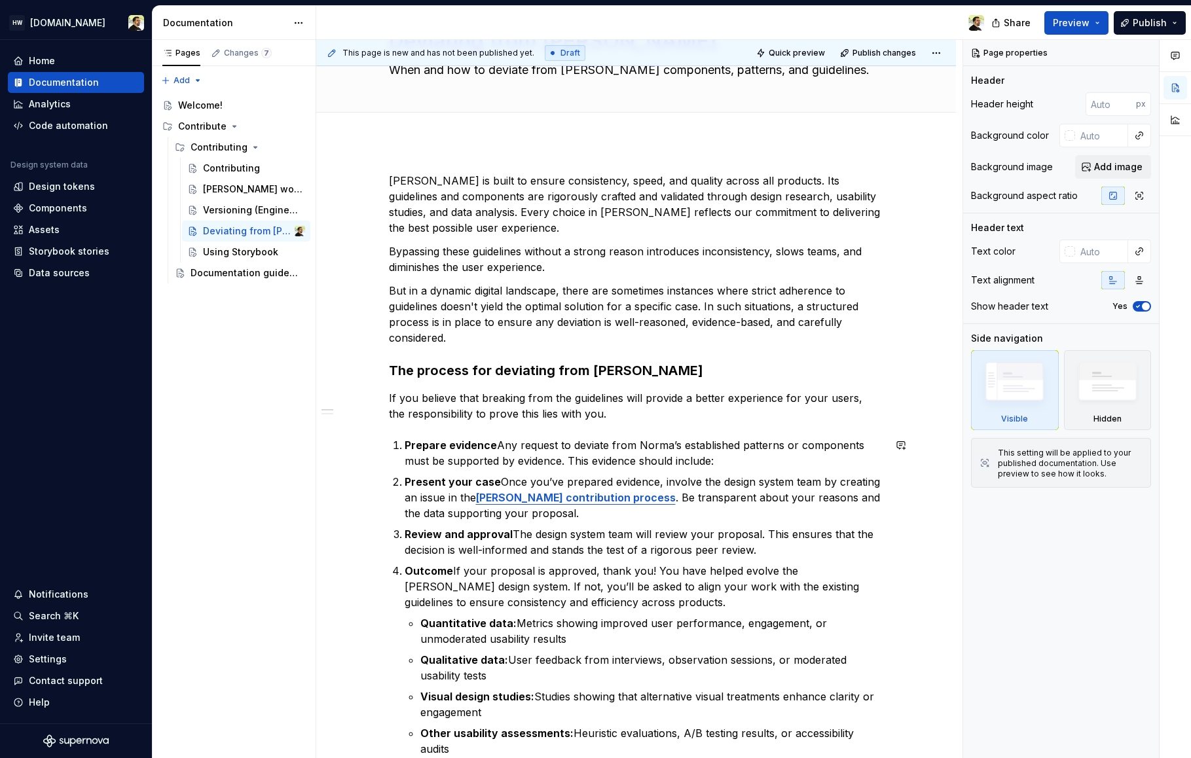
scroll to position [88, 0]
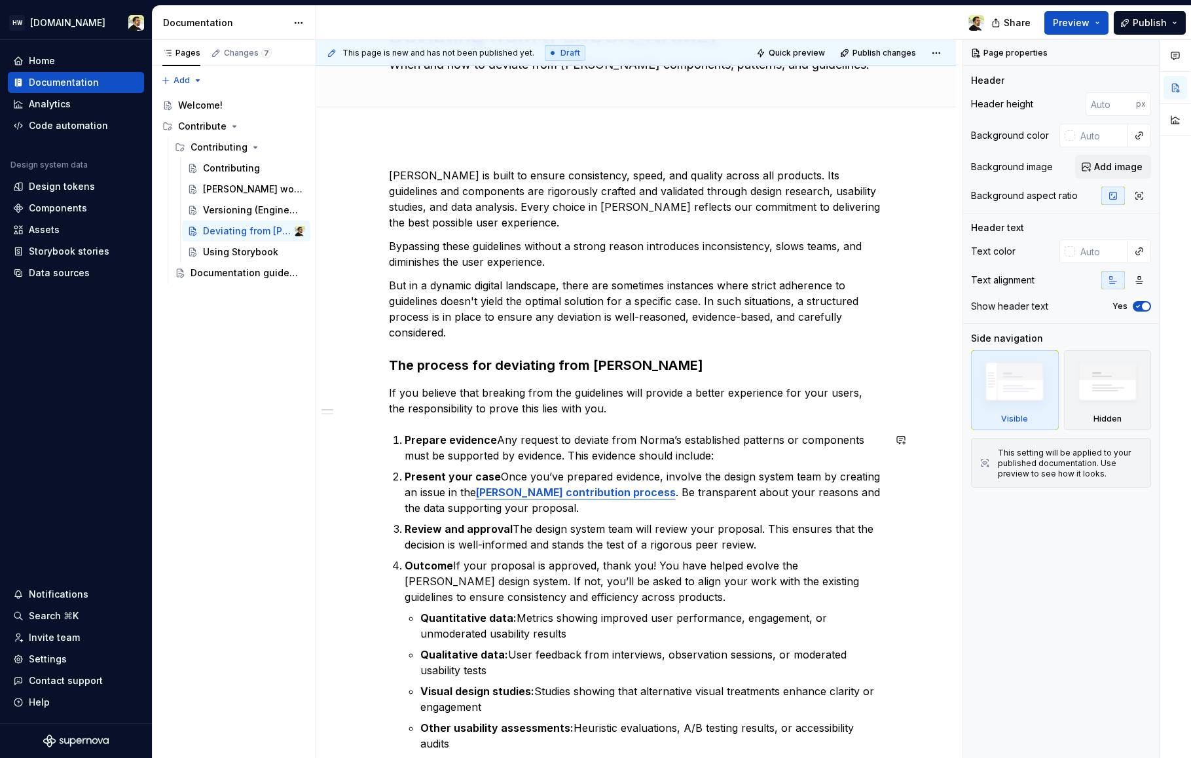
drag, startPoint x: 496, startPoint y: 435, endPoint x: 531, endPoint y: 441, distance: 35.7
click at [496, 435] on p "Prepare evidence Any request to deviate from Norma’s established patterns or co…" at bounding box center [644, 447] width 479 height 31
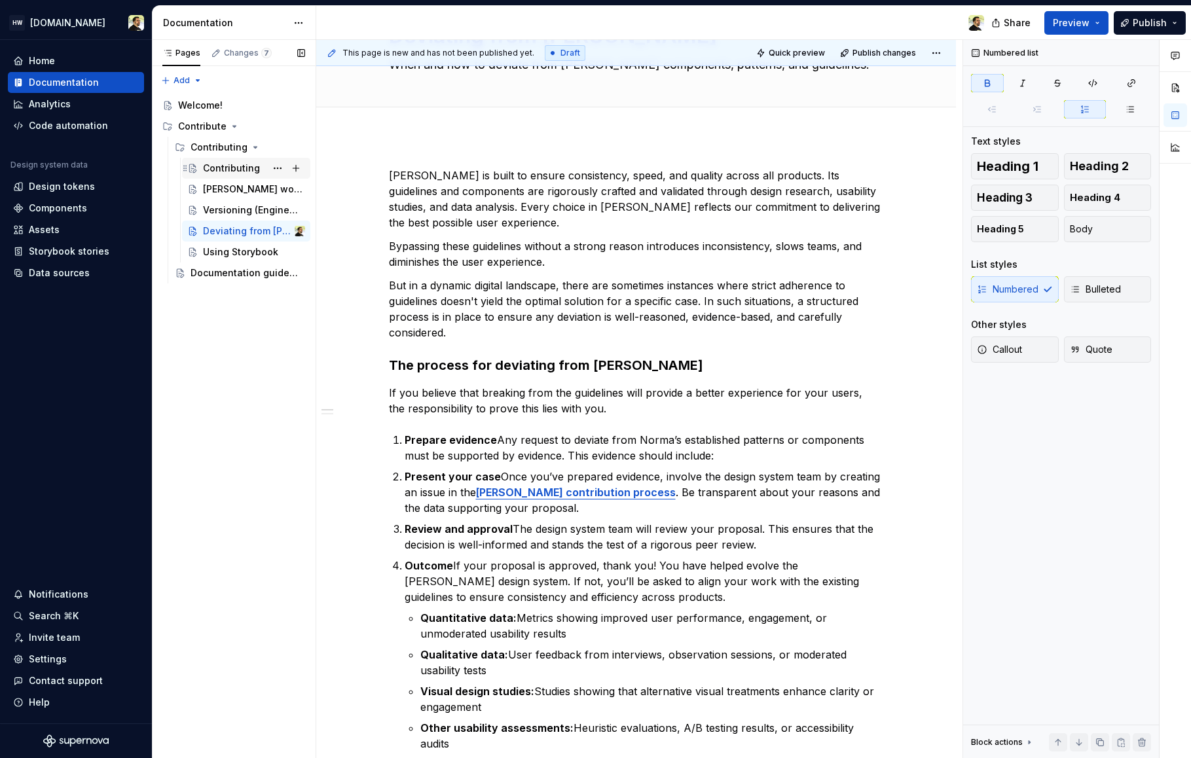
click at [235, 175] on div "Contributing" at bounding box center [254, 168] width 102 height 18
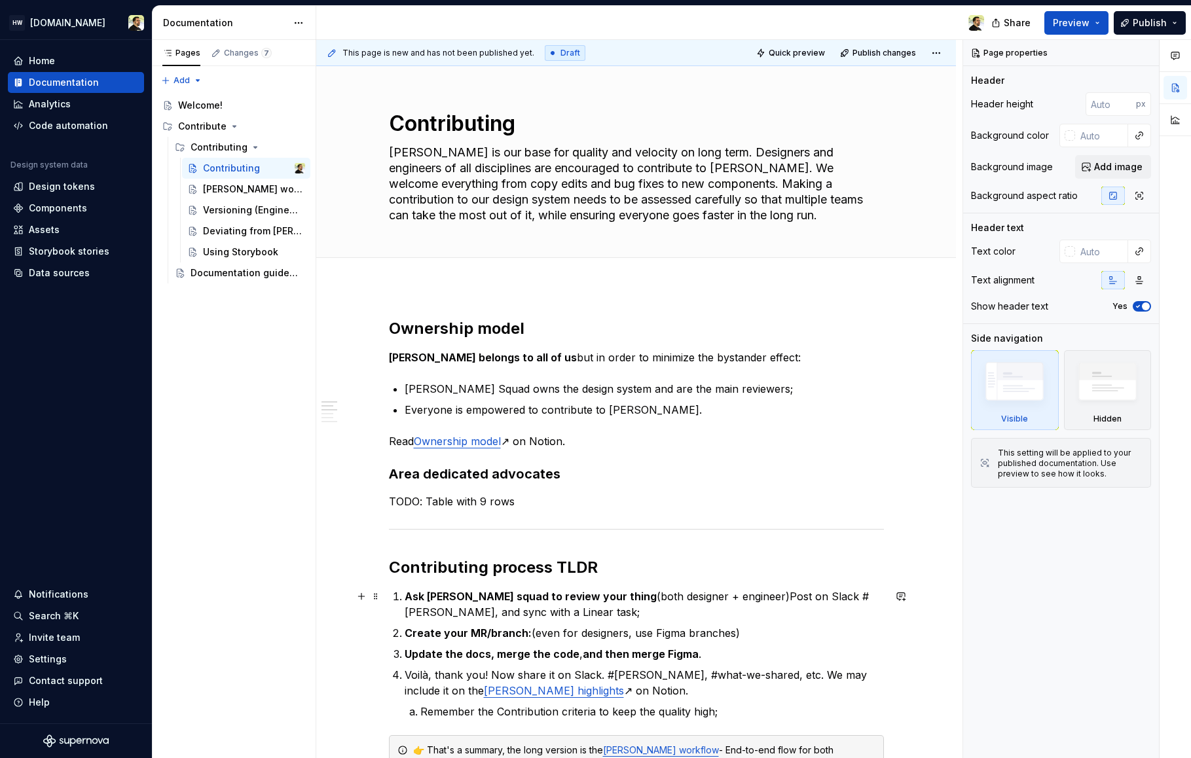
click at [560, 605] on p "Ask Norma squad to review your thing (both designer + engineer)Post on Slack #n…" at bounding box center [644, 604] width 479 height 31
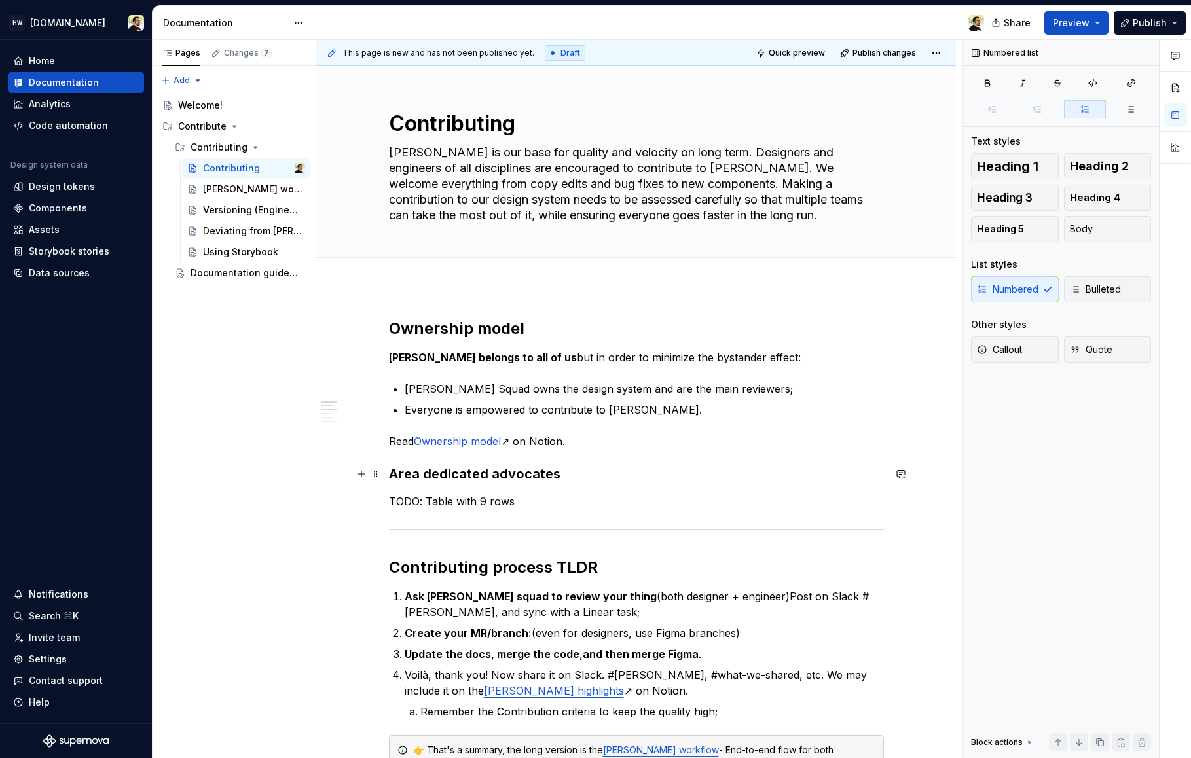
click at [437, 473] on h3 "Area dedicated advocates" at bounding box center [636, 474] width 495 height 18
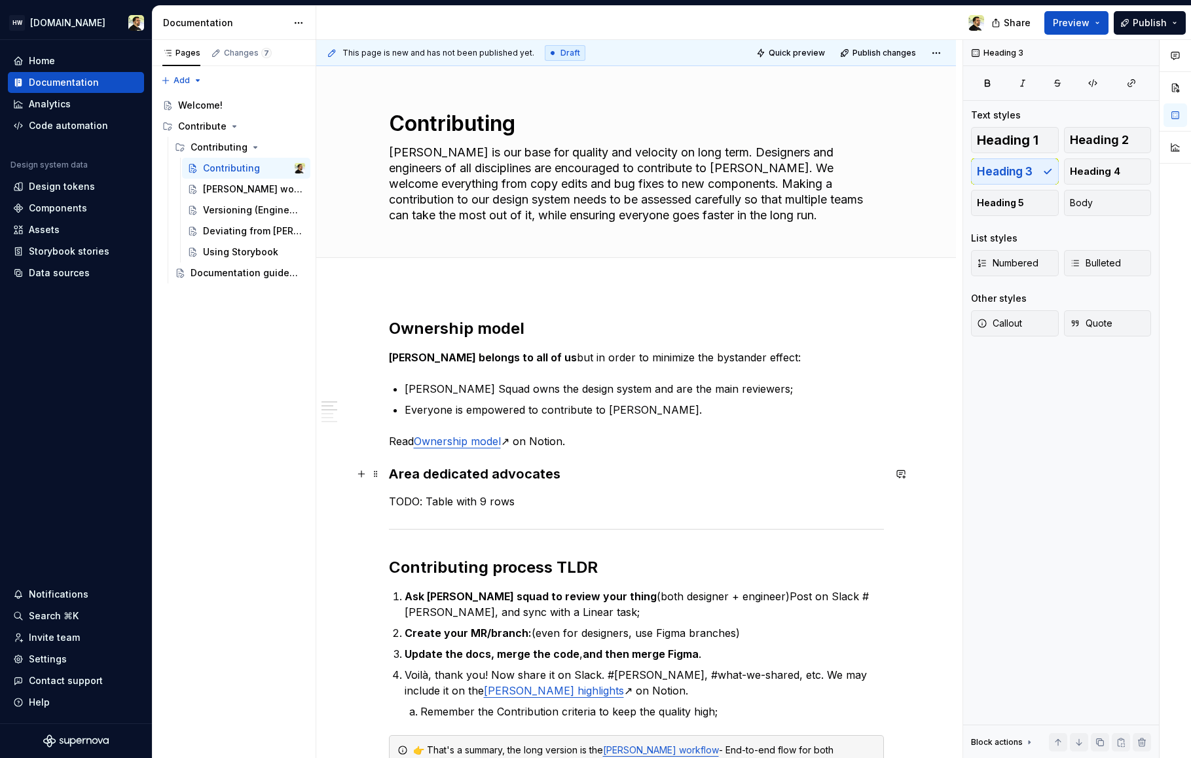
click at [523, 475] on h3 "Area dedicated advocates" at bounding box center [636, 474] width 495 height 18
click at [992, 75] on button "button" at bounding box center [987, 83] width 33 height 18
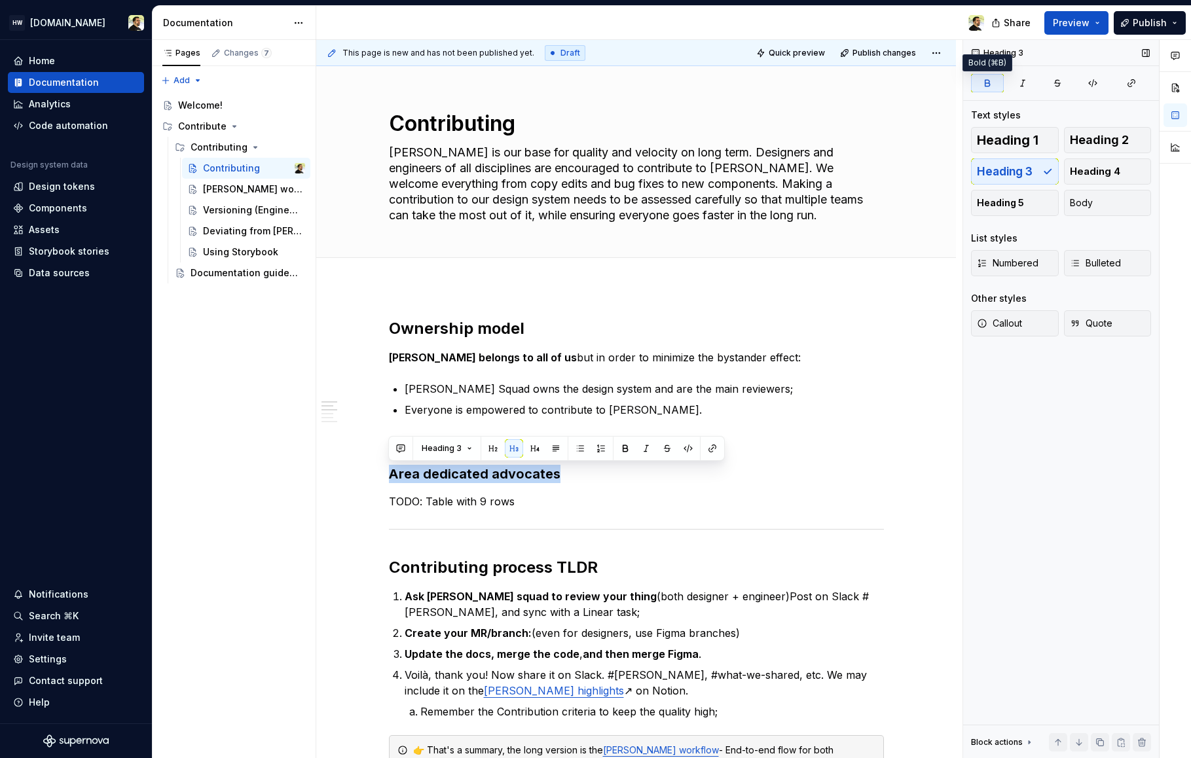
click at [989, 84] on icon "button" at bounding box center [987, 83] width 5 height 6
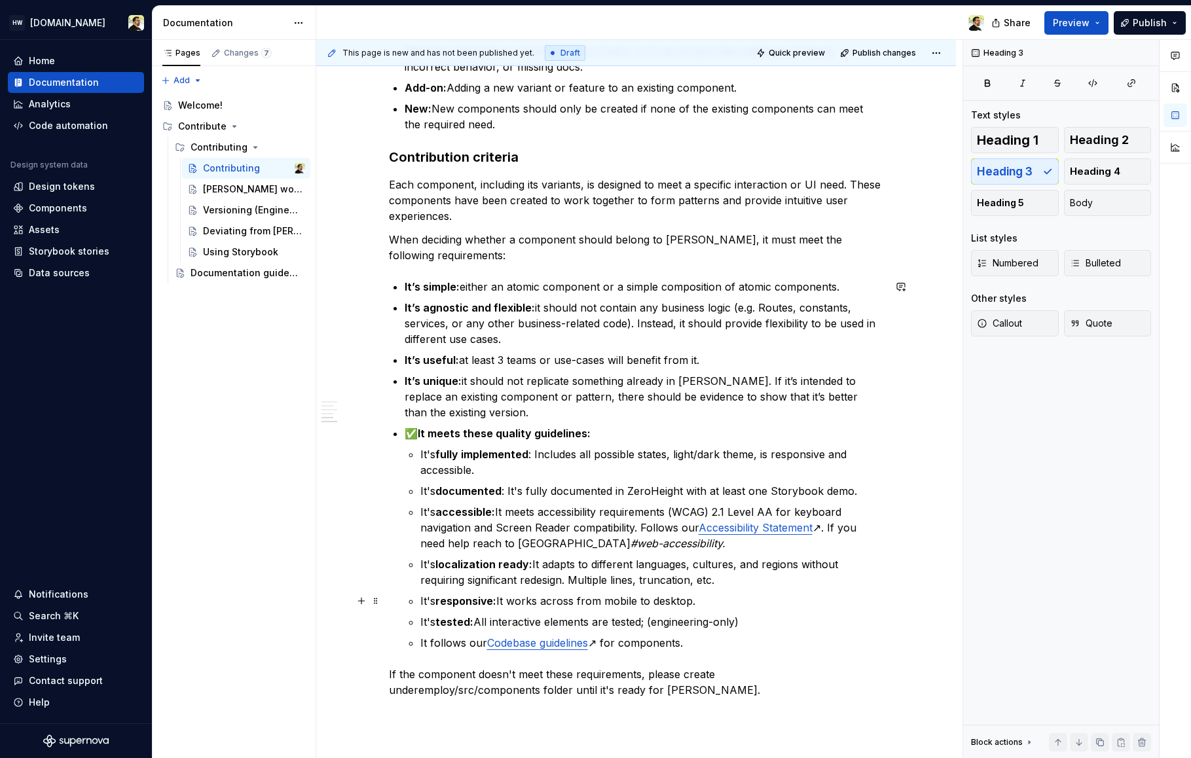
scroll to position [827, 0]
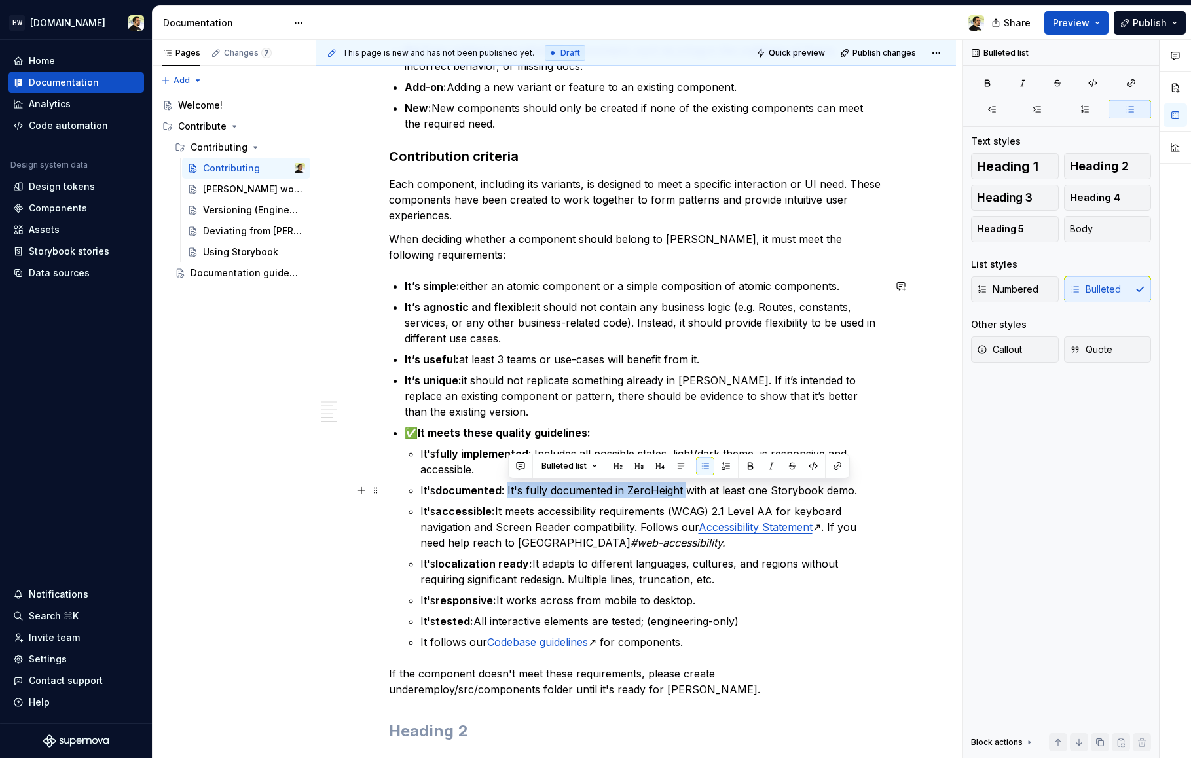
drag, startPoint x: 508, startPoint y: 485, endPoint x: 687, endPoint y: 485, distance: 178.7
click at [687, 485] on p "It's documented : It's fully documented in ZeroHeight with at least one Storybo…" at bounding box center [651, 490] width 463 height 16
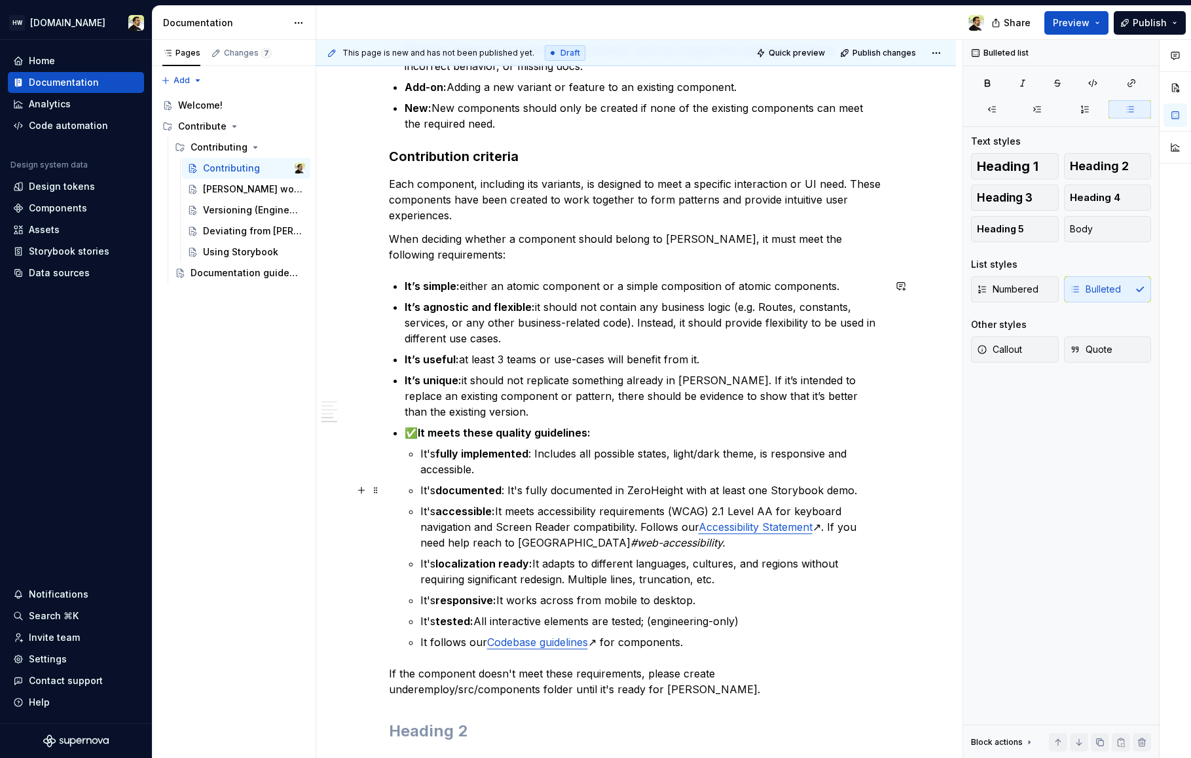
click at [643, 487] on p "It's documented : It's fully documented in ZeroHeight with at least one Storybo…" at bounding box center [651, 490] width 463 height 16
copy p "ZeroHeight"
click at [526, 499] on ul "It's fully implemented : Includes all possible states, light/dark theme, is res…" at bounding box center [651, 548] width 463 height 204
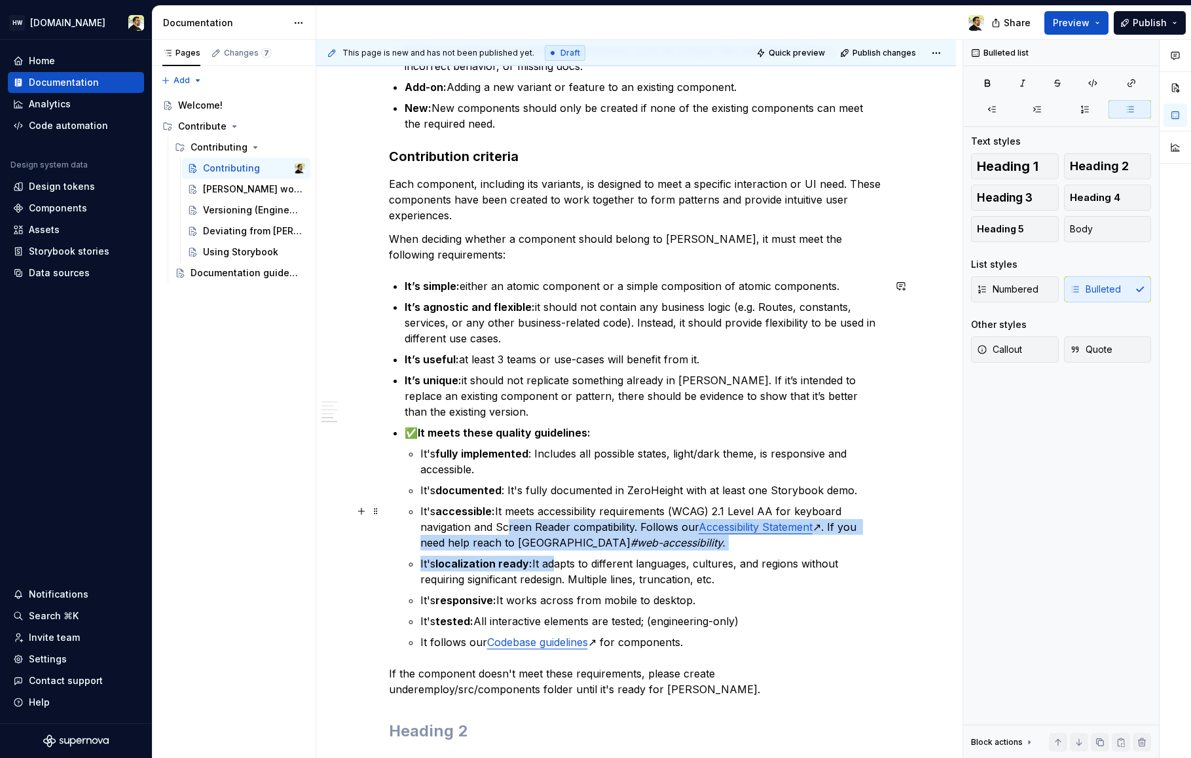
drag, startPoint x: 501, startPoint y: 521, endPoint x: 551, endPoint y: 560, distance: 62.9
click at [551, 560] on ul "It's fully implemented : Includes all possible states, light/dark theme, is res…" at bounding box center [651, 548] width 463 height 204
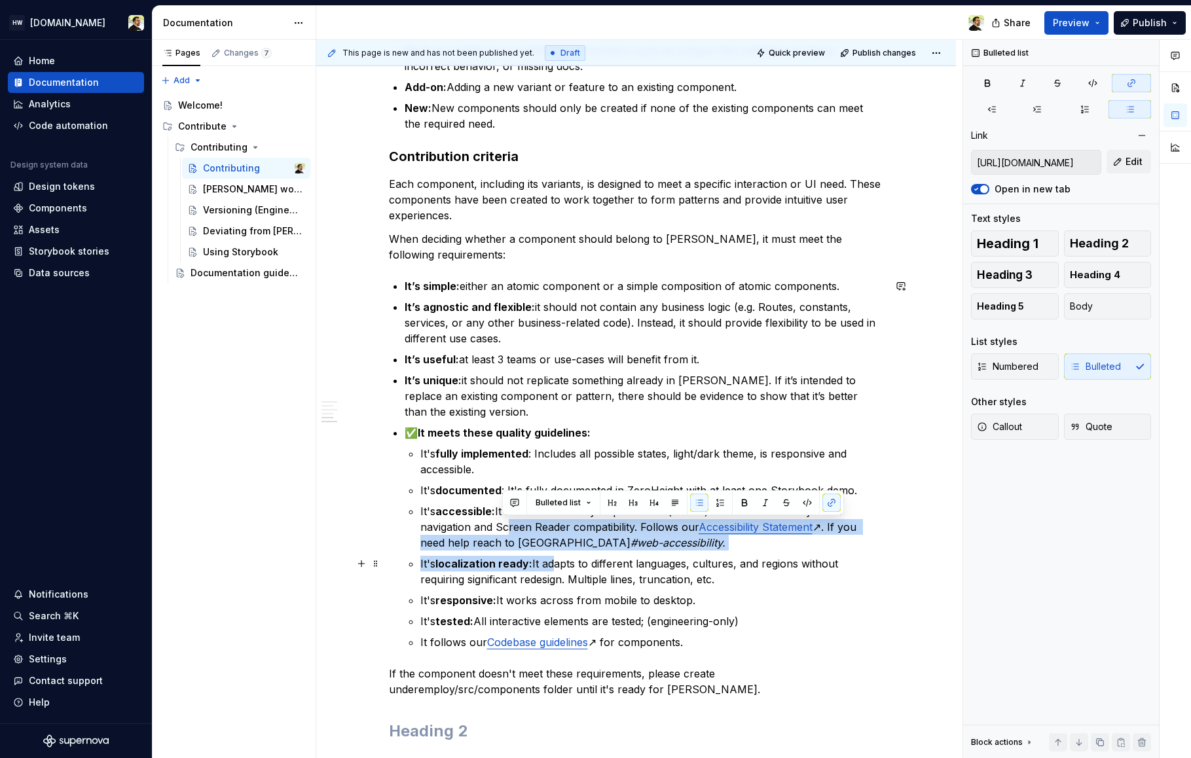
click at [551, 560] on p "It's localization ready: It adapts to different languages, cultures, and region…" at bounding box center [651, 571] width 463 height 31
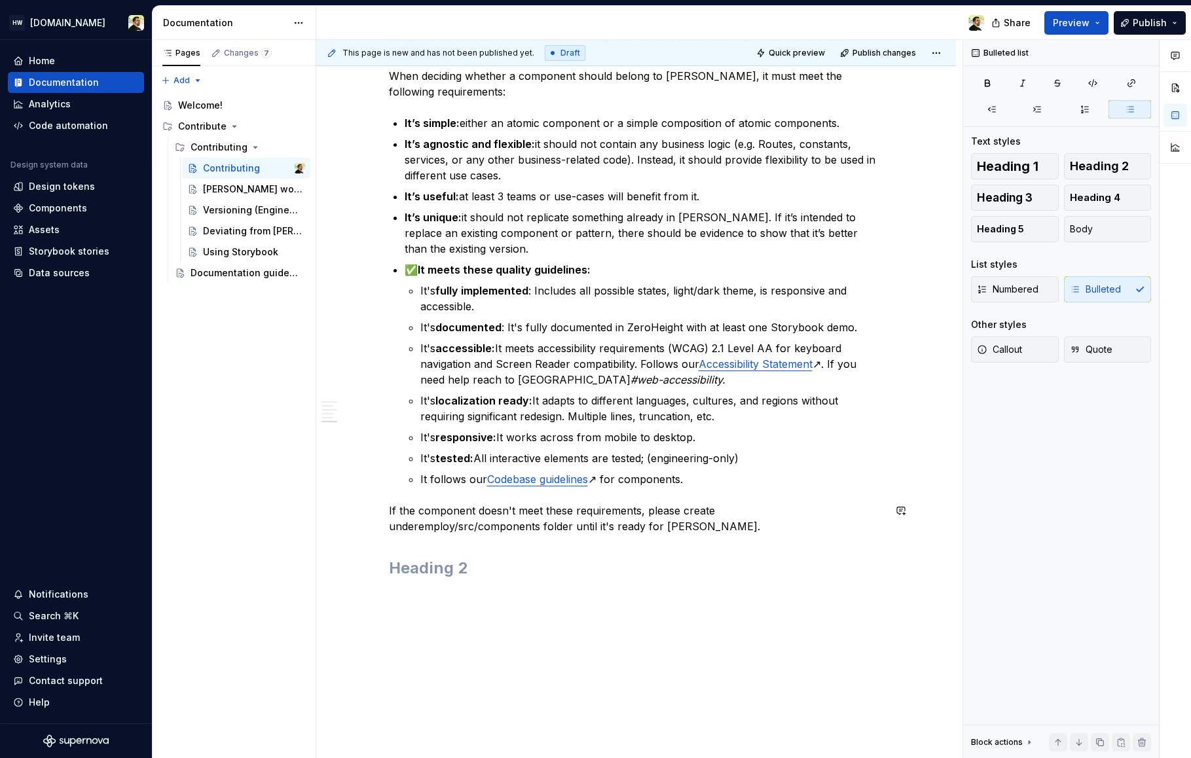
scroll to position [1011, 0]
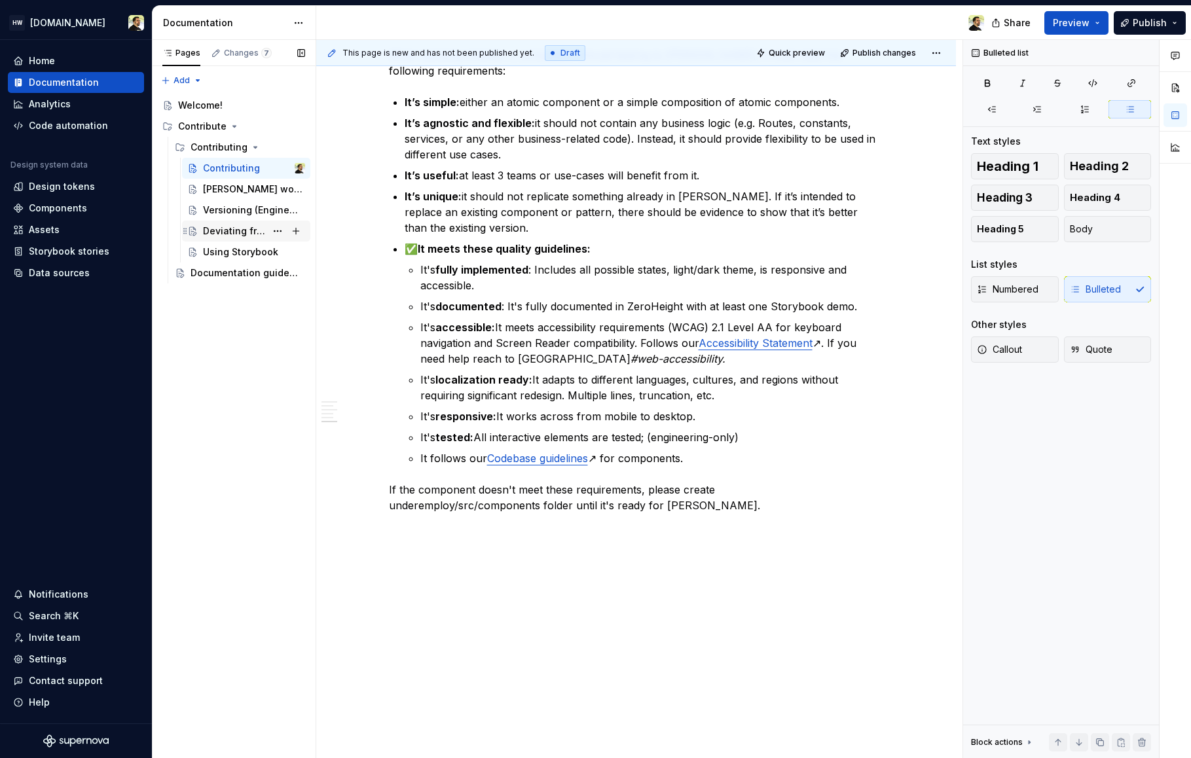
click at [241, 223] on div "Deviating from [PERSON_NAME]" at bounding box center [254, 231] width 102 height 18
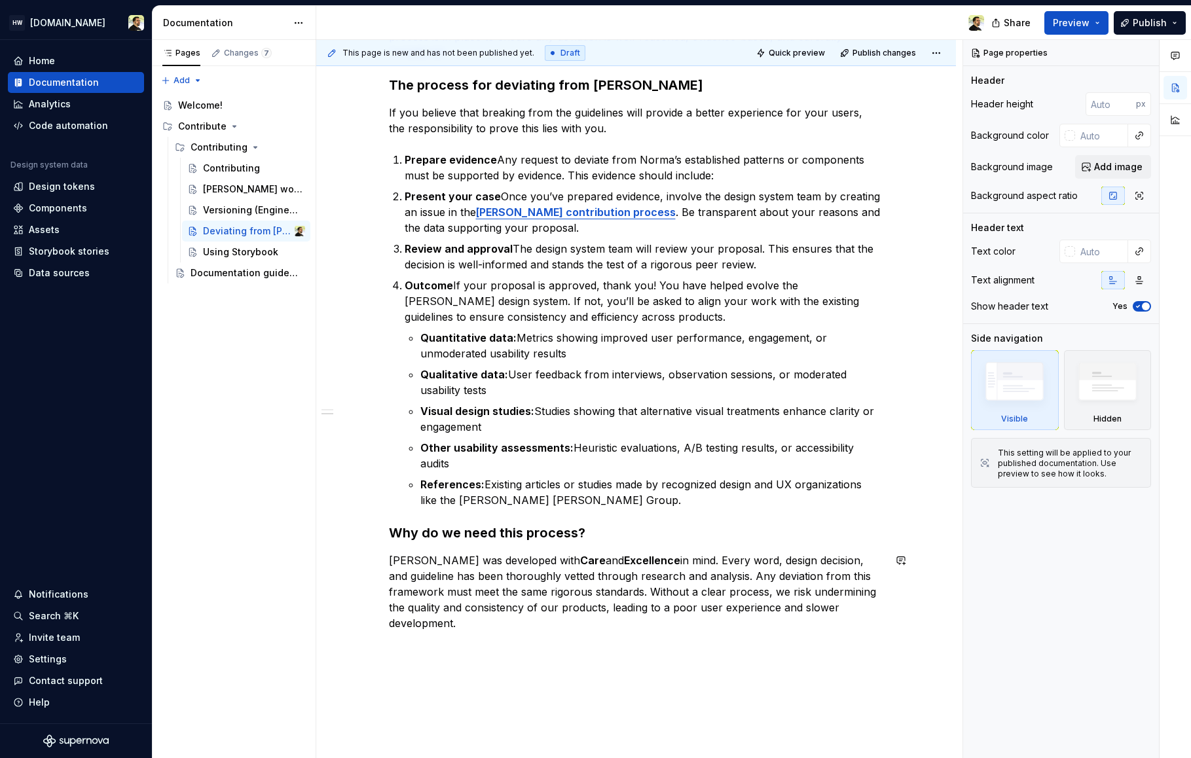
scroll to position [483, 0]
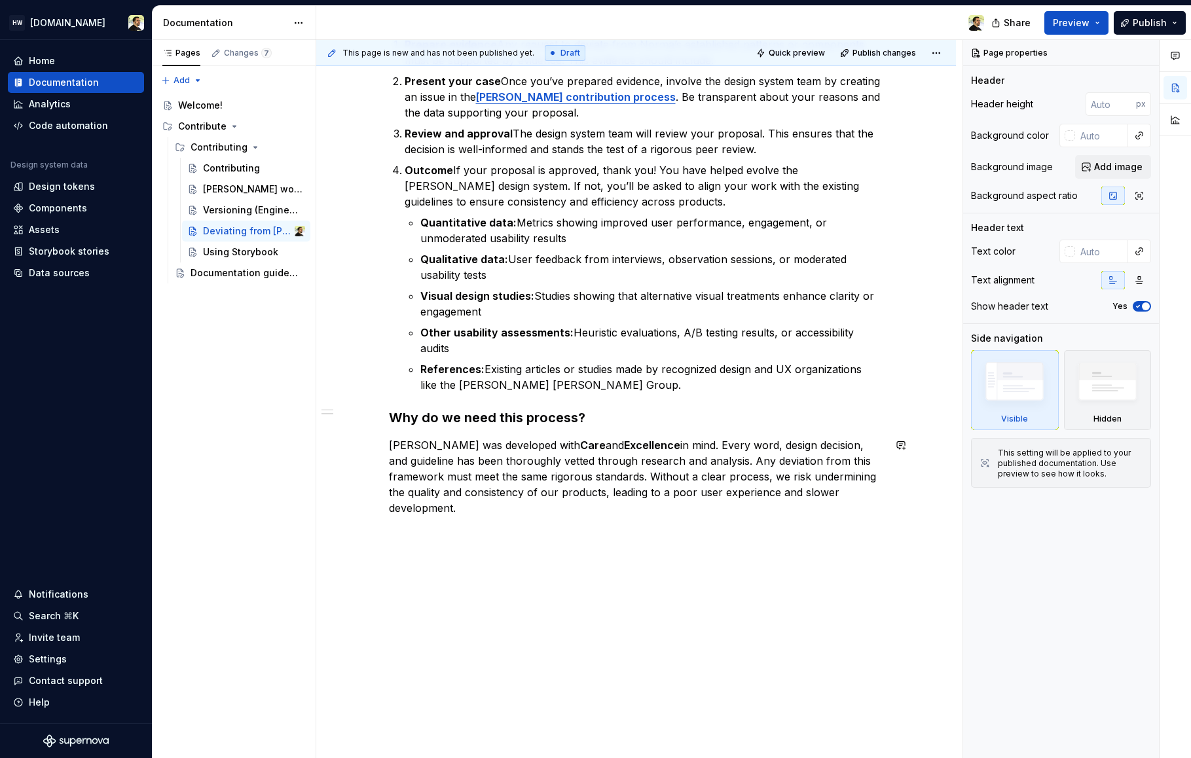
click at [553, 554] on div "Norma is built to ensure consistency, speed, and quality across all products. I…" at bounding box center [636, 250] width 640 height 1018
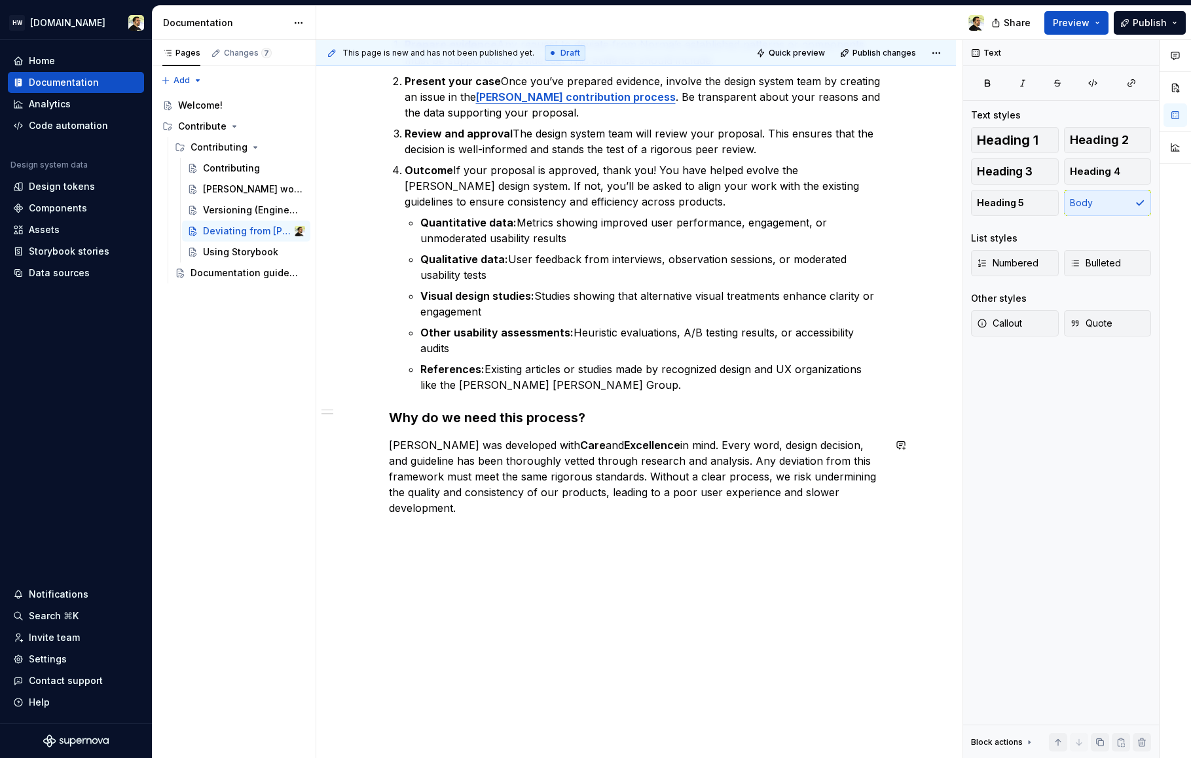
click at [552, 661] on div "Norma is built to ensure consistency, speed, and quality across all products. I…" at bounding box center [636, 262] width 640 height 1042
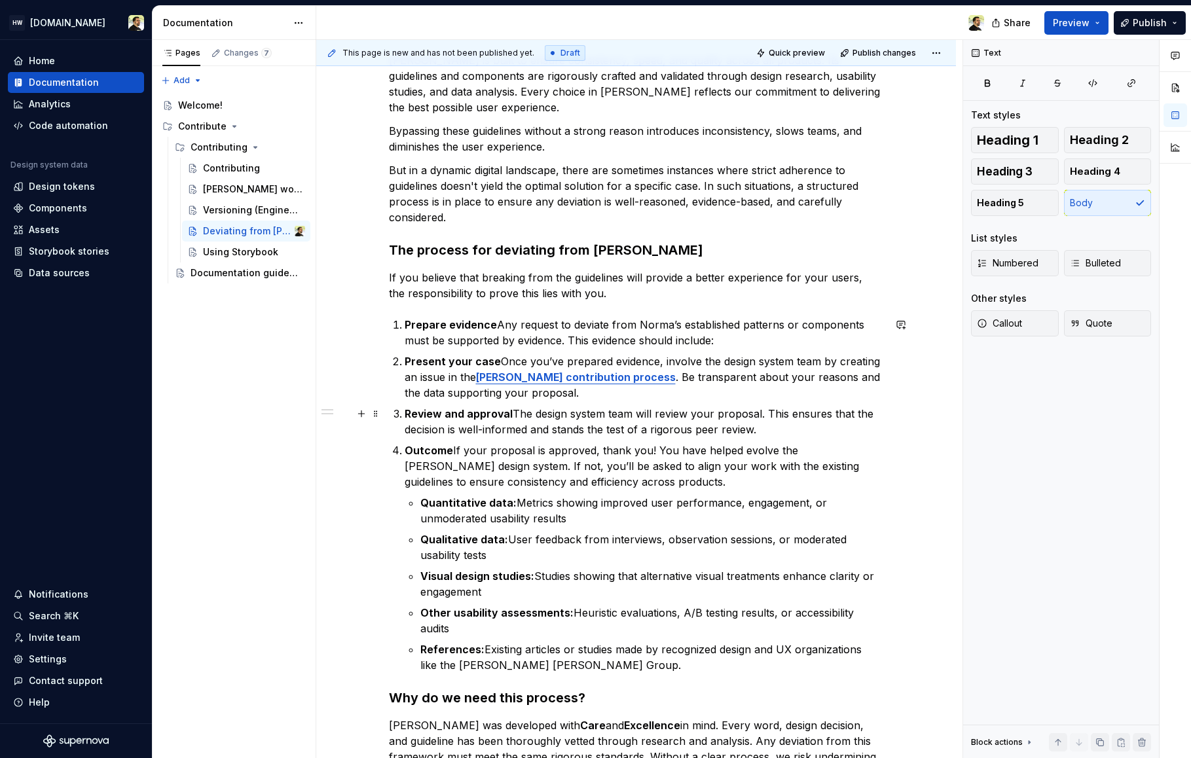
scroll to position [228, 0]
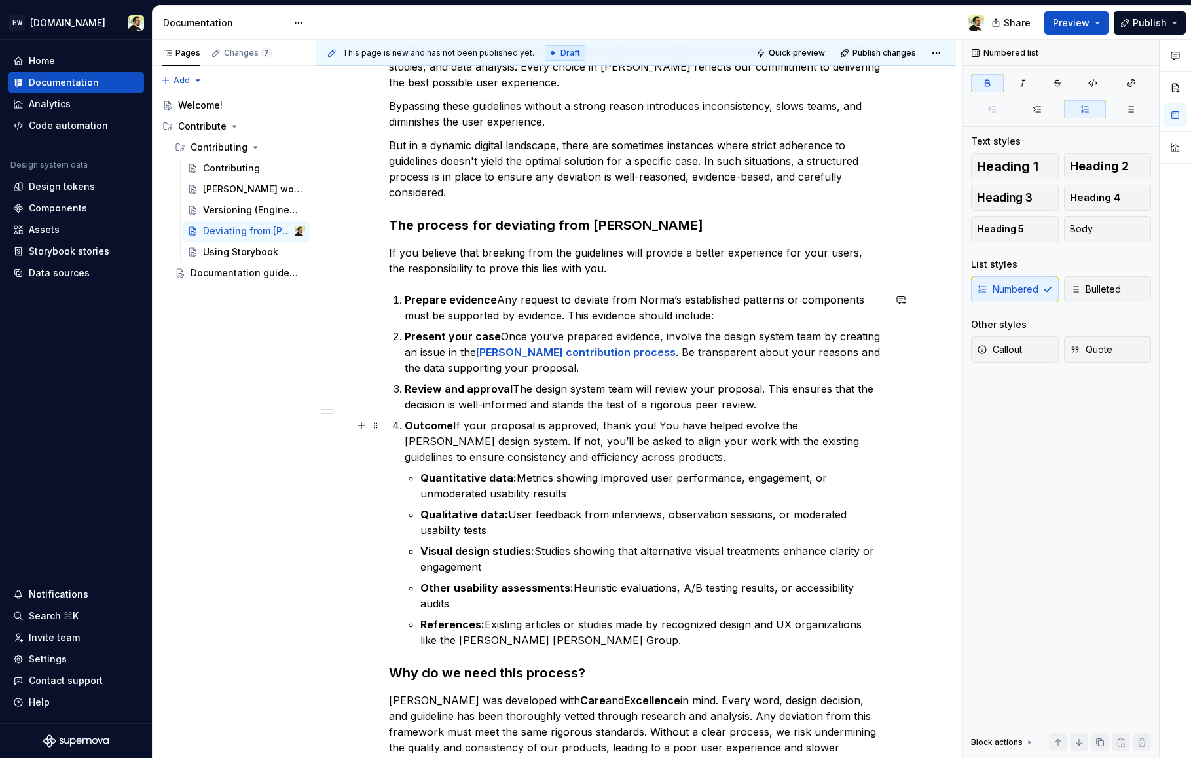
drag, startPoint x: 419, startPoint y: 424, endPoint x: 581, endPoint y: 571, distance: 218.7
click at [575, 566] on li "Outcome If your proposal is approved, thank you! You have helped evolve the Nor…" at bounding box center [644, 533] width 479 height 230
click at [529, 292] on p "Prepare evidence Any request to deviate from Norma’s established patterns or co…" at bounding box center [644, 307] width 479 height 31
click at [581, 608] on p "Other usability assessments: Heuristic evaluations, A/B testing results, or acc…" at bounding box center [651, 595] width 463 height 31
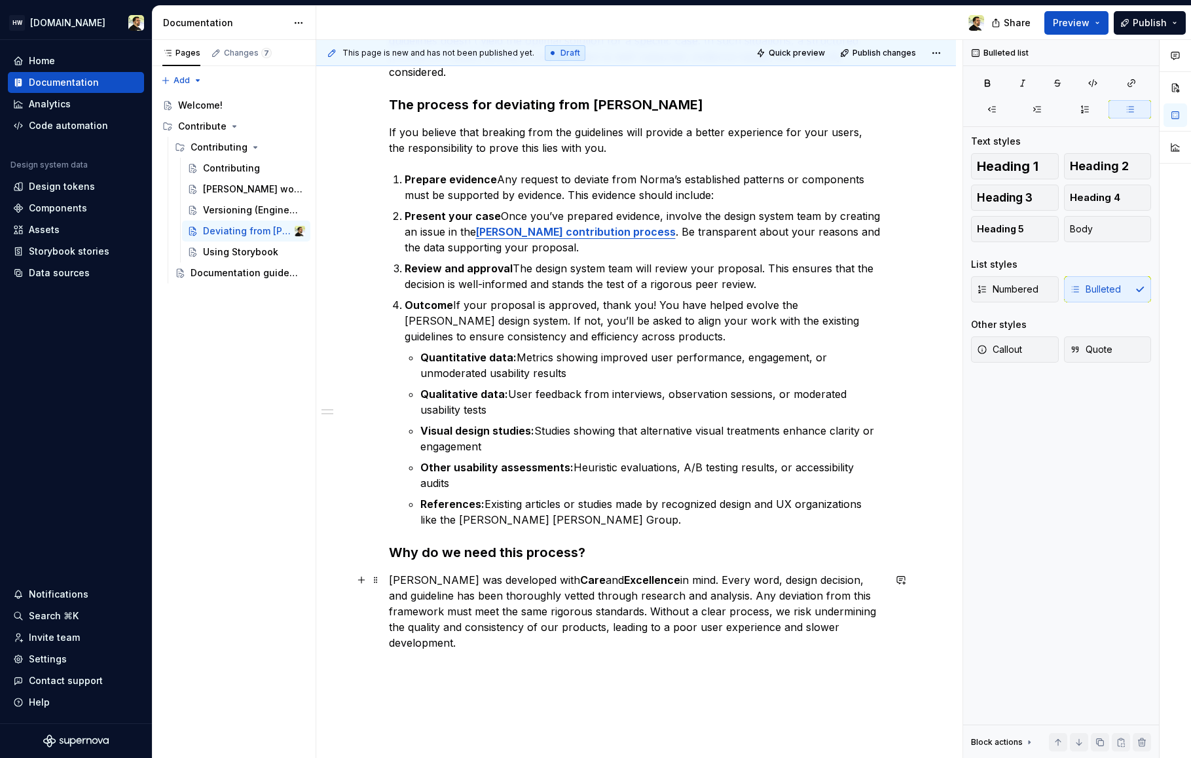
scroll to position [0, 0]
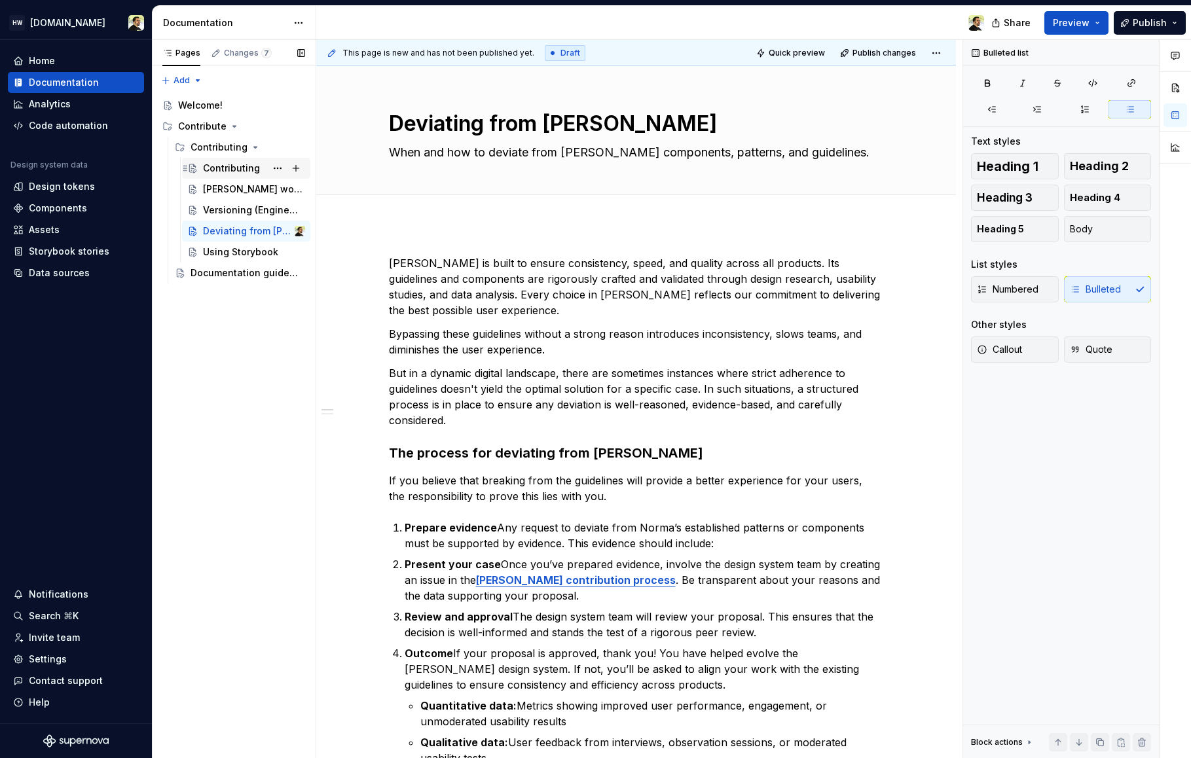
click at [210, 170] on div "Contributing" at bounding box center [231, 168] width 57 height 13
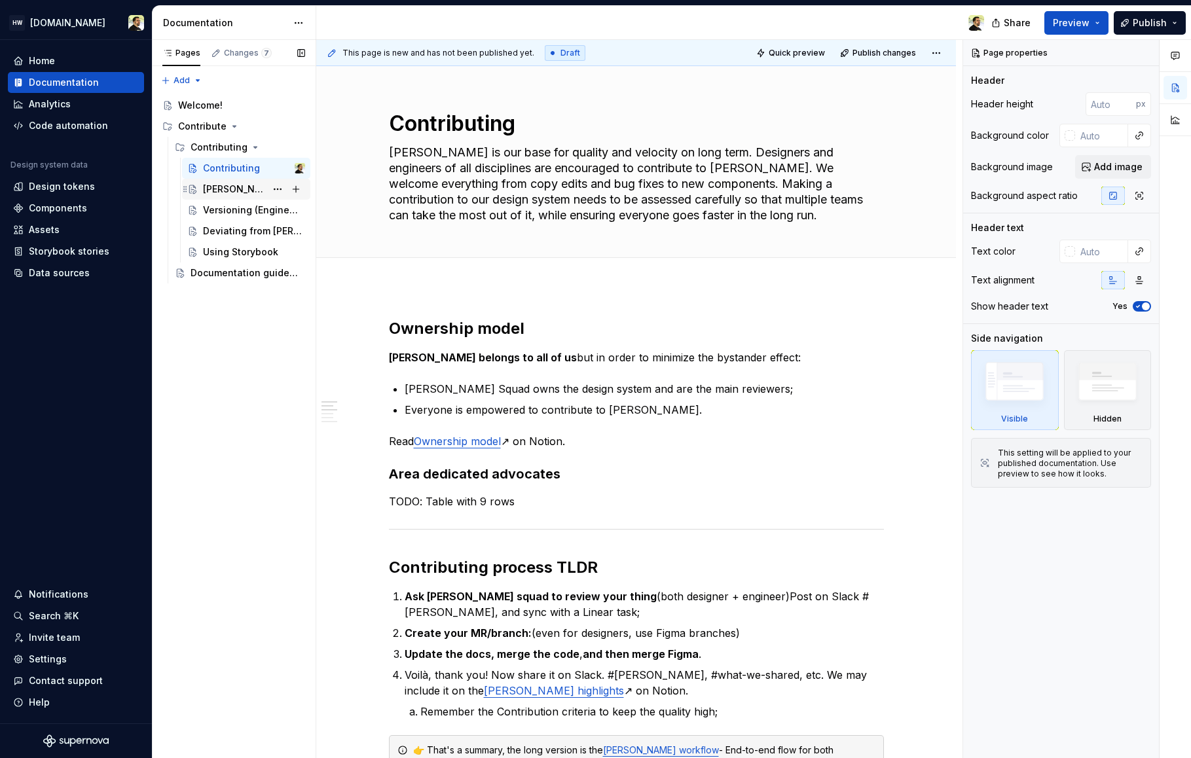
click at [215, 189] on div "[PERSON_NAME] workflow" at bounding box center [234, 189] width 63 height 13
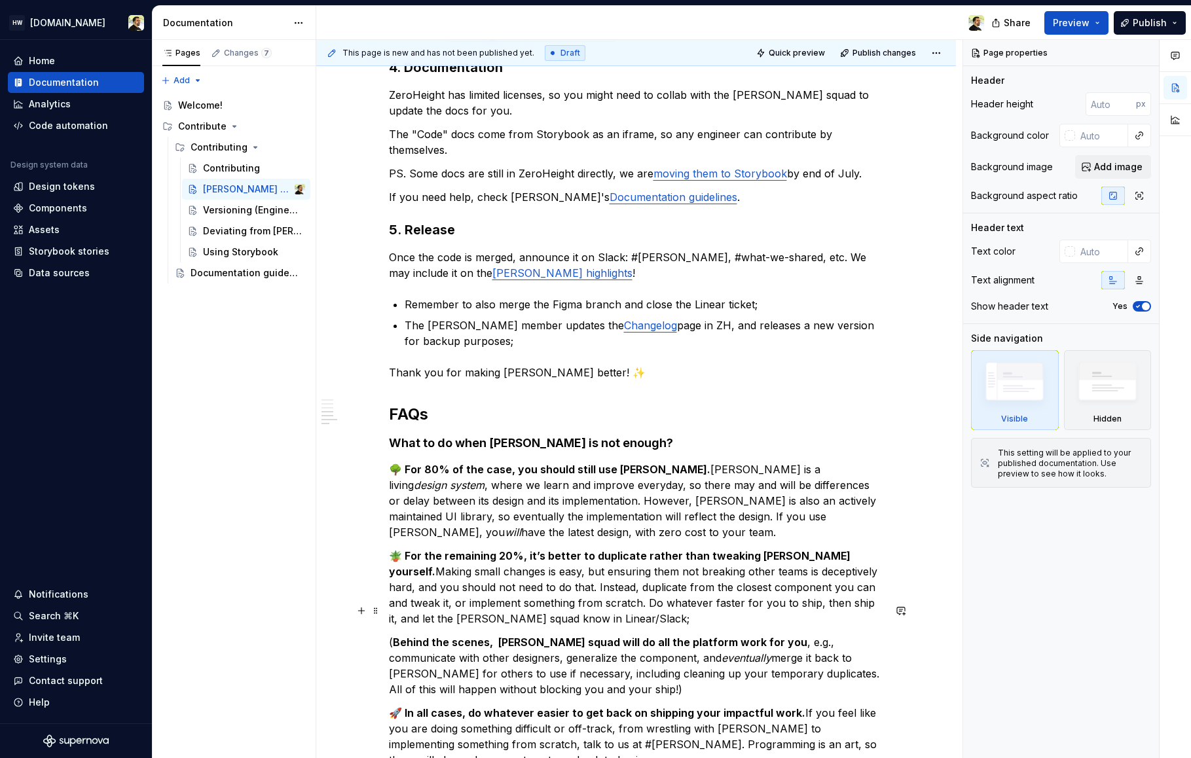
scroll to position [937, 0]
click at [219, 217] on div "Versioning (Engineering)" at bounding box center [254, 210] width 102 height 18
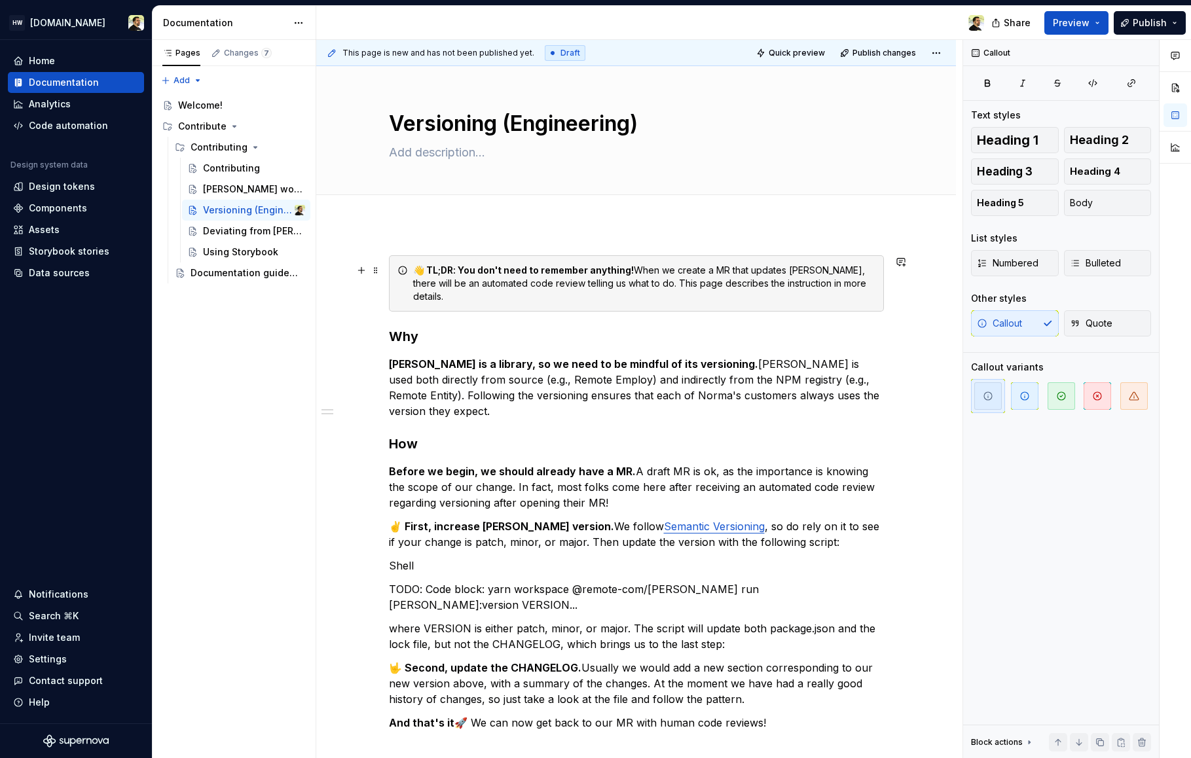
click at [666, 275] on div "👋 TL;DR: You don't need to remember anything! When we create a MR that updates …" at bounding box center [644, 283] width 462 height 39
drag, startPoint x: 640, startPoint y: 269, endPoint x: 678, endPoint y: 286, distance: 41.0
click at [678, 286] on div "👋 TL;DR: You don't need to remember anything! When we create a MR that updates …" at bounding box center [644, 283] width 462 height 39
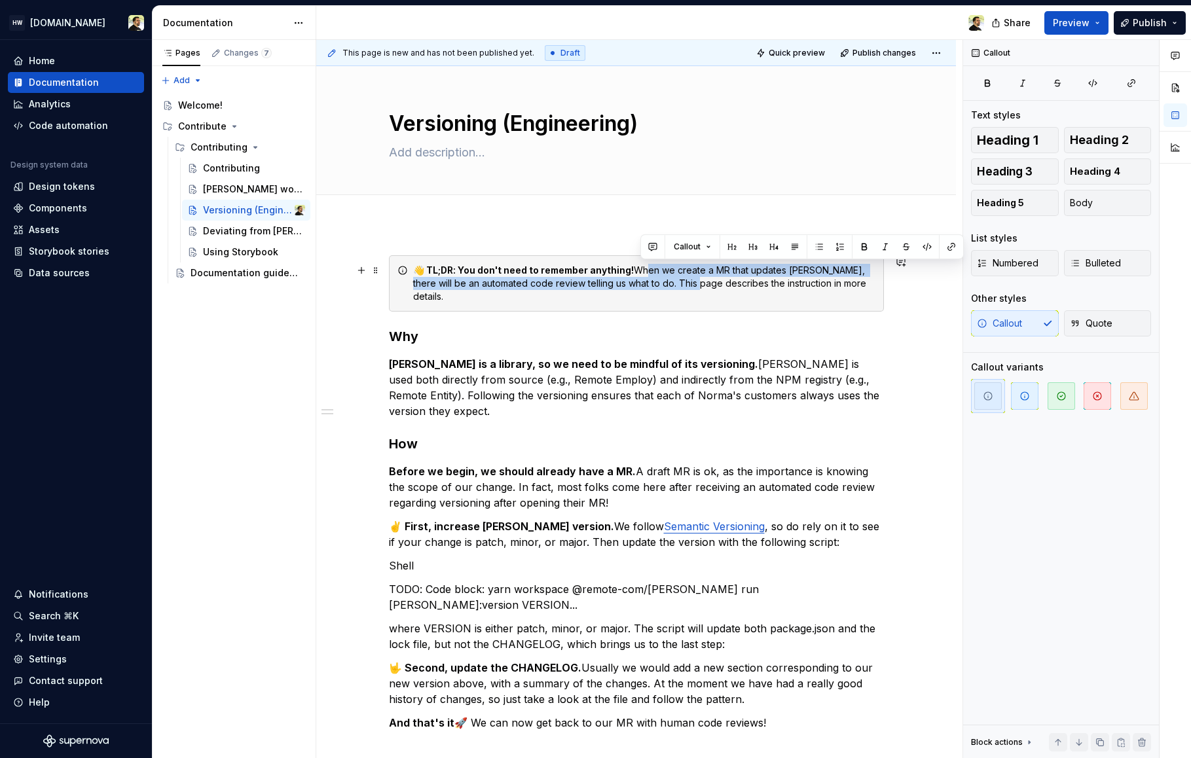
click at [678, 286] on div "👋 TL;DR: You don't need to remember anything! When we create a MR that updates …" at bounding box center [644, 283] width 462 height 39
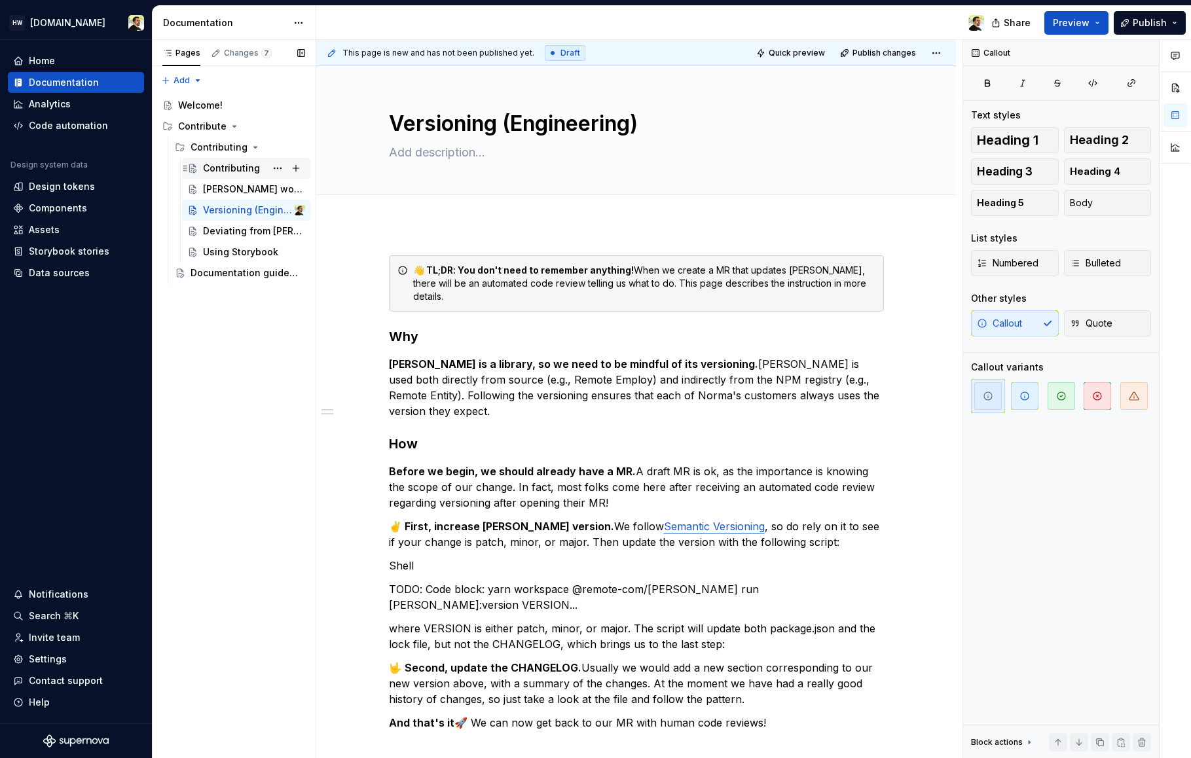
click at [211, 168] on div "Contributing" at bounding box center [231, 168] width 57 height 13
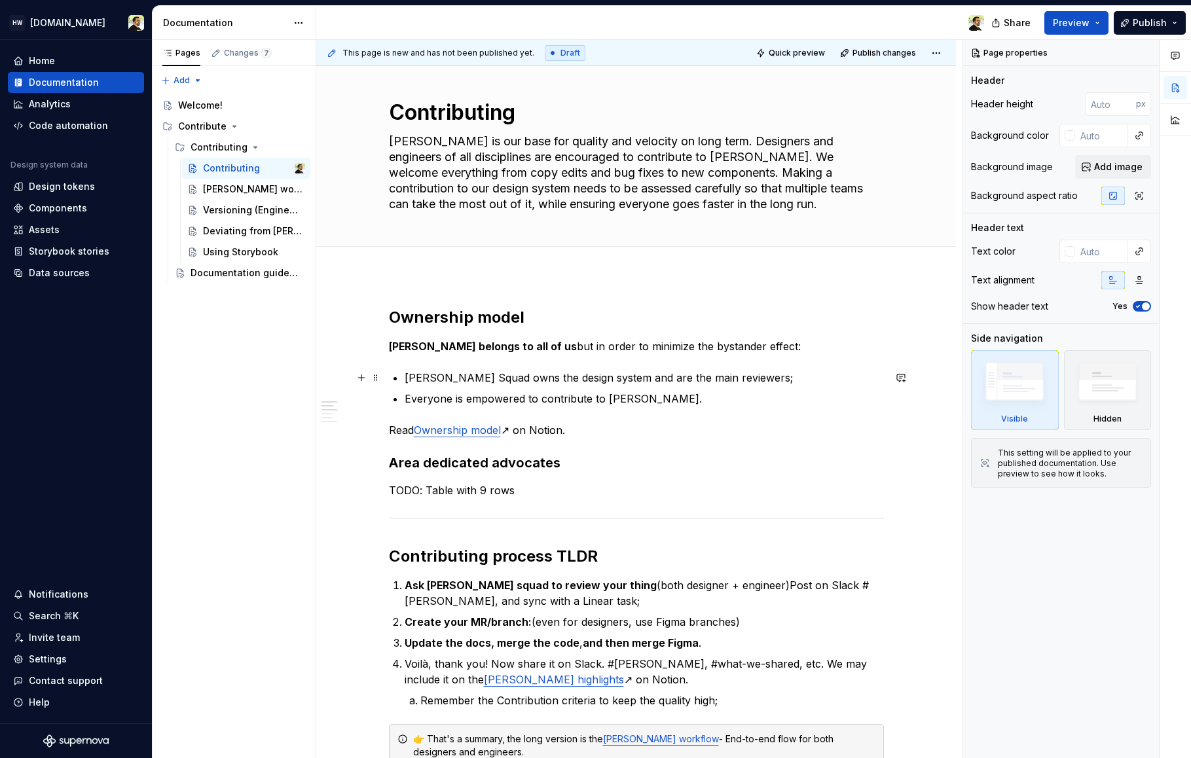
scroll to position [15, 0]
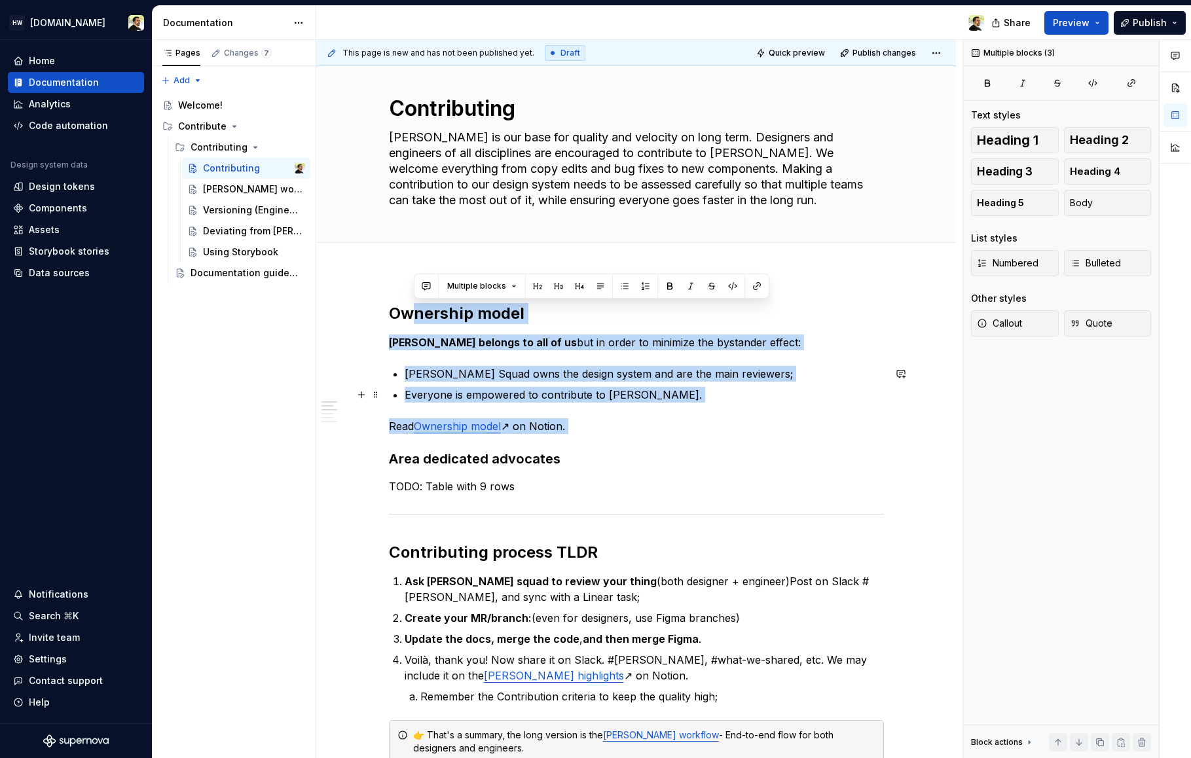
drag, startPoint x: 415, startPoint y: 312, endPoint x: 609, endPoint y: 441, distance: 232.8
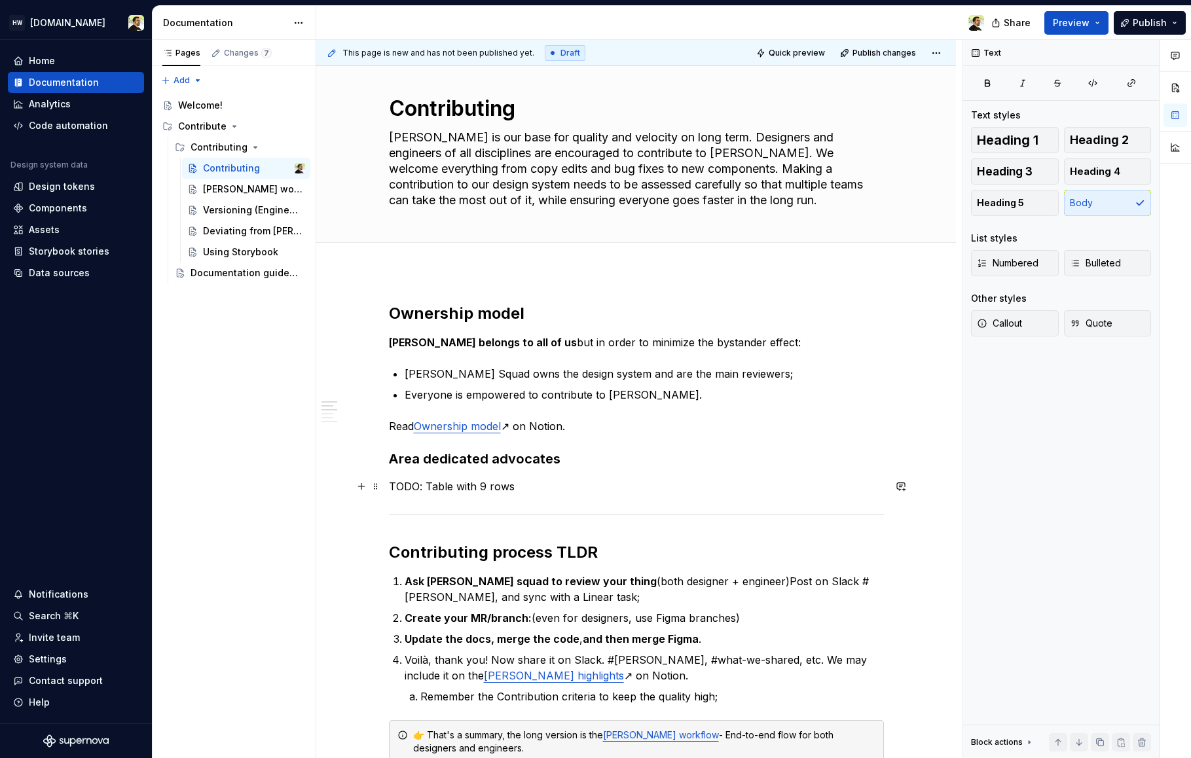
click at [545, 483] on p "TODO: Table with 9 rows" at bounding box center [636, 487] width 495 height 16
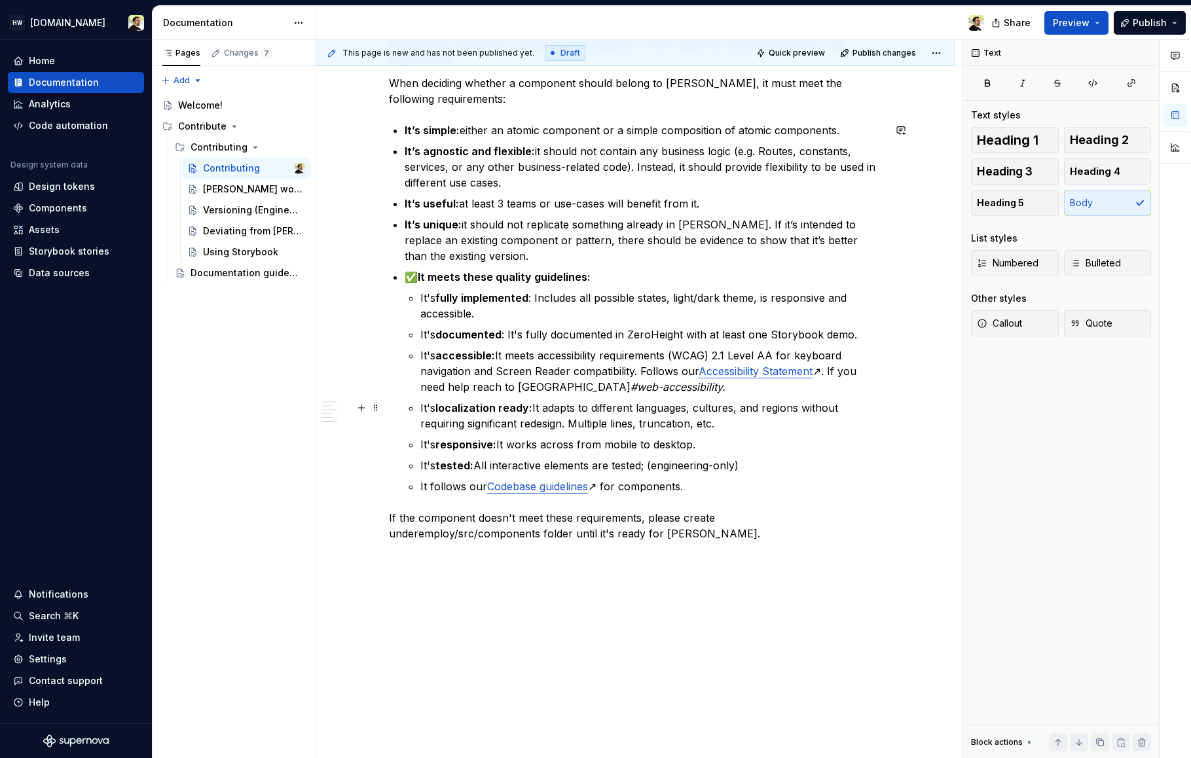
scroll to position [1079, 0]
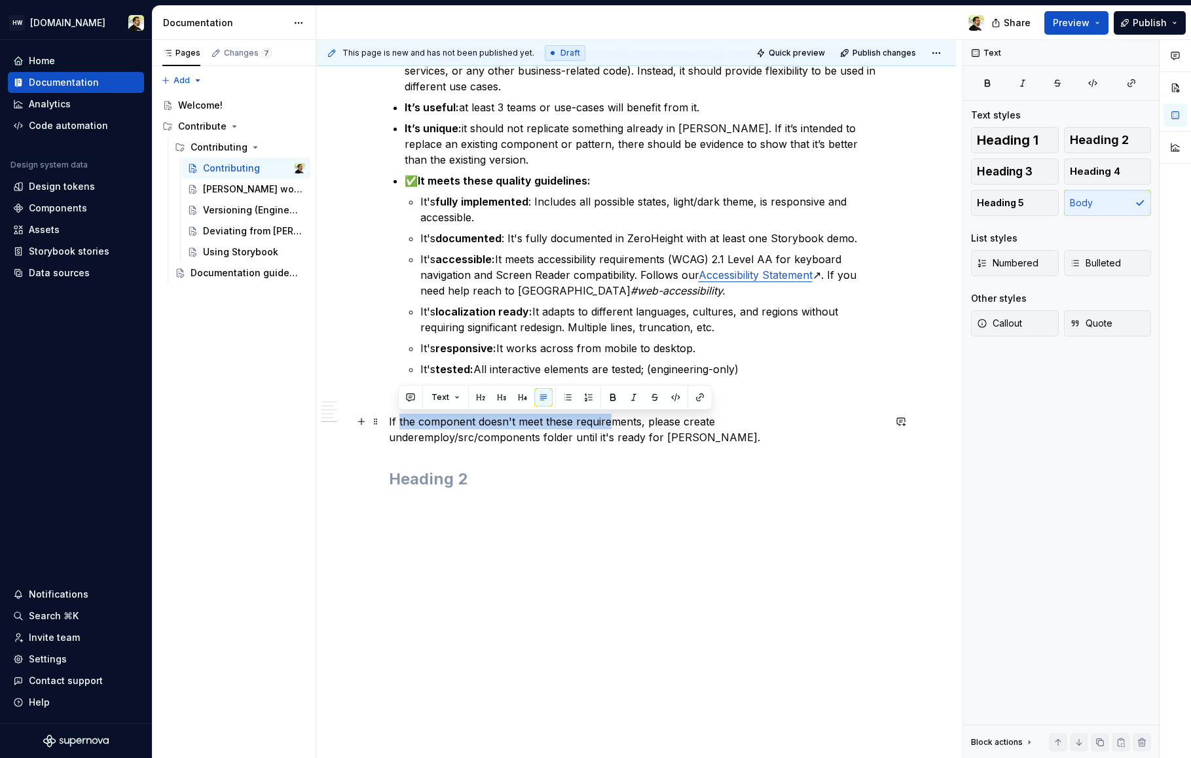
drag, startPoint x: 399, startPoint y: 424, endPoint x: 612, endPoint y: 424, distance: 213.4
click at [611, 424] on p "If the component doesn't meet these requirements, please create underemploy/src…" at bounding box center [636, 429] width 495 height 31
copy p "the component doesn't meet these require"
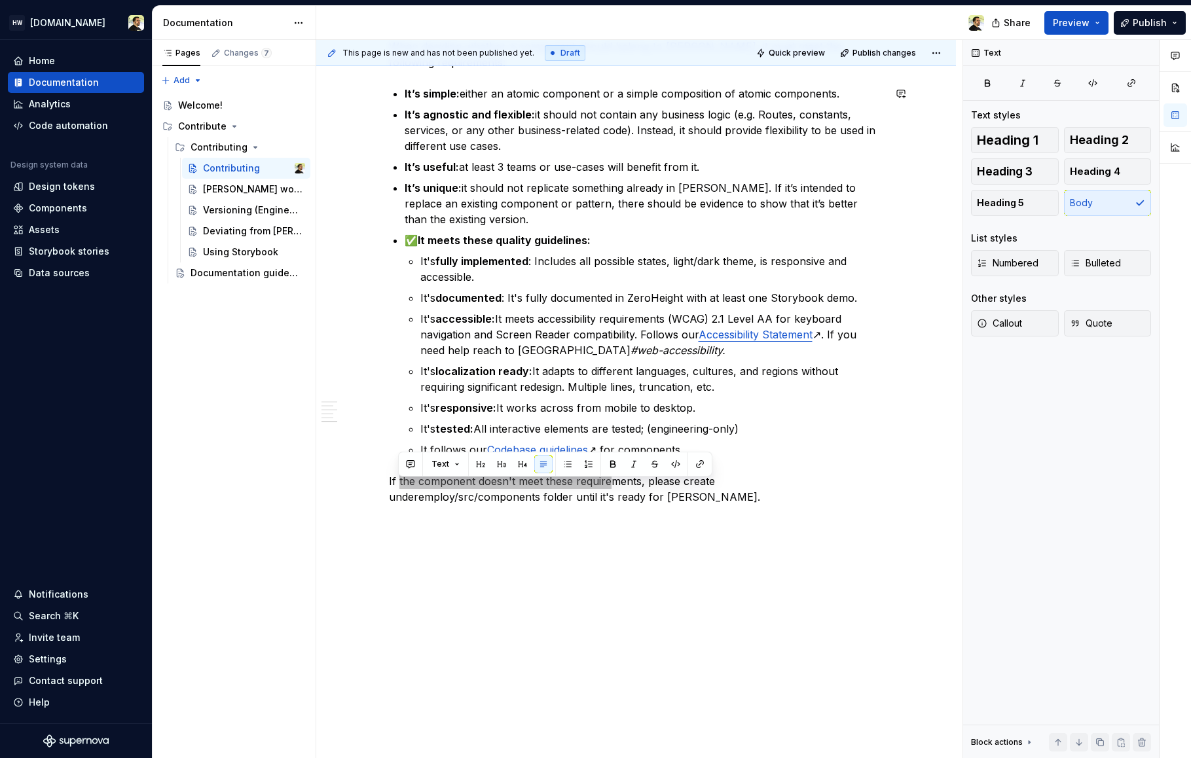
scroll to position [1021, 0]
click at [542, 350] on p "It's accessible: It meets accessibility requirements (WCAG) 2.1 Level AA for ke…" at bounding box center [651, 333] width 463 height 47
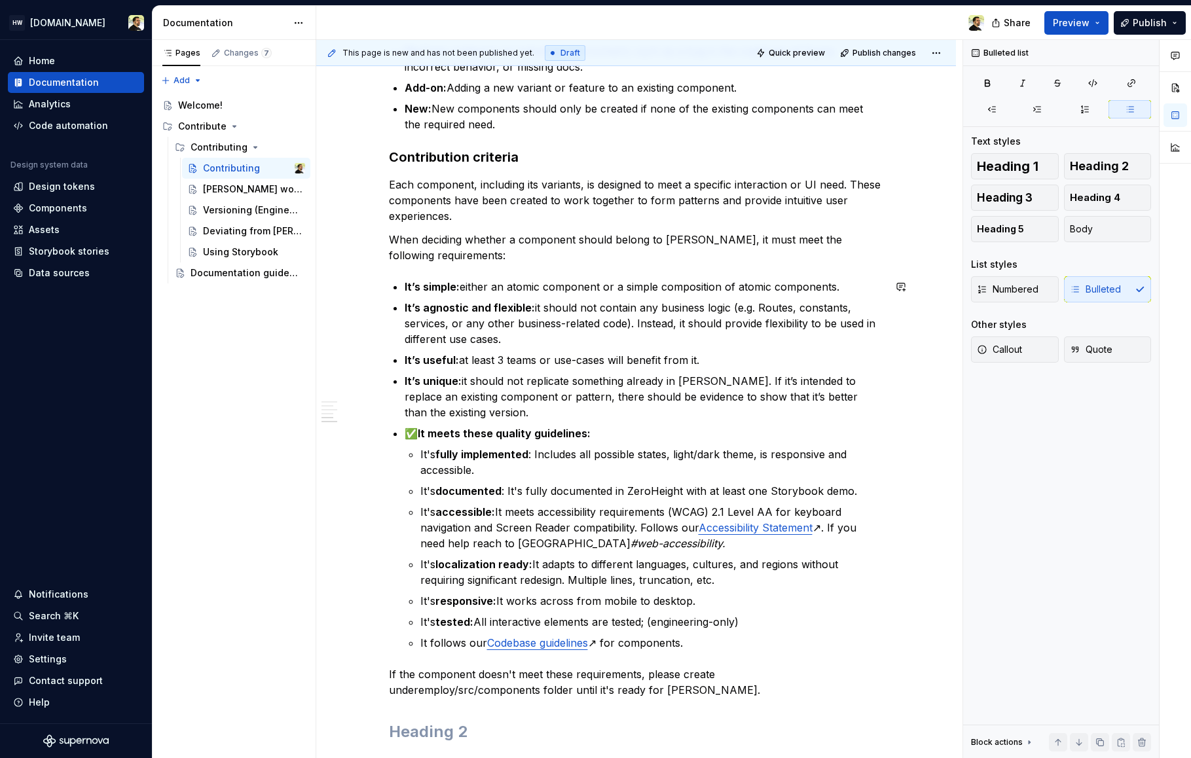
scroll to position [822, 0]
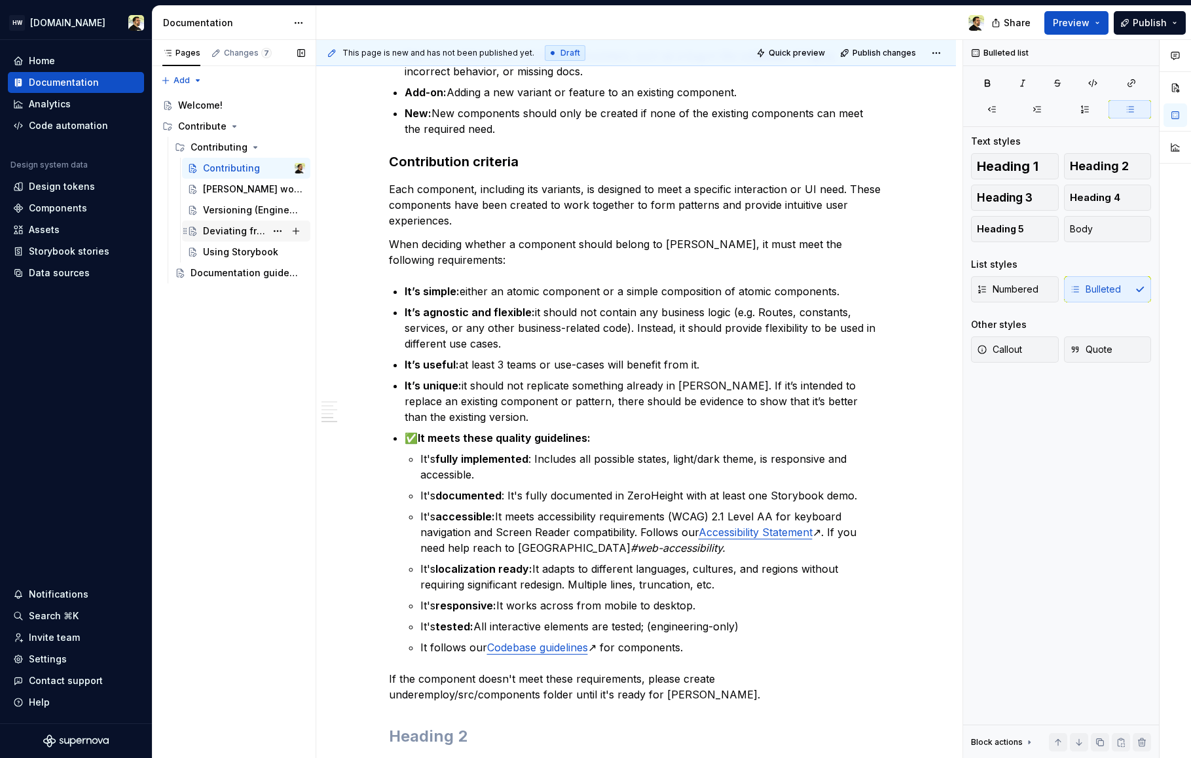
click at [222, 230] on div "Deviating from [PERSON_NAME]" at bounding box center [234, 231] width 63 height 13
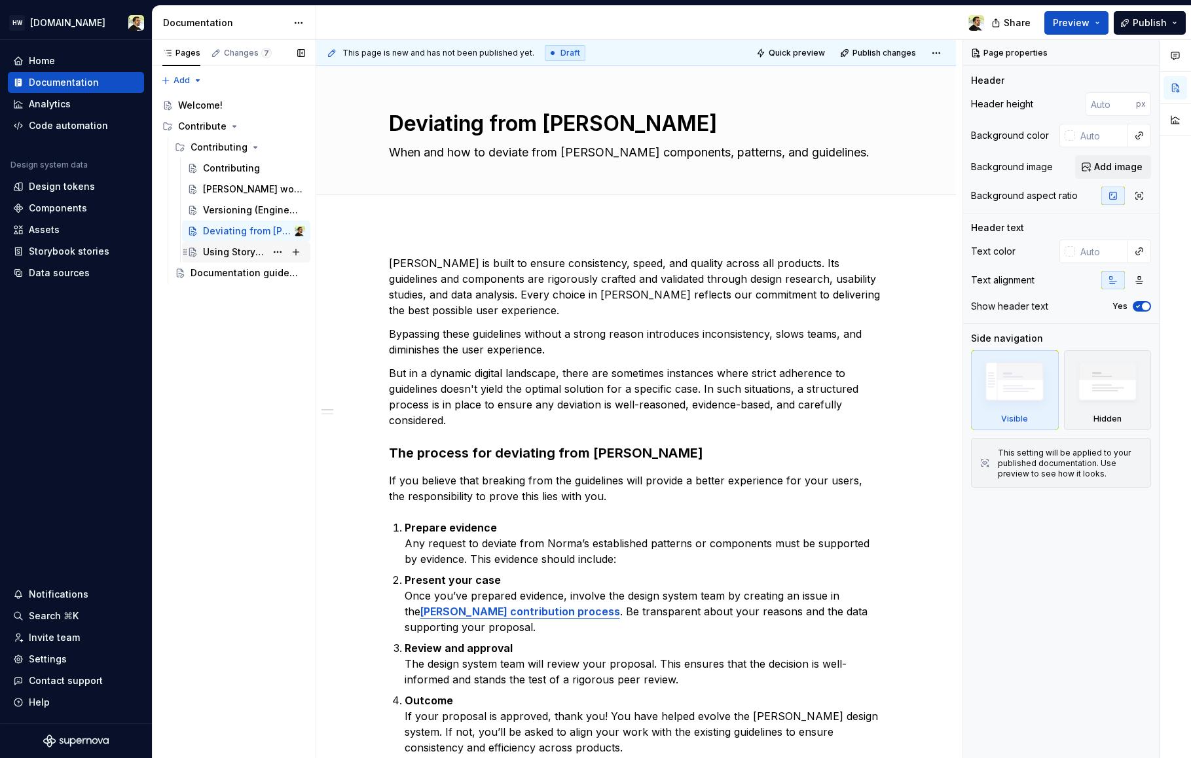
click at [221, 257] on div "Using Storybook" at bounding box center [234, 251] width 63 height 13
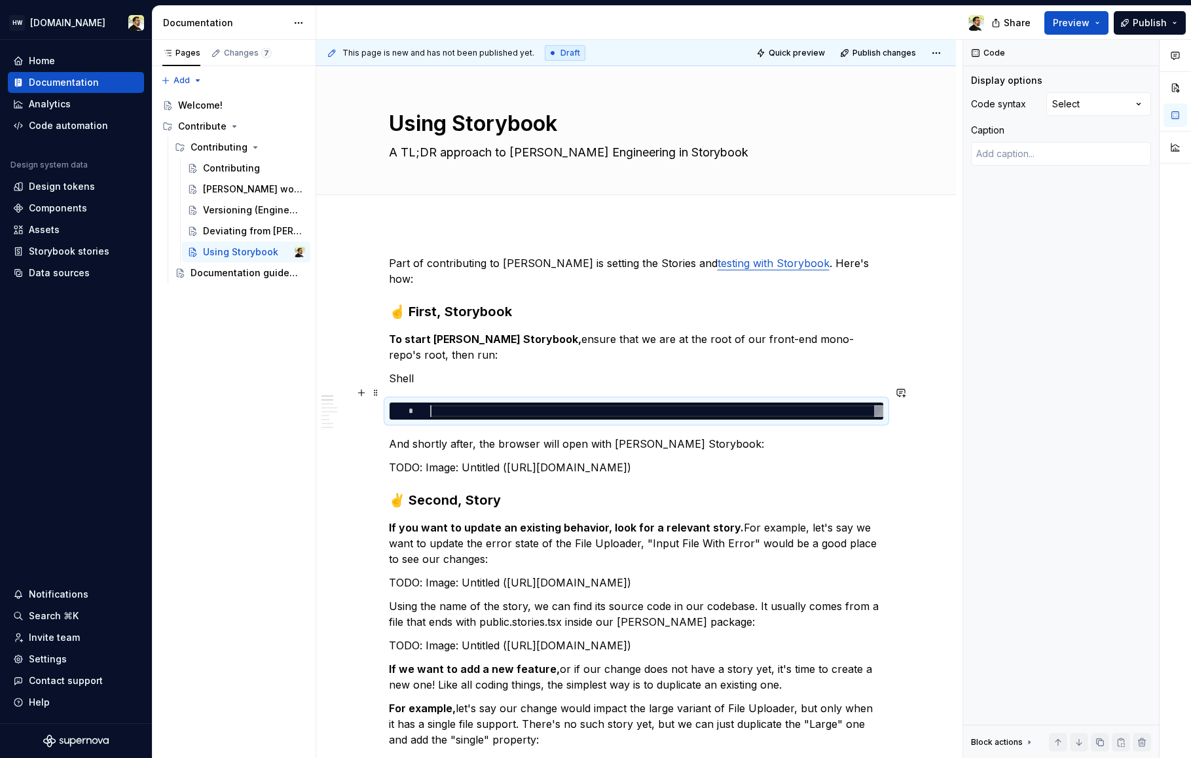
click at [465, 405] on div at bounding box center [656, 411] width 453 height 12
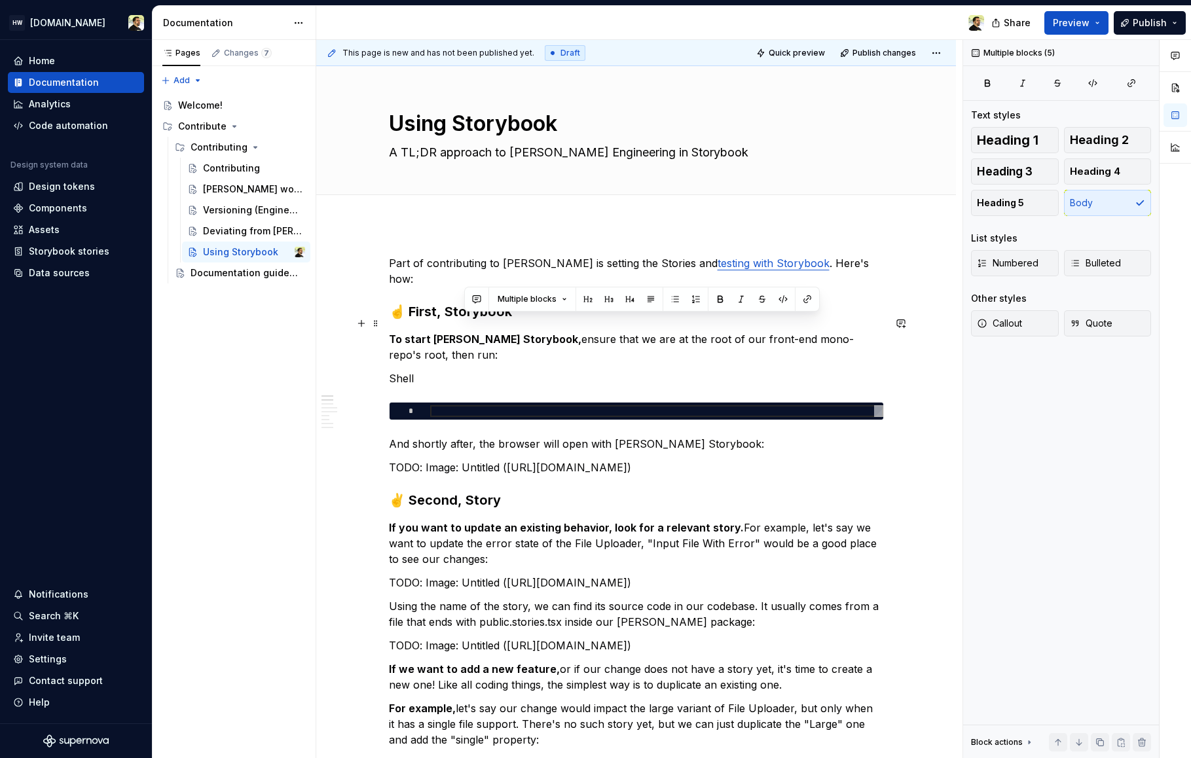
drag, startPoint x: 486, startPoint y: 462, endPoint x: 564, endPoint y: 581, distance: 142.7
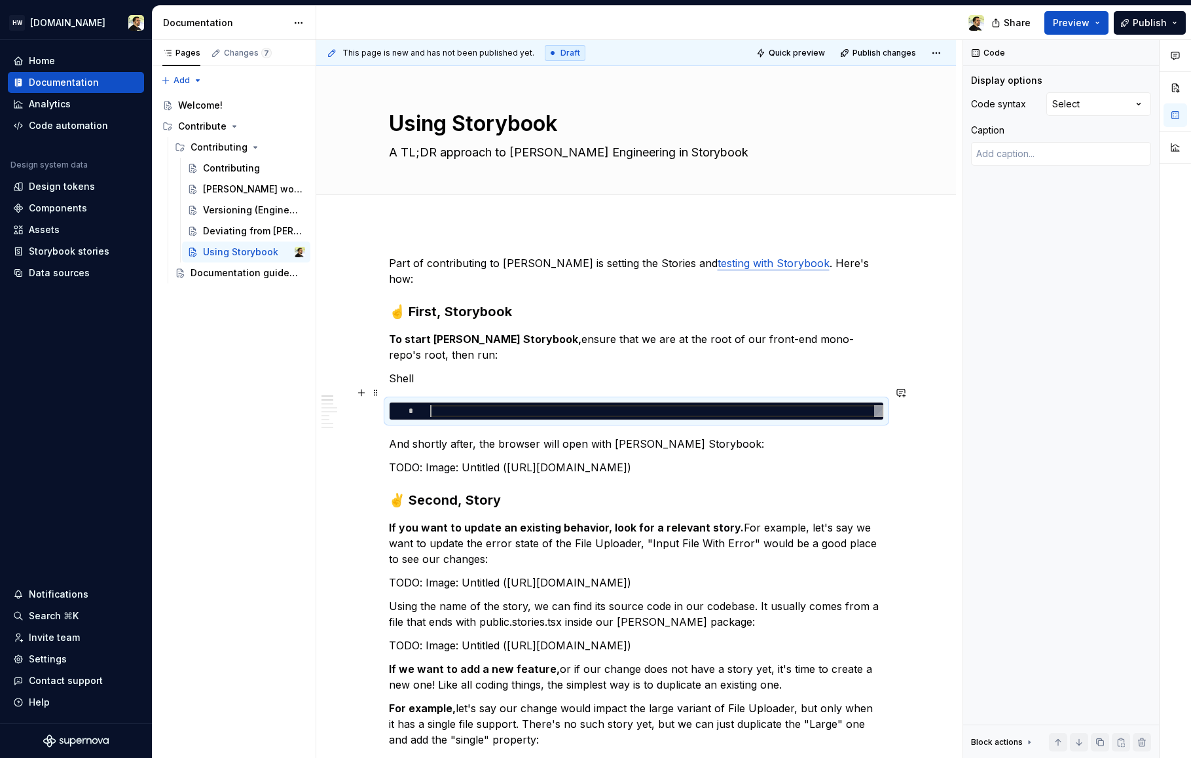
click at [483, 405] on div at bounding box center [656, 411] width 453 height 12
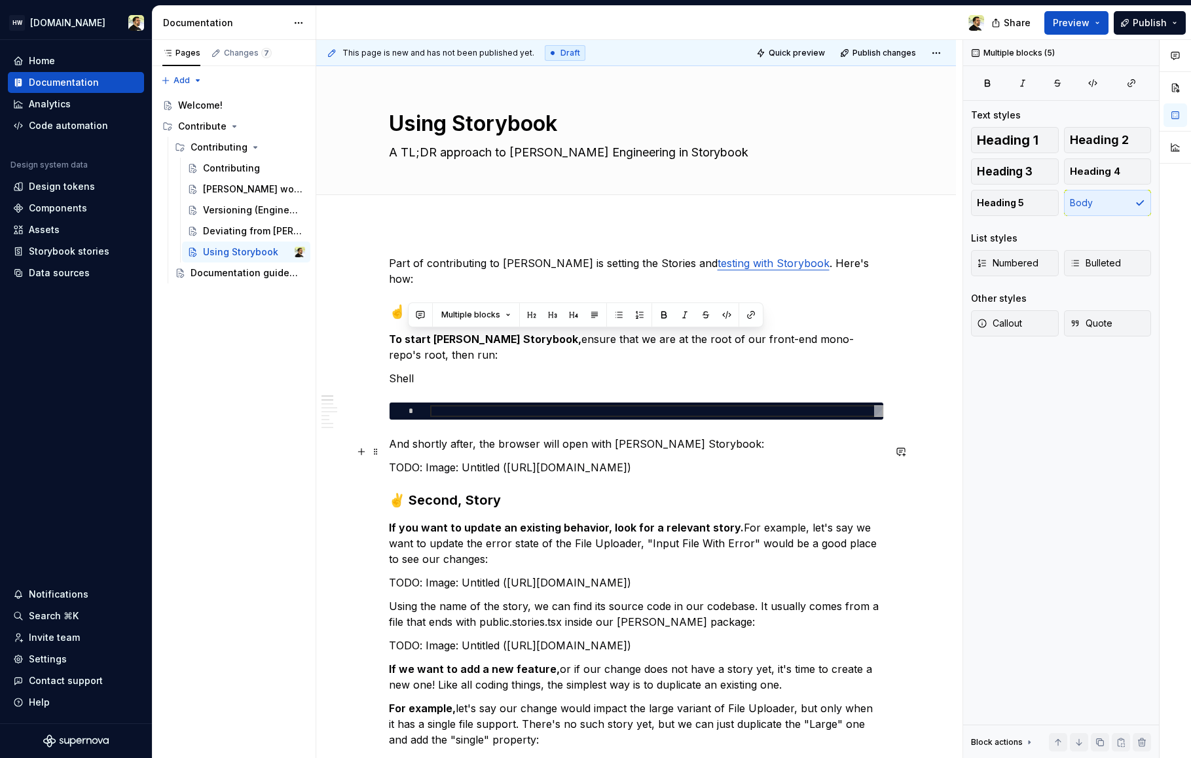
drag, startPoint x: 435, startPoint y: 340, endPoint x: 565, endPoint y: 453, distance: 171.7
click at [589, 471] on p "TODO: Image: Untitled (https://zeroheight-user-uploads.s3.eu-west-1.amazonaws.c…" at bounding box center [636, 468] width 495 height 16
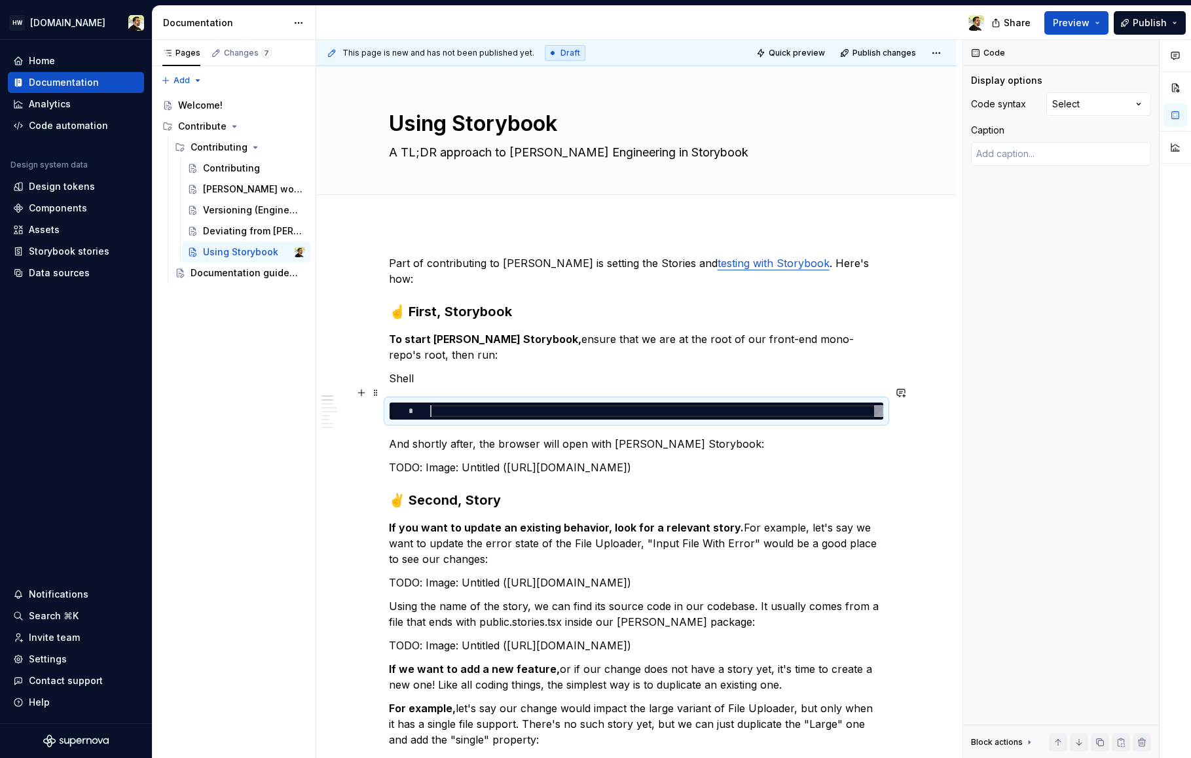
click at [511, 405] on div at bounding box center [656, 411] width 453 height 12
click at [1005, 151] on textarea at bounding box center [1061, 154] width 180 height 24
type textarea "*"
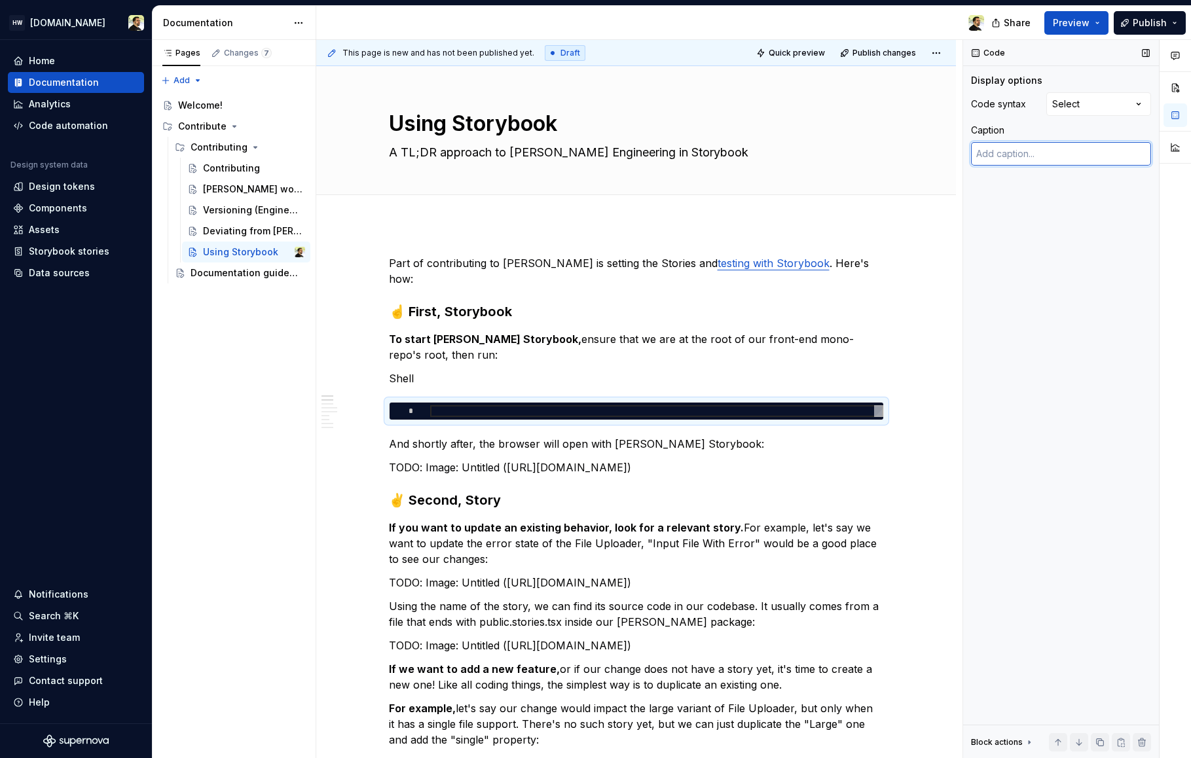
click at [1082, 160] on textarea at bounding box center [1061, 154] width 180 height 24
type textarea "*"
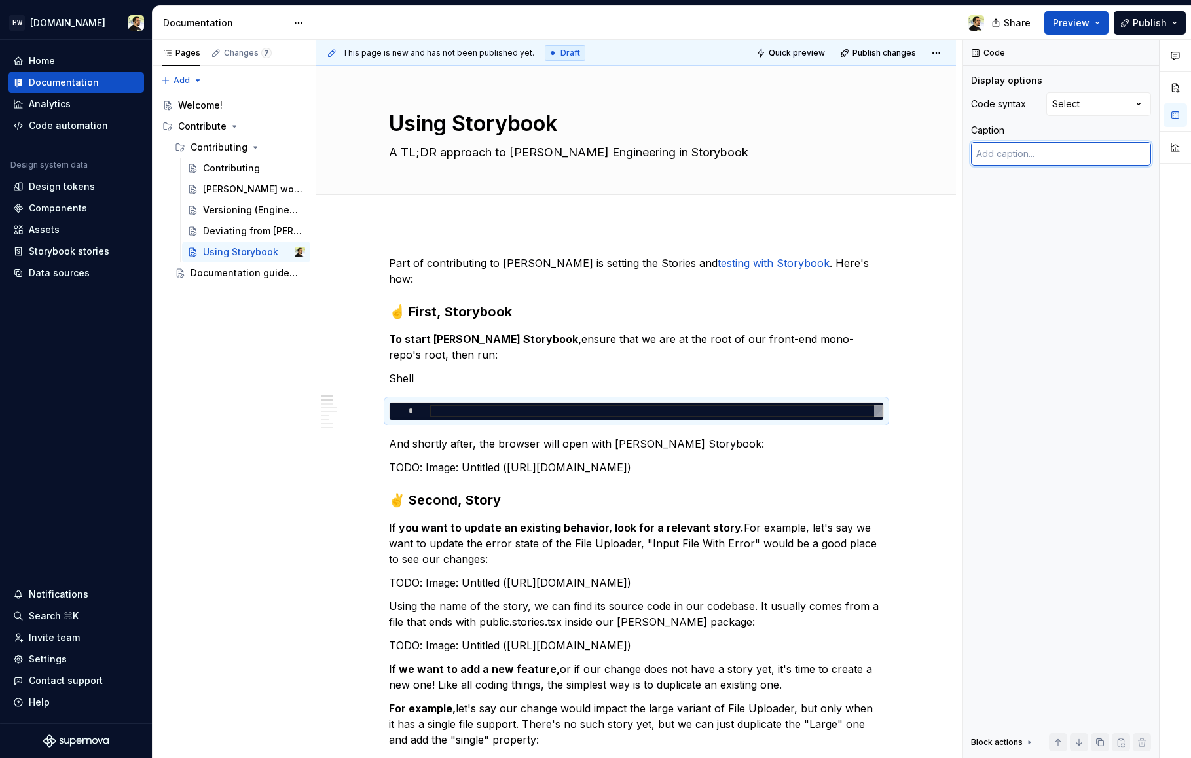
type textarea "*"
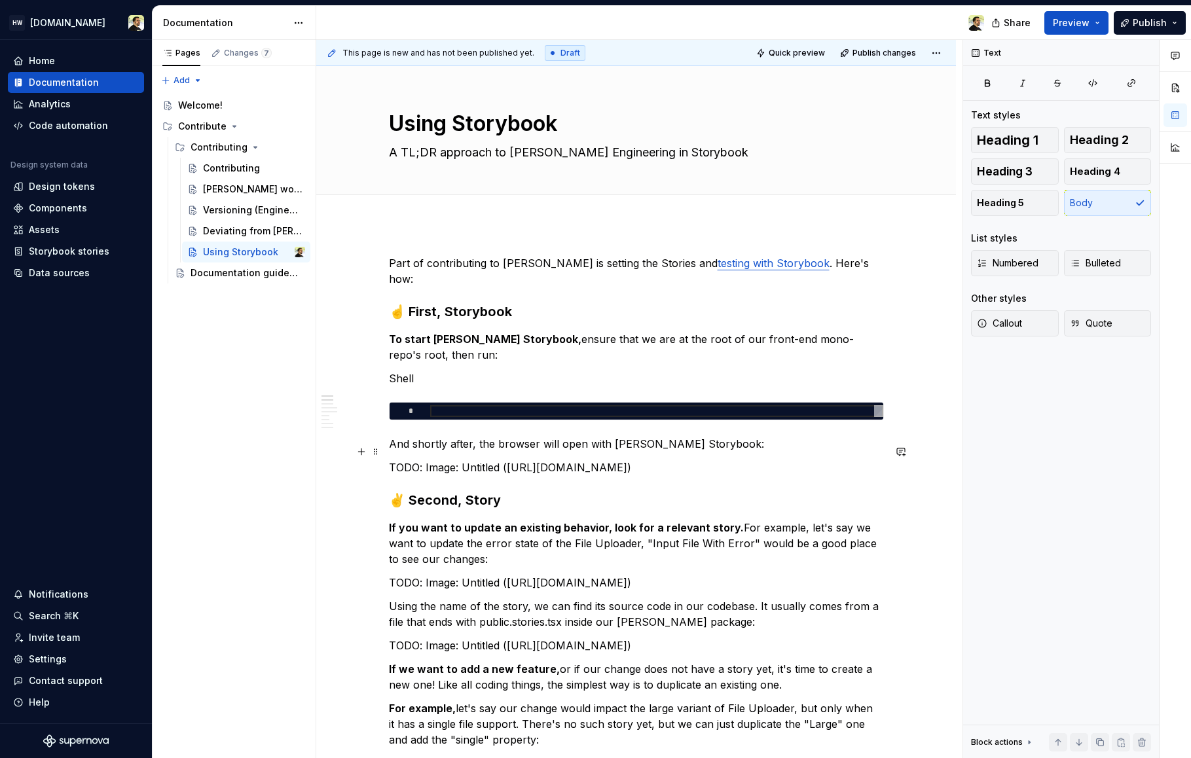
click at [729, 460] on p "TODO: Image: Untitled (https://zeroheight-user-uploads.s3.eu-west-1.amazonaws.c…" at bounding box center [636, 468] width 495 height 16
click at [376, 397] on span at bounding box center [376, 393] width 10 height 18
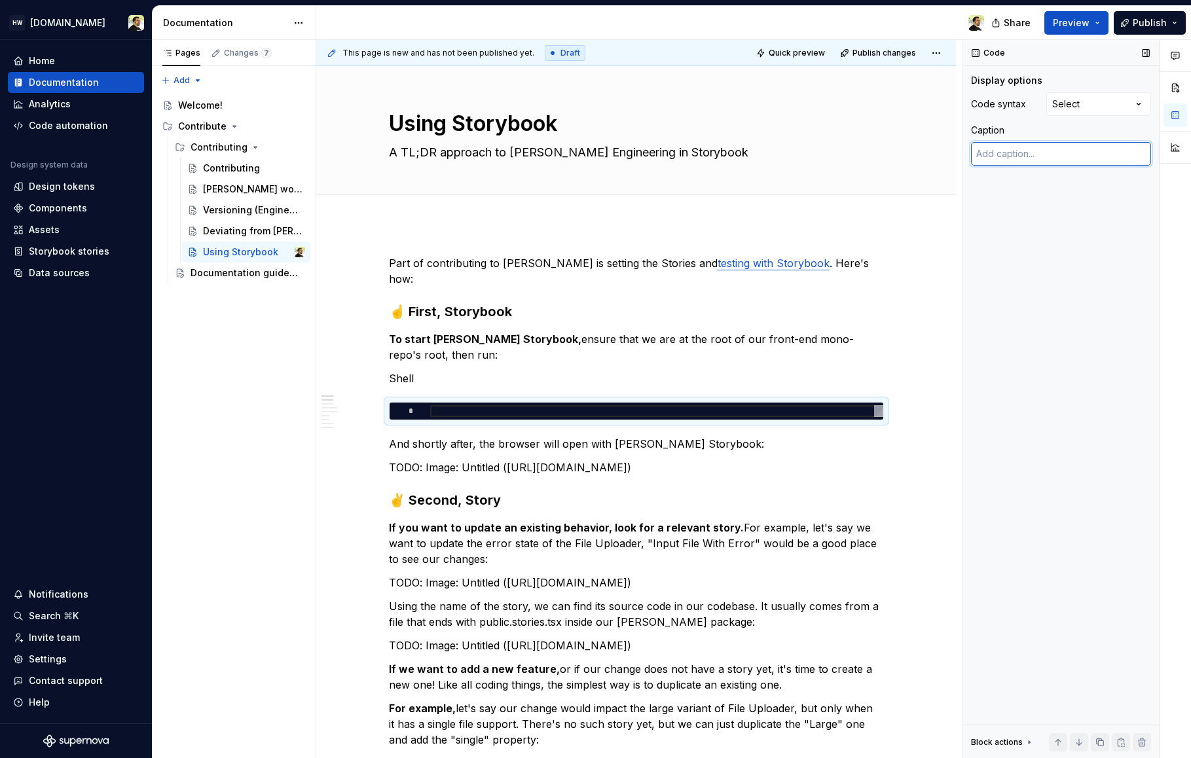
click at [1000, 161] on textarea at bounding box center [1061, 154] width 180 height 24
type textarea "*"
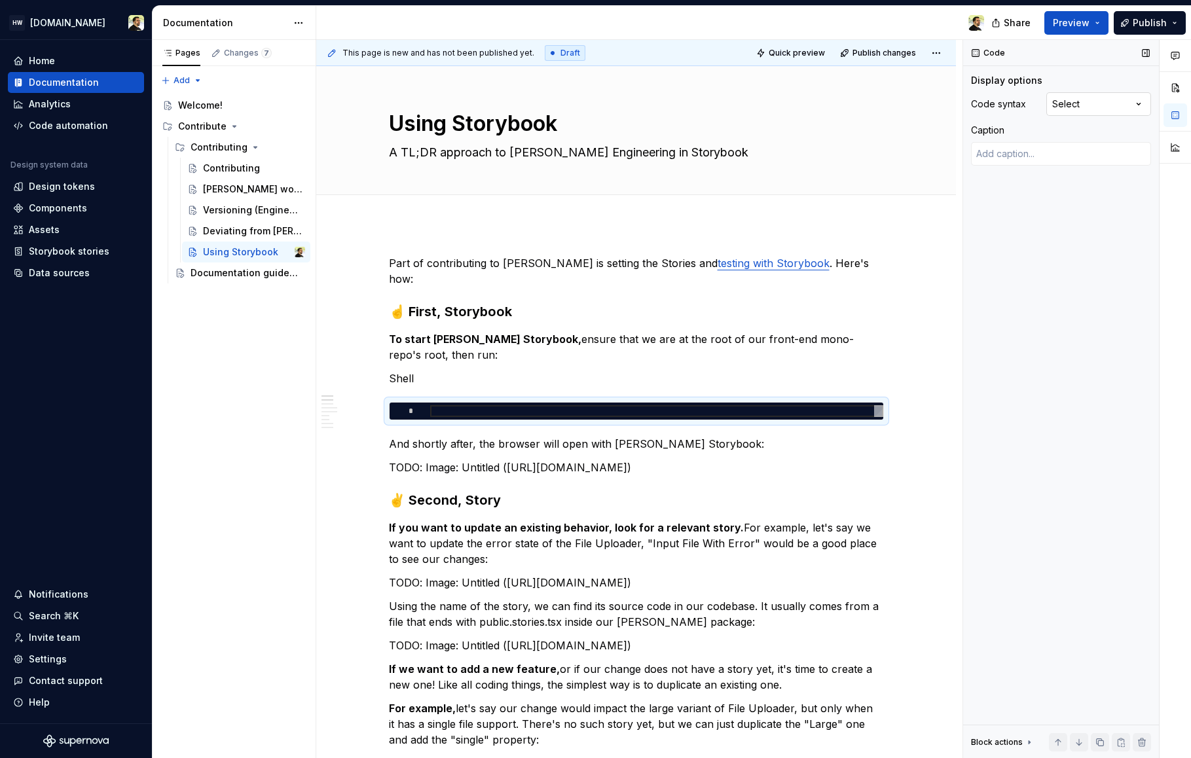
click at [1095, 101] on div "Comments Open comments No comments yet Select ‘Comment’ from the block context …" at bounding box center [1077, 399] width 228 height 719
click at [1078, 107] on div "Comments Open comments No comments yet Select ‘Comment’ from the block context …" at bounding box center [1077, 399] width 228 height 719
click at [1076, 143] on textarea at bounding box center [1061, 154] width 180 height 24
type textarea "*"
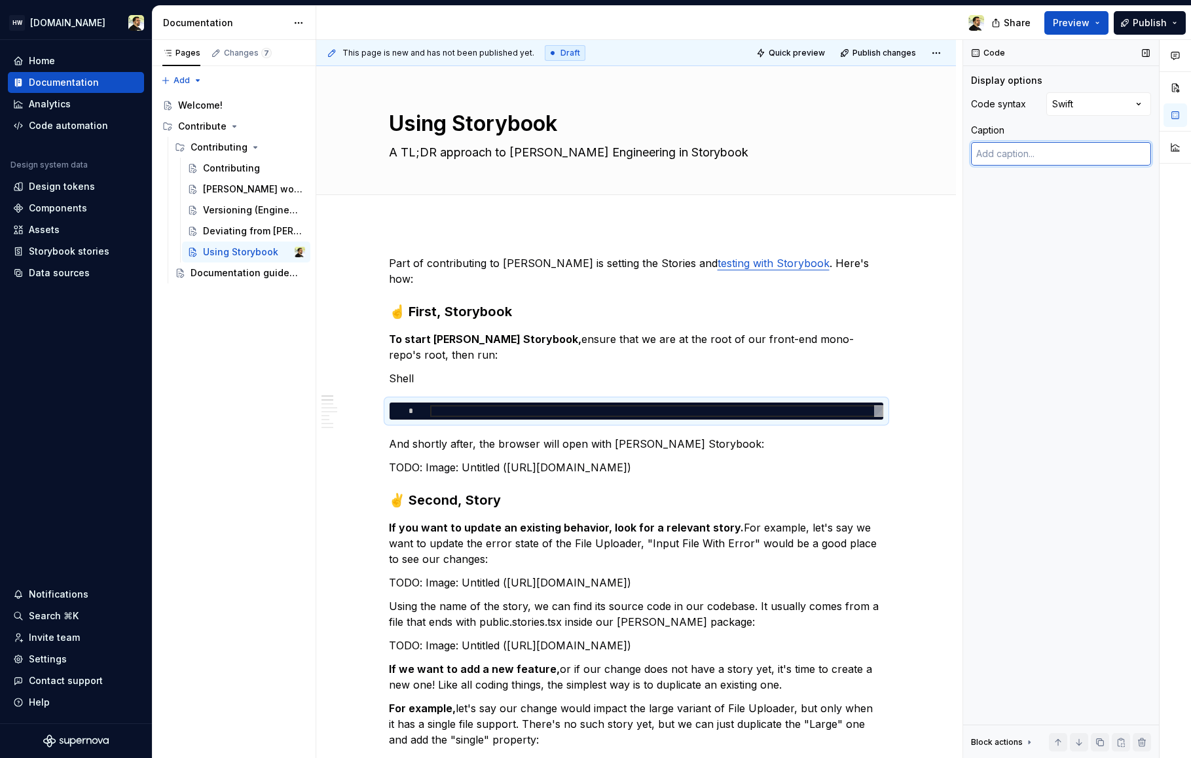
type textarea "*"
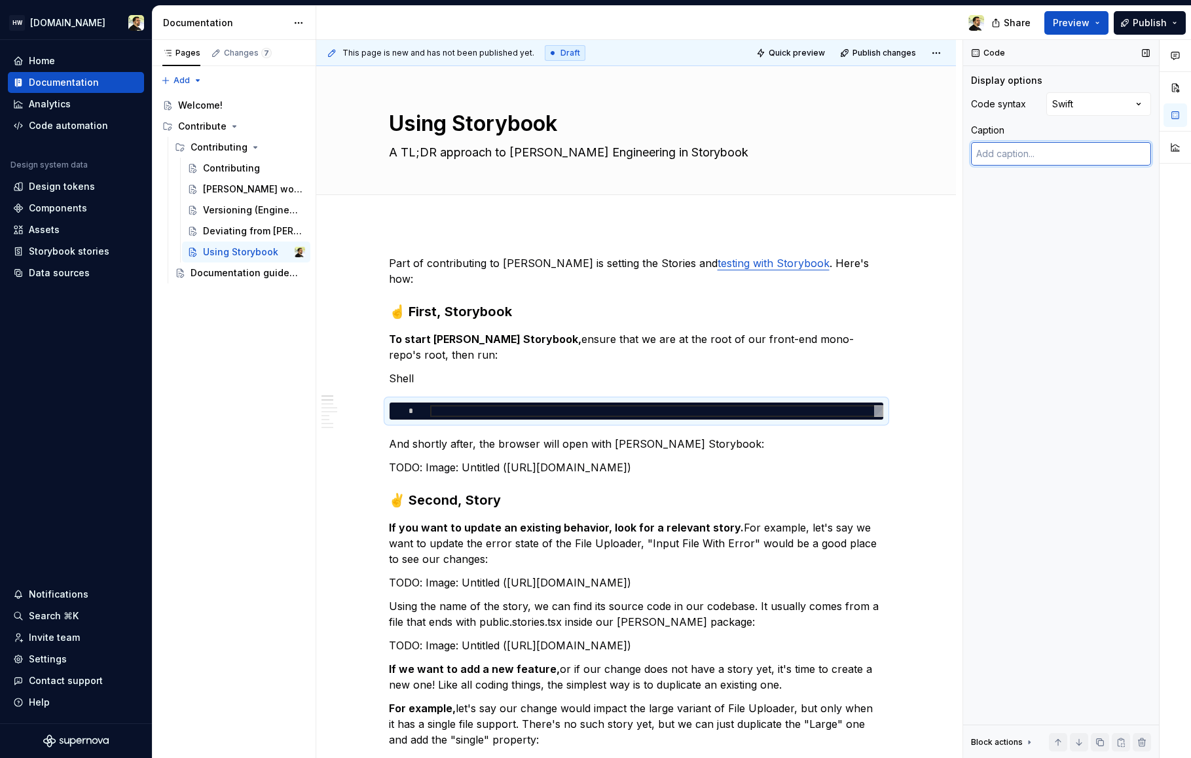
type textarea "*"
click at [502, 405] on div at bounding box center [656, 411] width 453 height 12
type textarea "***"
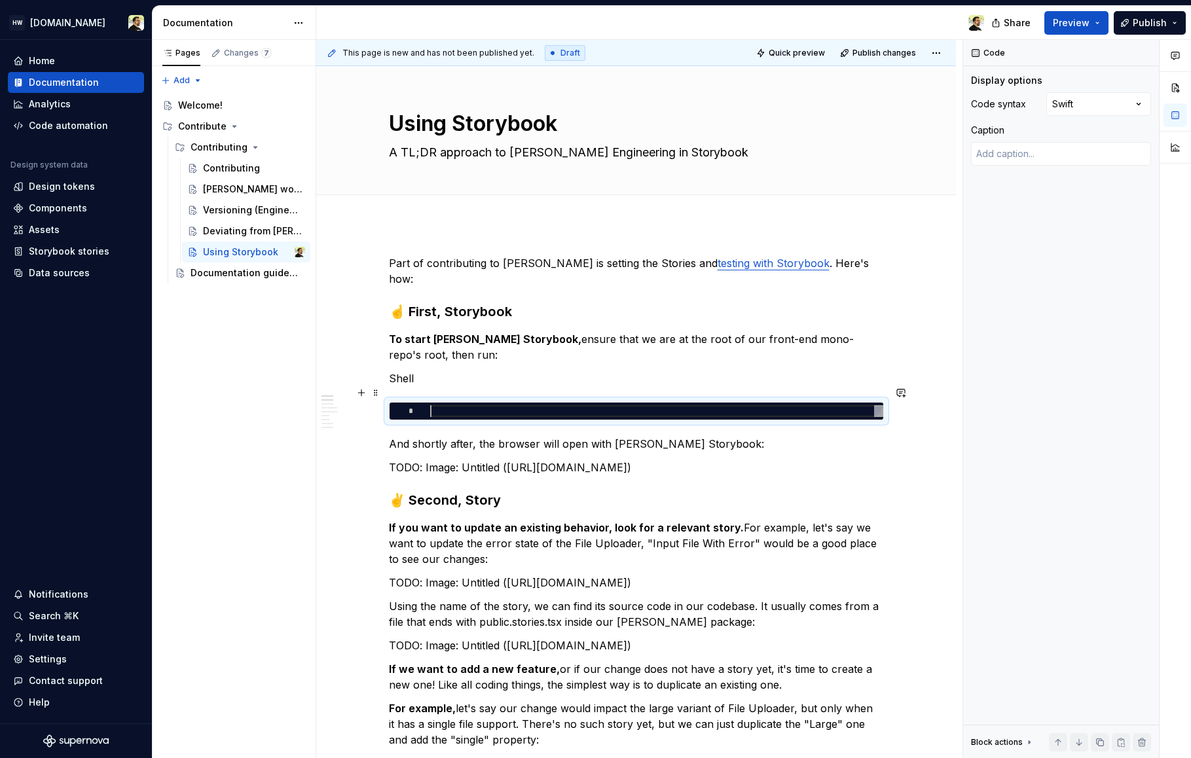
type textarea "*"
type textarea "****"
type textarea "*"
type textarea "******"
type textarea "*"
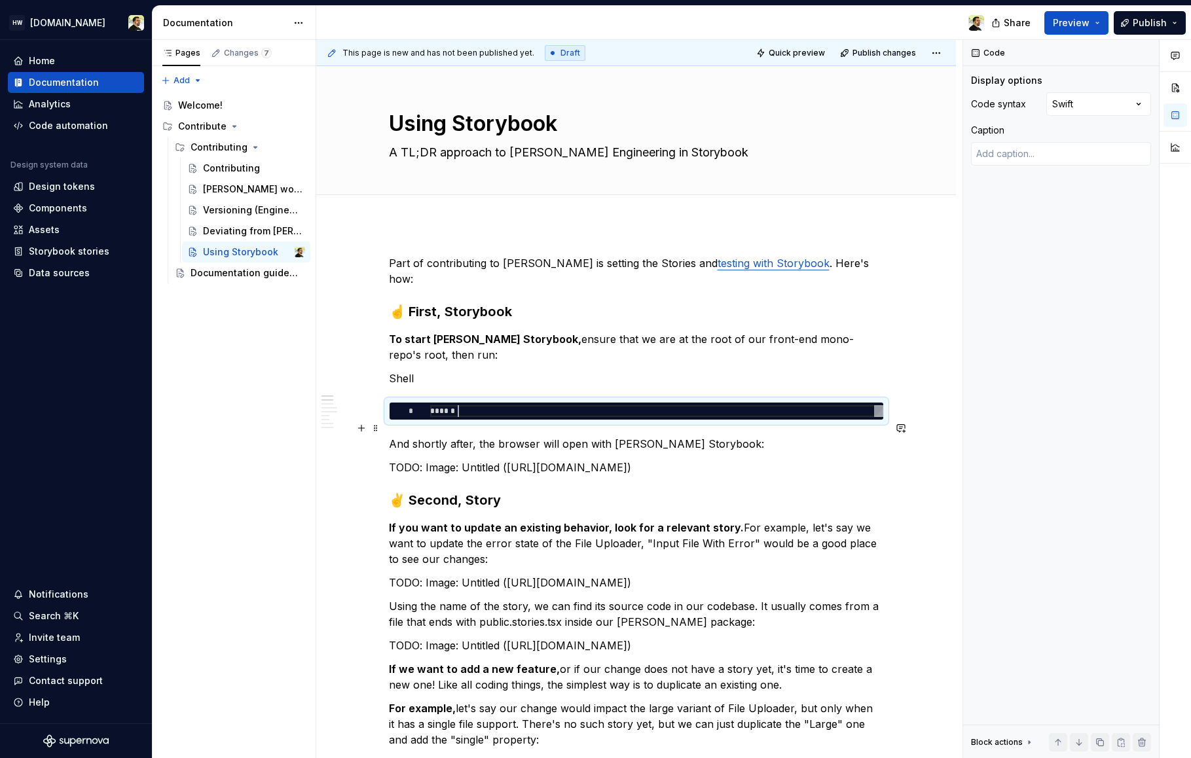
type textarea "*******"
type textarea "*"
type textarea "*********"
type textarea "*"
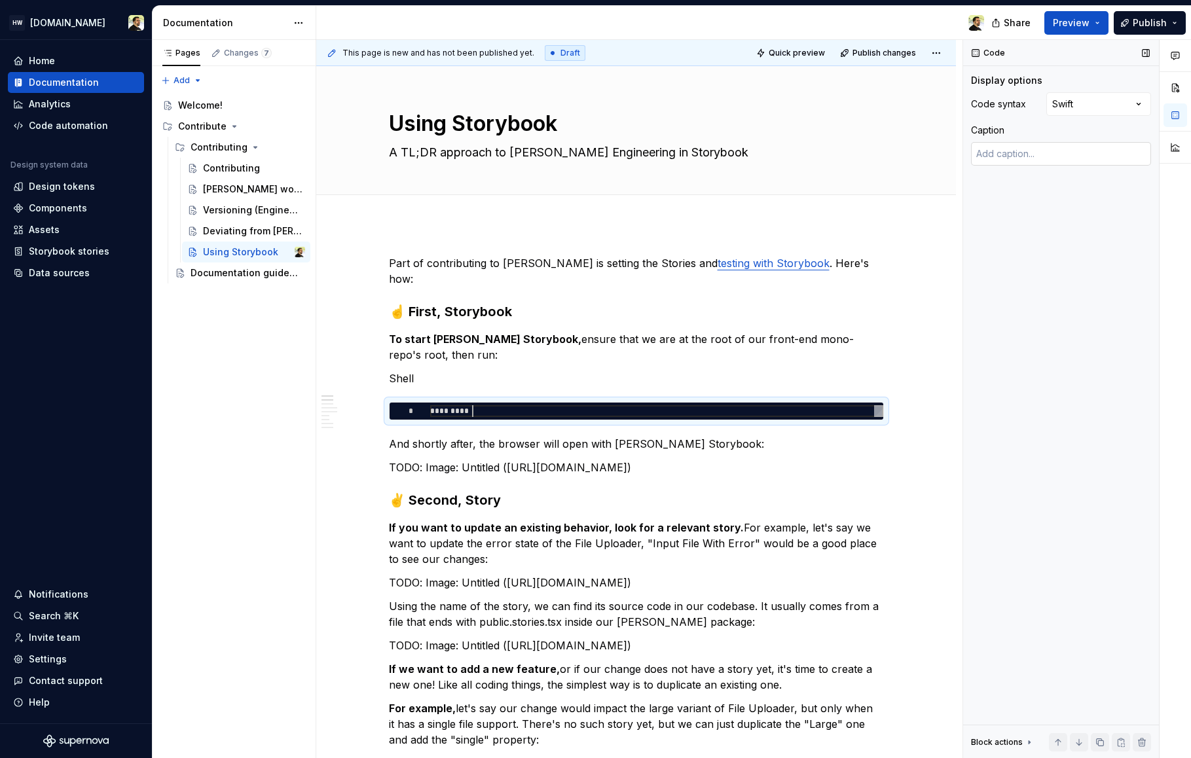
type textarea "*********"
type textarea "*"
click at [1003, 158] on textarea at bounding box center [1061, 154] width 180 height 24
type textarea "asd"
type textarea "*"
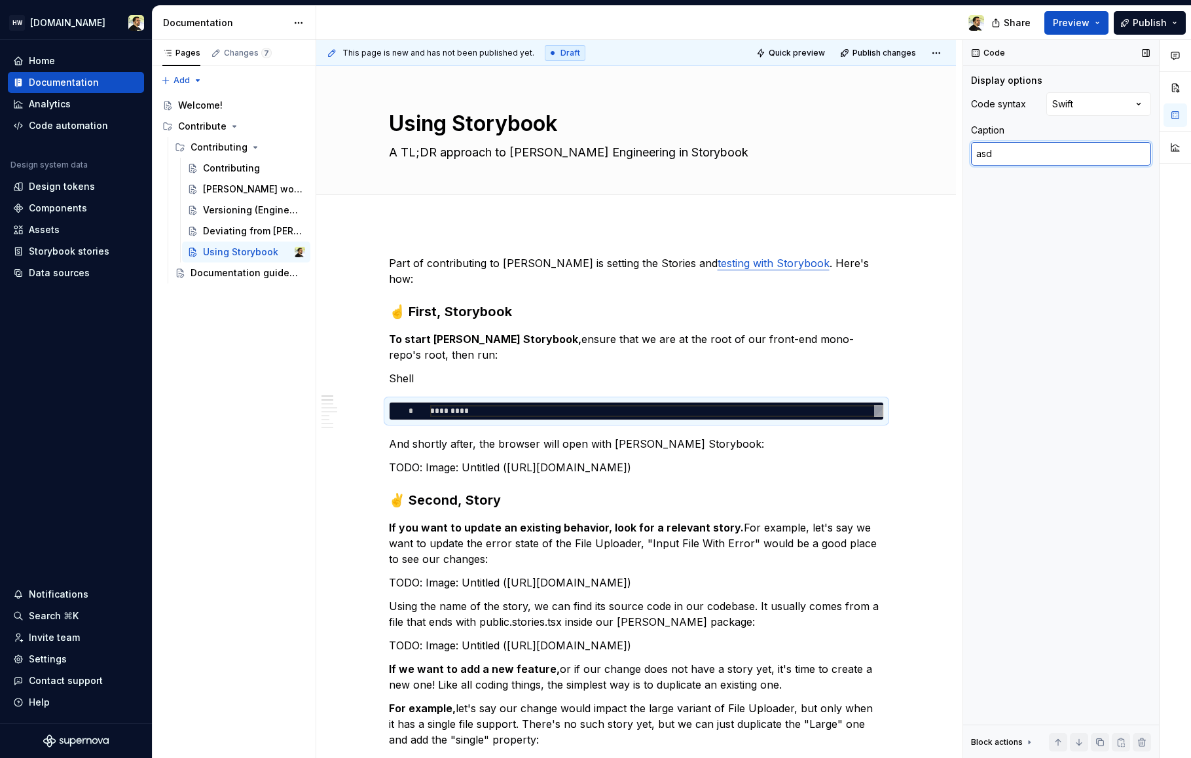
type textarea "asda"
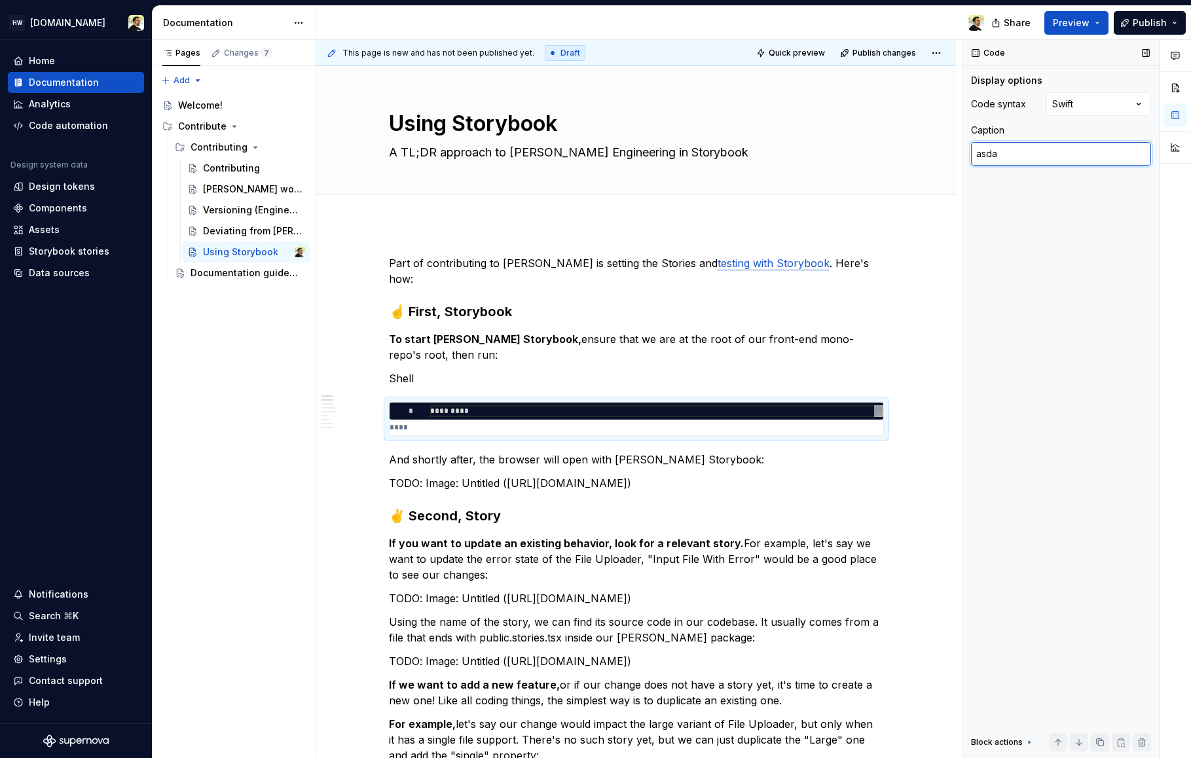
type textarea "*"
type textarea "asdasd"
type textarea "*"
type textarea "asdasdas"
type textarea "*"
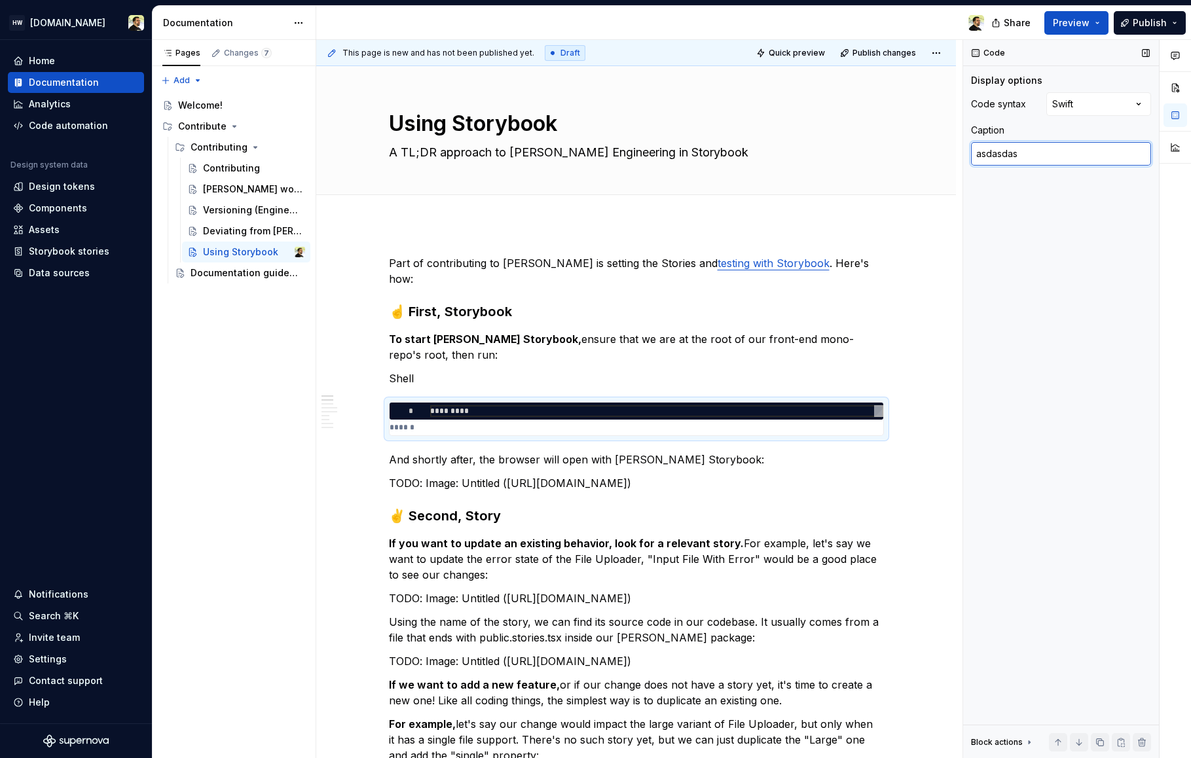
type textarea "asdasdasd"
type textarea "*"
type textarea "S"
type textarea "*"
type textarea "Sh"
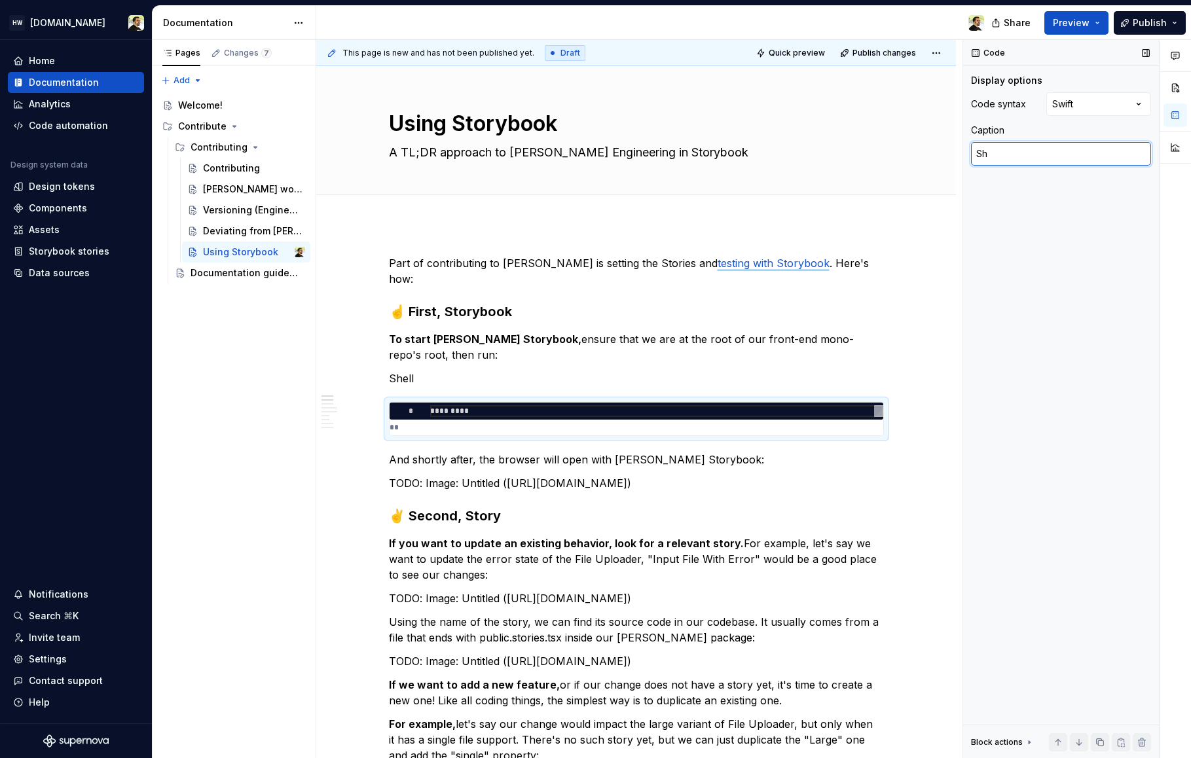
type textarea "*"
type textarea "She"
type textarea "*"
type textarea "Shel"
type textarea "*"
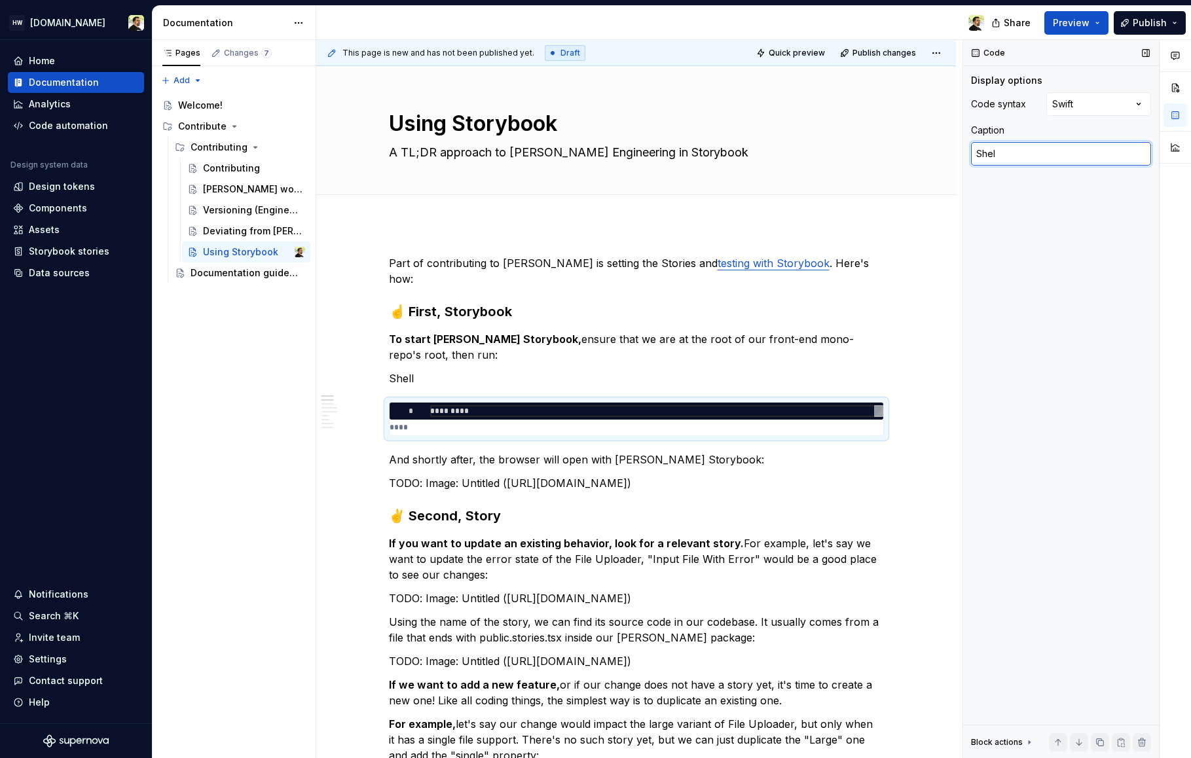
type textarea "Shell"
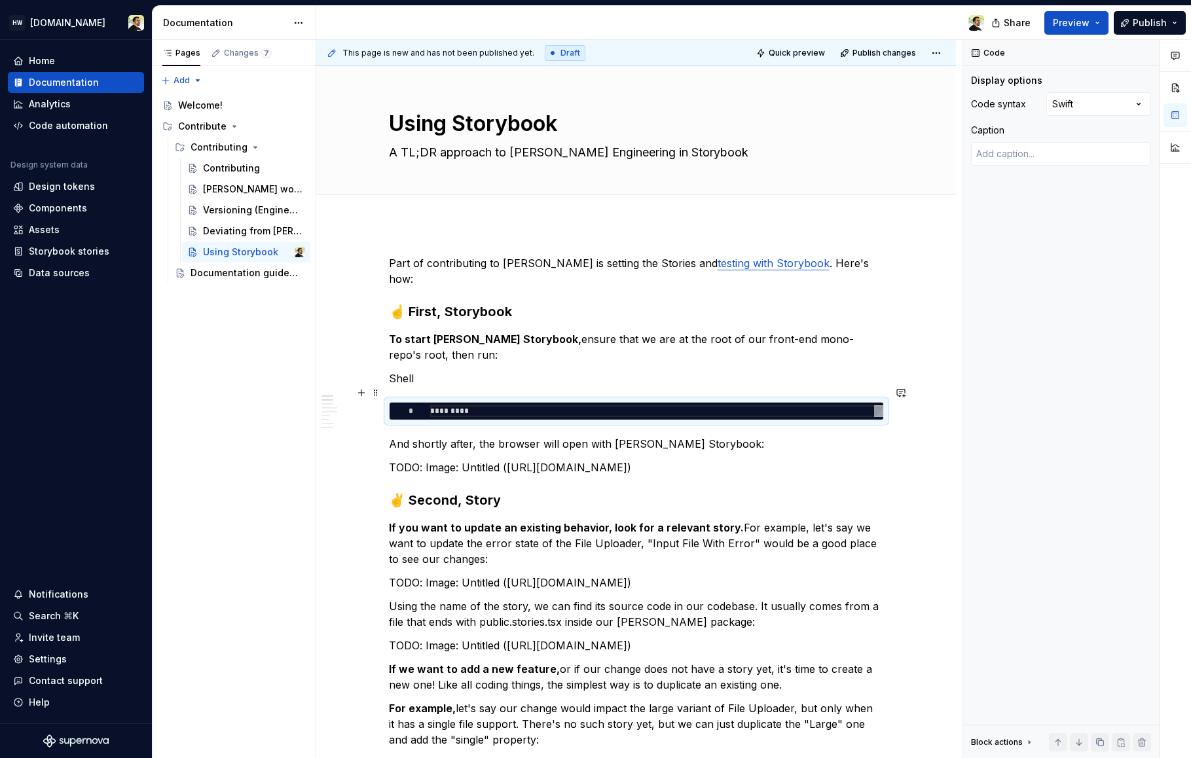
type textarea "*"
click at [490, 405] on div "*********" at bounding box center [656, 411] width 453 height 12
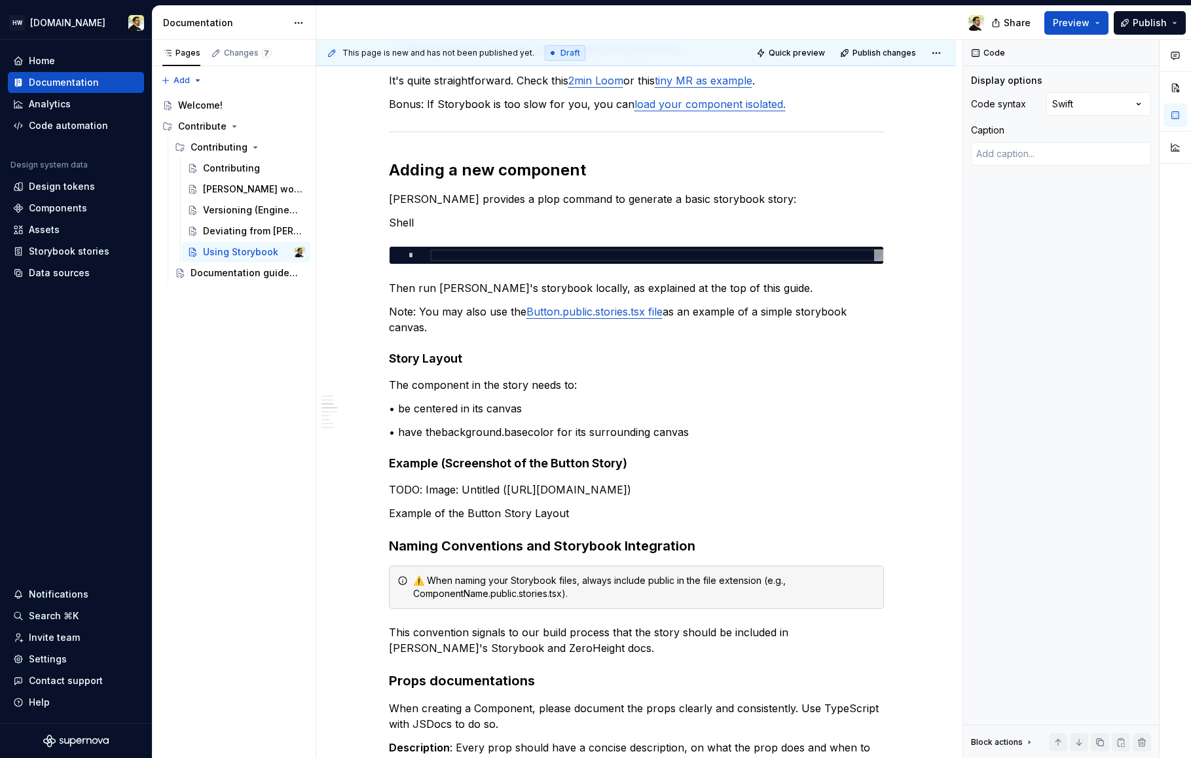
scroll to position [1826, 0]
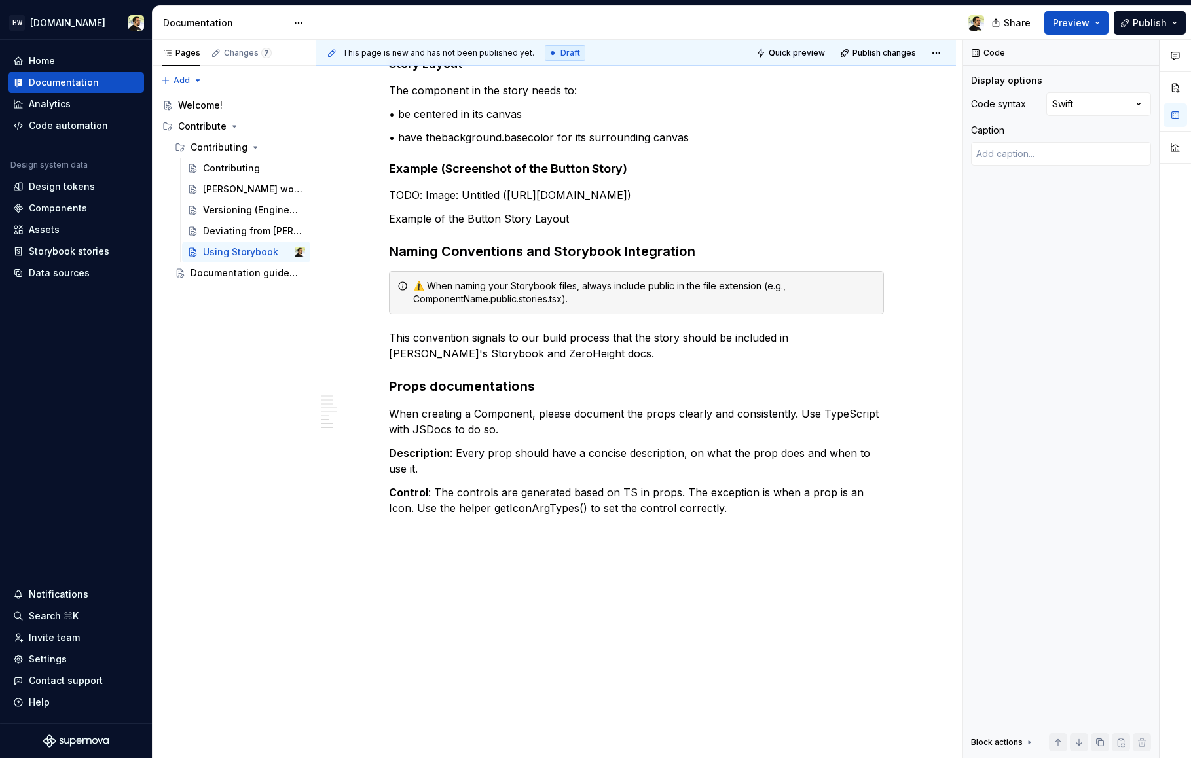
click at [244, 168] on div "Contributing" at bounding box center [231, 168] width 57 height 13
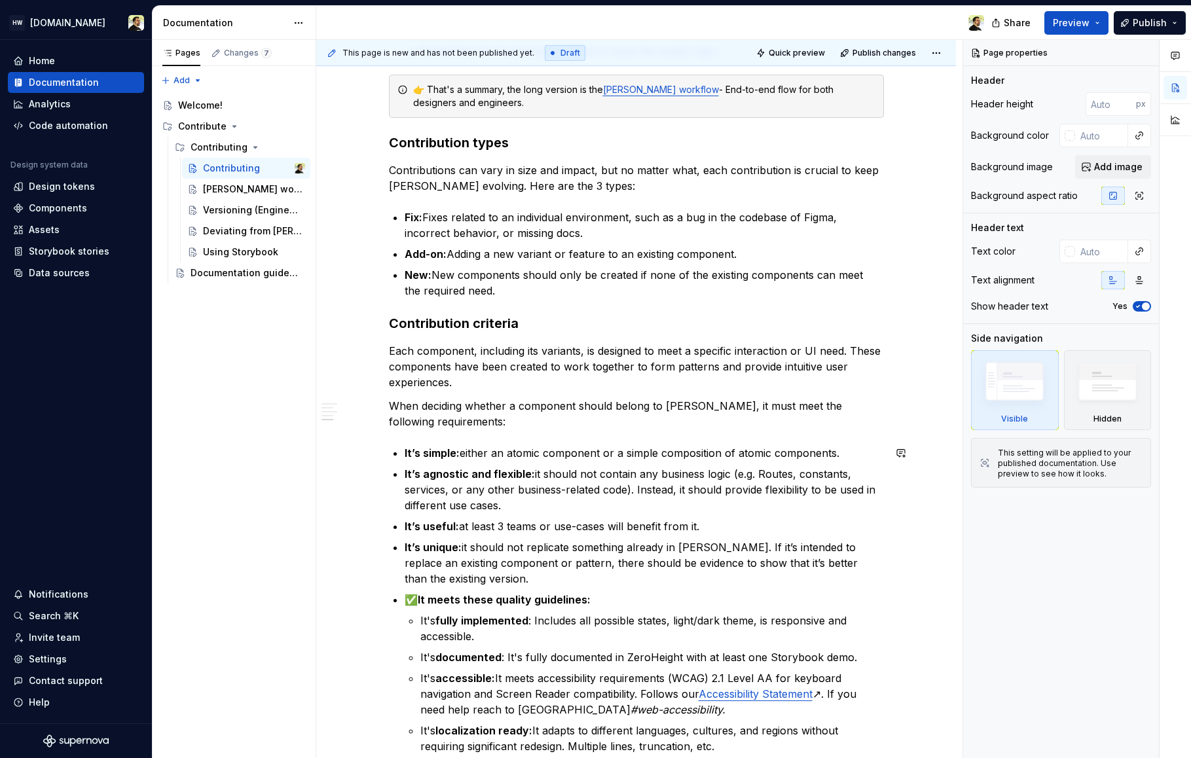
scroll to position [1009, 0]
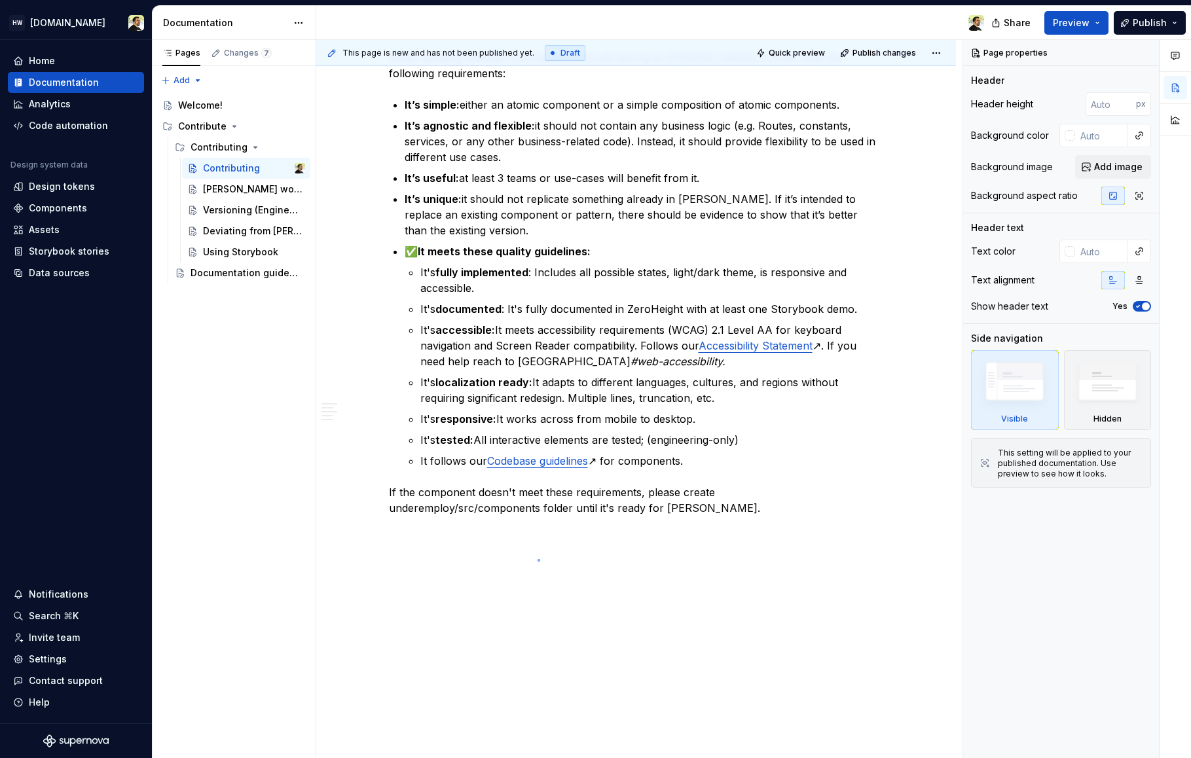
click at [537, 559] on div "This page is new and has not been published yet. Draft Quick preview Publish ch…" at bounding box center [639, 399] width 646 height 719
click at [448, 549] on div "Ownership model Norma belongs to all of us but in order to minimize the bystand…" at bounding box center [636, 18] width 640 height 1481
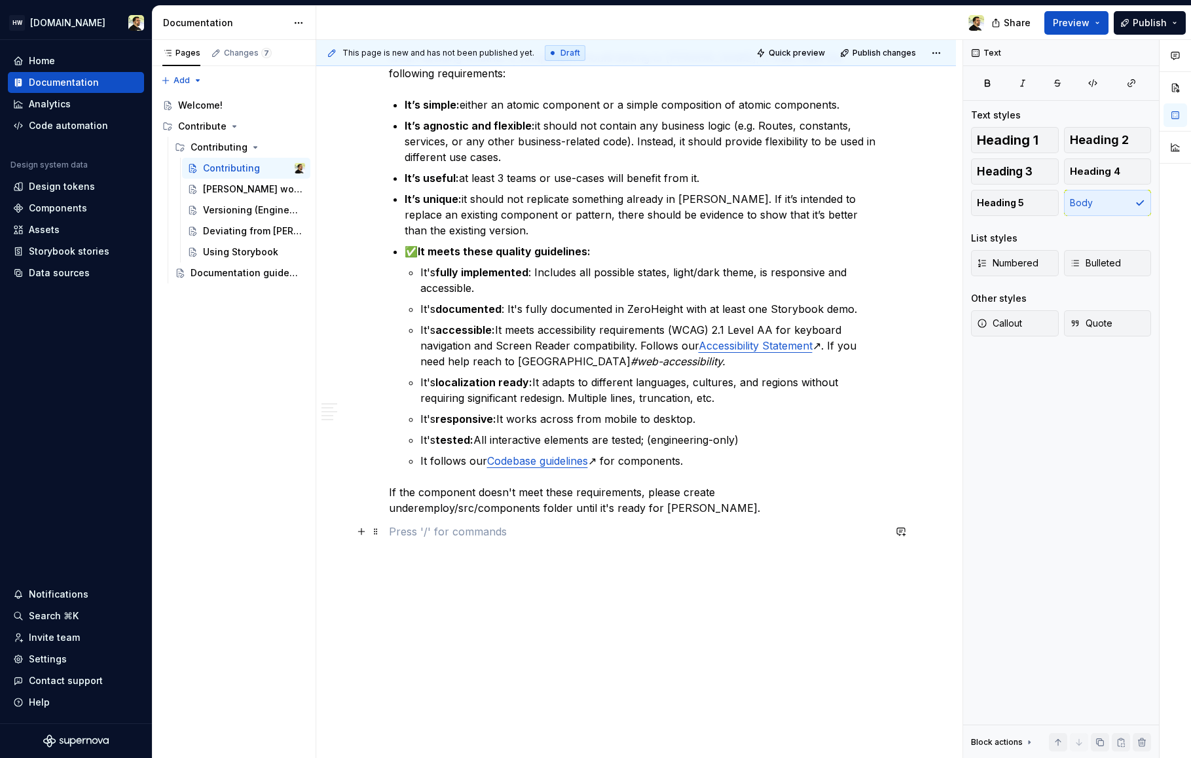
click at [448, 532] on p at bounding box center [636, 532] width 495 height 16
click at [216, 190] on div "[PERSON_NAME] workflow" at bounding box center [234, 189] width 63 height 13
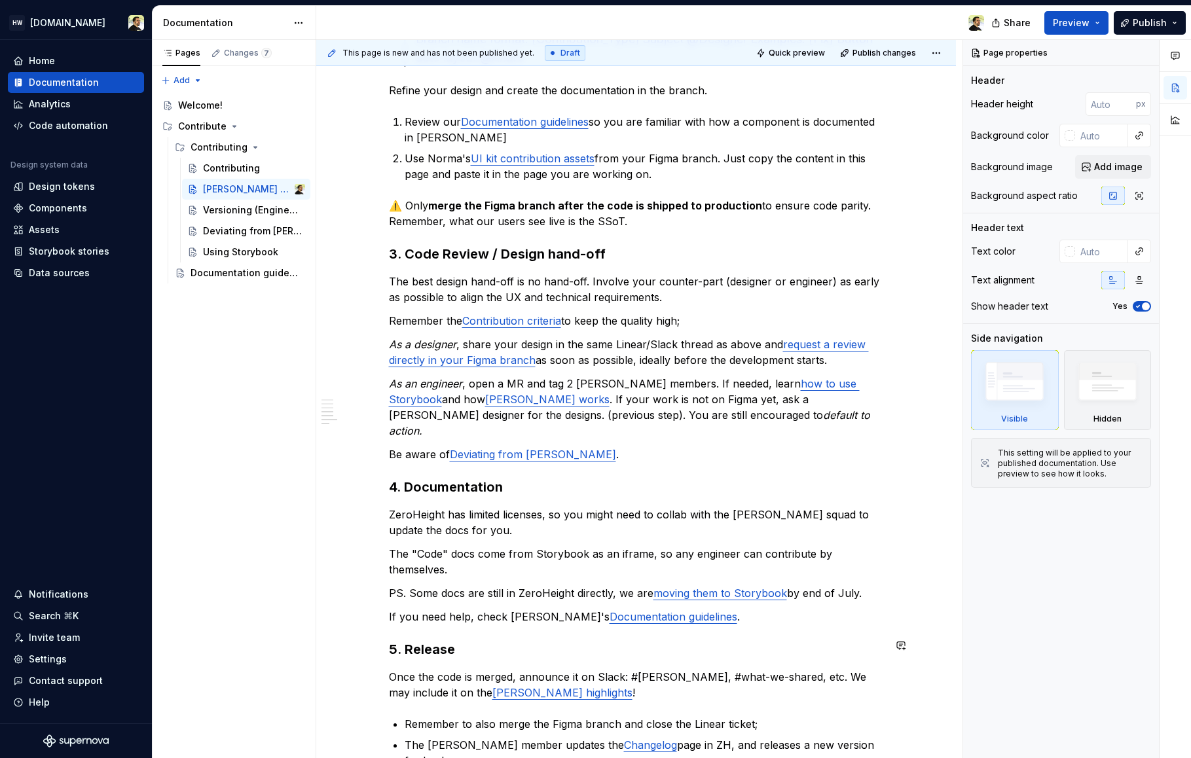
scroll to position [1159, 0]
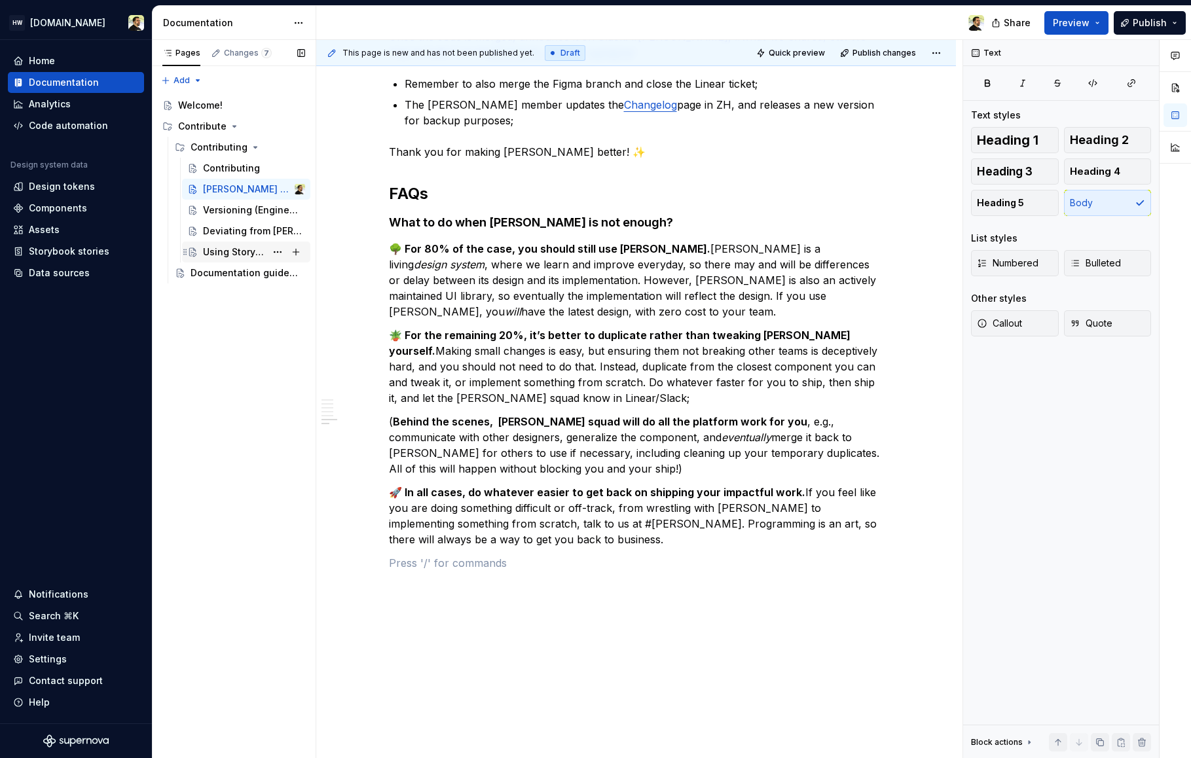
click at [221, 251] on div "Using Storybook" at bounding box center [234, 251] width 63 height 13
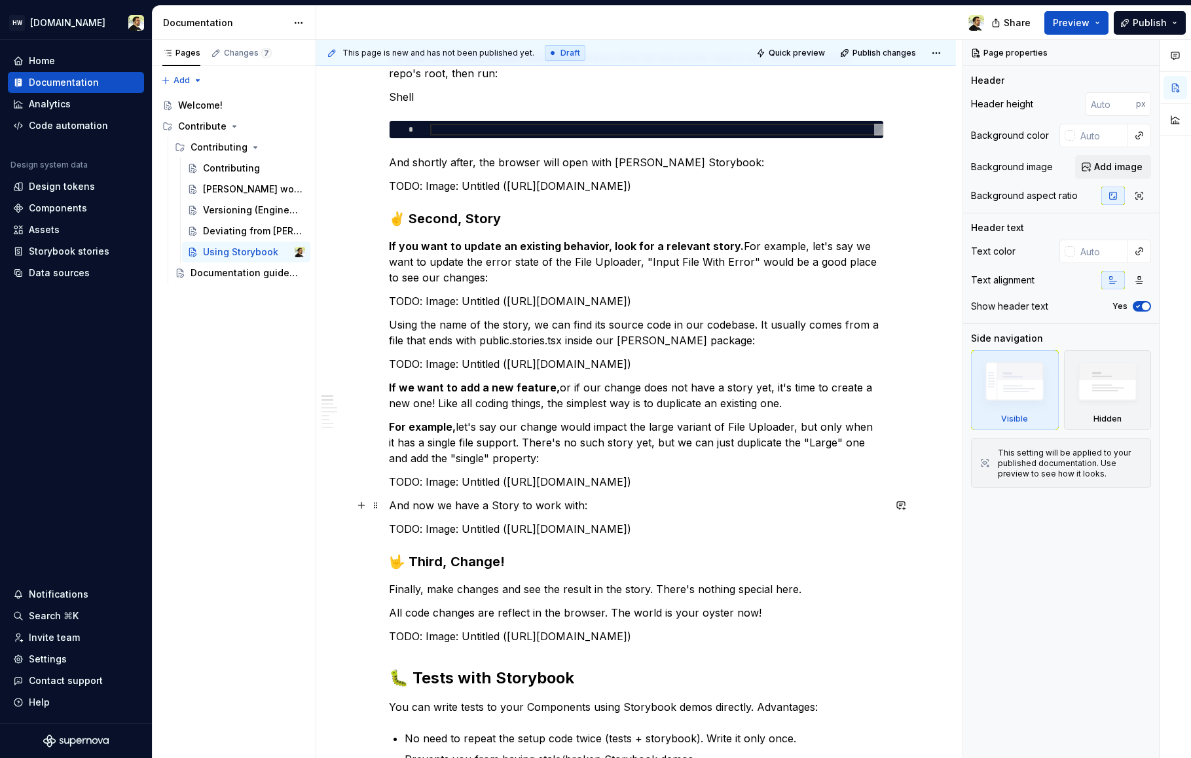
scroll to position [283, 0]
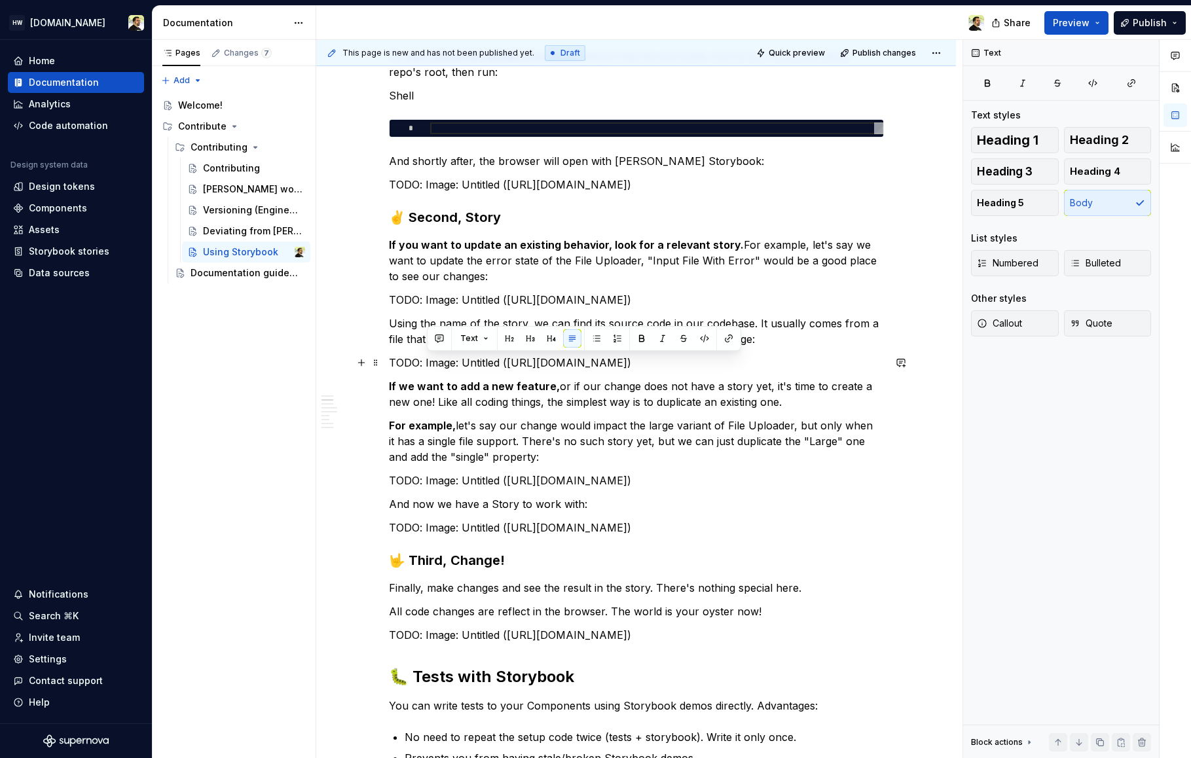
drag, startPoint x: 431, startPoint y: 359, endPoint x: 513, endPoint y: 425, distance: 105.7
click at [513, 308] on p "TODO: Image: Untitled (https://zeroheight-user-uploads.s3.eu-west-1.amazonaws.c…" at bounding box center [636, 300] width 495 height 16
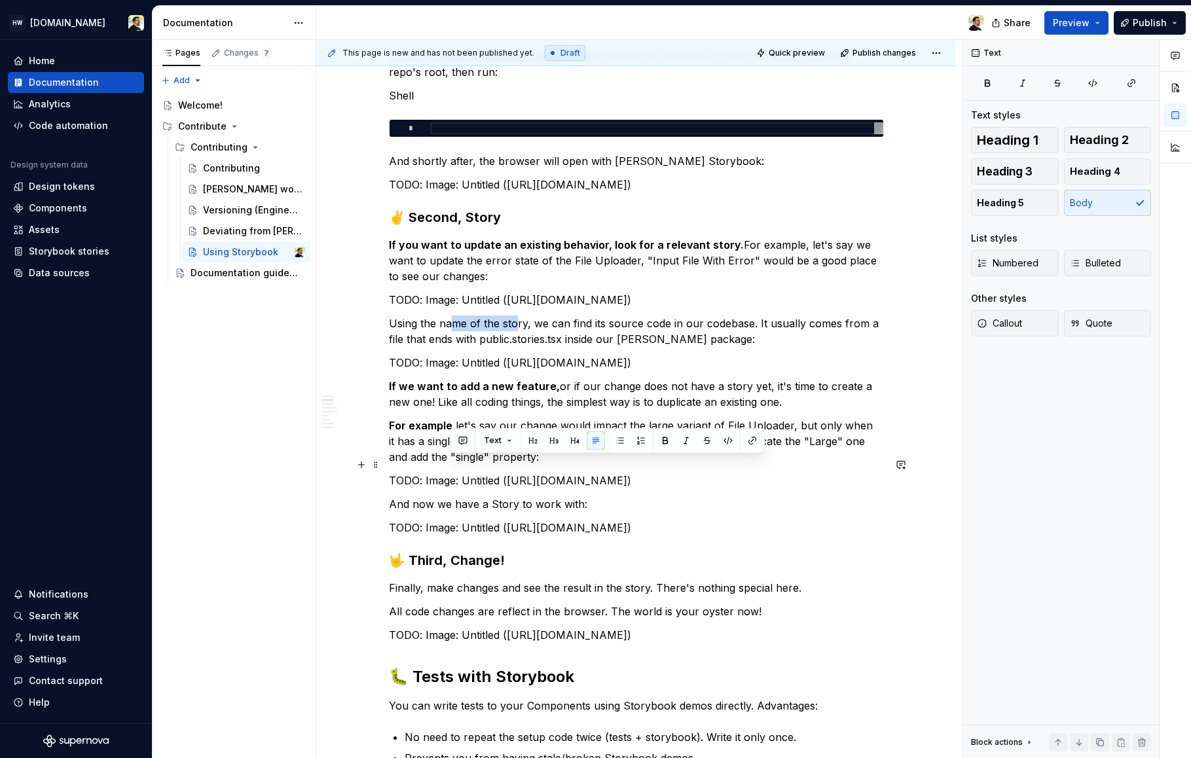
drag, startPoint x: 450, startPoint y: 458, endPoint x: 513, endPoint y: 463, distance: 63.7
click at [513, 347] on p "Using the name of the story, we can find its source code in our codebase. It us…" at bounding box center [636, 331] width 495 height 31
drag, startPoint x: 480, startPoint y: 481, endPoint x: 545, endPoint y: 481, distance: 64.8
click at [545, 347] on p "Using the name of the story, we can find its source code in our codebase. It us…" at bounding box center [636, 331] width 495 height 31
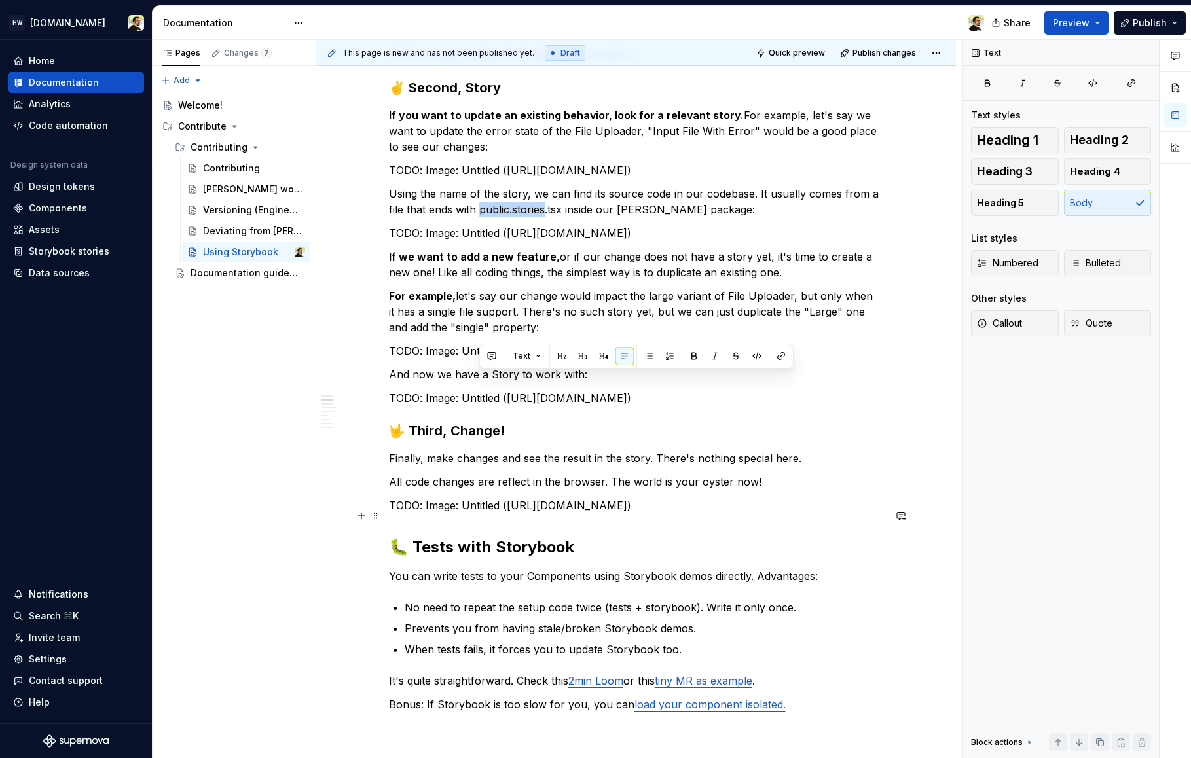
scroll to position [427, 0]
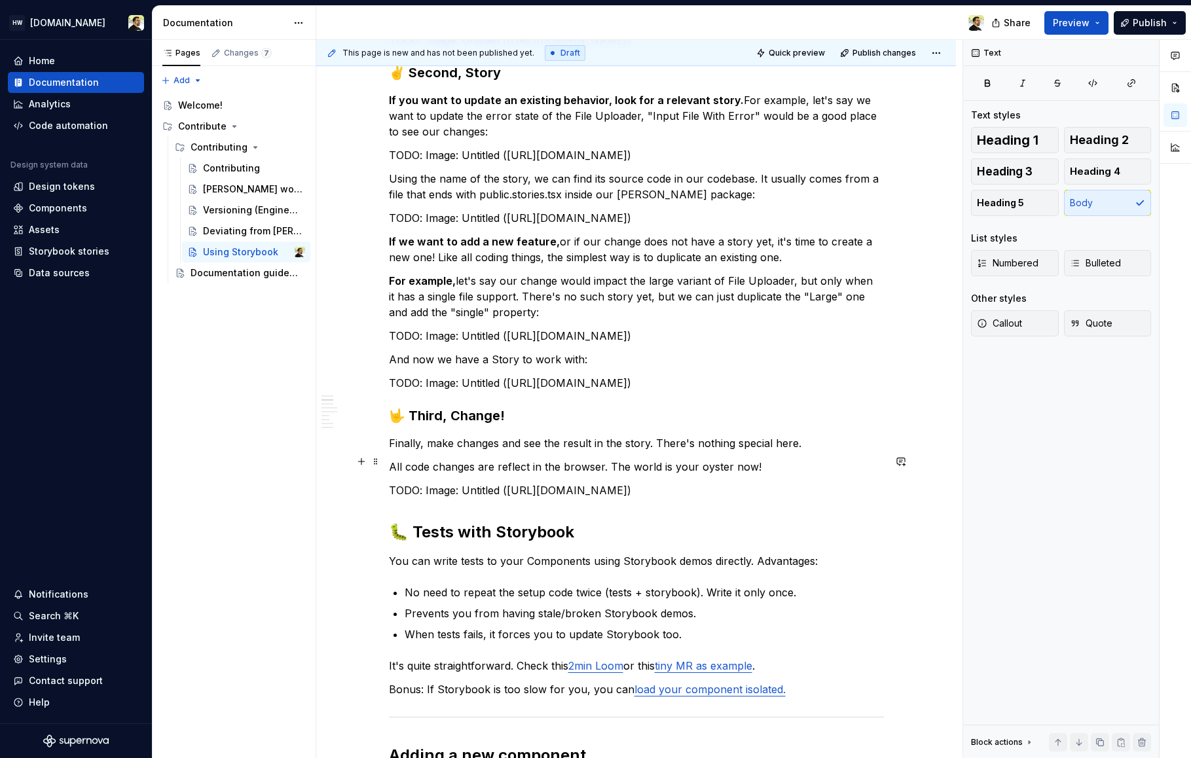
drag, startPoint x: 564, startPoint y: 461, endPoint x: 780, endPoint y: 473, distance: 215.7
click at [776, 265] on p "If we want to add a new feature, or if our change does not have a story yet, it…" at bounding box center [636, 249] width 495 height 31
click at [780, 265] on p "If we want to add a new feature, or if our change does not have a story yet, it…" at bounding box center [636, 249] width 495 height 31
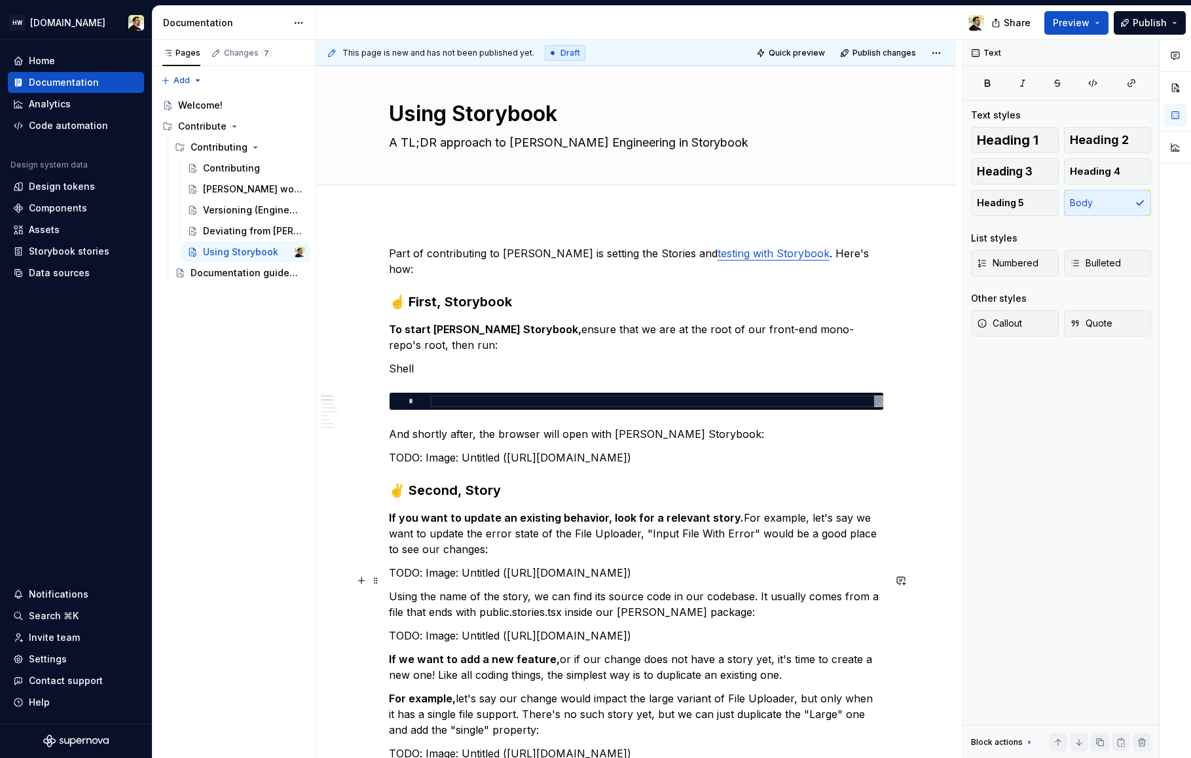
scroll to position [0, 0]
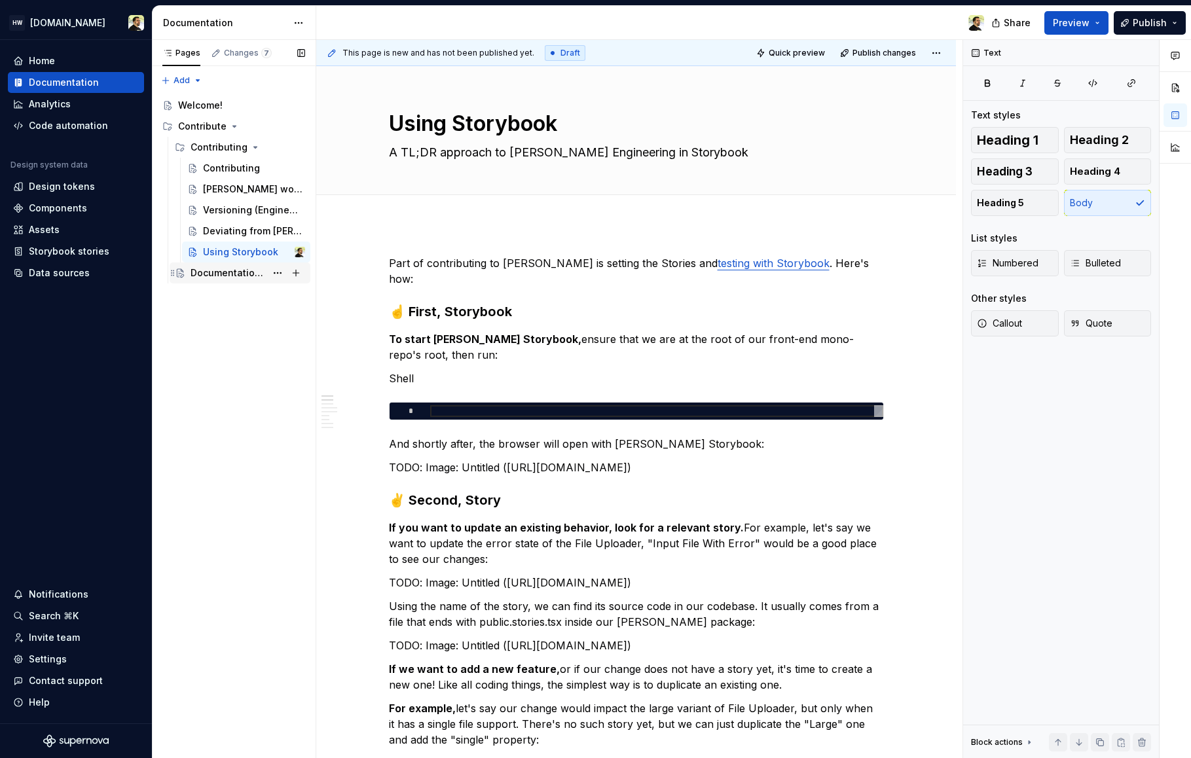
click at [208, 283] on div "Documentation guidelines" at bounding box center [240, 273] width 141 height 21
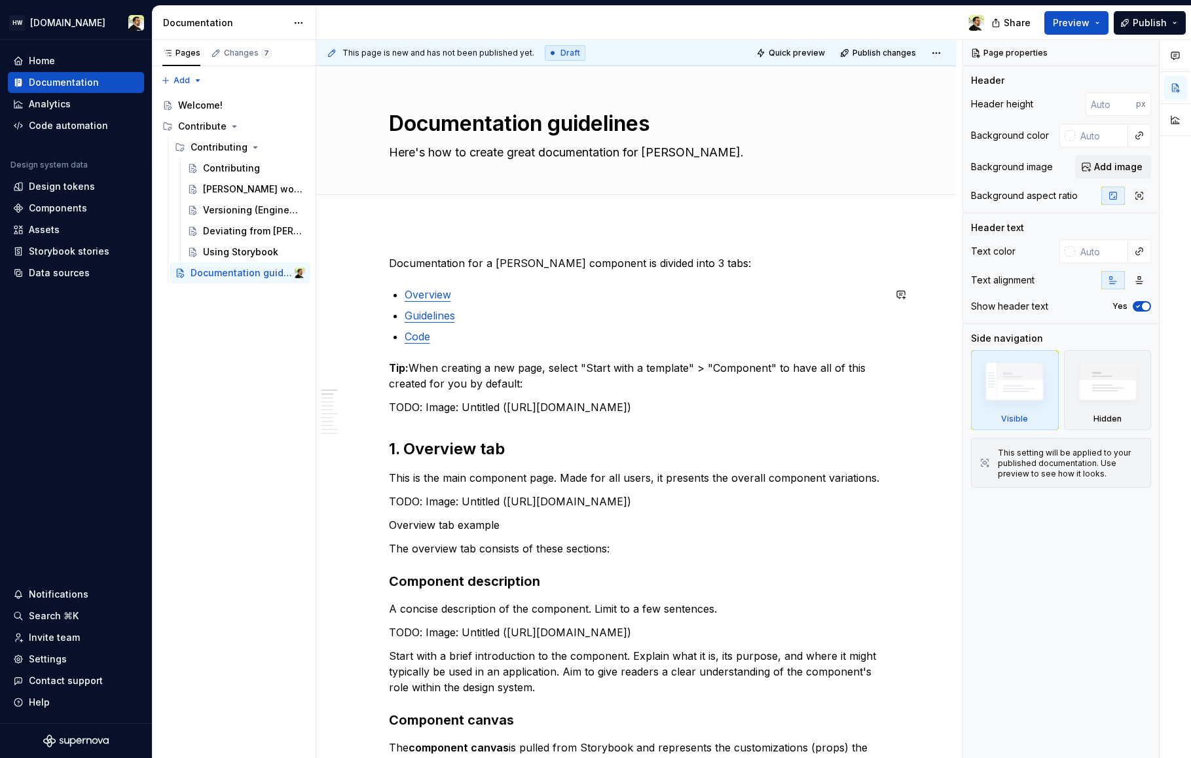
type textarea "*"
click at [435, 287] on p "Overview" at bounding box center [644, 295] width 479 height 16
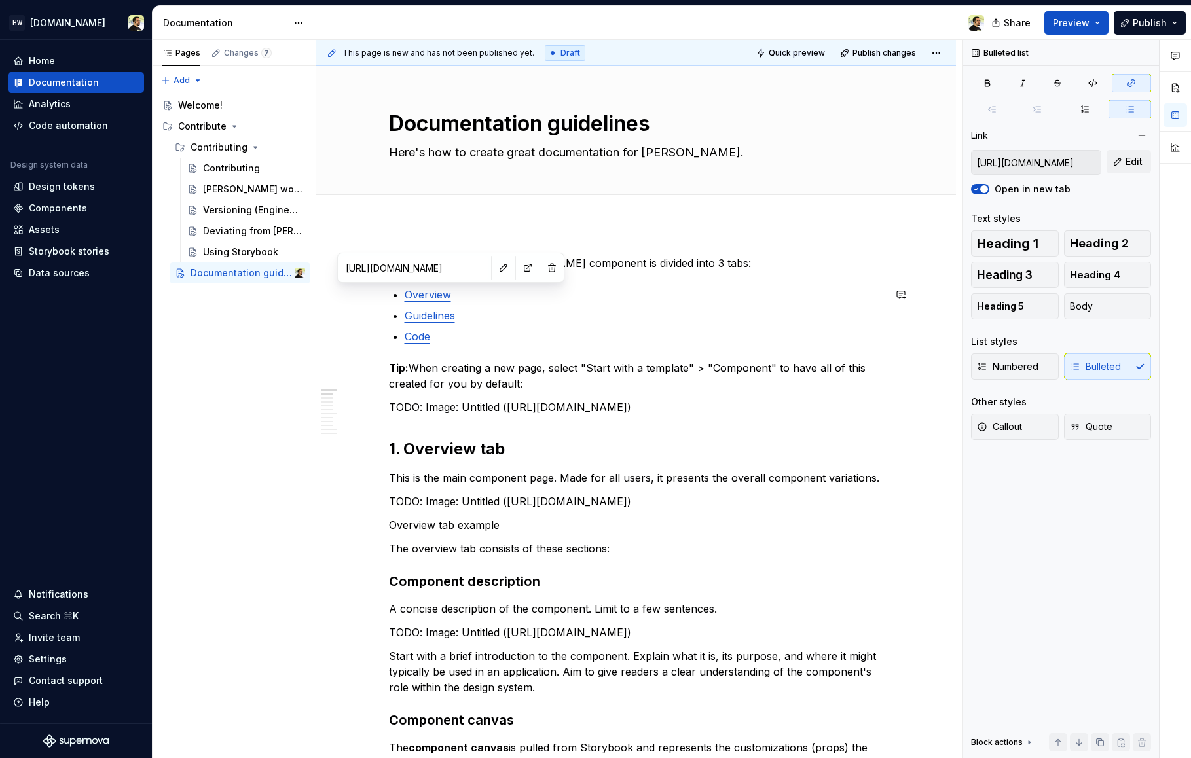
type input "https://zeroheight.com/66fbe436f/p/50caf8-documentation-guidelines/t/781b9a"
click at [436, 310] on link "Guidelines" at bounding box center [430, 315] width 50 height 13
click at [417, 327] on ul "Overview Guidelines Code" at bounding box center [644, 316] width 479 height 58
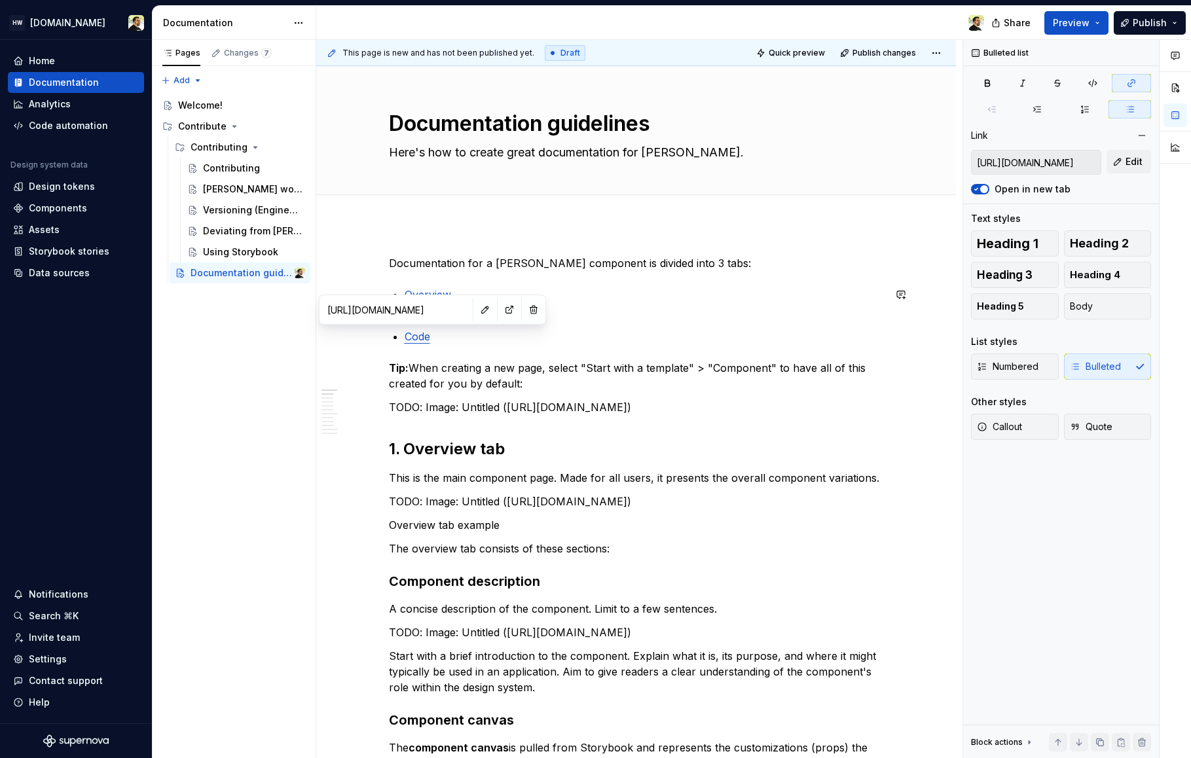
click at [419, 340] on link "Code" at bounding box center [418, 336] width 26 height 13
click at [590, 408] on p "TODO: Image: Untitled (https://zeroheight-user-uploads.s3.eu-west-1.amazonaws.c…" at bounding box center [636, 407] width 495 height 16
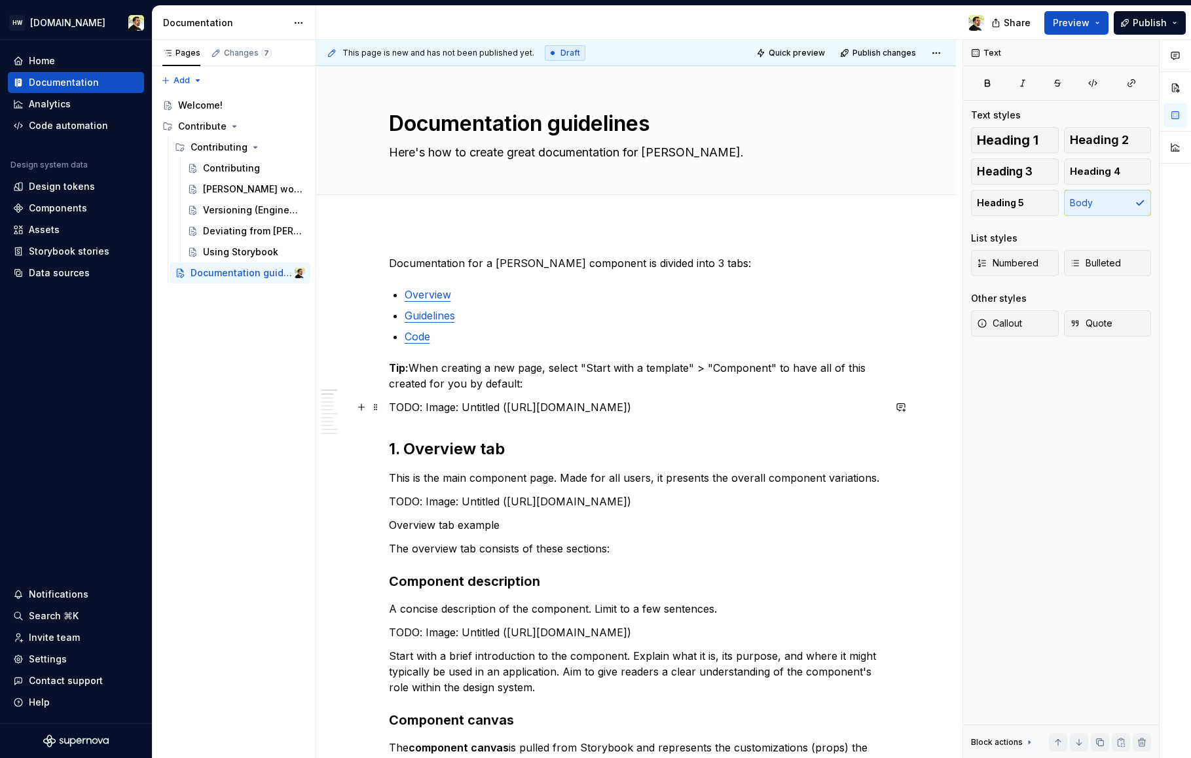
click at [506, 415] on p "TODO: Image: Untitled (https://zeroheight-user-uploads.s3.eu-west-1.amazonaws.c…" at bounding box center [636, 407] width 495 height 16
click at [225, 257] on div "Using Storybook" at bounding box center [234, 251] width 63 height 13
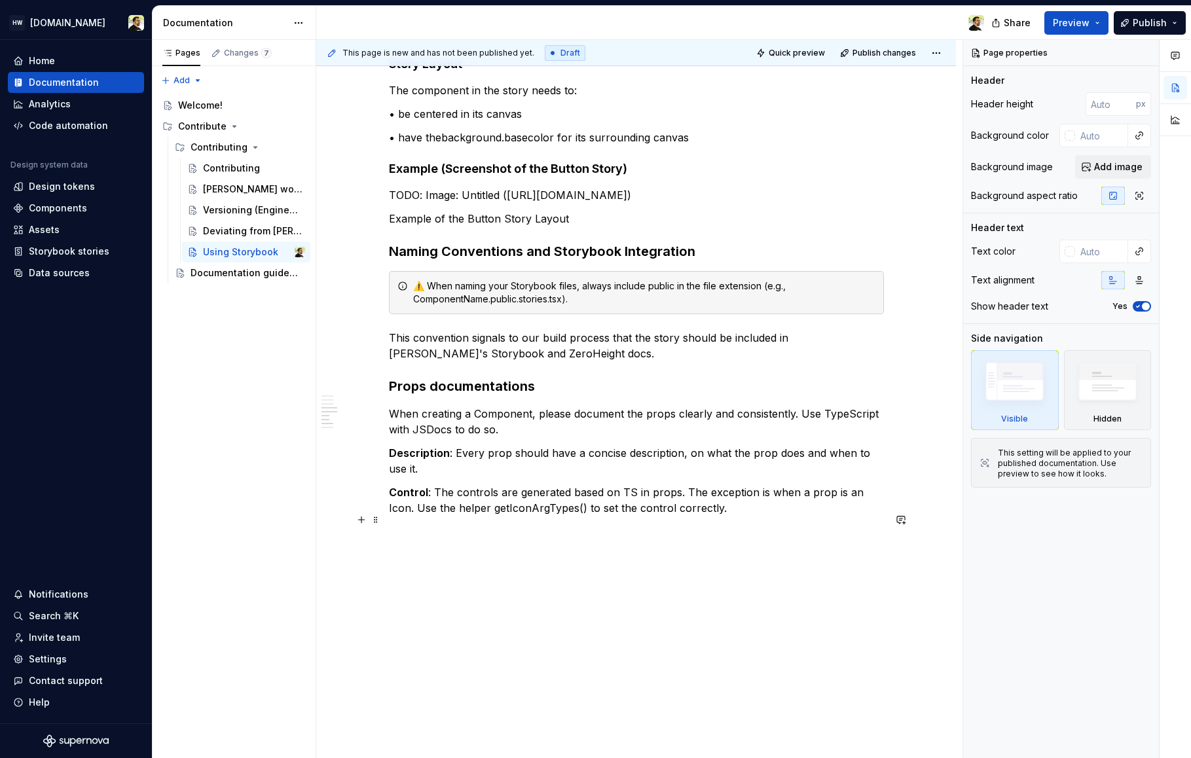
scroll to position [1365, 0]
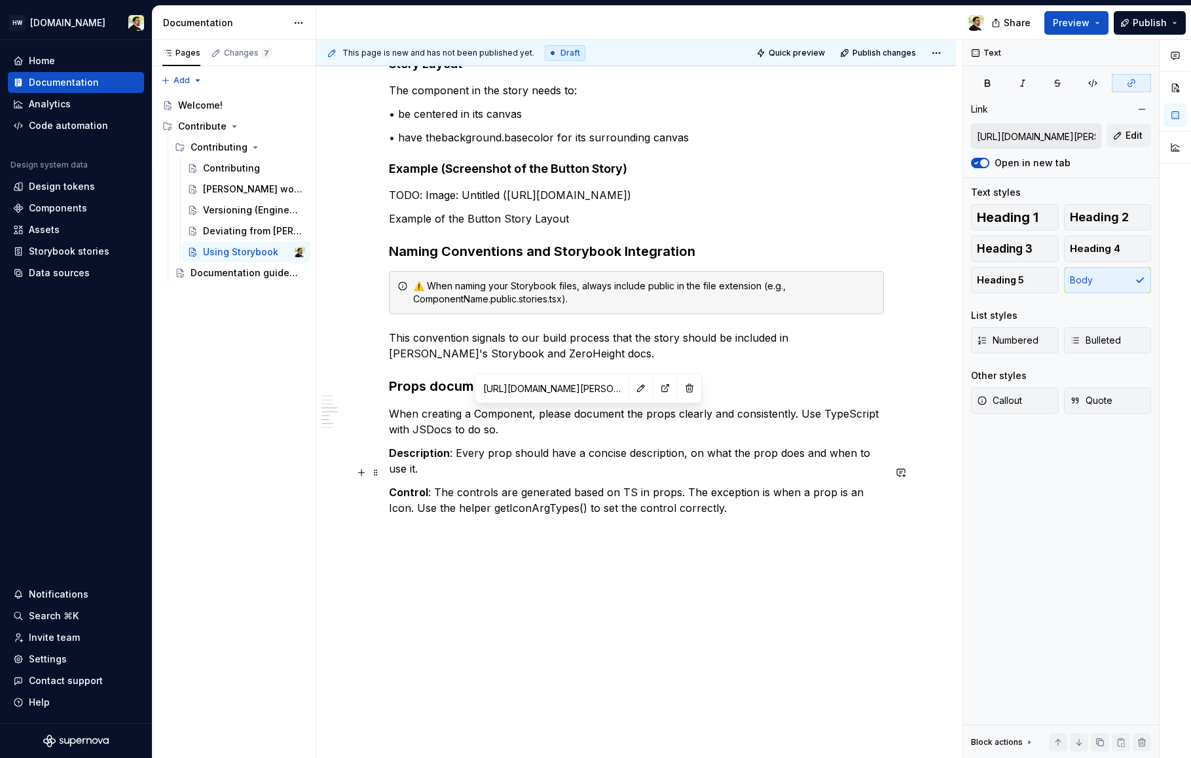
click at [571, 24] on link "Button.public.stories.tsx file" at bounding box center [594, 16] width 136 height 13
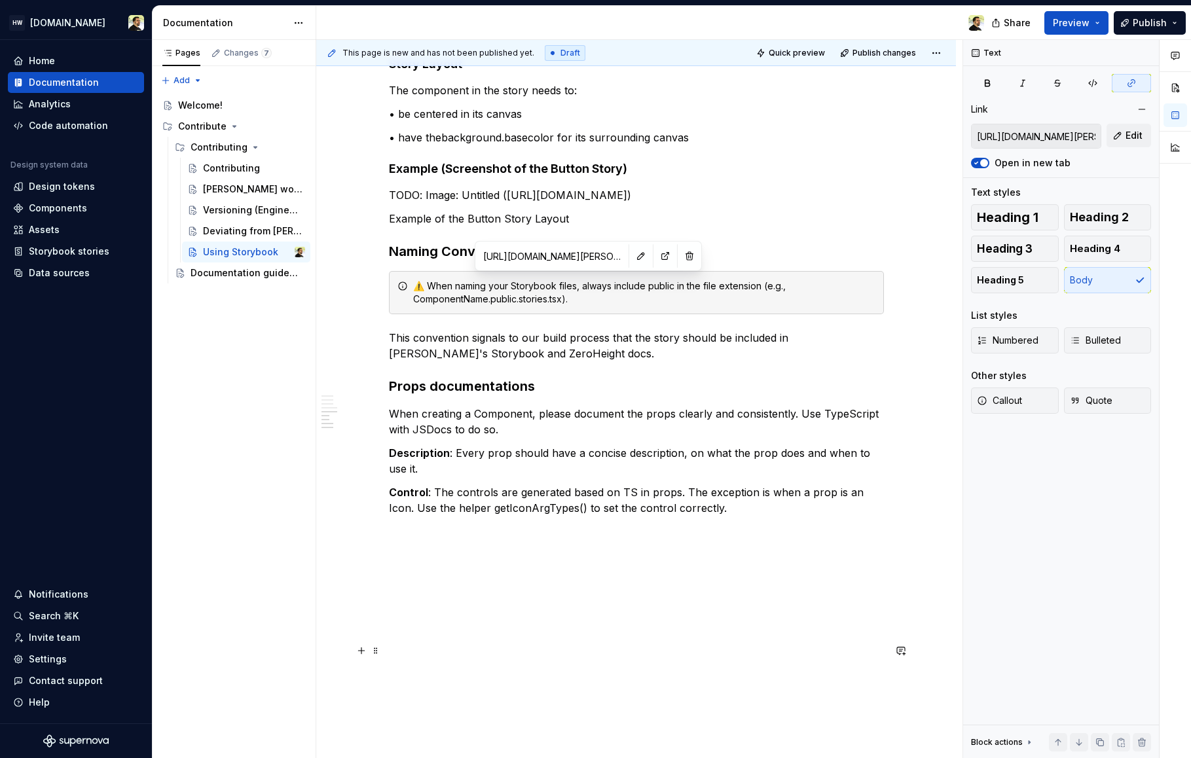
scroll to position [1510, 0]
click at [579, 203] on p "TODO: Image: Untitled (https://zeroheight-user-uploads.s3.eu-west-1.amazonaws.c…" at bounding box center [636, 195] width 495 height 16
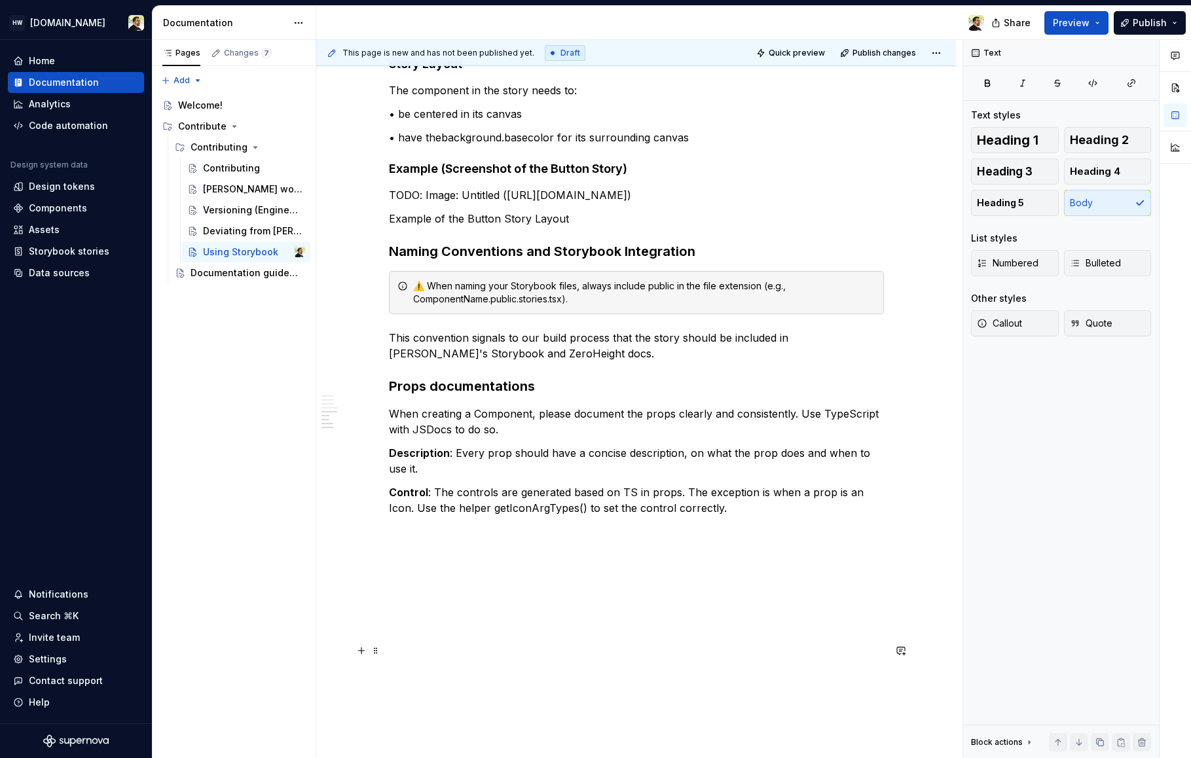
scroll to position [1606, 0]
drag, startPoint x: 448, startPoint y: 346, endPoint x: 590, endPoint y: 433, distance: 167.5
click at [590, 226] on p "Example of the Button Story Layout" at bounding box center [636, 219] width 495 height 16
drag, startPoint x: 408, startPoint y: 293, endPoint x: 523, endPoint y: 291, distance: 114.6
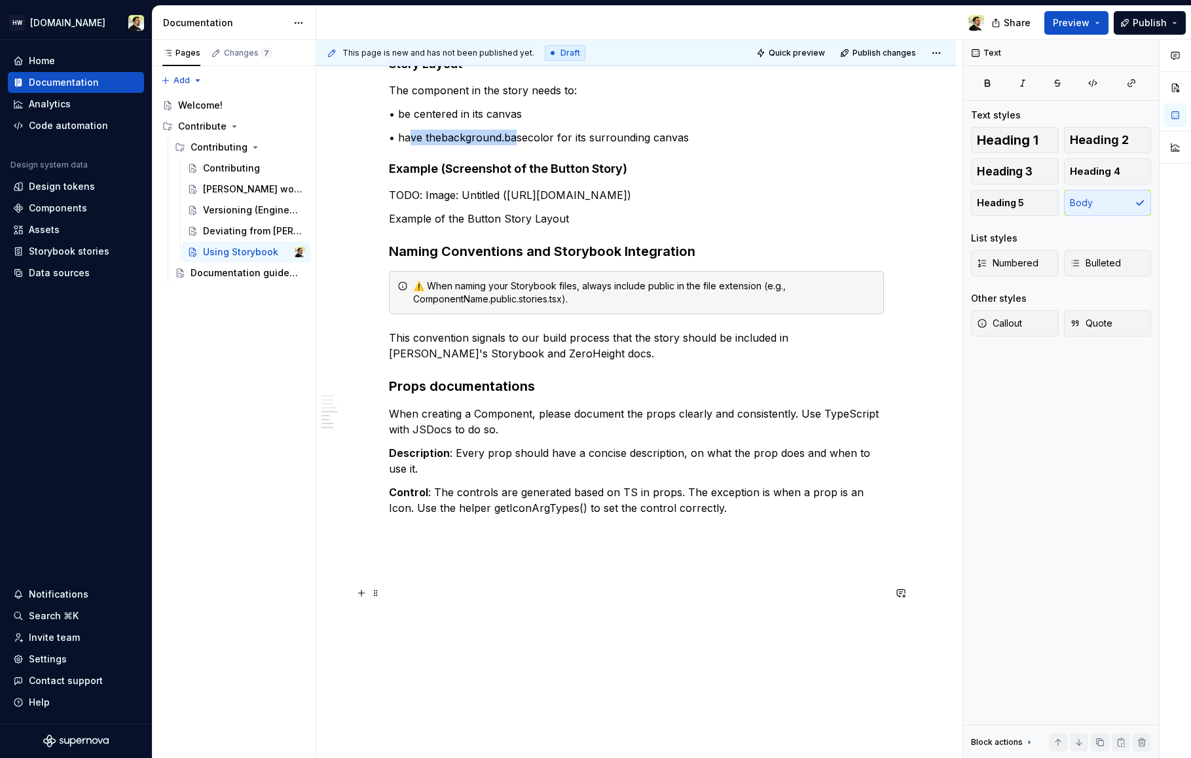
click at [522, 145] on p "• have thebackground.basecolor for its surrounding canvas" at bounding box center [636, 138] width 495 height 16
click at [523, 145] on p "• have thebackground.basecolor for its surrounding canvas" at bounding box center [636, 138] width 495 height 16
copy p "background.basecolor"
click at [405, 145] on p "• have thebackground.basecolor for its surrounding canvas" at bounding box center [636, 138] width 495 height 16
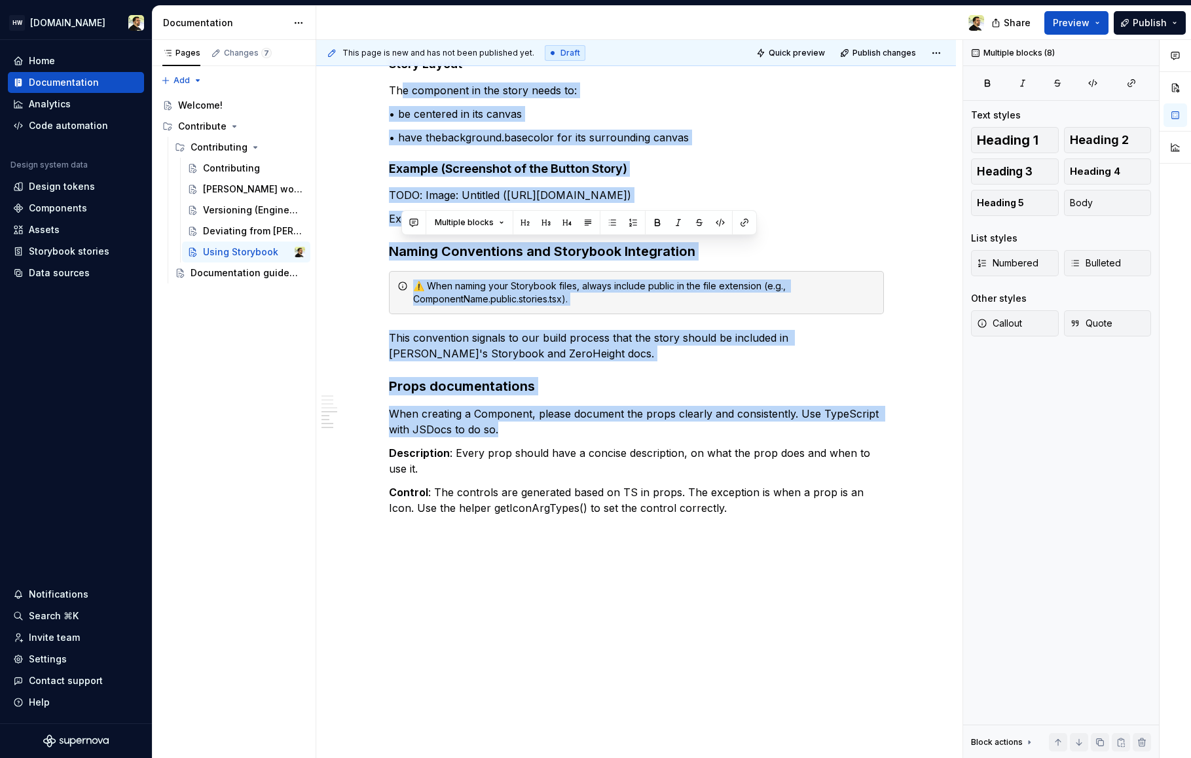
drag, startPoint x: 402, startPoint y: 246, endPoint x: 691, endPoint y: 647, distance: 494.7
click at [691, 437] on p "When creating a Component, please document the props clearly and consistently. …" at bounding box center [636, 421] width 495 height 31
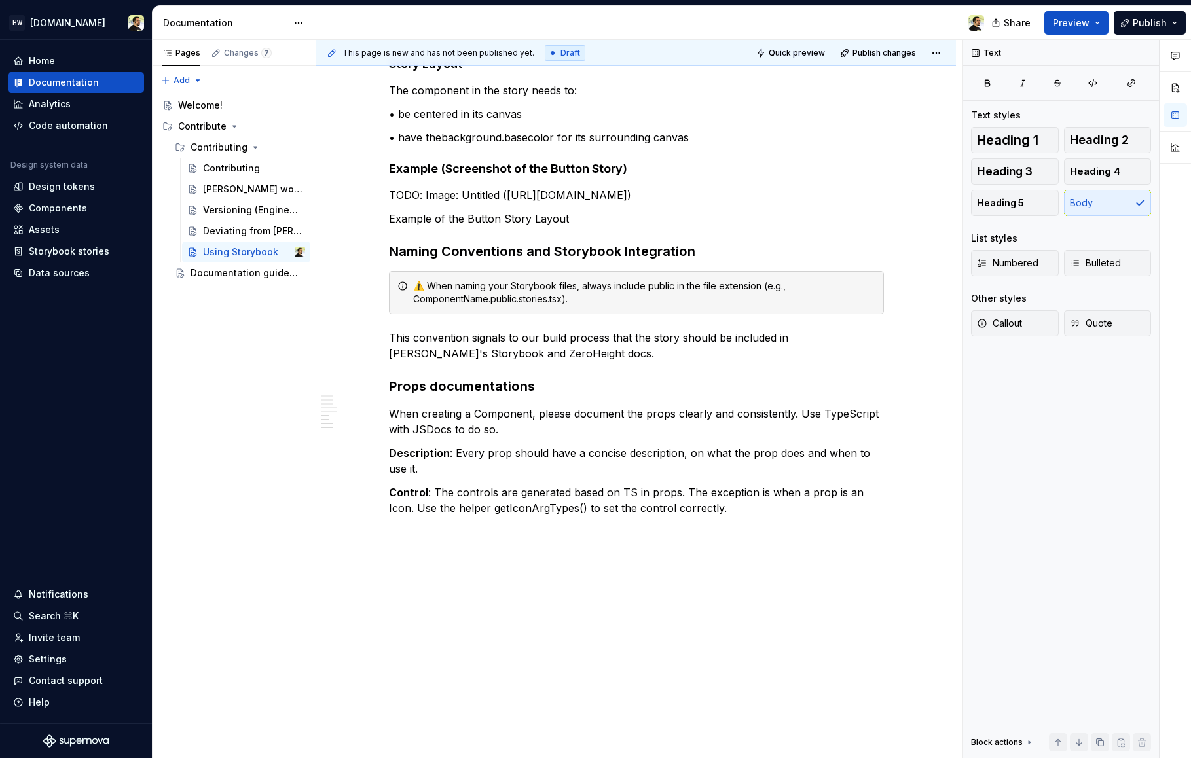
scroll to position [1764, 0]
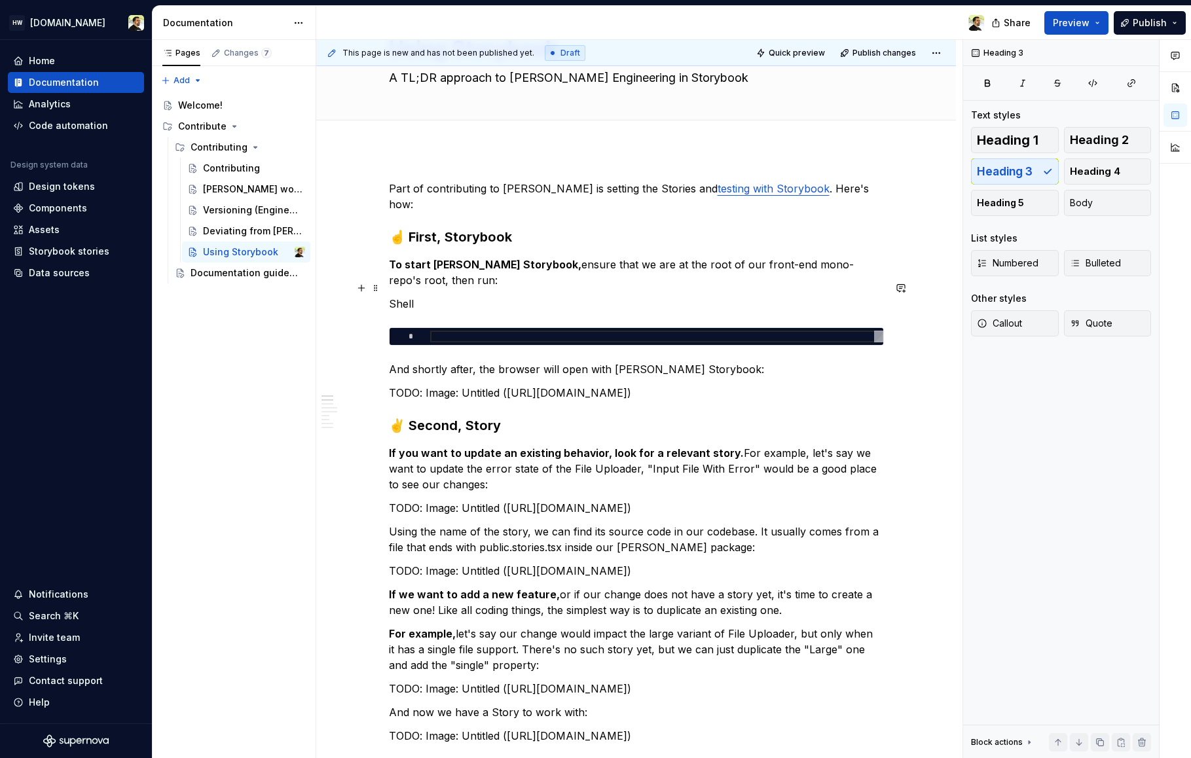
scroll to position [62, 0]
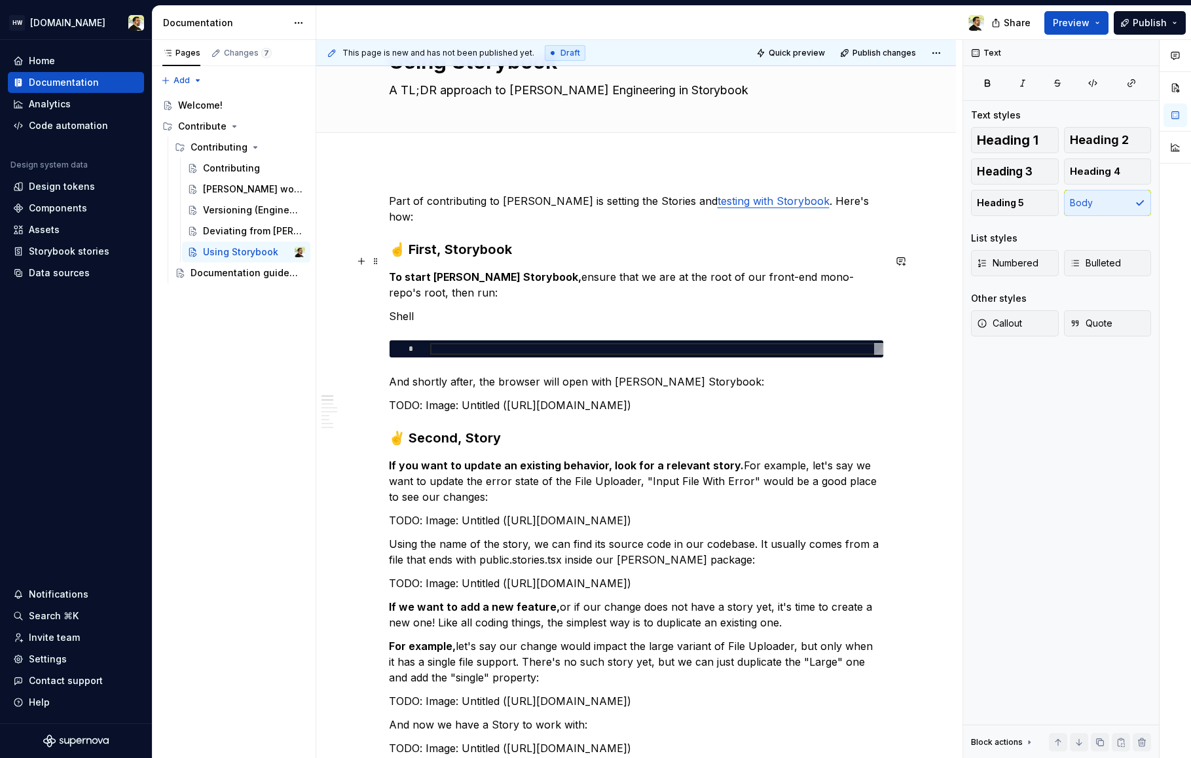
click at [465, 273] on p "To start Norma Storybook, ensure that we are at the root of our front-end mono-…" at bounding box center [636, 284] width 495 height 31
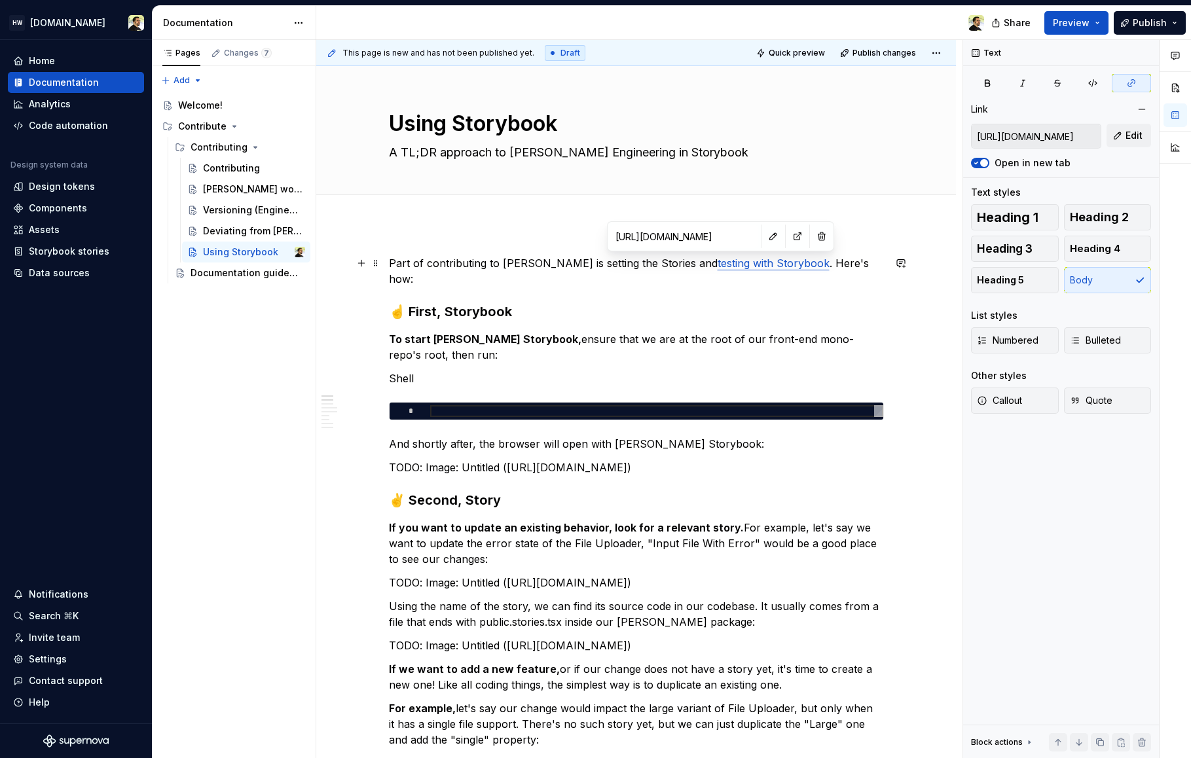
click at [717, 263] on link "testing with Storybook" at bounding box center [773, 263] width 112 height 13
click at [198, 227] on div "Deviating from [PERSON_NAME]" at bounding box center [246, 231] width 118 height 18
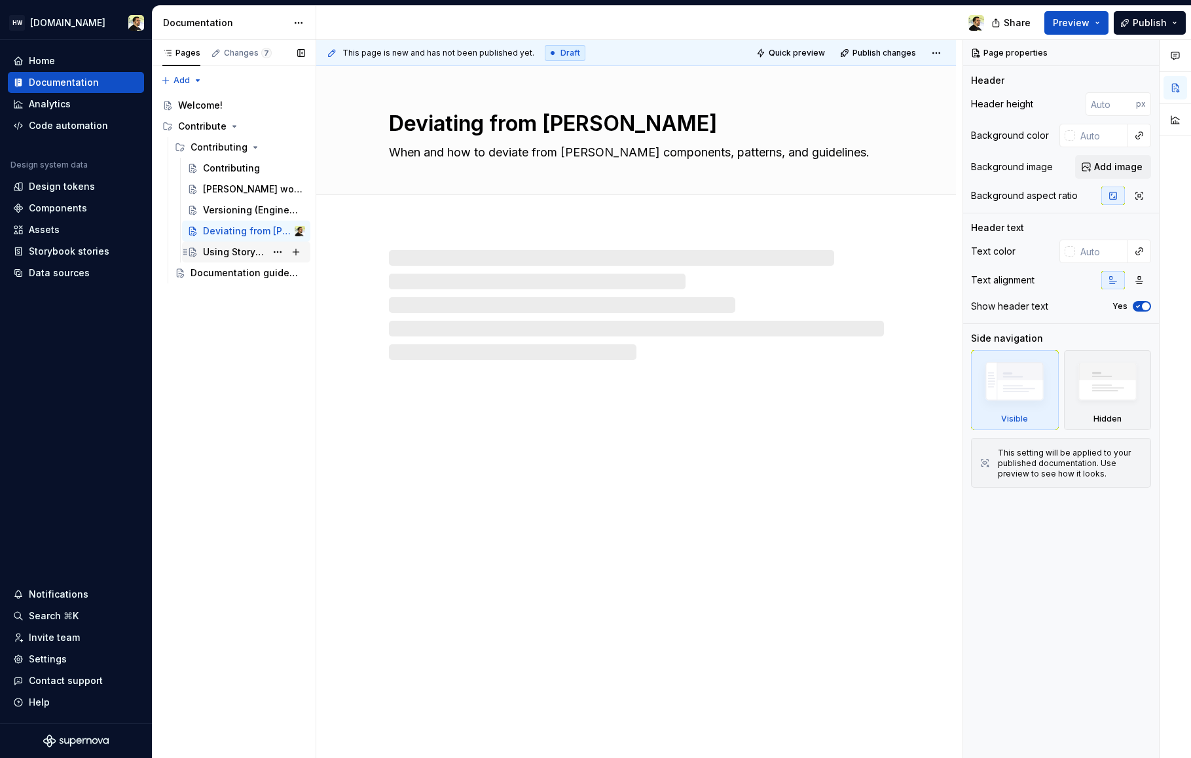
click at [220, 247] on div "Using Storybook" at bounding box center [234, 251] width 63 height 13
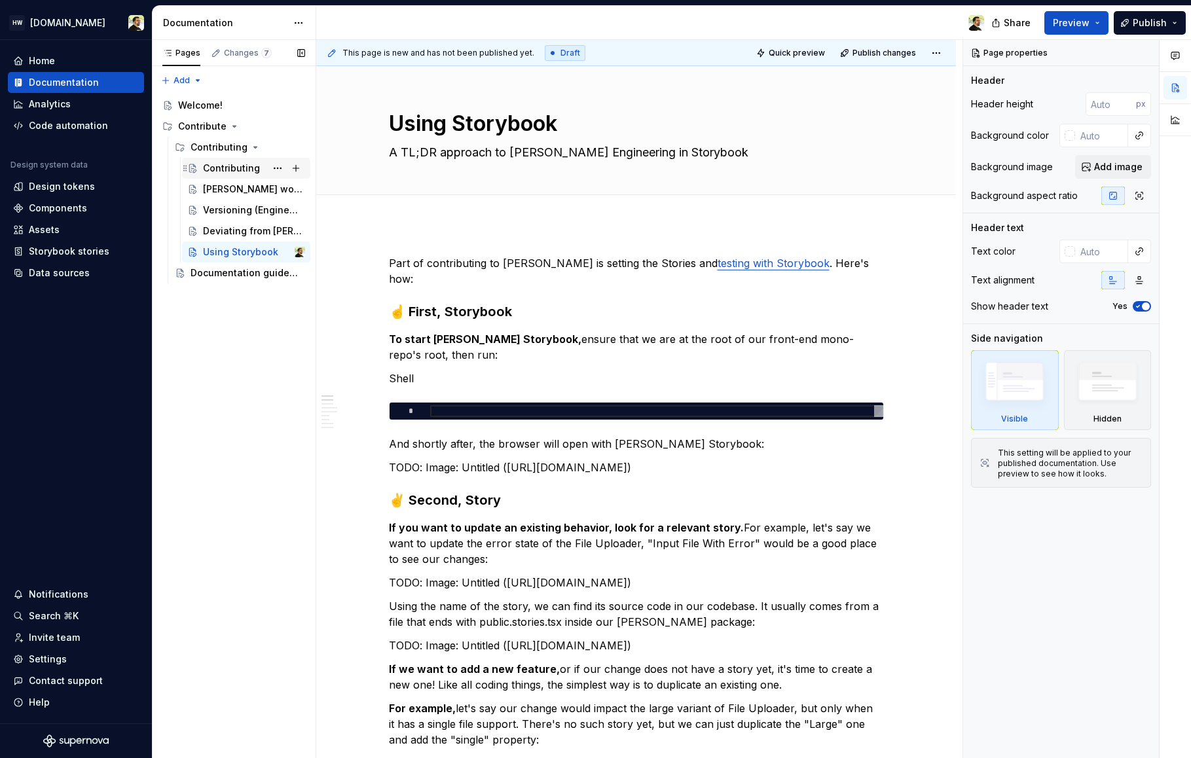
click at [219, 166] on div "Contributing" at bounding box center [231, 168] width 57 height 13
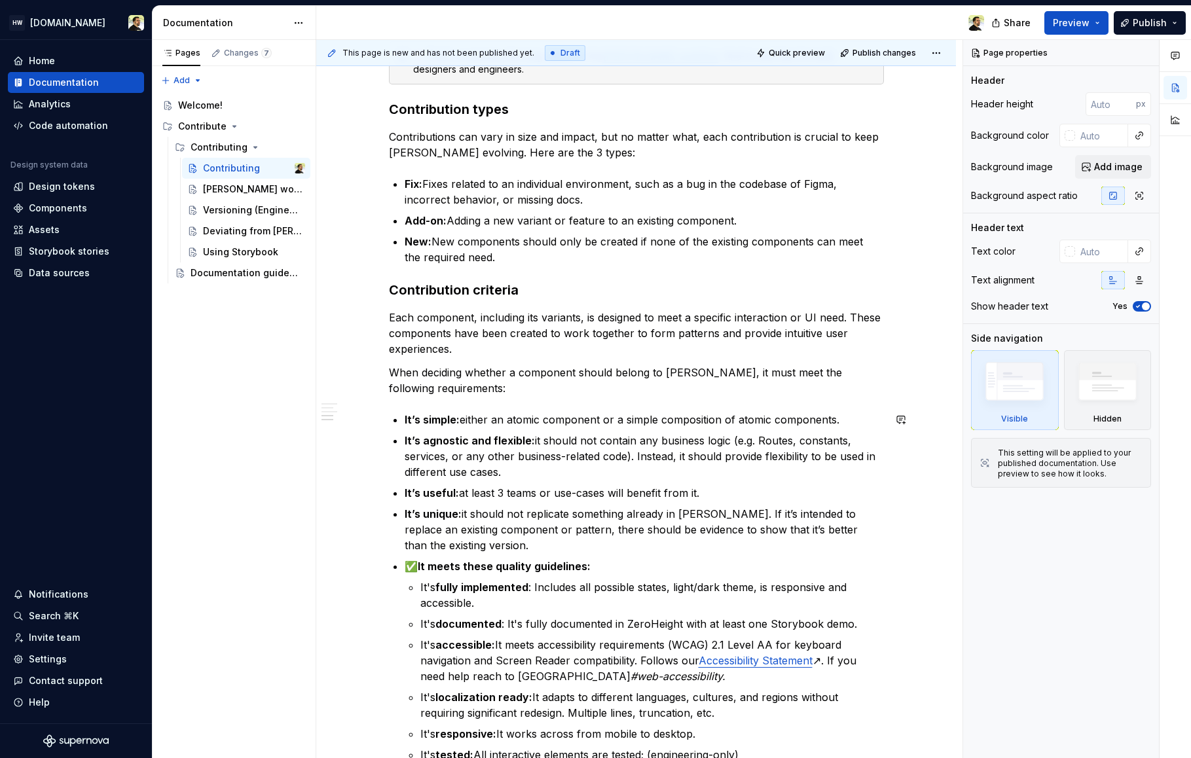
scroll to position [1009, 0]
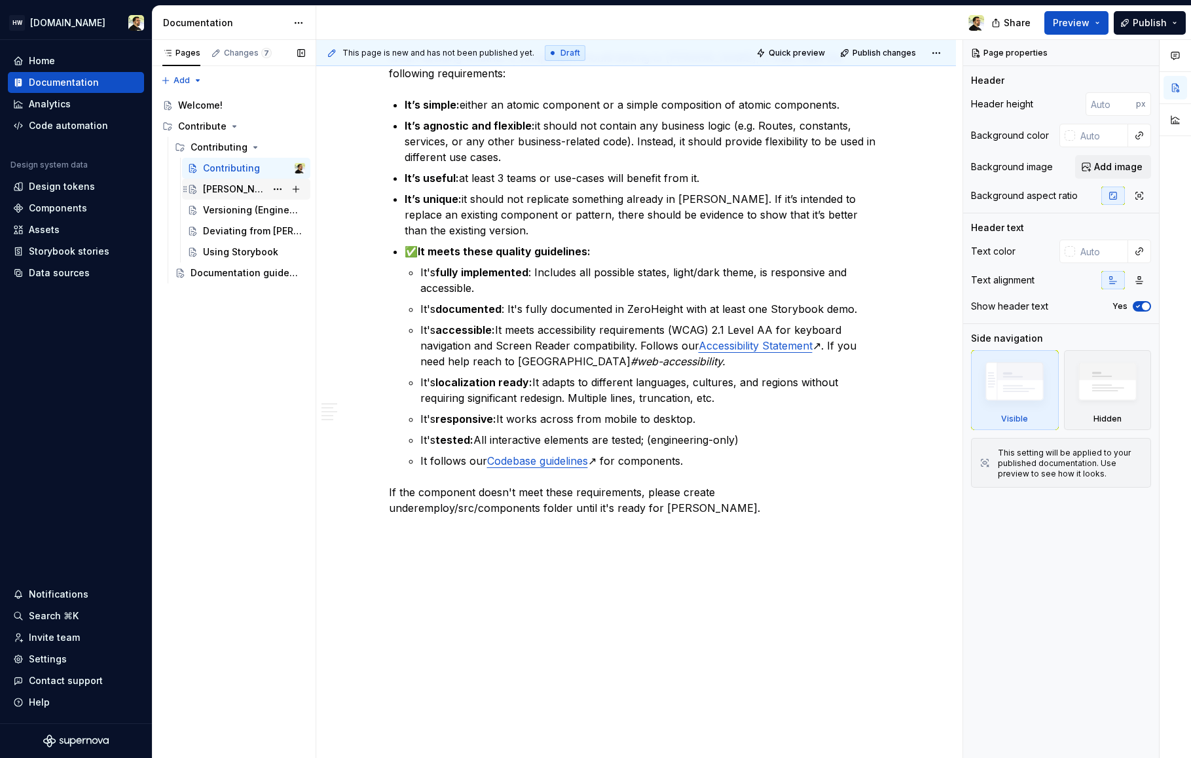
click at [219, 193] on div "[PERSON_NAME] workflow" at bounding box center [234, 189] width 63 height 13
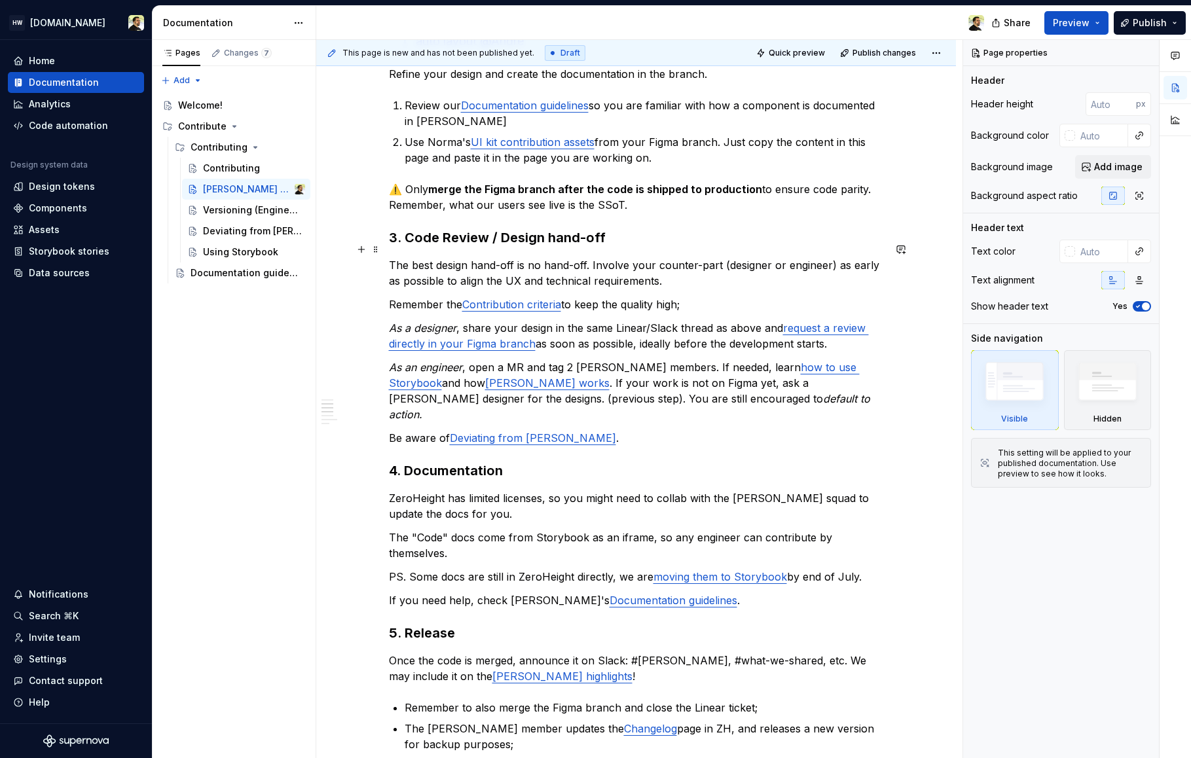
scroll to position [1159, 0]
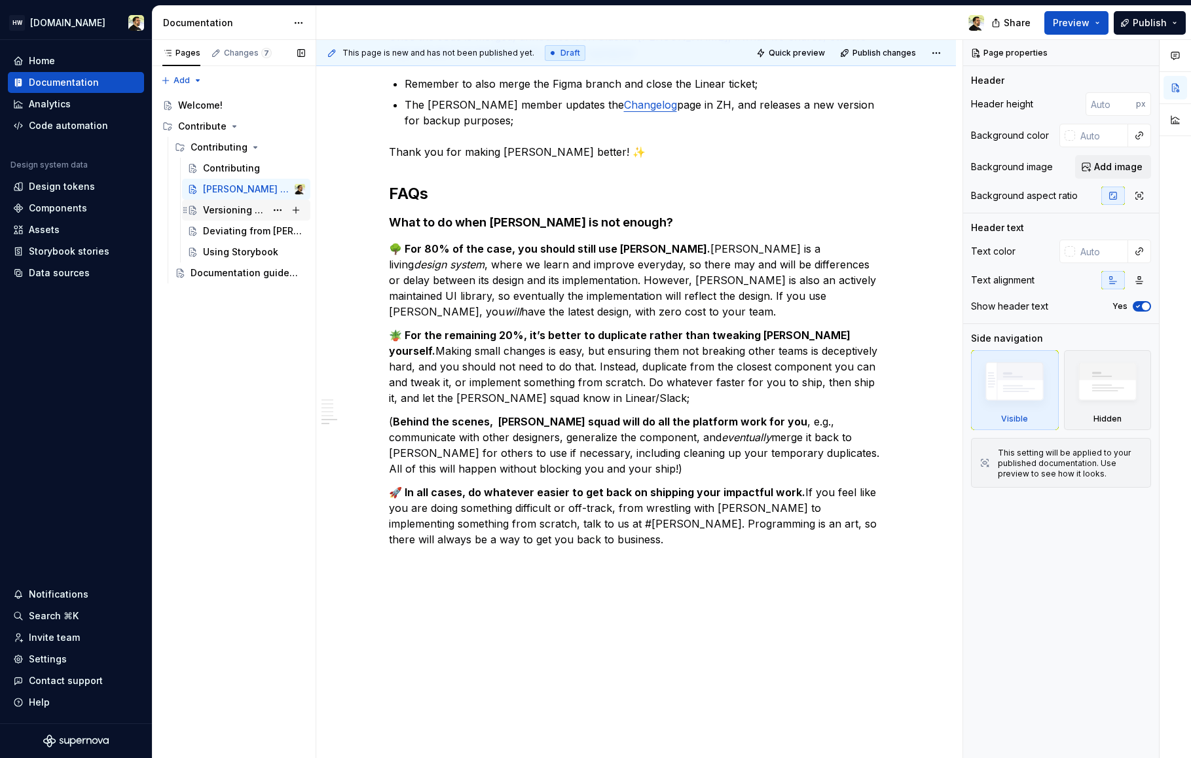
click at [220, 208] on div "Versioning (Engineering)" at bounding box center [234, 210] width 63 height 13
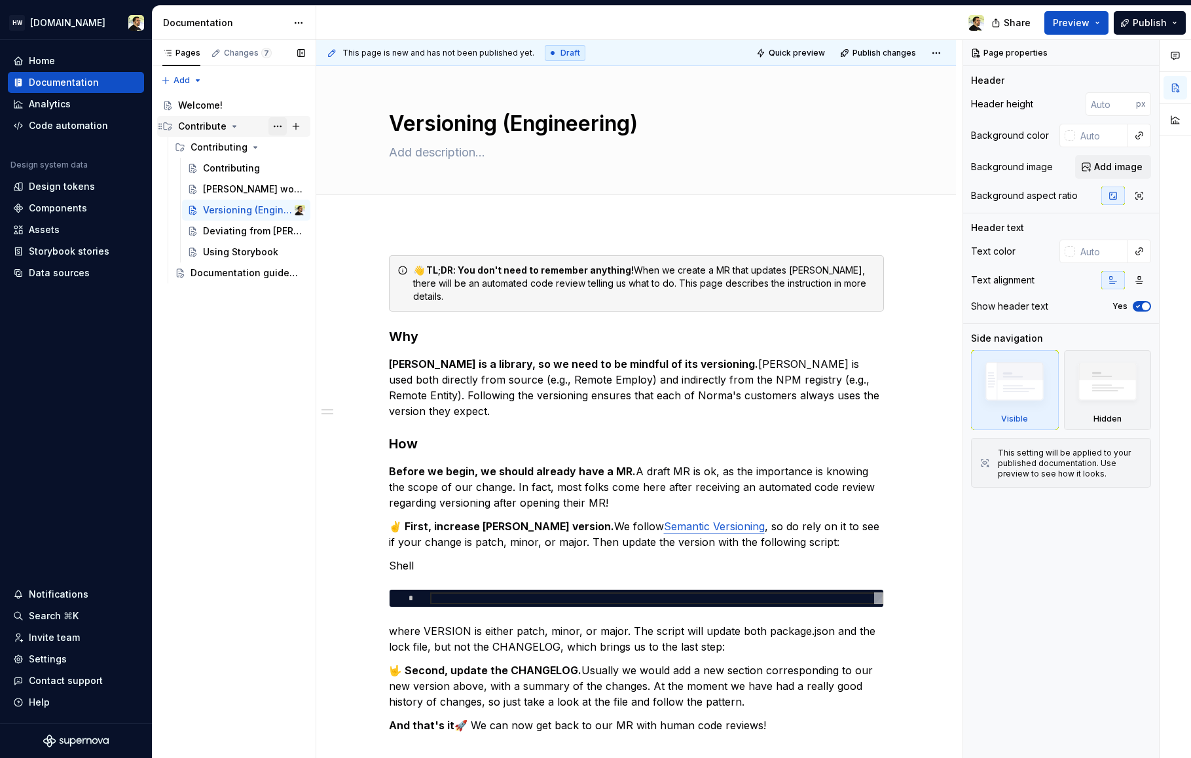
click at [276, 126] on button "Page tree" at bounding box center [277, 126] width 18 height 18
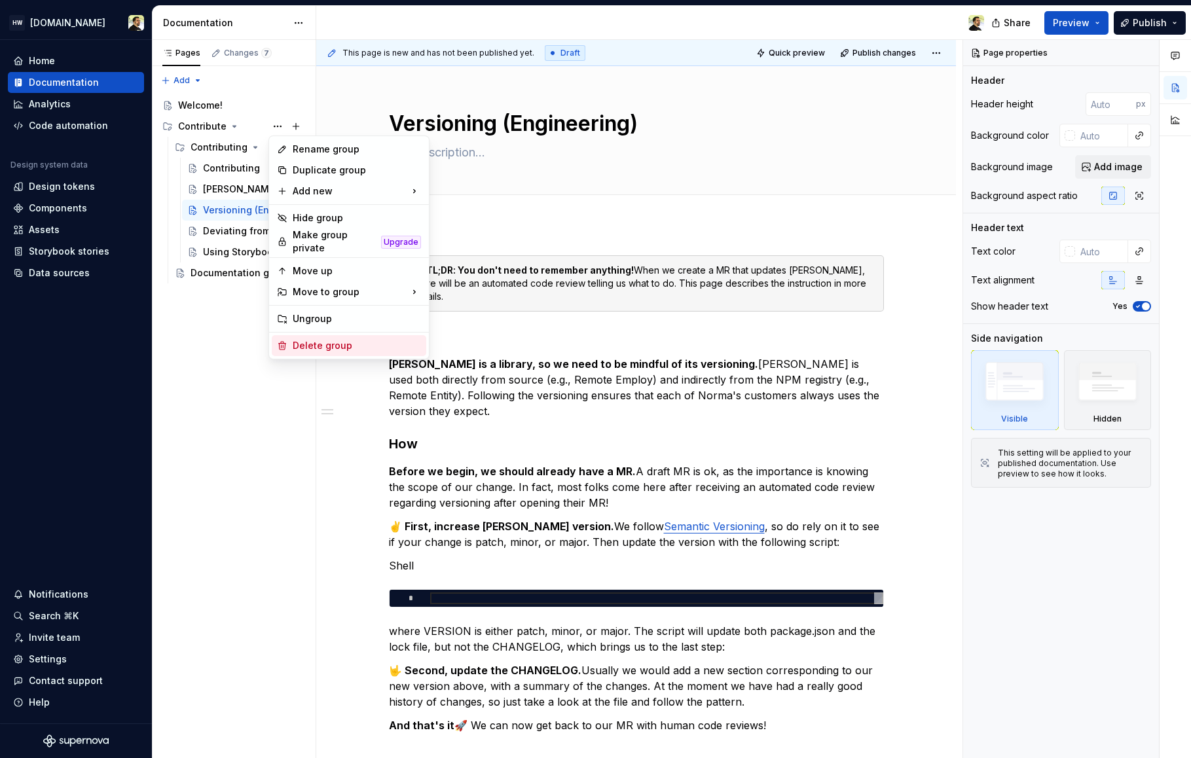
click at [314, 342] on div "Delete group" at bounding box center [357, 345] width 128 height 13
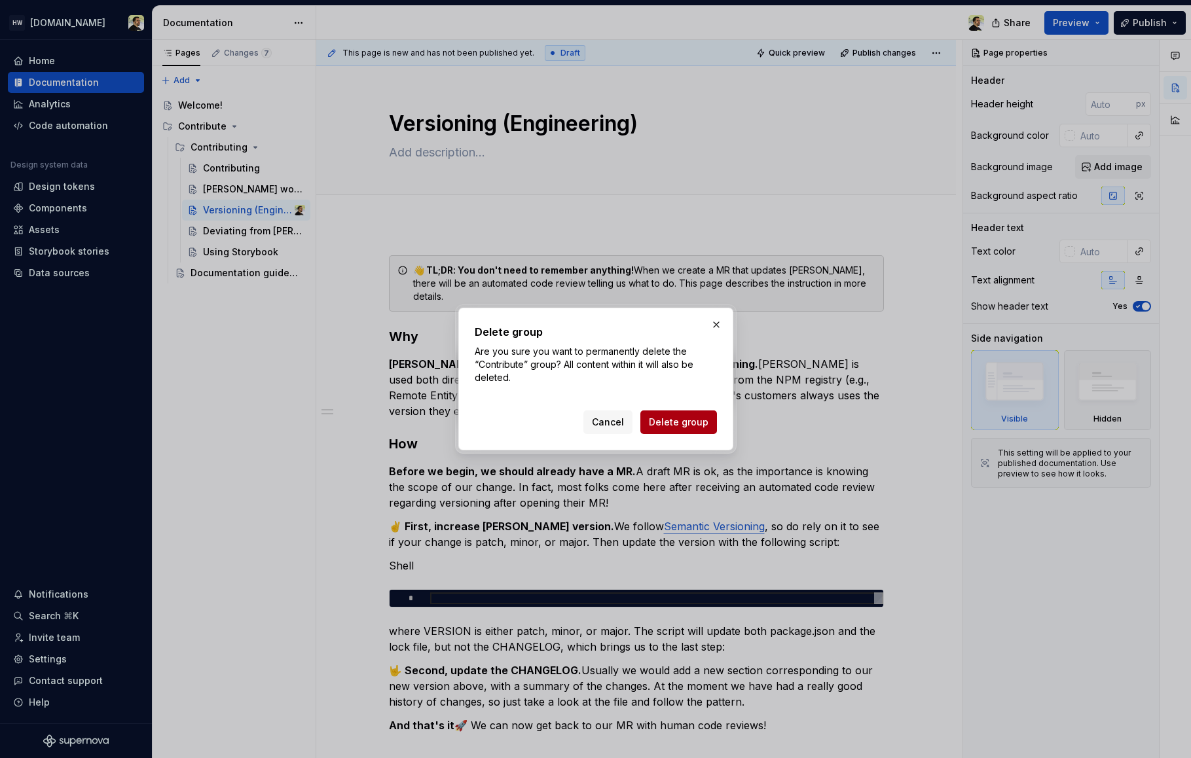
click at [669, 431] on button "Delete group" at bounding box center [678, 422] width 77 height 24
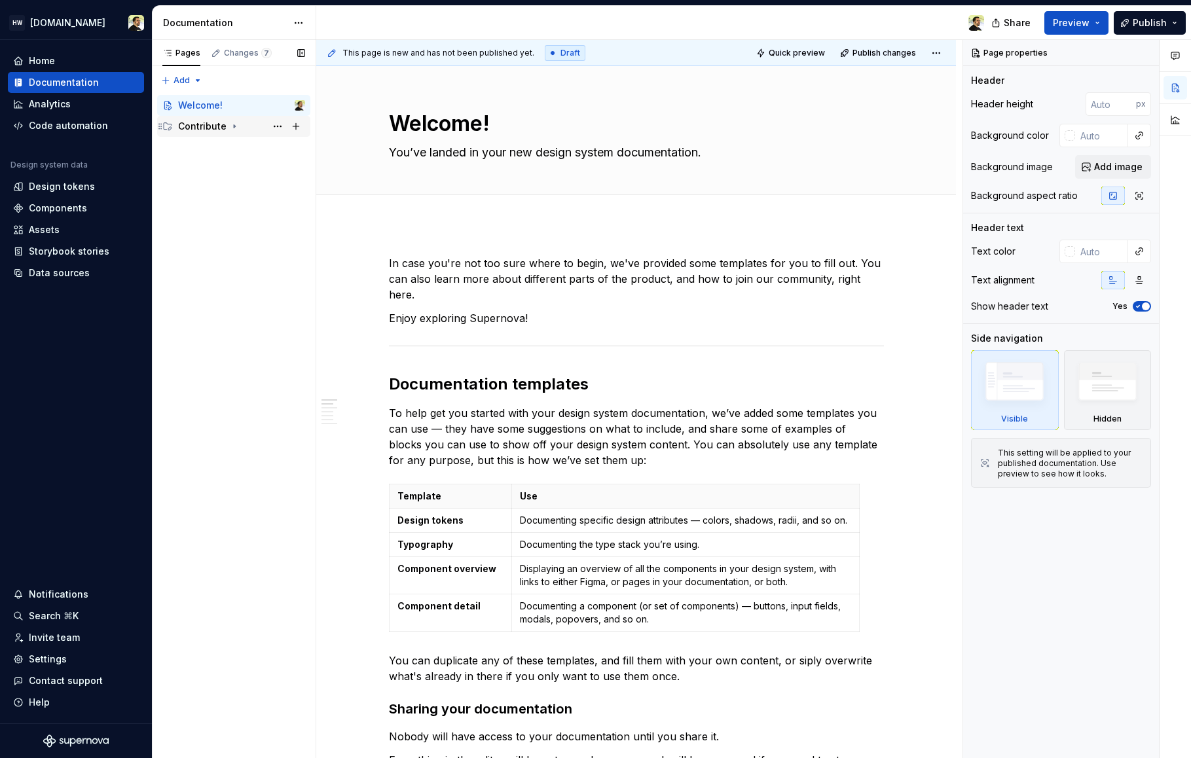
click at [195, 127] on div "Contribute" at bounding box center [202, 126] width 48 height 13
click at [222, 143] on div "Contributing" at bounding box center [218, 147] width 57 height 13
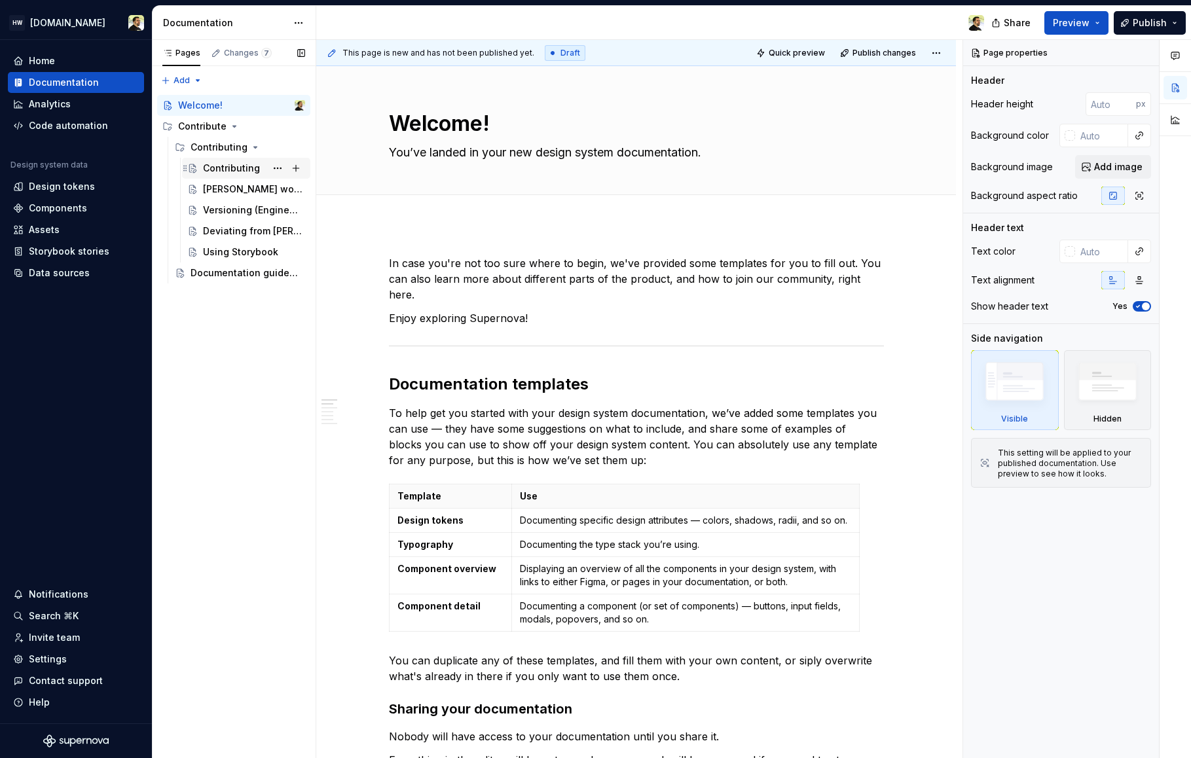
click at [220, 170] on div "Contributing" at bounding box center [231, 168] width 57 height 13
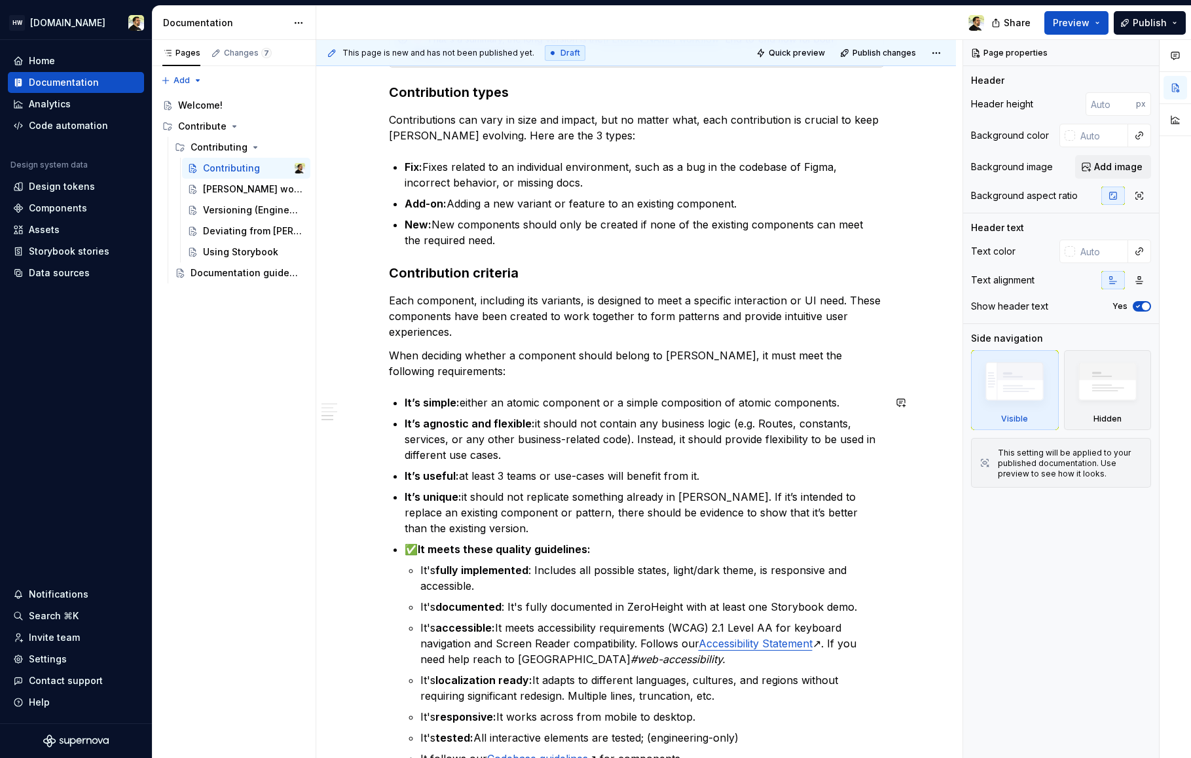
scroll to position [1009, 0]
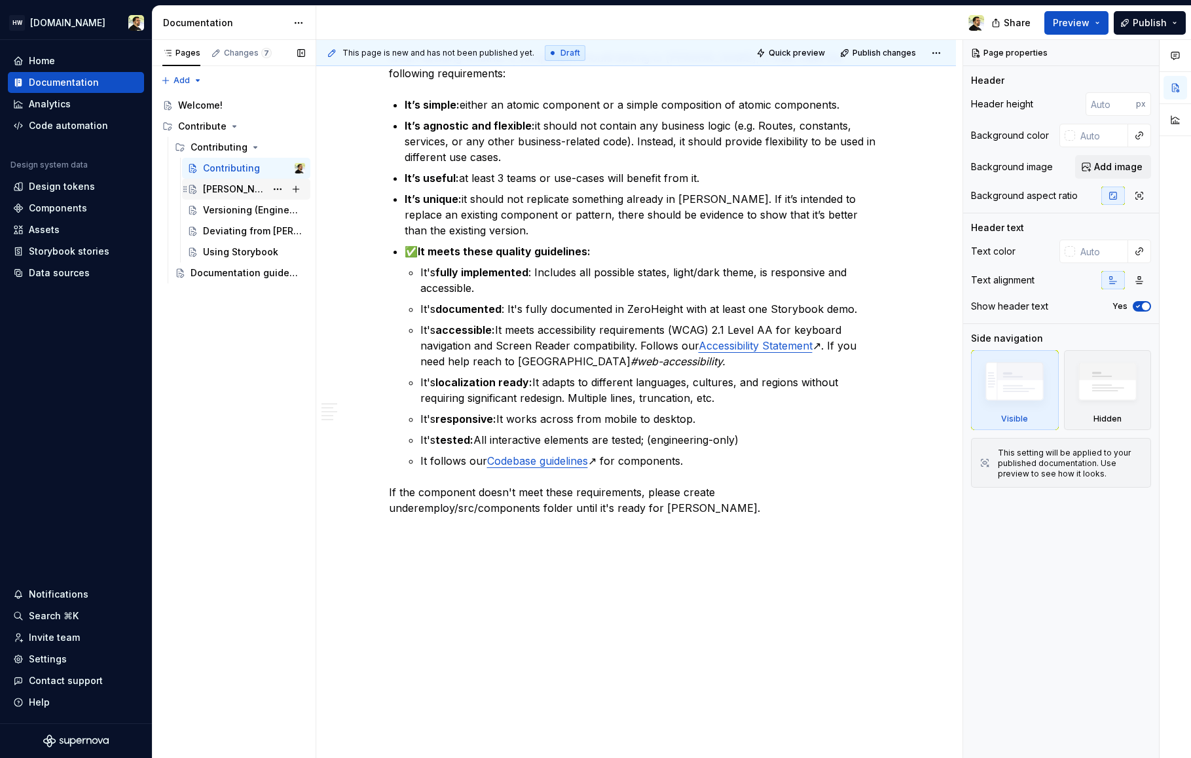
click at [232, 185] on div "[PERSON_NAME] workflow" at bounding box center [234, 189] width 63 height 13
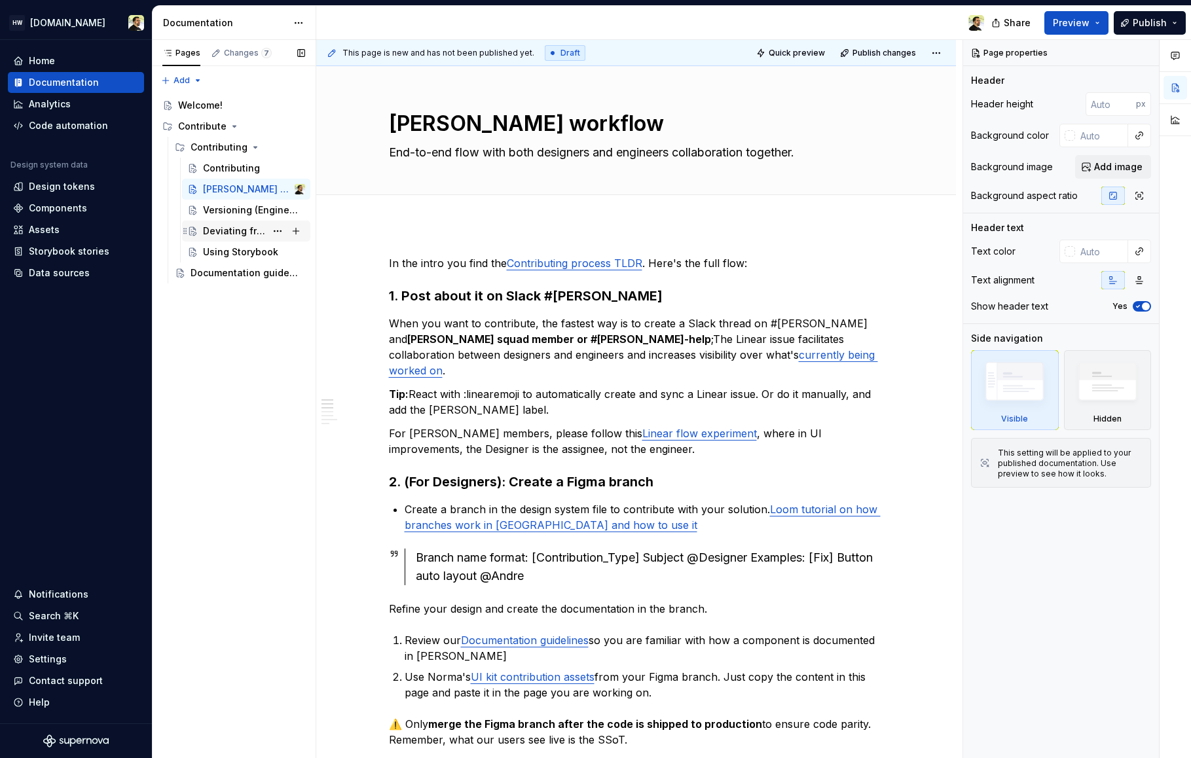
click at [232, 226] on div "Deviating from [PERSON_NAME]" at bounding box center [234, 231] width 63 height 13
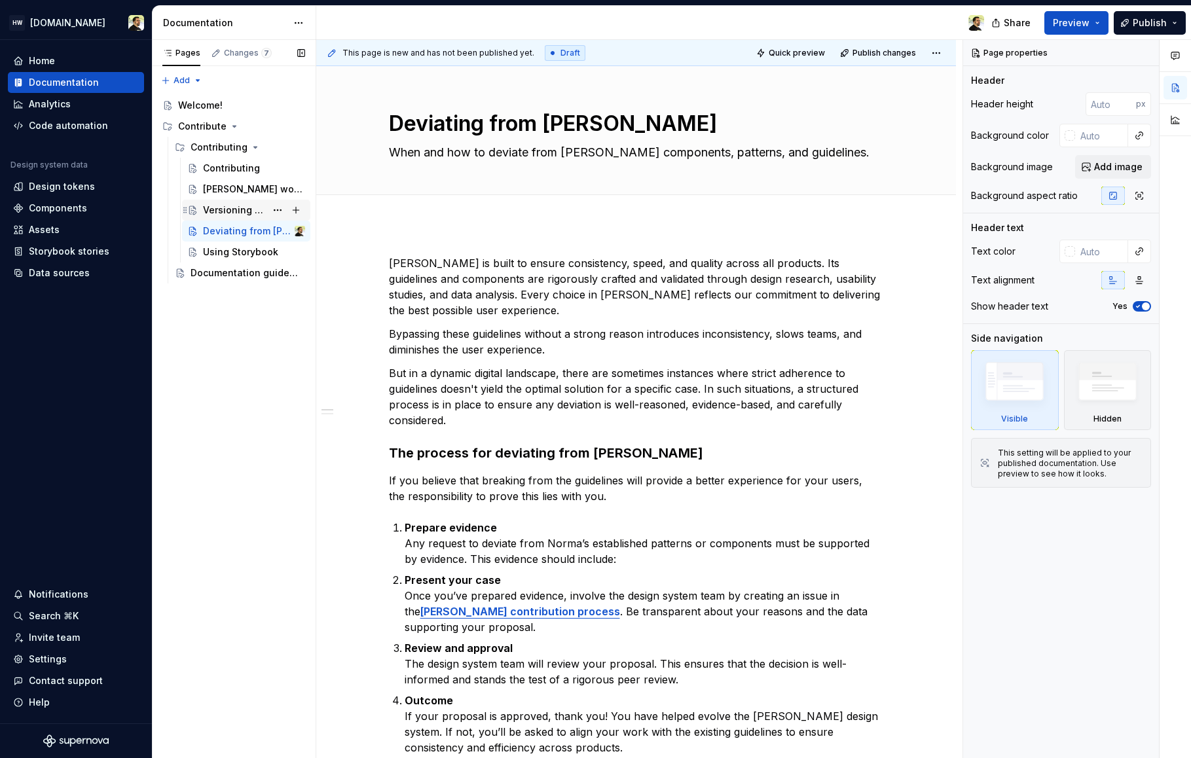
click at [225, 214] on div "Versioning (Engineering)" at bounding box center [234, 210] width 63 height 13
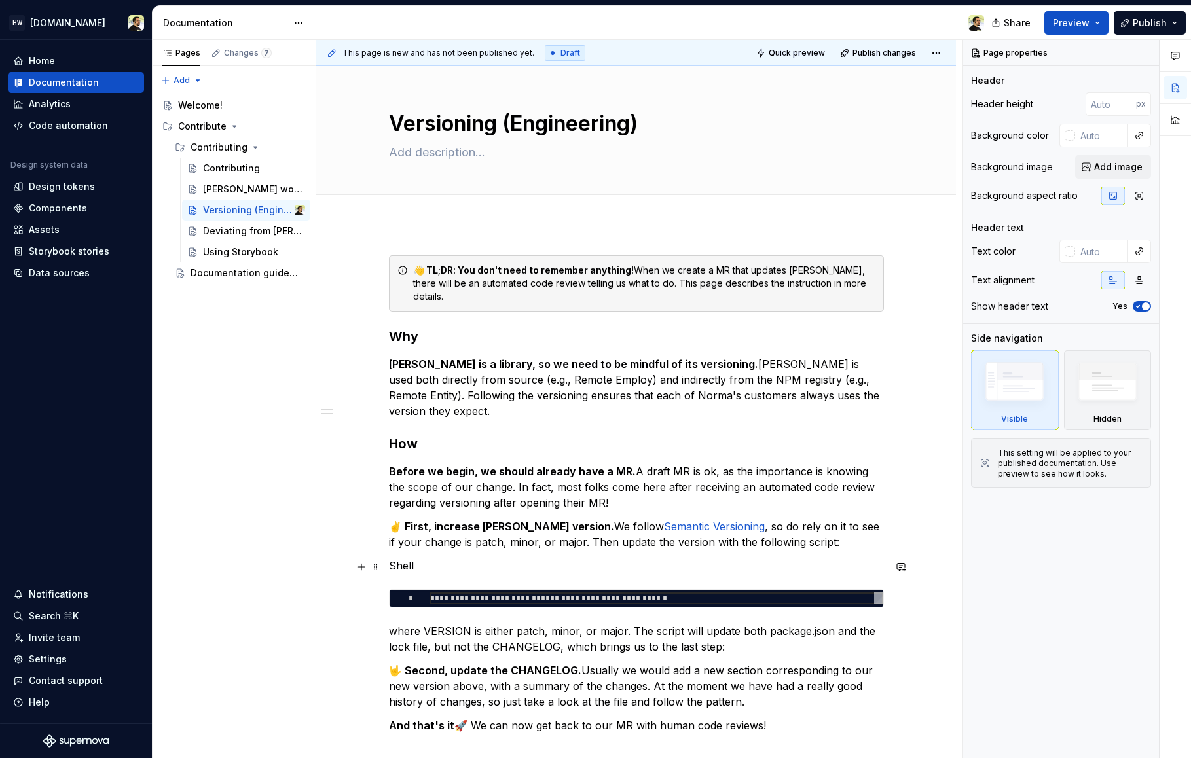
click at [465, 590] on div "**********" at bounding box center [637, 598] width 494 height 17
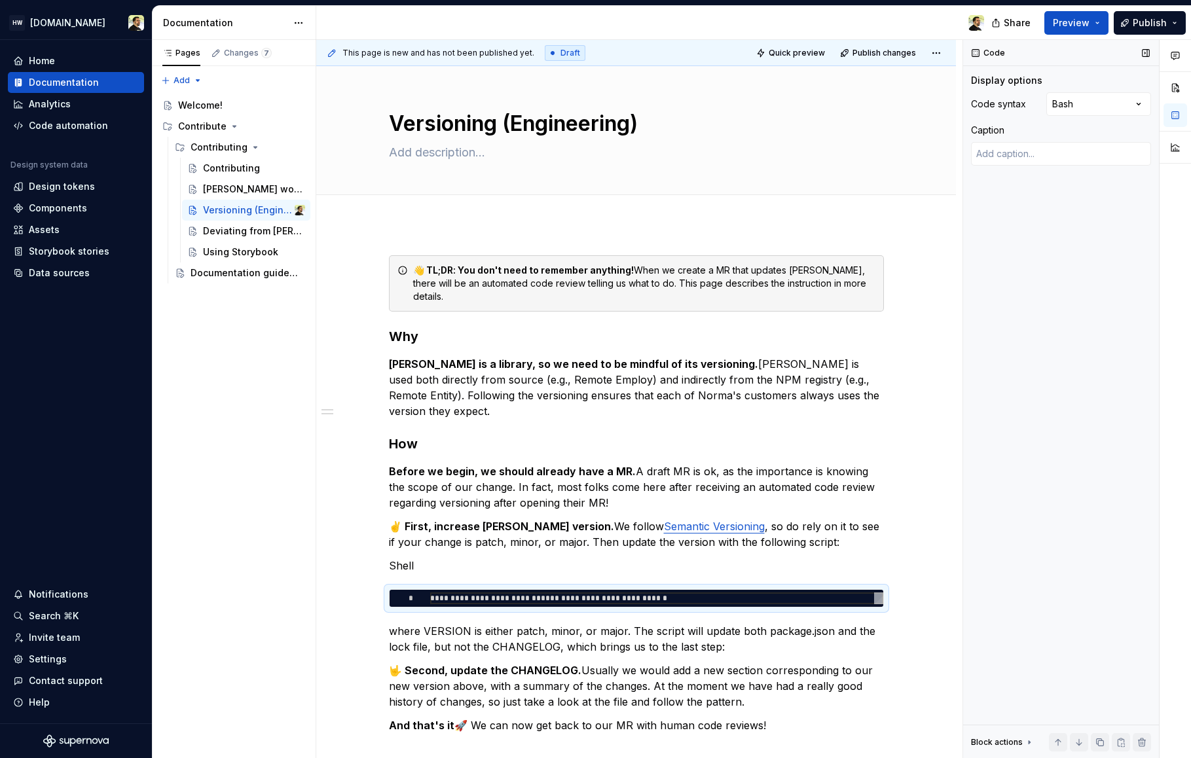
click at [1086, 91] on div "Display options Code syntax Bash Caption" at bounding box center [1061, 125] width 180 height 102
click at [1085, 111] on div "Comments Open comments No comments yet Select ‘Comment’ from the block context …" at bounding box center [1077, 399] width 228 height 719
click at [1030, 401] on div "Comments Open comments No comments yet Select ‘Comment’ from the block context …" at bounding box center [1077, 399] width 228 height 719
click at [465, 518] on p "✌️ First, increase Norma version. We follow Semantic Versioning , so do rely on…" at bounding box center [636, 533] width 495 height 31
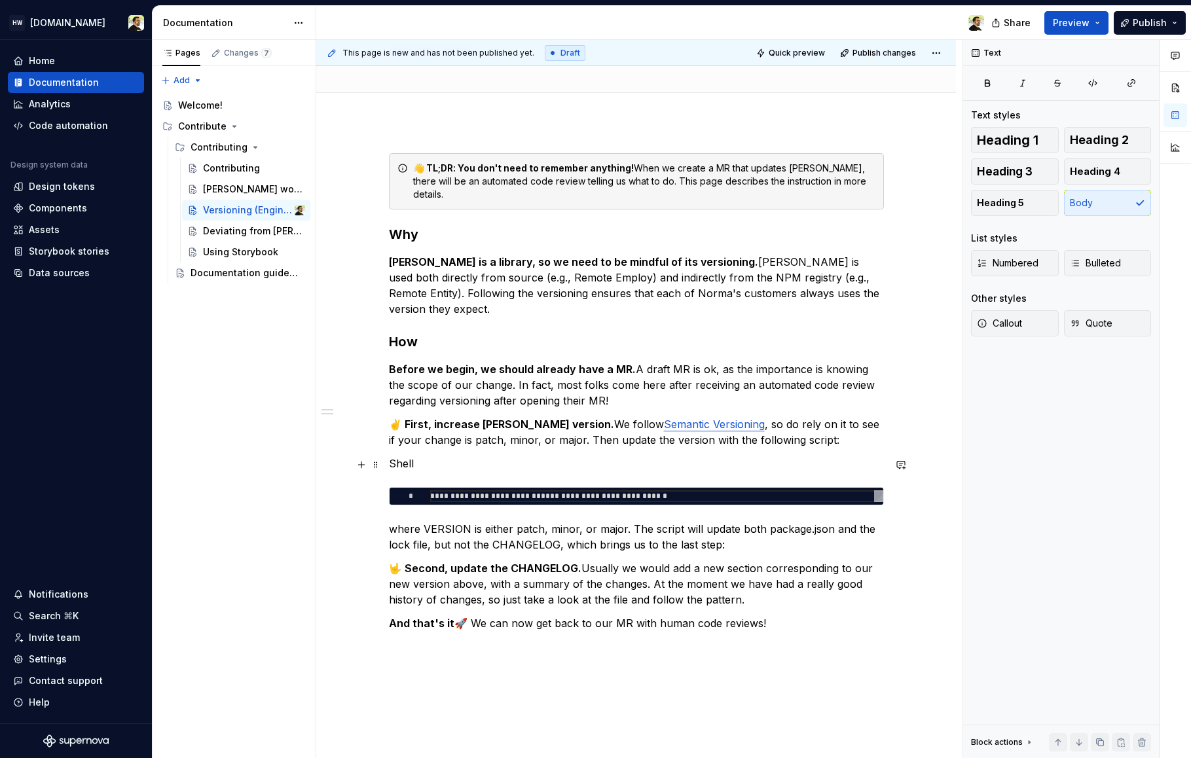
scroll to position [104, 0]
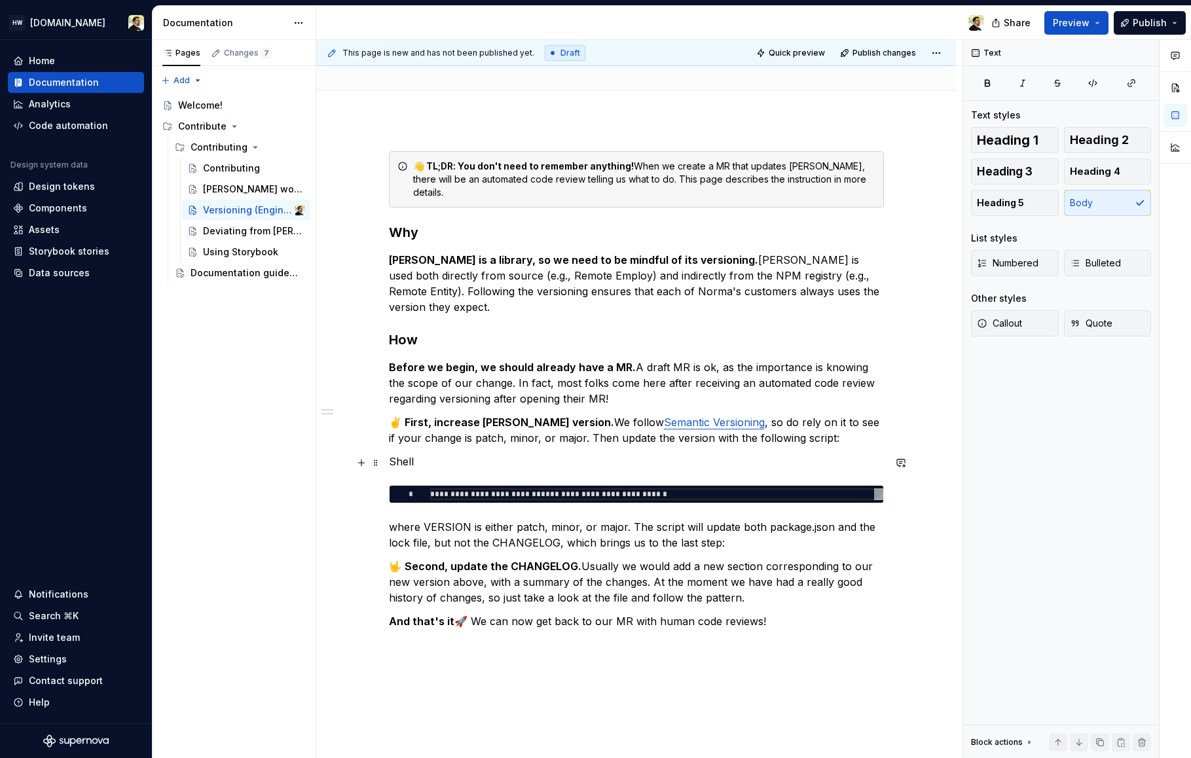
click at [412, 454] on p "Shell" at bounding box center [636, 462] width 495 height 16
type textarea "*"
